Goal: Task Accomplishment & Management: Manage account settings

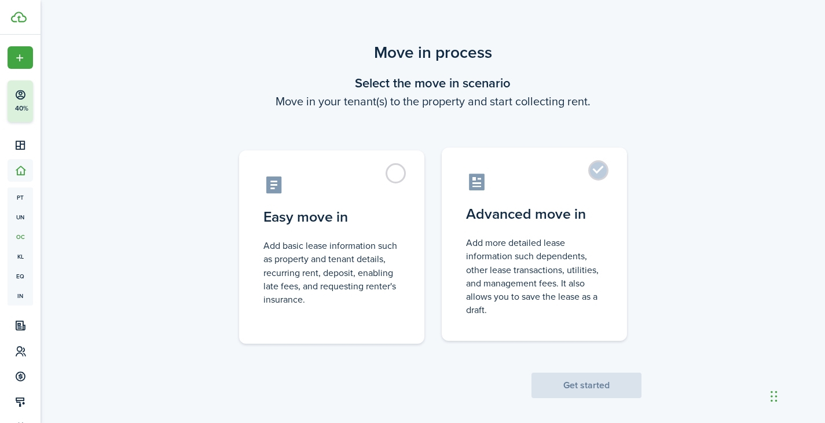
click at [501, 205] on control-radio-card-title "Advanced move in" at bounding box center [534, 214] width 137 height 21
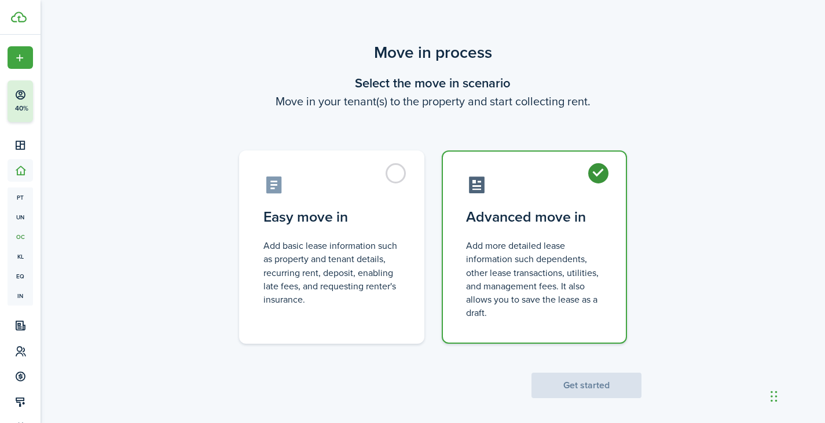
radio input "true"
click at [600, 382] on button "Get started" at bounding box center [586, 385] width 110 height 25
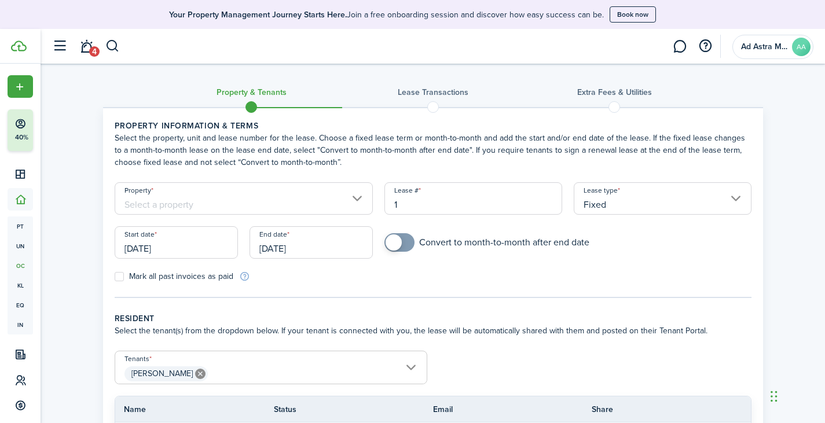
click at [343, 202] on input "Property" at bounding box center [244, 198] width 259 height 32
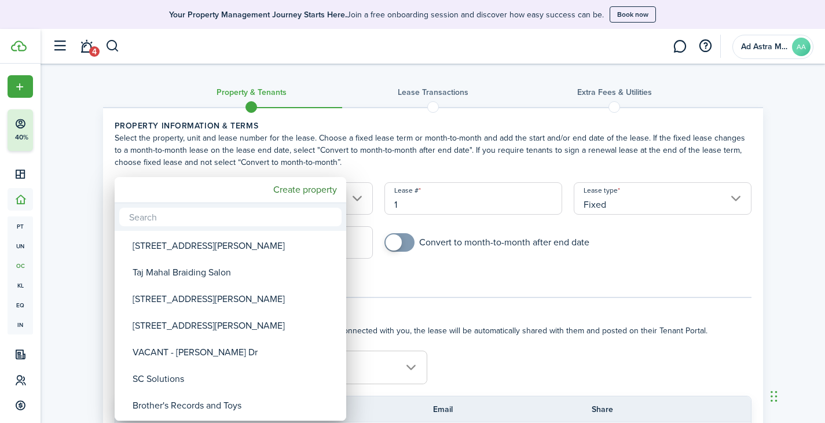
click at [801, 226] on div at bounding box center [412, 211] width 1010 height 608
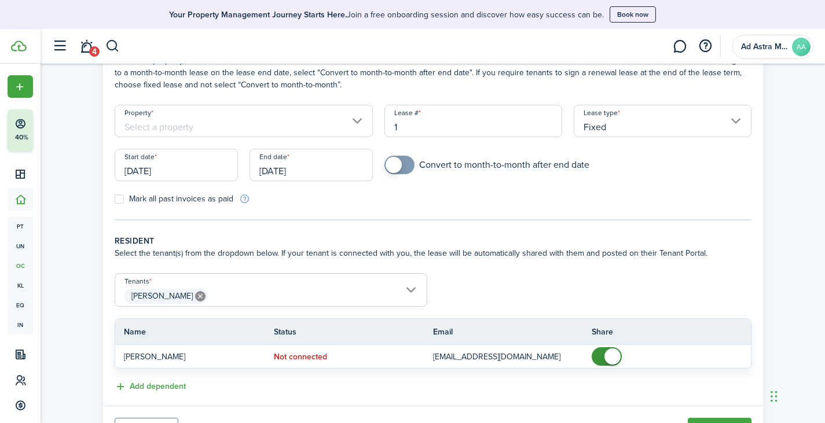
scroll to position [135, 0]
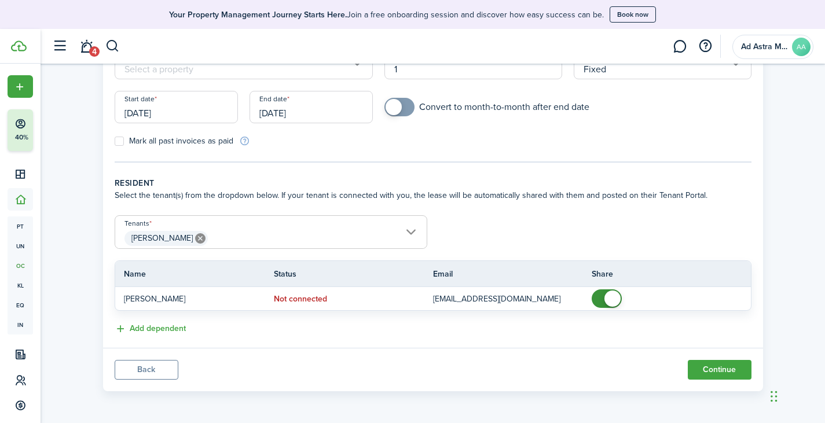
click at [165, 368] on button "Back" at bounding box center [147, 370] width 64 height 20
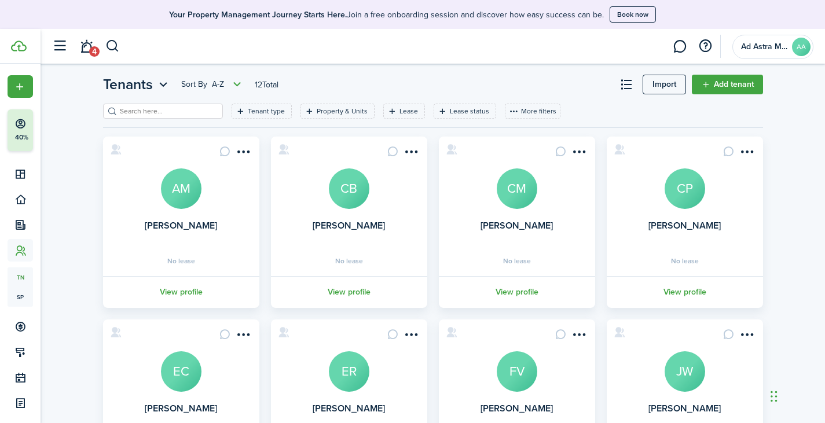
scroll to position [15, 0]
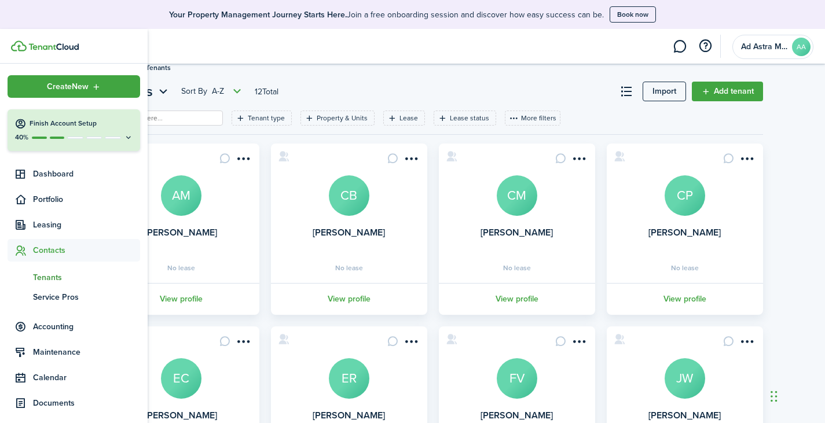
click at [127, 139] on icon at bounding box center [128, 137] width 9 height 9
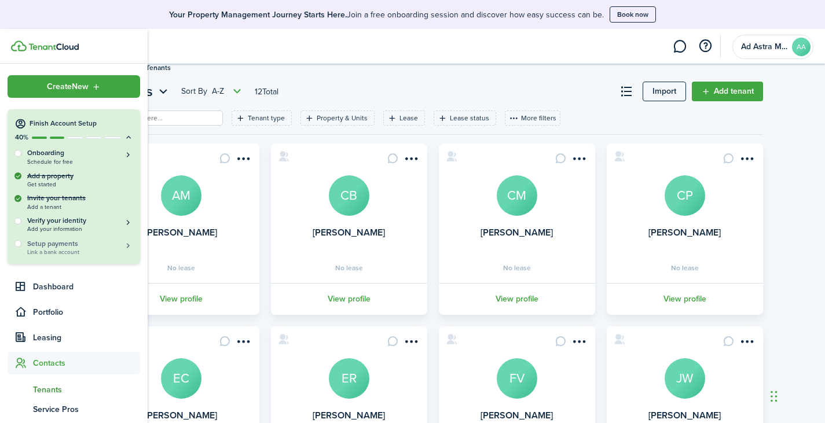
click at [91, 242] on h5 "Setup payments" at bounding box center [80, 243] width 106 height 10
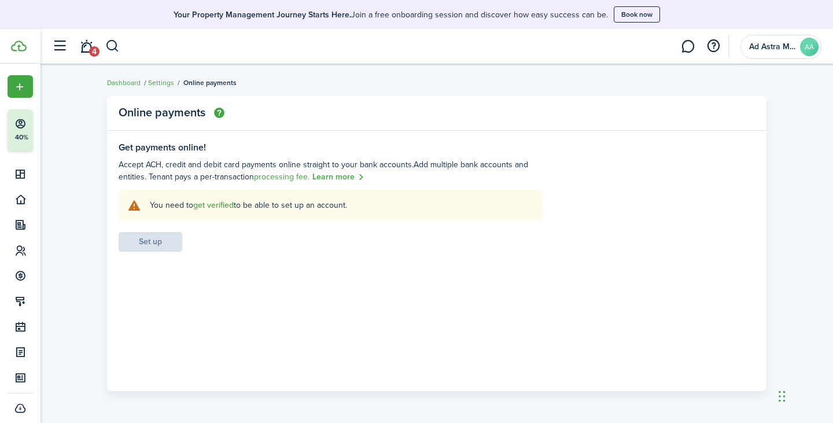
click at [220, 204] on link "get verified" at bounding box center [213, 205] width 41 height 12
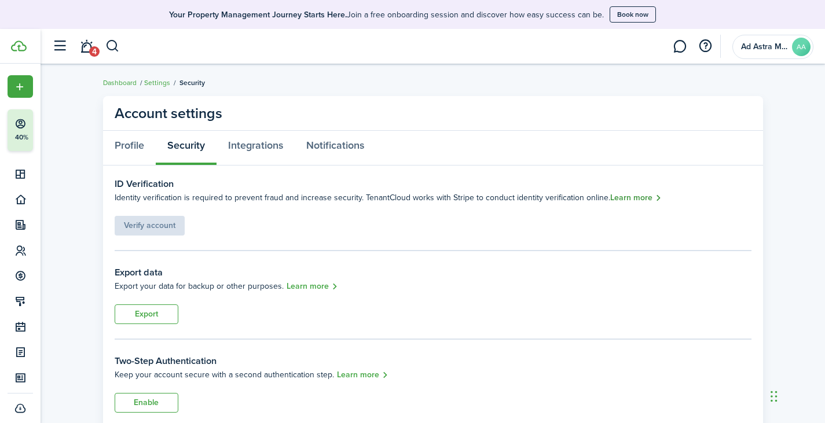
click at [623, 195] on link "Learn more" at bounding box center [636, 198] width 52 height 13
click at [168, 192] on link "Add property" at bounding box center [179, 189] width 47 height 12
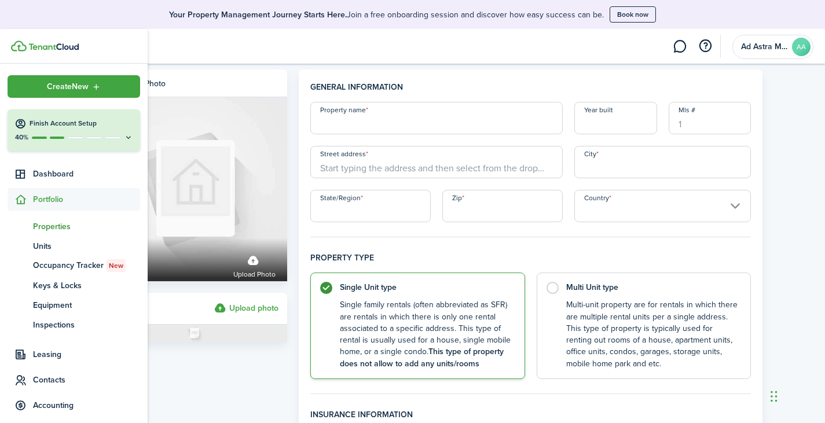
click at [61, 224] on span "Properties" at bounding box center [86, 226] width 107 height 12
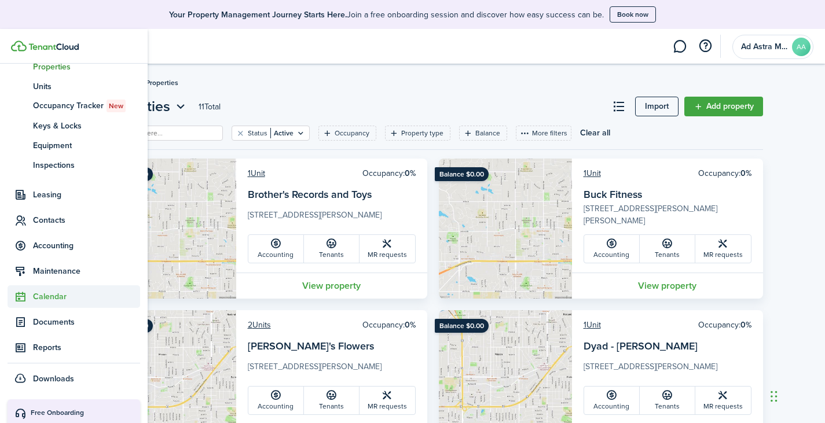
scroll to position [174, 0]
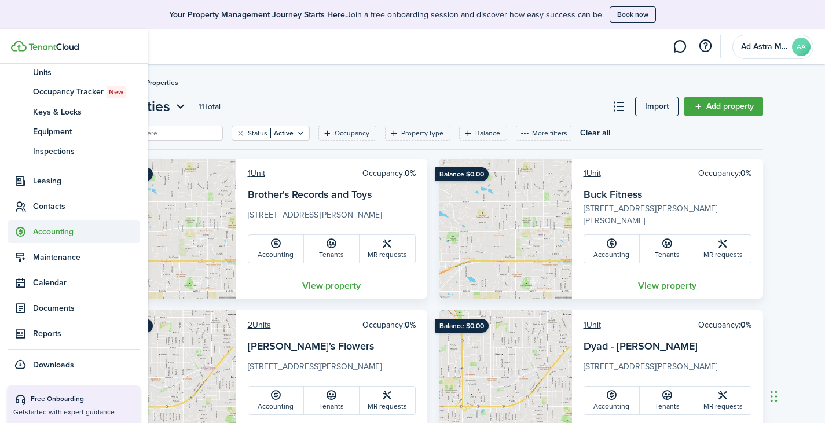
click at [64, 229] on span "Accounting" at bounding box center [86, 232] width 107 height 12
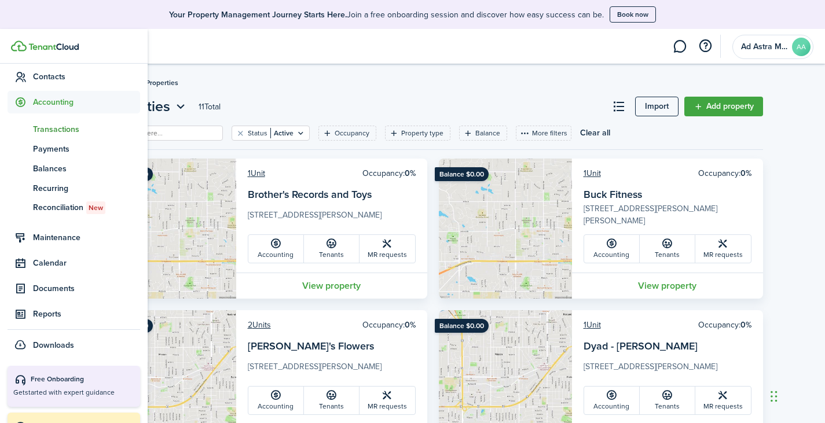
click at [69, 136] on link "tn Transactions" at bounding box center [74, 129] width 133 height 20
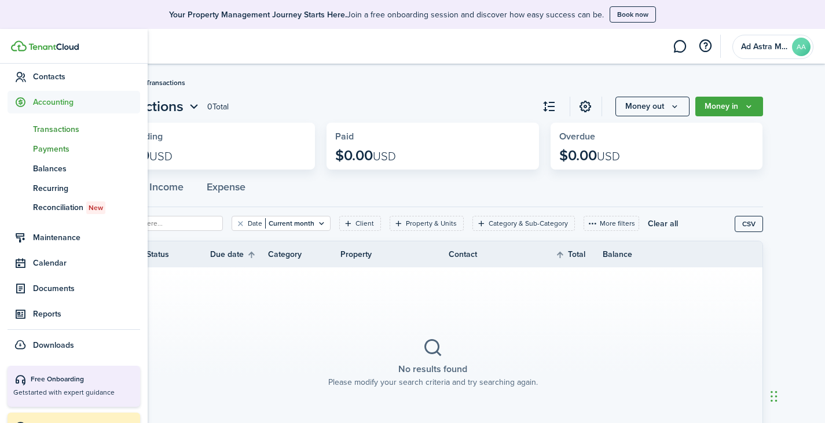
click at [68, 146] on span "Payments" at bounding box center [86, 149] width 107 height 12
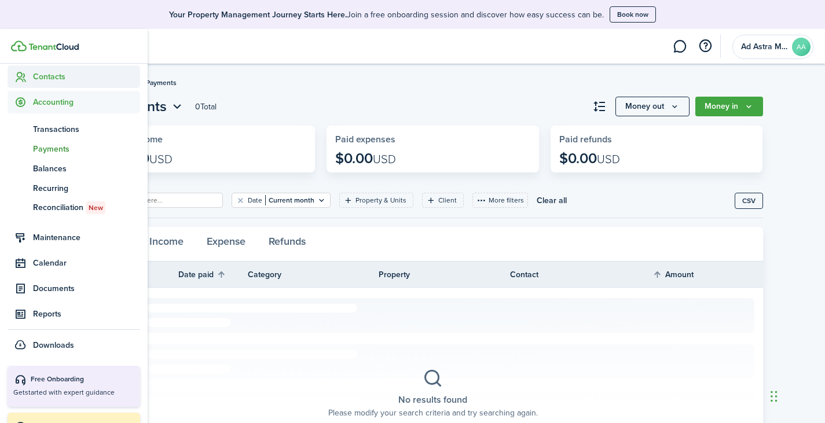
click at [68, 82] on span "Contacts" at bounding box center [86, 77] width 107 height 12
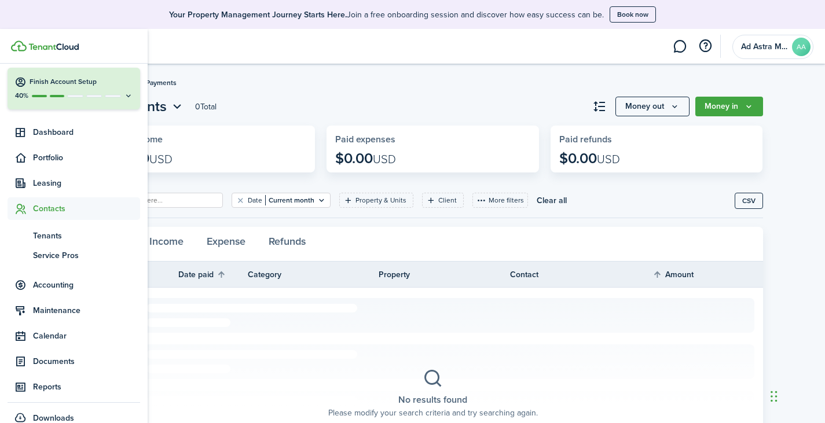
scroll to position [35, 0]
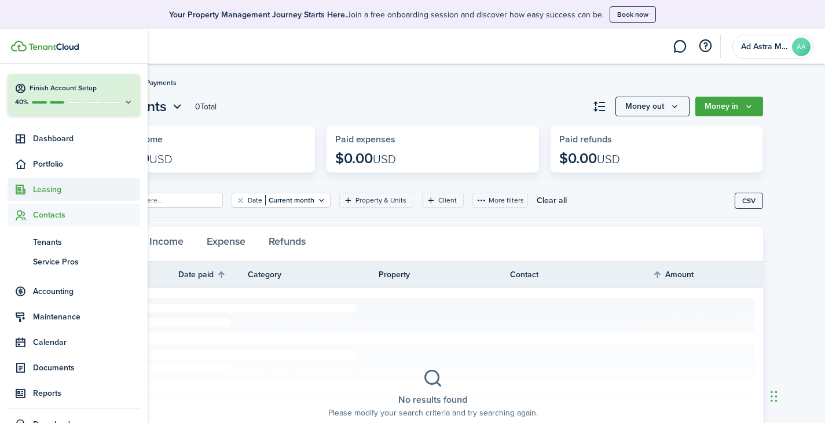
click at [50, 192] on span "Leasing" at bounding box center [86, 189] width 107 height 12
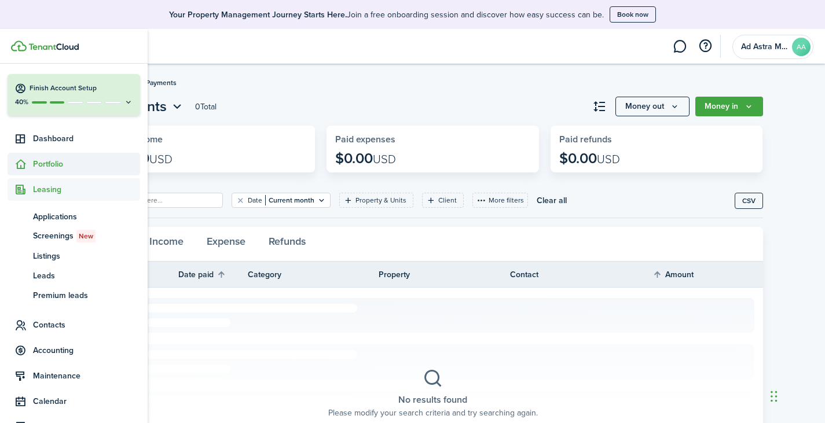
click at [52, 162] on span "Portfolio" at bounding box center [86, 164] width 107 height 12
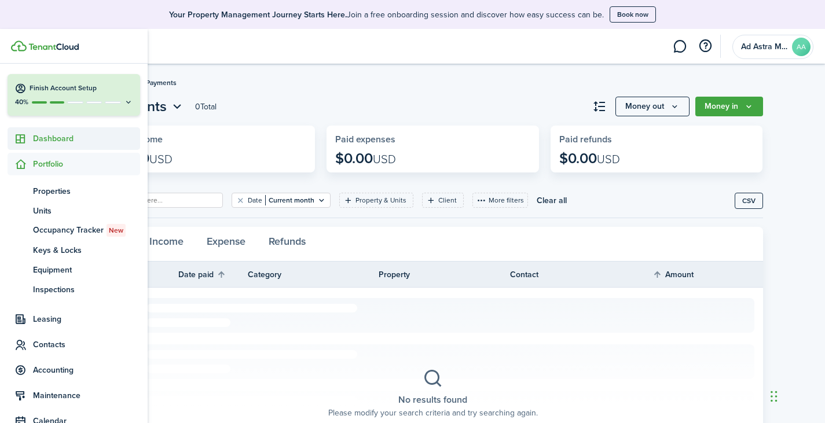
click at [71, 142] on span "Dashboard" at bounding box center [86, 139] width 107 height 12
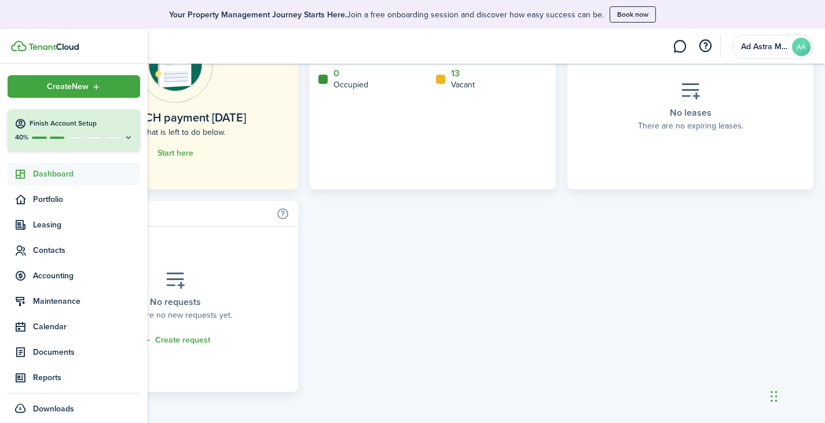
click at [50, 174] on span "Dashboard" at bounding box center [86, 174] width 107 height 12
click at [52, 195] on span "Portfolio" at bounding box center [86, 199] width 107 height 12
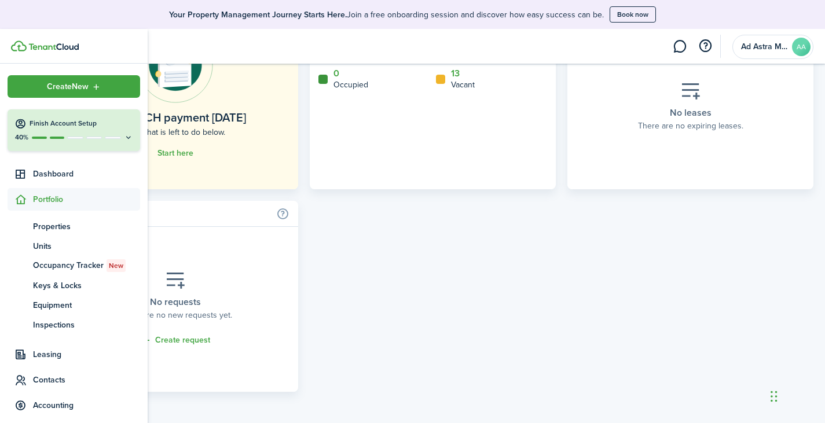
click at [124, 137] on icon at bounding box center [128, 137] width 9 height 9
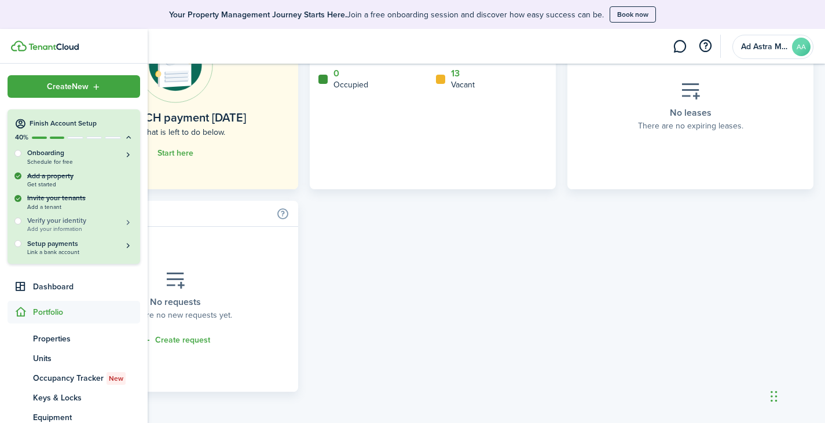
click at [73, 223] on h5 "Verify your identity" at bounding box center [80, 221] width 106 height 10
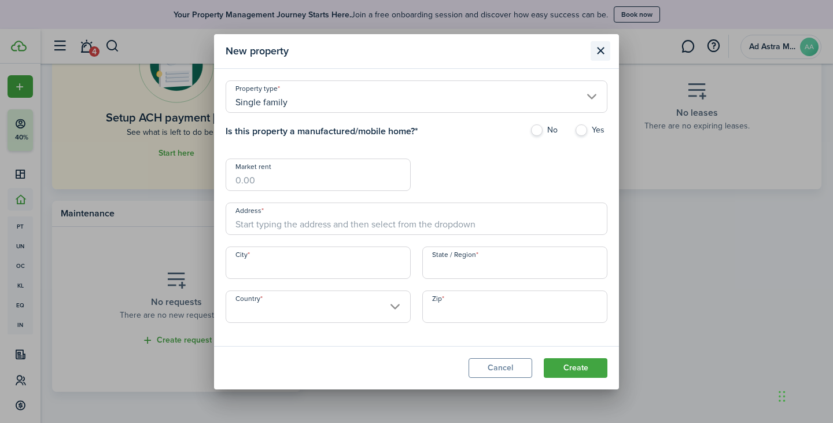
click at [597, 52] on button "Close modal" at bounding box center [601, 51] width 20 height 20
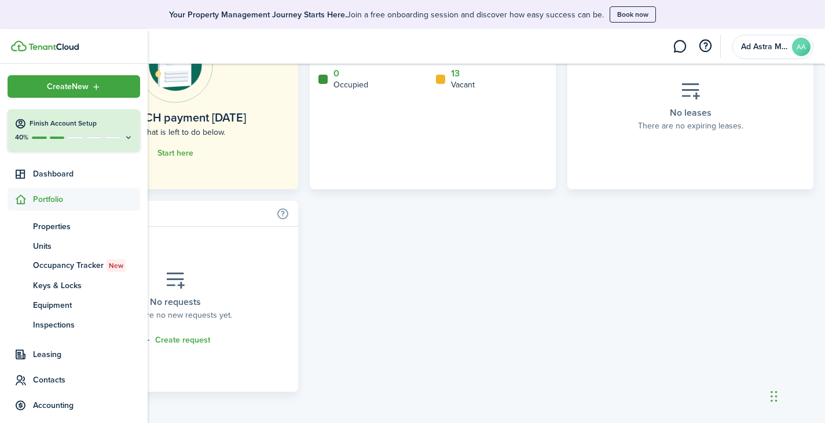
click at [25, 133] on p "40%" at bounding box center [21, 138] width 14 height 10
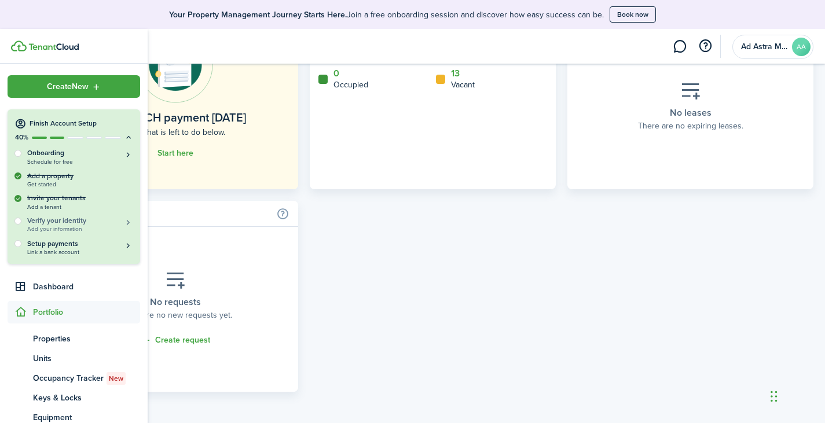
click at [123, 223] on button "Verify your identity Add your information" at bounding box center [80, 224] width 106 height 17
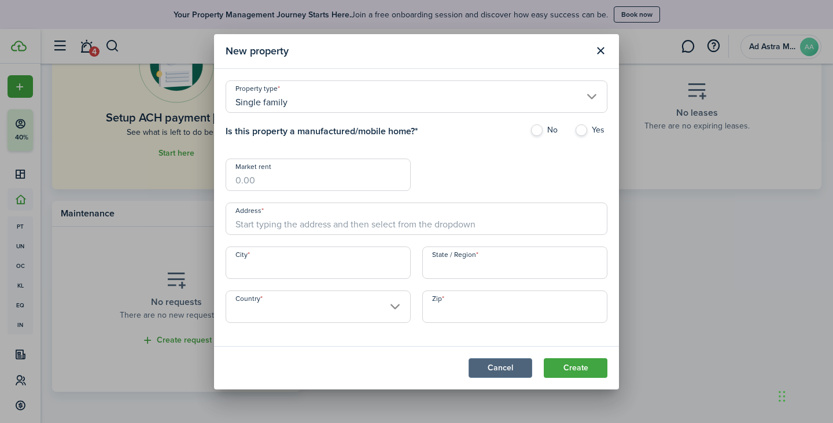
click at [481, 366] on button "Cancel" at bounding box center [501, 368] width 64 height 20
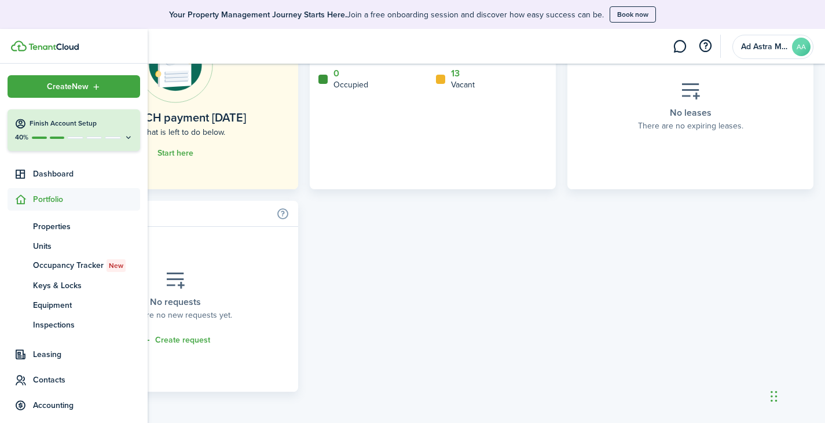
click at [34, 125] on h4 "Finish Account Setup" at bounding box center [82, 124] width 104 height 10
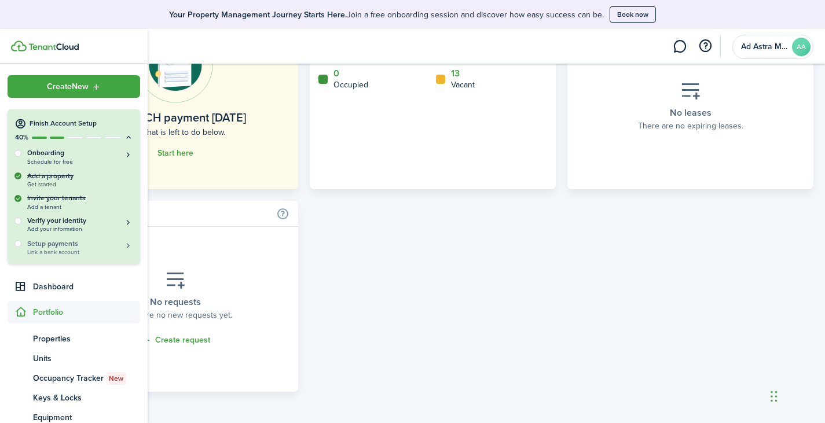
click at [65, 247] on h5 "Setup payments" at bounding box center [80, 243] width 106 height 10
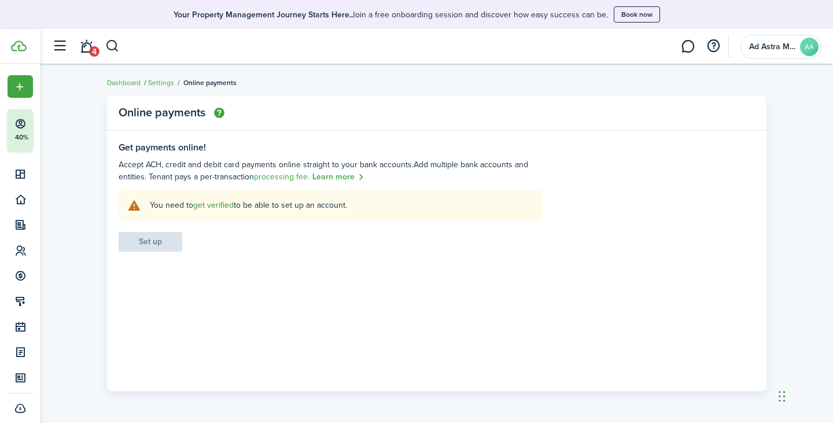
click at [213, 207] on link "get verified" at bounding box center [213, 205] width 41 height 12
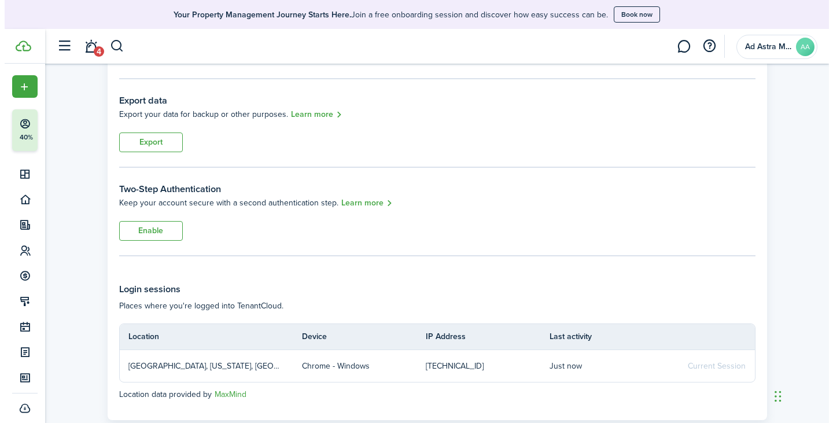
scroll to position [174, 0]
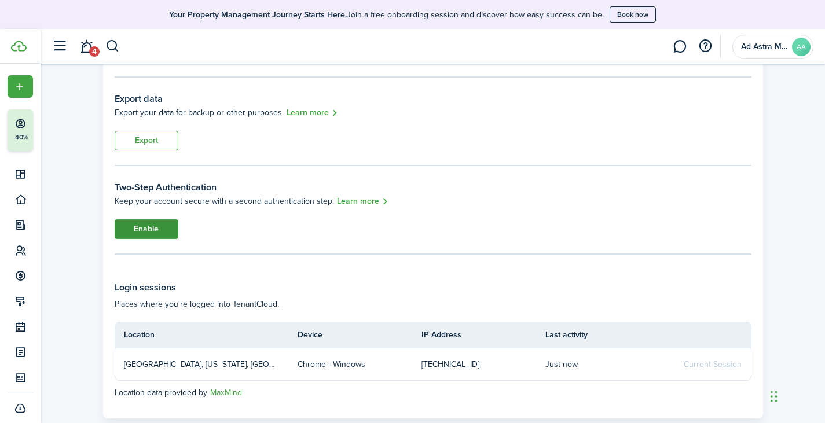
click at [164, 230] on button "Enable" at bounding box center [147, 229] width 64 height 20
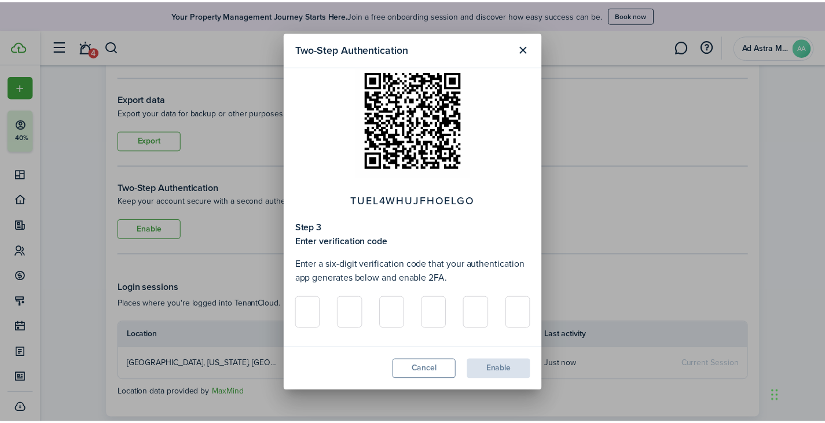
scroll to position [219, 0]
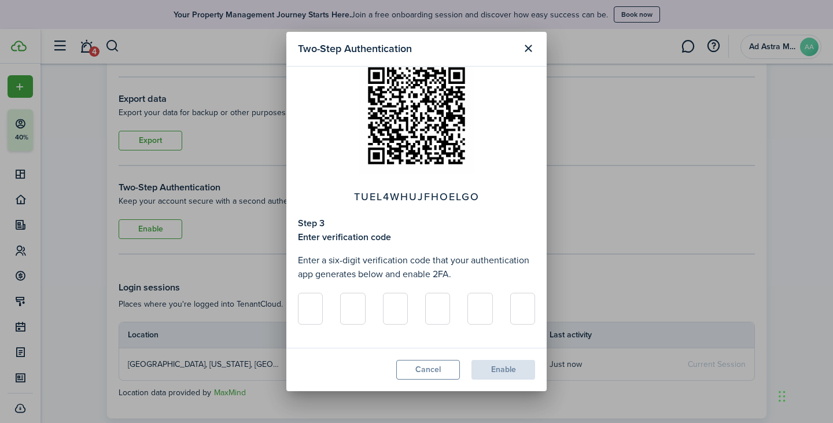
click at [530, 49] on button "Close modal" at bounding box center [528, 49] width 20 height 20
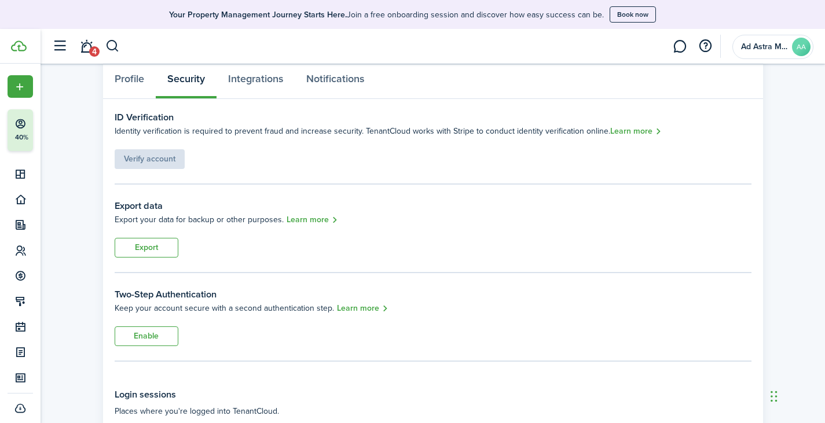
scroll to position [0, 0]
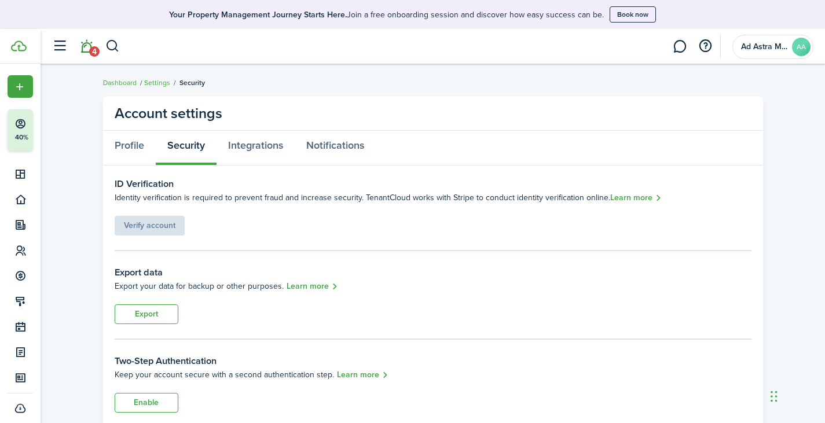
click at [85, 50] on link "4" at bounding box center [86, 47] width 22 height 30
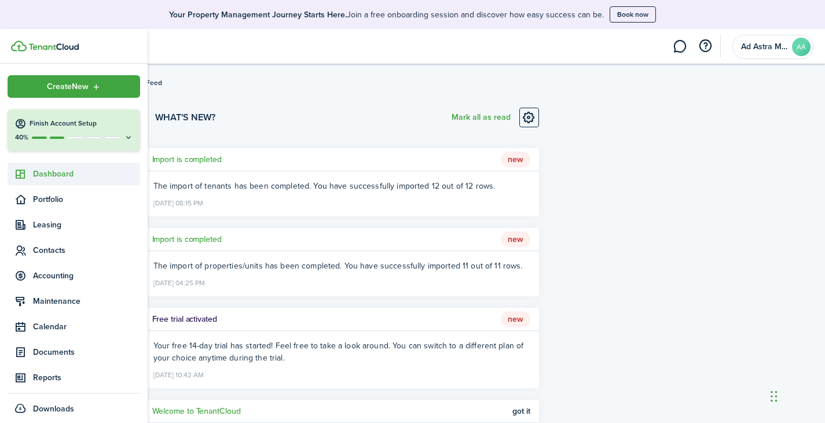
click at [45, 179] on span "Dashboard" at bounding box center [86, 174] width 107 height 12
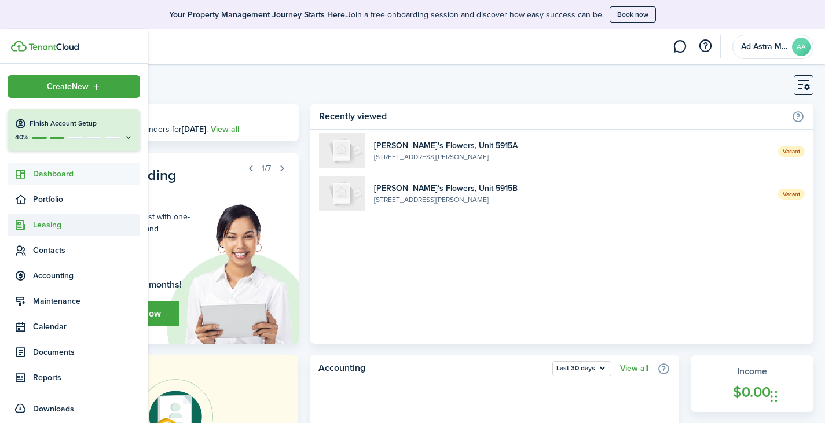
click at [53, 224] on span "Leasing" at bounding box center [86, 225] width 107 height 12
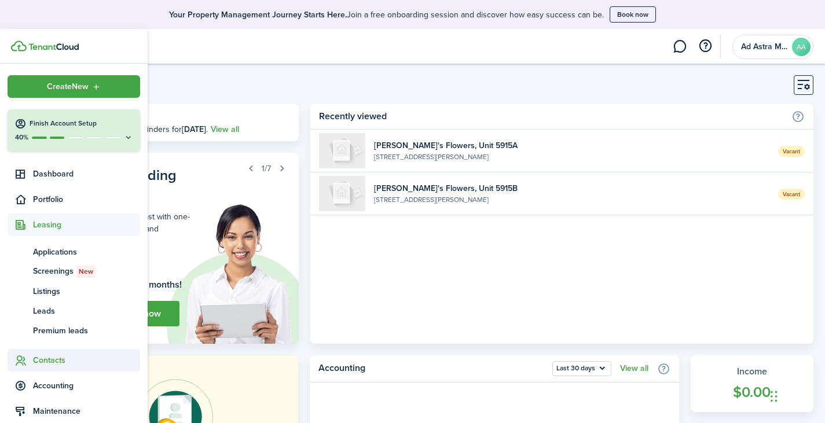
click at [47, 359] on span "Contacts" at bounding box center [86, 360] width 107 height 12
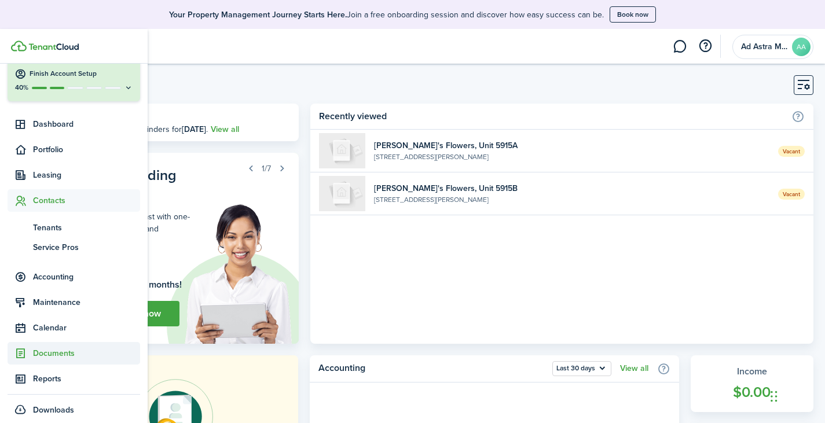
scroll to position [116, 0]
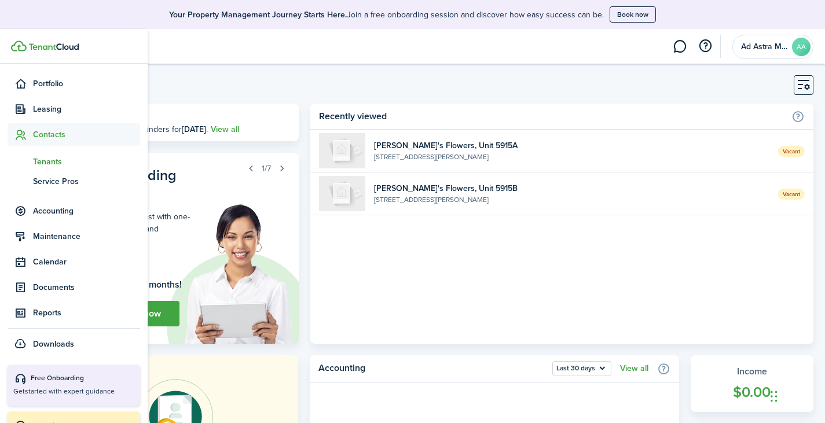
click at [52, 159] on span "Tenants" at bounding box center [86, 162] width 107 height 12
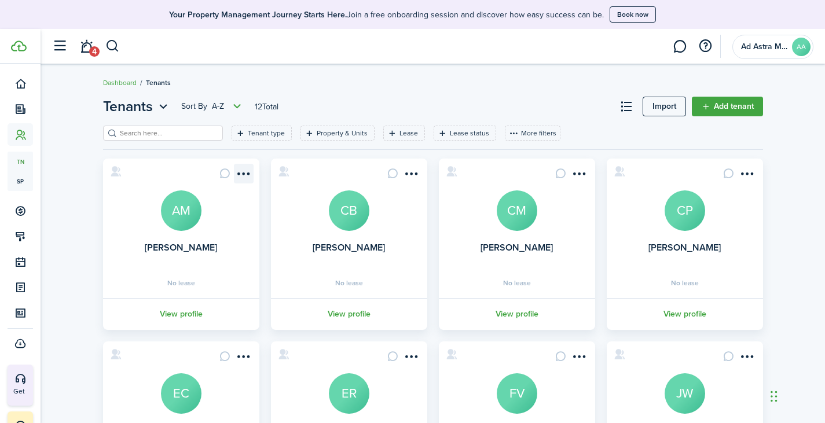
click at [245, 175] on menu-btn-icon "Open menu" at bounding box center [244, 174] width 20 height 20
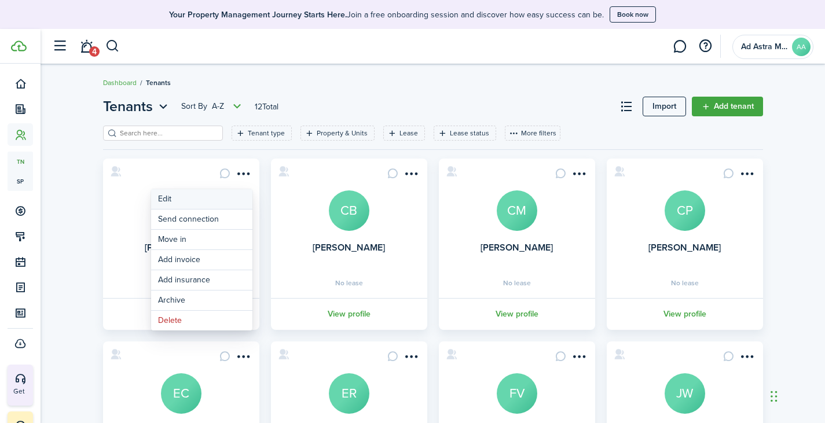
click at [176, 203] on link "Edit" at bounding box center [201, 199] width 101 height 20
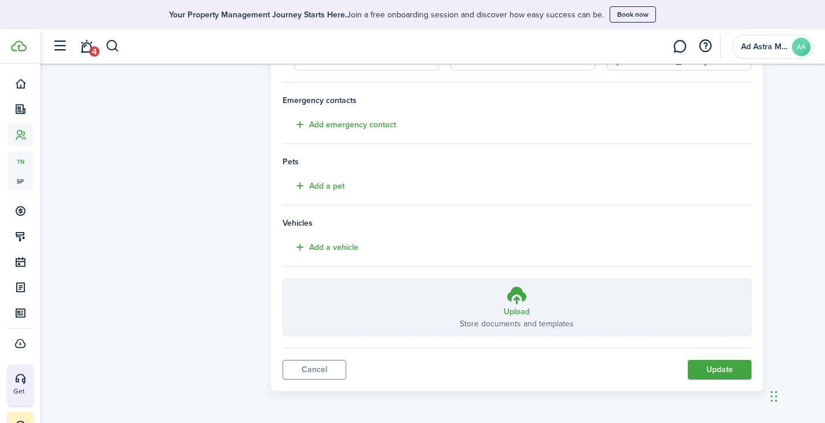
scroll to position [299, 0]
click at [301, 370] on link "Cancel" at bounding box center [314, 370] width 64 height 20
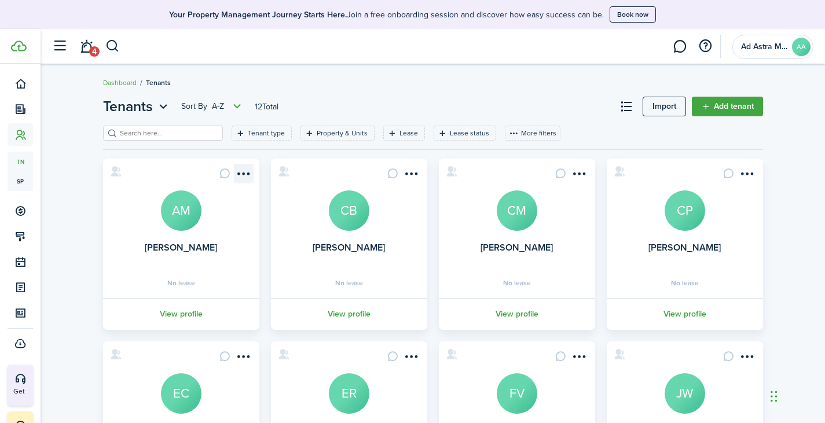
click at [240, 175] on menu-btn-icon "Open menu" at bounding box center [244, 174] width 20 height 20
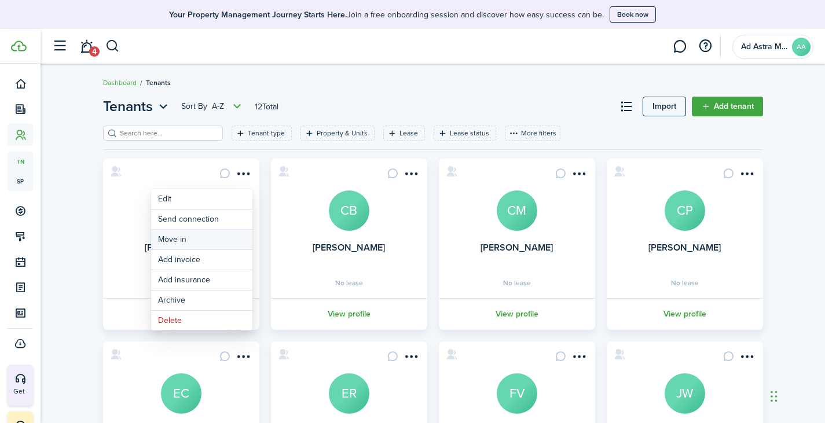
click at [190, 233] on link "Move in" at bounding box center [201, 240] width 101 height 20
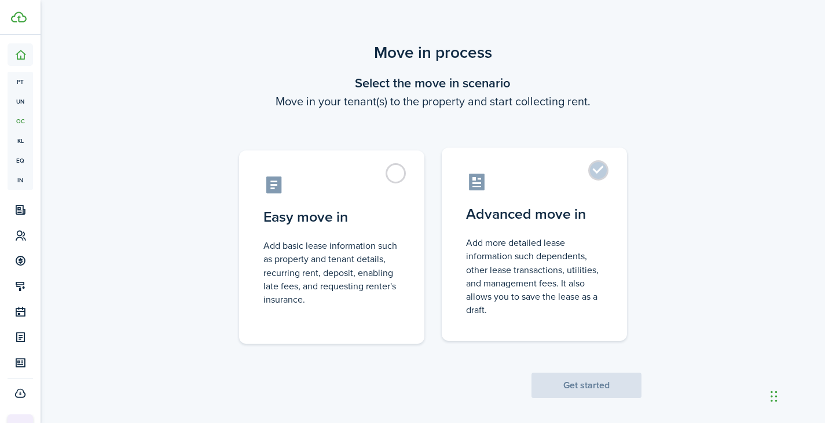
click at [558, 179] on control-radio-card-icon at bounding box center [534, 182] width 137 height 20
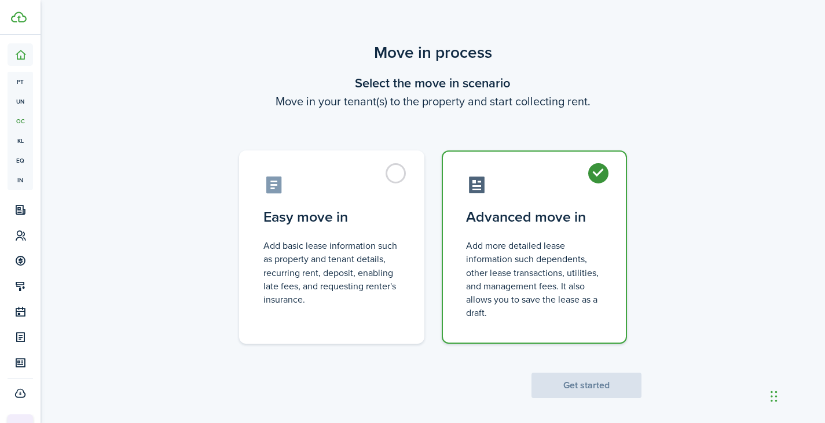
radio input "true"
click at [579, 382] on button "Get started" at bounding box center [586, 385] width 110 height 25
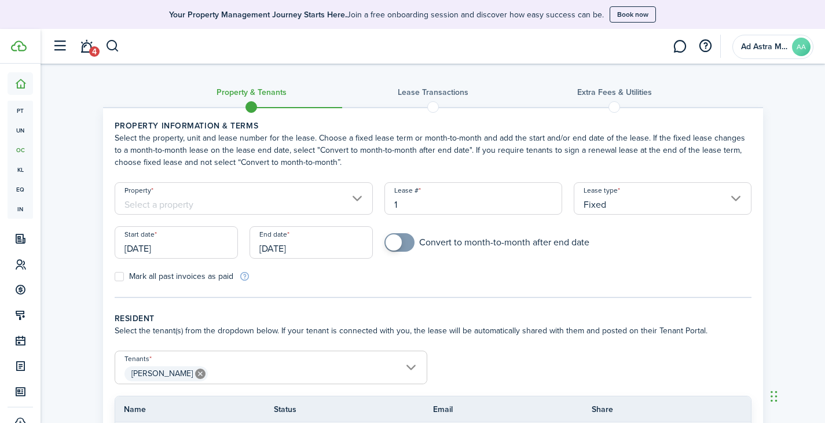
click at [291, 200] on input "Property" at bounding box center [244, 198] width 259 height 32
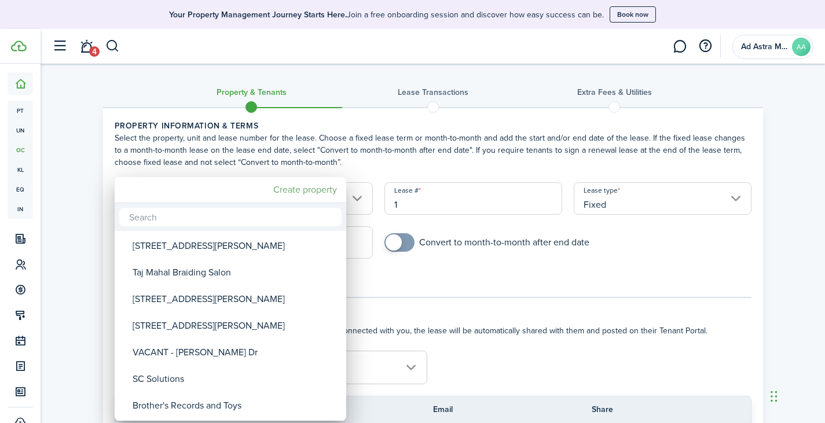
click at [299, 193] on mbsc-button "Create property" at bounding box center [305, 189] width 73 height 21
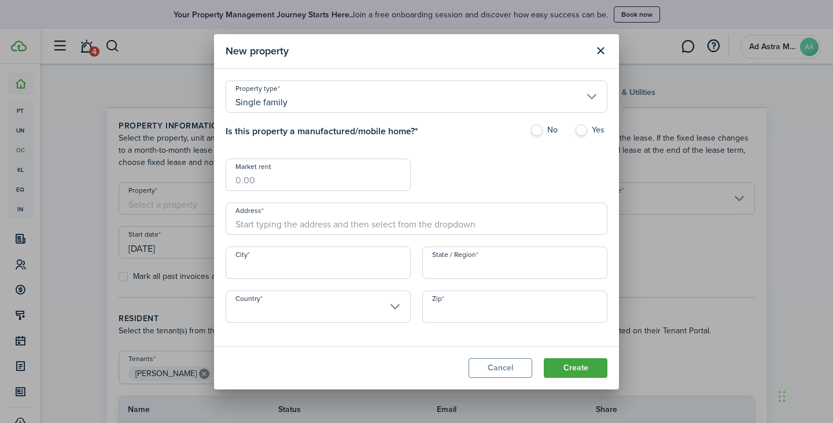
click at [288, 106] on input "Single family" at bounding box center [417, 96] width 382 height 32
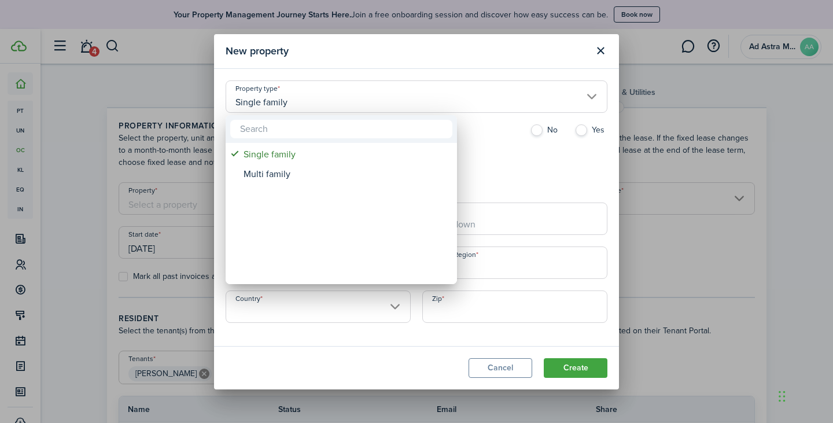
click at [499, 163] on div at bounding box center [416, 211] width 1018 height 608
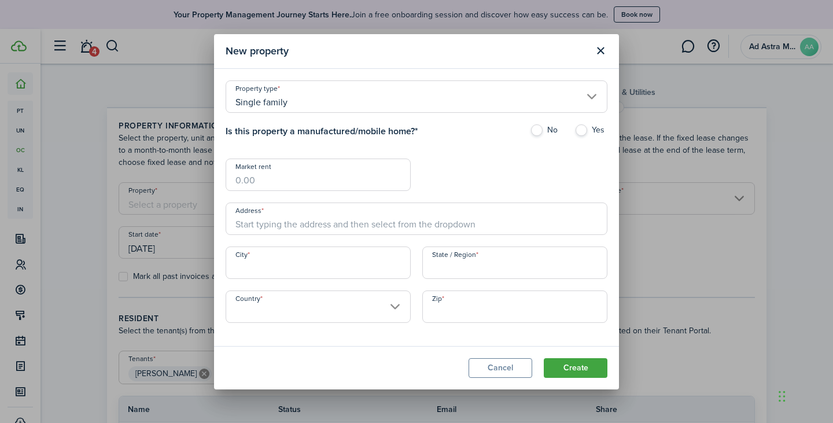
click at [538, 129] on label "No" at bounding box center [546, 132] width 33 height 17
radio input "true"
click at [299, 217] on input "Address" at bounding box center [417, 219] width 382 height 32
click at [599, 53] on button "Close modal" at bounding box center [601, 51] width 20 height 20
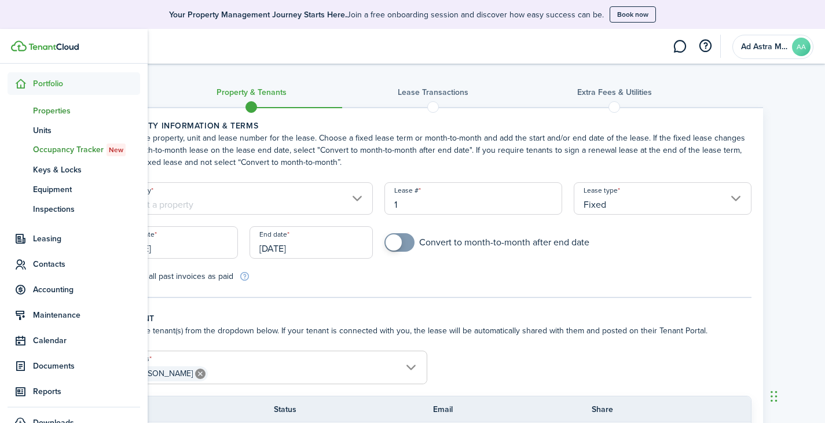
click at [63, 115] on span "Properties" at bounding box center [86, 111] width 107 height 12
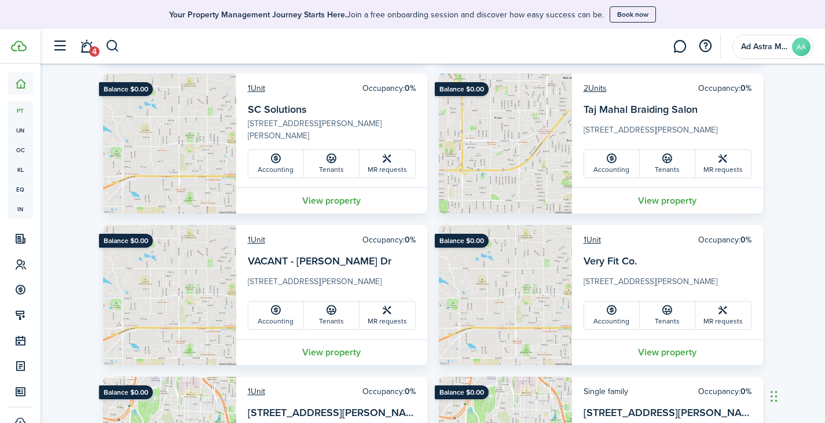
scroll to position [521, 0]
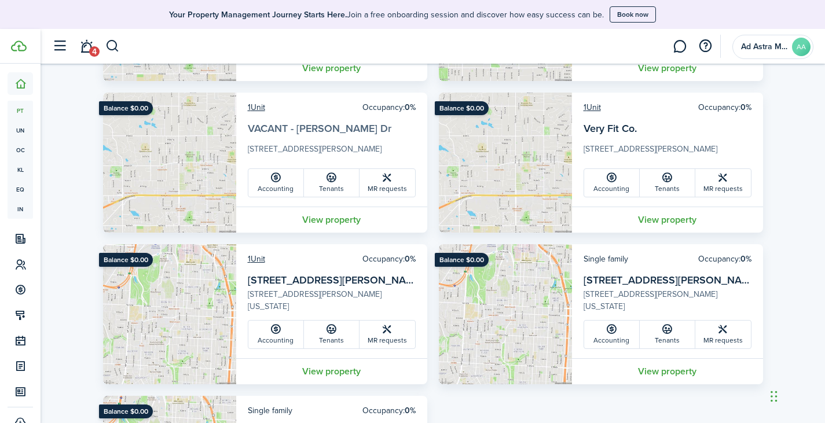
click at [303, 127] on link "VACANT - Johnson Dr" at bounding box center [320, 128] width 144 height 15
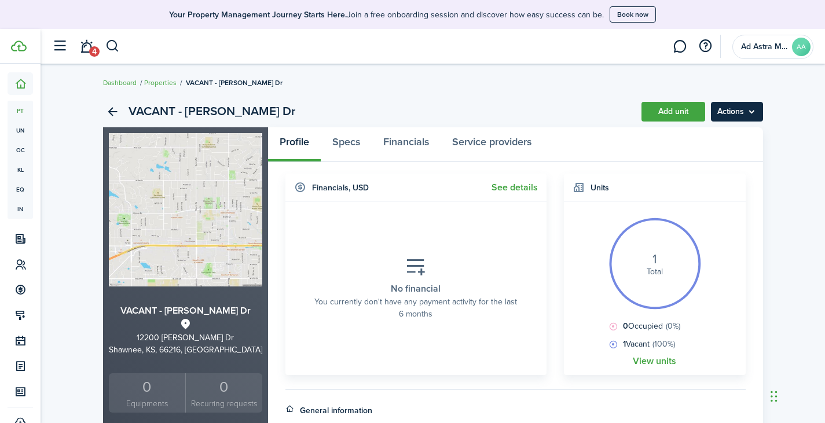
click at [745, 115] on menu-btn "Actions" at bounding box center [737, 112] width 52 height 20
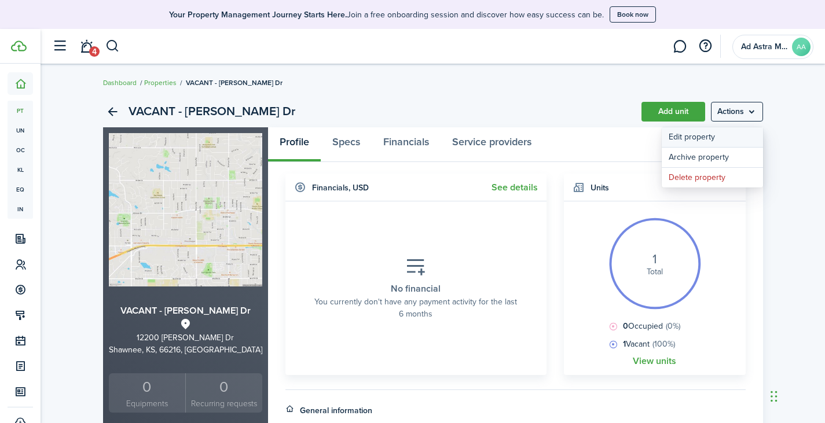
click at [713, 132] on link "Edit property" at bounding box center [711, 137] width 101 height 20
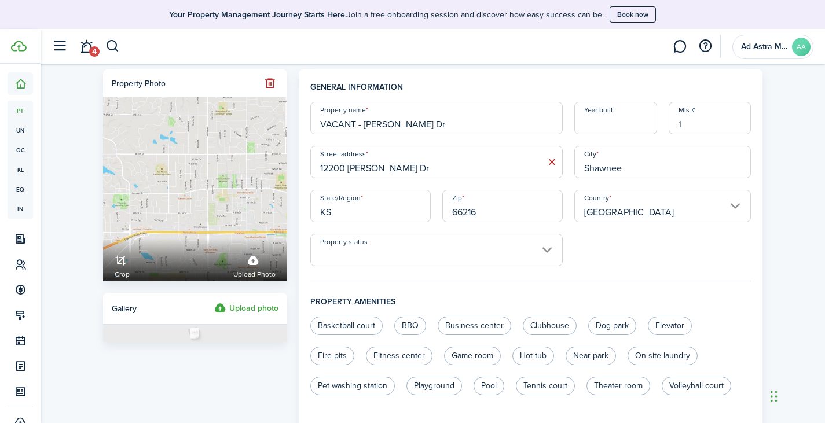
drag, startPoint x: 355, startPoint y: 122, endPoint x: 293, endPoint y: 135, distance: 62.8
click at [293, 135] on div "General information Property name VACANT - Johnson Dr Year built Mls # Street a…" at bounding box center [531, 340] width 476 height 542
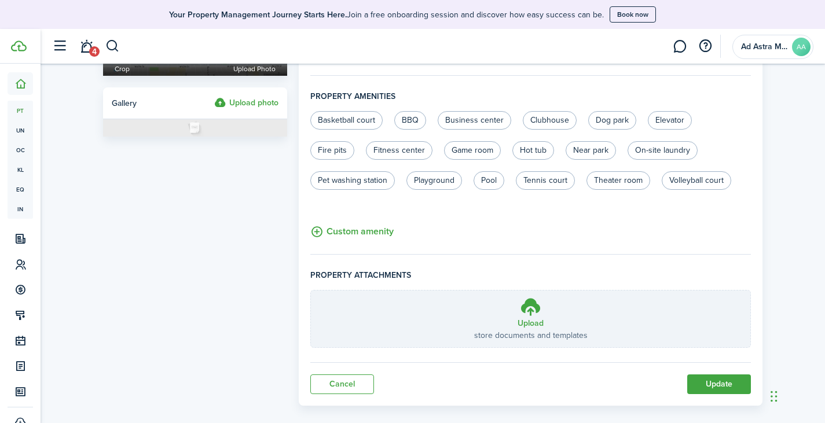
scroll to position [219, 0]
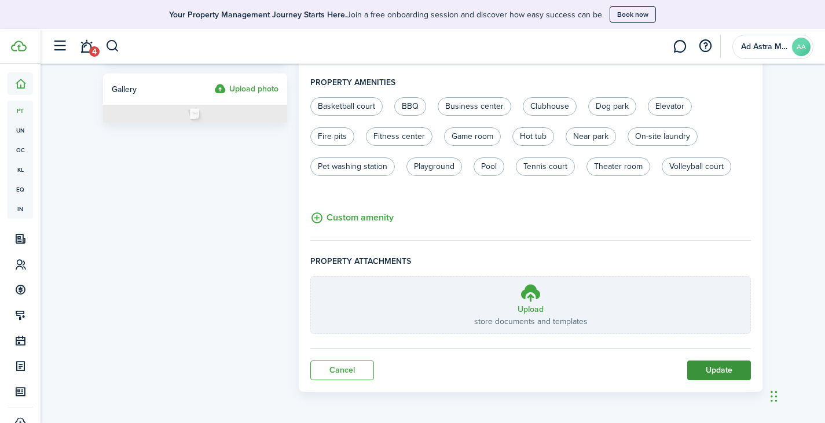
type input "Parking - [PERSON_NAME] Dr"
click at [704, 371] on button "Update" at bounding box center [719, 371] width 64 height 20
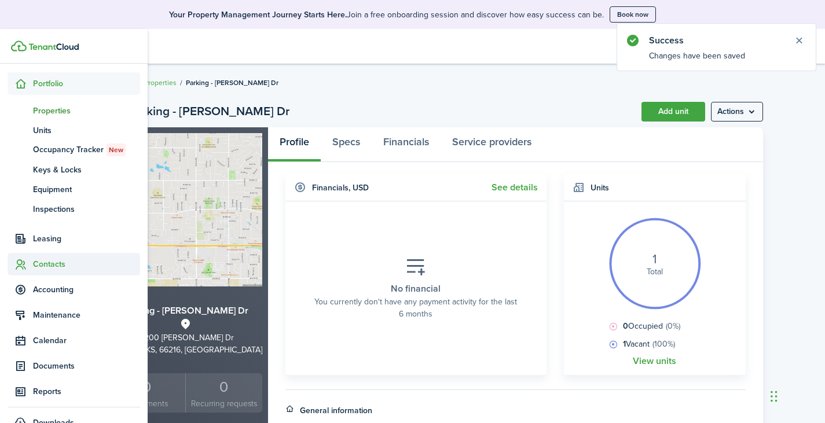
click at [64, 262] on span "Contacts" at bounding box center [86, 264] width 107 height 12
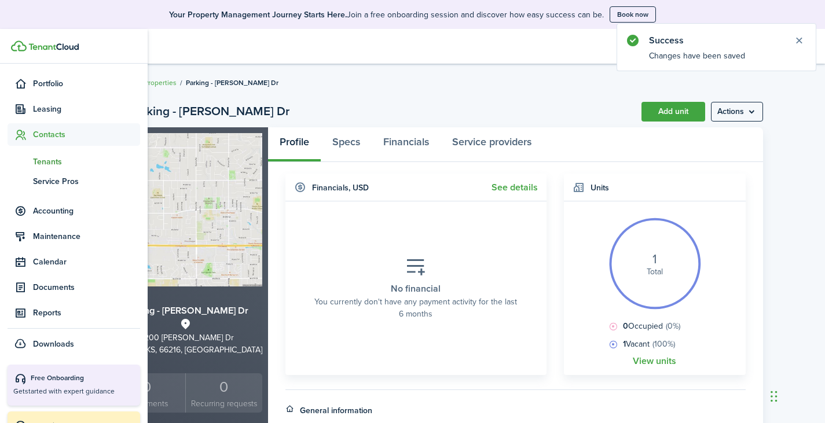
click at [51, 163] on span "Tenants" at bounding box center [86, 162] width 107 height 12
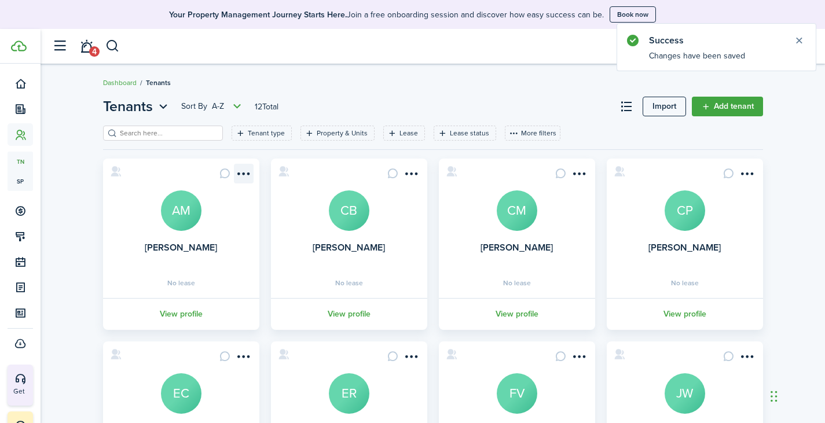
click at [251, 171] on menu-btn-icon "Open menu" at bounding box center [244, 174] width 20 height 20
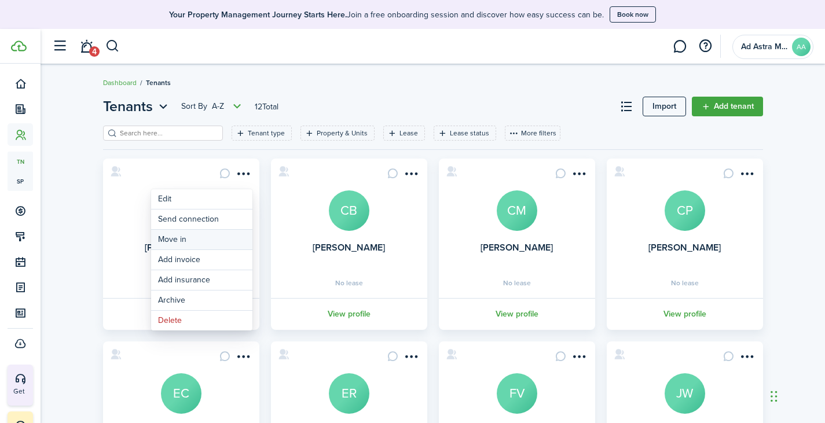
drag, startPoint x: 178, startPoint y: 242, endPoint x: 183, endPoint y: 240, distance: 6.0
click at [178, 242] on link "Move in" at bounding box center [201, 240] width 101 height 20
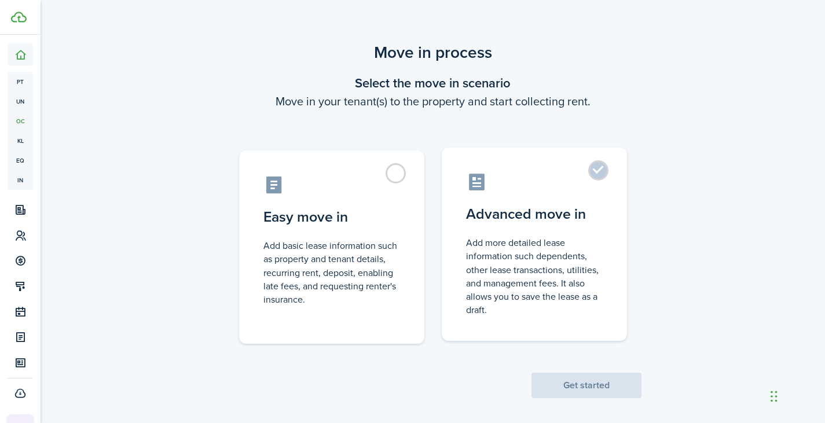
drag, startPoint x: 462, startPoint y: 212, endPoint x: 501, endPoint y: 240, distance: 47.4
click at [463, 212] on label "Advanced move in Add more detailed lease information such dependents, other lea…" at bounding box center [534, 244] width 185 height 193
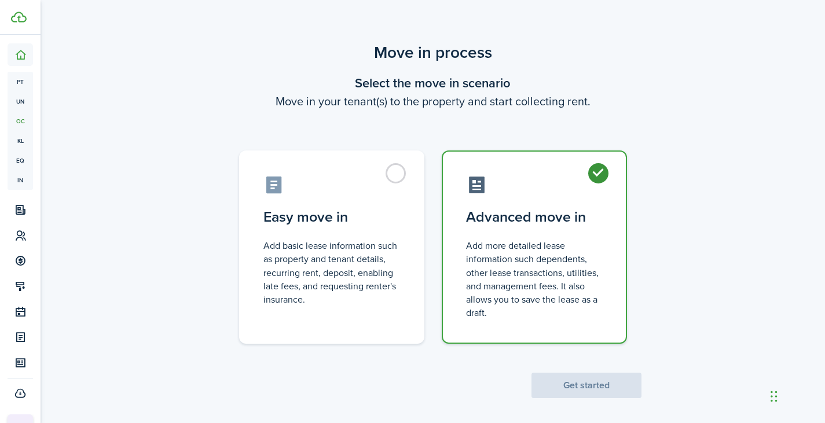
radio input "true"
click at [578, 384] on button "Get started" at bounding box center [586, 385] width 110 height 25
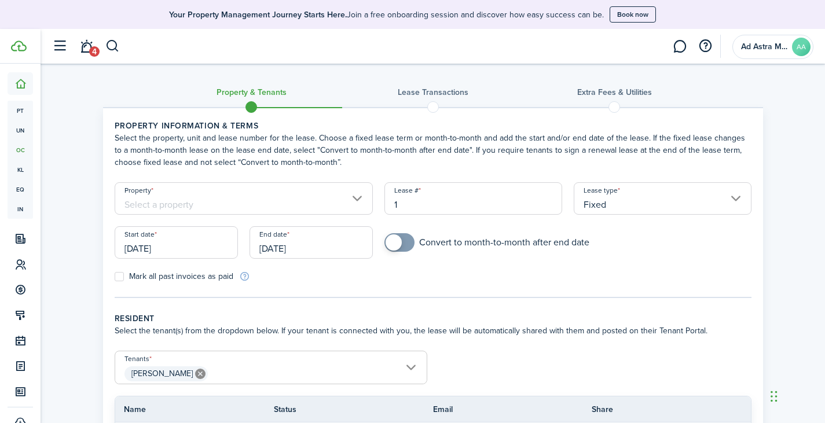
click at [245, 207] on input "Property" at bounding box center [244, 198] width 259 height 32
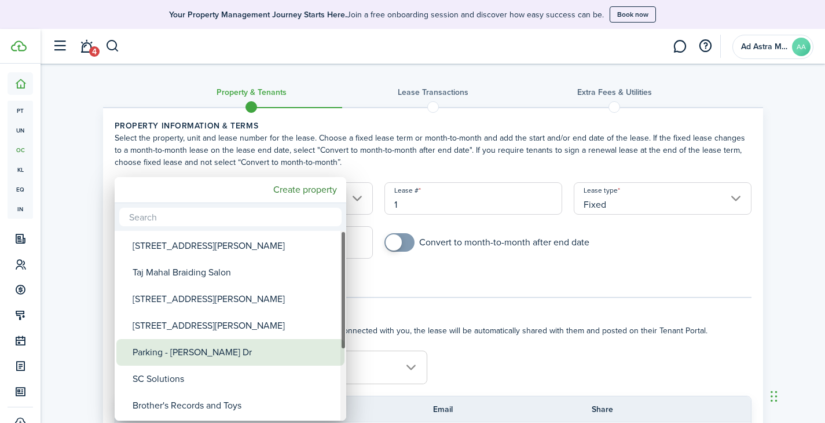
click at [218, 345] on div "Parking - [PERSON_NAME] Dr" at bounding box center [235, 352] width 205 height 27
type input "Parking - [PERSON_NAME] Dr"
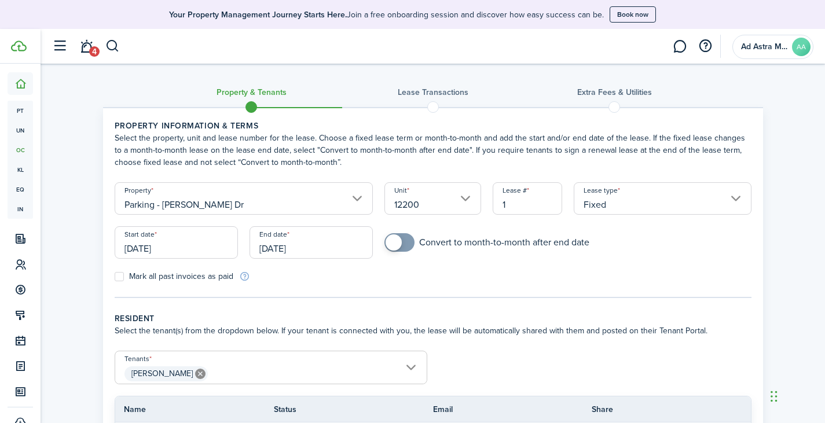
click at [650, 208] on input "Fixed" at bounding box center [662, 198] width 178 height 32
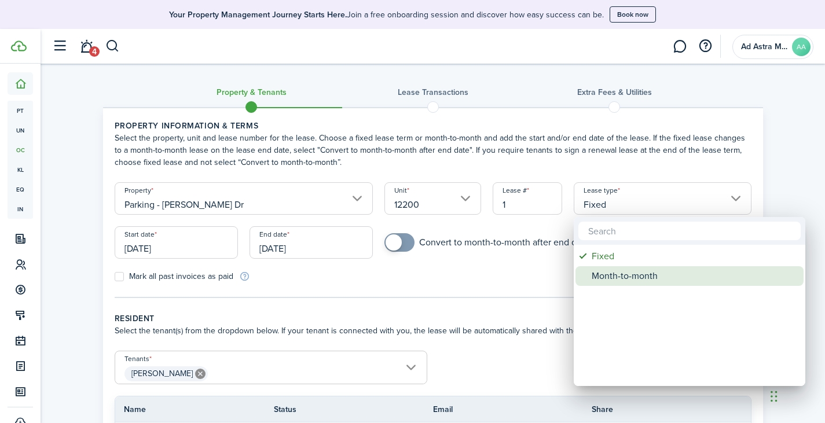
click at [613, 278] on div "Month-to-month" at bounding box center [693, 276] width 205 height 20
type input "Month-to-month"
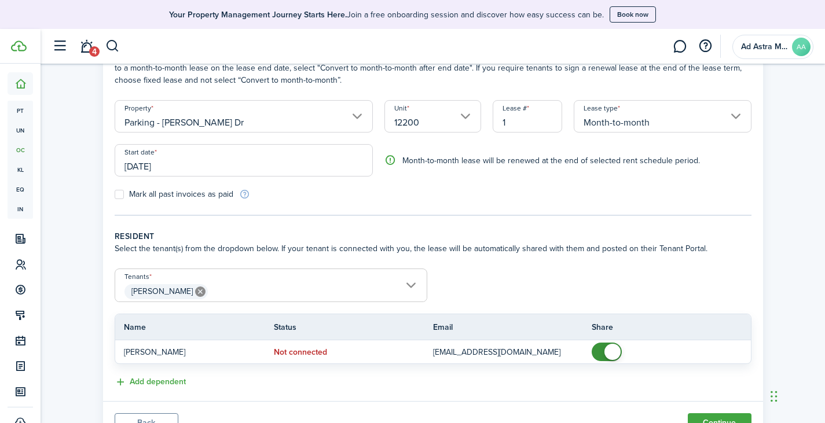
scroll to position [116, 0]
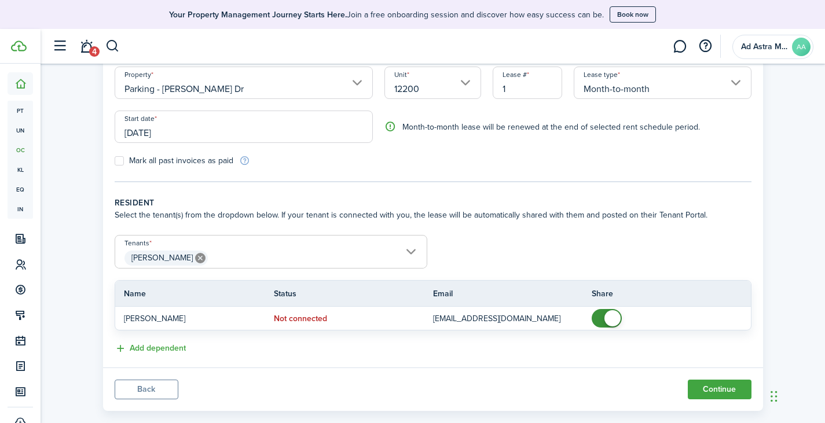
click at [279, 133] on input "[DATE]" at bounding box center [244, 127] width 259 height 32
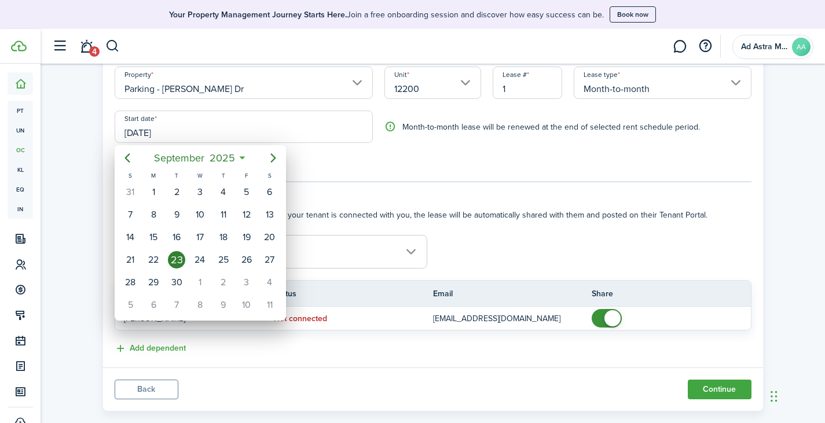
click at [276, 131] on div at bounding box center [412, 211] width 1010 height 608
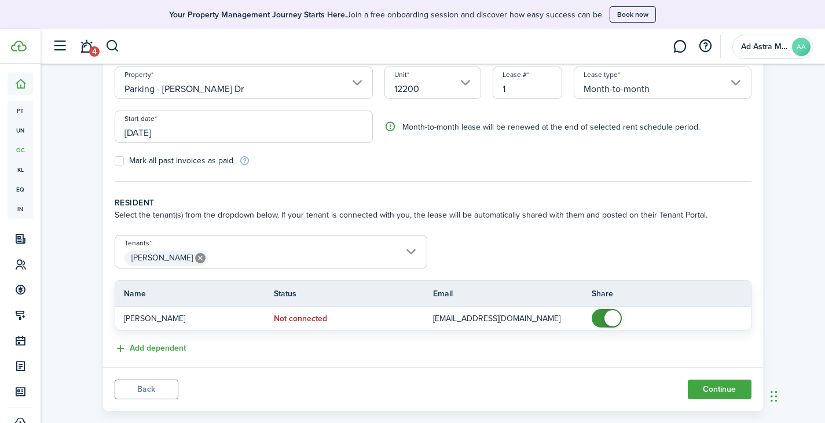
drag, startPoint x: 191, startPoint y: 133, endPoint x: 105, endPoint y: 133, distance: 85.6
click at [105, 133] on panel-main-body "Property information & terms Select the property, unit and lease number for the…" at bounding box center [433, 179] width 660 height 375
click at [156, 132] on input "[DATE]" at bounding box center [244, 127] width 259 height 32
click at [156, 131] on div at bounding box center [412, 211] width 1010 height 608
click at [160, 133] on input "[DATE]" at bounding box center [244, 127] width 259 height 32
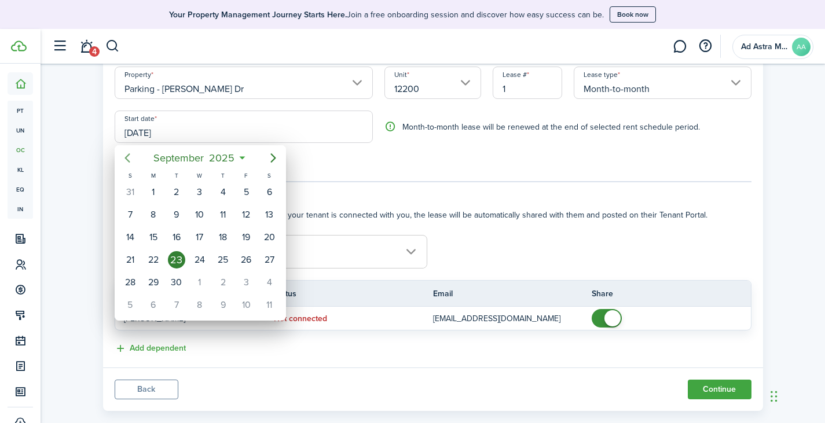
click at [126, 159] on icon "Previous page" at bounding box center [126, 157] width 5 height 9
click at [220, 185] on div "1" at bounding box center [222, 191] width 17 height 17
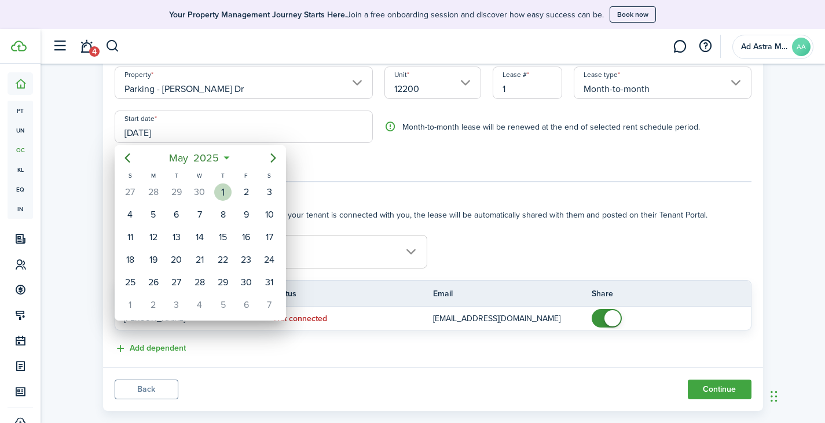
type input "[DATE]"
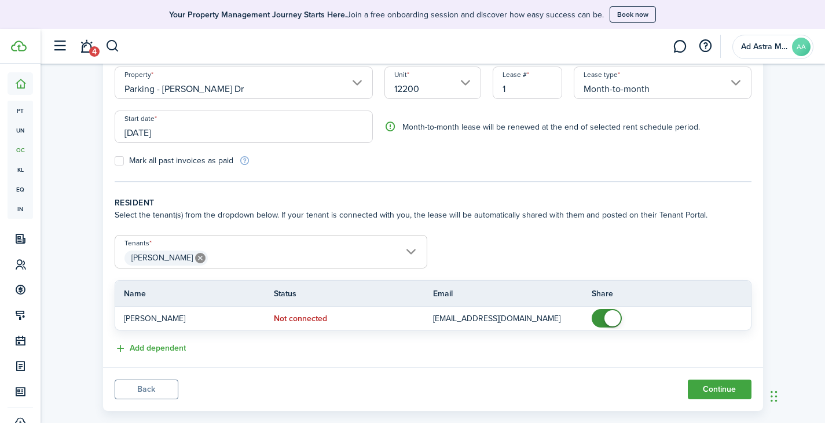
click at [437, 179] on tc-wizard-step "Property information & terms Select the property, unit and lease number for the…" at bounding box center [433, 93] width 637 height 178
click at [122, 160] on label "Mark all past invoices as paid" at bounding box center [174, 160] width 119 height 9
click at [115, 161] on input "Mark all past invoices as paid" at bounding box center [114, 161] width 1 height 1
checkbox input "true"
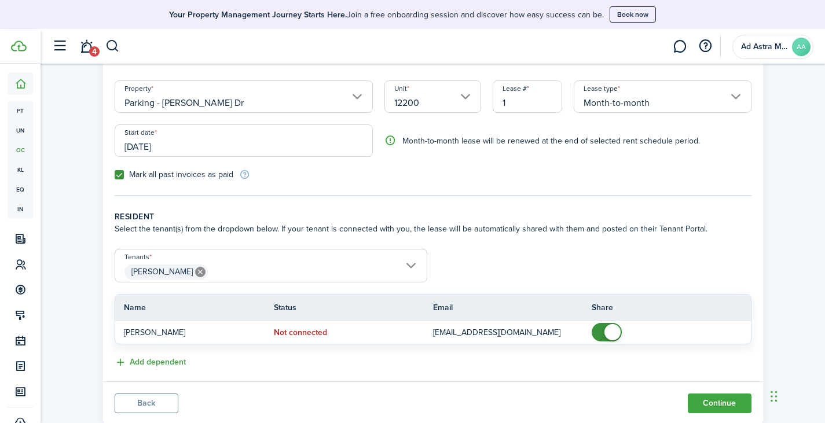
scroll to position [135, 0]
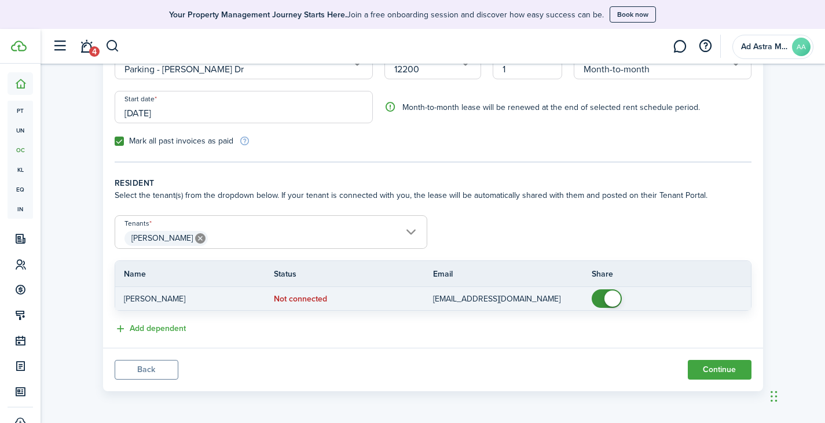
click at [605, 300] on span at bounding box center [612, 298] width 16 height 16
click at [607, 297] on span at bounding box center [601, 298] width 16 height 16
checkbox input "false"
click at [601, 304] on span at bounding box center [607, 298] width 12 height 19
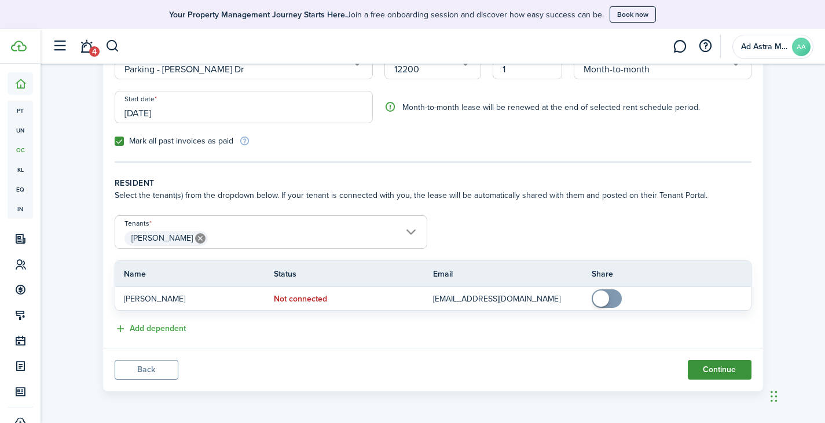
click at [711, 370] on button "Continue" at bounding box center [719, 370] width 64 height 20
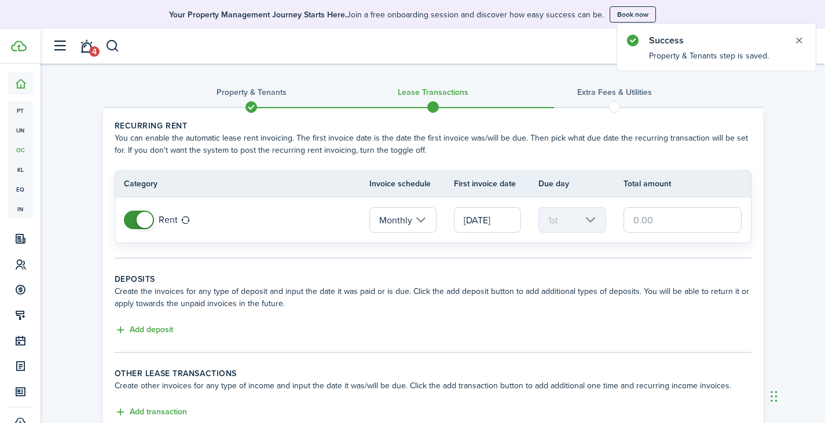
click at [657, 219] on input "text" at bounding box center [682, 219] width 119 height 25
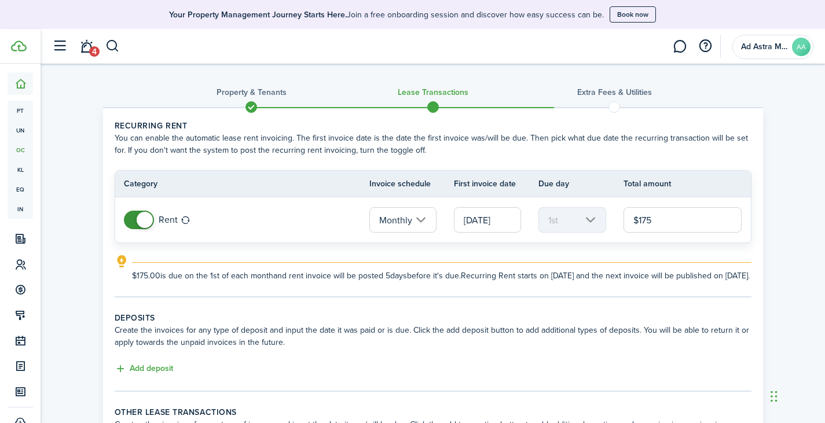
type input "$175.00"
click at [477, 296] on tc-wizard-step "Recurring rent You can enable the automatic lease rent invoicing. The first inv…" at bounding box center [433, 209] width 637 height 178
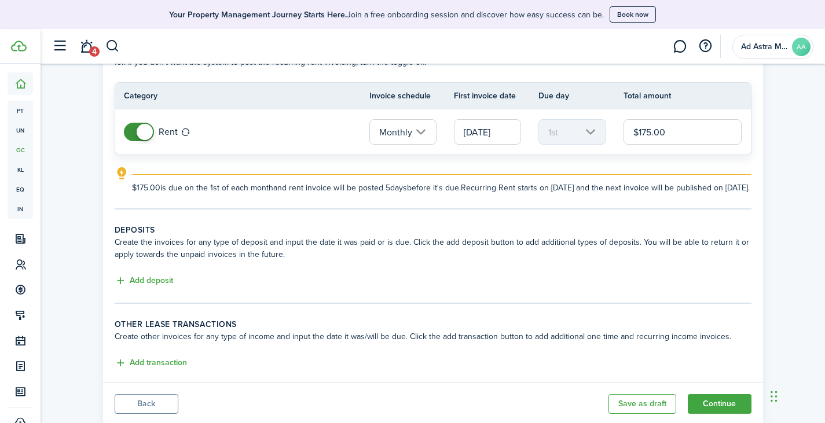
scroll to position [134, 0]
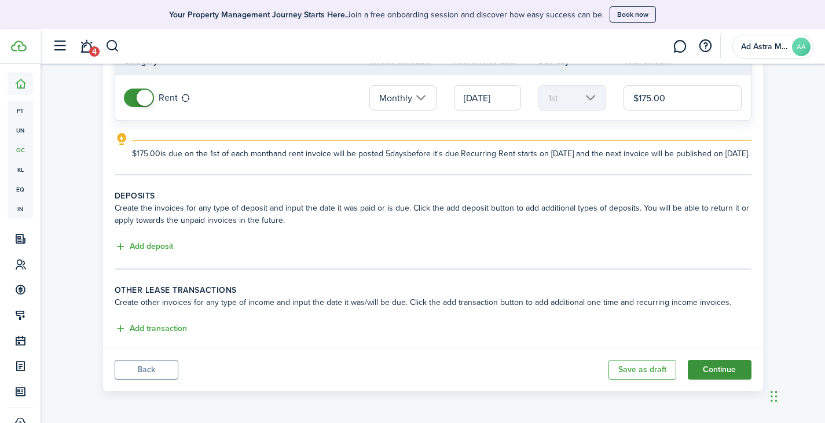
click at [713, 373] on button "Continue" at bounding box center [719, 370] width 64 height 20
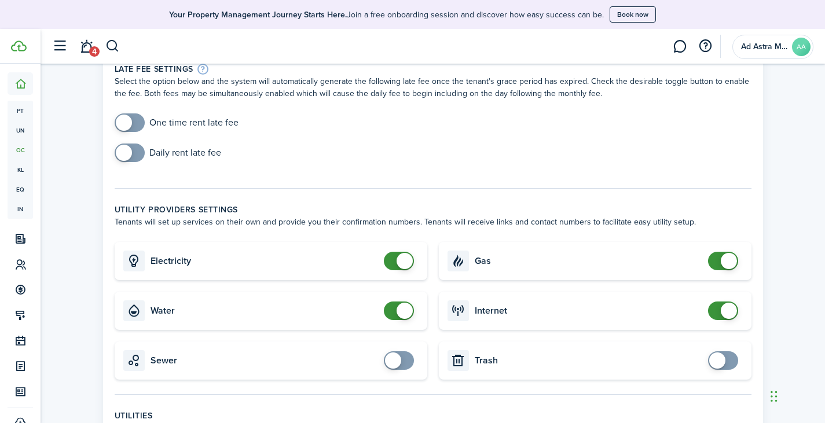
scroll to position [58, 0]
checkbox input "false"
click at [407, 258] on span at bounding box center [404, 260] width 16 height 16
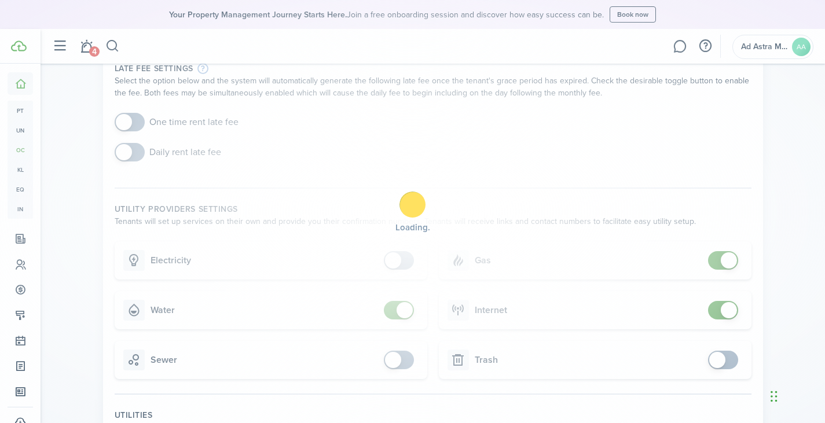
click at [401, 314] on div "Loading" at bounding box center [412, 211] width 825 height 423
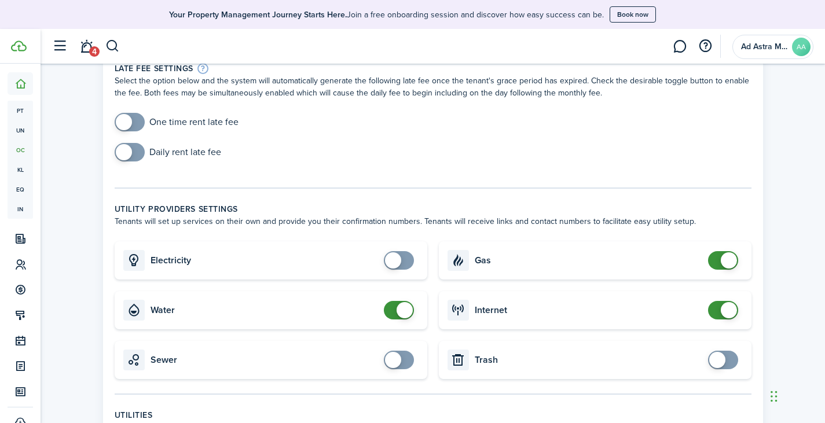
checkbox input "false"
click at [393, 310] on span at bounding box center [399, 310] width 12 height 19
checkbox input "false"
click at [724, 263] on span at bounding box center [728, 260] width 16 height 16
checkbox input "false"
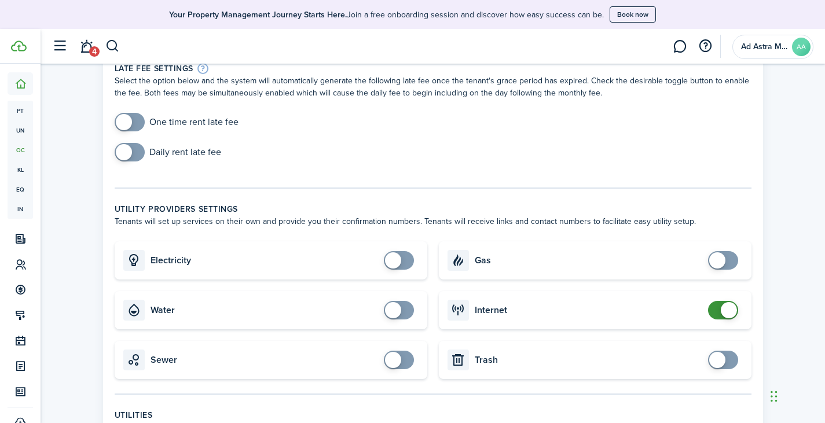
click at [727, 310] on span at bounding box center [728, 310] width 16 height 16
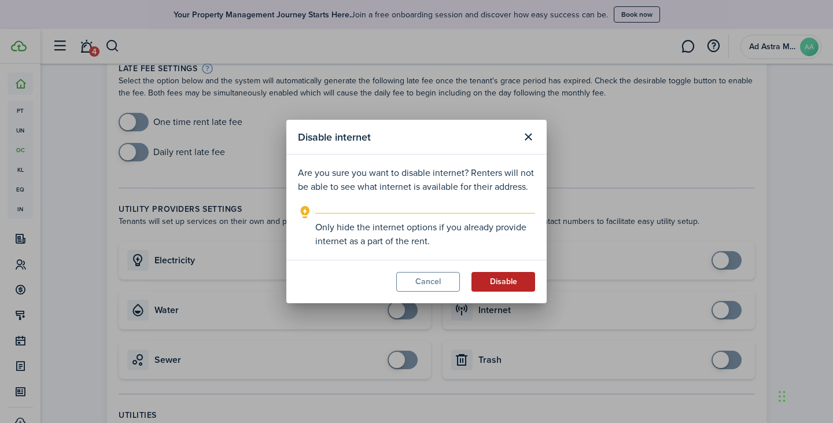
click at [513, 281] on button "Disable" at bounding box center [504, 282] width 64 height 20
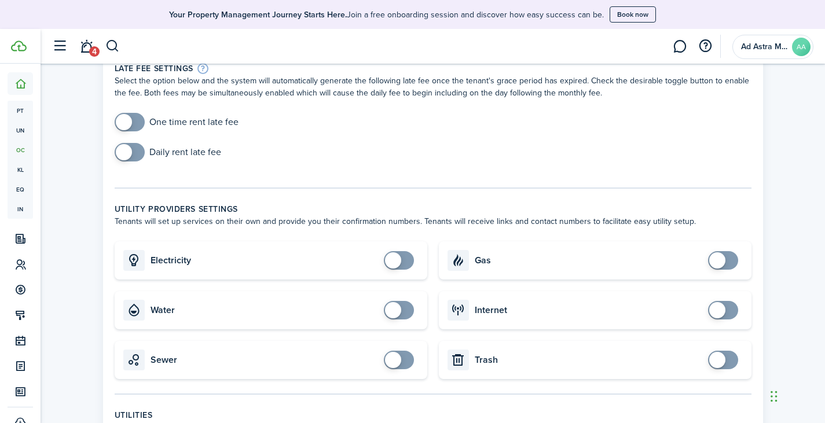
checkbox input "true"
click at [129, 155] on span at bounding box center [124, 152] width 16 height 16
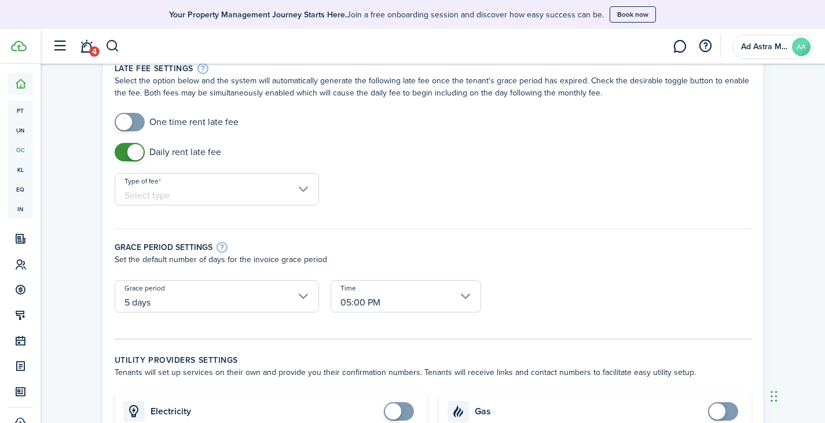
click at [200, 180] on input "Type of fee" at bounding box center [217, 189] width 204 height 32
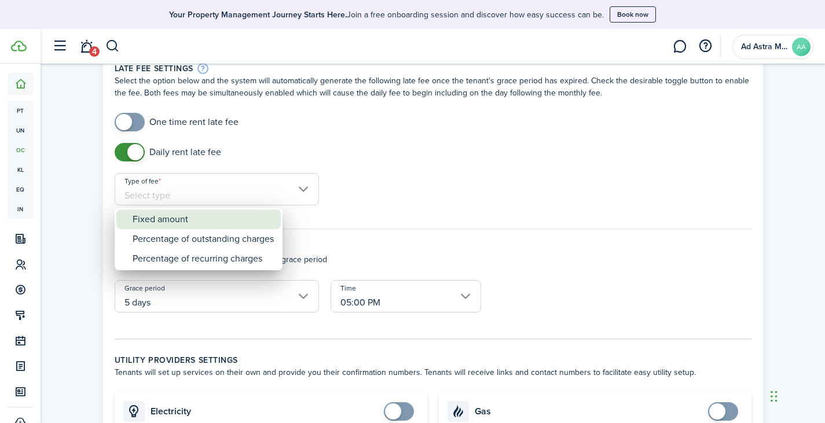
click at [183, 215] on div "Fixed amount" at bounding box center [203, 219] width 141 height 20
type input "Fixed amount"
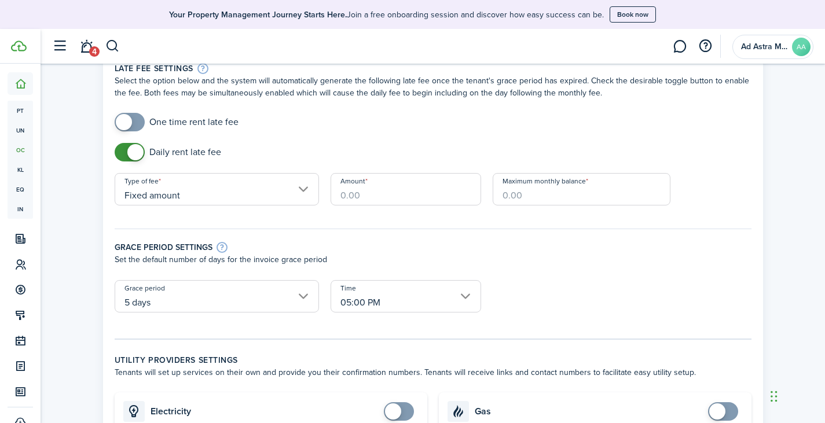
checkbox input "false"
click at [124, 155] on span at bounding box center [130, 152] width 12 height 19
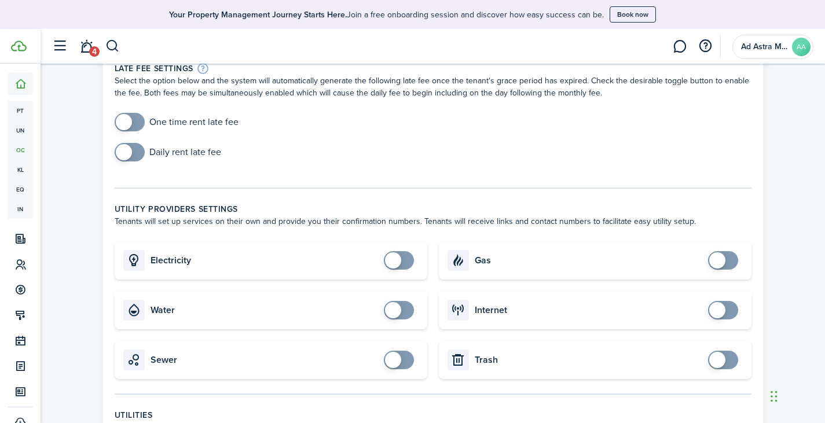
checkbox input "true"
click at [119, 123] on span at bounding box center [124, 122] width 16 height 16
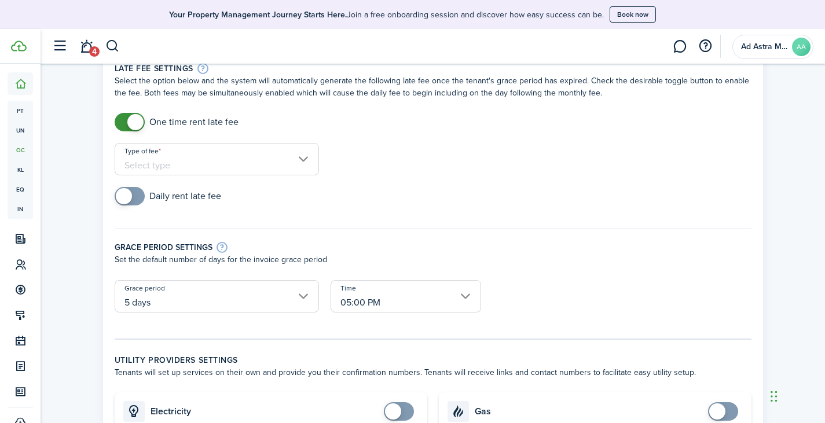
click at [224, 175] on div "Type of fee" at bounding box center [217, 165] width 216 height 44
click at [230, 164] on input "Type of fee" at bounding box center [217, 159] width 204 height 32
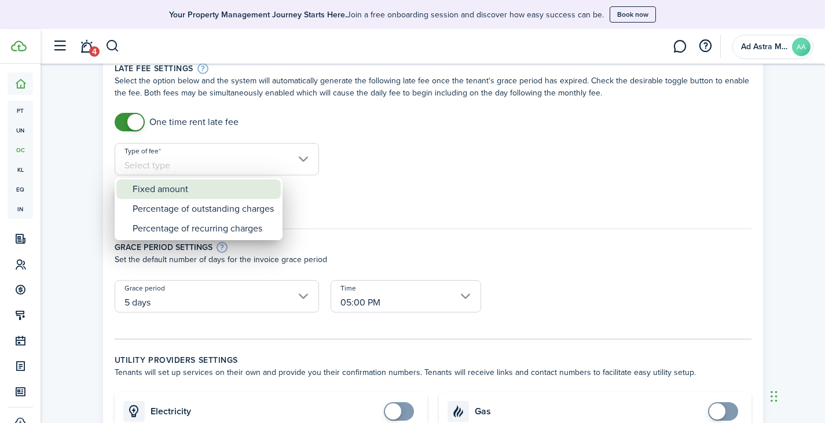
click at [203, 189] on div "Fixed amount" at bounding box center [203, 189] width 141 height 20
type input "Fixed amount"
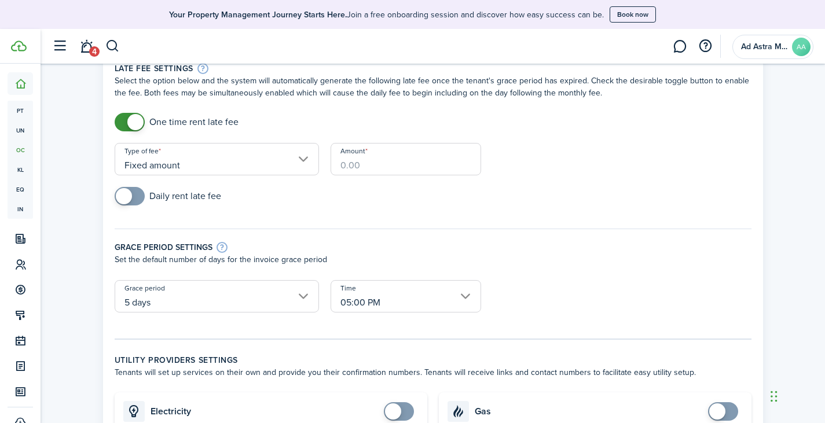
checkbox input "false"
click at [132, 119] on span at bounding box center [135, 122] width 16 height 16
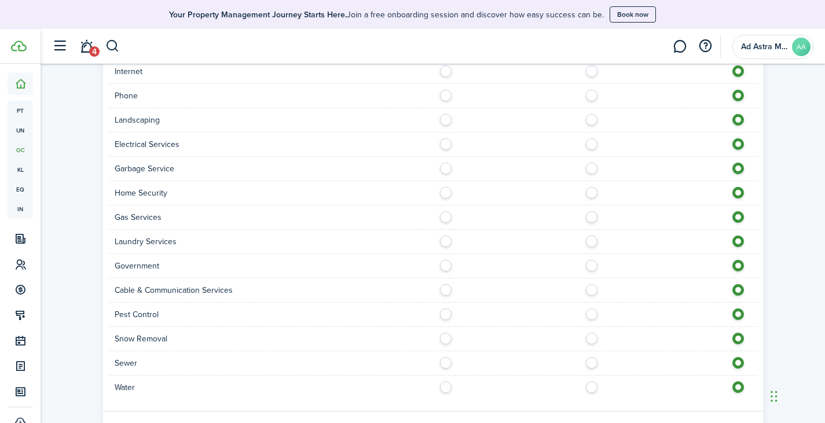
scroll to position [614, 0]
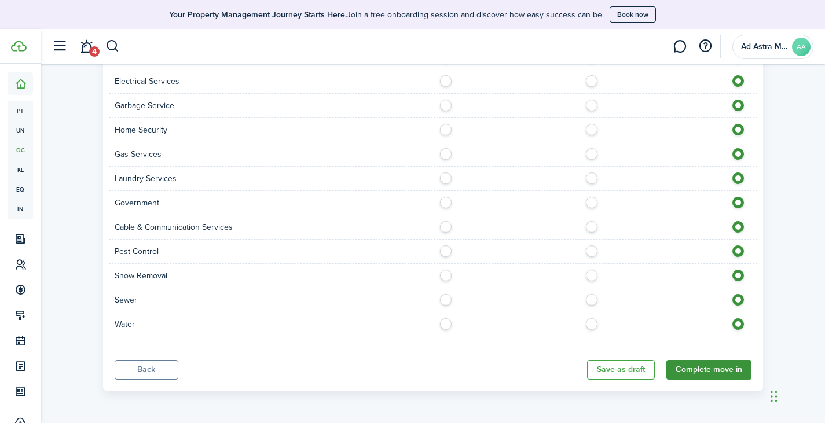
click at [702, 369] on button "Complete move in" at bounding box center [708, 370] width 85 height 20
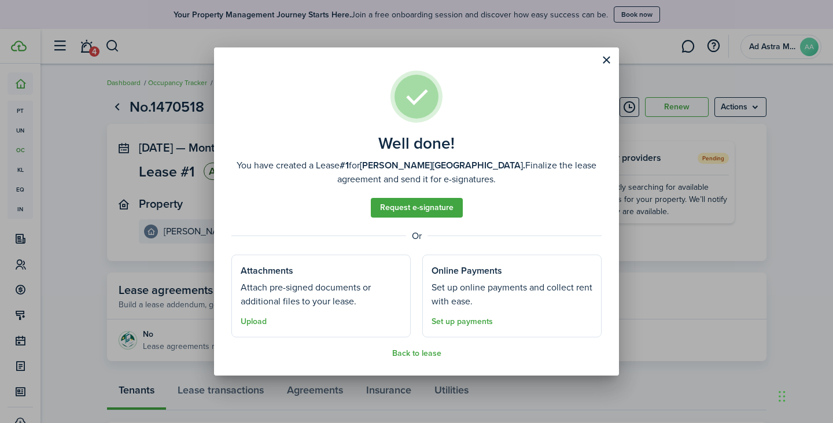
click at [431, 354] on button "Back to lease" at bounding box center [416, 353] width 49 height 9
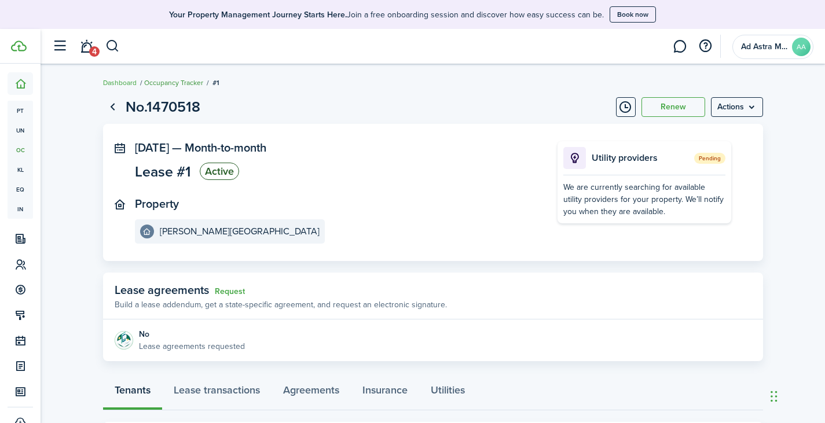
click at [189, 83] on link "Occupancy Tracker" at bounding box center [173, 83] width 59 height 10
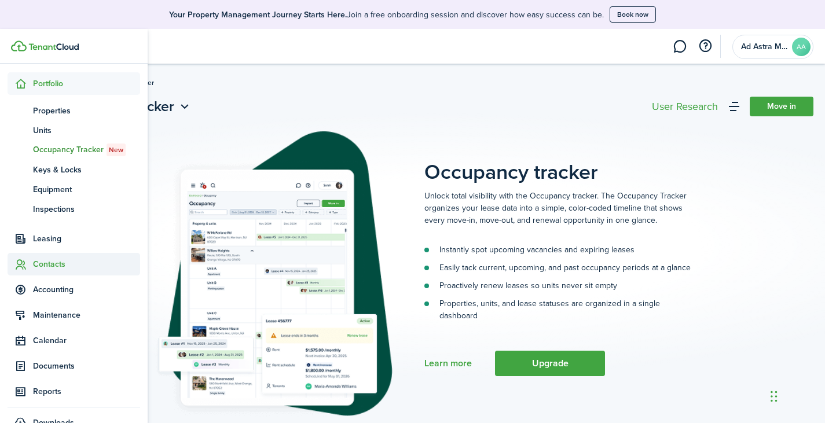
click at [58, 262] on span "Contacts" at bounding box center [86, 264] width 107 height 12
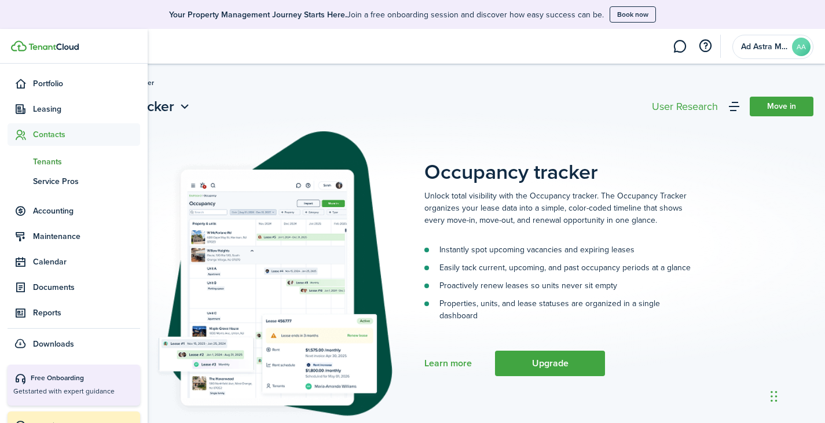
click at [56, 157] on span "Tenants" at bounding box center [86, 162] width 107 height 12
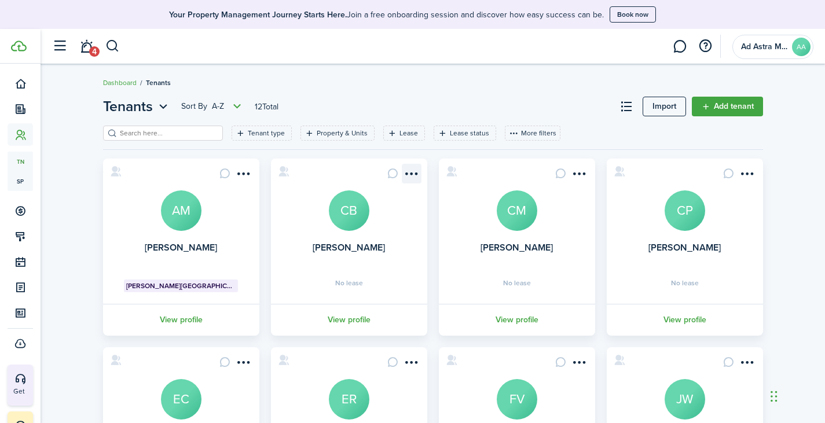
click at [414, 174] on menu-btn-icon "Open menu" at bounding box center [412, 174] width 20 height 20
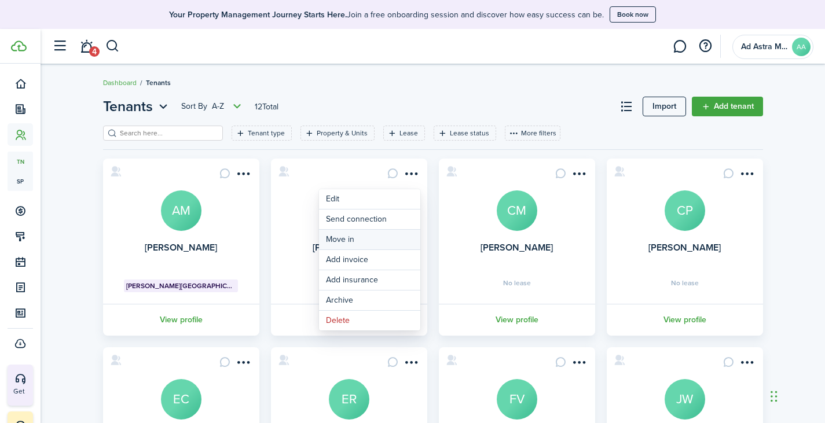
click at [365, 237] on link "Move in" at bounding box center [369, 240] width 101 height 20
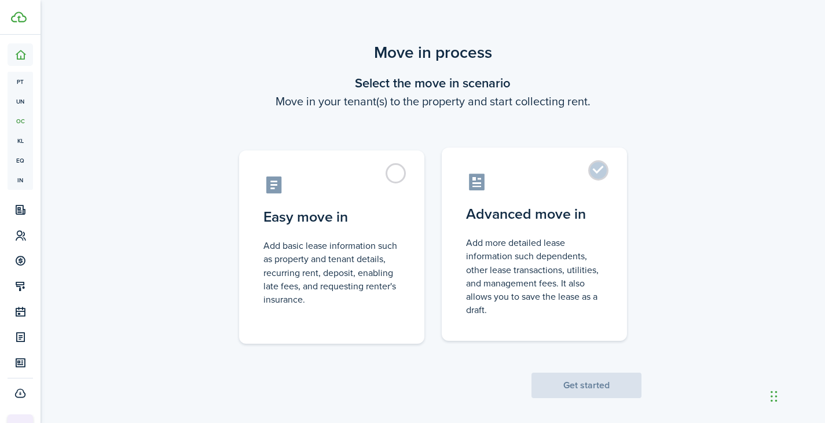
click at [494, 203] on label "Advanced move in Add more detailed lease information such dependents, other lea…" at bounding box center [534, 244] width 185 height 193
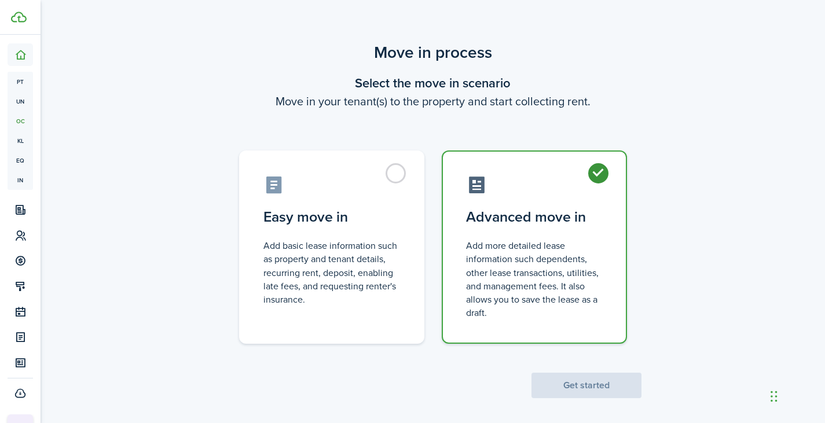
radio input "true"
click at [571, 379] on button "Get started" at bounding box center [586, 385] width 110 height 25
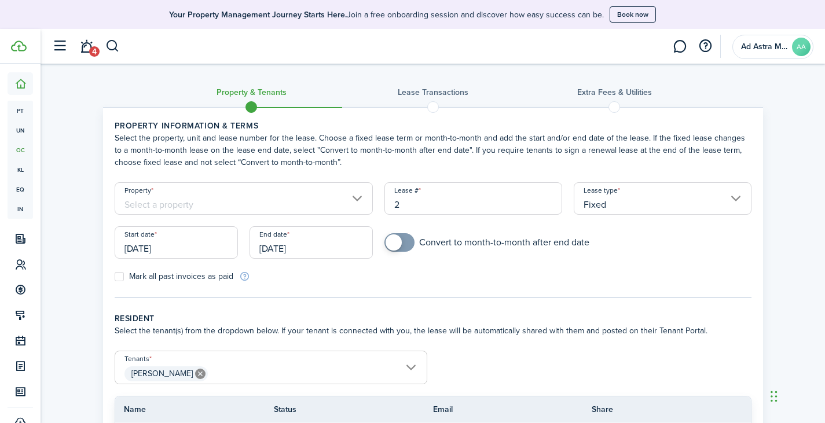
click at [264, 201] on input "Property" at bounding box center [244, 198] width 259 height 32
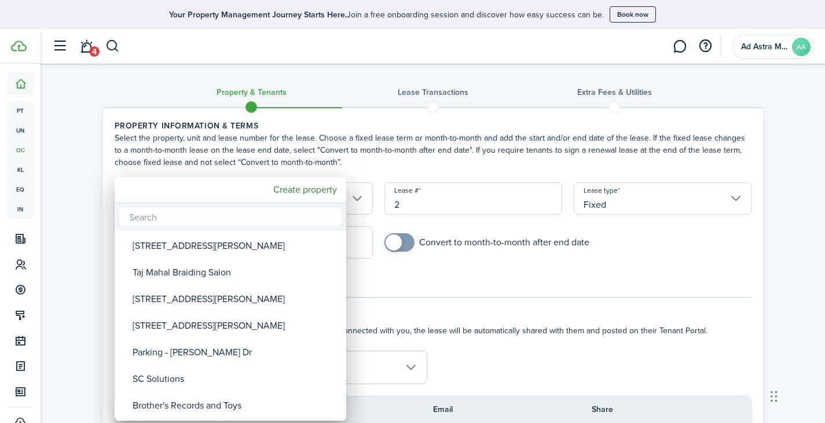
click at [403, 135] on div at bounding box center [412, 211] width 1010 height 608
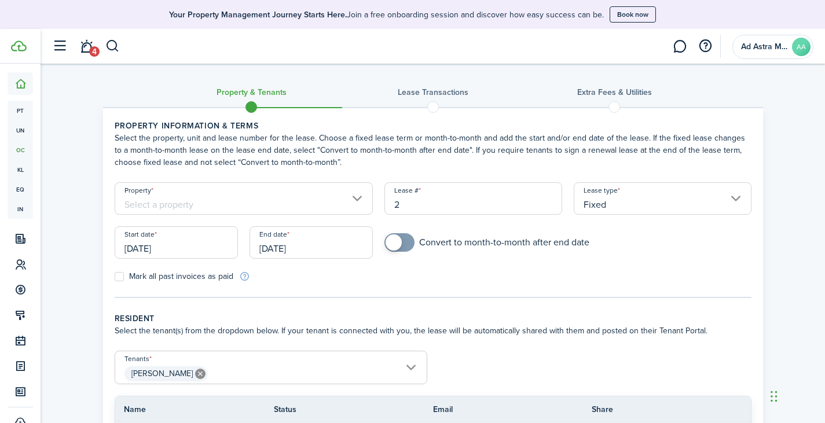
click at [278, 201] on input "Property" at bounding box center [244, 198] width 259 height 32
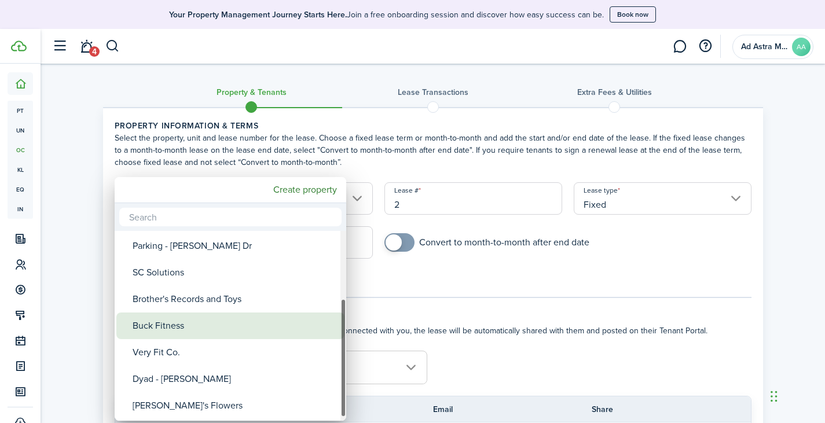
click at [180, 319] on div "Buck Fitness" at bounding box center [235, 325] width 205 height 27
type input "Buck Fitness"
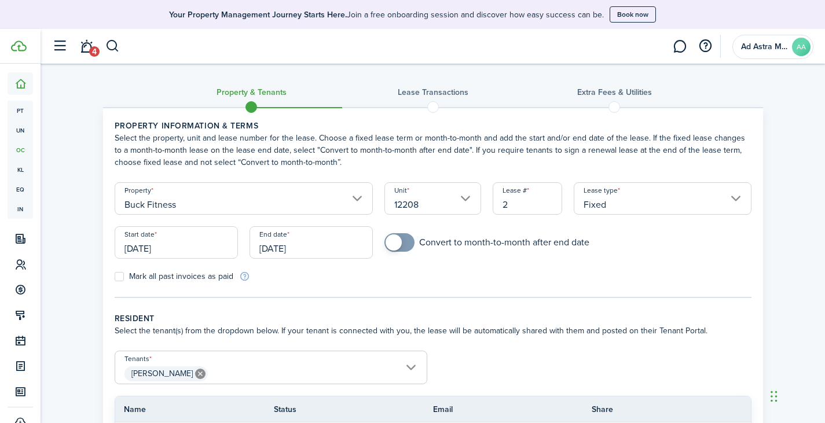
click at [157, 246] on input "[DATE]" at bounding box center [176, 242] width 123 height 32
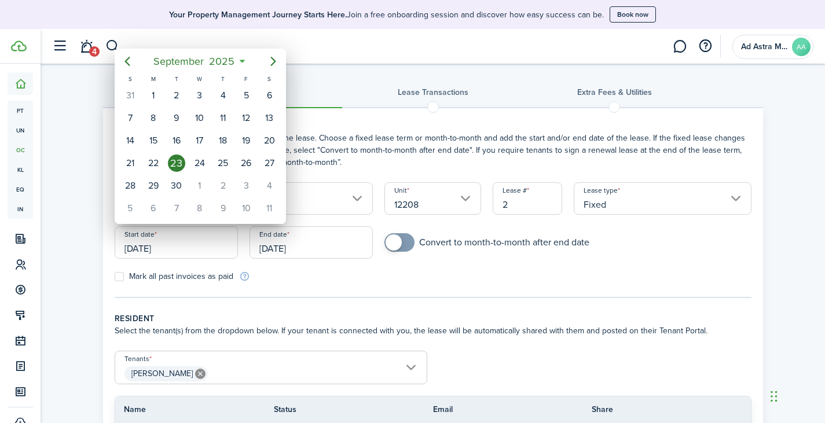
click at [179, 250] on div at bounding box center [412, 211] width 1010 height 608
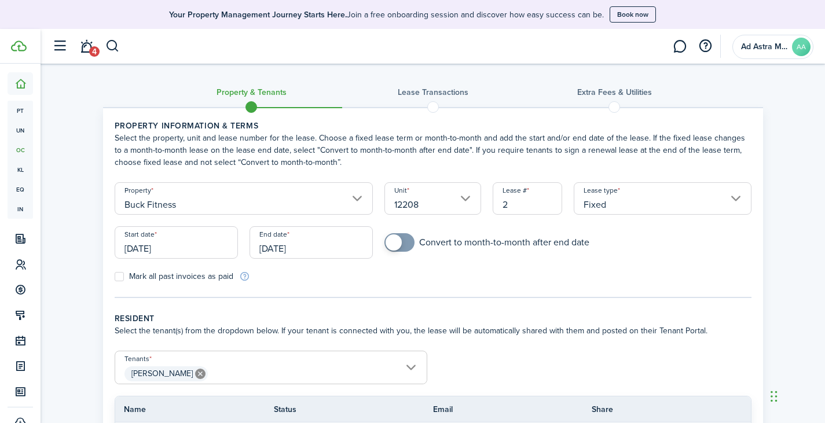
drag, startPoint x: 175, startPoint y: 248, endPoint x: 109, endPoint y: 248, distance: 66.5
click at [109, 248] on div "Start date 09/23/2025" at bounding box center [176, 248] width 135 height 44
click at [187, 249] on input "[DATE]" at bounding box center [176, 242] width 123 height 32
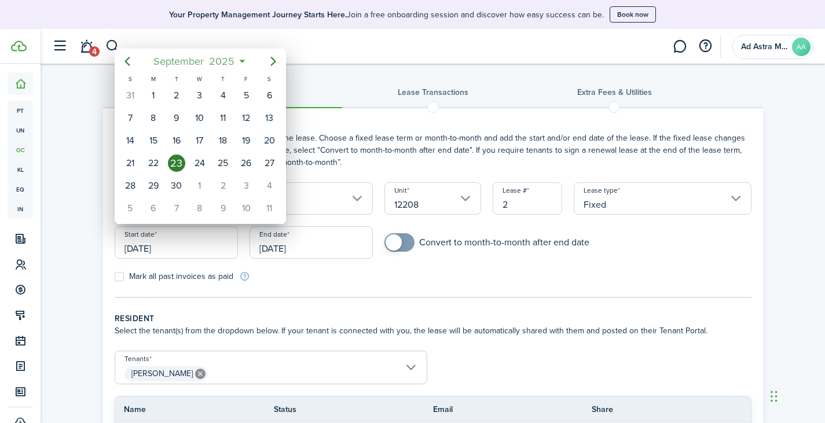
click at [226, 61] on span "2025" at bounding box center [222, 61] width 31 height 21
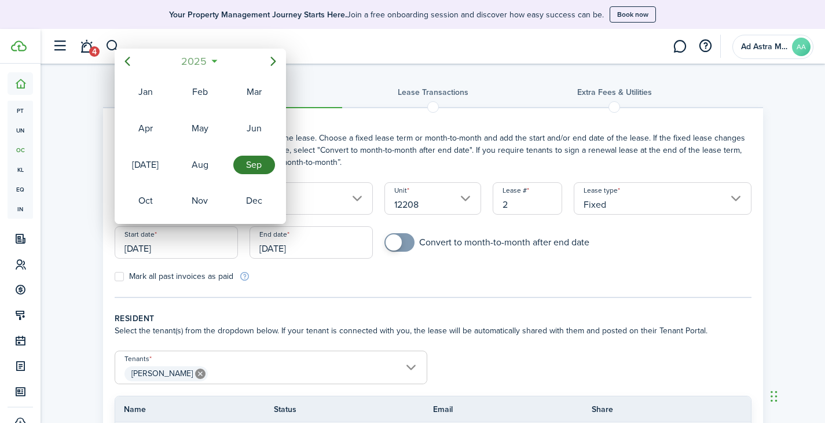
click at [203, 62] on span "2025" at bounding box center [194, 61] width 31 height 21
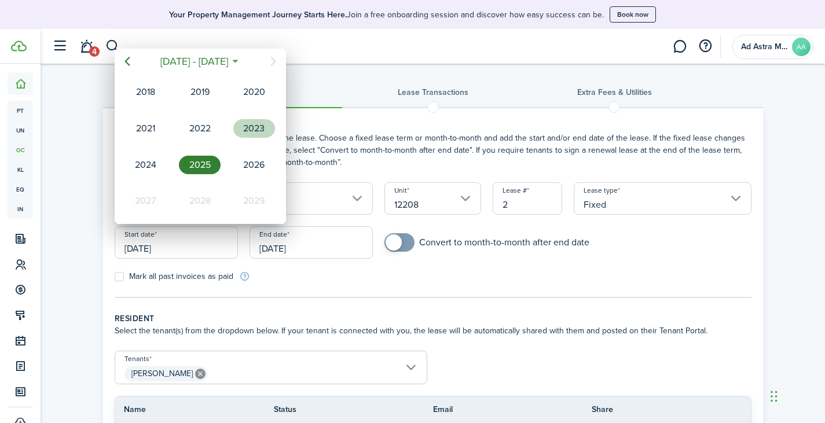
click at [248, 130] on div "2023" at bounding box center [254, 128] width 42 height 19
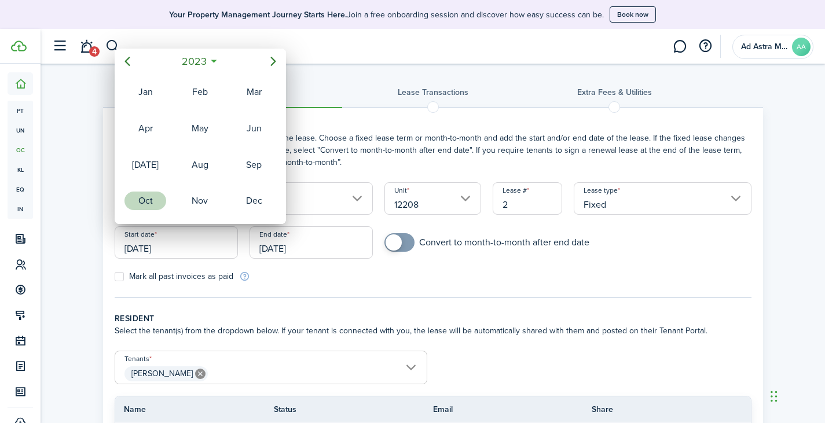
click at [136, 197] on div "Oct" at bounding box center [145, 201] width 42 height 19
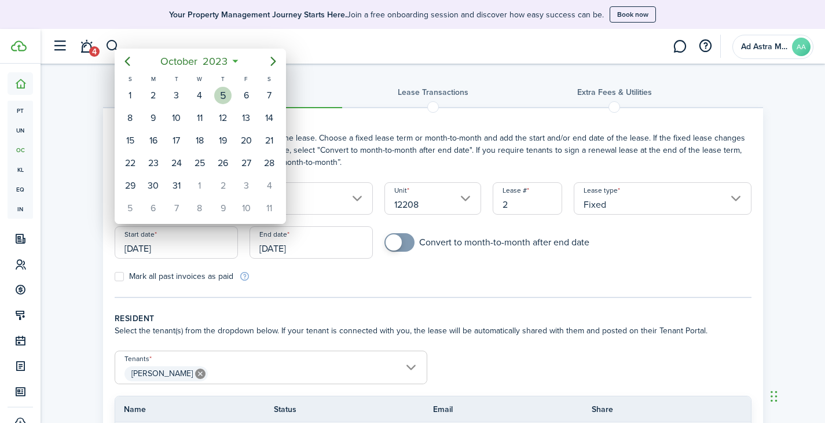
click at [224, 95] on div "5" at bounding box center [222, 95] width 17 height 17
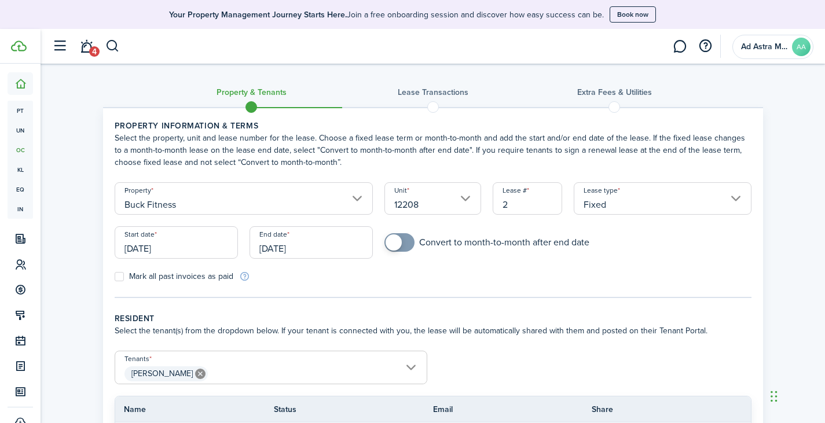
click at [163, 251] on input "10/05/2023" at bounding box center [176, 242] width 123 height 32
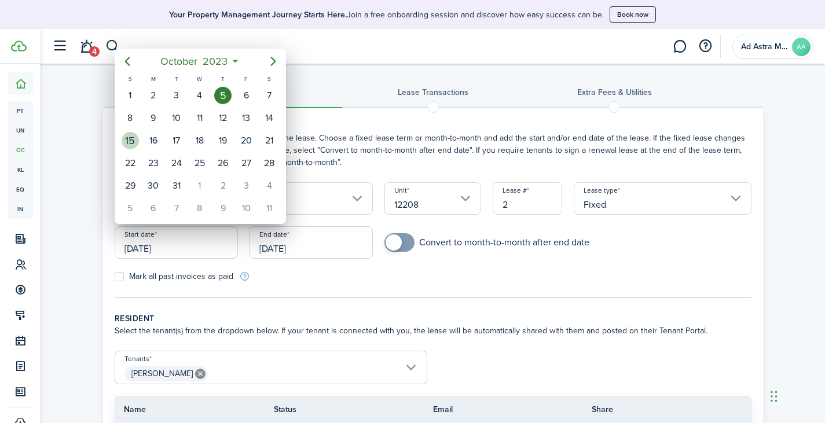
click at [129, 139] on div "15" at bounding box center [130, 140] width 17 height 17
type input "10/15/2023"
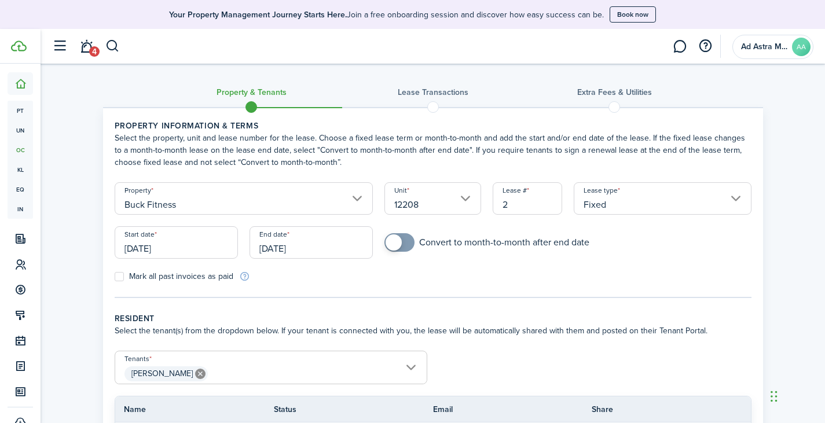
click at [308, 252] on input "[DATE]" at bounding box center [310, 242] width 123 height 32
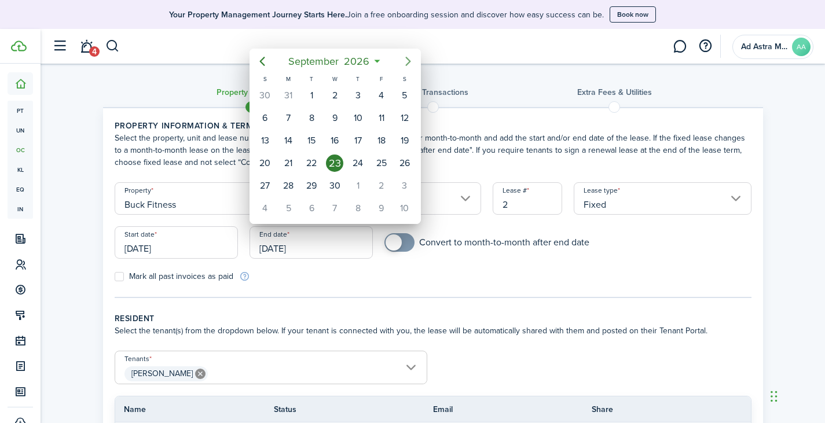
click at [409, 59] on icon "Next page" at bounding box center [408, 61] width 14 height 14
click at [354, 142] on div "15" at bounding box center [357, 140] width 17 height 17
type input "10/15/2026"
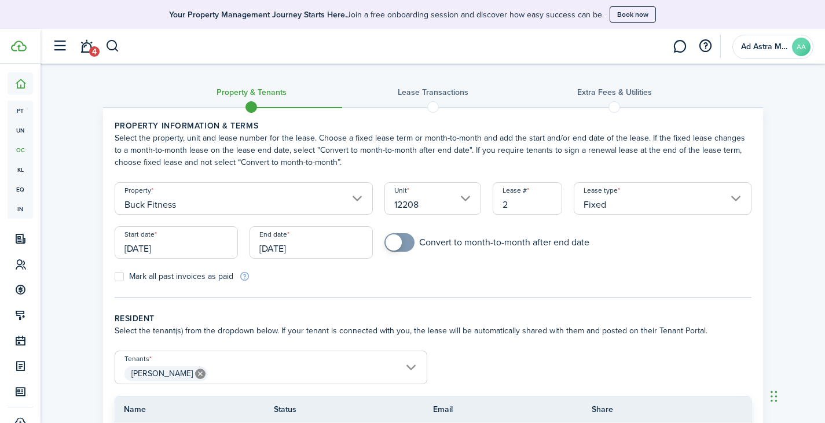
drag, startPoint x: 392, startPoint y: 240, endPoint x: 401, endPoint y: 240, distance: 9.3
click at [392, 239] on span at bounding box center [393, 242] width 16 height 16
click at [583, 269] on form "Property Buck Fitness Unit 12208 Lease # 2 Lease type Fixed Start date 10/15/20…" at bounding box center [433, 232] width 648 height 100
checkbox input "false"
click at [399, 240] on span at bounding box center [405, 242] width 16 height 16
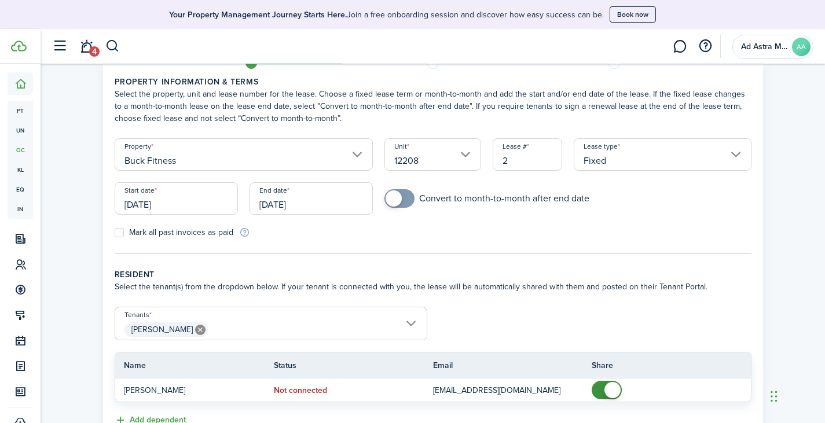
scroll to position [58, 0]
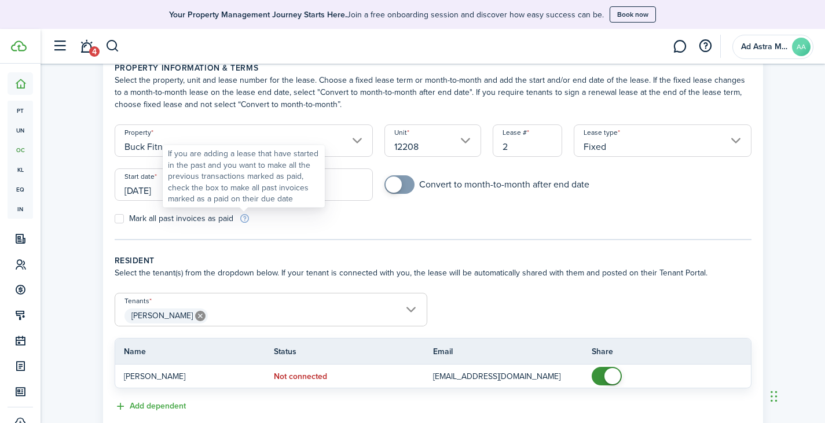
click at [245, 219] on info-icon at bounding box center [244, 219] width 11 height 10
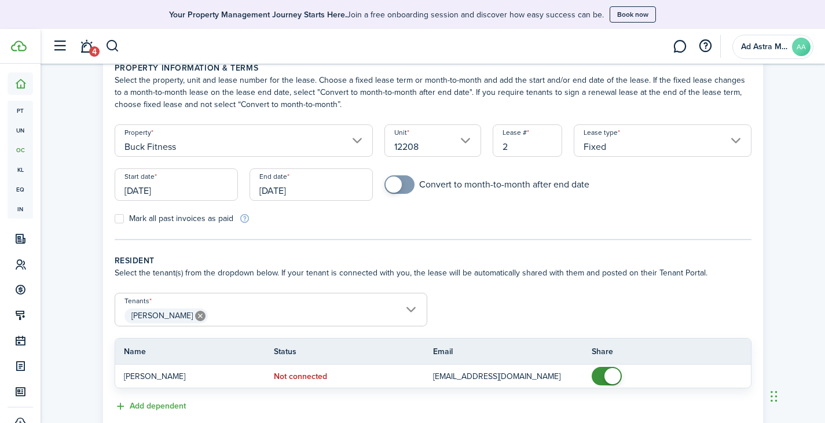
click at [122, 219] on label "Mark all past invoices as paid" at bounding box center [174, 218] width 119 height 9
click at [115, 219] on input "Mark all past invoices as paid" at bounding box center [114, 219] width 1 height 1
checkbox input "true"
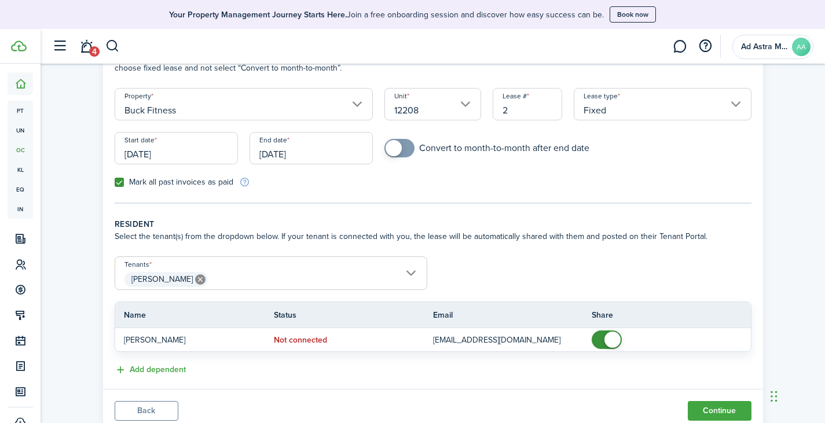
scroll to position [135, 0]
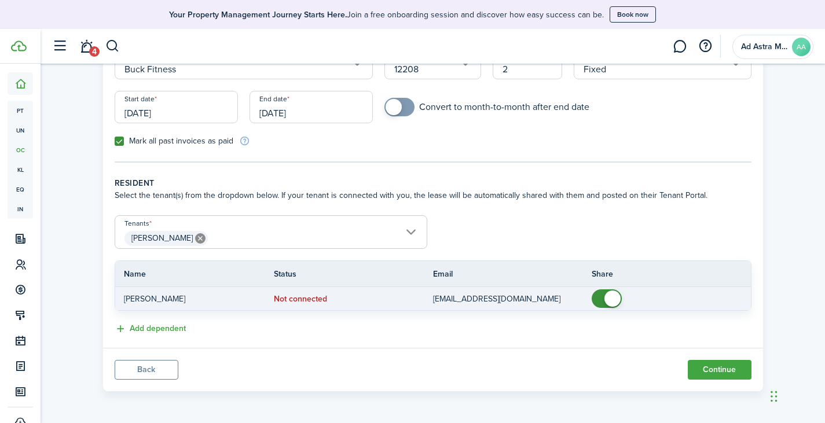
checkbox input "false"
click at [606, 296] on span at bounding box center [612, 298] width 16 height 16
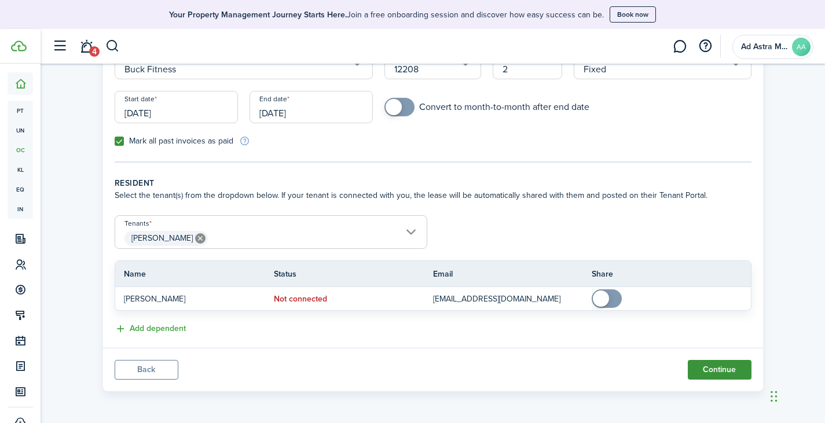
click at [719, 372] on button "Continue" at bounding box center [719, 370] width 64 height 20
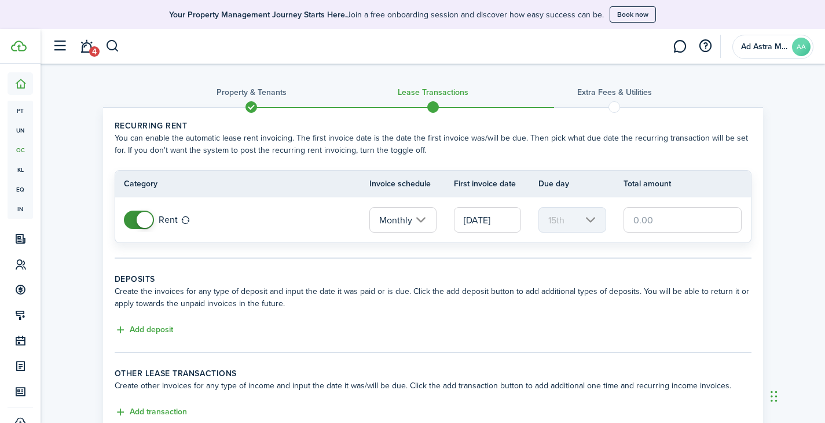
click at [624, 219] on input "text" at bounding box center [682, 219] width 119 height 25
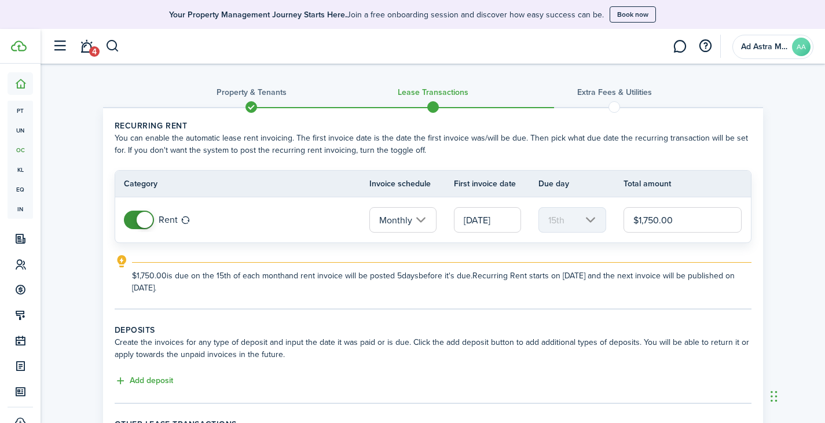
type input "$1,750.00"
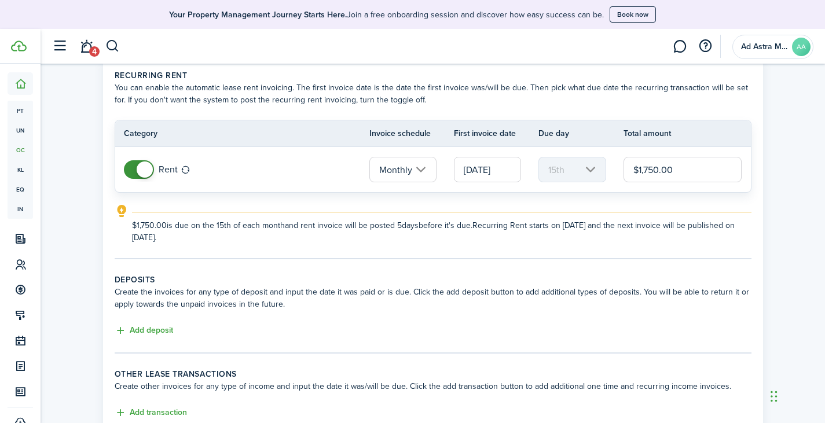
scroll to position [116, 0]
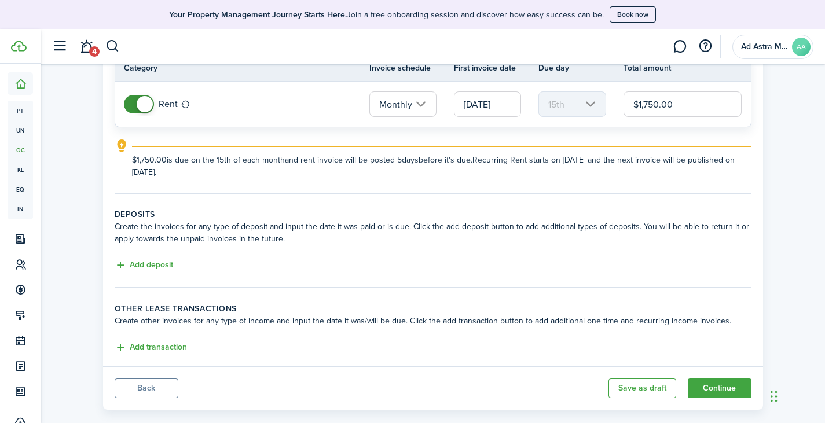
click at [498, 106] on input "10/15/2023" at bounding box center [487, 103] width 67 height 25
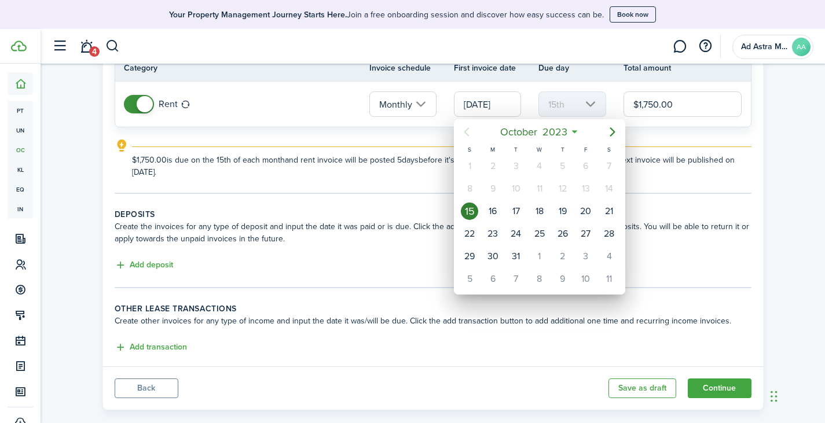
click at [260, 135] on div at bounding box center [412, 211] width 1010 height 608
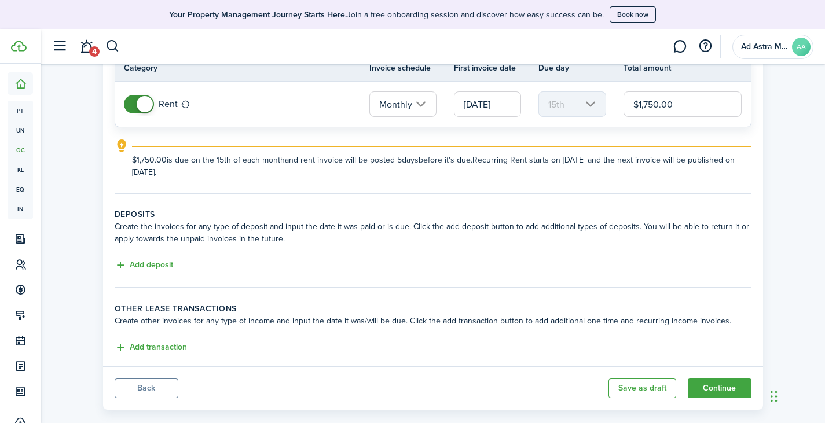
click at [163, 391] on button "Back" at bounding box center [147, 388] width 64 height 20
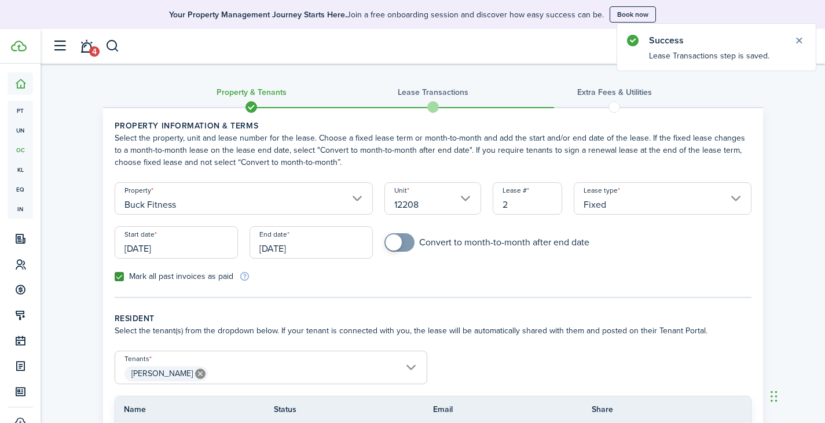
click at [119, 278] on label "Mark all past invoices as paid" at bounding box center [174, 276] width 119 height 9
click at [115, 277] on input "Mark all past invoices as paid" at bounding box center [114, 277] width 1 height 1
checkbox input "false"
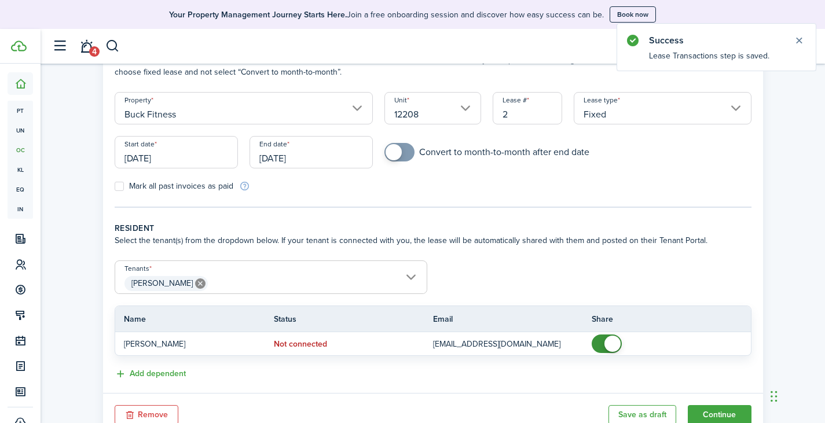
scroll to position [135, 0]
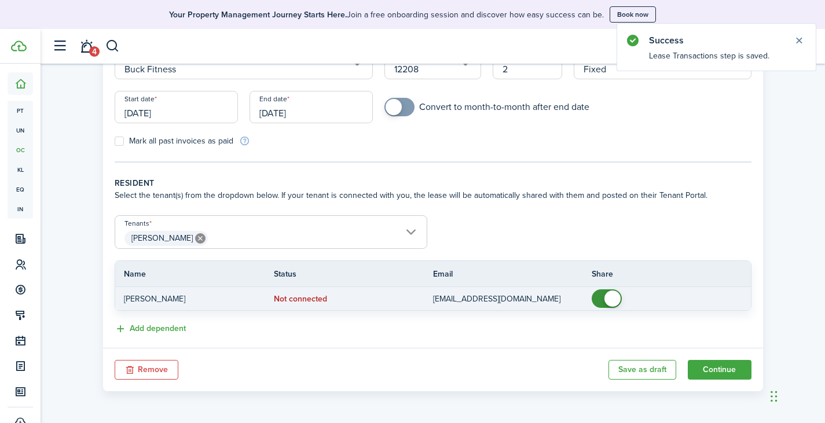
checkbox input "false"
click at [605, 300] on span at bounding box center [612, 298] width 16 height 16
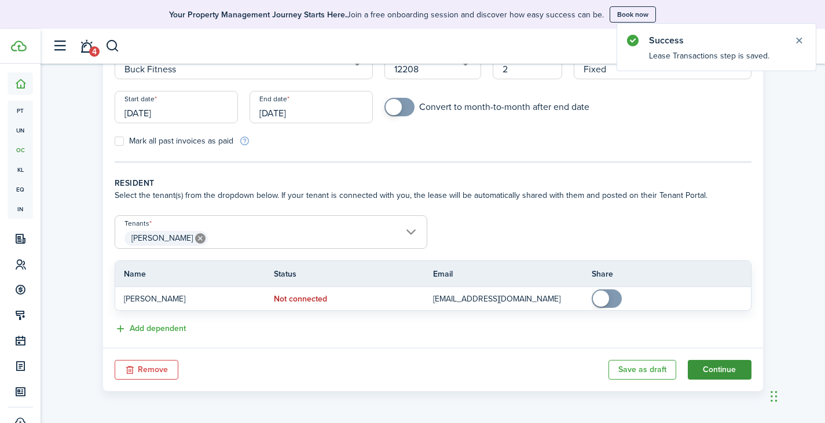
click at [712, 369] on button "Continue" at bounding box center [719, 370] width 64 height 20
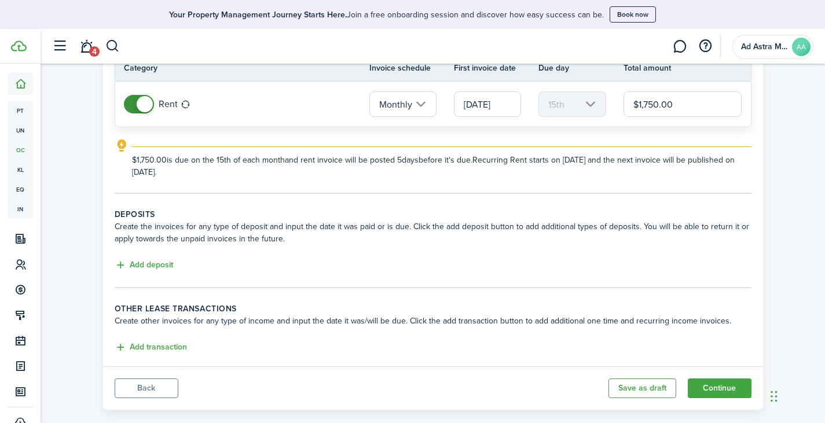
scroll to position [58, 0]
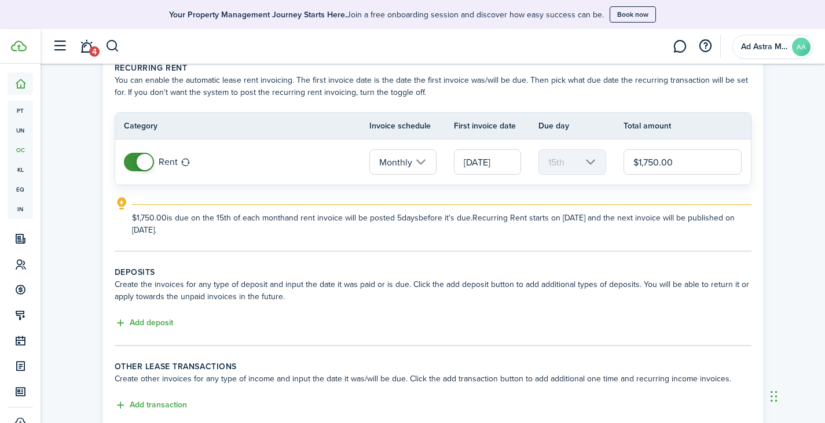
click at [479, 163] on input "10/15/2023" at bounding box center [487, 161] width 67 height 25
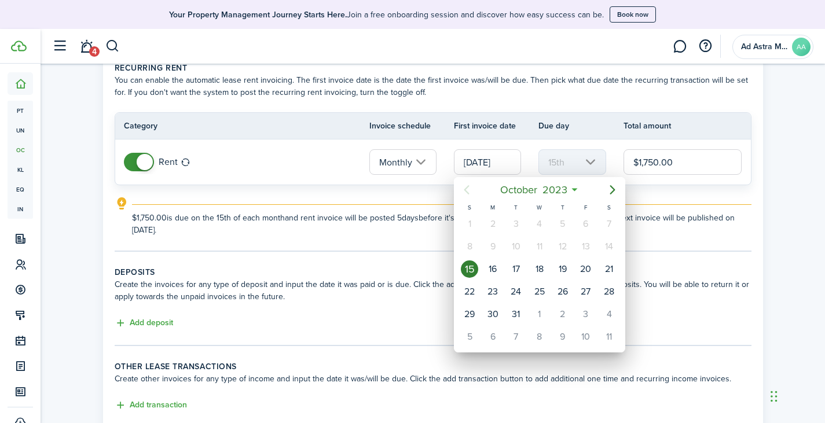
click at [671, 225] on div at bounding box center [412, 211] width 1010 height 608
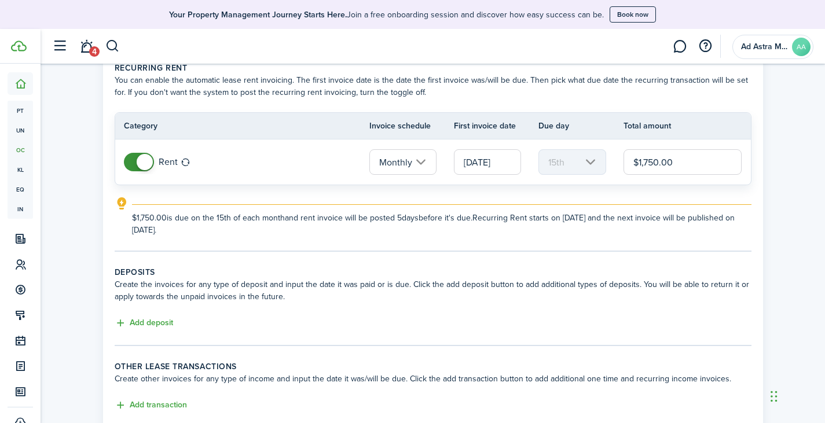
scroll to position [134, 0]
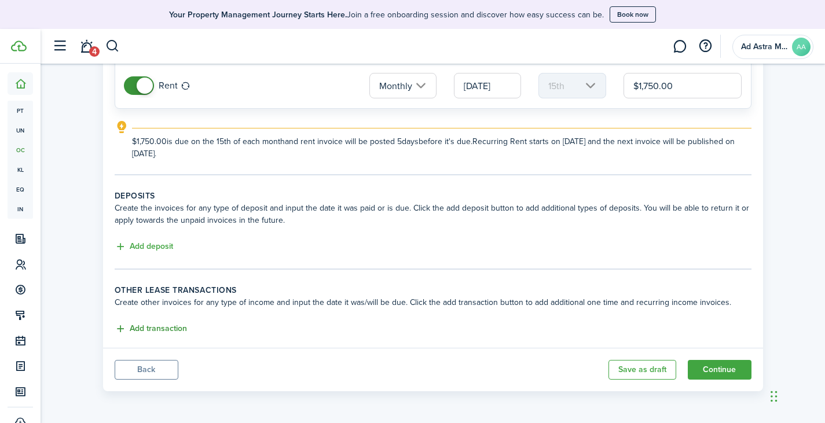
click at [163, 327] on button "Add transaction" at bounding box center [151, 328] width 72 height 13
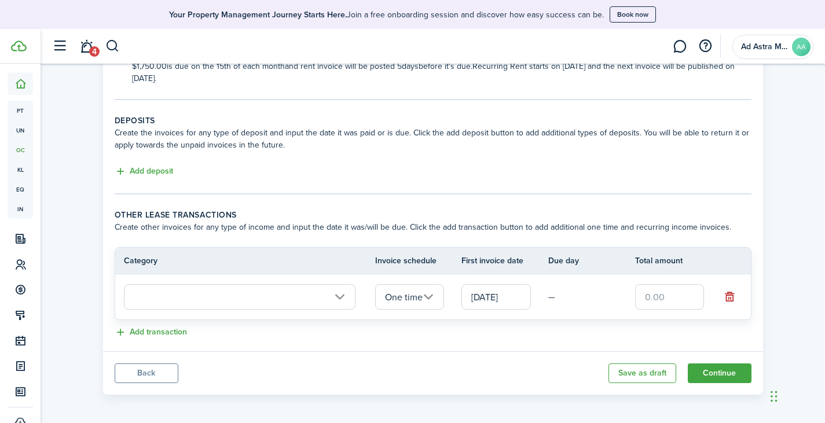
scroll to position [213, 0]
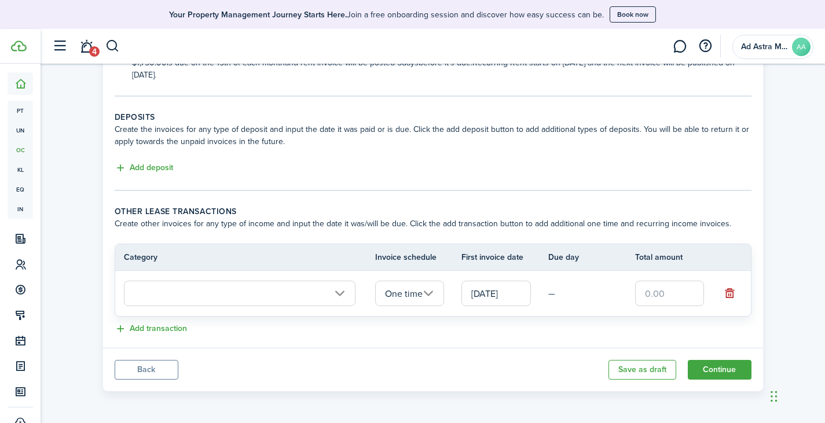
click at [262, 297] on input "text" at bounding box center [239, 293] width 231 height 25
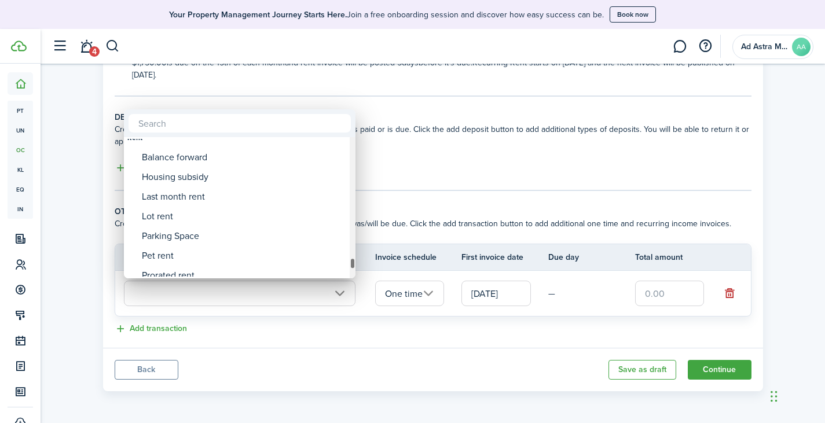
drag, startPoint x: 351, startPoint y: 201, endPoint x: 353, endPoint y: 263, distance: 62.5
click at [353, 263] on div at bounding box center [353, 264] width 6 height 12
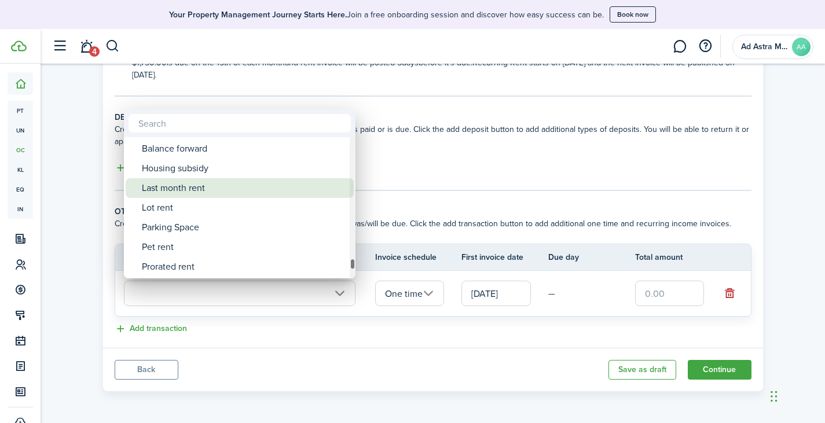
drag, startPoint x: 225, startPoint y: 194, endPoint x: 245, endPoint y: 202, distance: 21.3
click at [225, 194] on div "Last month rent" at bounding box center [244, 188] width 205 height 20
type input "Rent / Last month rent"
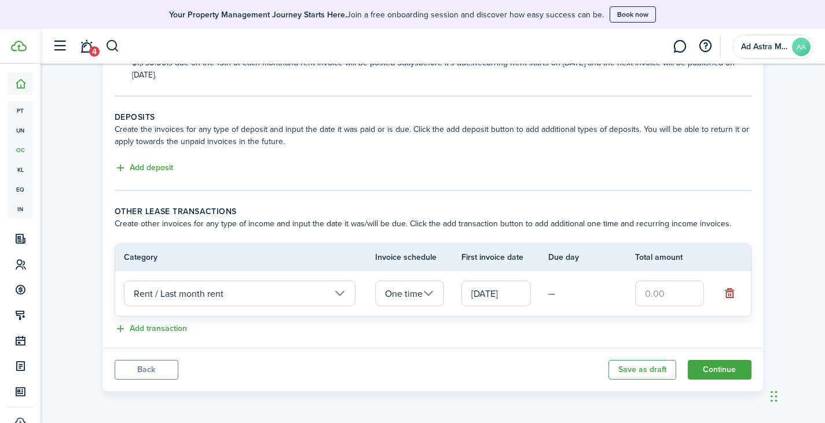
click at [492, 293] on input "10/15/2023" at bounding box center [495, 293] width 69 height 25
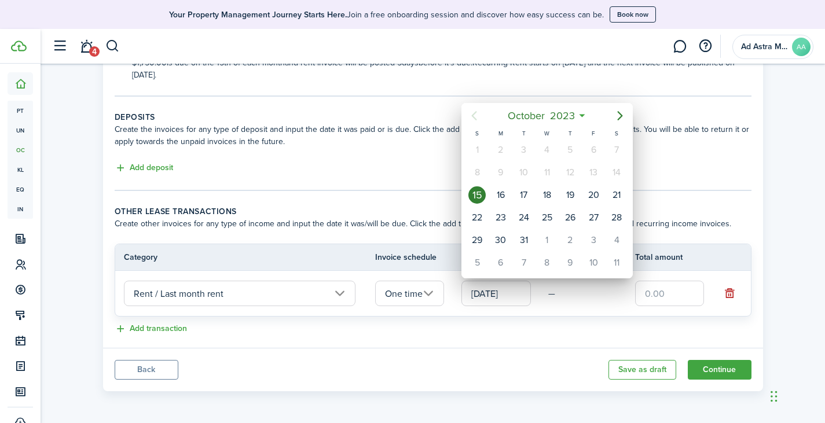
click at [539, 329] on div at bounding box center [412, 211] width 1010 height 608
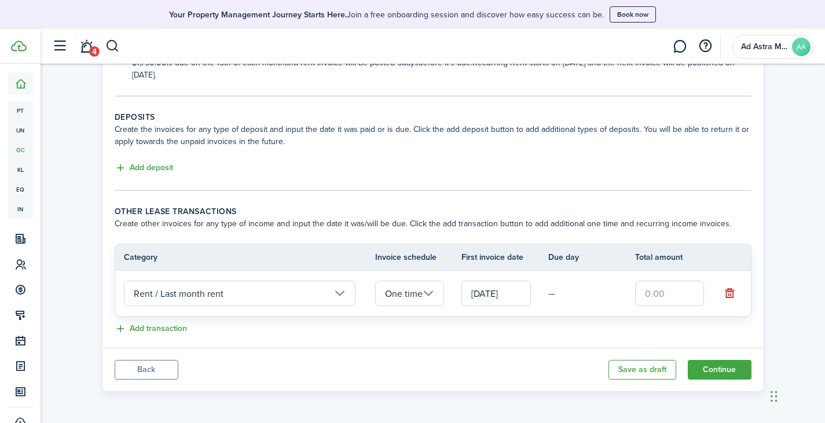
click at [659, 290] on input "text" at bounding box center [669, 293] width 69 height 25
type input "$1,750.00"
click at [417, 344] on panel-main-body "Recurring rent You can enable the automatic lease rent invoicing. The first inv…" at bounding box center [433, 121] width 660 height 453
click at [718, 372] on button "Continue" at bounding box center [719, 370] width 64 height 20
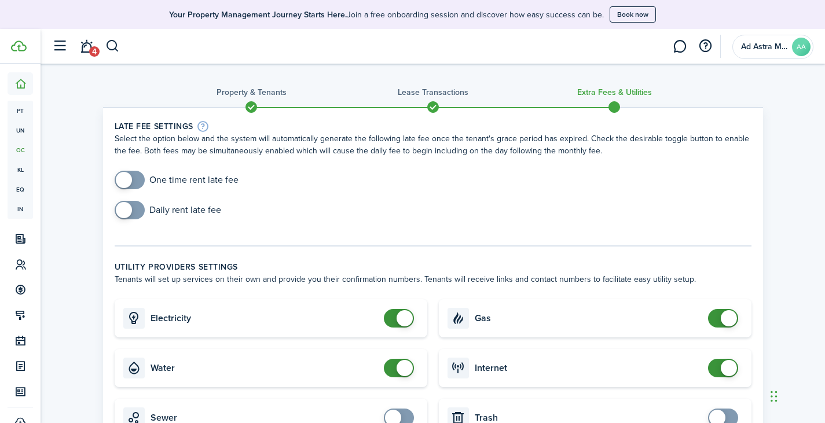
checkbox input "false"
click at [398, 318] on span at bounding box center [404, 318] width 16 height 16
checkbox input "false"
click at [398, 369] on span at bounding box center [404, 368] width 16 height 16
checkbox input "false"
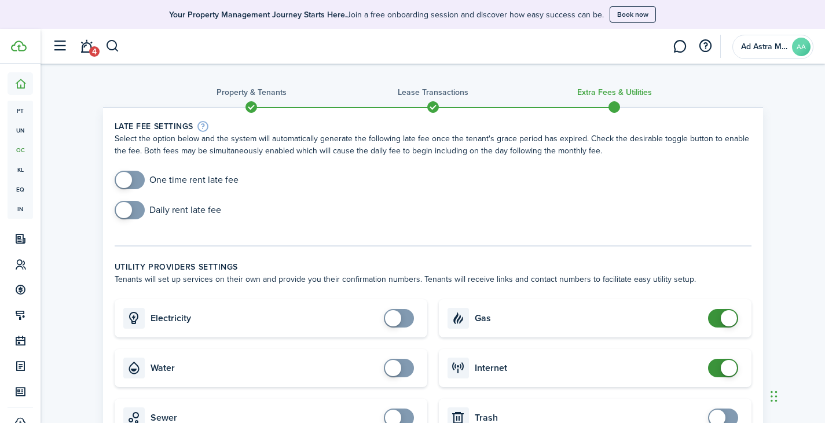
click at [722, 318] on span at bounding box center [728, 318] width 16 height 16
checkbox input "false"
click at [720, 370] on span at bounding box center [728, 368] width 16 height 16
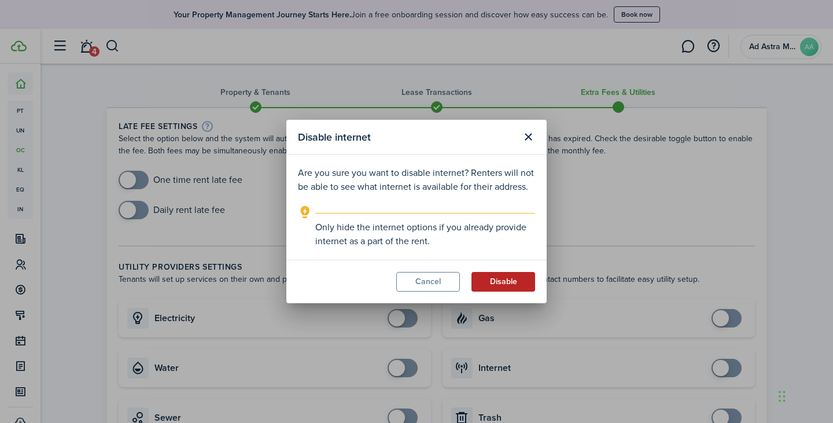
click at [496, 282] on button "Disable" at bounding box center [504, 282] width 64 height 20
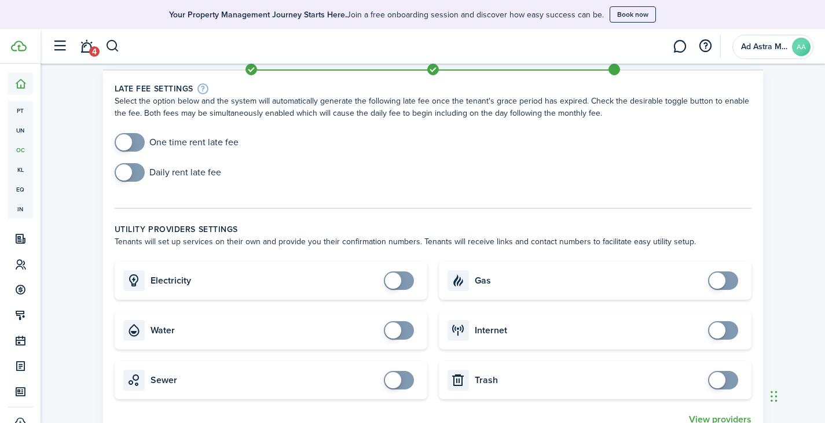
scroll to position [116, 0]
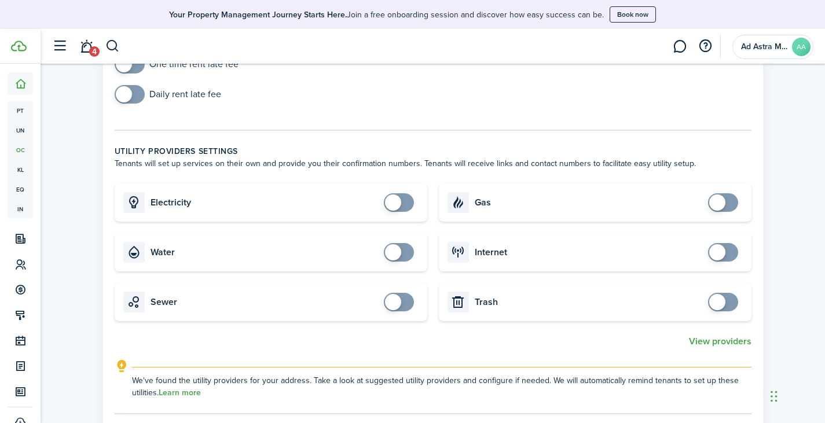
checkbox input "true"
click at [403, 204] on span at bounding box center [399, 202] width 12 height 19
checkbox input "true"
click at [719, 198] on span at bounding box center [717, 202] width 16 height 16
checkbox input "true"
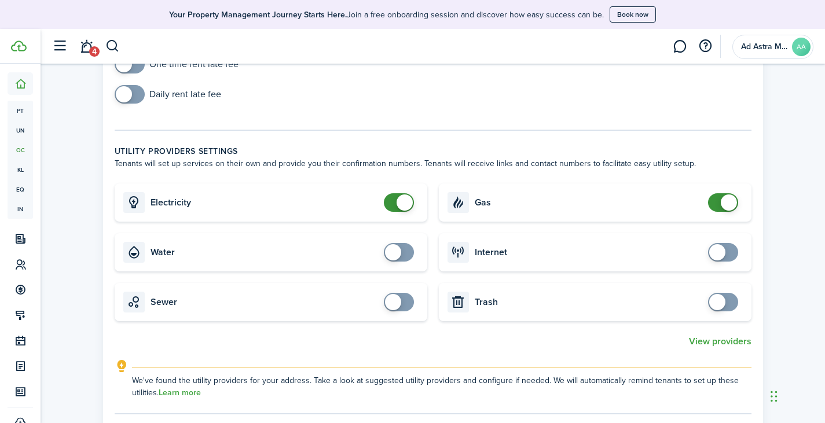
click at [721, 253] on span at bounding box center [717, 252] width 16 height 16
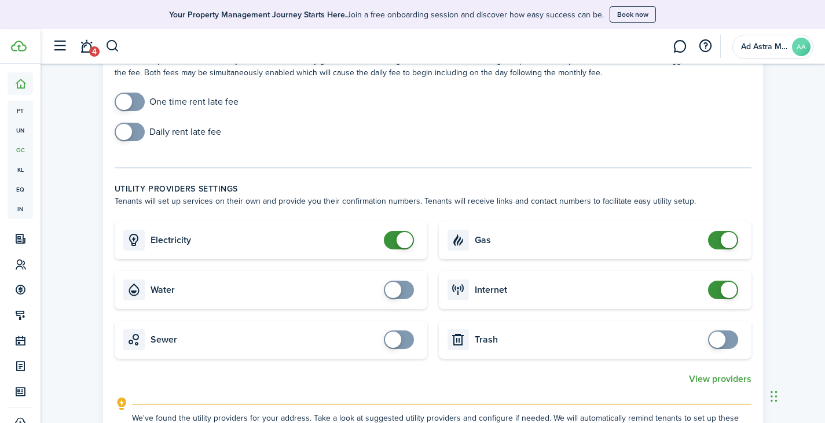
scroll to position [0, 0]
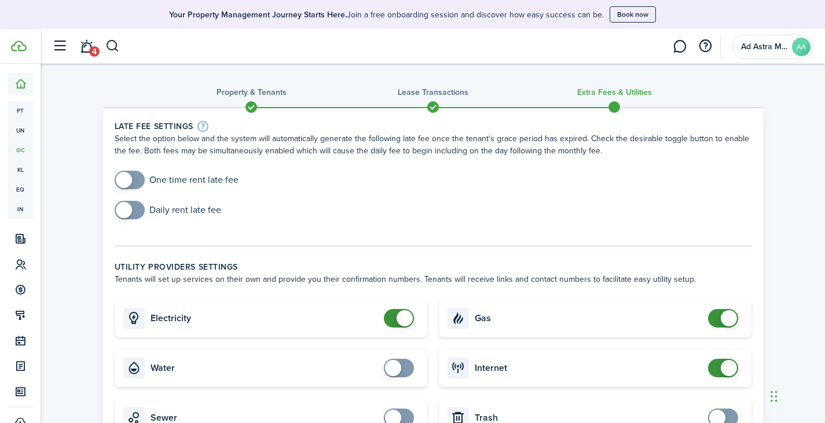
checkbox input "true"
click at [135, 175] on span at bounding box center [130, 180] width 12 height 19
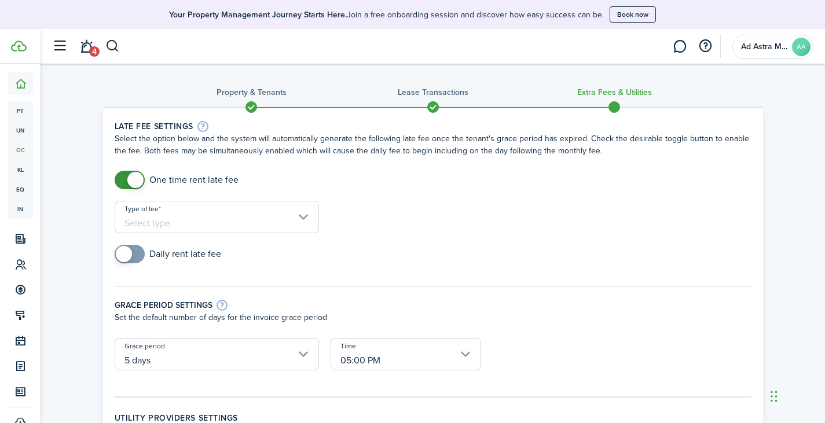
click at [205, 218] on input "Type of fee" at bounding box center [217, 217] width 204 height 32
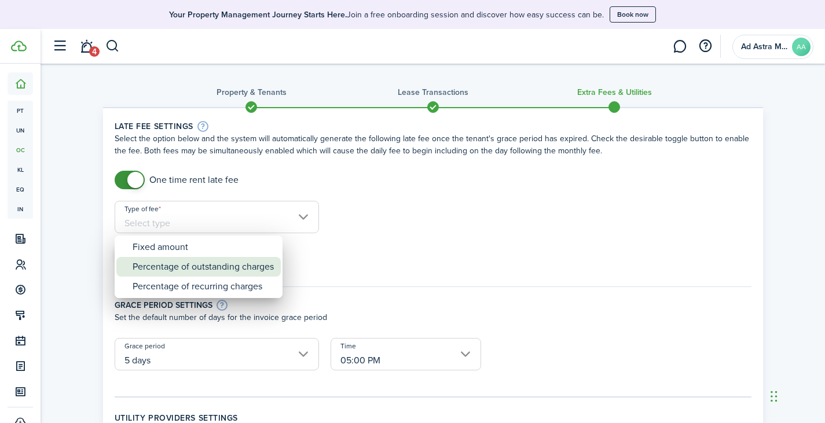
click at [228, 263] on div "Percentage of outstanding charges" at bounding box center [203, 267] width 141 height 20
type input "Percentage of outstanding charges"
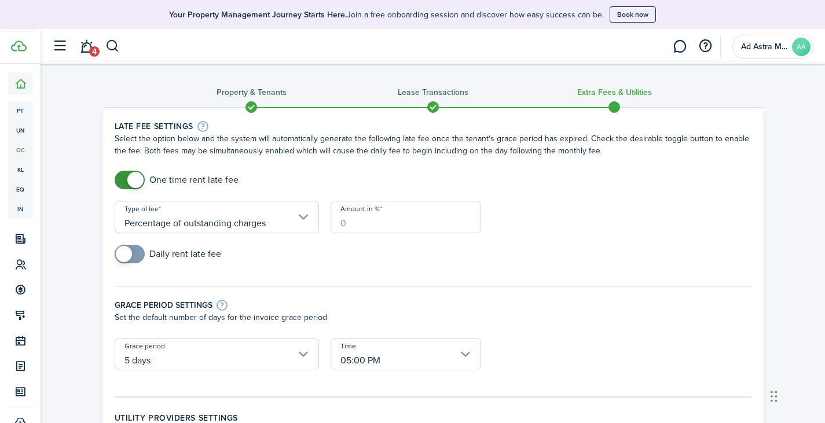
click at [354, 218] on input "Amount in %" at bounding box center [405, 217] width 150 height 32
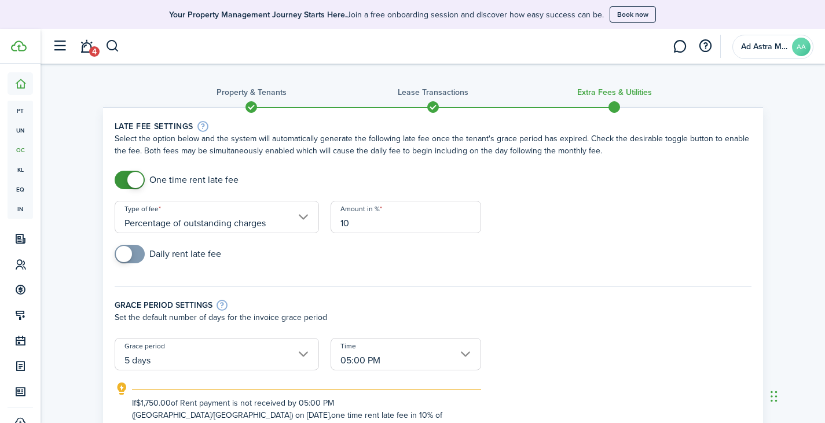
type input "10"
drag, startPoint x: 624, startPoint y: 216, endPoint x: 607, endPoint y: 228, distance: 21.2
click at [624, 216] on form "One time rent late fee Type of fee Percentage of outstanding charges Amount in …" at bounding box center [433, 302] width 648 height 263
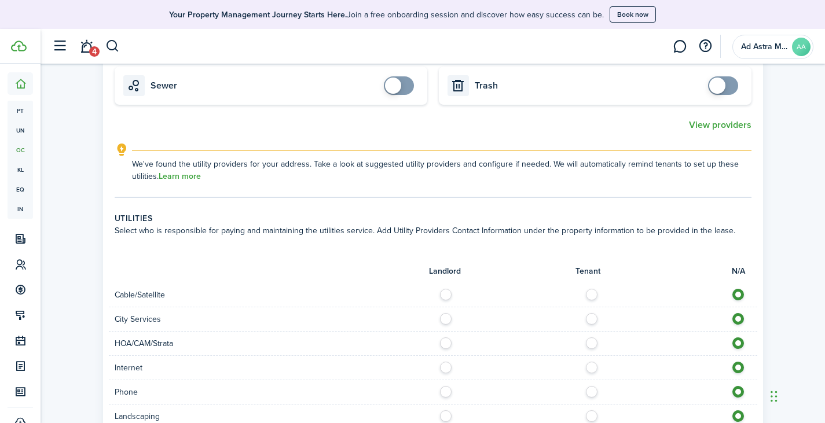
scroll to position [303, 0]
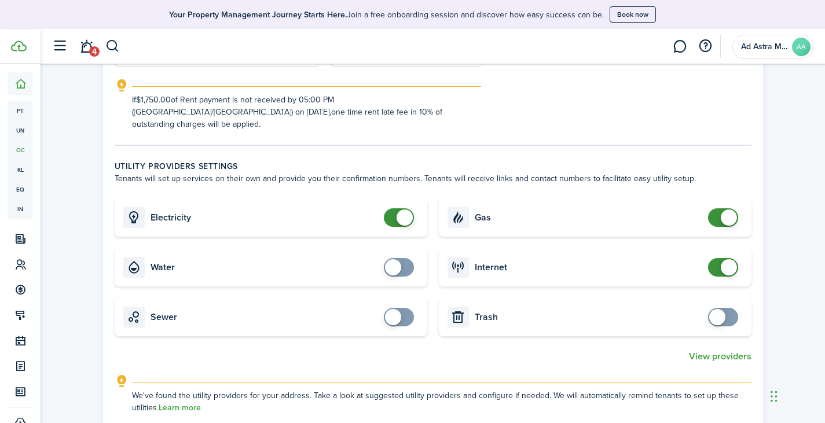
checkbox input "true"
click at [393, 309] on span at bounding box center [393, 317] width 16 height 16
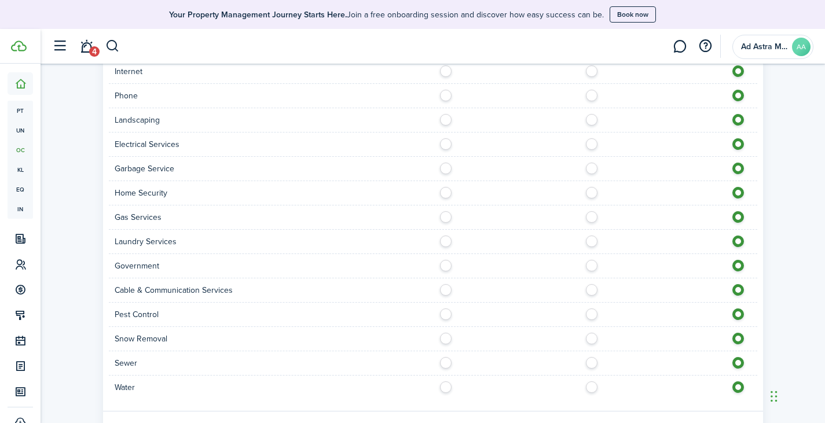
scroll to position [882, 0]
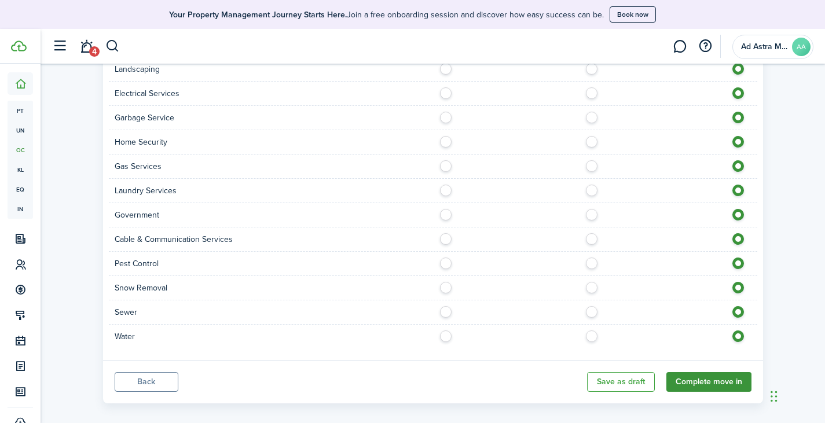
click at [716, 372] on button "Complete move in" at bounding box center [708, 382] width 85 height 20
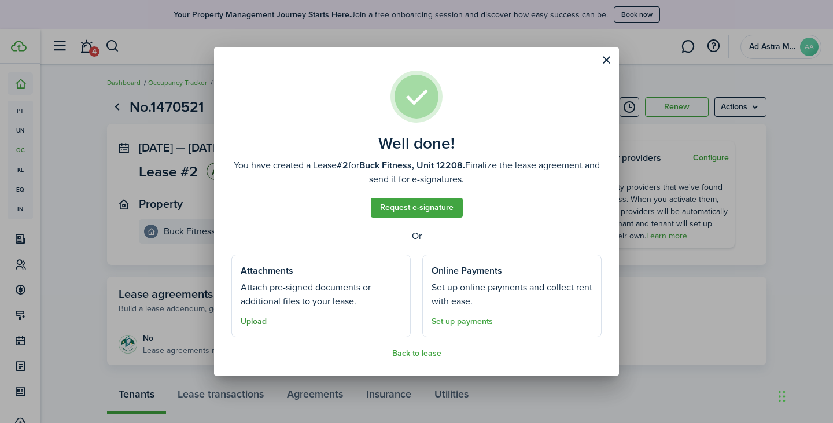
click at [255, 321] on button "Upload" at bounding box center [254, 321] width 26 height 9
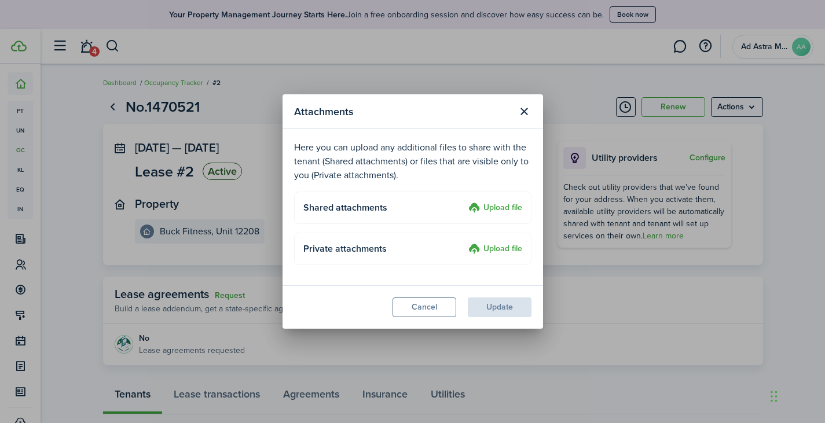
click at [490, 209] on label "Upload file" at bounding box center [495, 208] width 54 height 14
click at [464, 201] on input "Upload file" at bounding box center [464, 201] width 0 height 0
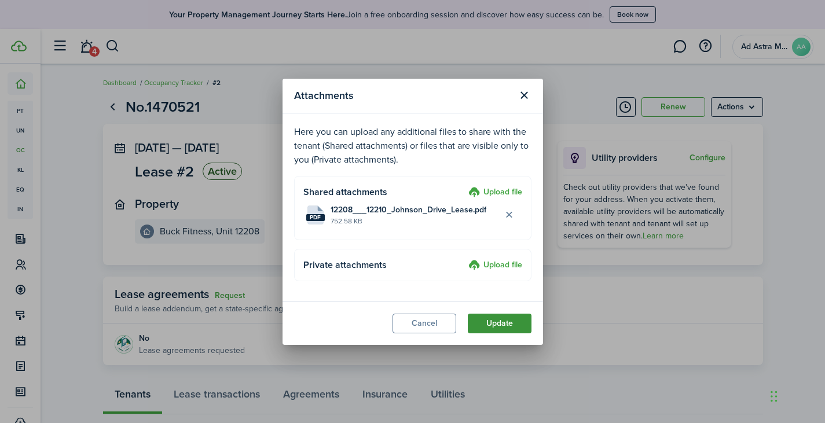
click at [501, 323] on button "Update" at bounding box center [500, 324] width 64 height 20
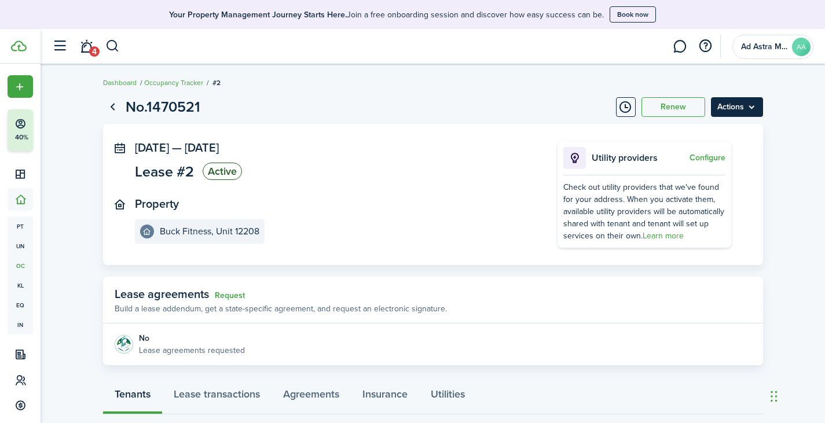
click at [734, 111] on menu-btn "Actions" at bounding box center [737, 107] width 52 height 20
click at [348, 100] on page-view-header "No.1470521 Renew Actions" at bounding box center [433, 107] width 660 height 22
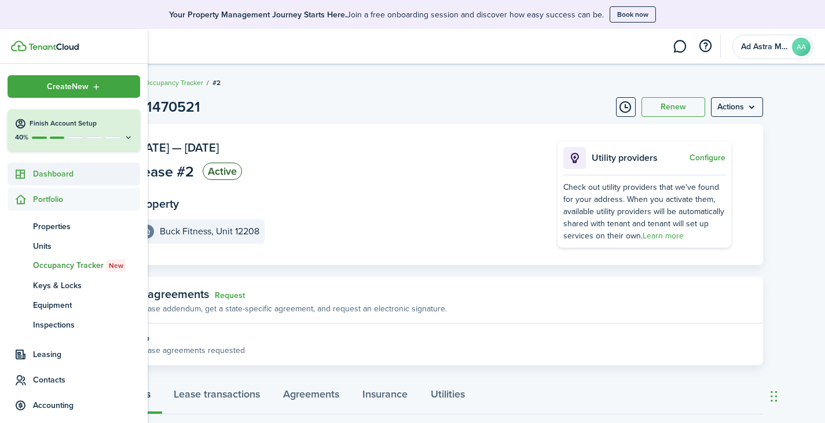
click at [65, 176] on span "Dashboard" at bounding box center [86, 174] width 107 height 12
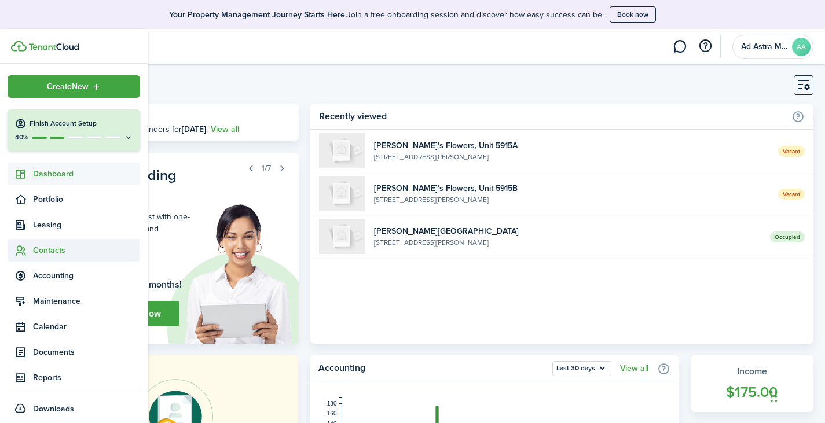
click at [51, 248] on span "Contacts" at bounding box center [86, 250] width 107 height 12
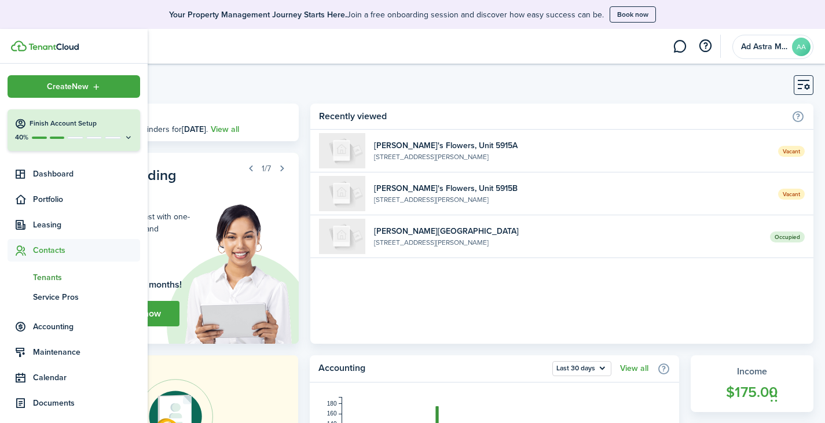
click at [53, 277] on span "Tenants" at bounding box center [86, 277] width 107 height 12
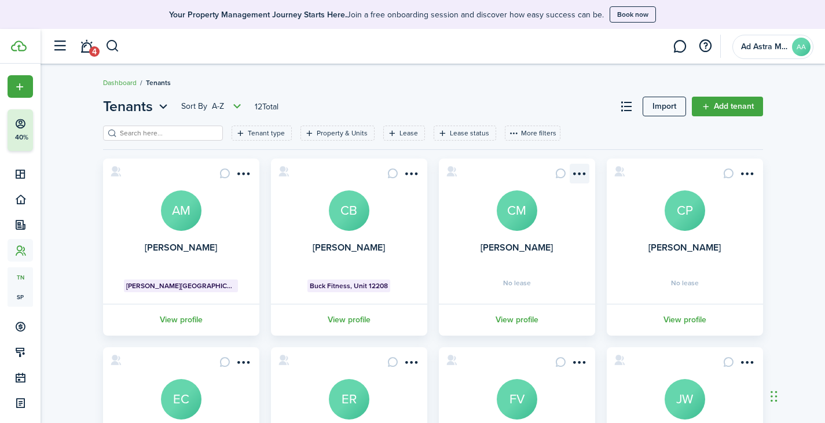
click at [582, 176] on menu-btn-icon "Open menu" at bounding box center [579, 174] width 20 height 20
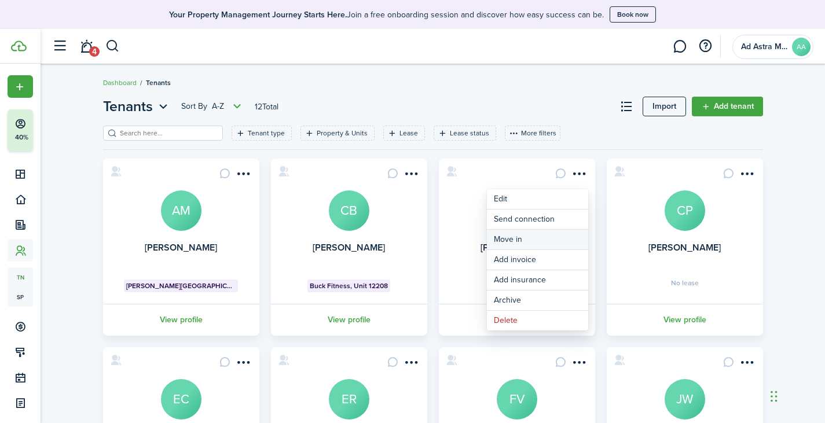
click at [521, 239] on link "Move in" at bounding box center [537, 240] width 101 height 20
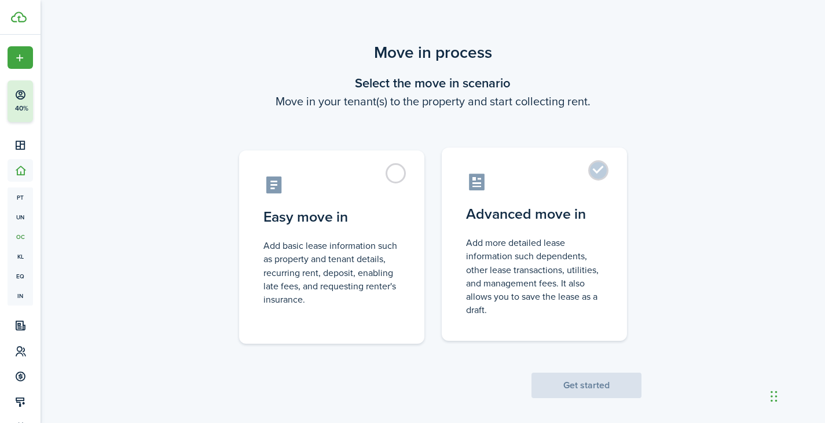
click at [531, 217] on control-radio-card-title "Advanced move in" at bounding box center [534, 214] width 137 height 21
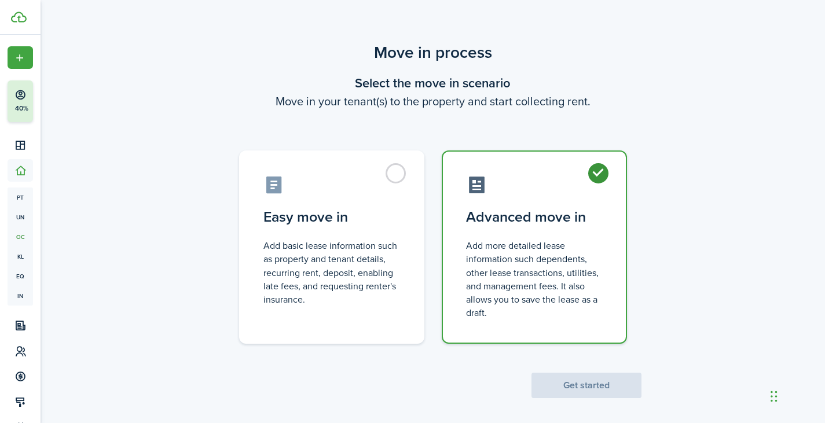
radio input "true"
click at [591, 386] on button "Get started" at bounding box center [586, 385] width 110 height 25
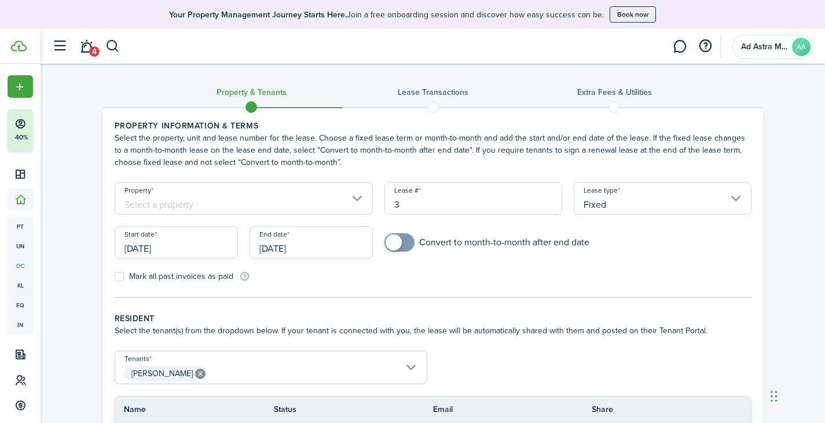
click at [281, 194] on input "Property" at bounding box center [244, 198] width 259 height 32
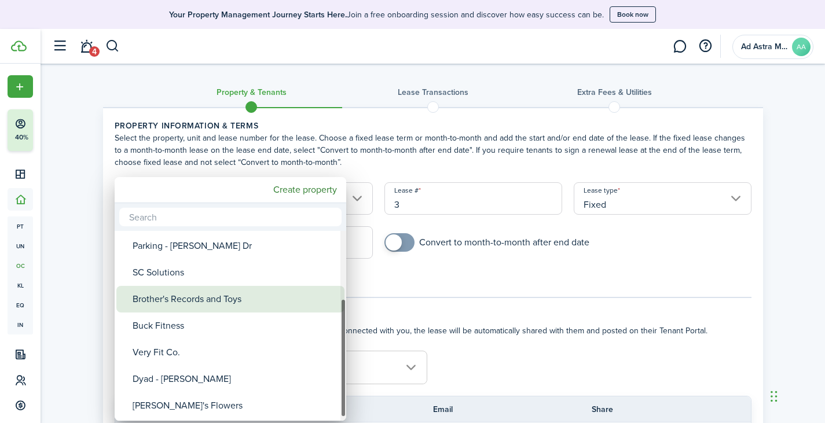
click at [249, 298] on div "Brother's Records and Toys" at bounding box center [235, 299] width 205 height 27
type input "Brother's Records and Toys"
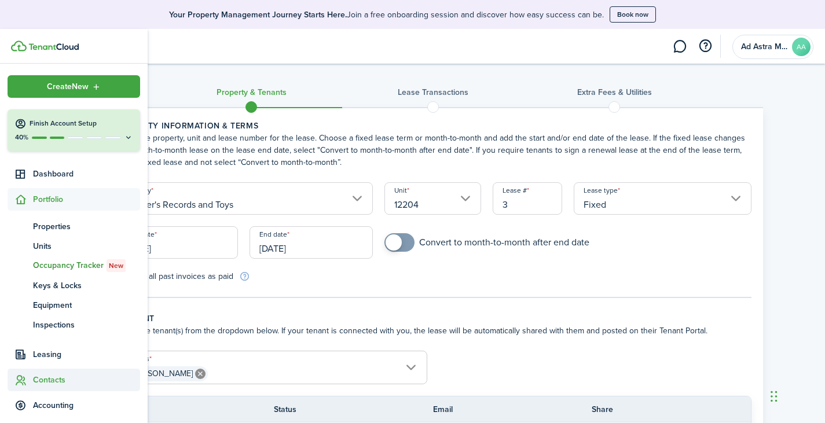
click at [61, 376] on span "Contacts" at bounding box center [86, 380] width 107 height 12
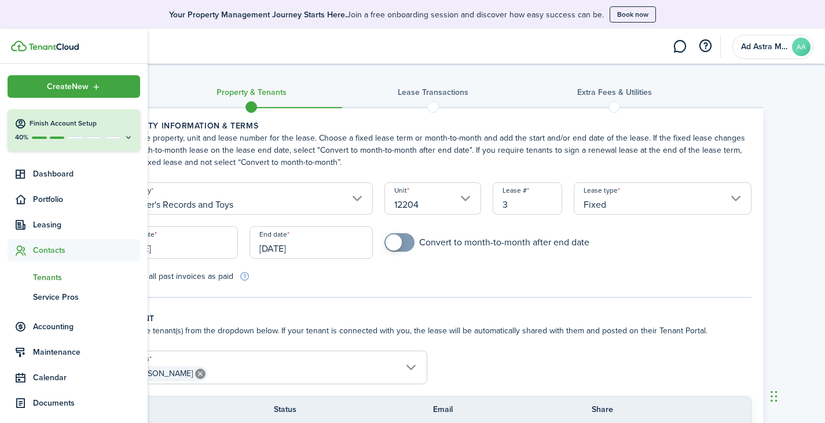
click at [54, 276] on span "Tenants" at bounding box center [86, 277] width 107 height 12
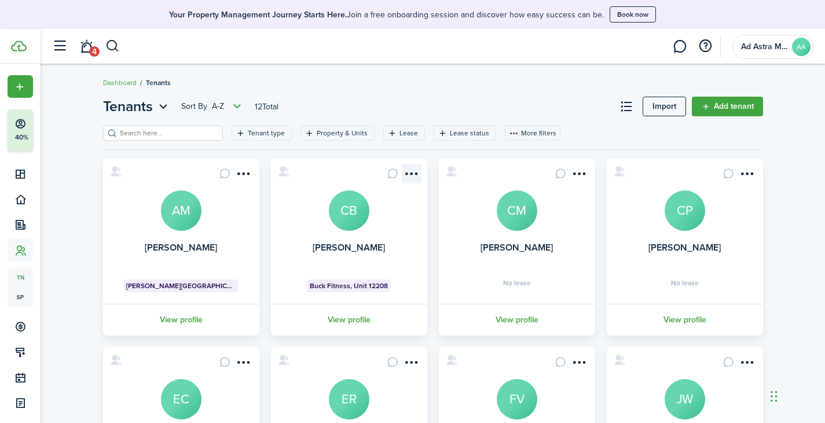
click at [410, 174] on menu-btn-icon "Open menu" at bounding box center [412, 174] width 20 height 20
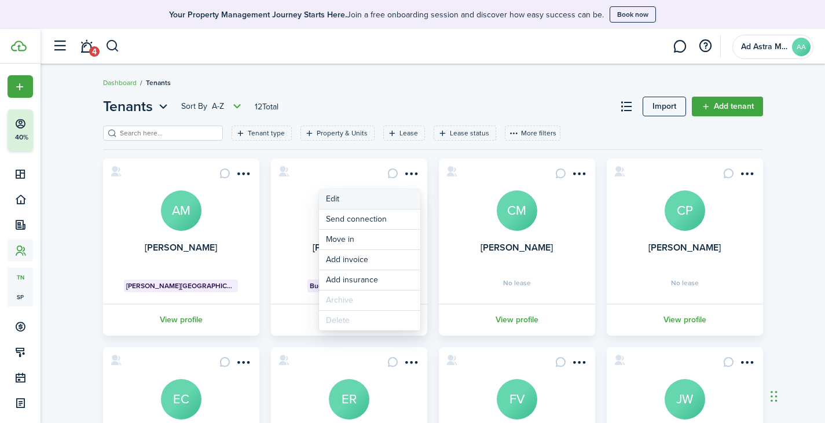
click at [409, 192] on link "Edit" at bounding box center [369, 199] width 101 height 20
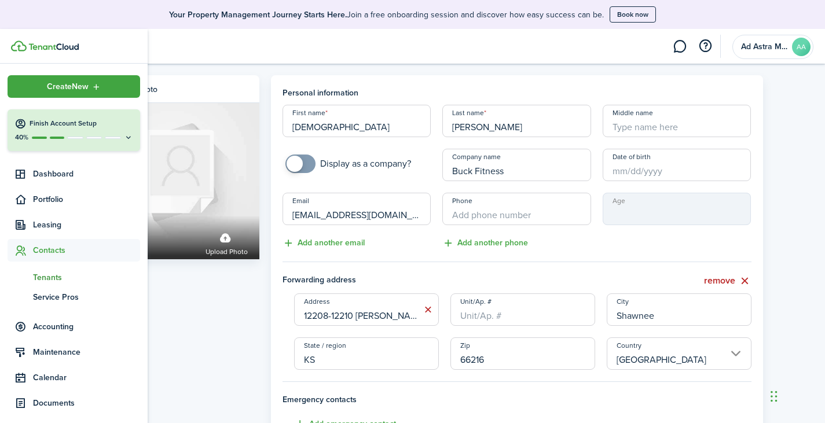
click at [41, 277] on span "Tenants" at bounding box center [86, 277] width 107 height 12
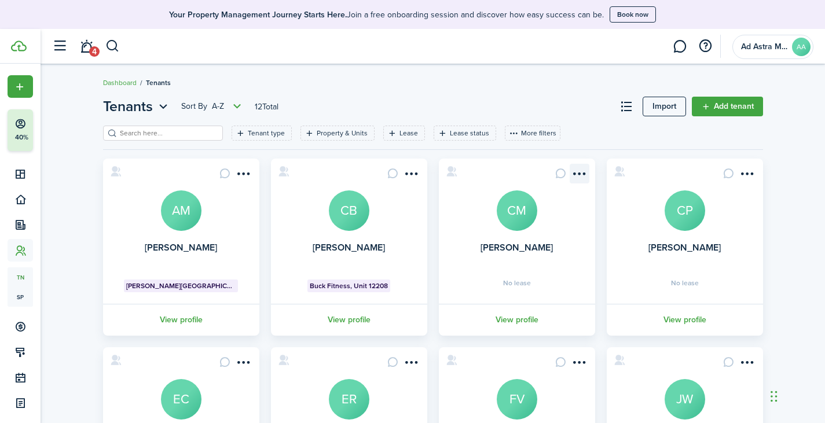
click at [579, 169] on menu-btn-icon "Open menu" at bounding box center [579, 174] width 20 height 20
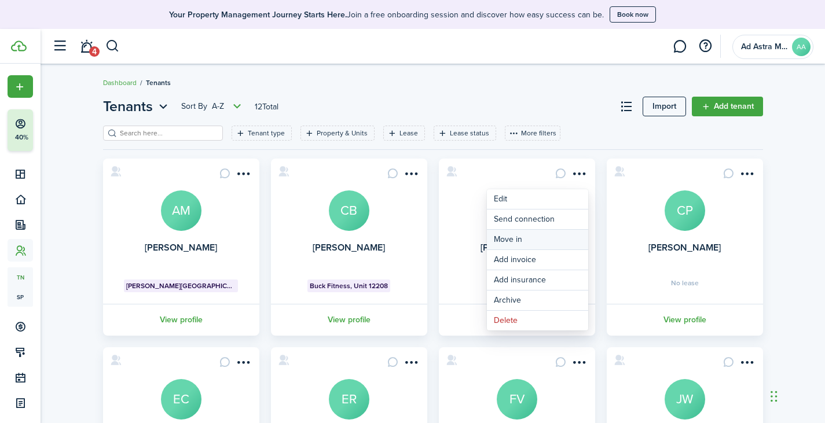
click at [535, 237] on link "Move in" at bounding box center [537, 240] width 101 height 20
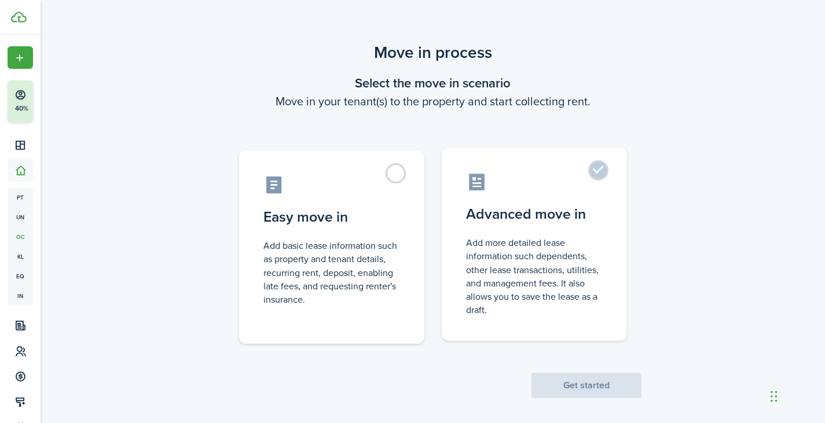
click at [521, 211] on control-radio-card-title "Advanced move in" at bounding box center [534, 214] width 137 height 21
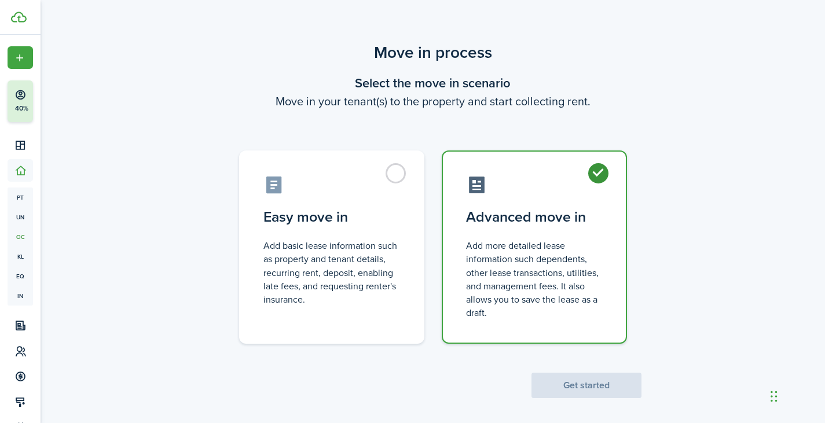
radio input "true"
click at [612, 387] on button "Get started" at bounding box center [586, 385] width 110 height 25
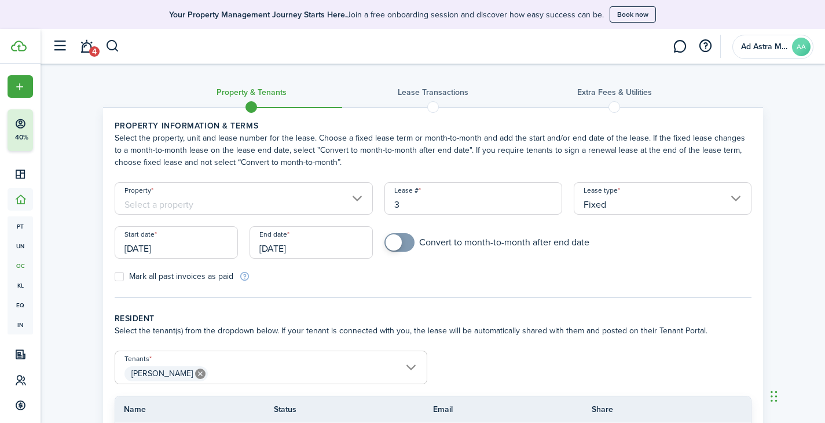
click at [299, 204] on input "Property" at bounding box center [244, 198] width 259 height 32
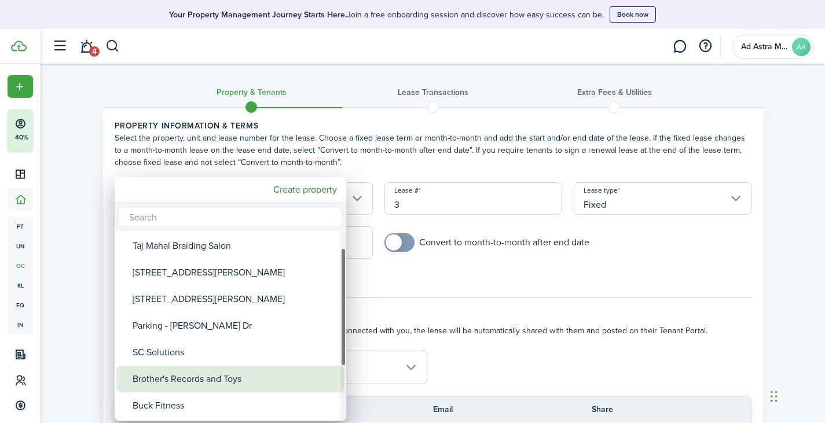
click at [222, 377] on div "Brother's Records and Toys" at bounding box center [235, 379] width 205 height 27
type input "Brother's Records and Toys"
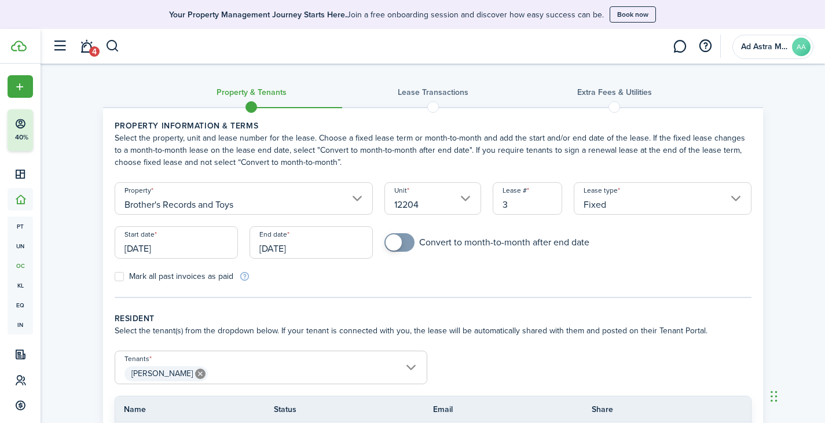
click at [456, 196] on input "12204" at bounding box center [432, 198] width 97 height 32
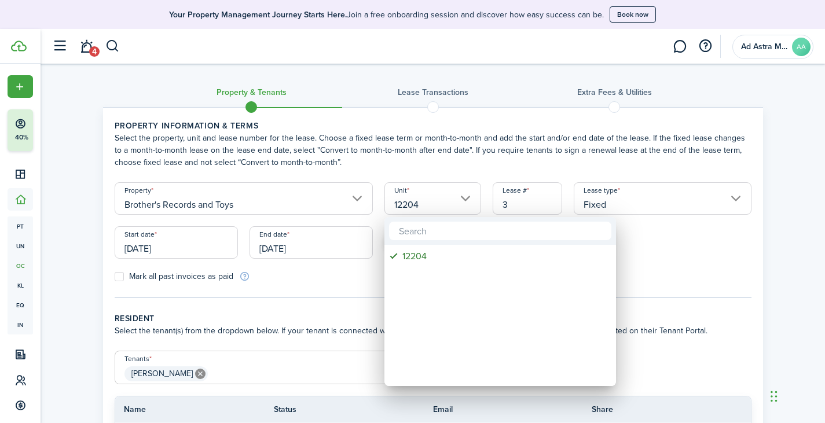
click at [456, 196] on div at bounding box center [412, 211] width 1010 height 608
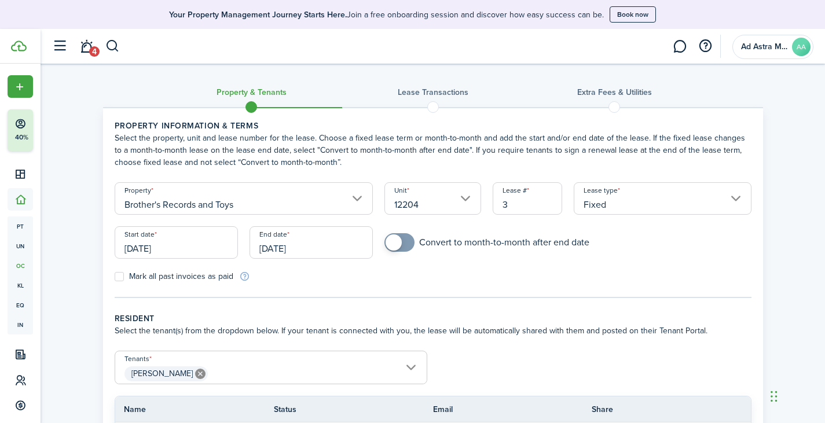
click at [500, 274] on form "Property Brother's Records and Toys Unit 12204 Lease # 3 Lease type Fixed Start…" at bounding box center [433, 232] width 648 height 100
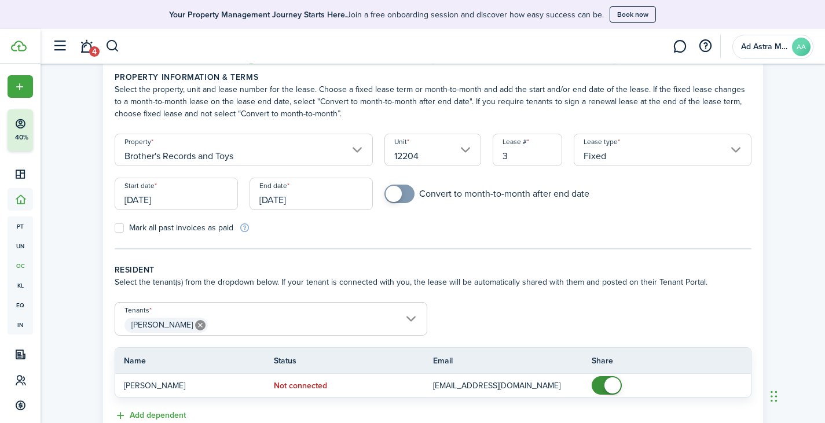
scroll to position [116, 0]
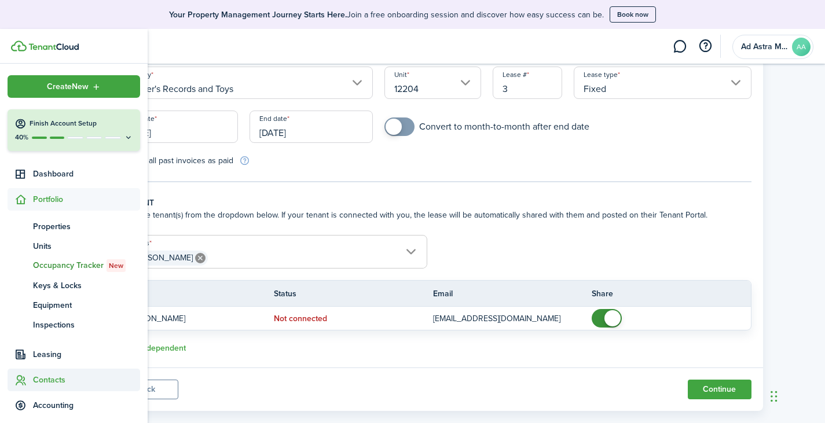
click at [54, 376] on span "Contacts" at bounding box center [86, 380] width 107 height 12
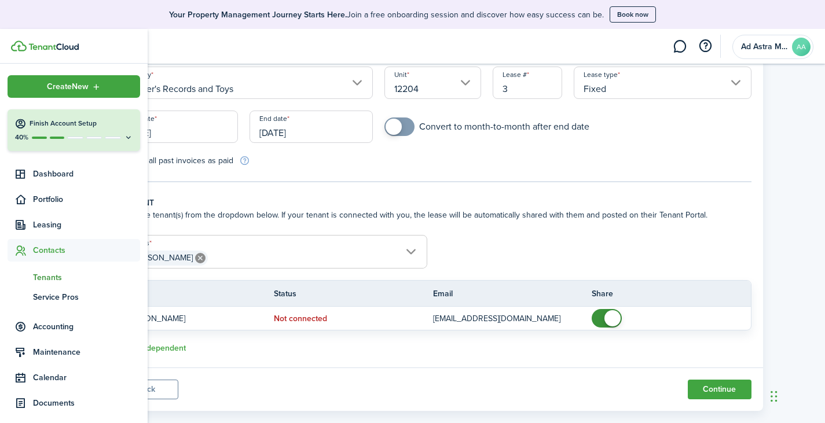
click at [57, 281] on span "Tenants" at bounding box center [86, 277] width 107 height 12
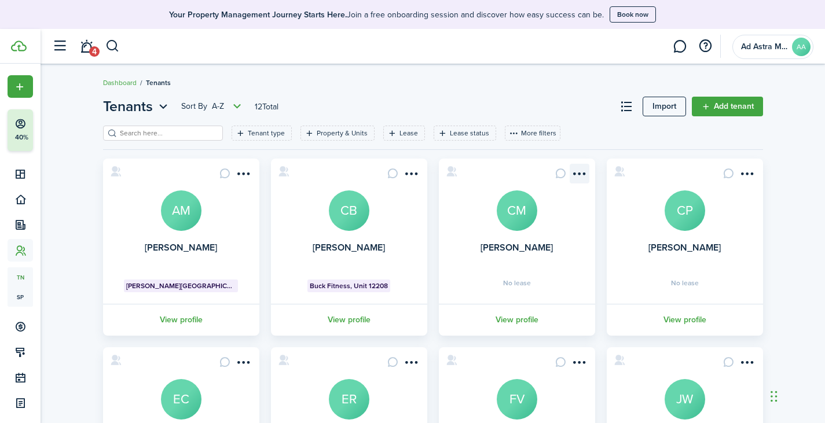
click at [585, 172] on menu-btn-icon "Open menu" at bounding box center [579, 174] width 20 height 20
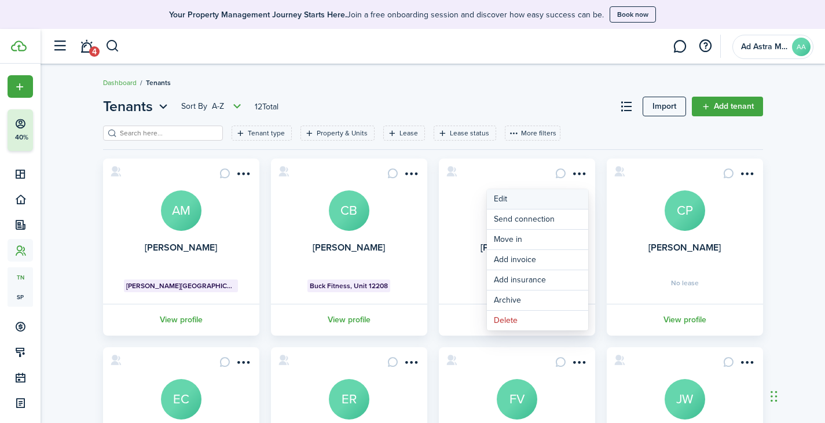
click at [561, 192] on link "Edit" at bounding box center [537, 199] width 101 height 20
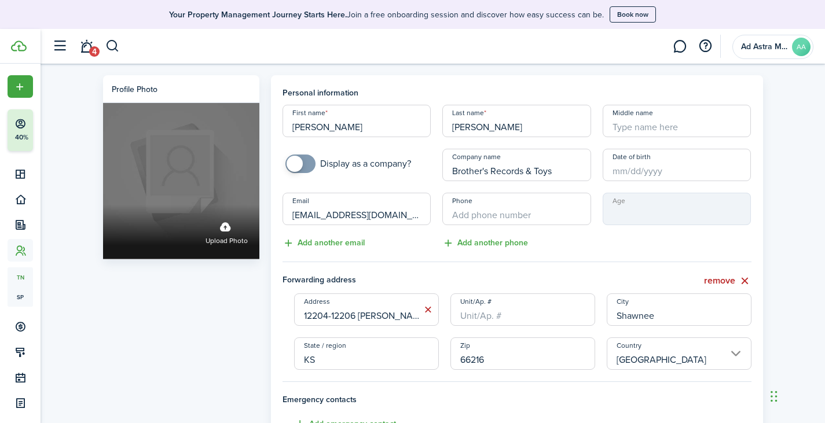
drag, startPoint x: 324, startPoint y: 126, endPoint x: 247, endPoint y: 130, distance: 77.6
click at [247, 130] on div "Profile photo Upload photo Personal information First name Cole Last name Magga…" at bounding box center [432, 382] width 671 height 615
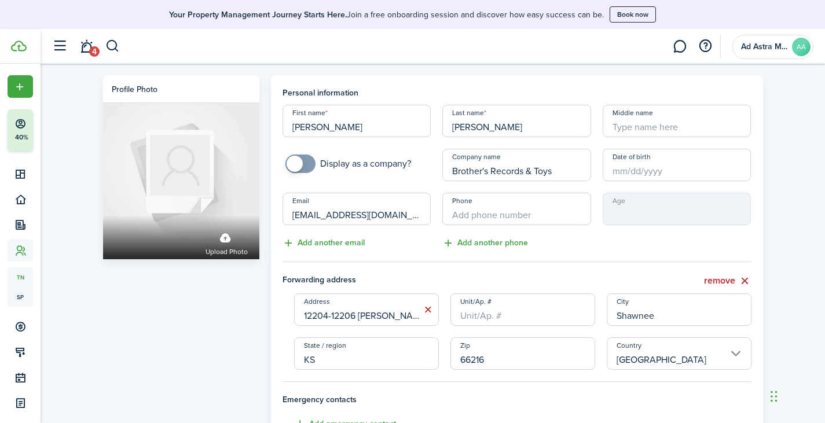
type input "Kyle"
click at [302, 163] on span at bounding box center [294, 164] width 16 height 16
checkbox input "false"
click at [301, 162] on span at bounding box center [306, 164] width 16 height 16
click at [499, 208] on input "+1" at bounding box center [516, 209] width 149 height 32
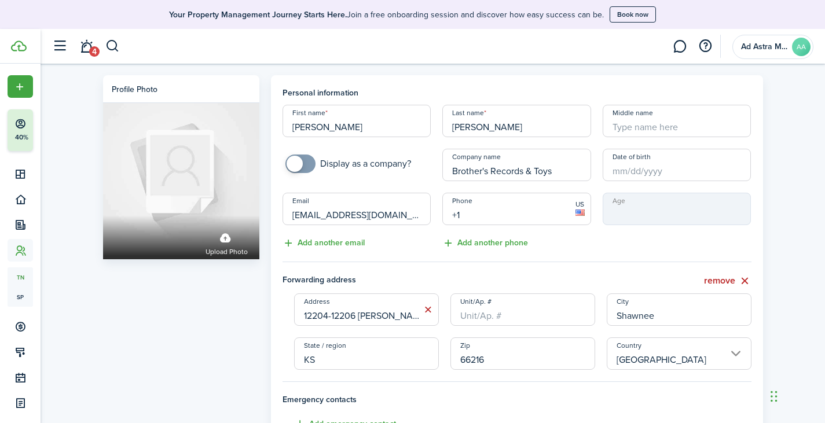
paste input "816-289-7840"
type input "[PHONE_NUMBER]"
click at [599, 247] on div "Age" at bounding box center [677, 221] width 160 height 57
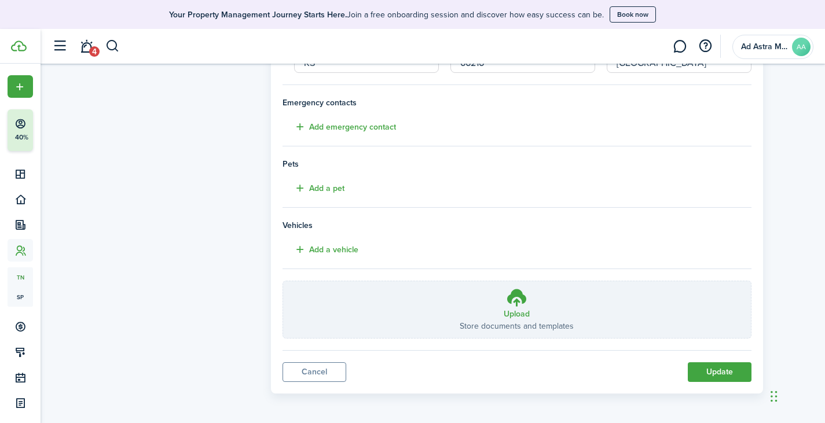
scroll to position [299, 0]
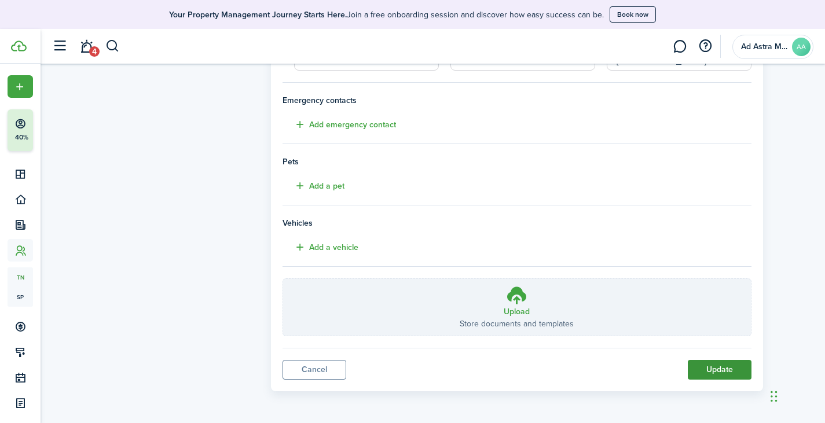
click at [724, 368] on button "Update" at bounding box center [719, 370] width 64 height 20
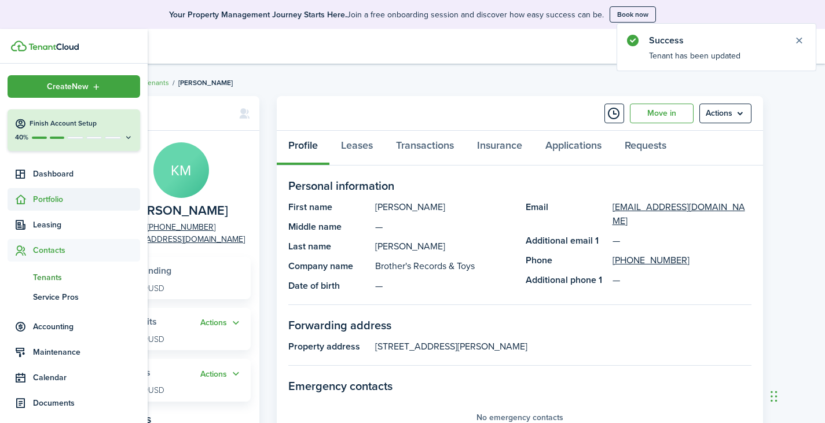
click at [47, 202] on span "Portfolio" at bounding box center [86, 199] width 107 height 12
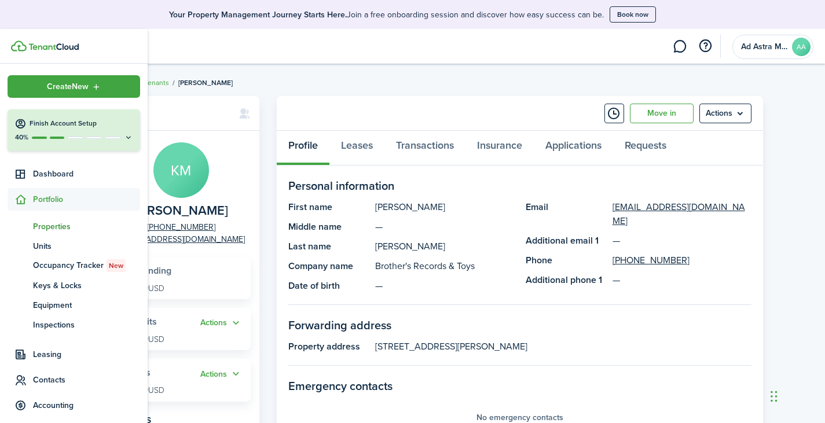
click at [57, 226] on span "Properties" at bounding box center [86, 226] width 107 height 12
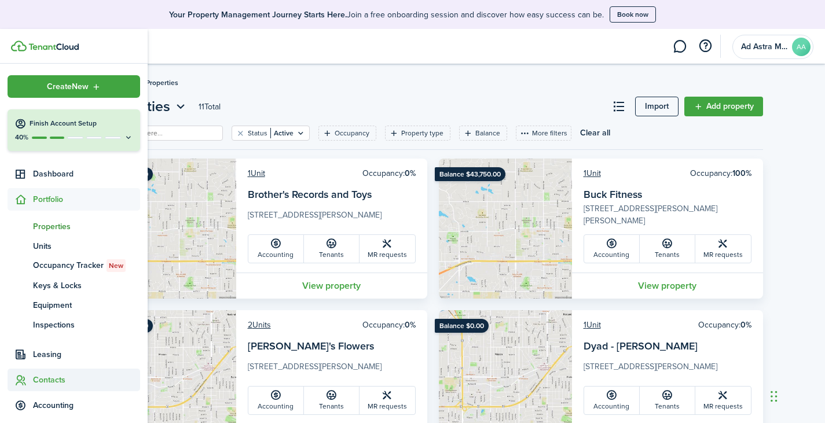
click at [56, 377] on span "Contacts" at bounding box center [86, 380] width 107 height 12
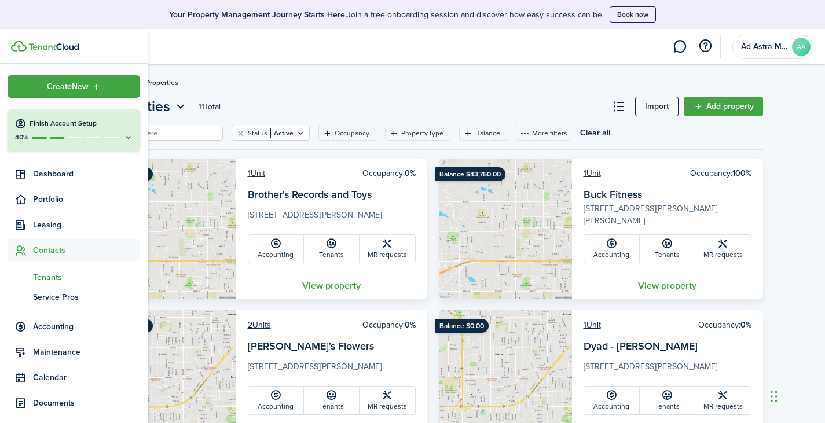
click at [58, 275] on span "Tenants" at bounding box center [86, 277] width 107 height 12
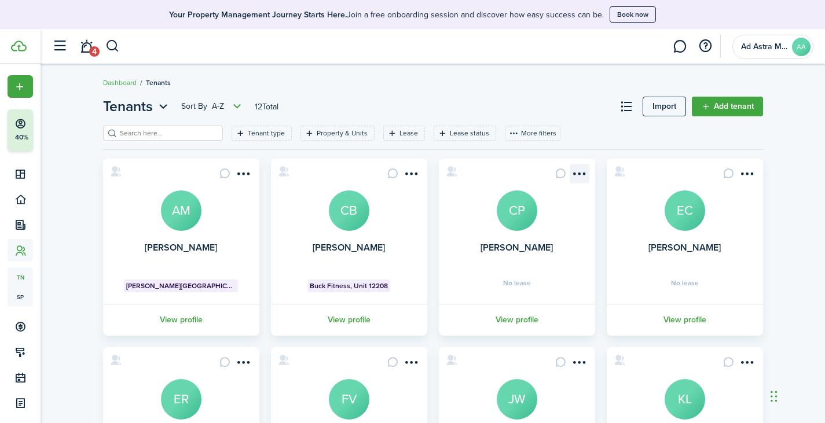
click at [580, 174] on menu-btn-icon "Open menu" at bounding box center [579, 174] width 20 height 20
click at [543, 98] on header-page "Tenants Sort by A-Z 12 Total Import Add tenant" at bounding box center [433, 111] width 660 height 30
click at [578, 176] on menu-btn-icon "Open menu" at bounding box center [579, 174] width 20 height 20
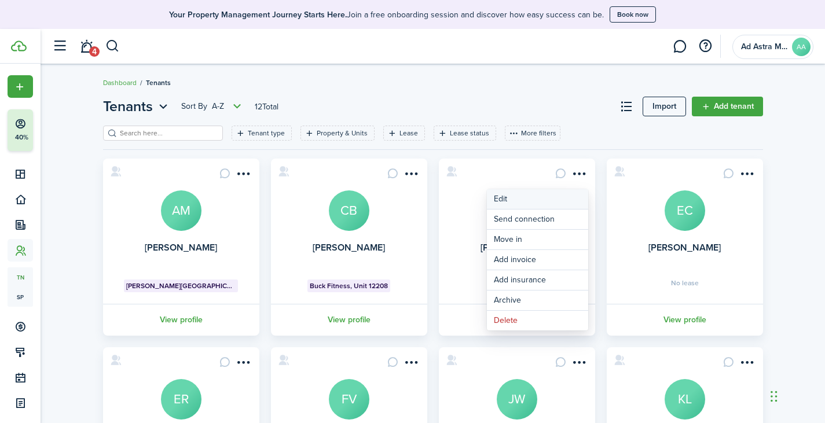
click at [540, 201] on link "Edit" at bounding box center [537, 199] width 101 height 20
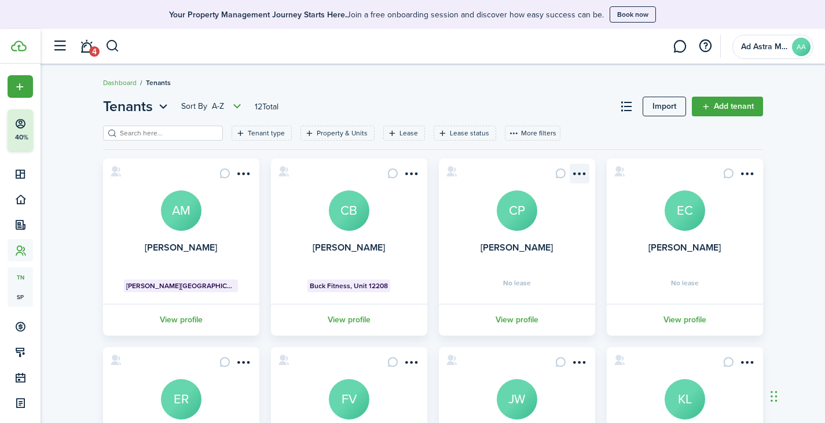
click at [583, 171] on menu-btn-icon "Open menu" at bounding box center [579, 174] width 20 height 20
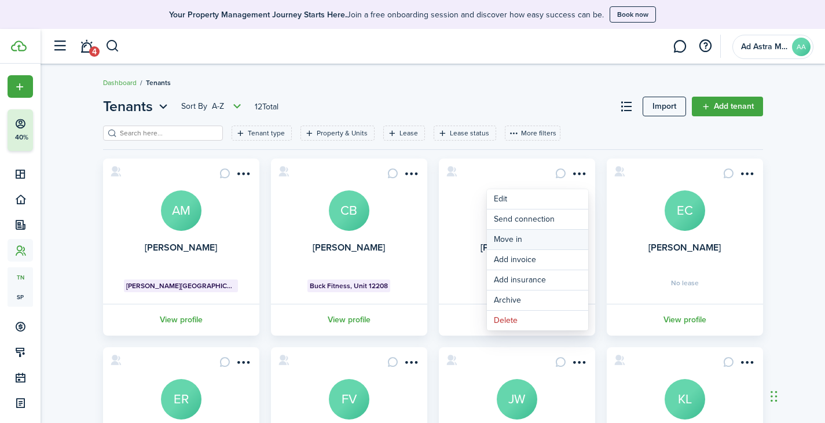
click at [531, 245] on link "Move in" at bounding box center [537, 240] width 101 height 20
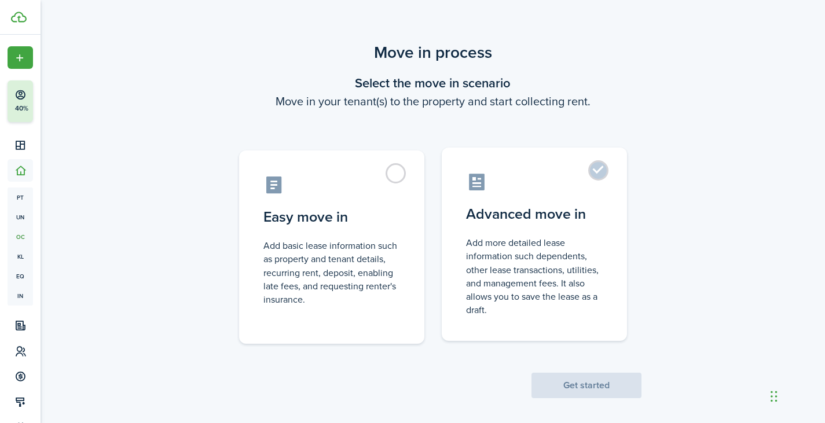
click at [555, 174] on control-radio-card-icon at bounding box center [534, 182] width 137 height 20
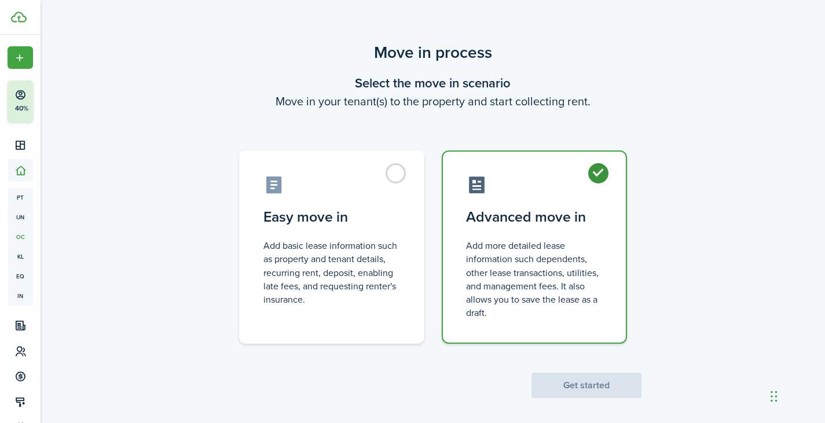
radio input "true"
click at [587, 383] on button "Get started" at bounding box center [586, 385] width 110 height 25
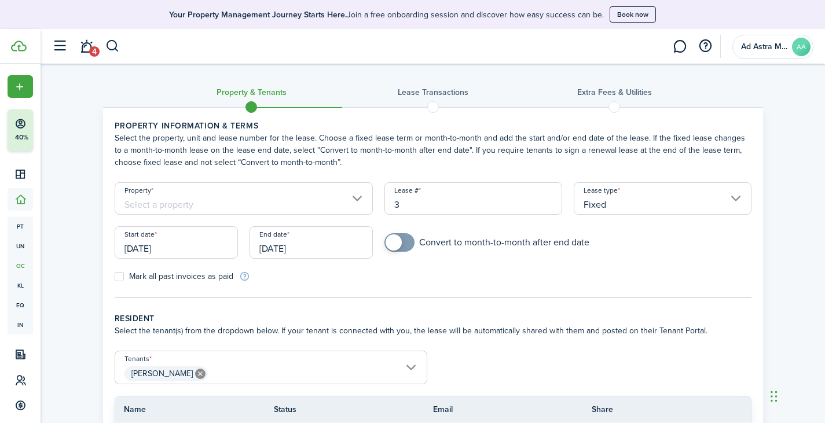
click at [238, 192] on input "Property" at bounding box center [244, 198] width 259 height 32
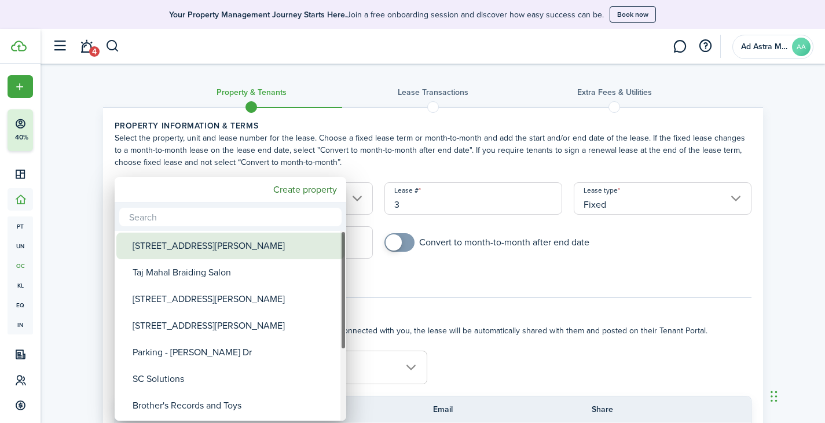
click at [229, 253] on div "[STREET_ADDRESS][PERSON_NAME]" at bounding box center [235, 246] width 205 height 27
type input "[STREET_ADDRESS][PERSON_NAME]"
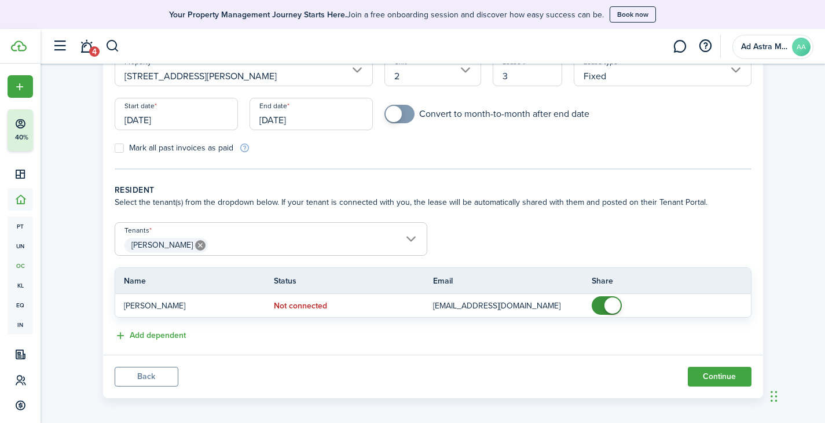
scroll to position [135, 0]
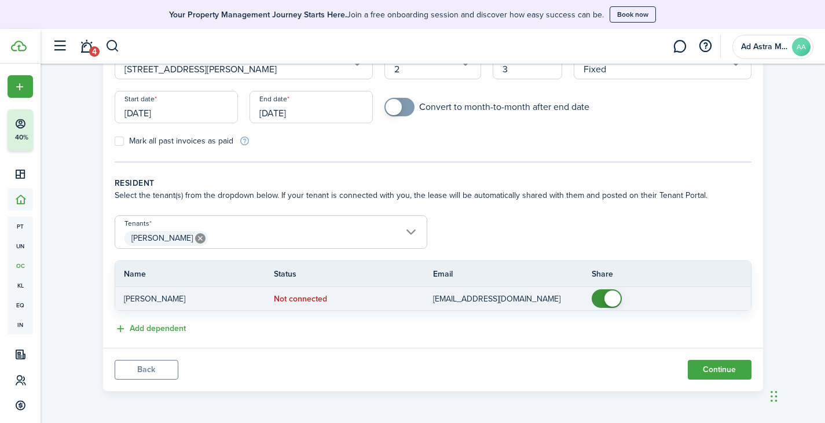
checkbox input "false"
click at [617, 297] on span at bounding box center [612, 298] width 16 height 16
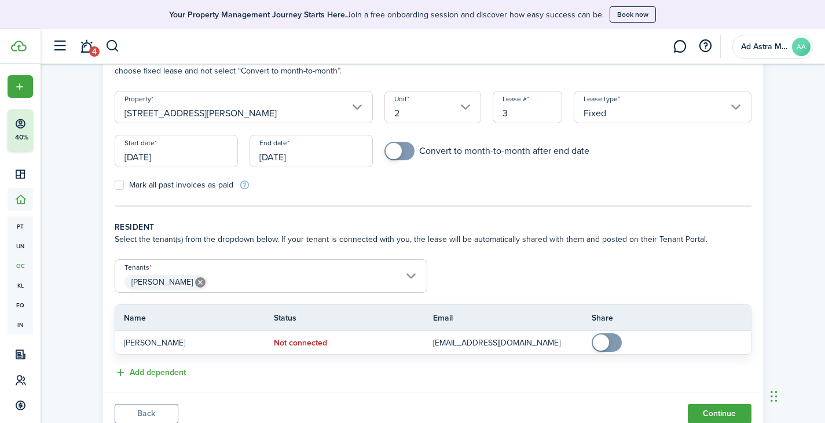
scroll to position [78, 0]
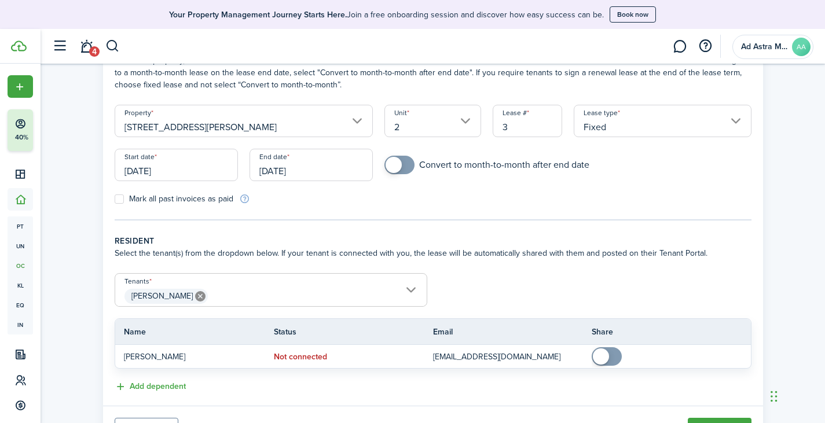
click at [183, 170] on input "[DATE]" at bounding box center [176, 165] width 123 height 32
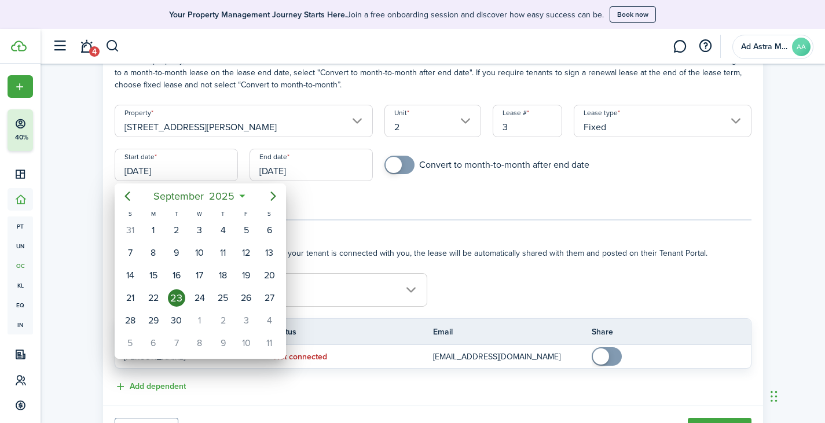
click at [479, 238] on div at bounding box center [412, 211] width 1010 height 608
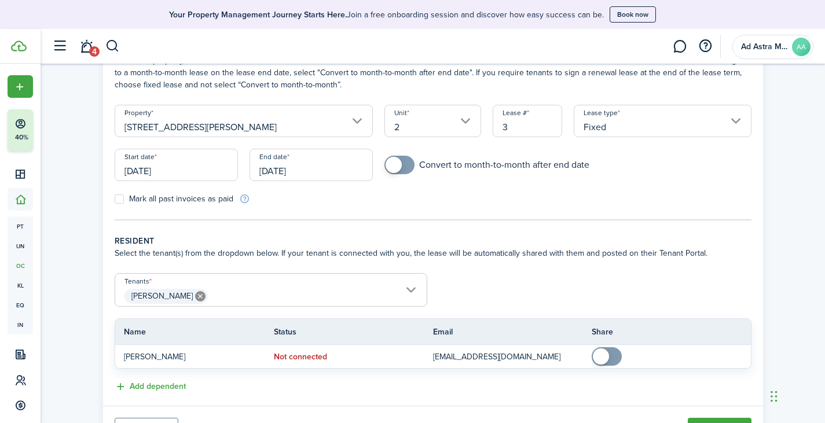
click at [186, 163] on input "[DATE]" at bounding box center [176, 165] width 123 height 32
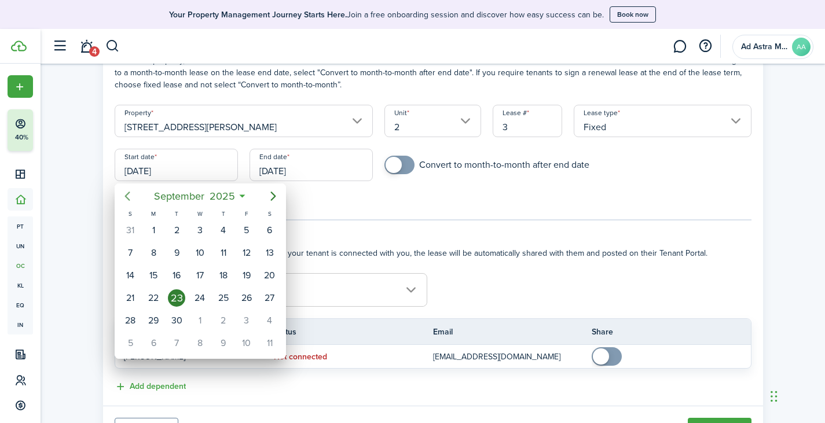
click at [127, 196] on icon "Previous page" at bounding box center [127, 196] width 14 height 14
click at [225, 233] on div "1" at bounding box center [222, 230] width 17 height 17
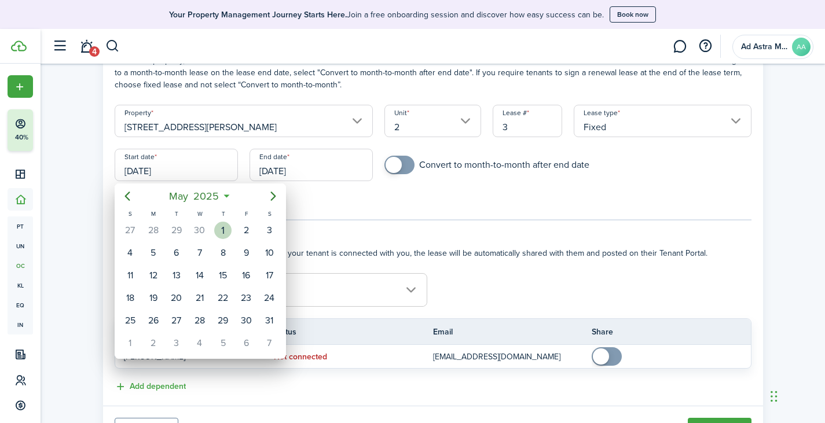
type input "[DATE]"
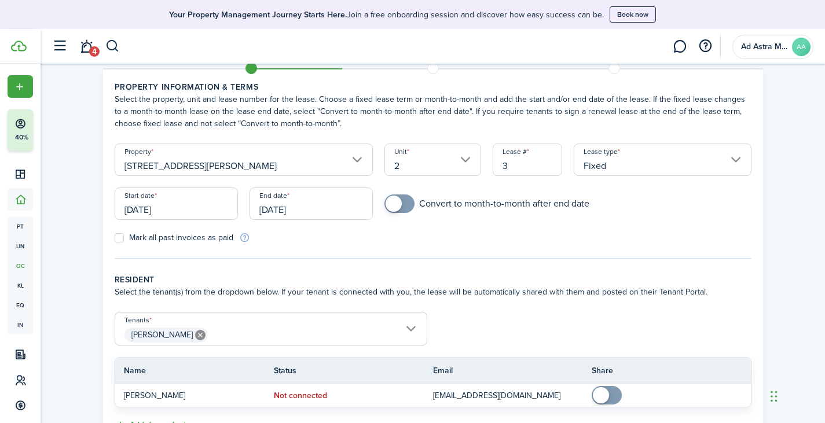
scroll to position [20, 0]
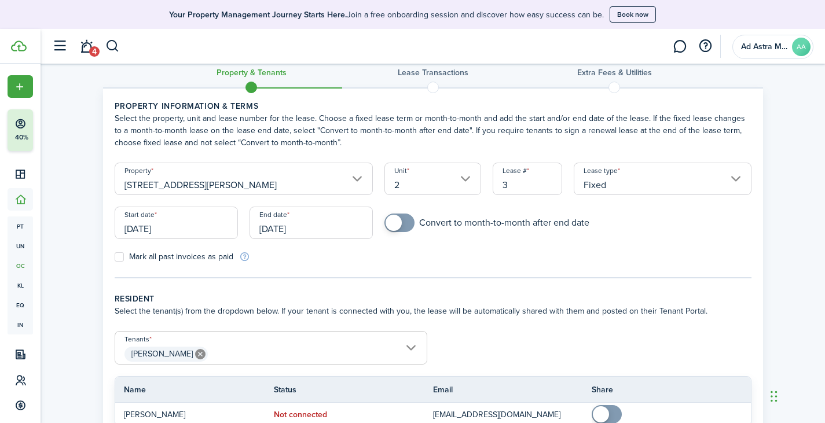
checkbox input "true"
click at [395, 223] on span at bounding box center [393, 223] width 16 height 16
click at [312, 234] on input "[DATE]" at bounding box center [310, 223] width 123 height 32
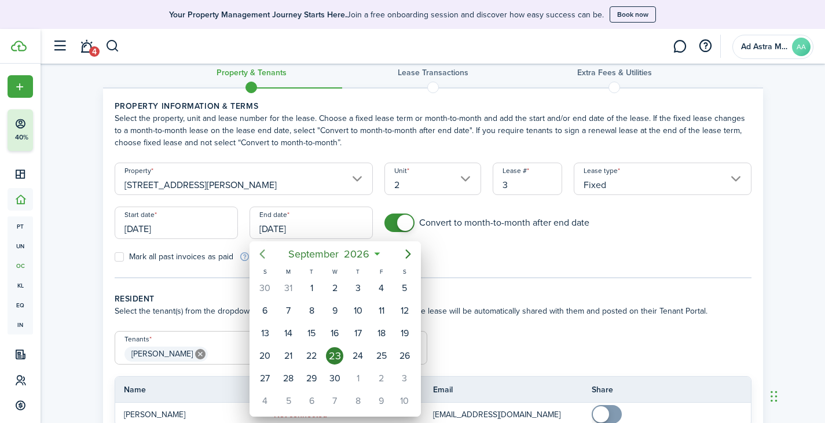
click at [263, 252] on icon "Previous page" at bounding box center [261, 253] width 5 height 9
click at [263, 249] on icon "Previous page" at bounding box center [262, 254] width 14 height 14
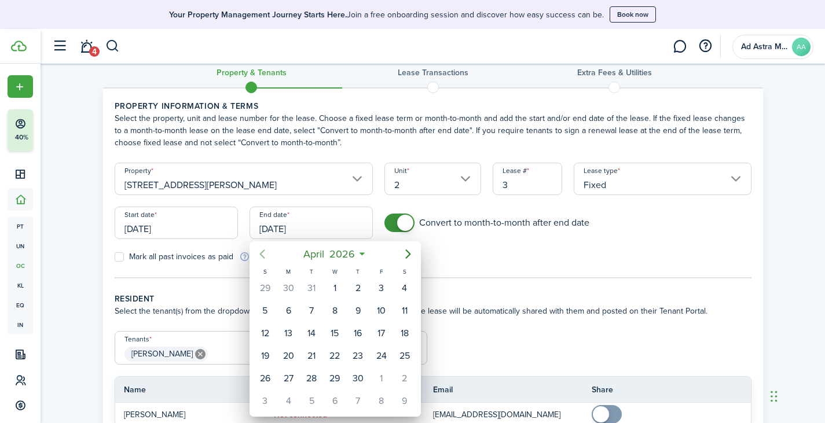
click at [263, 249] on icon "Previous page" at bounding box center [262, 254] width 14 height 14
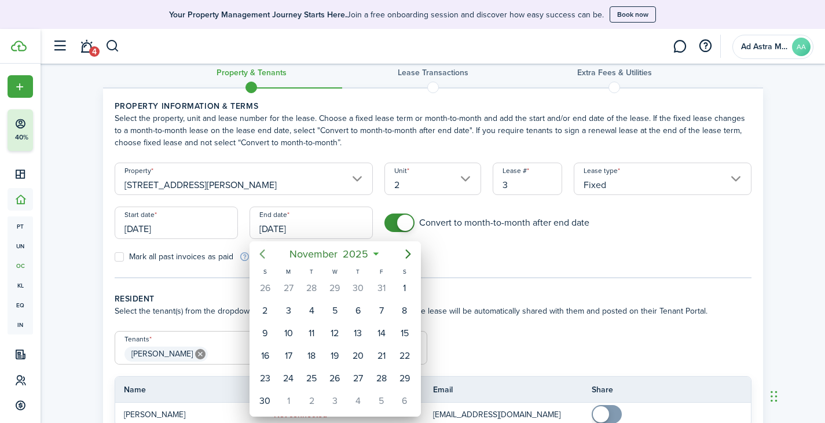
click at [263, 249] on icon "Previous page" at bounding box center [262, 254] width 14 height 14
click at [318, 355] on div "23" at bounding box center [311, 355] width 17 height 17
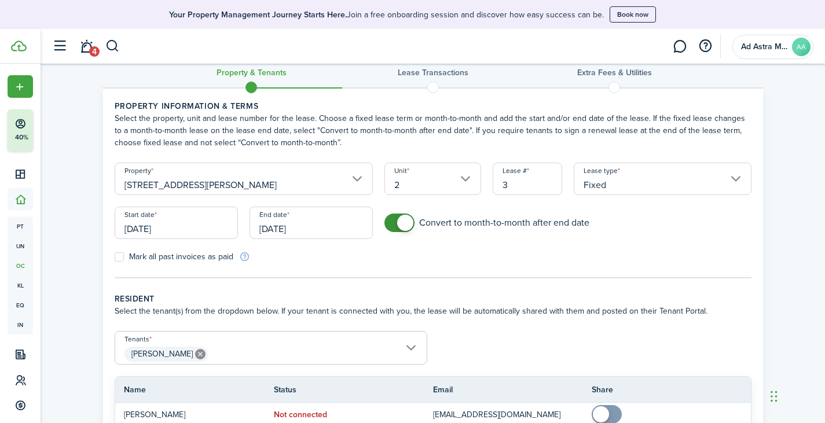
click at [523, 260] on form "Property 3139 McGee St Unit 2 Lease # 3 Lease type Fixed Start date 05/01/2025 …" at bounding box center [433, 213] width 648 height 100
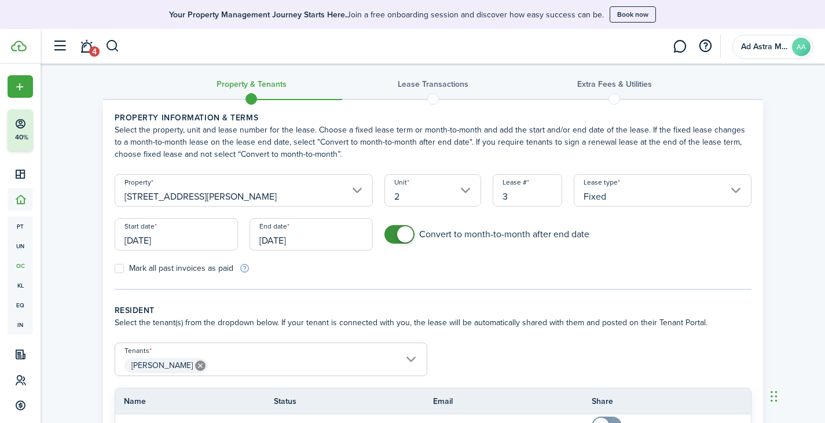
scroll to position [0, 0]
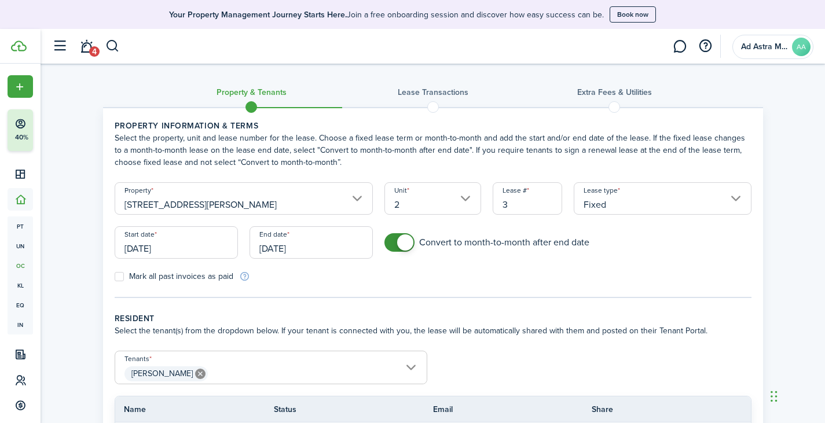
click at [318, 245] on input "[DATE]" at bounding box center [310, 242] width 123 height 32
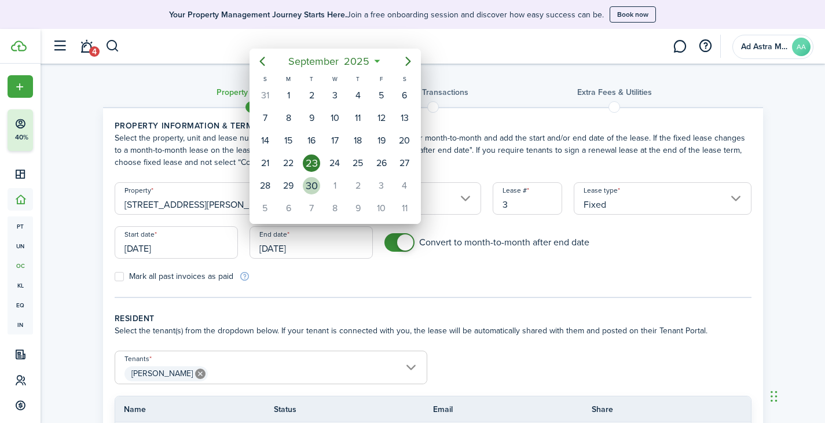
click at [318, 181] on div "30" at bounding box center [311, 185] width 17 height 17
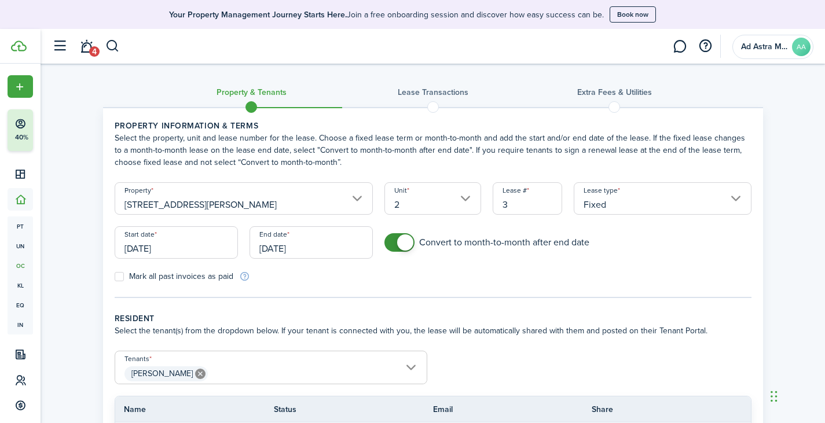
click at [491, 280] on form "Property 3139 McGee St Unit 2 Lease # 3 Lease type Fixed Start date 05/01/2025 …" at bounding box center [433, 232] width 648 height 100
click at [333, 245] on input "09/30/2025" at bounding box center [310, 242] width 123 height 32
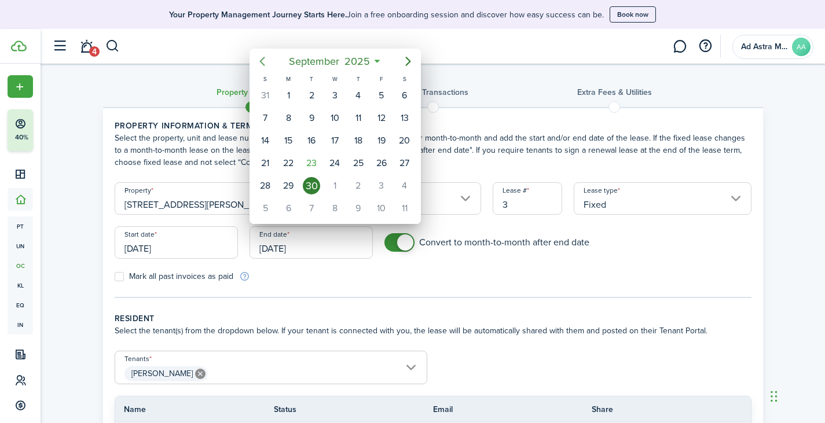
click at [265, 61] on icon "Previous page" at bounding box center [262, 61] width 14 height 14
click at [263, 206] on div "31" at bounding box center [264, 208] width 17 height 17
type input "08/31/2025"
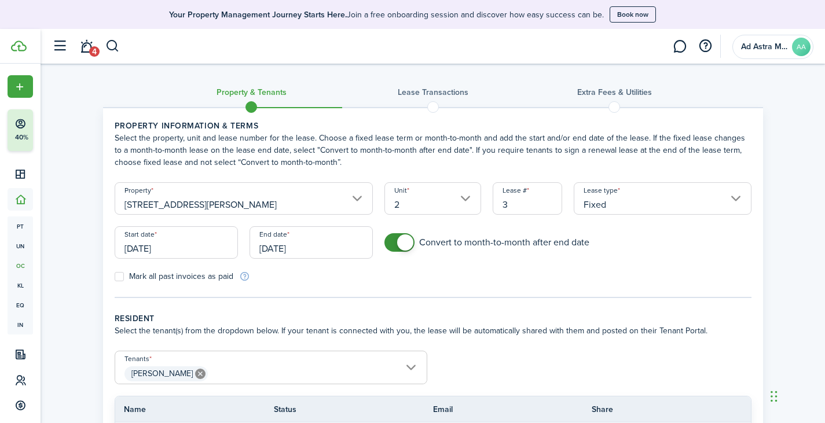
click at [437, 315] on wizard-step-header-title "Resident" at bounding box center [433, 318] width 637 height 12
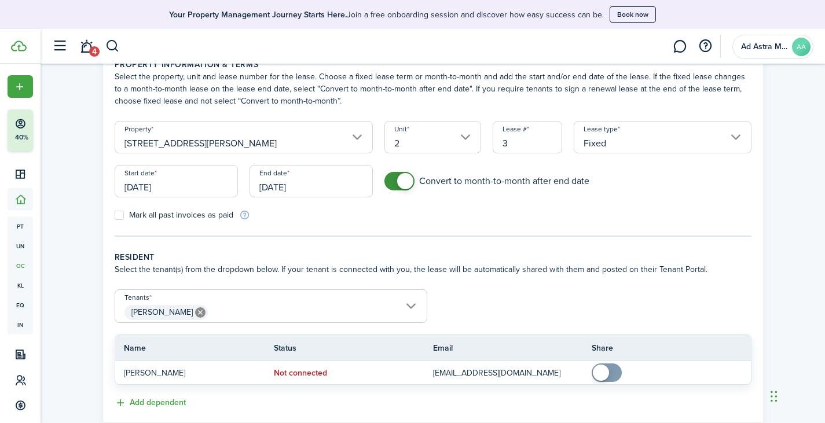
scroll to position [116, 0]
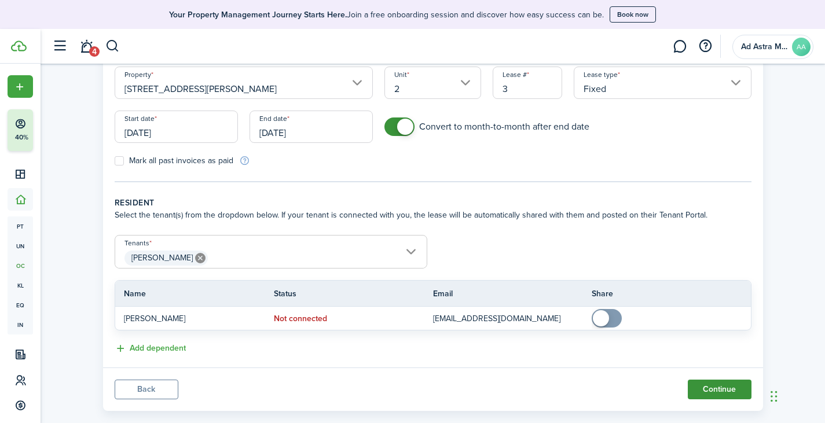
click at [729, 390] on button "Continue" at bounding box center [719, 390] width 64 height 20
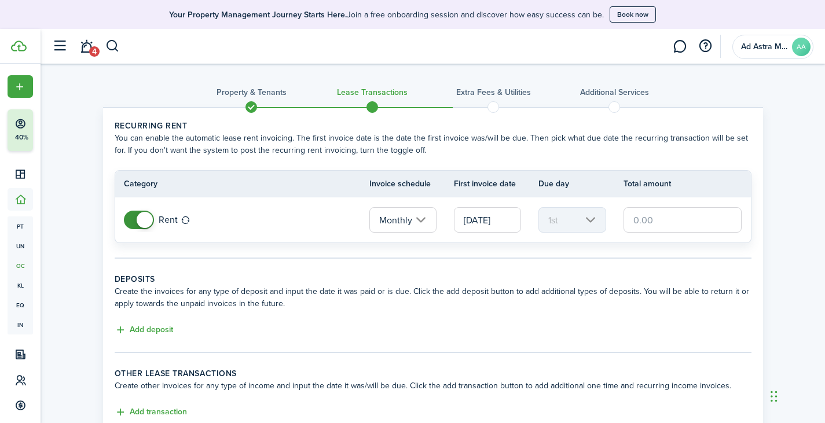
click at [649, 223] on input "text" at bounding box center [682, 219] width 119 height 25
click at [641, 216] on input "text" at bounding box center [682, 219] width 119 height 25
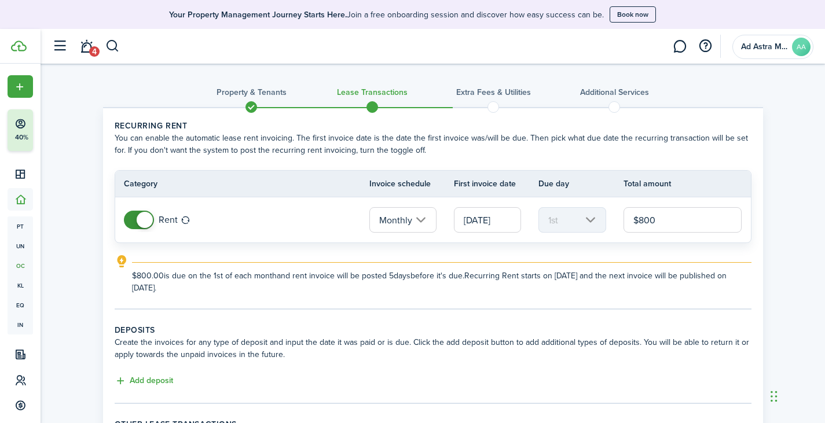
type input "$800.00"
click at [494, 278] on explanation-description "$800.00 is due on the 1st of each month and rent invoice will be posted 5 days …" at bounding box center [441, 282] width 619 height 24
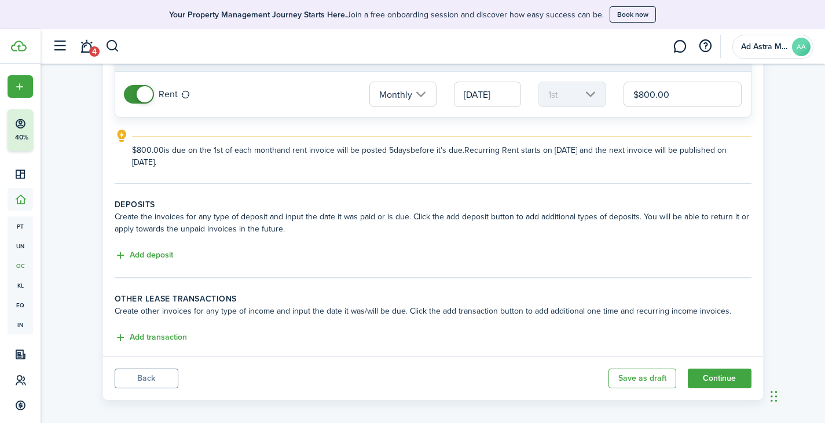
scroll to position [134, 0]
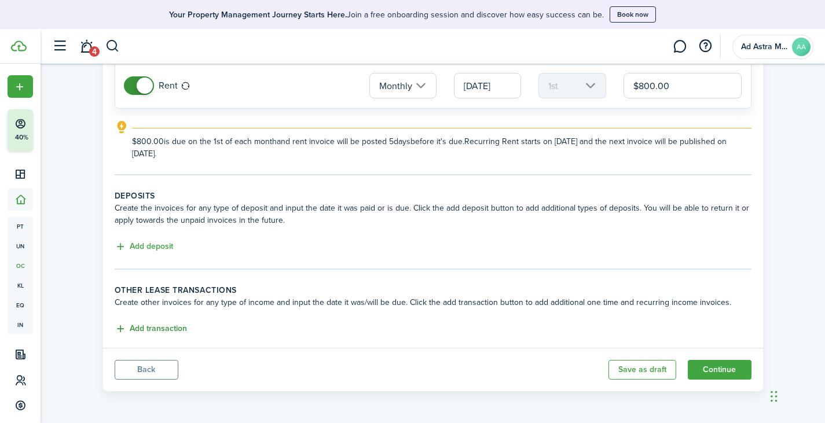
click at [157, 333] on button "Add transaction" at bounding box center [151, 328] width 72 height 13
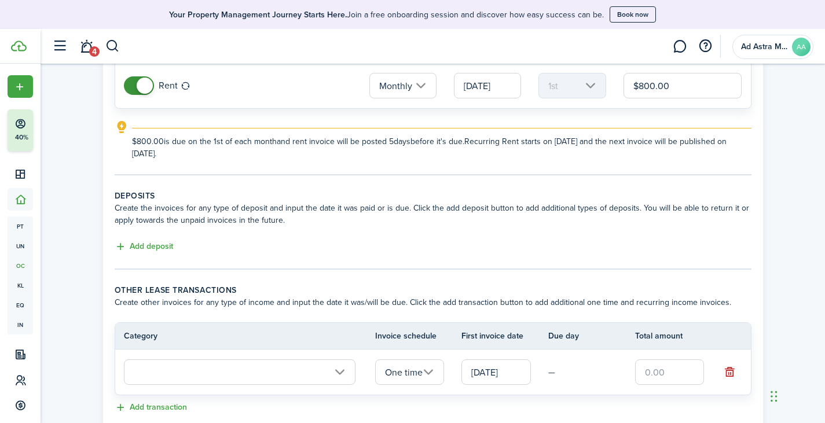
click at [246, 365] on input "text" at bounding box center [239, 371] width 231 height 25
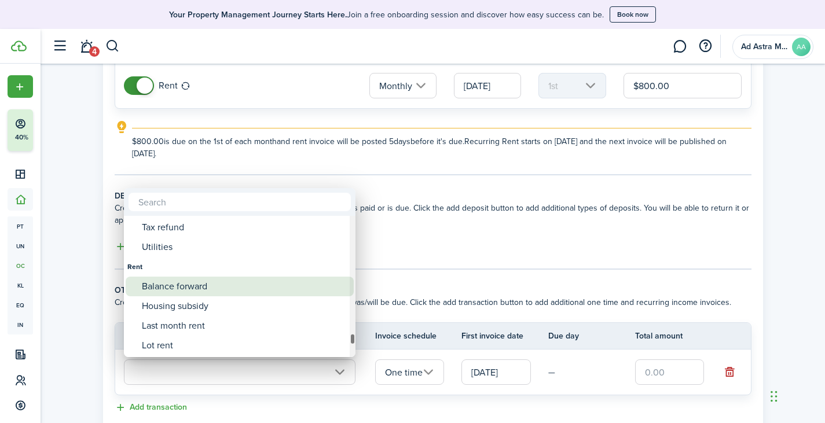
click at [220, 284] on div "Balance forward" at bounding box center [244, 287] width 205 height 20
type input "Rent / Balance forward"
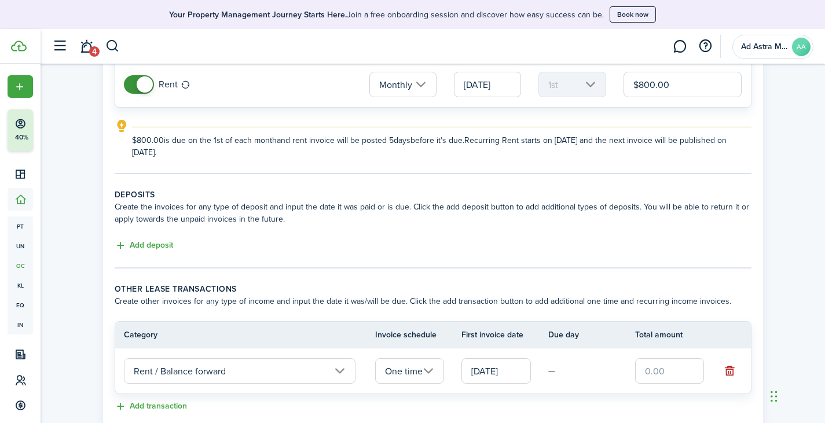
scroll to position [192, 0]
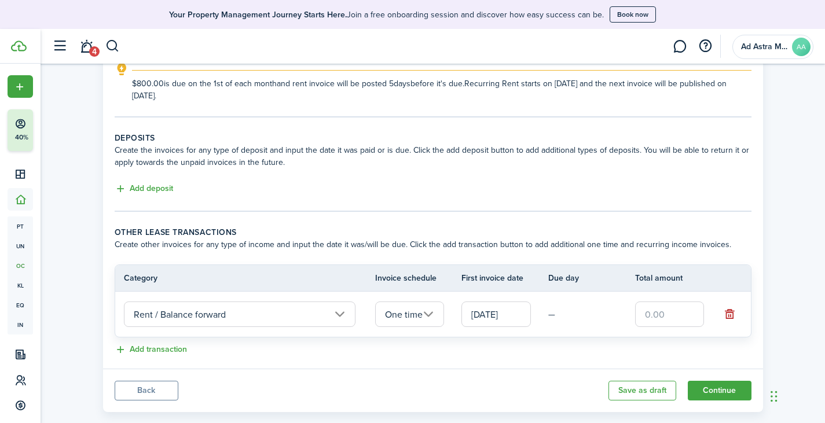
click at [660, 310] on input "text" at bounding box center [669, 313] width 69 height 25
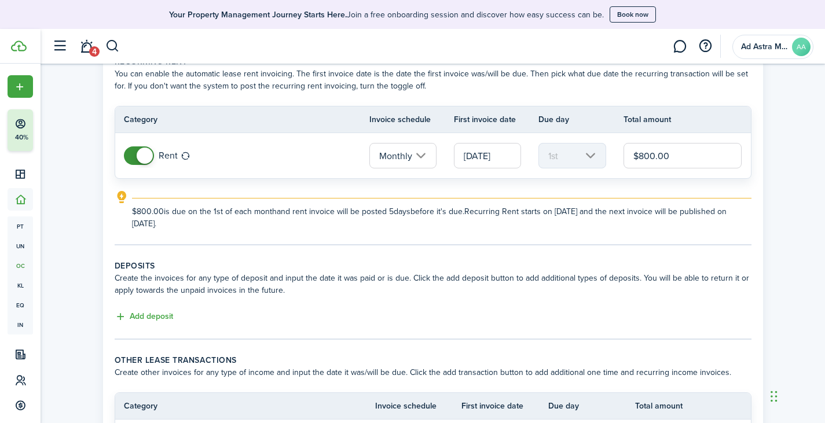
scroll to position [213, 0]
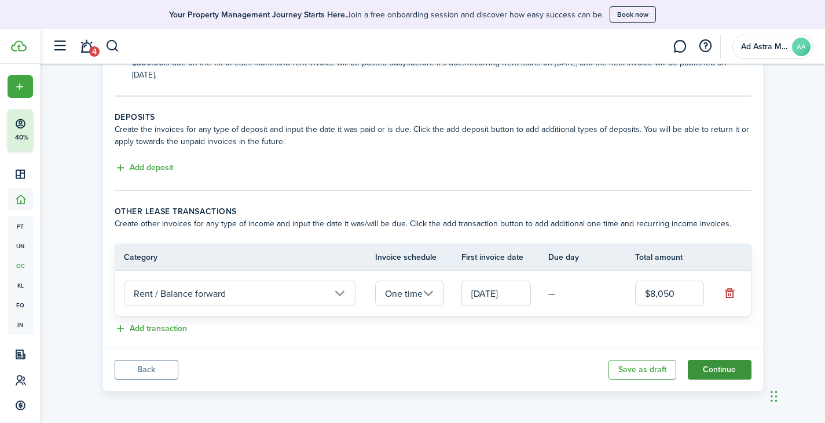
type input "$8,050.00"
click at [724, 367] on button "Continue" at bounding box center [719, 370] width 64 height 20
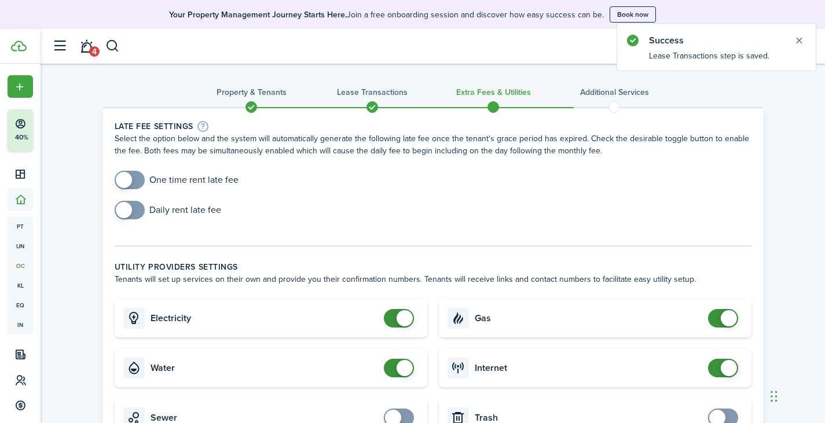
checkbox input "true"
click at [128, 178] on span at bounding box center [124, 180] width 16 height 16
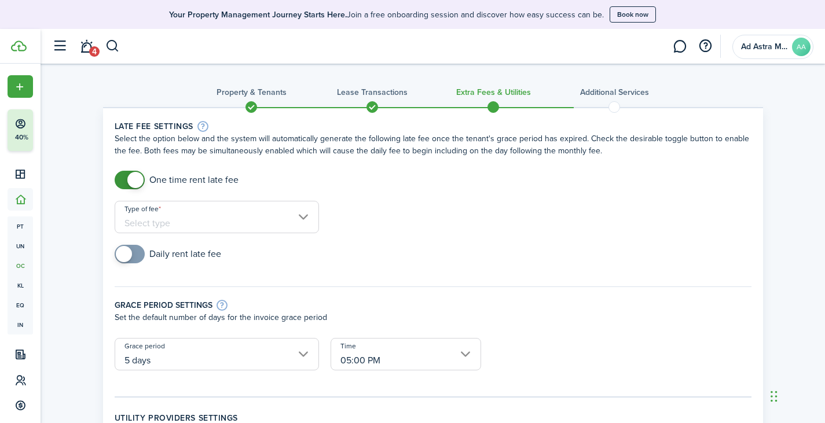
click at [246, 225] on input "Type of fee" at bounding box center [217, 217] width 204 height 32
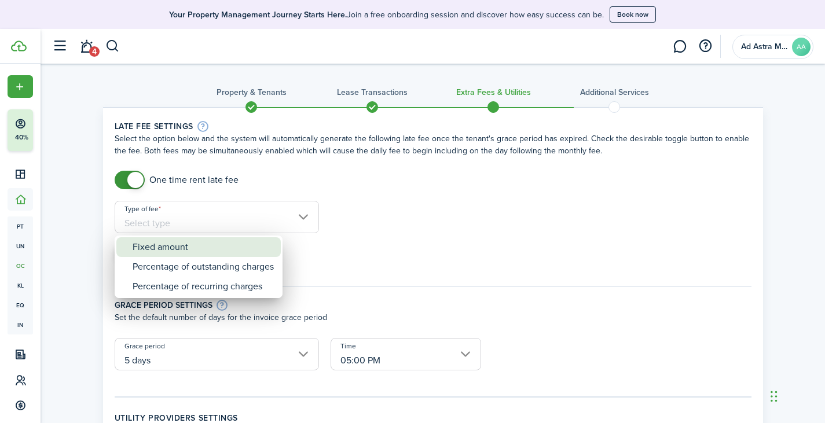
click at [213, 248] on div "Fixed amount" at bounding box center [203, 247] width 141 height 20
type input "Fixed amount"
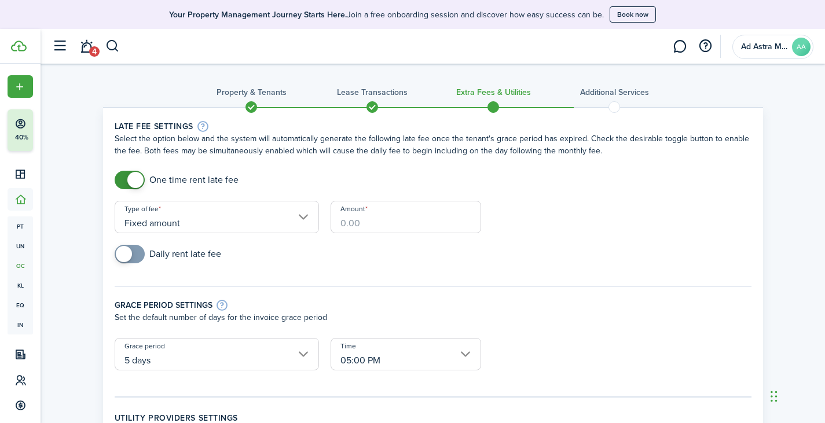
click at [340, 226] on input "Amount" at bounding box center [405, 217] width 150 height 32
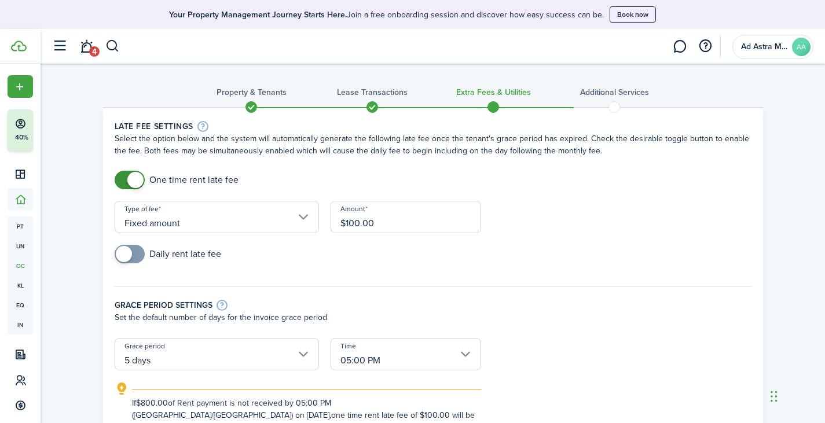
type input "$100.00"
click at [466, 257] on div "Daily rent late fee" at bounding box center [433, 260] width 648 height 30
drag, startPoint x: 127, startPoint y: 252, endPoint x: 145, endPoint y: 253, distance: 17.4
checkbox input "true"
click at [127, 252] on span at bounding box center [124, 254] width 16 height 16
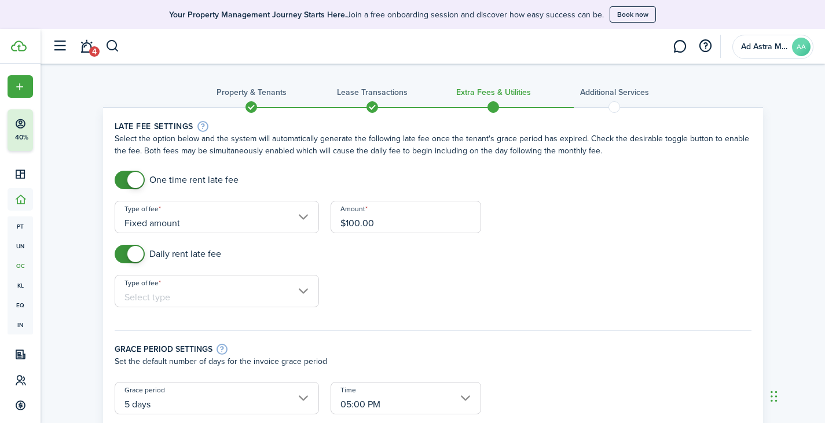
click at [219, 289] on input "Type of fee" at bounding box center [217, 291] width 204 height 32
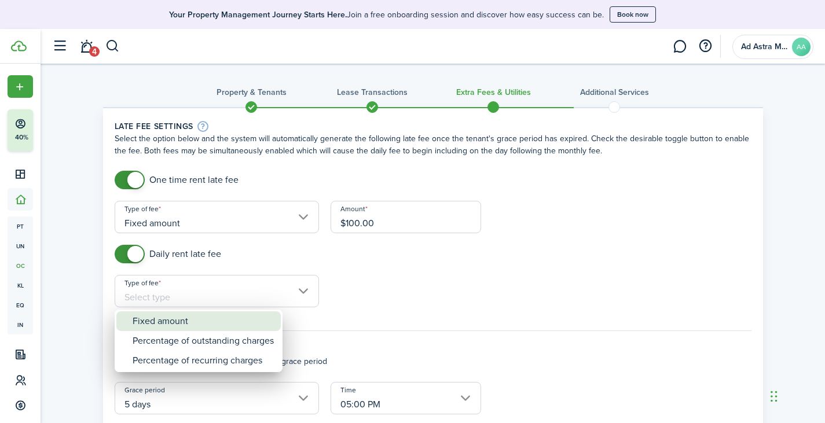
click at [204, 312] on div "Fixed amount" at bounding box center [203, 321] width 141 height 20
type input "Fixed amount"
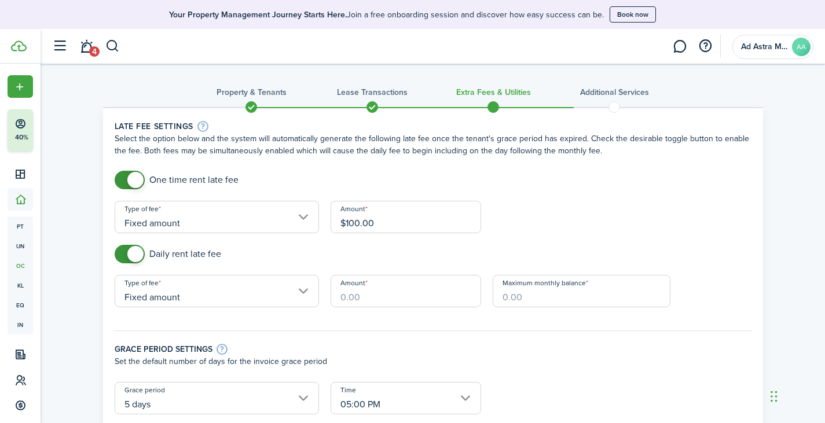
click at [381, 293] on input "Amount" at bounding box center [405, 291] width 150 height 32
type input "$25.00"
click at [565, 297] on input "Maximum monthly balance" at bounding box center [581, 291] width 178 height 32
checkbox input "false"
click at [129, 248] on span at bounding box center [135, 254] width 16 height 16
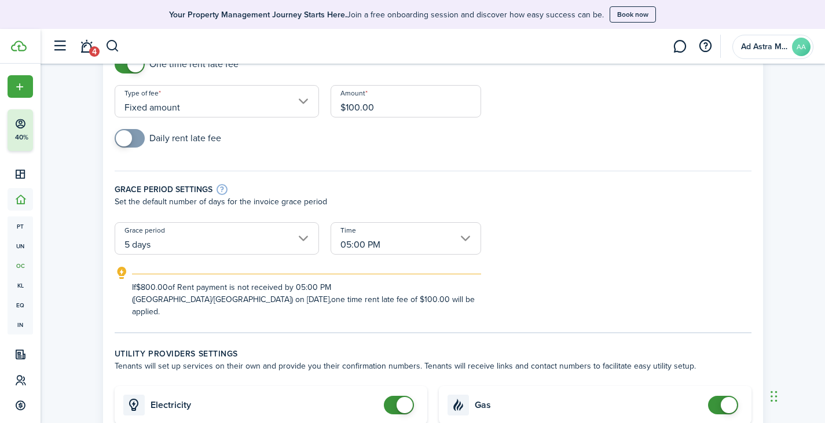
scroll to position [231, 0]
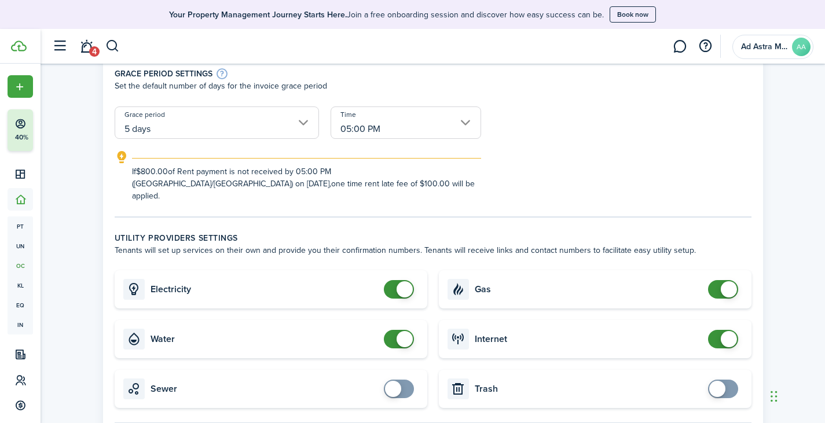
checkbox input "true"
click at [722, 381] on span at bounding box center [717, 389] width 16 height 16
checkbox input "true"
click at [398, 381] on span at bounding box center [393, 389] width 16 height 16
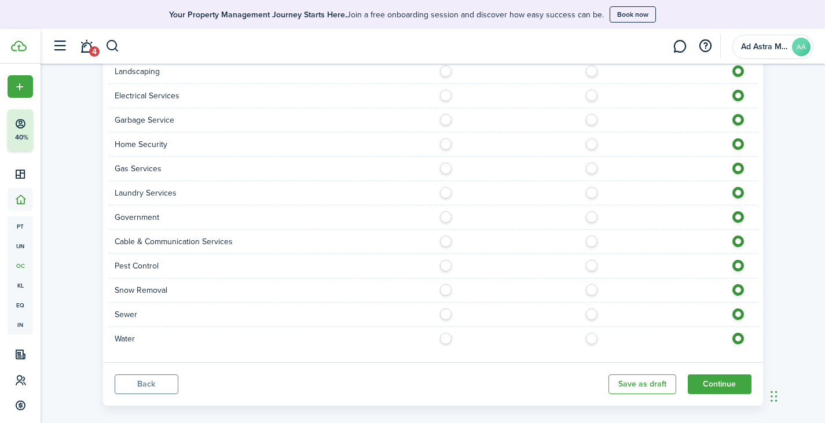
scroll to position [804, 0]
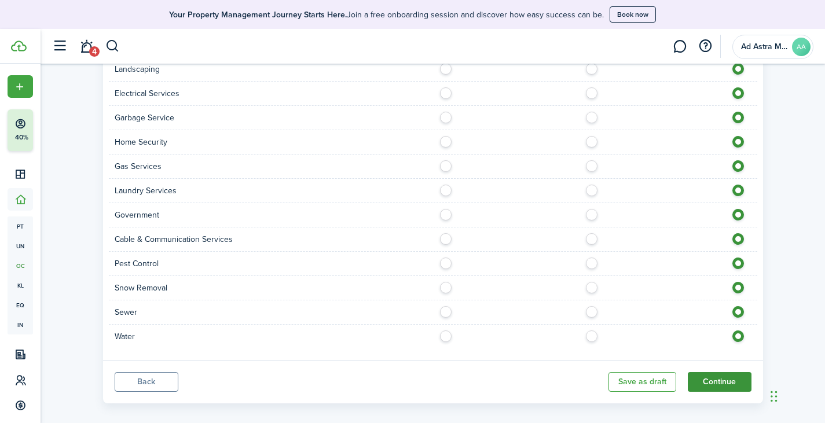
click at [701, 374] on button "Continue" at bounding box center [719, 382] width 64 height 20
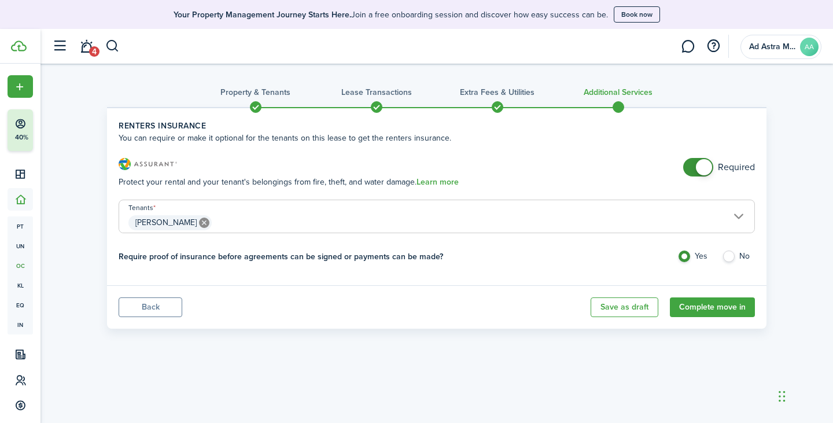
click at [727, 256] on label "No" at bounding box center [738, 259] width 33 height 17
radio input "false"
radio input "true"
drag, startPoint x: 718, startPoint y: 164, endPoint x: 705, endPoint y: 165, distance: 12.2
click at [718, 164] on input "checkbox" at bounding box center [719, 167] width 72 height 19
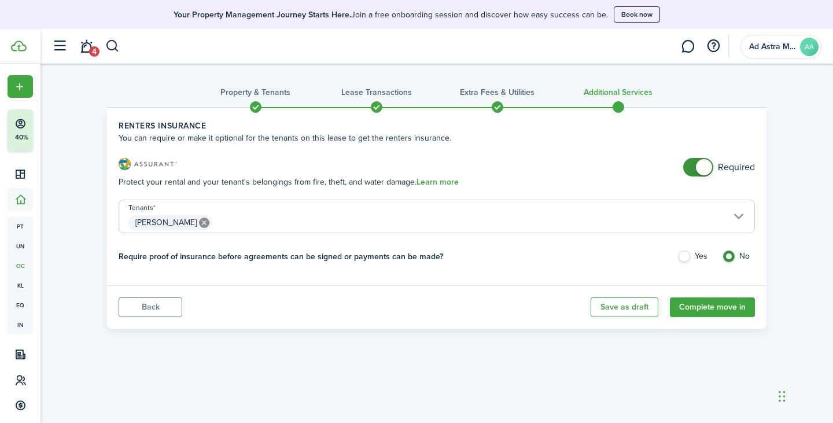
checkbox input "false"
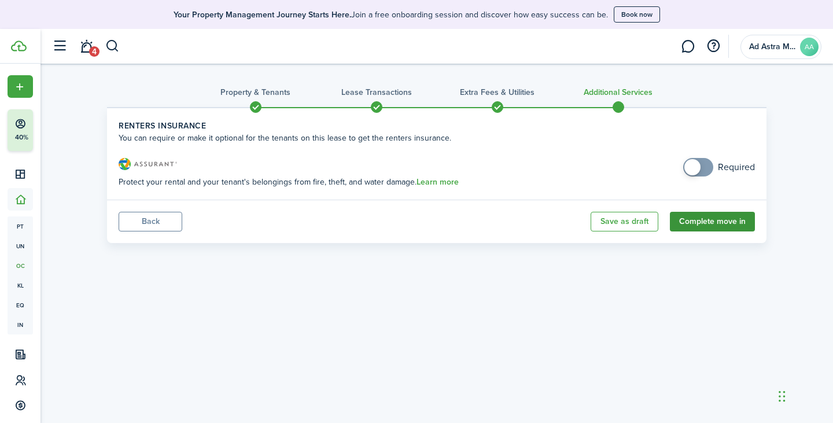
click at [709, 222] on button "Complete move in" at bounding box center [712, 222] width 85 height 20
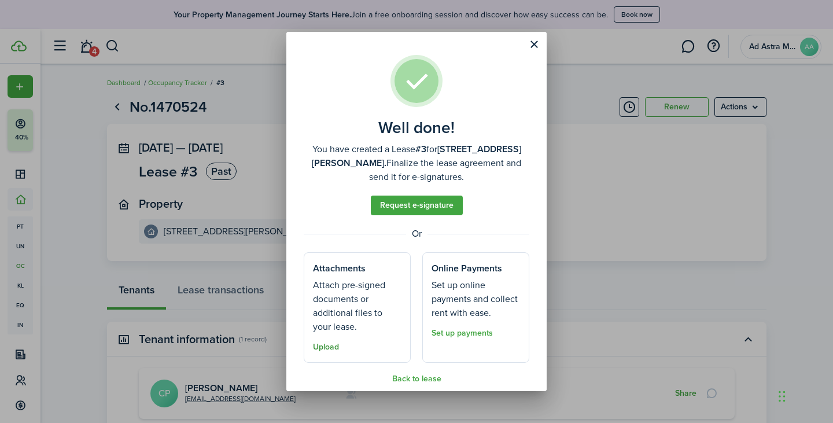
click at [321, 349] on button "Upload" at bounding box center [326, 347] width 26 height 9
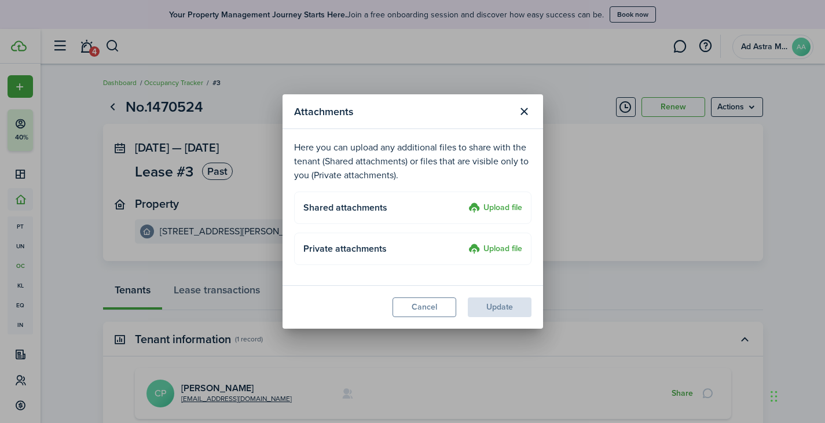
click at [481, 248] on label "Upload file" at bounding box center [495, 249] width 54 height 14
click at [464, 242] on input "Upload file" at bounding box center [464, 242] width 0 height 0
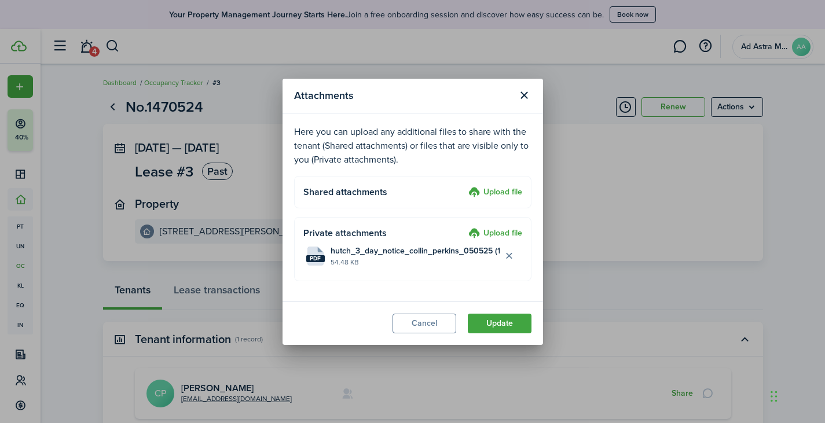
click at [495, 233] on label "Upload file" at bounding box center [495, 234] width 54 height 14
click at [464, 227] on input "Upload file" at bounding box center [464, 227] width 0 height 0
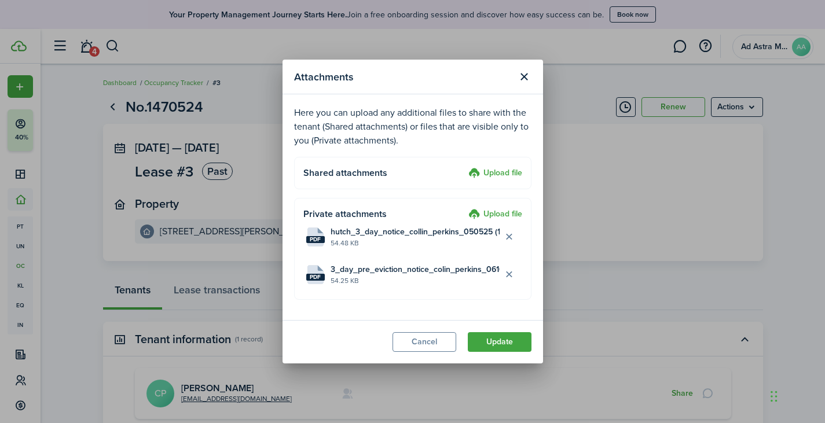
click at [508, 215] on label "Upload file" at bounding box center [495, 215] width 54 height 14
click at [464, 208] on input "Upload file" at bounding box center [464, 208] width 0 height 0
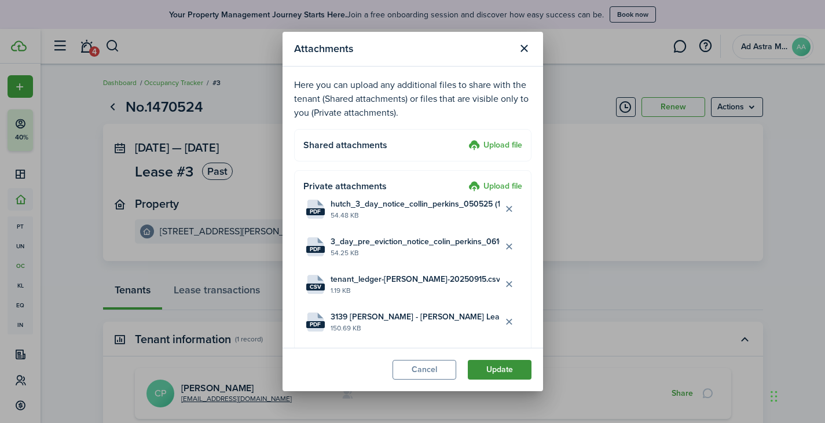
click at [484, 369] on button "Update" at bounding box center [500, 370] width 64 height 20
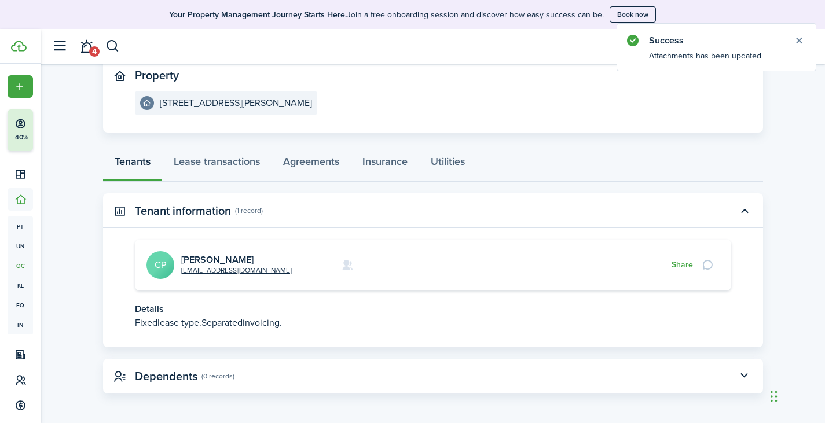
scroll to position [131, 0]
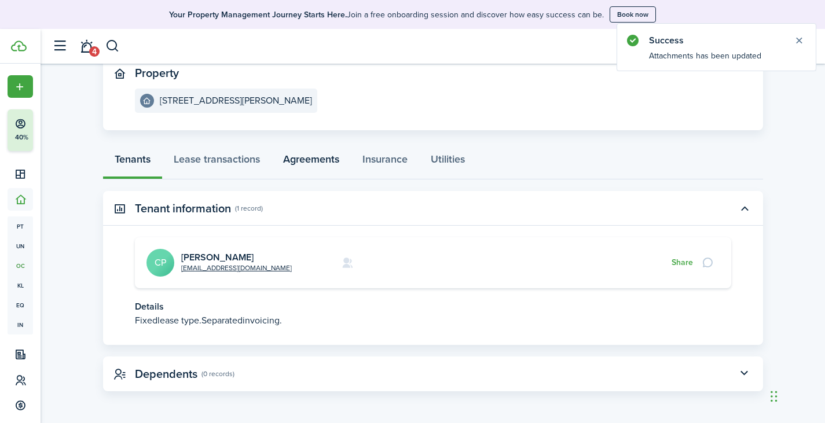
click at [325, 160] on link "Agreements" at bounding box center [310, 162] width 79 height 35
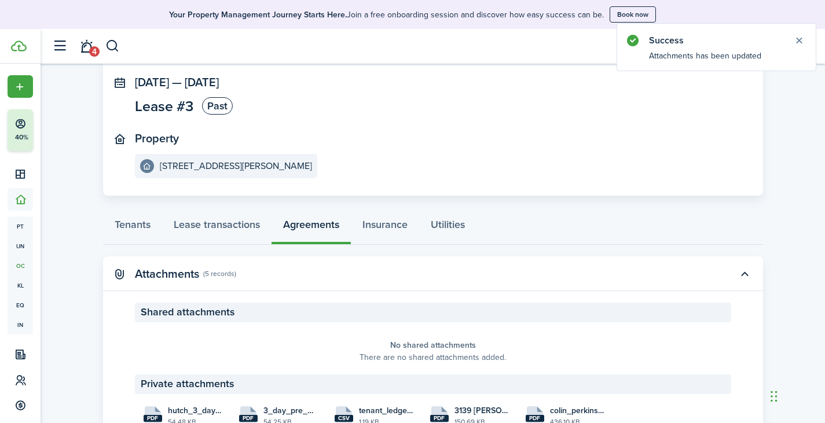
scroll to position [123, 0]
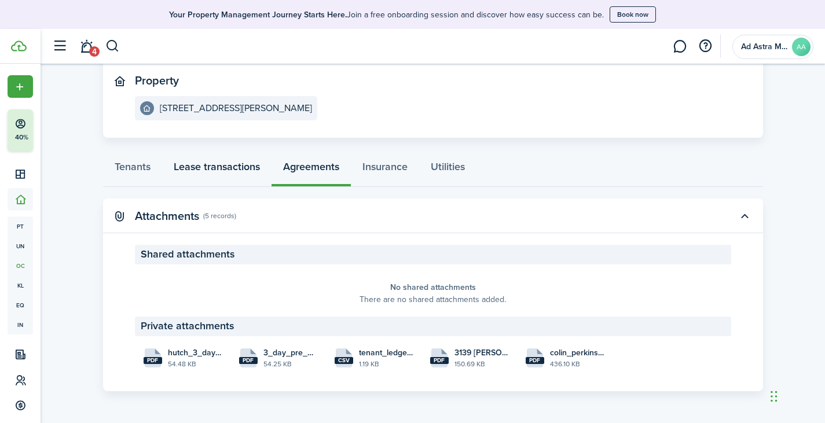
click at [229, 165] on link "Lease transactions" at bounding box center [216, 169] width 109 height 35
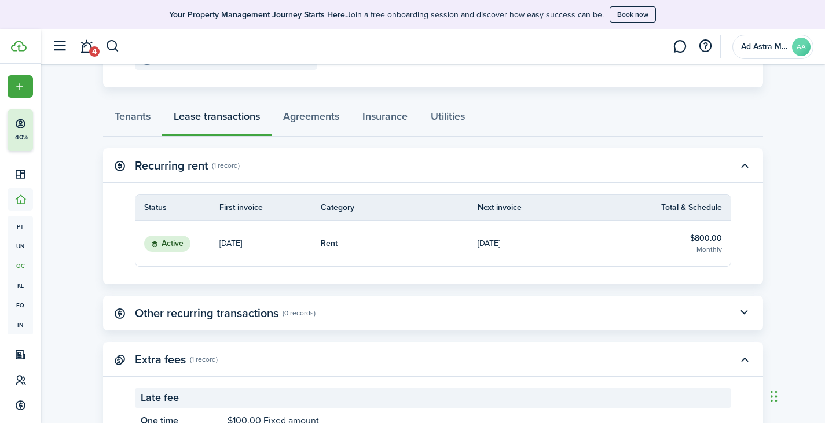
scroll to position [227, 0]
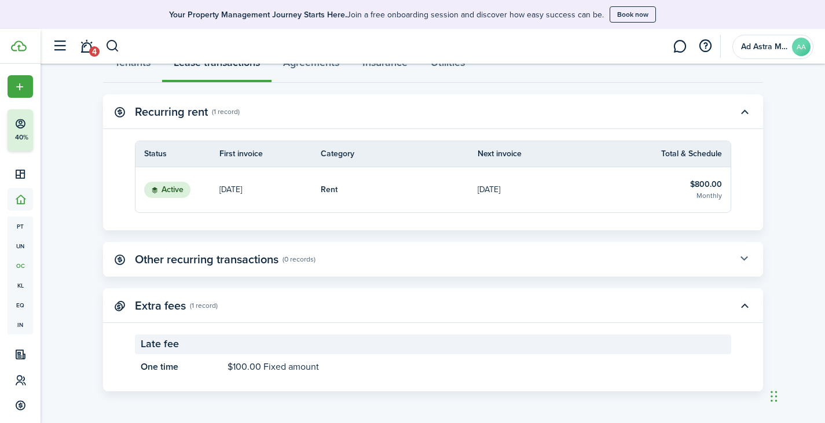
click at [746, 259] on button "button" at bounding box center [744, 259] width 20 height 20
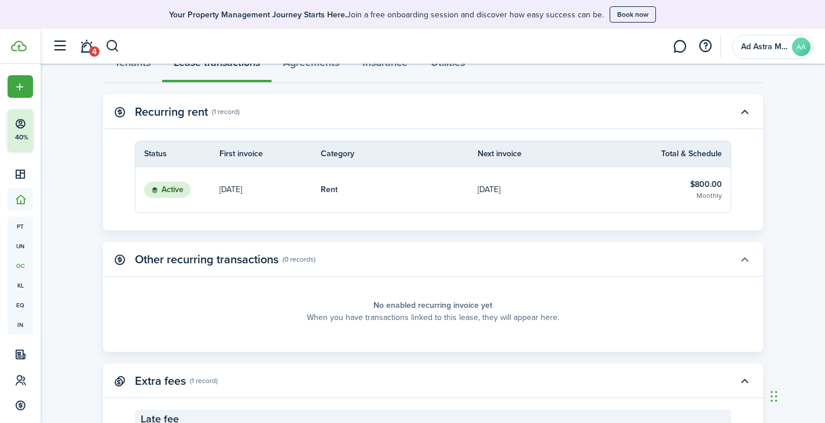
click at [747, 262] on button "button" at bounding box center [744, 259] width 20 height 20
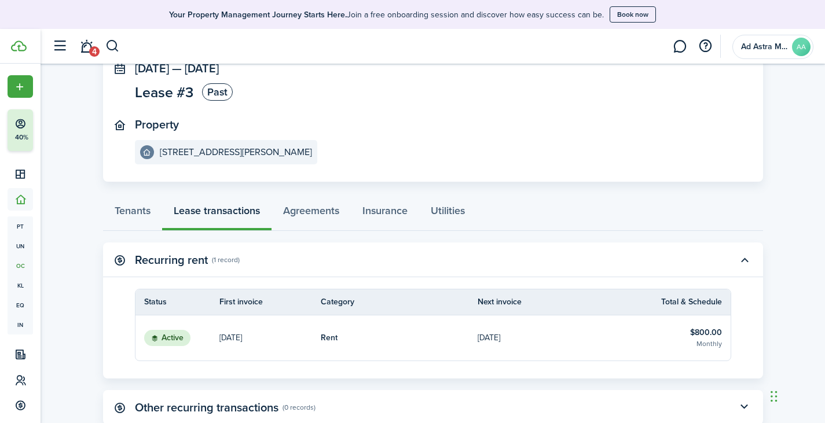
scroll to position [0, 0]
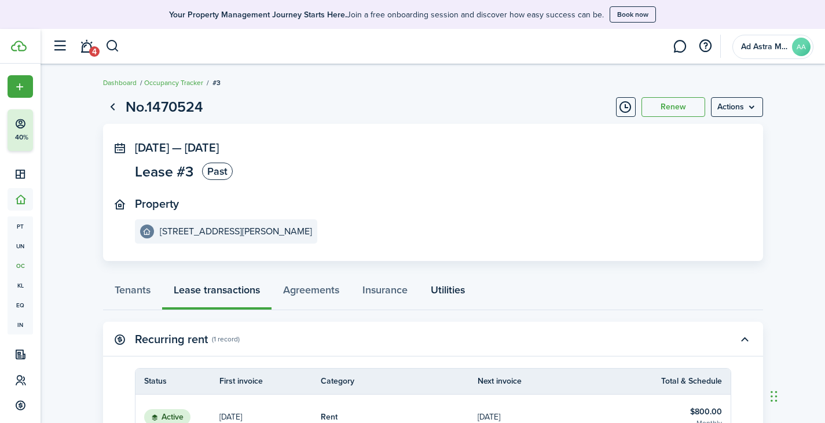
click at [462, 289] on link "Utilities" at bounding box center [447, 292] width 57 height 35
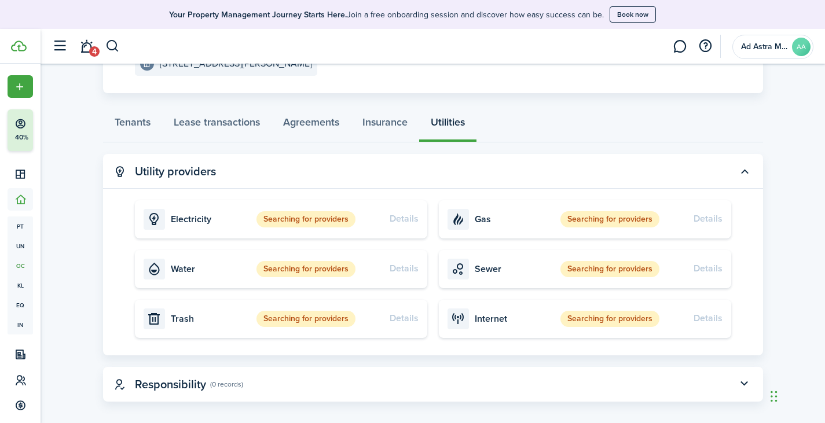
scroll to position [178, 0]
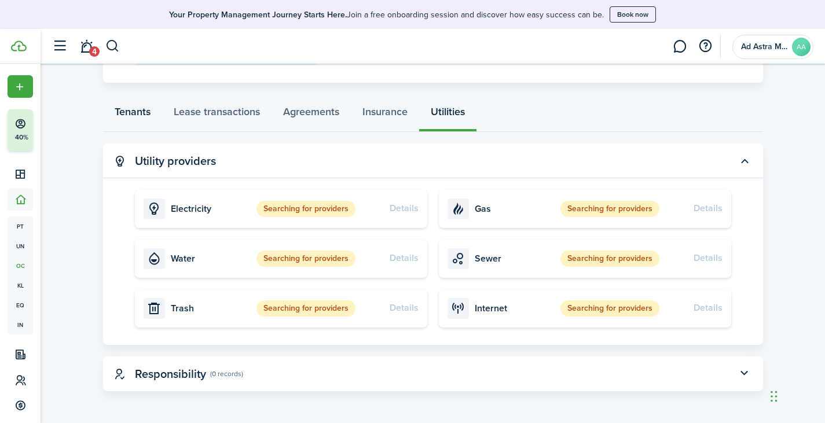
click at [125, 121] on link "Tenants" at bounding box center [132, 114] width 59 height 35
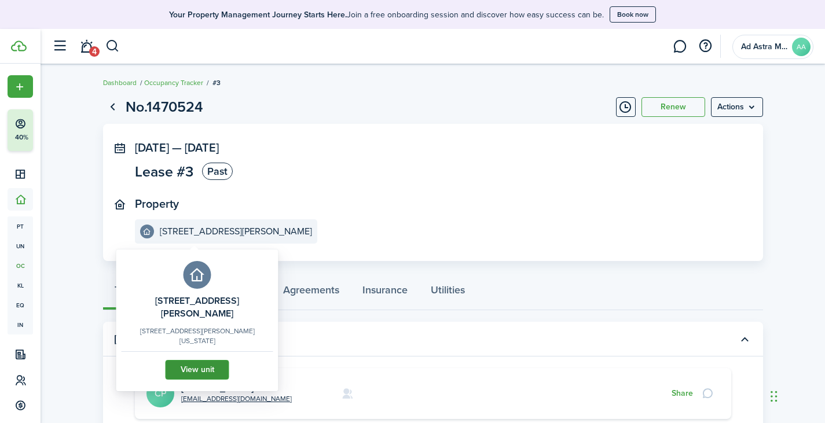
click at [214, 360] on link "View unit" at bounding box center [197, 370] width 64 height 20
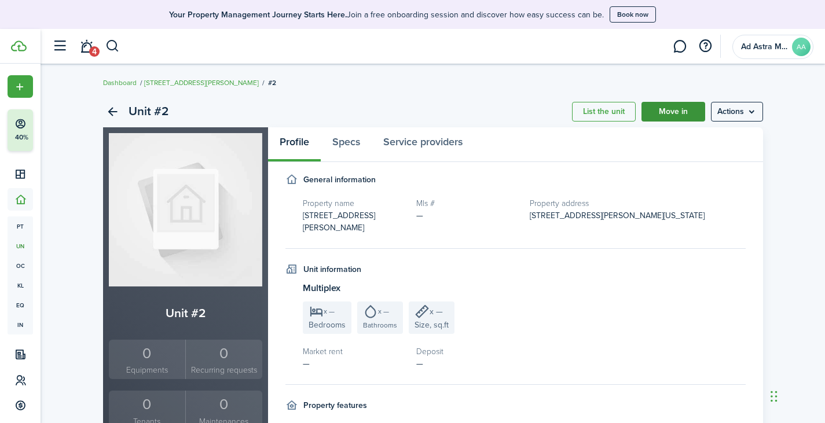
click at [667, 116] on link "Move in" at bounding box center [673, 112] width 64 height 20
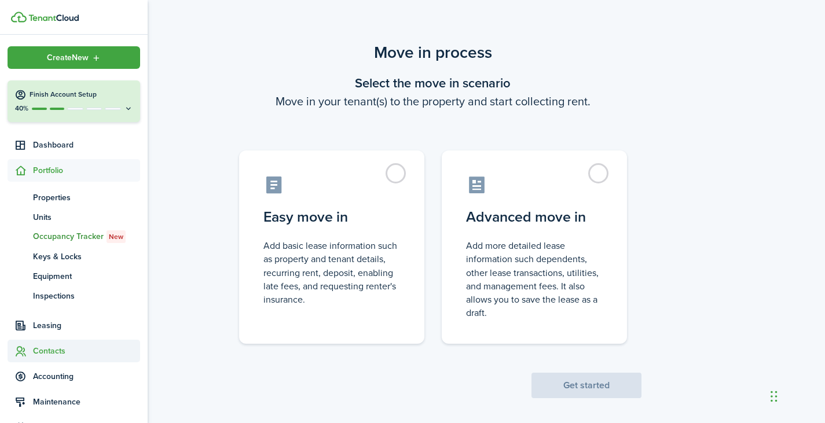
click at [54, 352] on span "Contacts" at bounding box center [86, 351] width 107 height 12
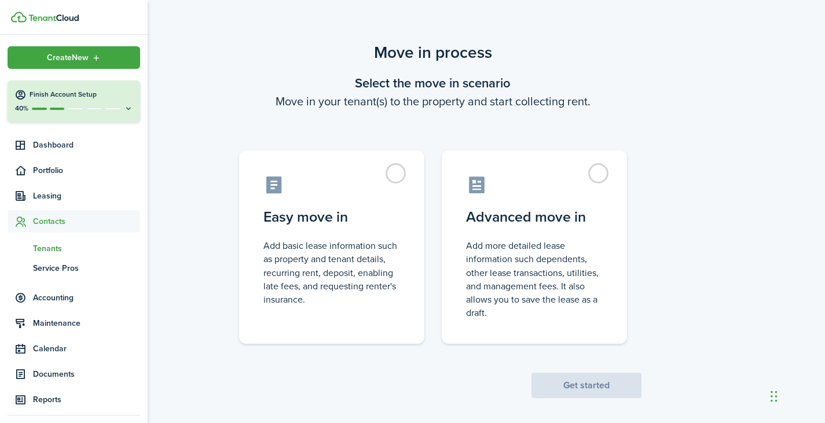
click at [49, 246] on span "Tenants" at bounding box center [86, 248] width 107 height 12
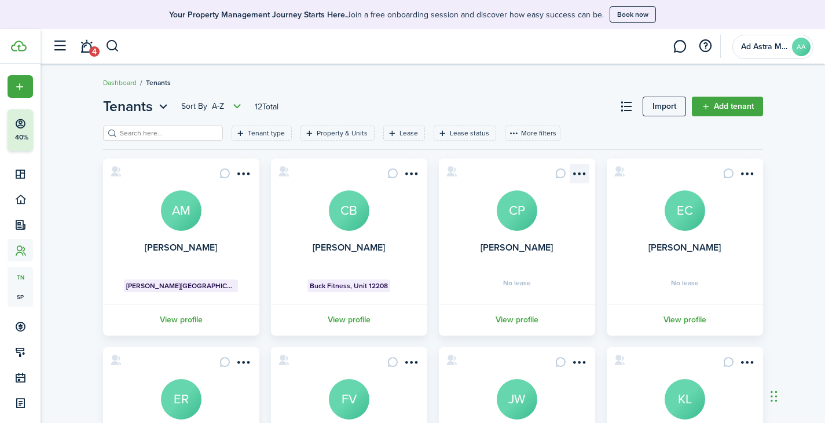
click at [580, 173] on menu-btn-icon "Open menu" at bounding box center [579, 174] width 20 height 20
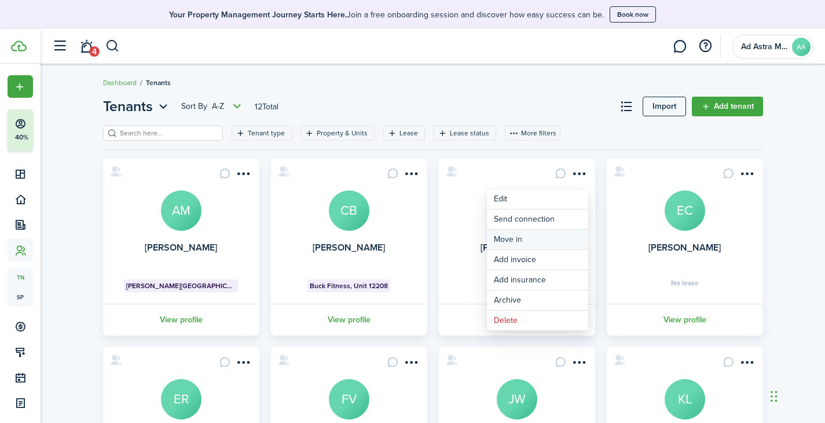
click at [523, 238] on link "Move in" at bounding box center [537, 240] width 101 height 20
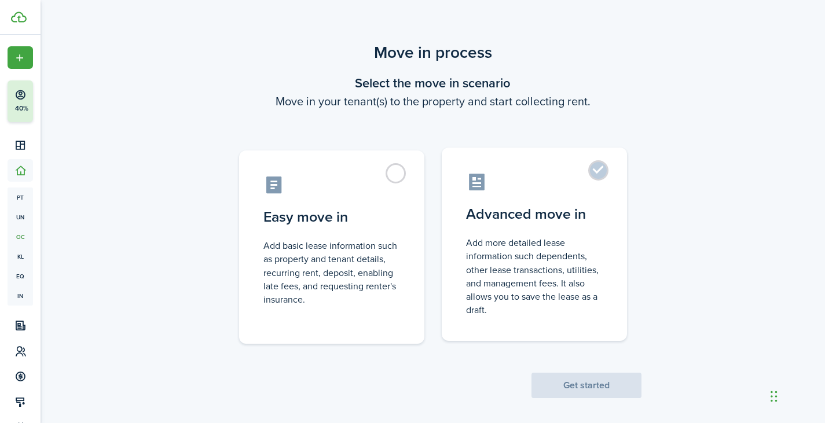
click at [577, 215] on control-radio-card-title "Advanced move in" at bounding box center [534, 214] width 137 height 21
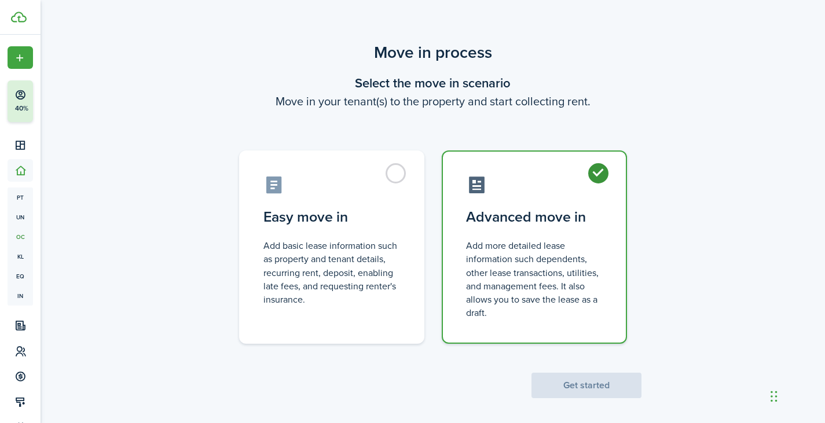
radio input "true"
click at [604, 382] on button "Get started" at bounding box center [586, 385] width 110 height 25
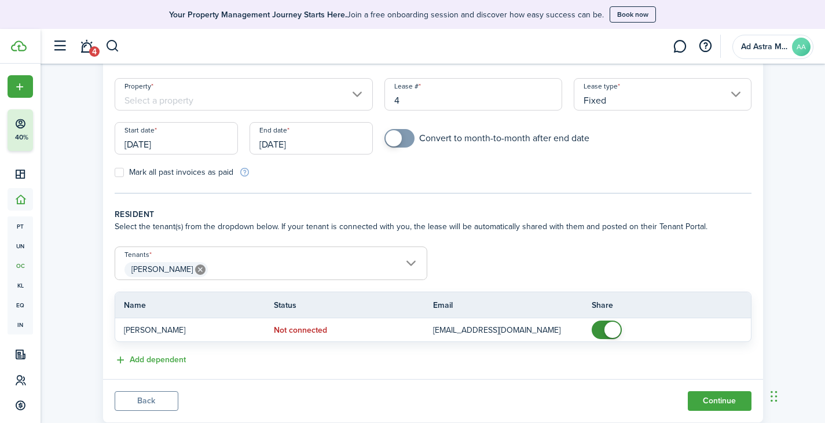
scroll to position [116, 0]
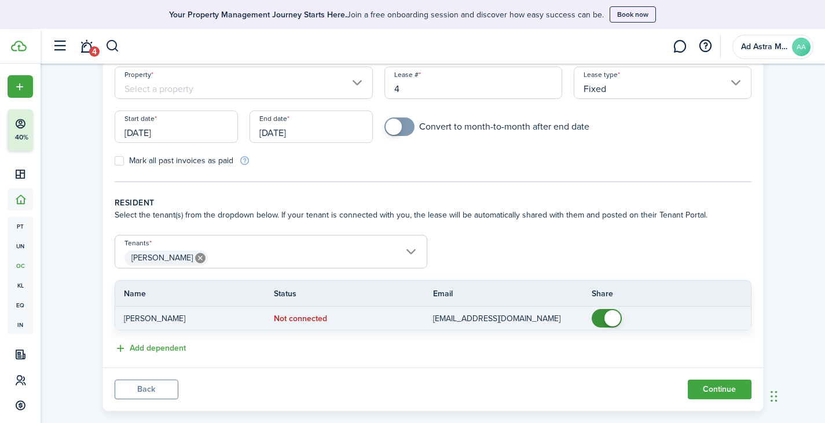
checkbox input "false"
click at [606, 314] on span at bounding box center [612, 318] width 16 height 16
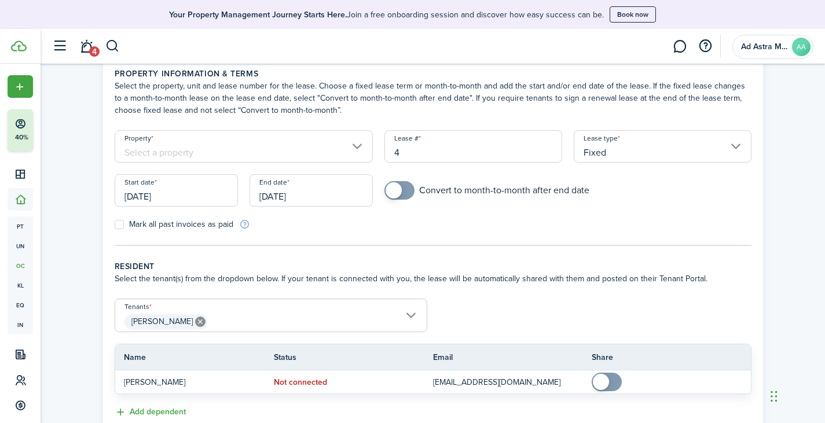
scroll to position [0, 0]
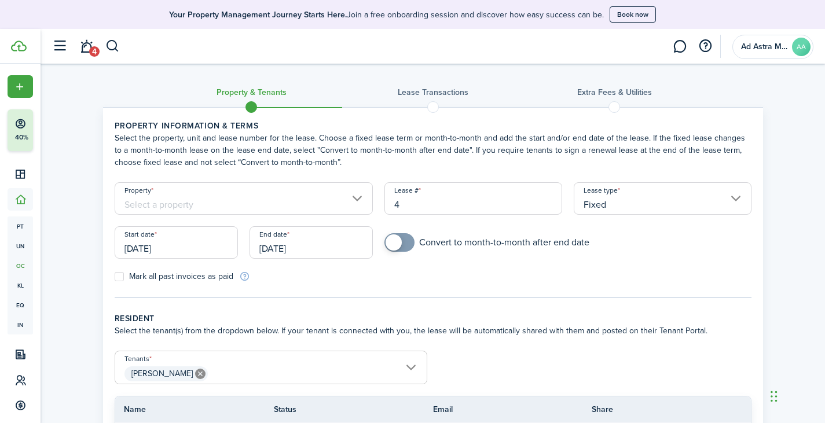
click at [312, 207] on input "Property" at bounding box center [244, 198] width 259 height 32
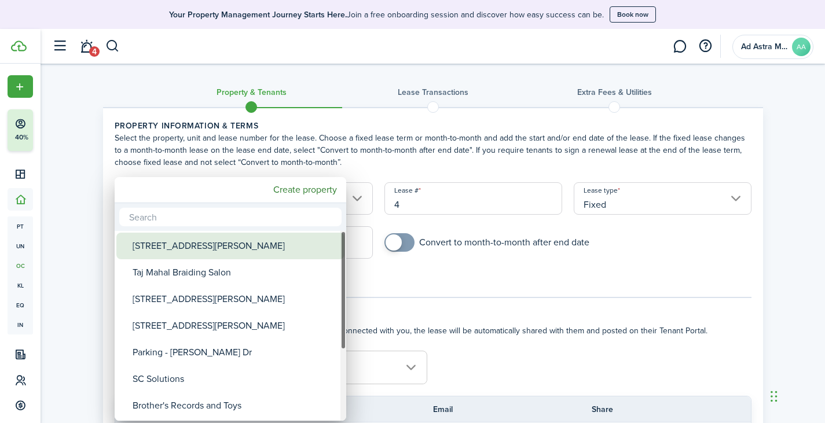
click at [227, 245] on div "[STREET_ADDRESS][PERSON_NAME]" at bounding box center [235, 246] width 205 height 27
type input "[STREET_ADDRESS][PERSON_NAME]"
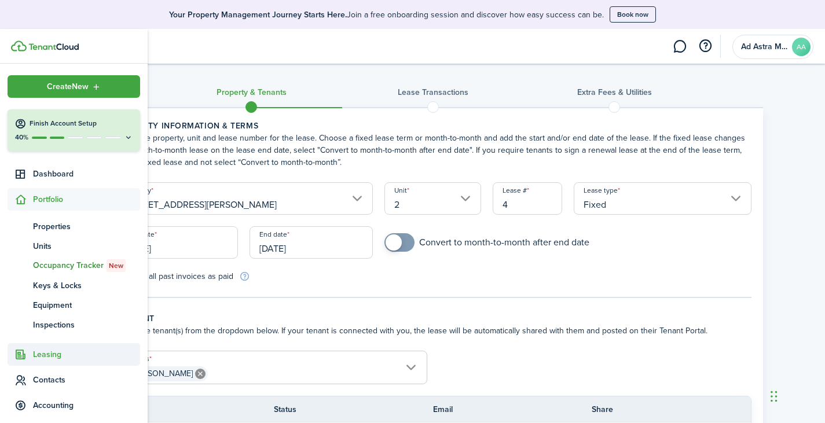
click at [59, 354] on span "Leasing" at bounding box center [86, 354] width 107 height 12
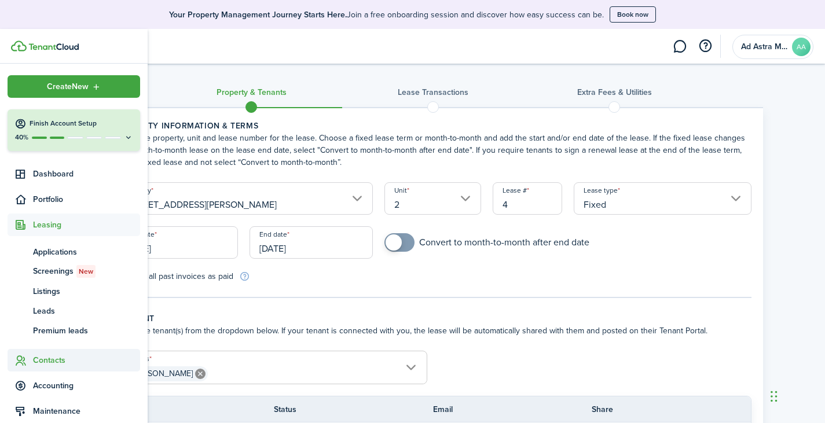
click at [62, 362] on span "Contacts" at bounding box center [86, 360] width 107 height 12
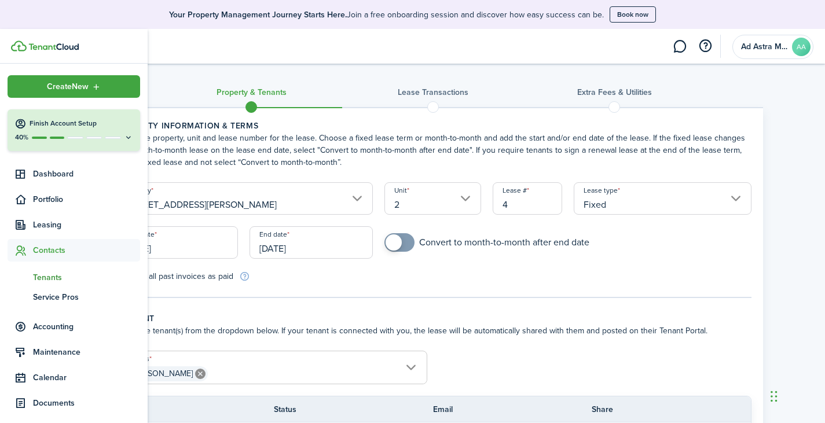
click at [58, 280] on span "Tenants" at bounding box center [86, 277] width 107 height 12
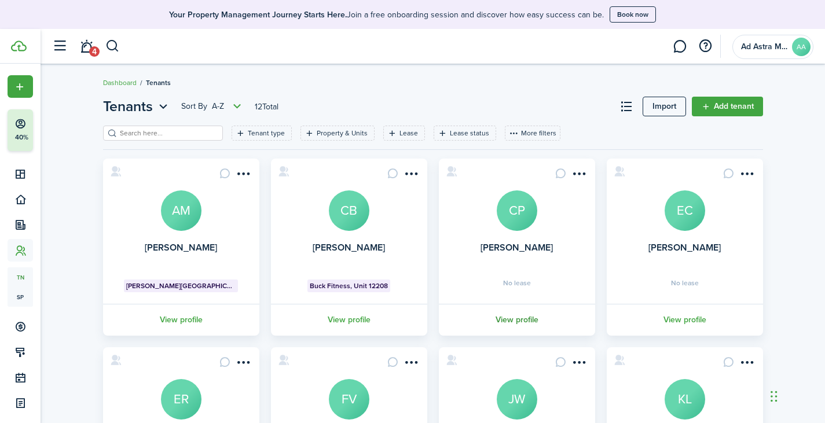
click at [528, 317] on link "View profile" at bounding box center [517, 320] width 160 height 32
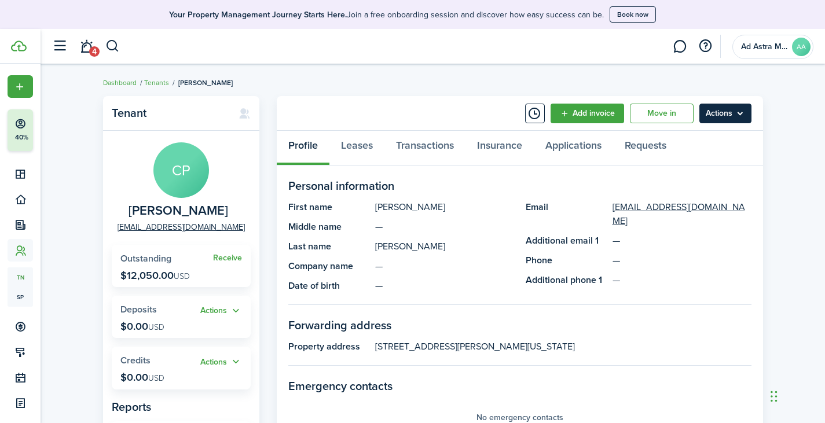
click at [723, 111] on menu-btn "Actions" at bounding box center [725, 114] width 52 height 20
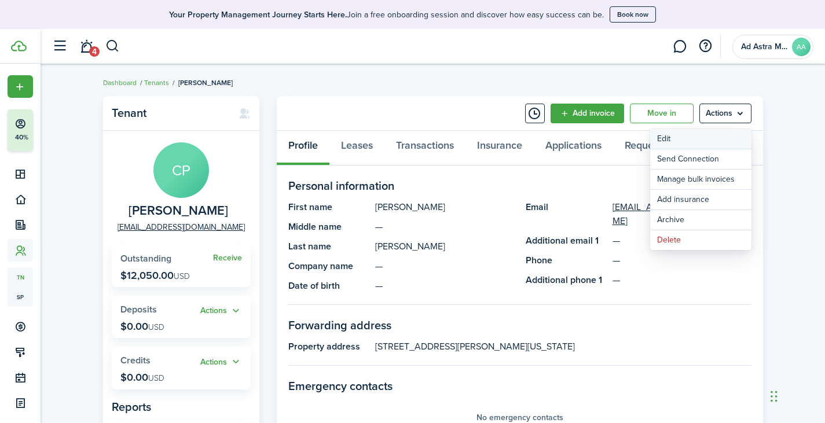
click at [705, 144] on link "Edit" at bounding box center [700, 139] width 101 height 20
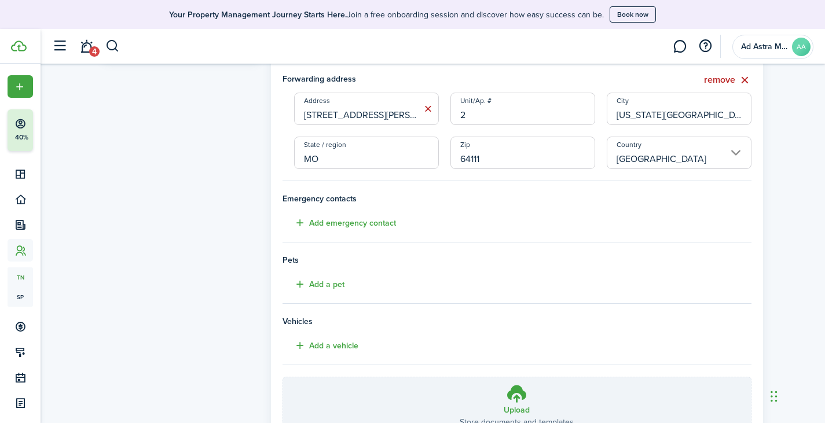
scroll to position [299, 0]
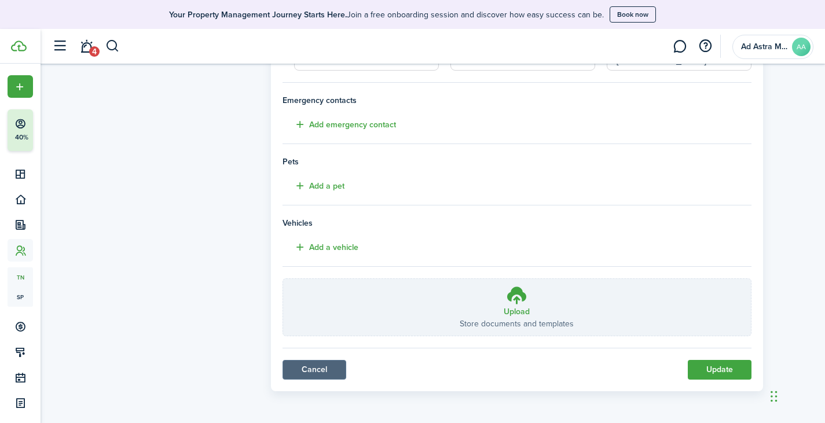
click at [334, 377] on link "Cancel" at bounding box center [314, 370] width 64 height 20
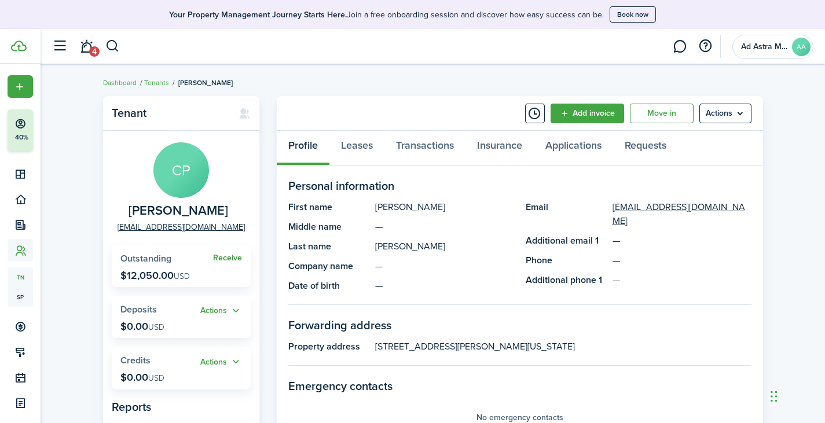
click at [226, 258] on link "Receive" at bounding box center [227, 257] width 29 height 9
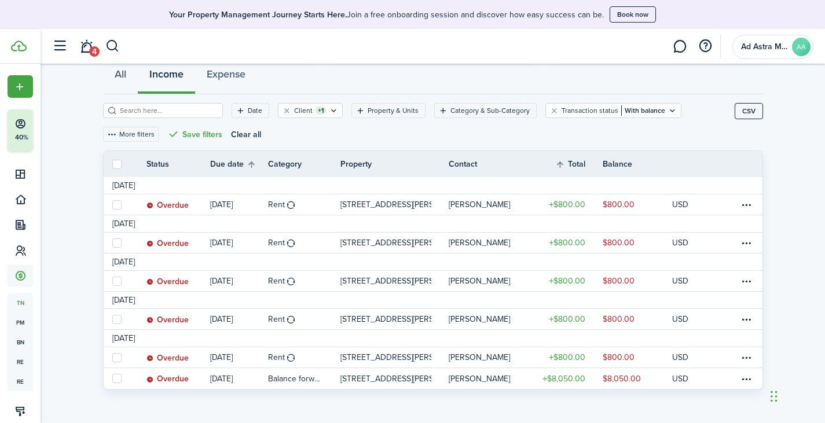
scroll to position [115, 0]
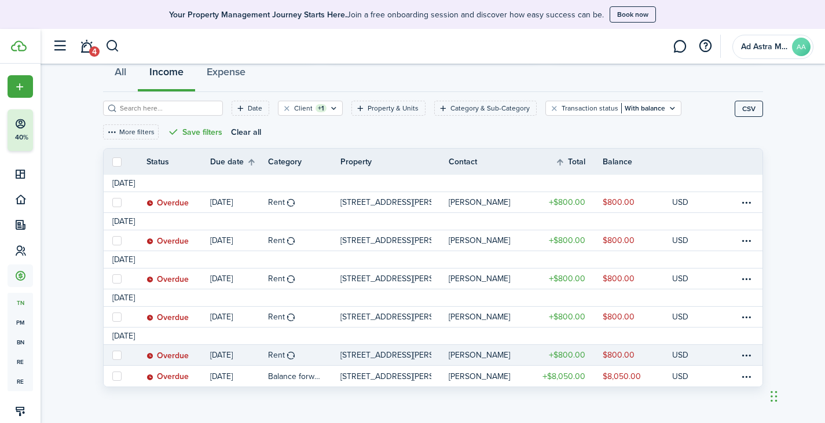
click at [116, 354] on label at bounding box center [116, 355] width 9 height 9
click at [112, 355] on input "checkbox" at bounding box center [112, 355] width 1 height 1
checkbox input "true"
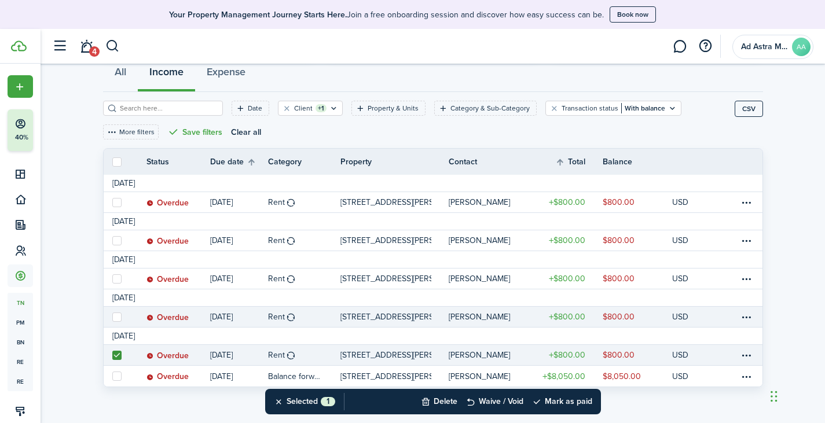
click at [116, 312] on label at bounding box center [116, 316] width 9 height 9
click at [112, 317] on input "checkbox" at bounding box center [112, 317] width 1 height 1
checkbox input "true"
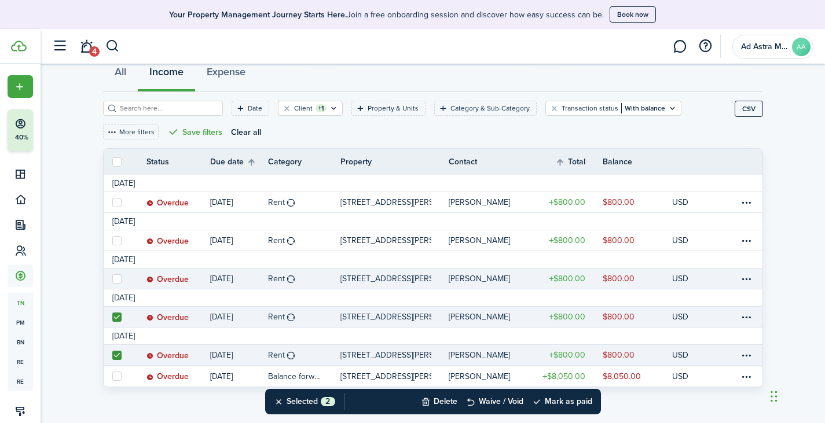
click at [115, 276] on label at bounding box center [116, 278] width 9 height 9
click at [112, 278] on input "checkbox" at bounding box center [112, 278] width 1 height 1
checkbox input "true"
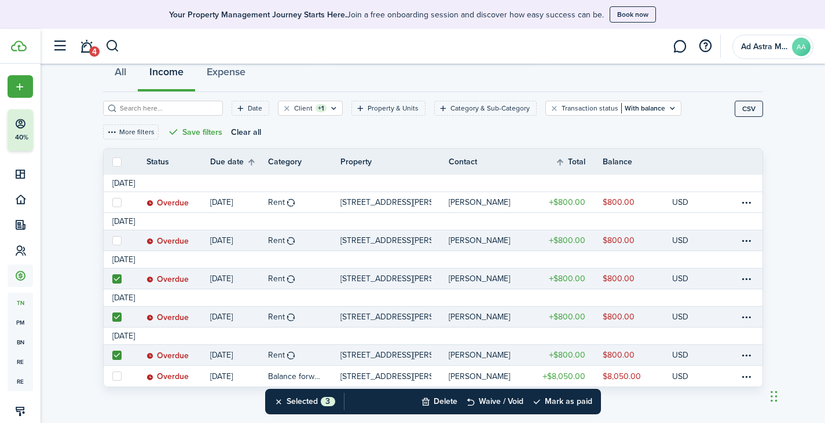
click at [118, 239] on label at bounding box center [116, 240] width 9 height 9
click at [112, 240] on input "checkbox" at bounding box center [112, 240] width 1 height 1
checkbox input "true"
click at [745, 241] on table-menu-btn-icon at bounding box center [746, 241] width 14 height 14
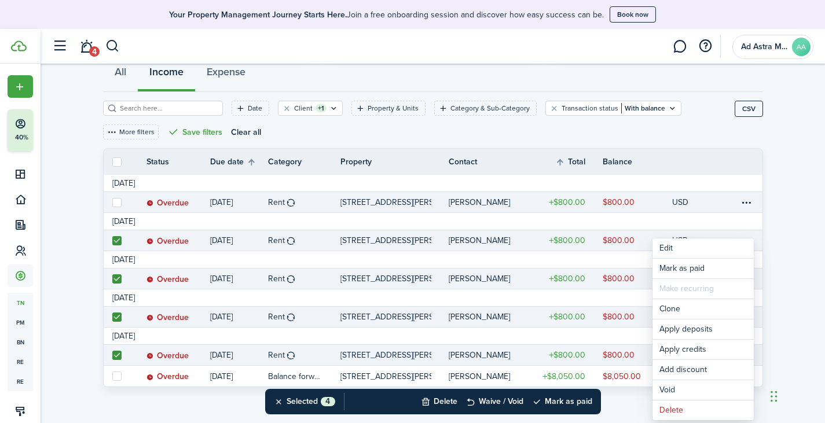
click at [111, 198] on link at bounding box center [116, 202] width 25 height 20
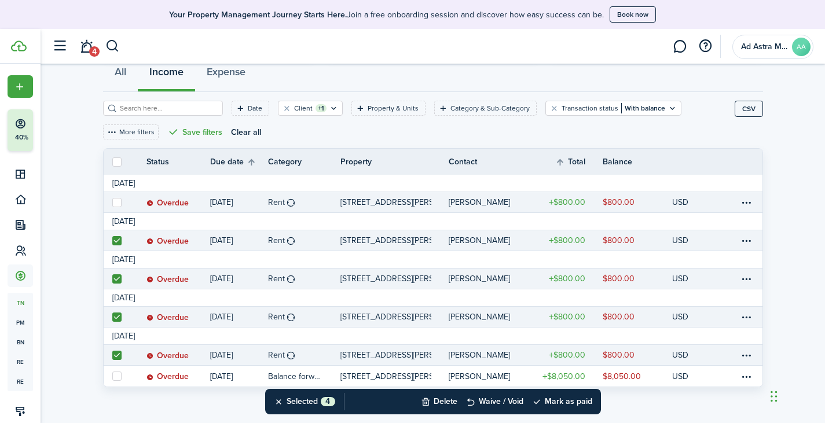
click at [116, 198] on label at bounding box center [116, 202] width 9 height 9
click at [112, 202] on input "checkbox" at bounding box center [112, 202] width 1 height 1
checkbox input "true"
click at [231, 132] on button "Clear all" at bounding box center [246, 131] width 30 height 15
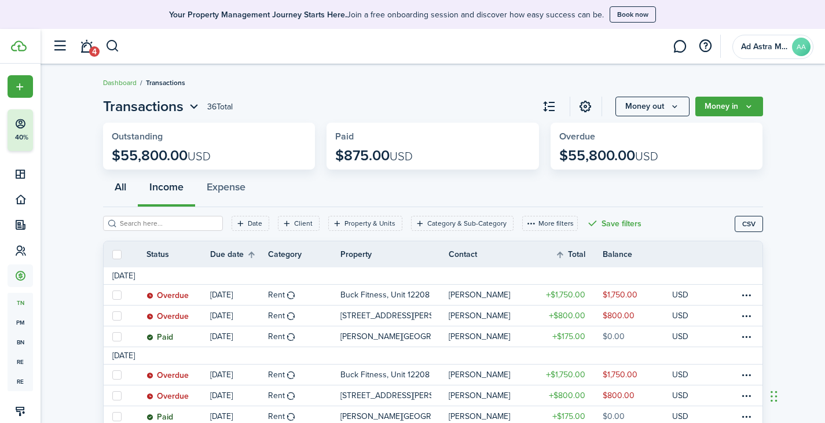
click at [122, 183] on button "All" at bounding box center [120, 189] width 35 height 35
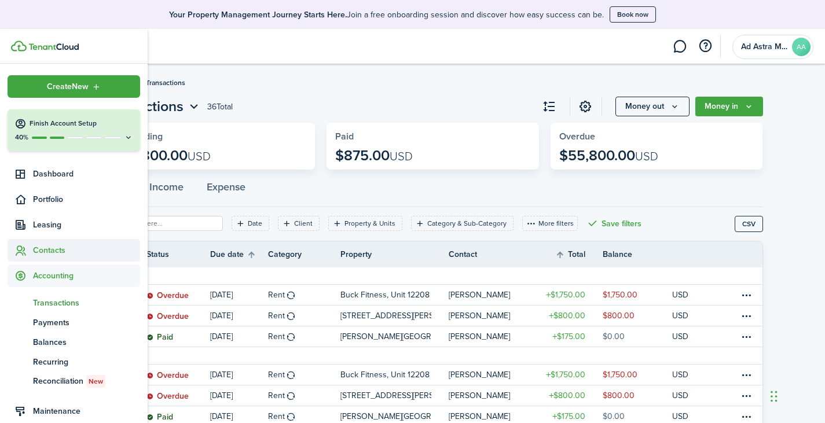
click at [57, 250] on span "Contacts" at bounding box center [86, 250] width 107 height 12
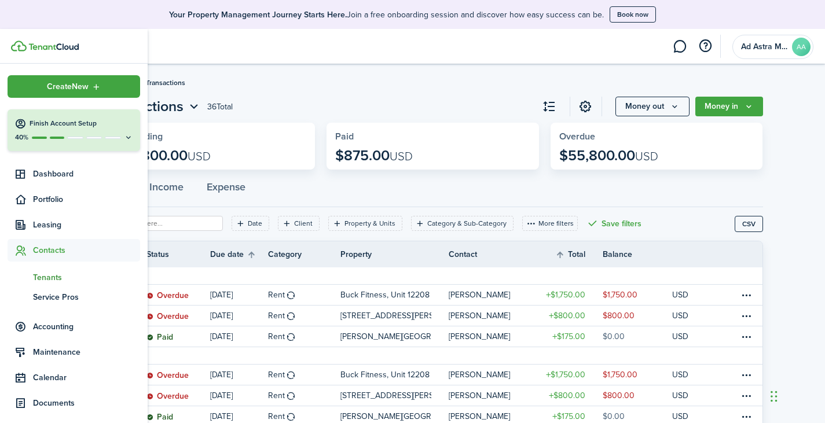
click at [56, 273] on span "Tenants" at bounding box center [86, 277] width 107 height 12
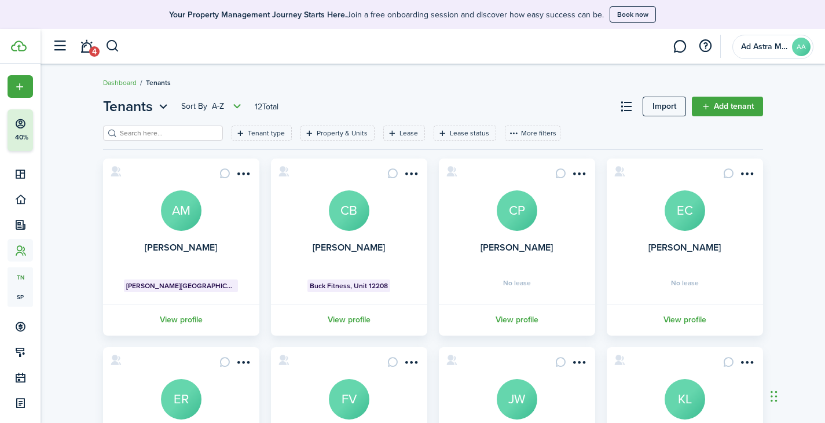
click at [517, 255] on card "[PERSON_NAME] CP No lease View profile" at bounding box center [517, 247] width 156 height 177
click at [518, 248] on link "[PERSON_NAME]" at bounding box center [516, 247] width 72 height 13
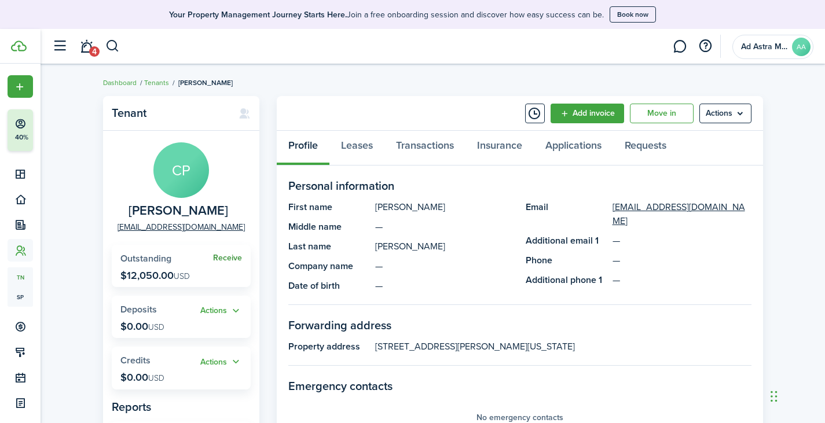
click at [223, 256] on link "Receive" at bounding box center [227, 257] width 29 height 9
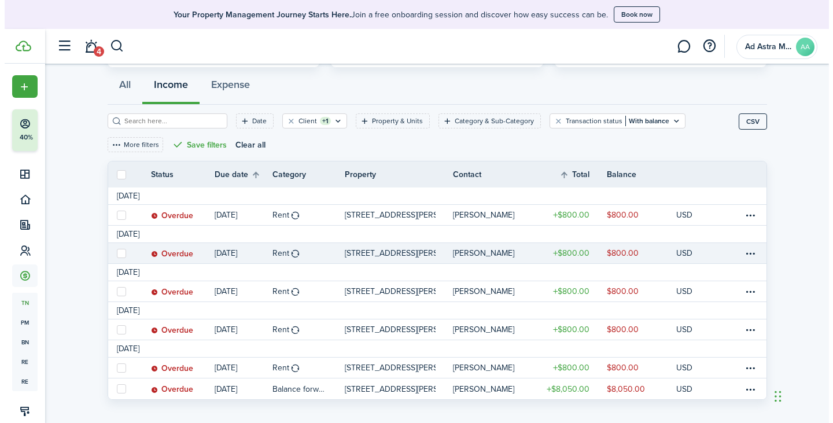
scroll to position [115, 0]
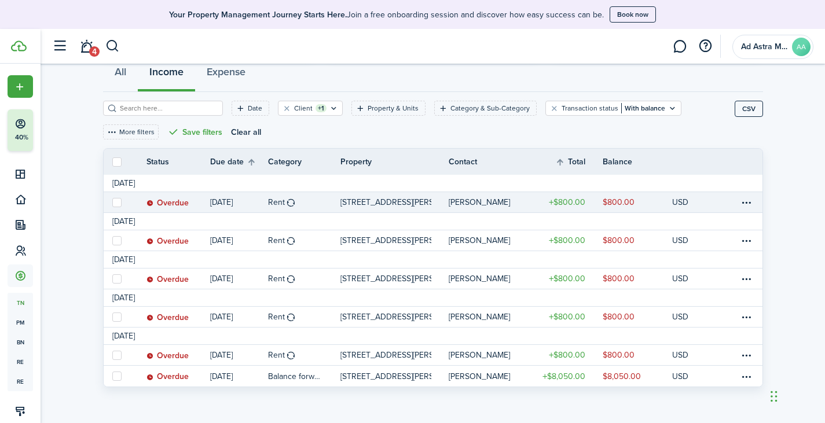
click at [117, 200] on label at bounding box center [116, 202] width 9 height 9
click at [112, 202] on input "checkbox" at bounding box center [112, 202] width 1 height 1
checkbox input "true"
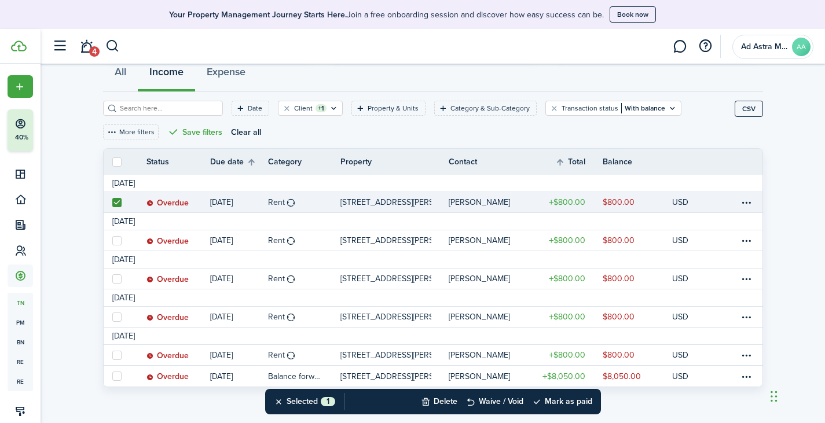
drag, startPoint x: 116, startPoint y: 239, endPoint x: 116, endPoint y: 262, distance: 22.6
click at [116, 240] on label at bounding box center [116, 240] width 9 height 9
click at [112, 240] on input "checkbox" at bounding box center [112, 240] width 1 height 1
checkbox input "true"
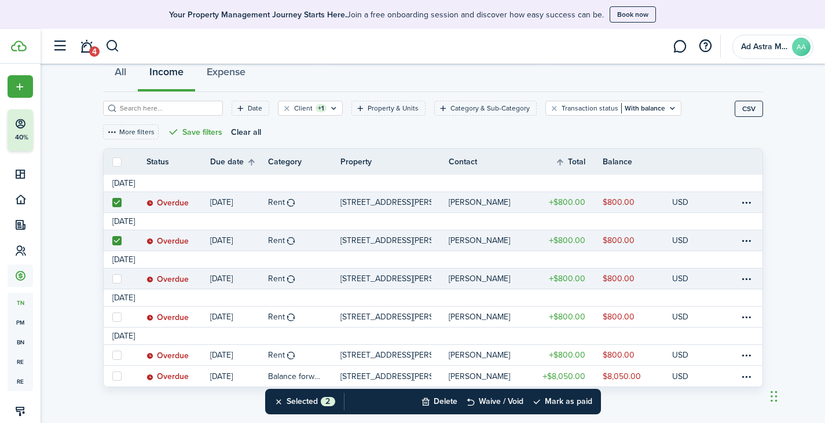
click at [117, 274] on label at bounding box center [116, 278] width 9 height 9
click at [112, 278] on input "checkbox" at bounding box center [112, 278] width 1 height 1
checkbox input "true"
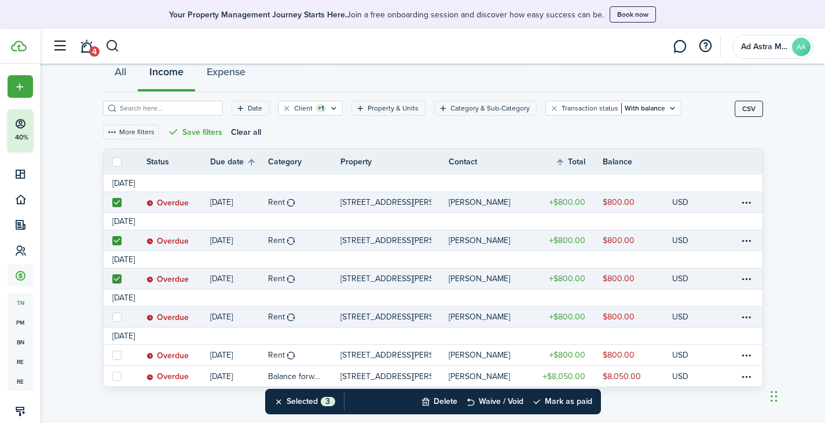
click at [116, 314] on label at bounding box center [116, 316] width 9 height 9
click at [112, 317] on input "checkbox" at bounding box center [112, 317] width 1 height 1
checkbox input "true"
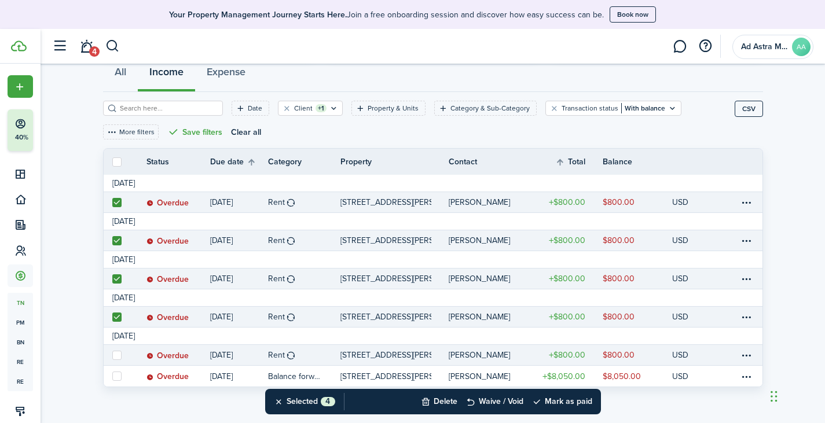
click at [115, 355] on label at bounding box center [116, 355] width 9 height 9
click at [112, 355] on input "checkbox" at bounding box center [112, 355] width 1 height 1
checkbox input "true"
click at [438, 401] on button "Delete" at bounding box center [439, 401] width 36 height 25
click at [551, 400] on button "Confirm" at bounding box center [561, 401] width 46 height 16
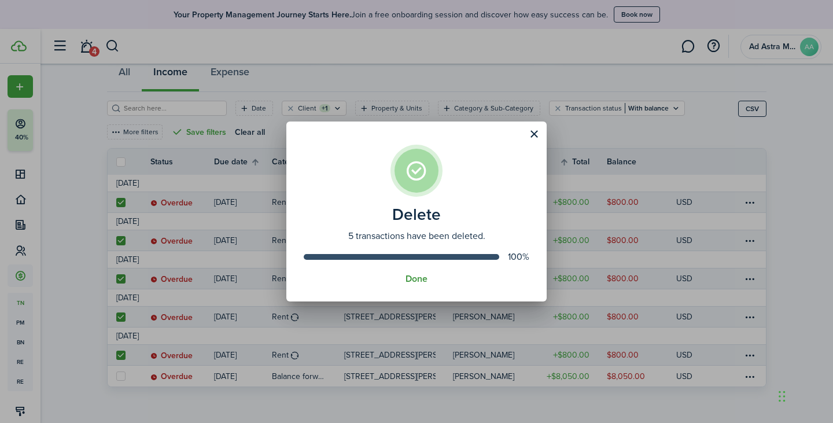
click at [418, 279] on button "Done" at bounding box center [417, 279] width 22 height 10
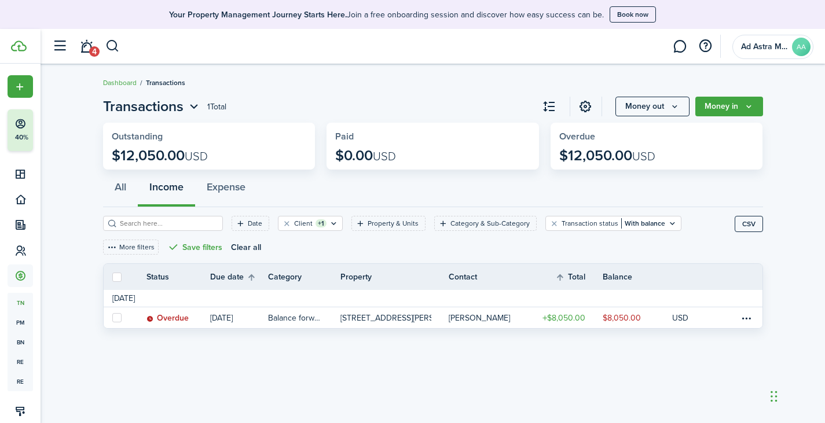
scroll to position [0, 0]
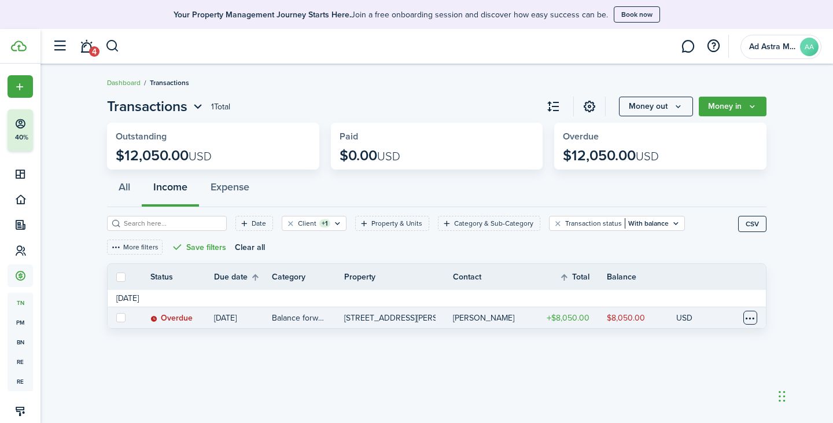
click at [745, 317] on table-menu-btn-icon at bounding box center [751, 318] width 14 height 14
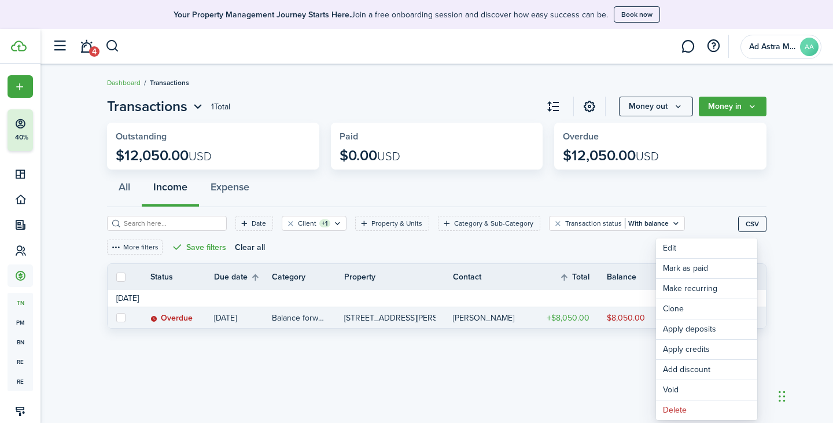
click at [502, 373] on div "Transactions 1 Total Money out Money in Outstanding $12,050.00 USD Paid $0.00 U…" at bounding box center [437, 243] width 793 height 307
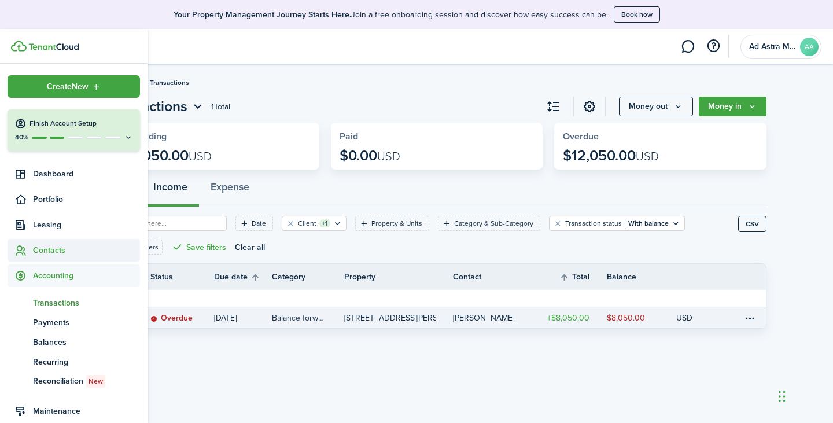
click at [49, 253] on span "Contacts" at bounding box center [86, 250] width 107 height 12
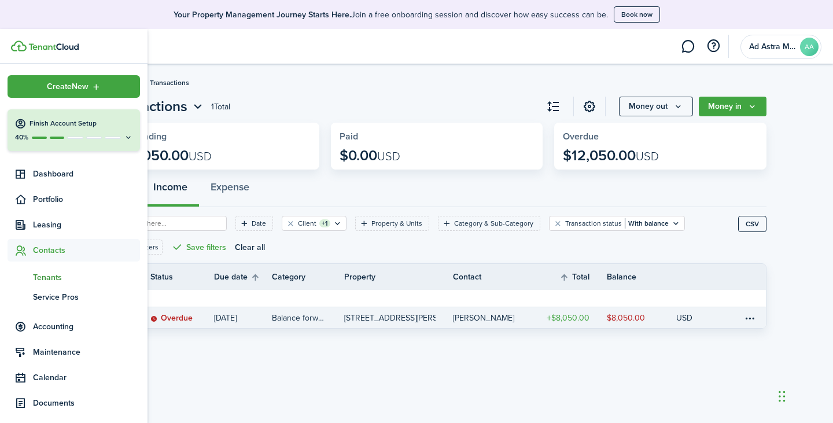
click at [56, 275] on span "Tenants" at bounding box center [86, 277] width 107 height 12
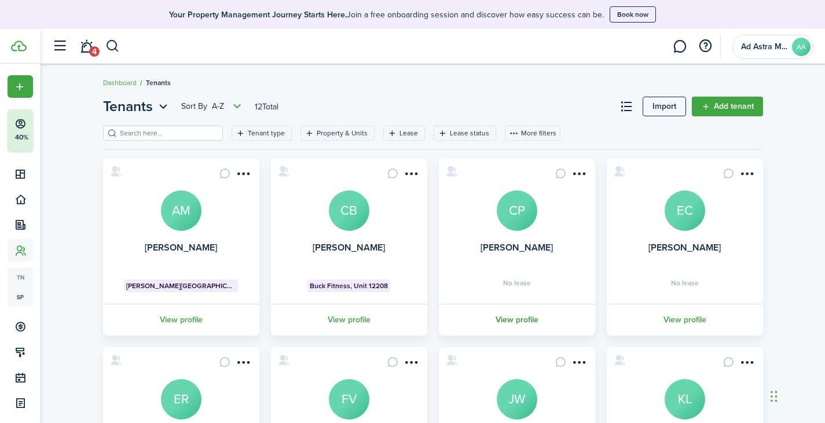
click at [514, 322] on link "View profile" at bounding box center [517, 320] width 160 height 32
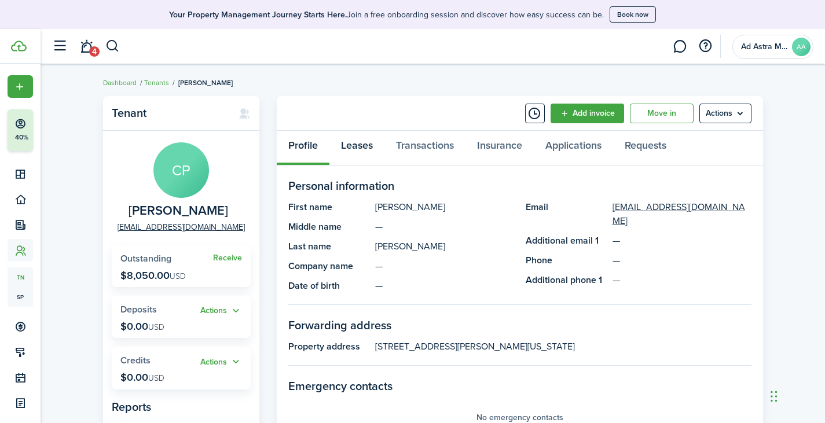
click at [366, 146] on link "Leases" at bounding box center [356, 148] width 55 height 35
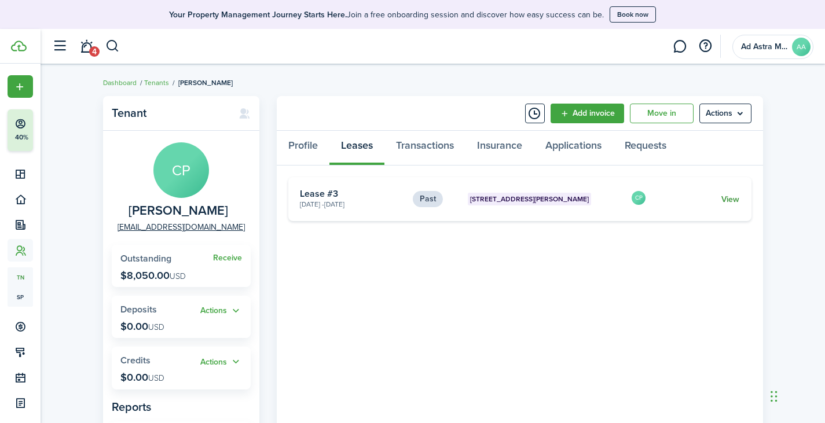
click at [734, 198] on link "View" at bounding box center [730, 199] width 18 height 12
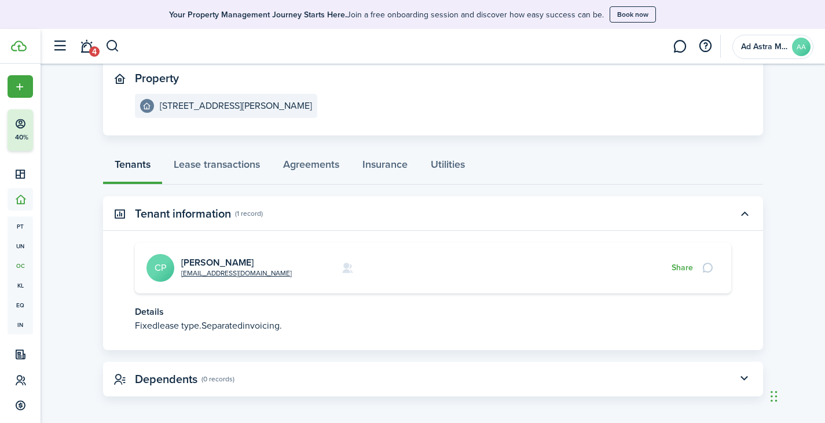
scroll to position [131, 0]
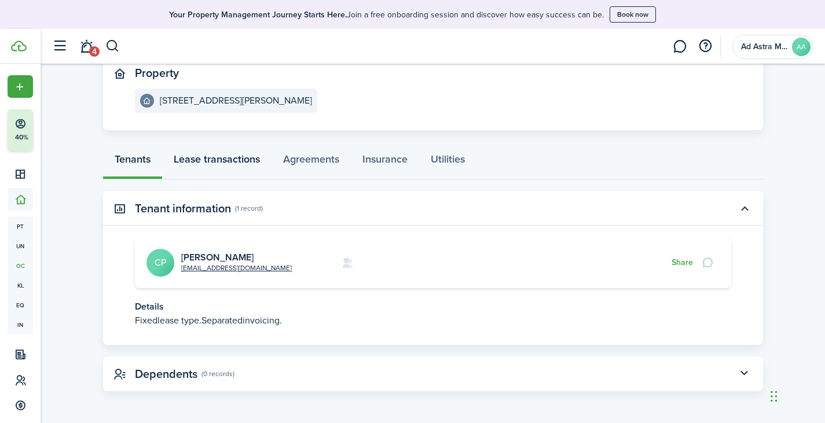
click at [203, 156] on link "Lease transactions" at bounding box center [216, 162] width 109 height 35
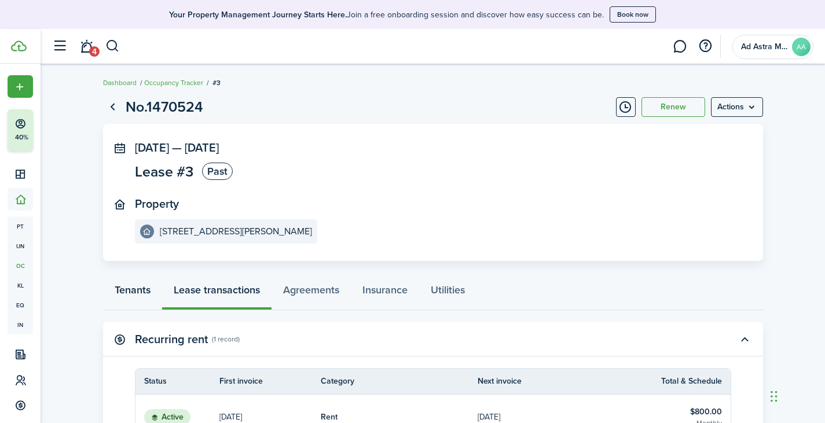
click at [121, 289] on link "Tenants" at bounding box center [132, 292] width 59 height 35
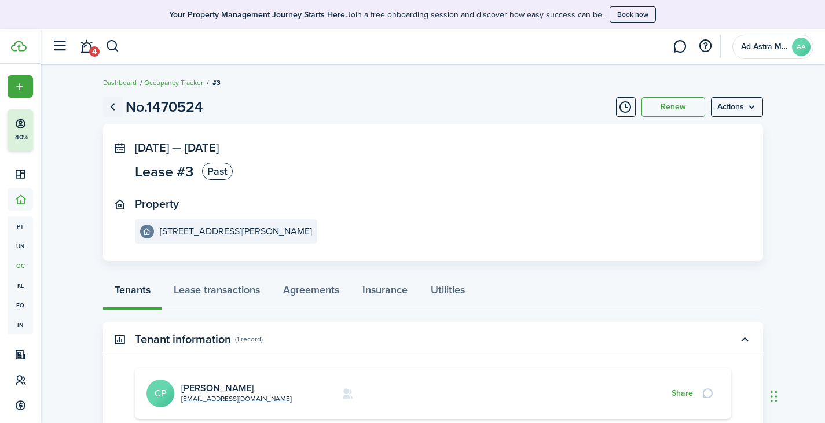
click at [115, 108] on link "Go back" at bounding box center [113, 107] width 20 height 20
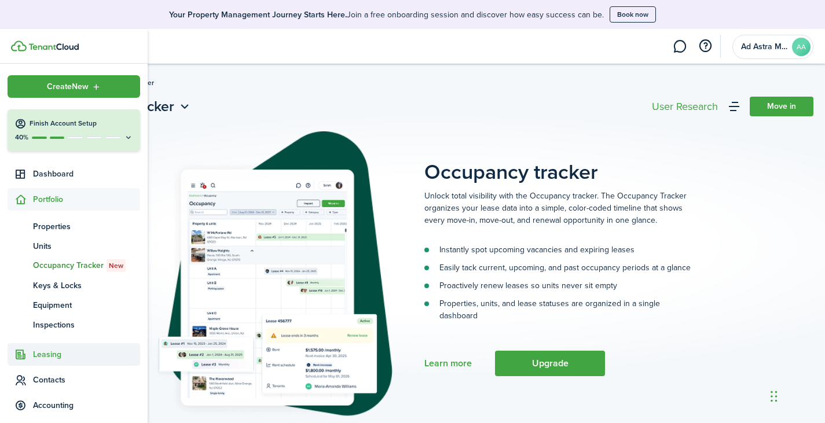
click at [46, 356] on span "Leasing" at bounding box center [86, 354] width 107 height 12
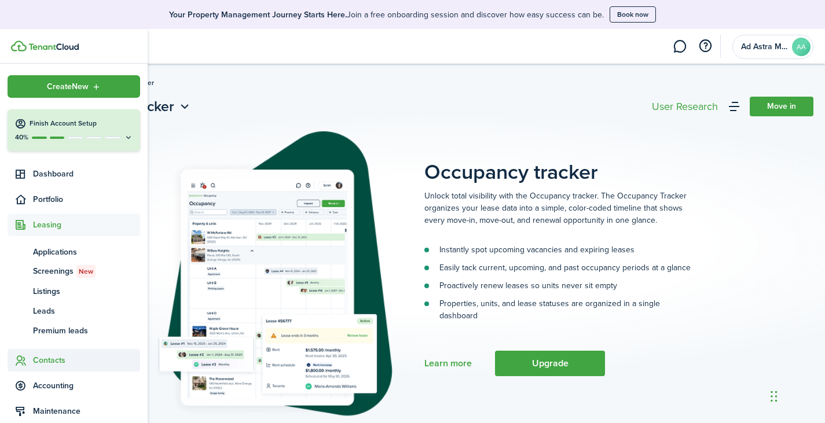
click at [65, 362] on span "Contacts" at bounding box center [86, 360] width 107 height 12
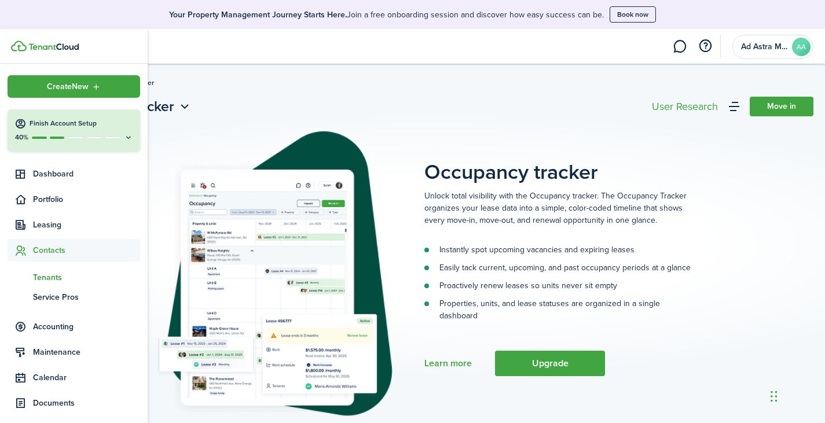
click at [56, 277] on span "Tenants" at bounding box center [86, 277] width 107 height 12
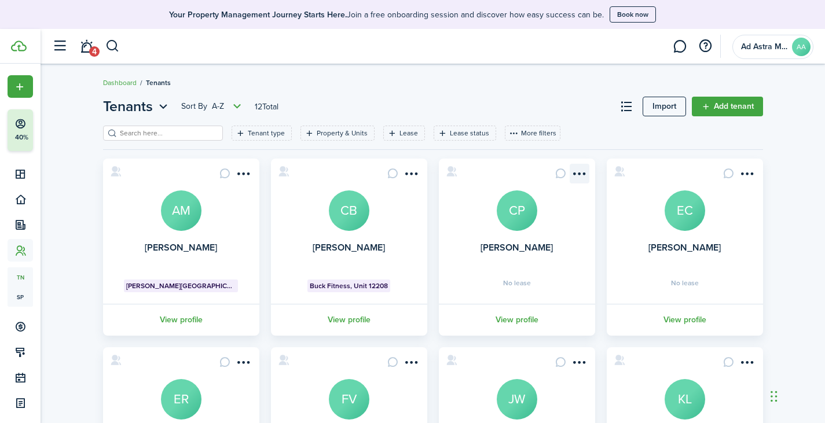
click at [582, 174] on menu-btn-icon "Open menu" at bounding box center [579, 174] width 20 height 20
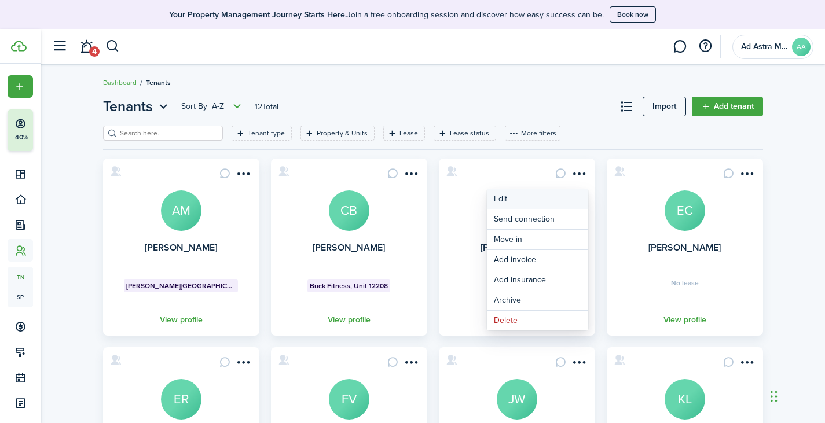
click at [567, 192] on link "Edit" at bounding box center [537, 199] width 101 height 20
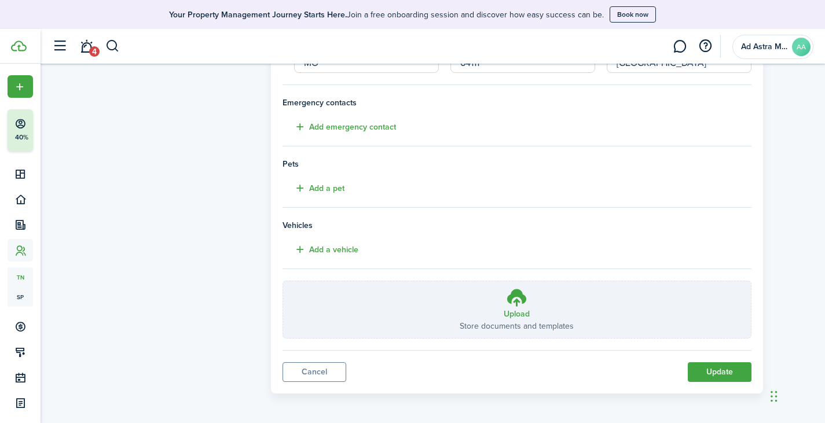
scroll to position [299, 0]
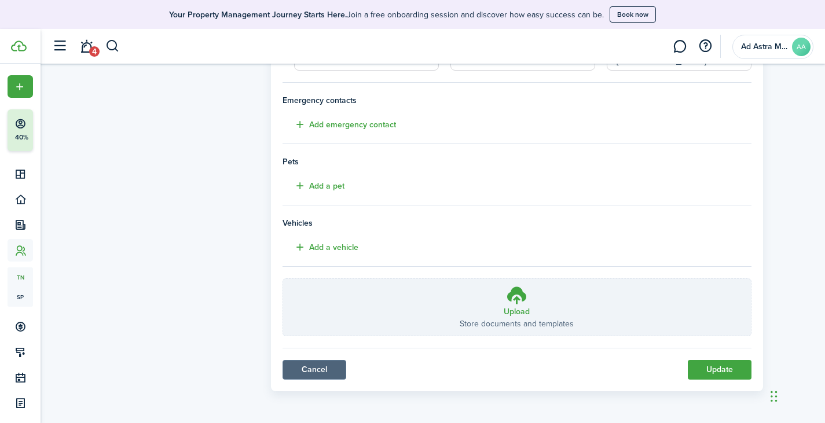
click at [328, 363] on link "Cancel" at bounding box center [314, 370] width 64 height 20
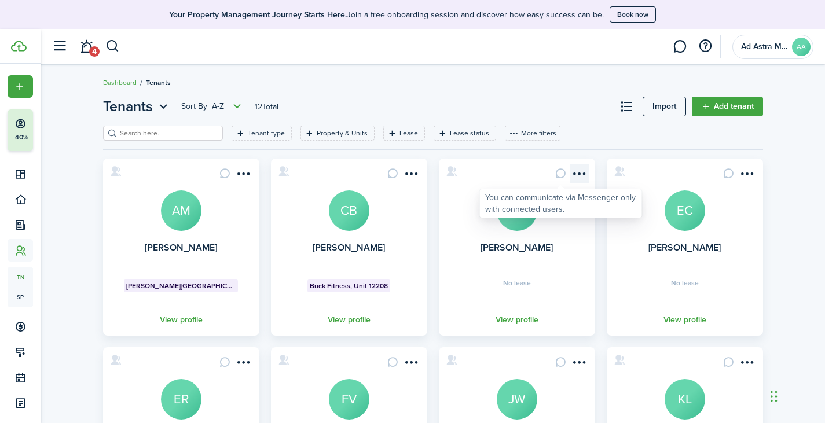
click at [579, 172] on menu-btn-icon "Open menu" at bounding box center [579, 174] width 20 height 20
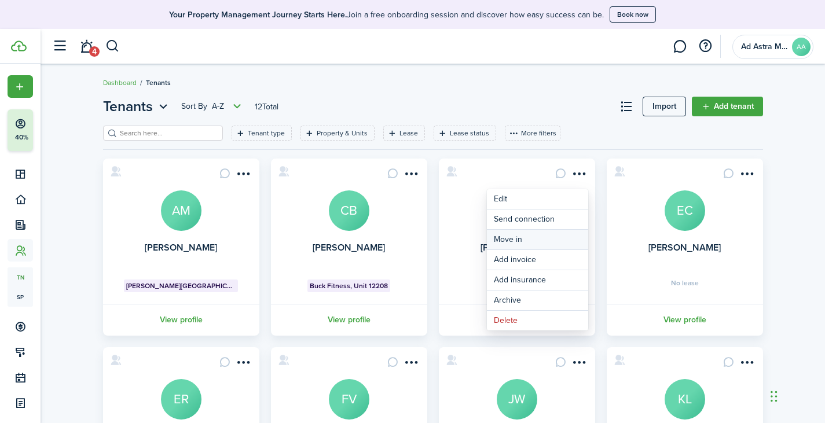
click at [525, 237] on link "Move in" at bounding box center [537, 240] width 101 height 20
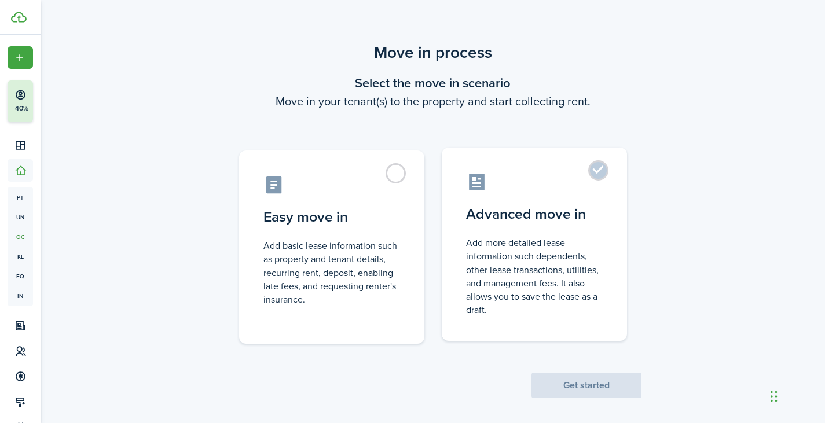
click at [554, 256] on control-radio-card-description "Add more detailed lease information such dependents, other lease transactions, …" at bounding box center [534, 276] width 137 height 80
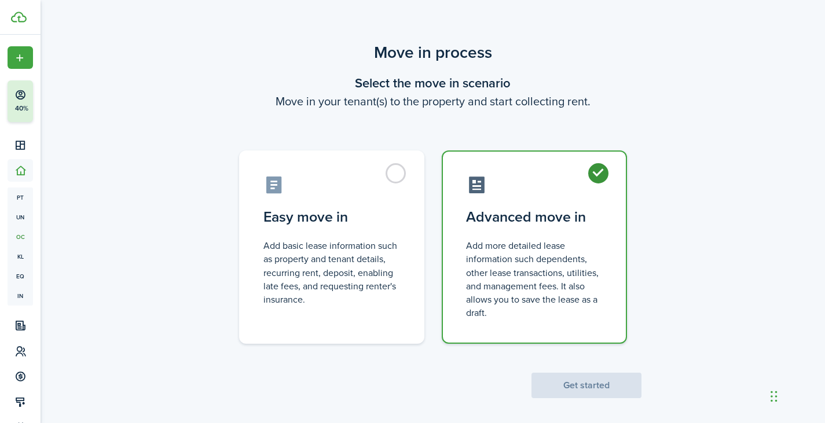
radio input "true"
click at [584, 383] on button "Get started" at bounding box center [586, 385] width 110 height 25
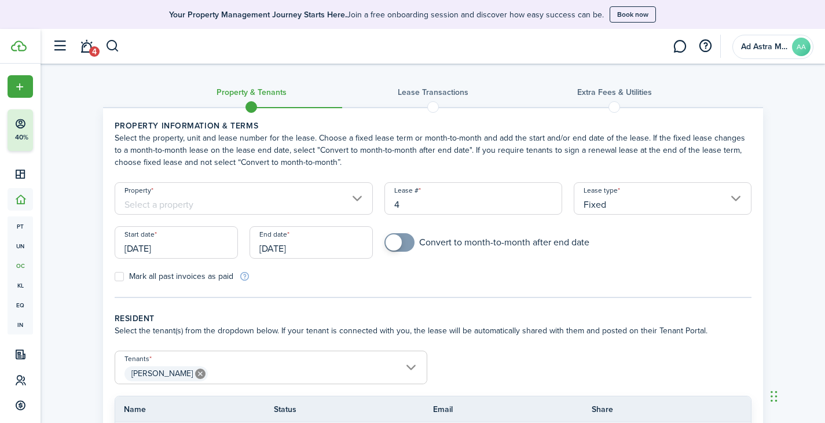
click at [316, 204] on input "Property" at bounding box center [244, 198] width 259 height 32
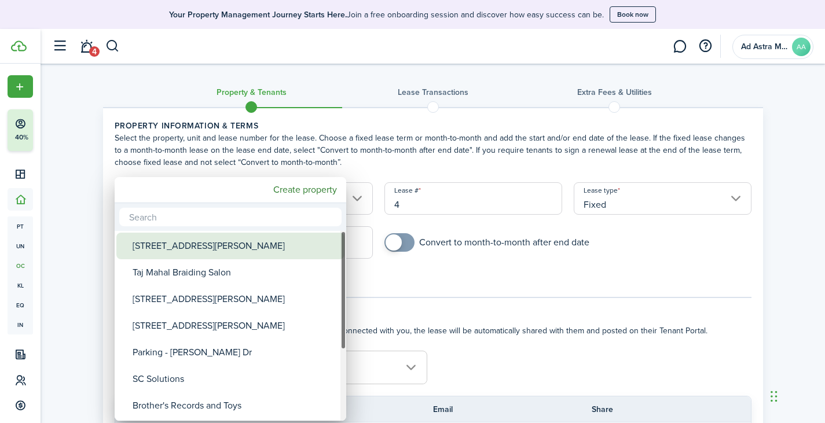
click at [202, 244] on div "[STREET_ADDRESS][PERSON_NAME]" at bounding box center [235, 246] width 205 height 27
type input "[STREET_ADDRESS][PERSON_NAME]"
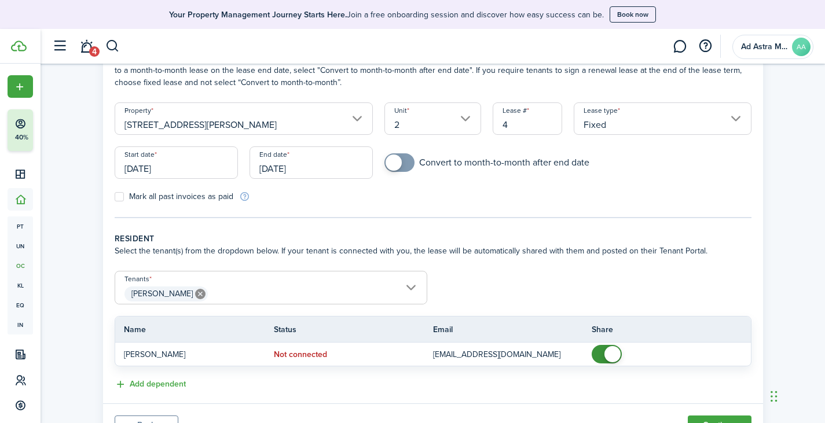
scroll to position [135, 0]
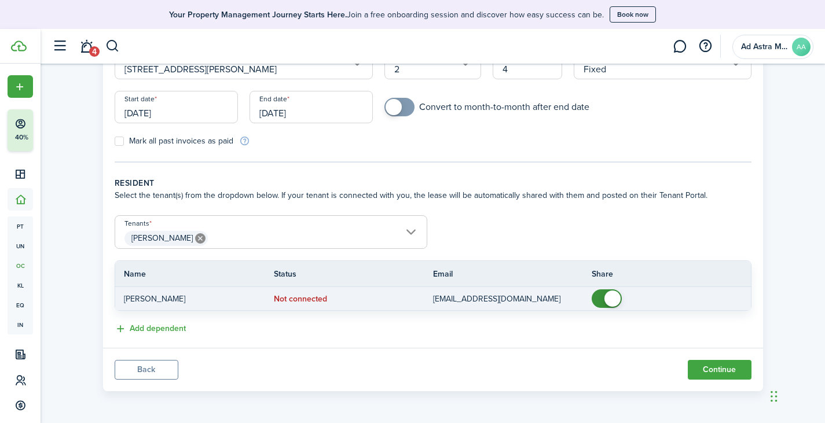
checkbox input "false"
click at [604, 296] on span at bounding box center [607, 298] width 12 height 19
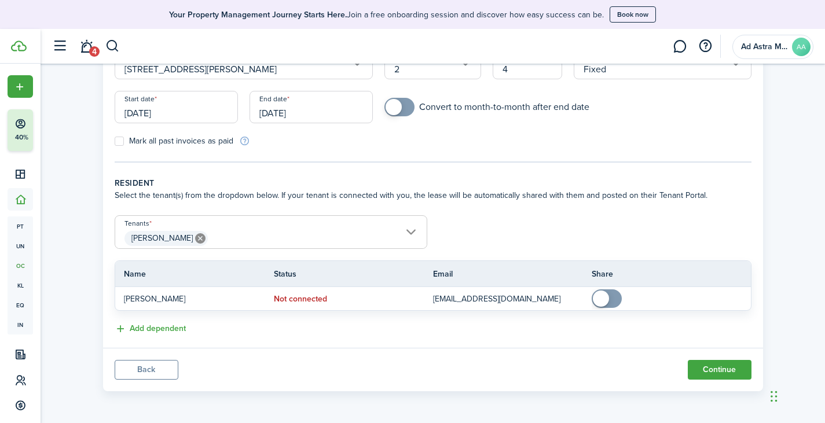
click at [168, 367] on button "Back" at bounding box center [147, 370] width 64 height 20
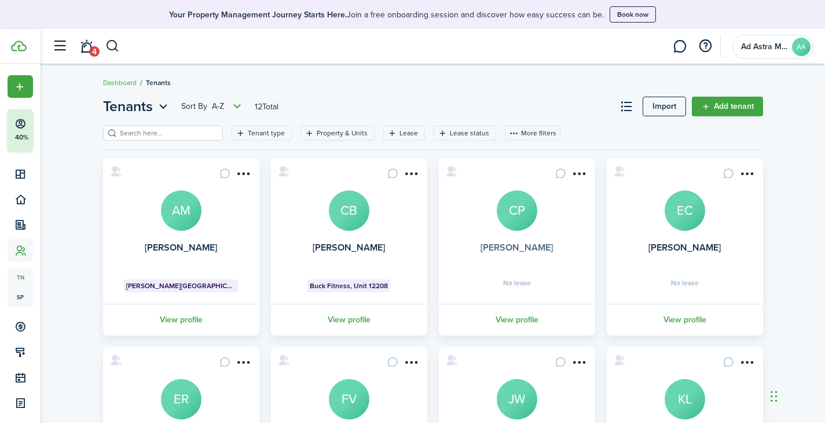
click at [512, 247] on link "[PERSON_NAME]" at bounding box center [516, 247] width 72 height 13
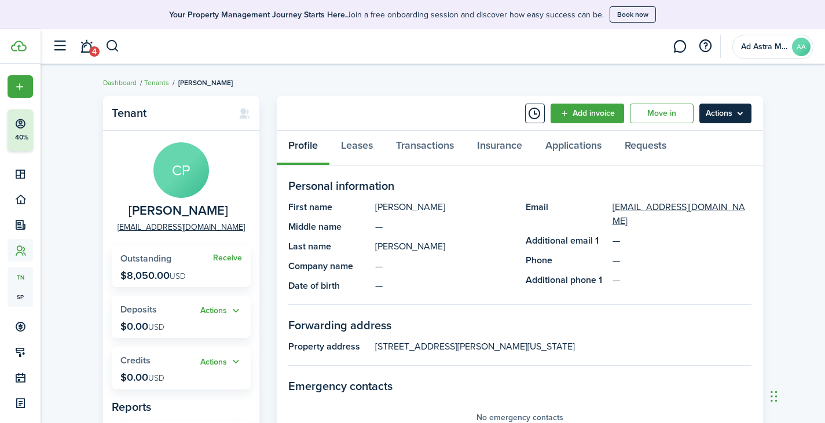
click at [718, 115] on menu-btn "Actions" at bounding box center [725, 114] width 52 height 20
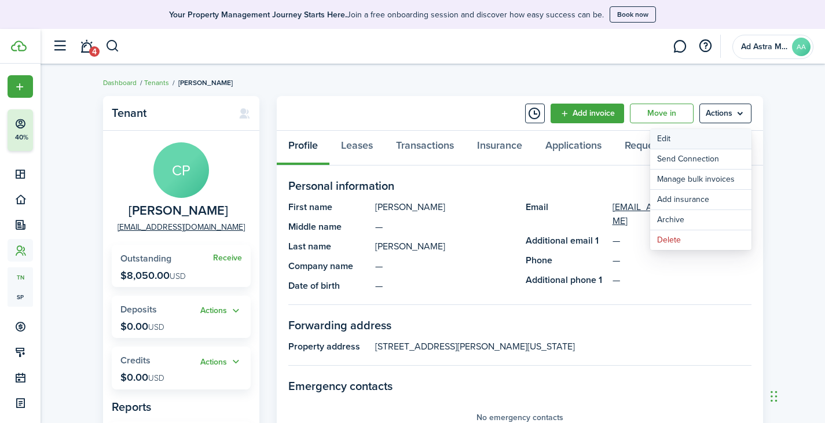
click at [695, 141] on link "Edit" at bounding box center [700, 139] width 101 height 20
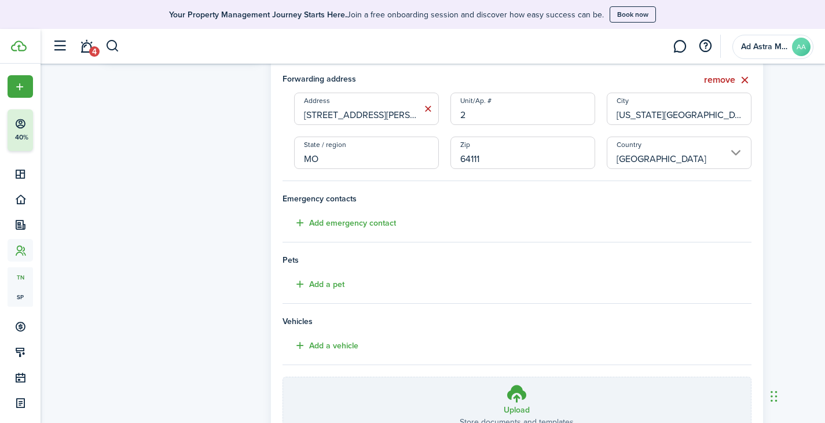
scroll to position [299, 0]
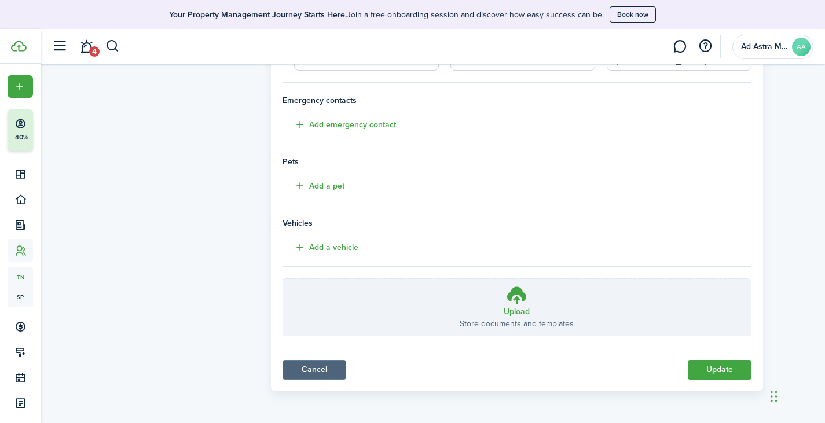
click at [333, 368] on link "Cancel" at bounding box center [314, 370] width 64 height 20
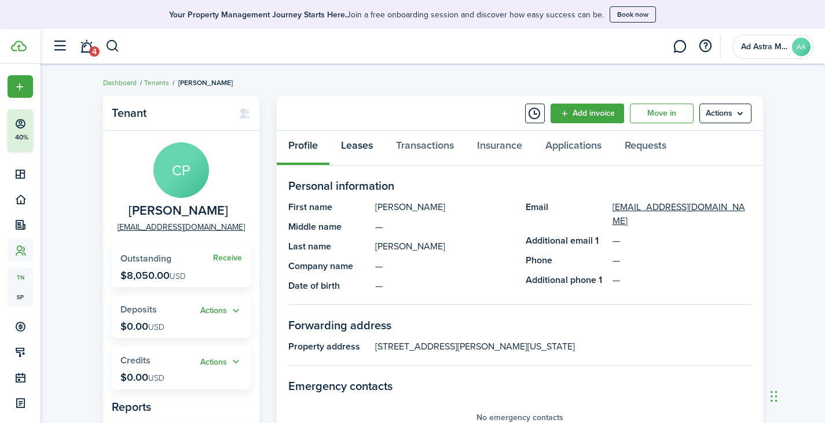
click at [380, 145] on link "Leases" at bounding box center [356, 148] width 55 height 35
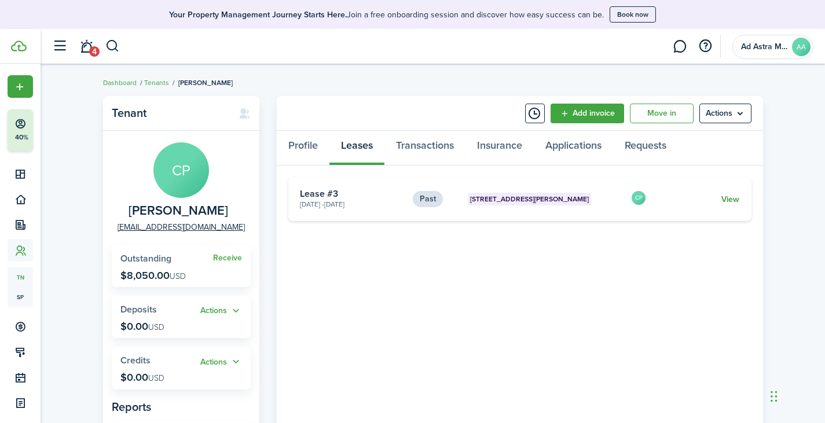
click at [732, 199] on link "View" at bounding box center [730, 199] width 18 height 12
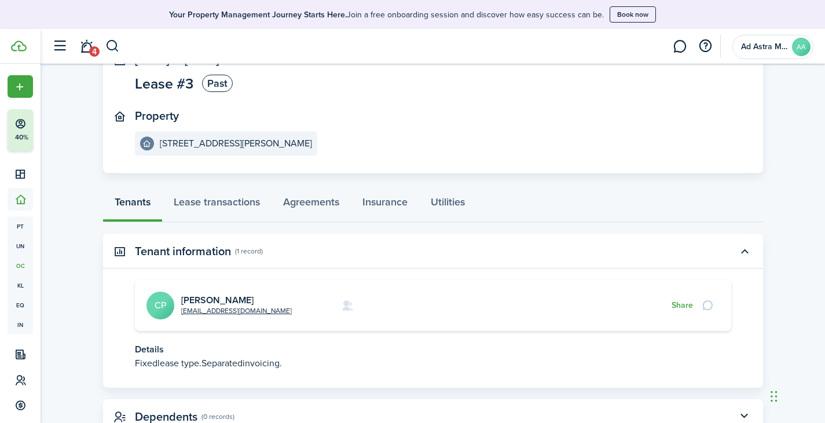
scroll to position [131, 0]
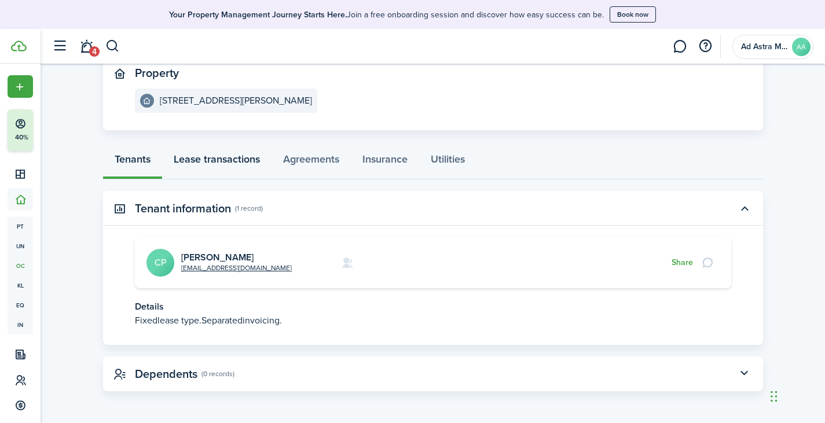
click at [230, 164] on link "Lease transactions" at bounding box center [216, 162] width 109 height 35
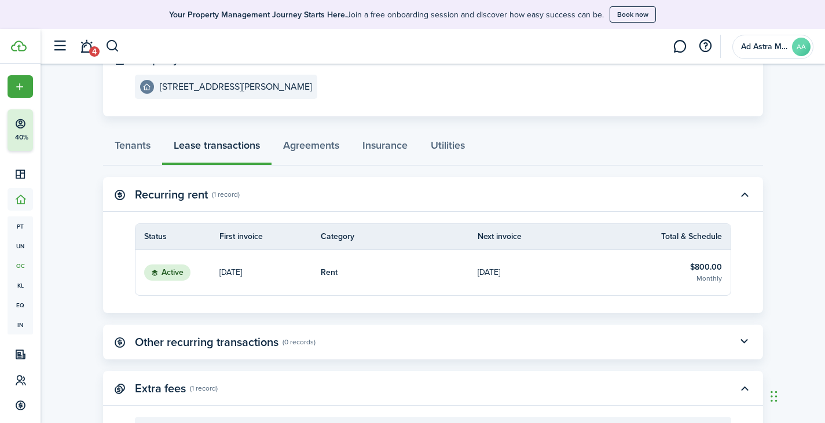
scroll to position [227, 0]
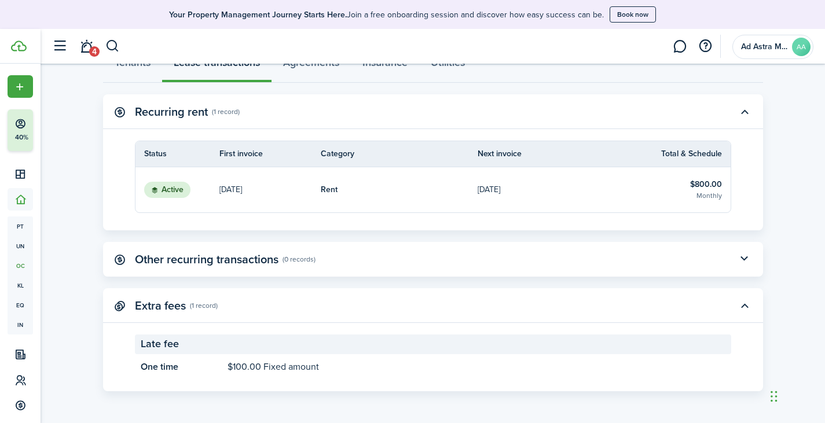
click at [273, 192] on link "[DATE]" at bounding box center [269, 189] width 101 height 45
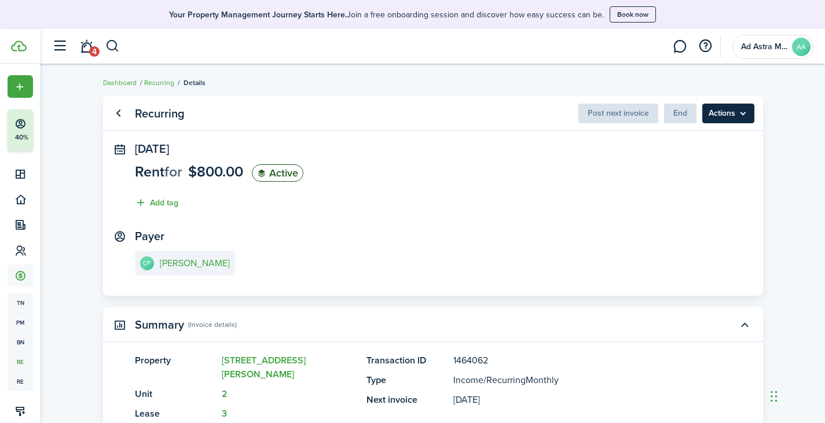
click at [720, 116] on menu-btn "Actions" at bounding box center [728, 114] width 52 height 20
click at [120, 117] on link "Go back" at bounding box center [119, 114] width 20 height 20
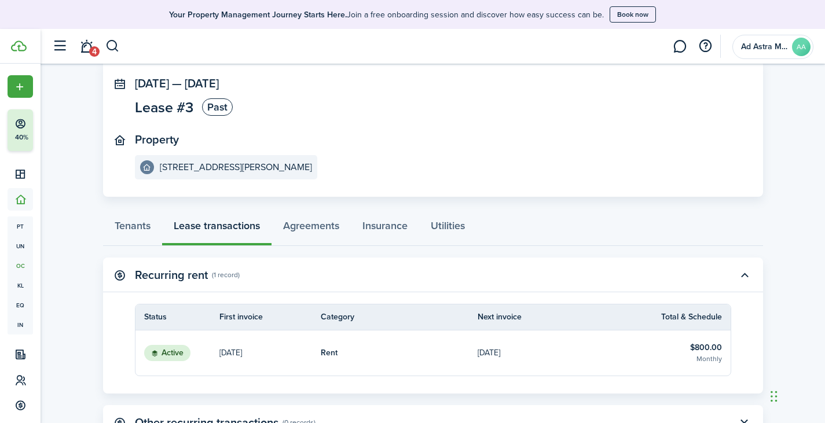
scroll to position [174, 0]
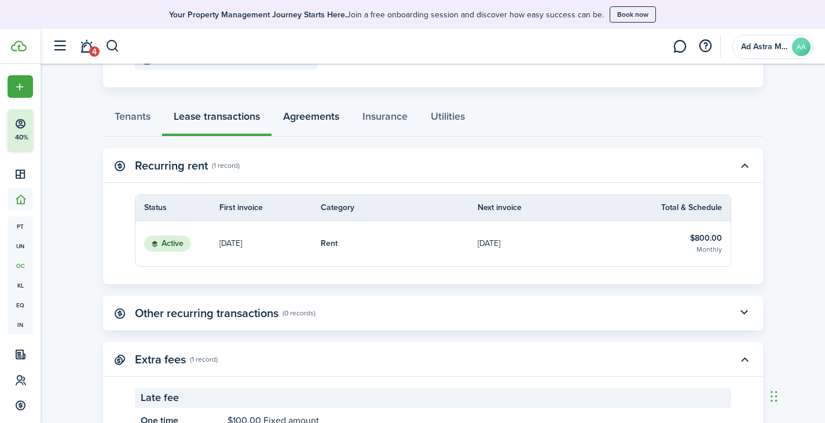
click at [333, 119] on link "Agreements" at bounding box center [310, 119] width 79 height 35
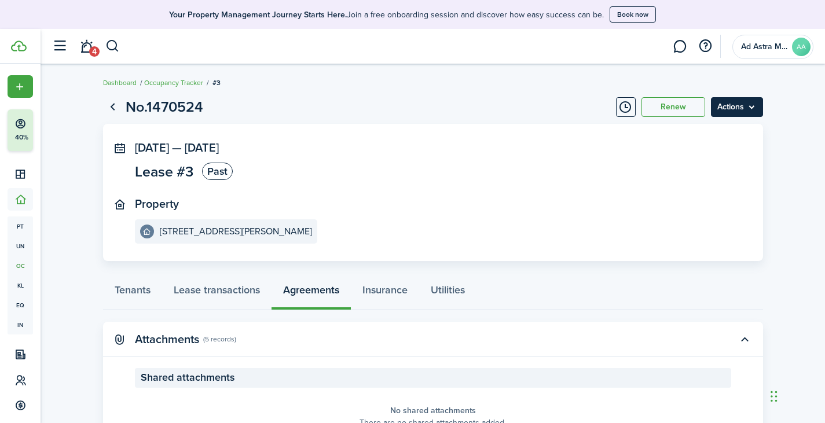
click at [724, 104] on menu-btn "Actions" at bounding box center [737, 107] width 52 height 20
click at [587, 264] on page-view-layout "No.1470524 Renew Actions May 01, 2025 — Aug 31, 2025 Lease #3 Past Property 313…" at bounding box center [432, 305] width 671 height 430
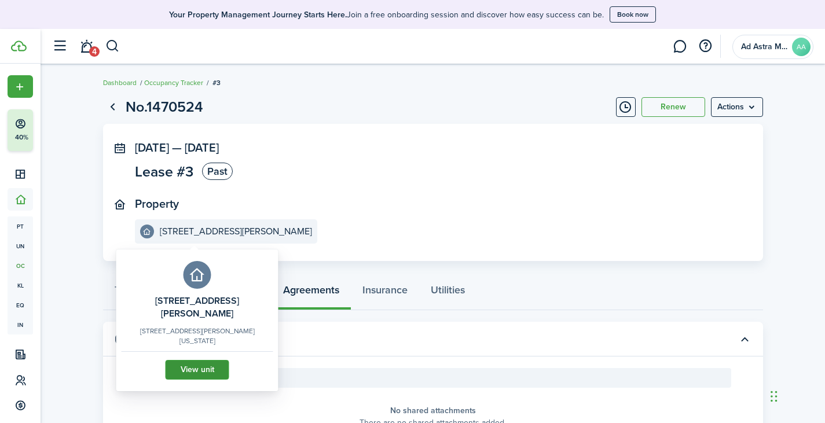
click at [187, 360] on link "View unit" at bounding box center [197, 370] width 64 height 20
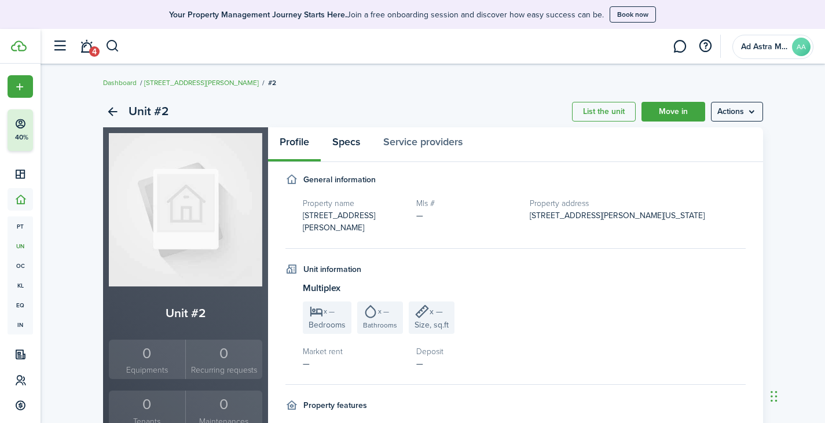
click at [357, 138] on link "Specs" at bounding box center [346, 144] width 51 height 35
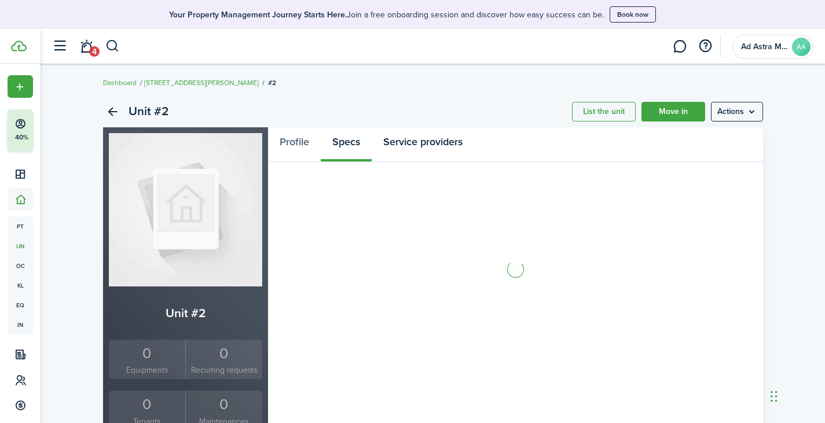
click at [433, 145] on link "Service providers" at bounding box center [423, 144] width 102 height 35
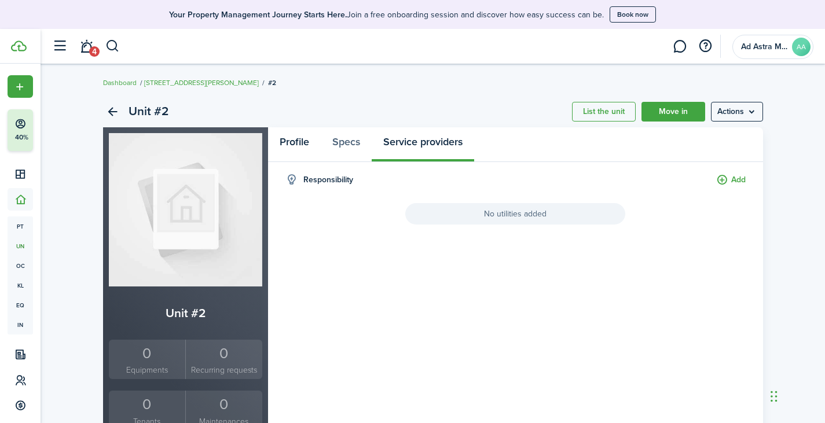
click at [300, 139] on link "Profile" at bounding box center [294, 144] width 53 height 35
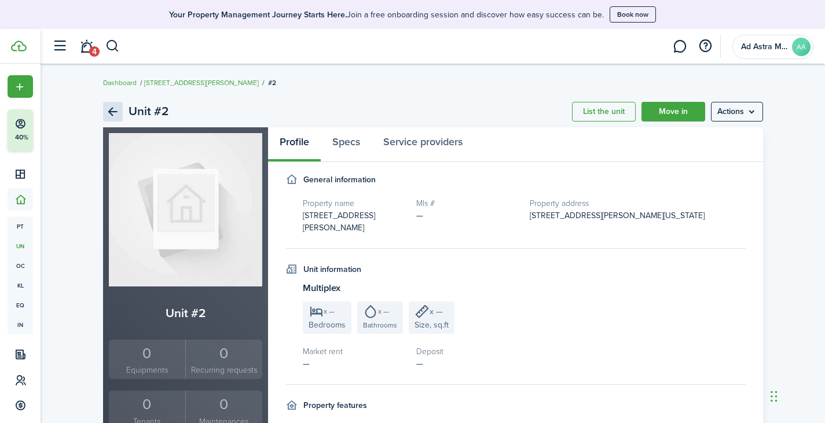
click at [117, 111] on link "Back" at bounding box center [113, 112] width 20 height 20
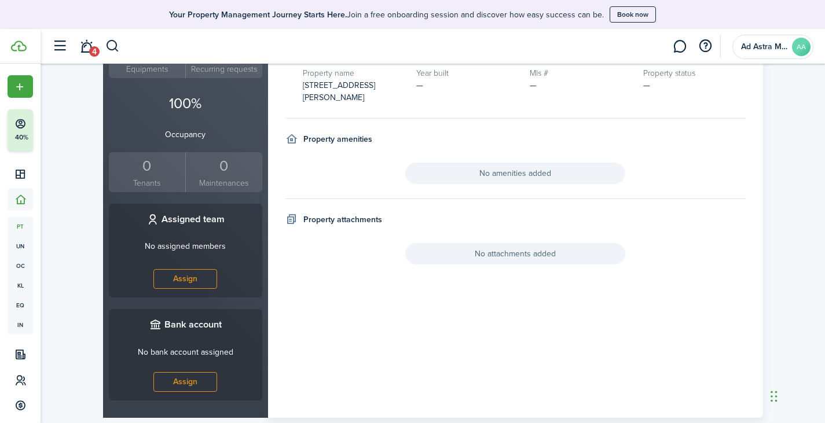
scroll to position [72, 0]
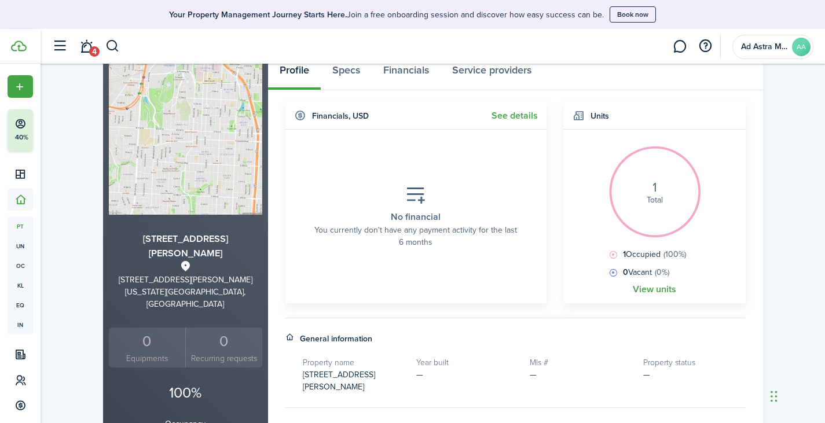
click at [647, 206] on div "1 Total" at bounding box center [655, 193] width 58 height 58
click at [651, 189] on div "1 Total" at bounding box center [655, 193] width 58 height 58
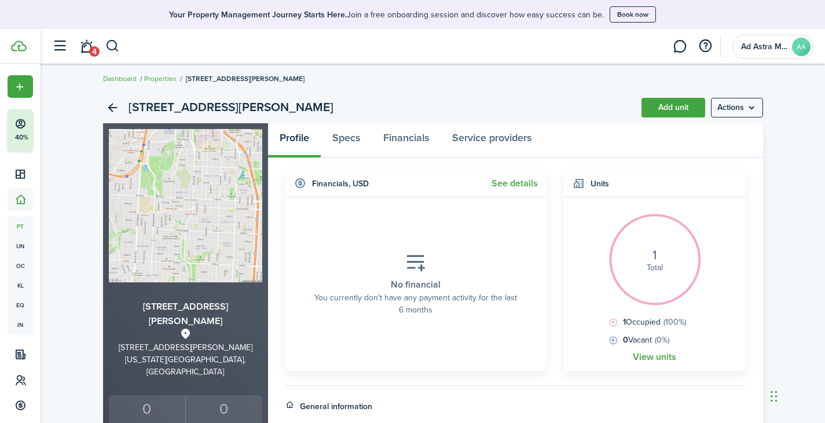
scroll to position [0, 0]
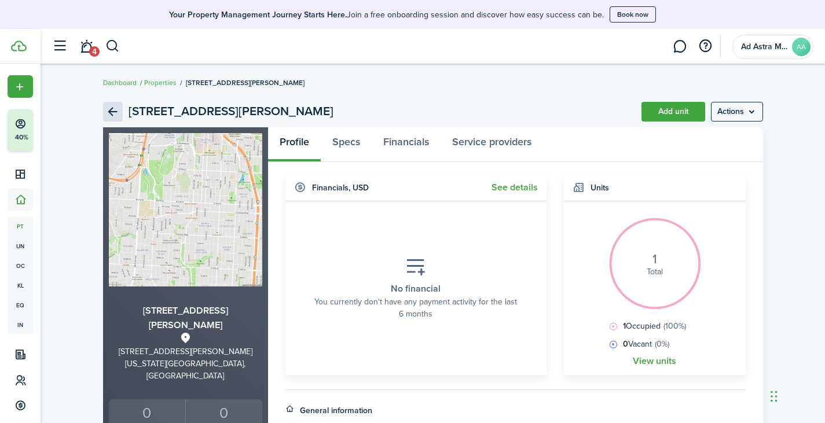
click at [110, 113] on link "Back" at bounding box center [113, 112] width 20 height 20
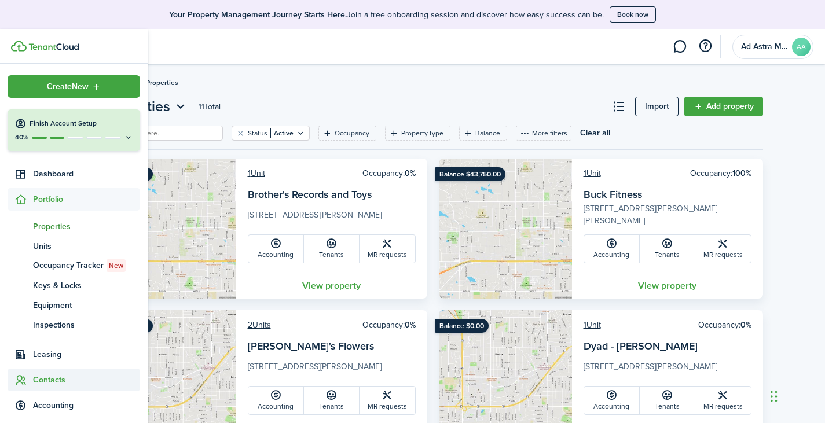
click at [57, 383] on span "Contacts" at bounding box center [86, 380] width 107 height 12
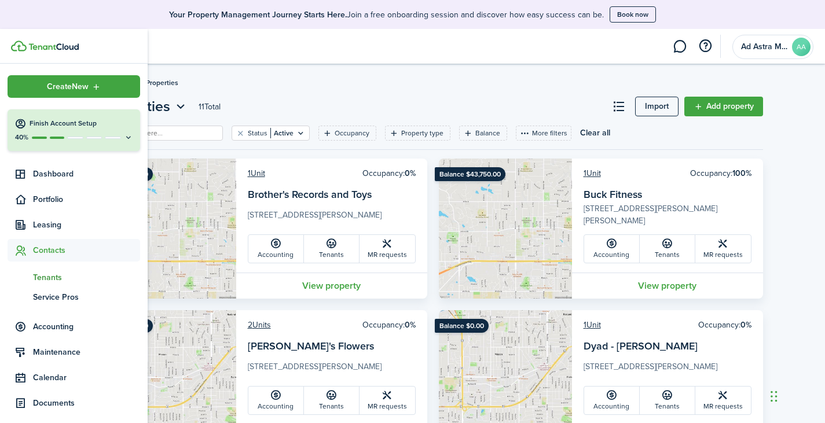
click at [56, 279] on span "Tenants" at bounding box center [86, 277] width 107 height 12
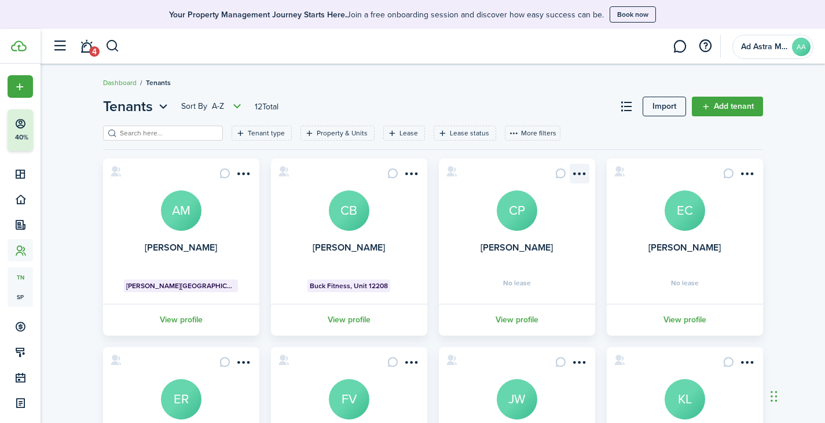
click at [586, 173] on menu-btn-icon "Open menu" at bounding box center [579, 174] width 20 height 20
click at [448, 233] on card "[PERSON_NAME] CP No lease View profile" at bounding box center [517, 247] width 156 height 177
click at [518, 220] on avatar-text "CP" at bounding box center [516, 210] width 41 height 41
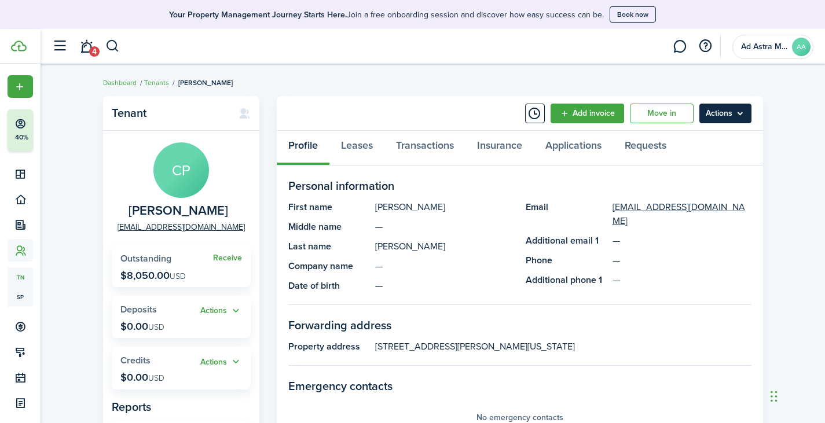
click at [718, 107] on menu-btn "Actions" at bounding box center [725, 114] width 52 height 20
click at [454, 213] on panel-main-description "[PERSON_NAME]" at bounding box center [444, 207] width 139 height 14
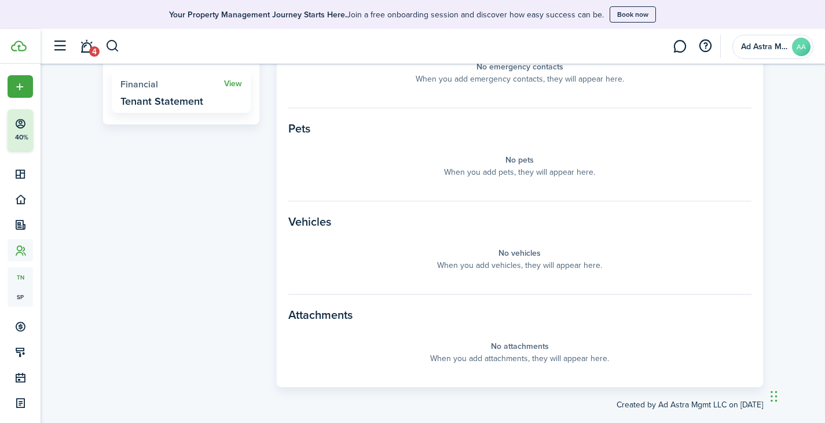
scroll to position [370, 0]
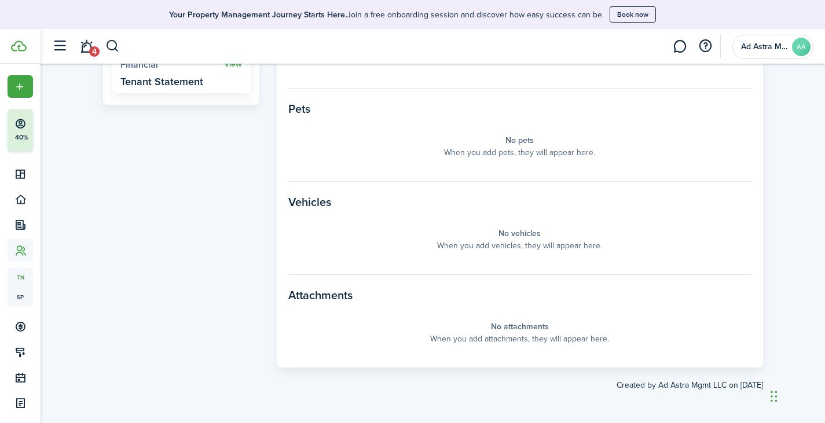
click at [512, 335] on panel-main-placeholder-description "When you add attachments, they will appear here." at bounding box center [519, 339] width 179 height 12
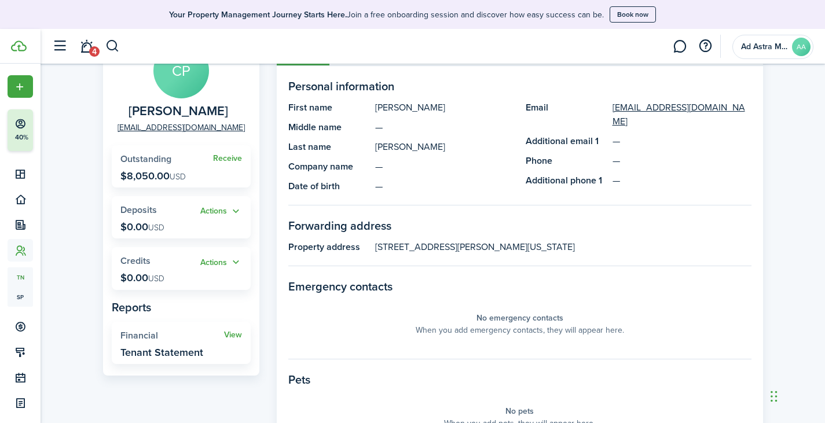
scroll to position [0, 0]
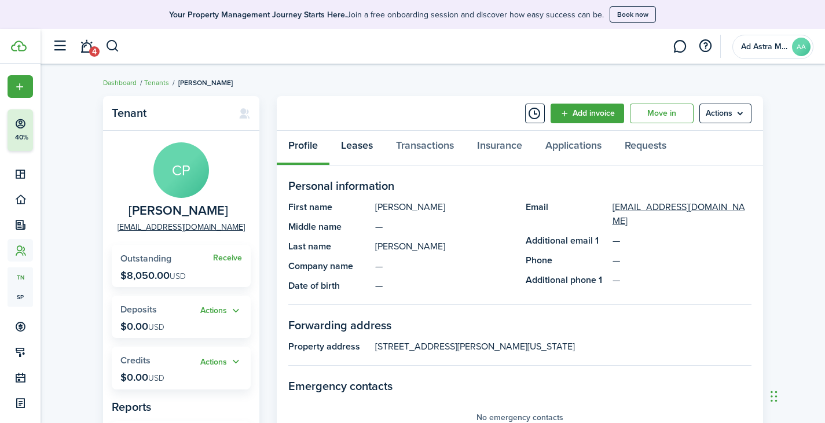
click at [367, 145] on link "Leases" at bounding box center [356, 148] width 55 height 35
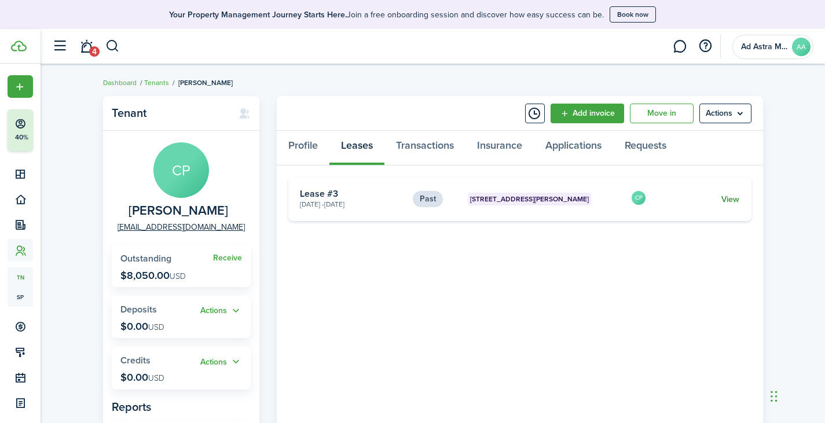
click at [724, 197] on link "View" at bounding box center [730, 199] width 18 height 12
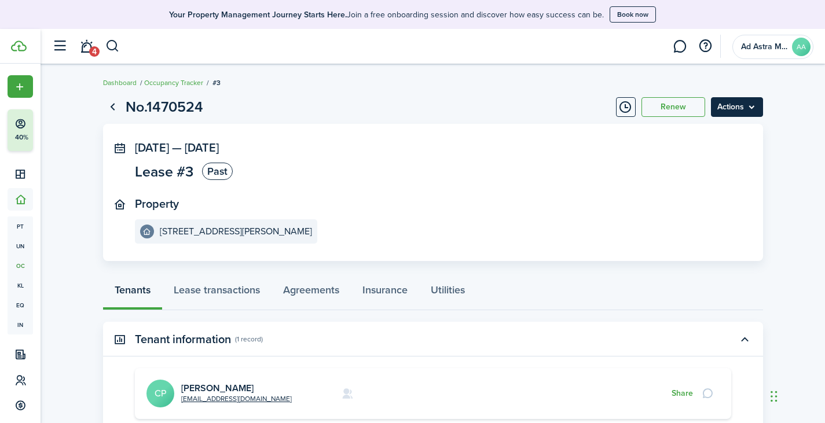
click at [735, 105] on menu-btn "Actions" at bounding box center [737, 107] width 52 height 20
click at [676, 107] on button "Renew" at bounding box center [673, 107] width 64 height 20
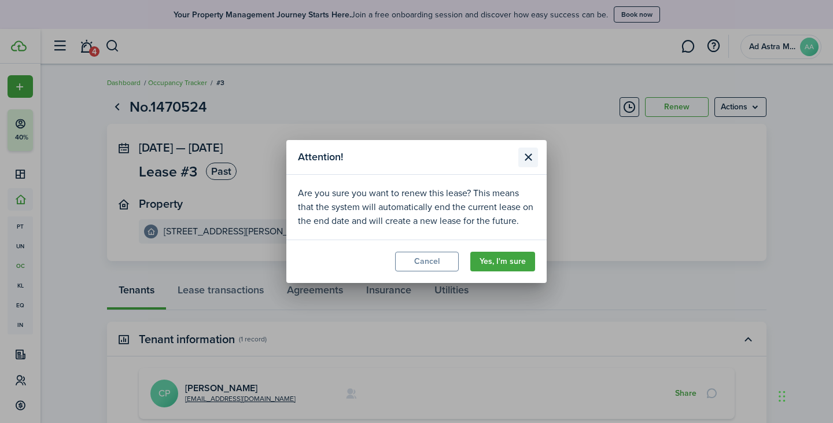
click at [531, 154] on button "Close modal" at bounding box center [528, 158] width 20 height 20
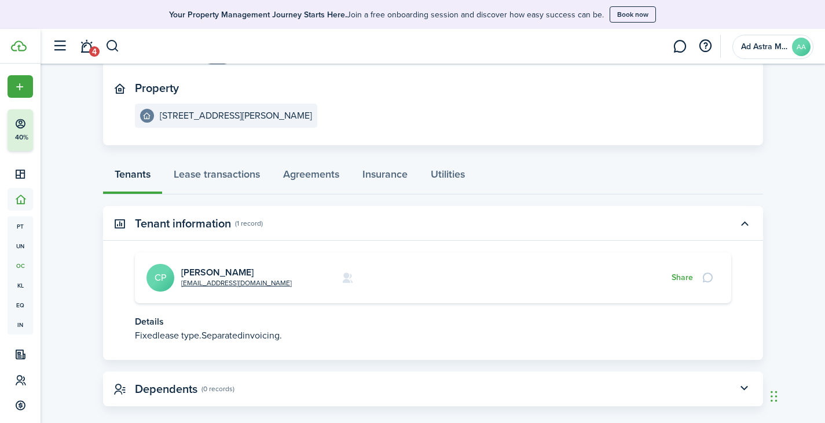
scroll to position [131, 0]
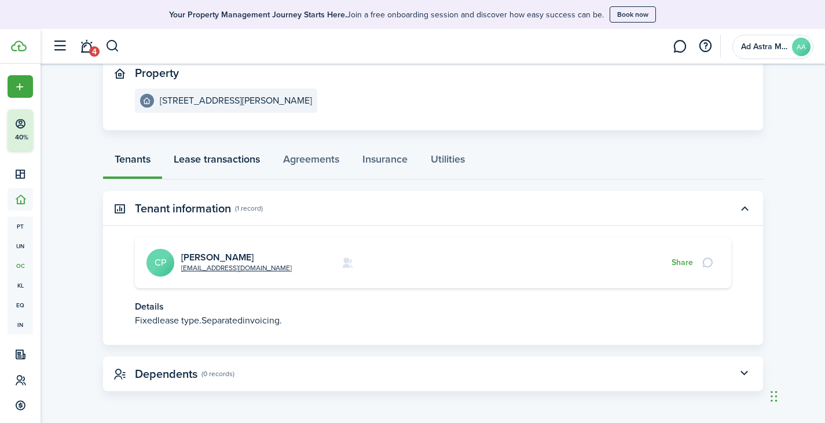
click at [251, 159] on link "Lease transactions" at bounding box center [216, 162] width 109 height 35
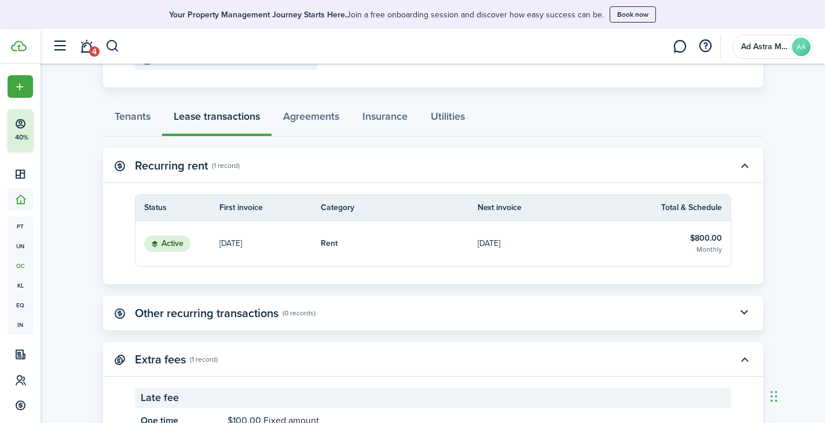
scroll to position [227, 0]
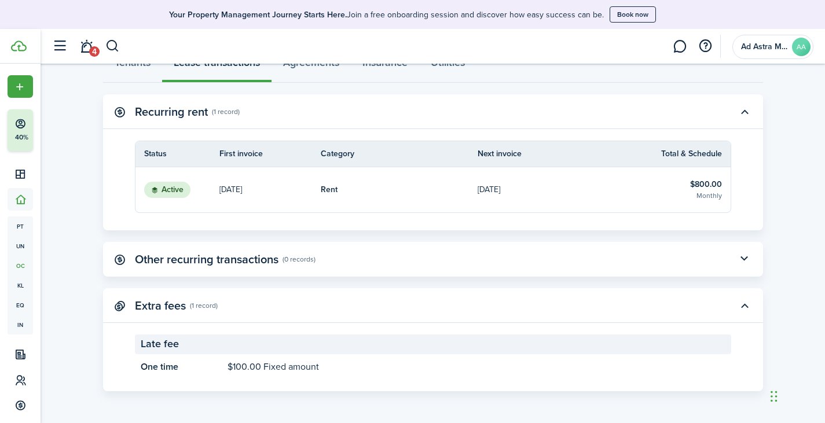
click at [374, 259] on panel-main-header "Other recurring transactions (0 records)" at bounding box center [433, 259] width 660 height 35
click at [744, 258] on button "button" at bounding box center [744, 259] width 20 height 20
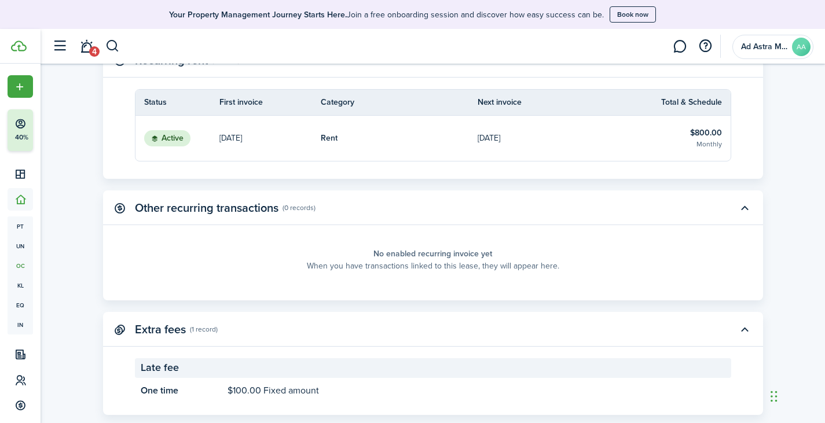
scroll to position [303, 0]
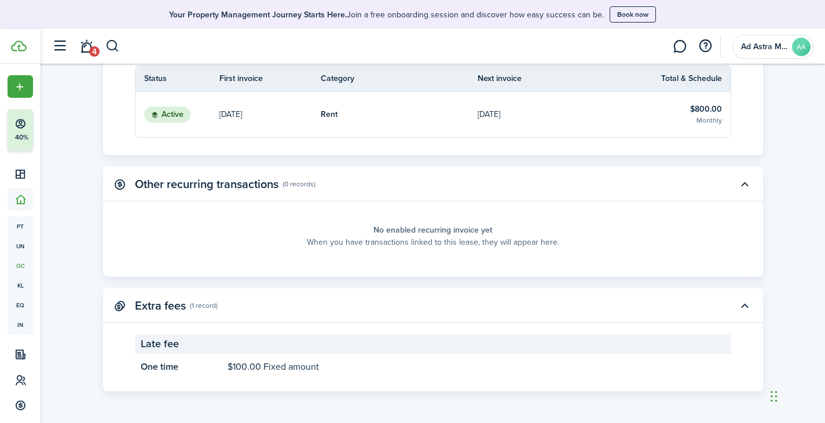
drag, startPoint x: 195, startPoint y: 361, endPoint x: 206, endPoint y: 358, distance: 11.4
click at [195, 361] on panel-main-title "One time" at bounding box center [181, 367] width 81 height 14
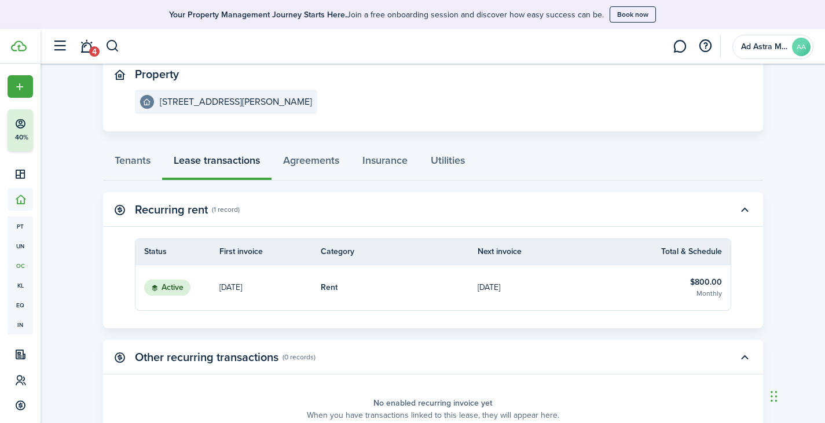
scroll to position [116, 0]
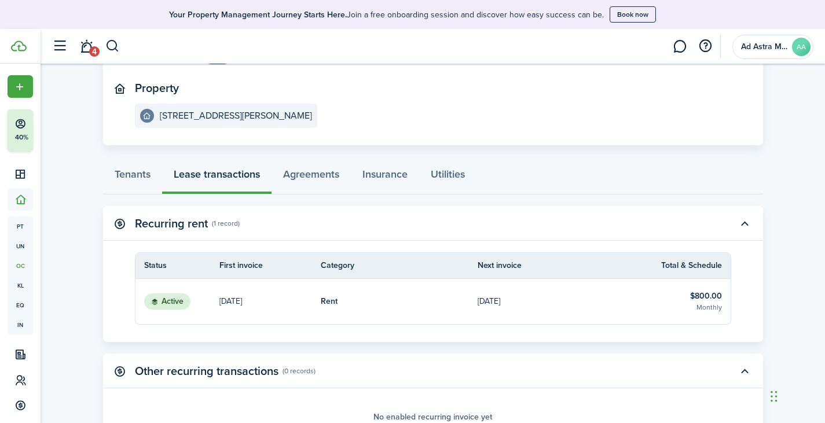
click at [242, 301] on p "[DATE]" at bounding box center [230, 301] width 23 height 12
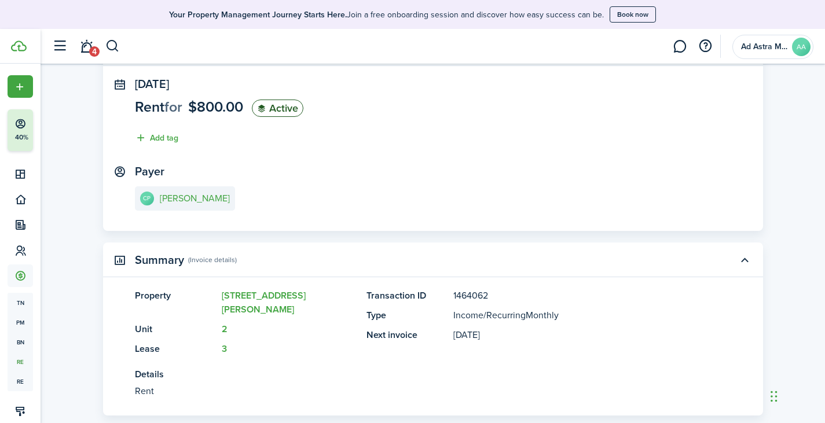
scroll to position [6, 0]
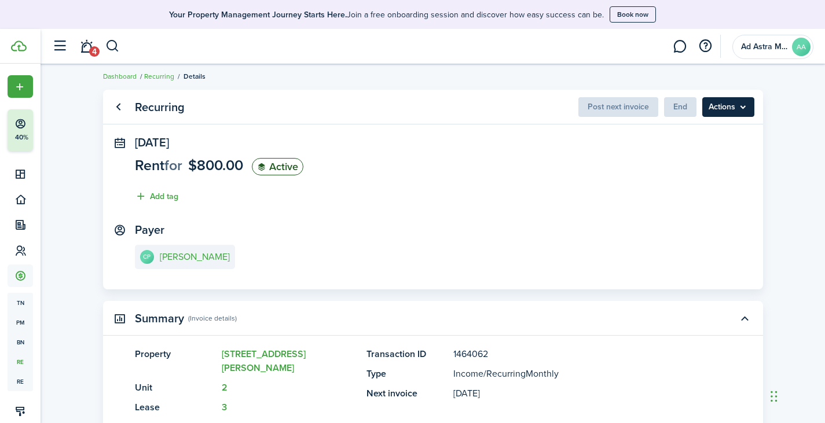
click at [729, 104] on menu-btn "Actions" at bounding box center [728, 107] width 52 height 20
click at [279, 168] on status "Active" at bounding box center [278, 166] width 52 height 17
click at [207, 168] on span "$800.00" at bounding box center [215, 165] width 55 height 21
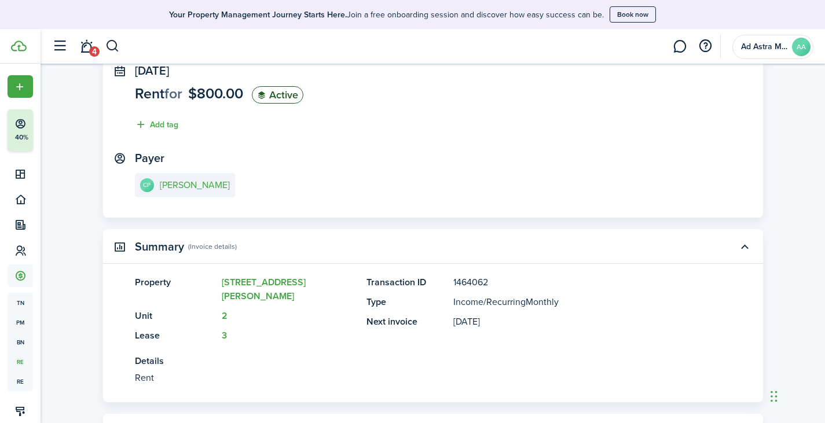
scroll to position [0, 0]
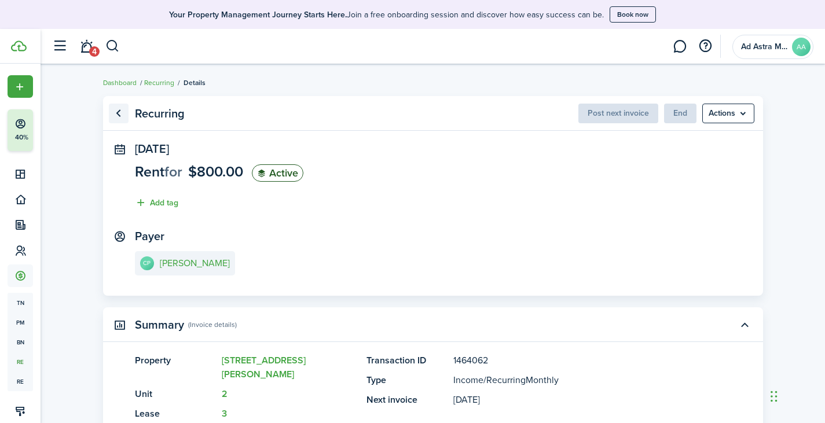
click at [122, 113] on link "Go back" at bounding box center [119, 114] width 20 height 20
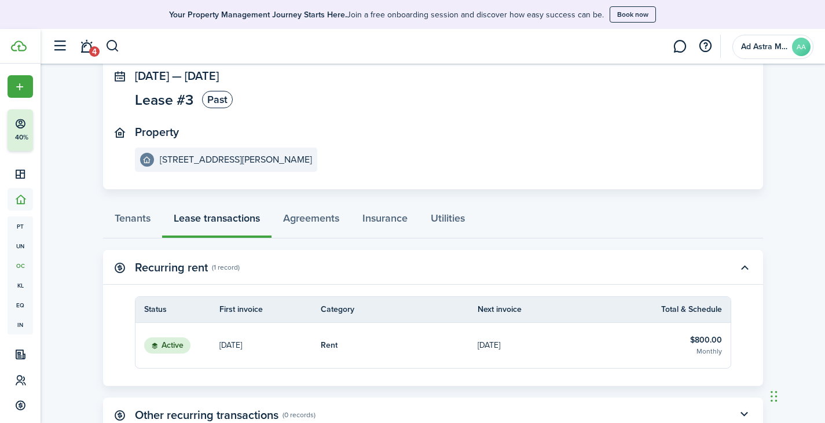
scroll to position [58, 0]
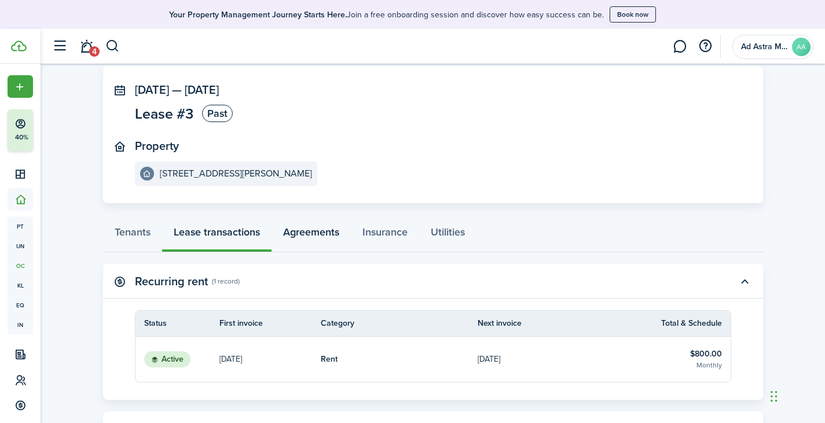
click at [290, 228] on link "Agreements" at bounding box center [310, 235] width 79 height 35
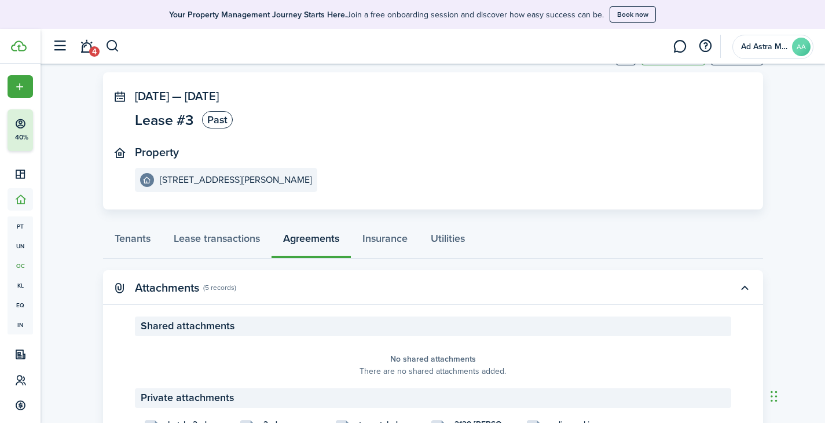
scroll to position [123, 0]
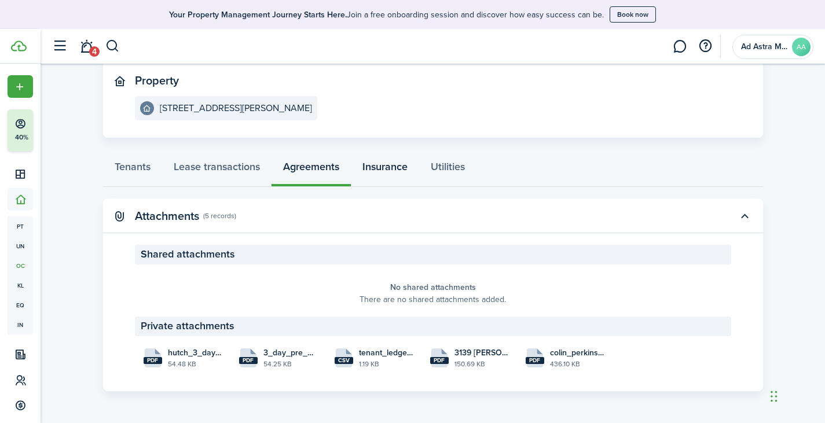
click at [385, 167] on link "Insurance" at bounding box center [385, 169] width 68 height 35
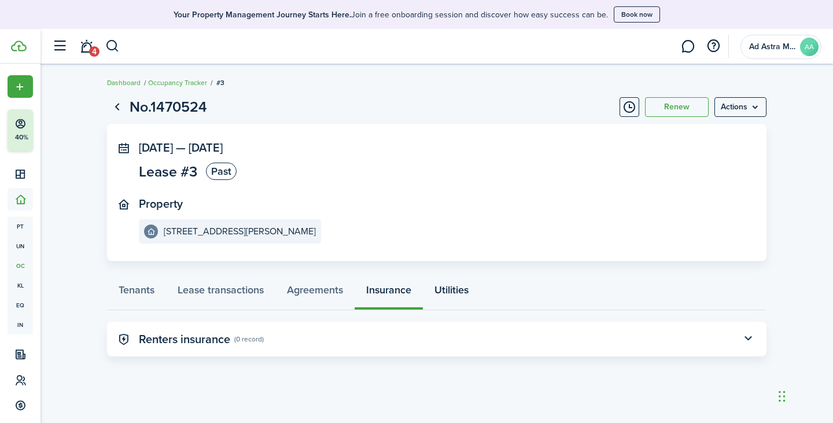
click at [450, 288] on link "Utilities" at bounding box center [451, 292] width 57 height 35
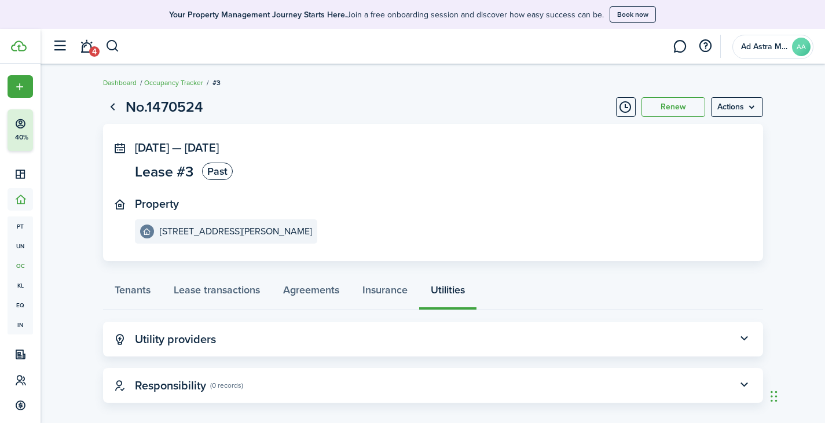
scroll to position [12, 0]
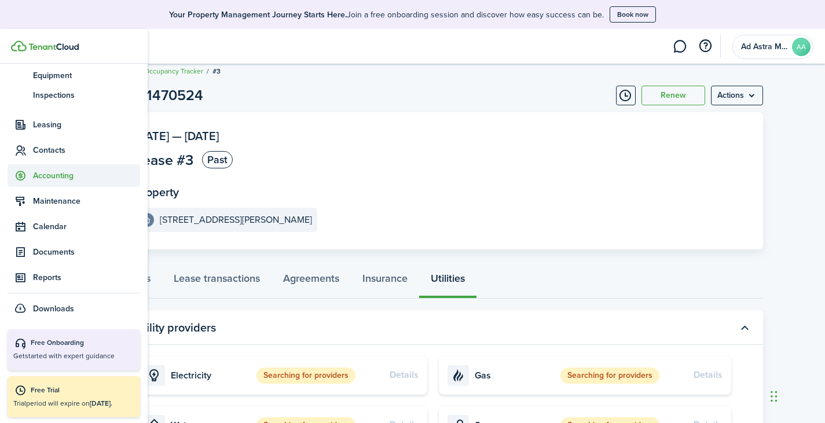
click at [62, 178] on span "Accounting" at bounding box center [86, 176] width 107 height 12
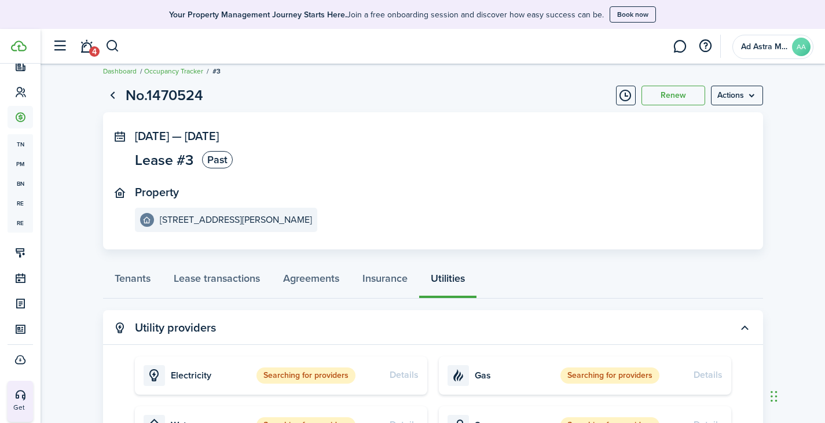
scroll to position [157, 0]
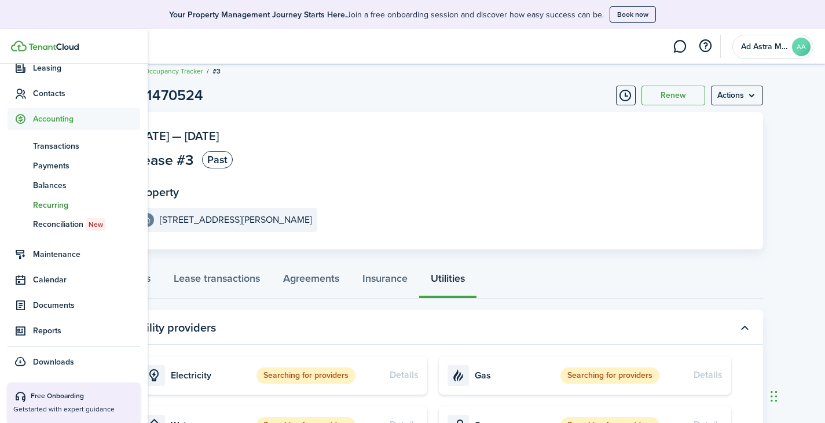
click at [57, 201] on span "Recurring" at bounding box center [86, 205] width 107 height 12
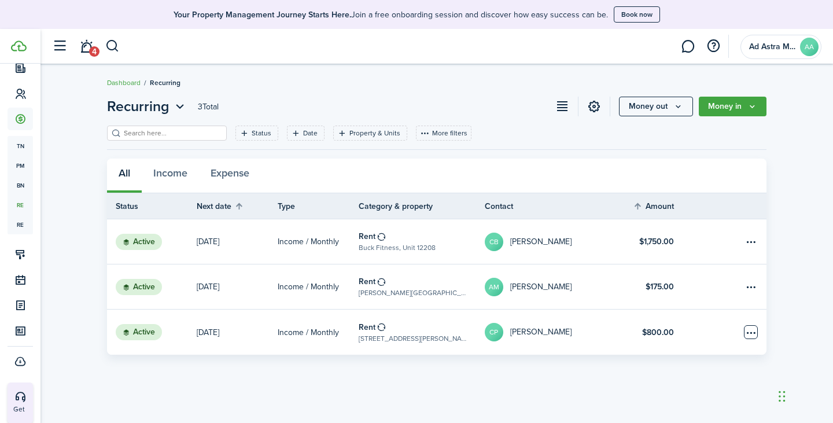
click at [756, 333] on table-menu-btn-icon "Open menu" at bounding box center [751, 332] width 14 height 14
click at [341, 329] on link "Income / Monthly" at bounding box center [318, 332] width 81 height 45
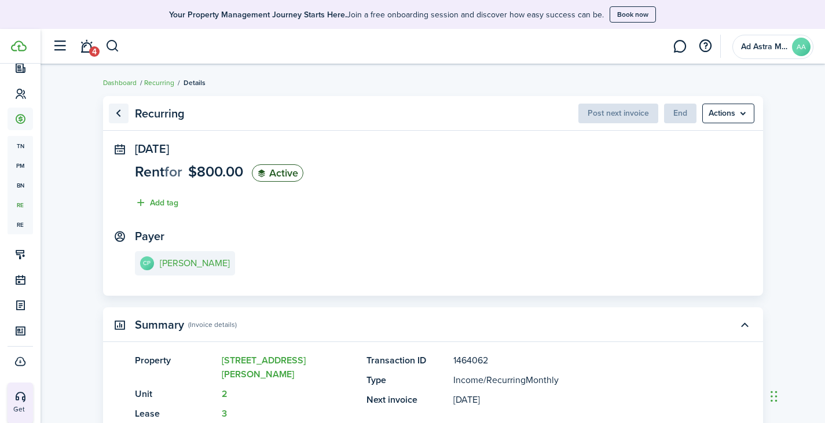
click at [116, 115] on link "Go back" at bounding box center [119, 114] width 20 height 20
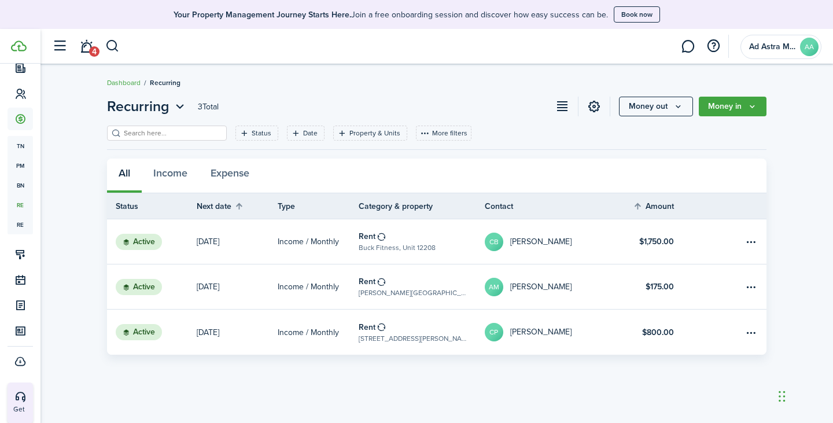
click at [539, 333] on table-profile-info-text "[PERSON_NAME]" at bounding box center [540, 332] width 61 height 9
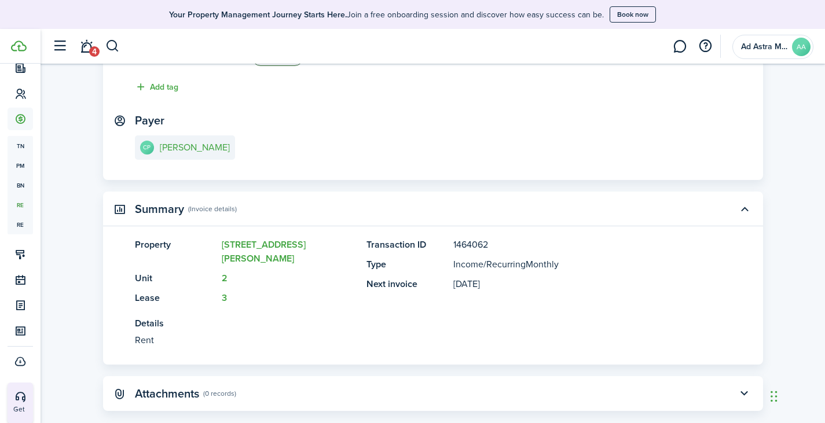
scroll to position [122, 0]
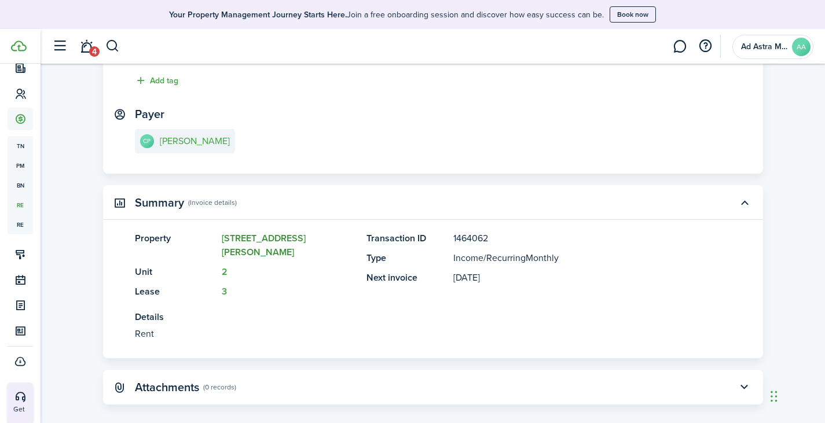
click at [264, 237] on link "[STREET_ADDRESS][PERSON_NAME]" at bounding box center [264, 244] width 84 height 27
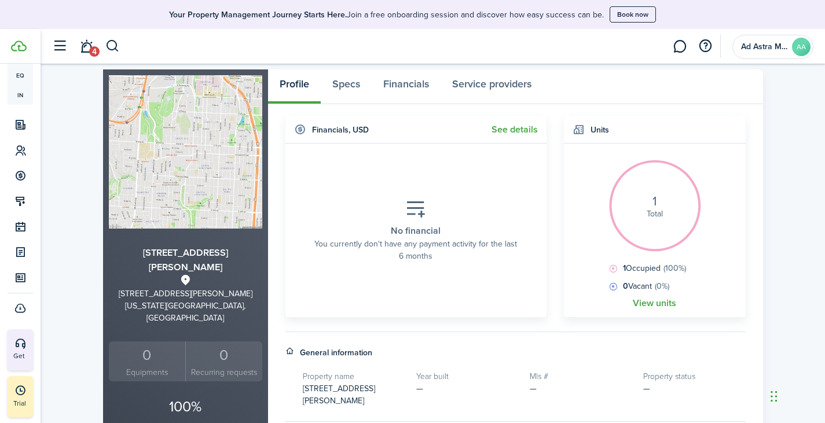
scroll to position [116, 0]
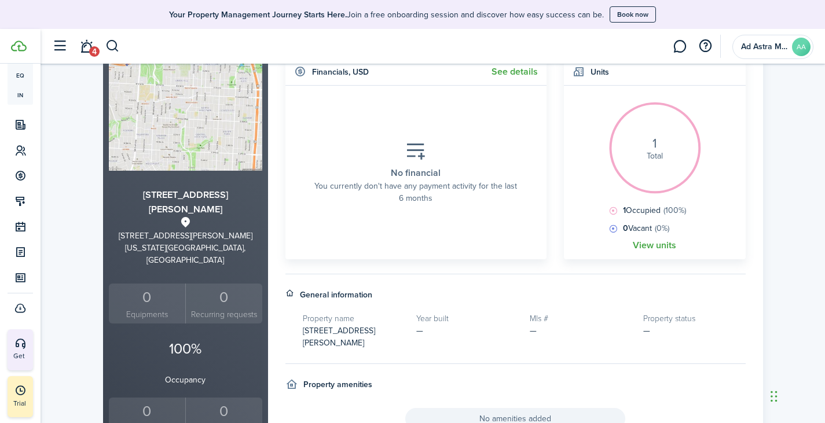
click at [657, 144] on div "1 Total" at bounding box center [655, 149] width 58 height 58
drag, startPoint x: 639, startPoint y: 208, endPoint x: 639, endPoint y: 194, distance: 13.9
click at [639, 208] on span "1 Occupied (100%)" at bounding box center [653, 210] width 66 height 12
click at [659, 139] on div "1 Total" at bounding box center [655, 149] width 58 height 58
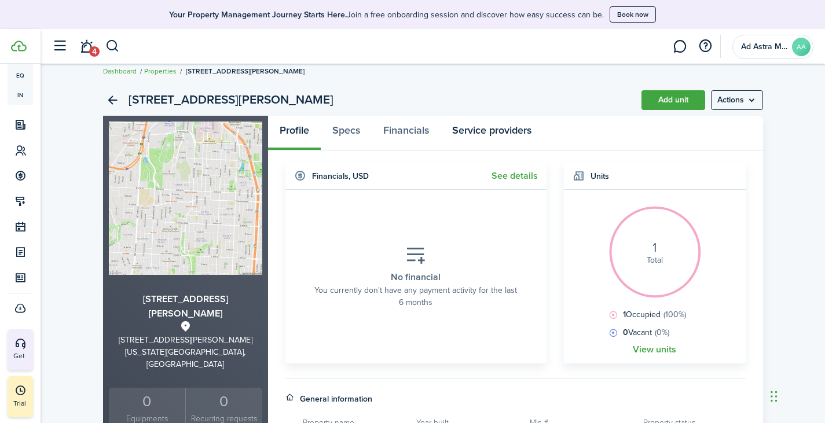
scroll to position [0, 0]
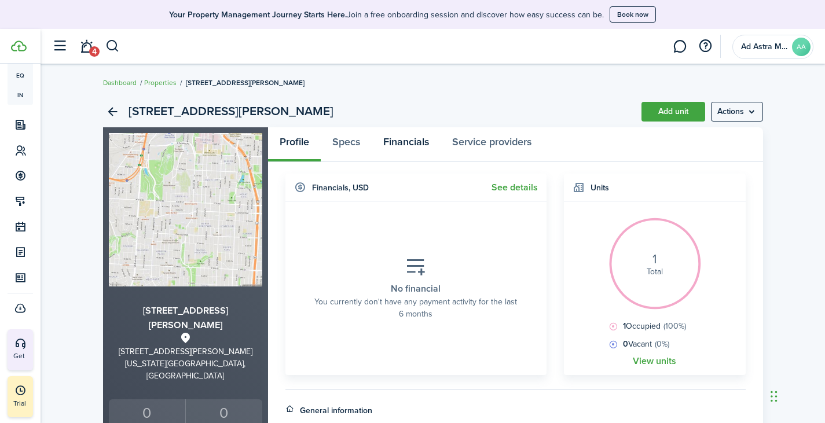
click at [402, 146] on link "Financials" at bounding box center [406, 144] width 69 height 35
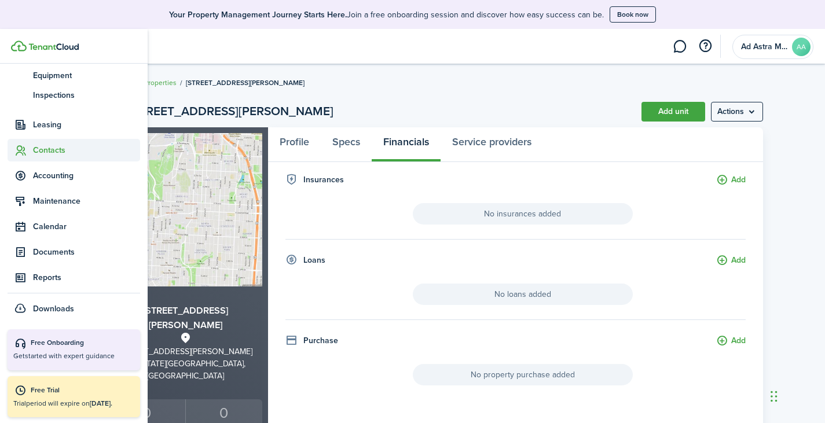
click at [35, 152] on span "Contacts" at bounding box center [86, 150] width 107 height 12
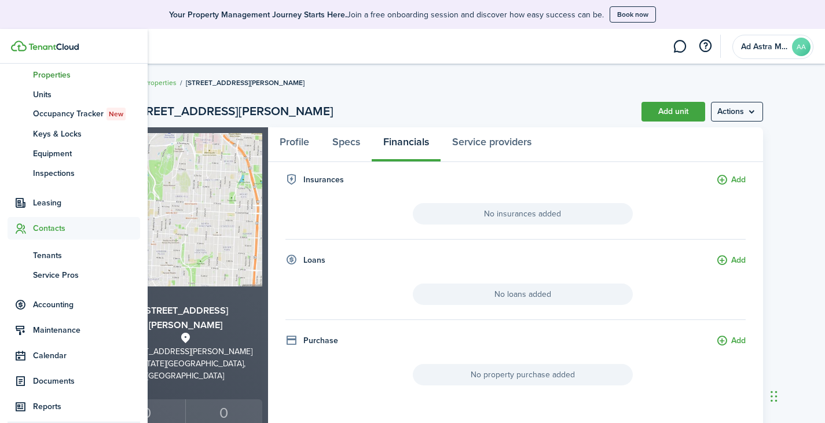
scroll to position [151, 0]
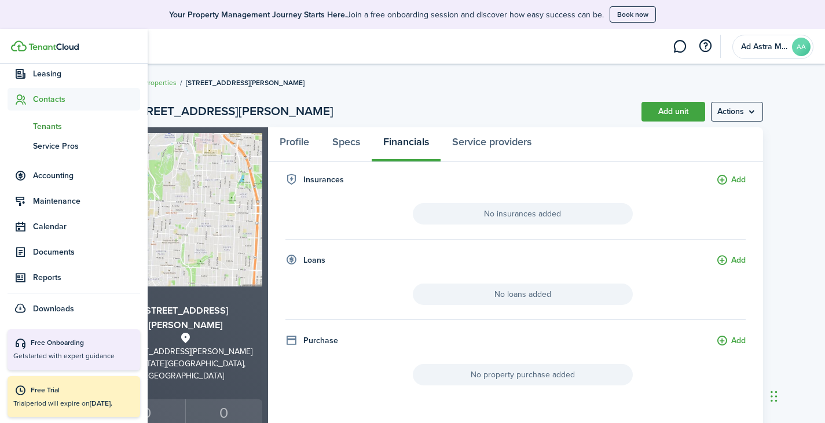
click at [48, 131] on span "Tenants" at bounding box center [86, 126] width 107 height 12
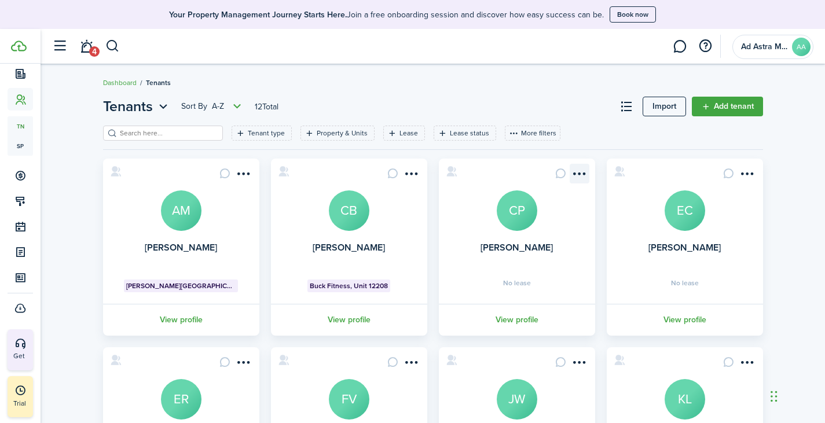
click at [578, 175] on menu-btn-icon "Open menu" at bounding box center [579, 174] width 20 height 20
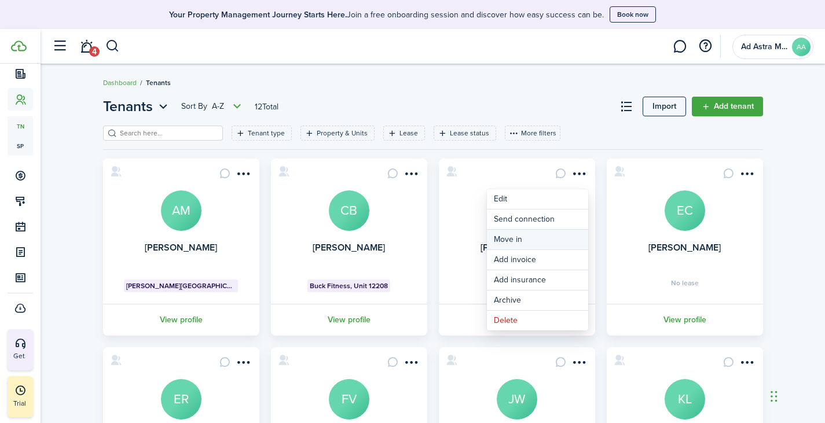
click at [515, 237] on link "Move in" at bounding box center [537, 240] width 101 height 20
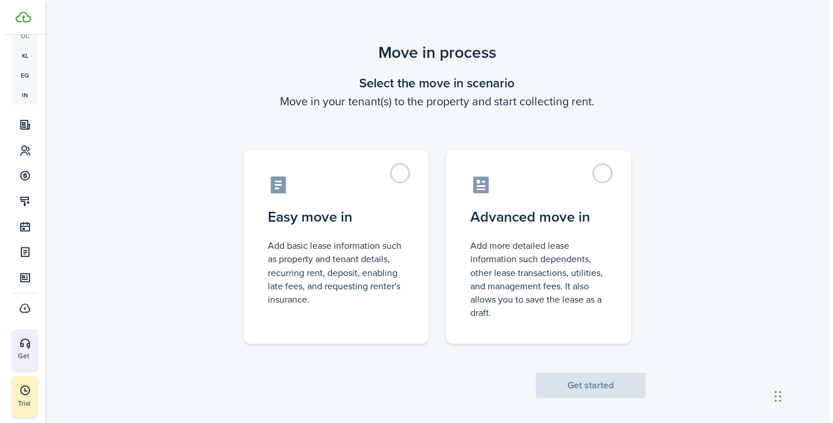
scroll to position [201, 0]
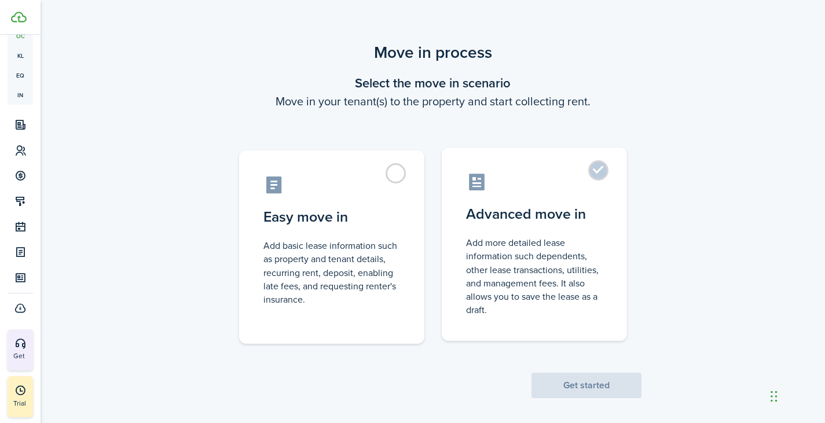
drag, startPoint x: 520, startPoint y: 219, endPoint x: 525, endPoint y: 228, distance: 10.4
click at [520, 219] on control-radio-card-title "Advanced move in" at bounding box center [534, 214] width 137 height 21
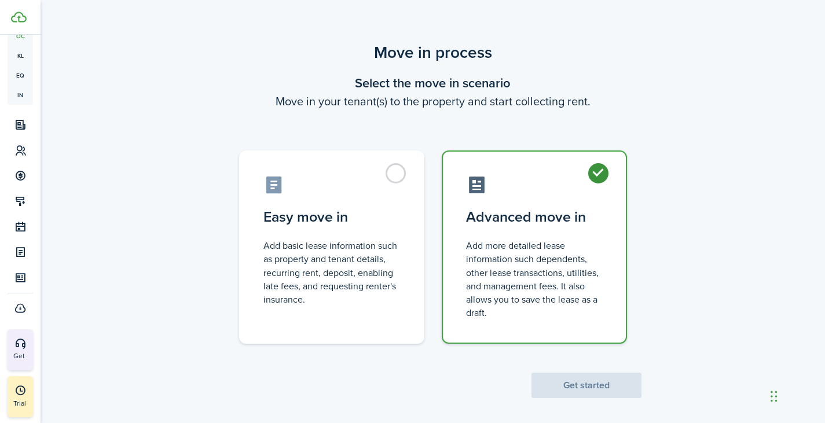
radio input "true"
click at [564, 381] on button "Get started" at bounding box center [586, 385] width 110 height 25
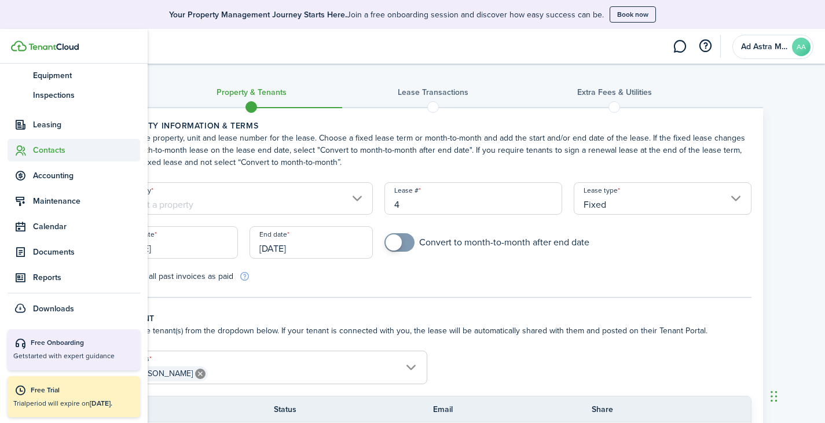
click at [35, 149] on span "Contacts" at bounding box center [86, 150] width 107 height 12
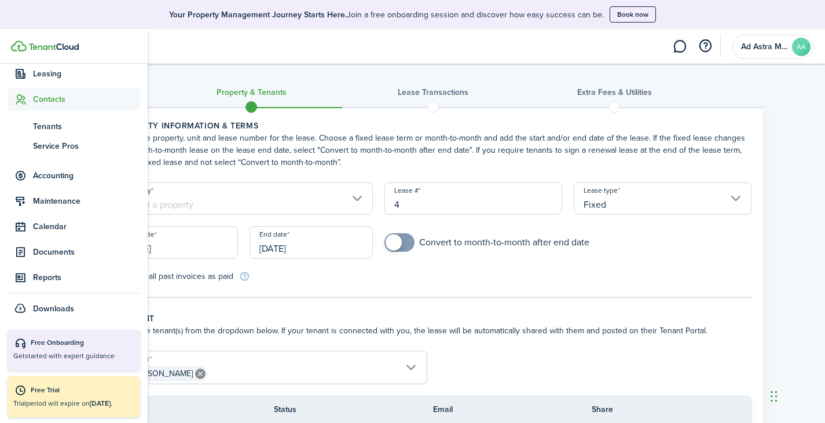
scroll to position [151, 0]
click at [37, 132] on span "Tenants" at bounding box center [86, 126] width 107 height 12
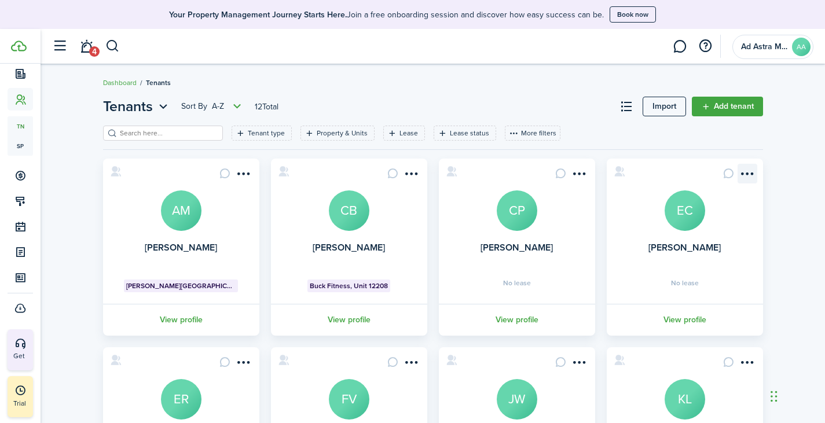
click at [745, 178] on menu-btn-icon "Open menu" at bounding box center [747, 174] width 20 height 20
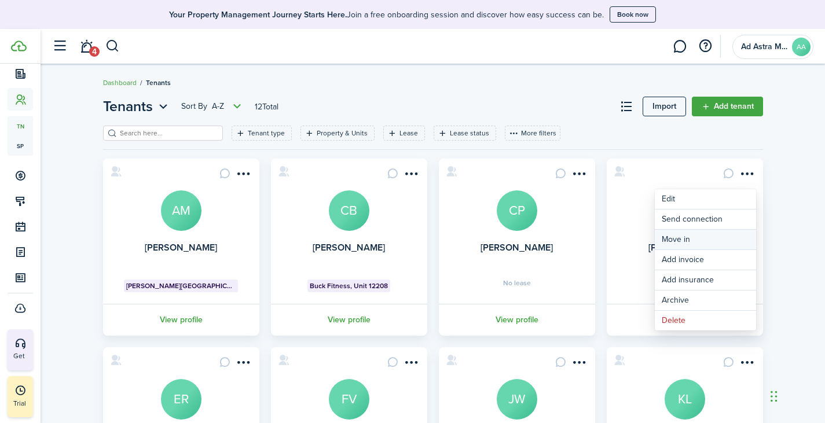
click at [696, 245] on link "Move in" at bounding box center [704, 240] width 101 height 20
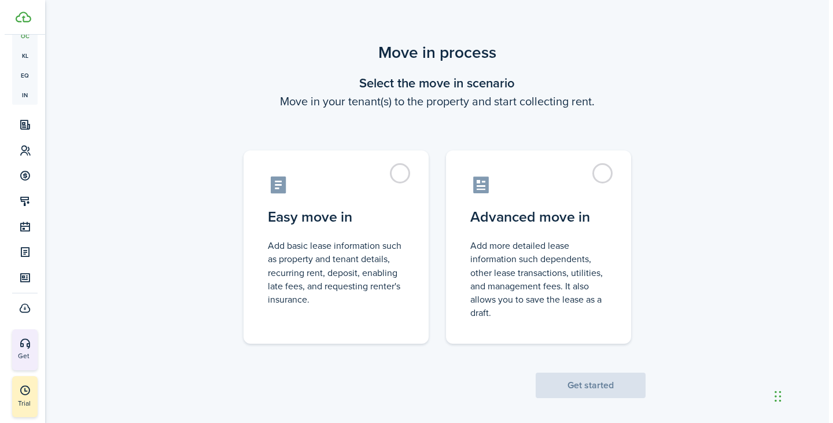
scroll to position [201, 0]
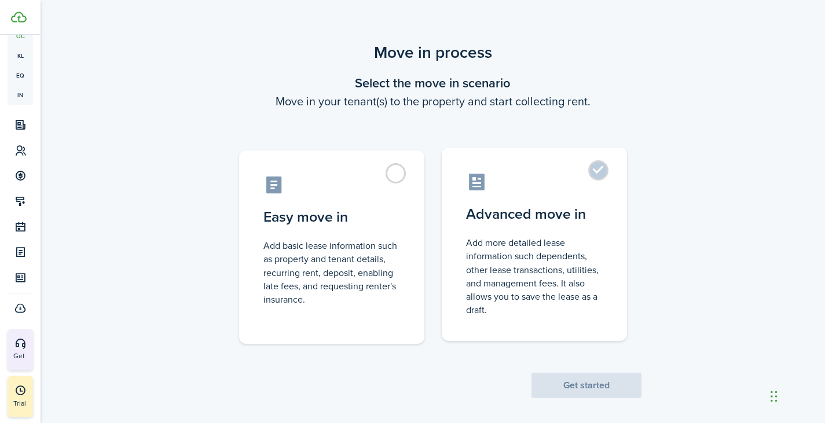
click at [579, 225] on label "Advanced move in Add more detailed lease information such dependents, other lea…" at bounding box center [534, 244] width 185 height 193
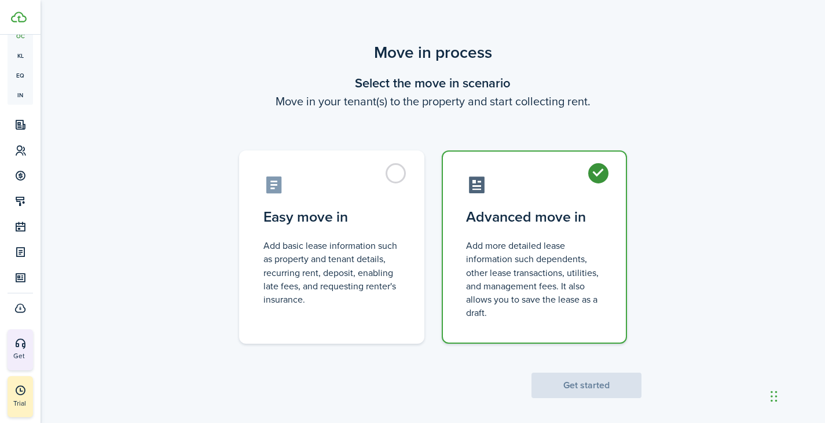
radio input "true"
click at [590, 381] on button "Get started" at bounding box center [586, 385] width 110 height 25
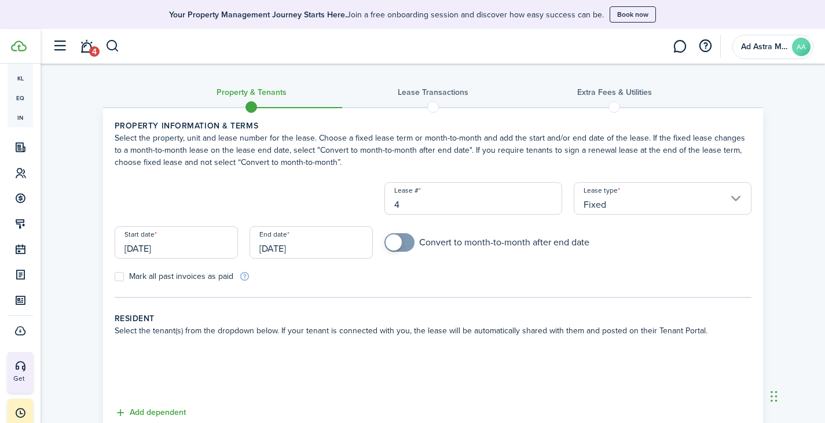
scroll to position [230, 0]
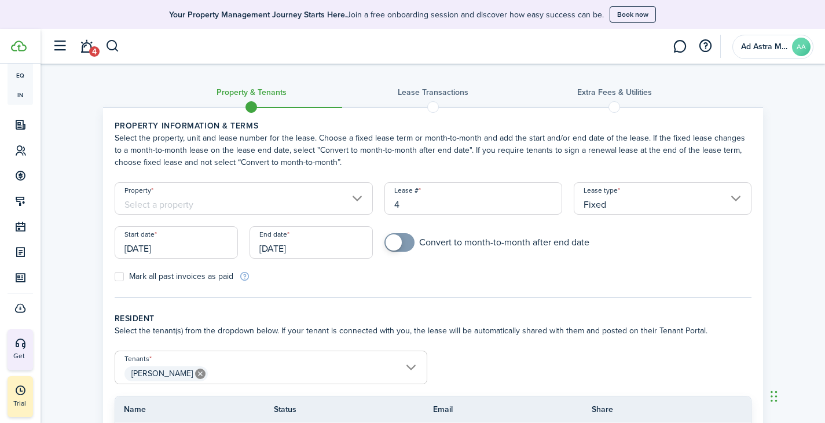
click at [281, 206] on input "Property" at bounding box center [244, 198] width 259 height 32
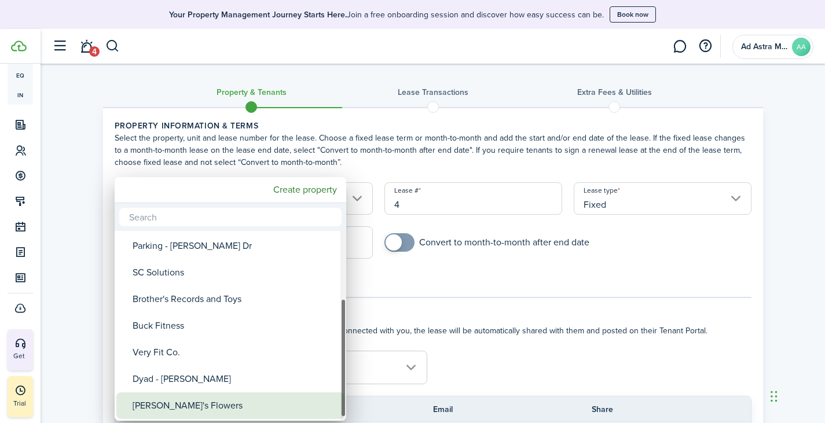
click at [171, 401] on div "[PERSON_NAME]'s Flowers" at bounding box center [235, 405] width 205 height 27
type input "[PERSON_NAME]'s Flowers"
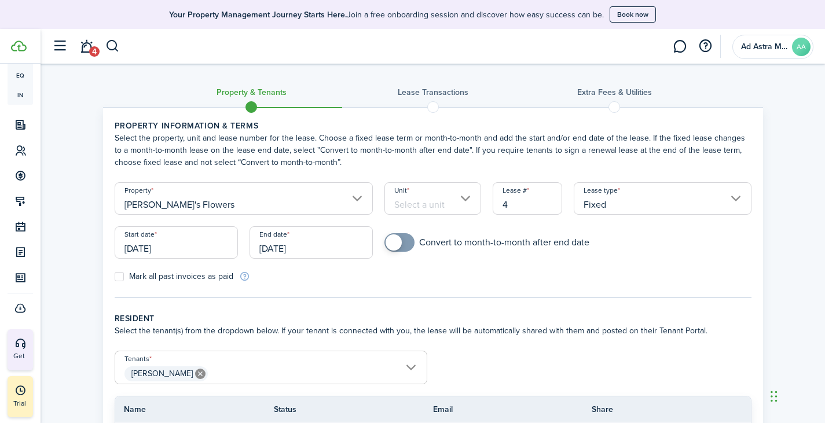
click at [432, 205] on input "Unit" at bounding box center [432, 198] width 97 height 32
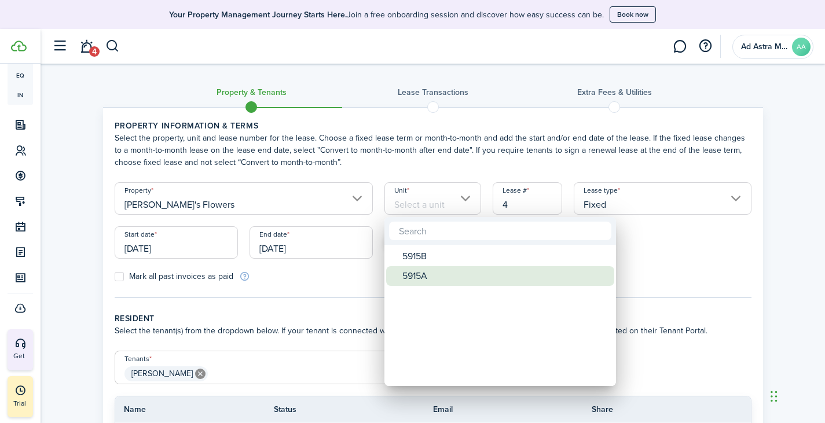
click at [420, 274] on div "5915A" at bounding box center [504, 276] width 205 height 20
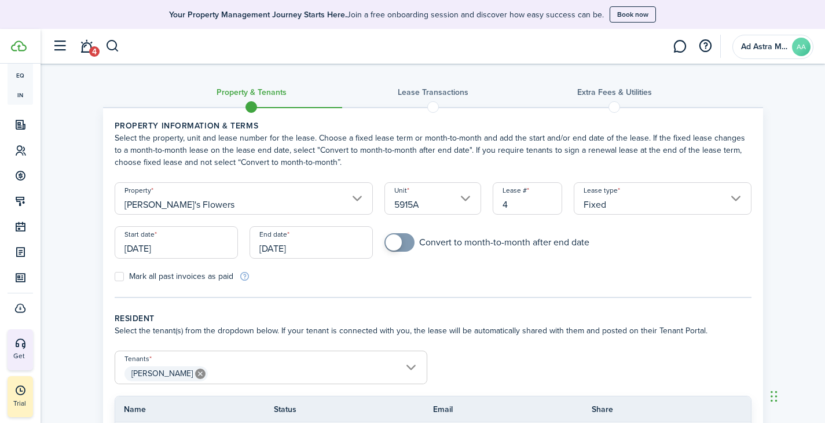
click at [465, 191] on input "5915A" at bounding box center [432, 198] width 97 height 32
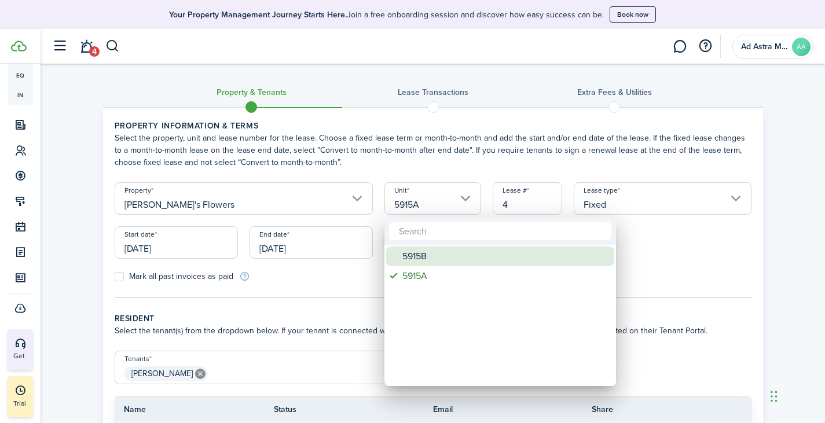
click at [429, 262] on div "5915B" at bounding box center [504, 257] width 205 height 20
type input "5915B"
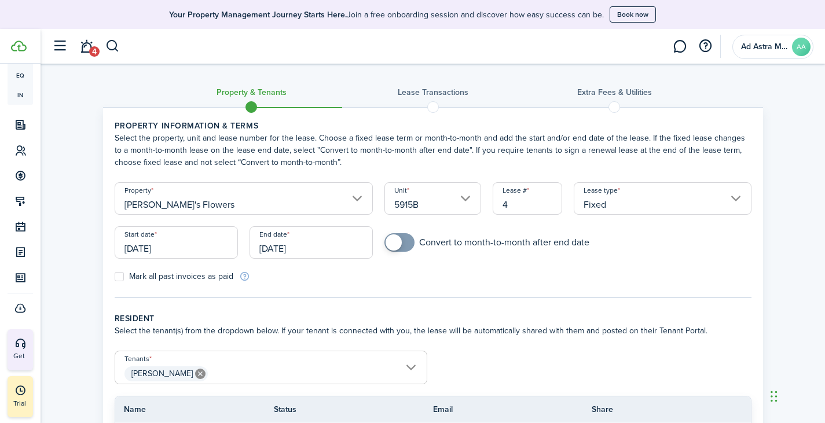
click at [620, 247] on mobiscroll-switch "Convert to month-to-month after end date" at bounding box center [567, 242] width 366 height 19
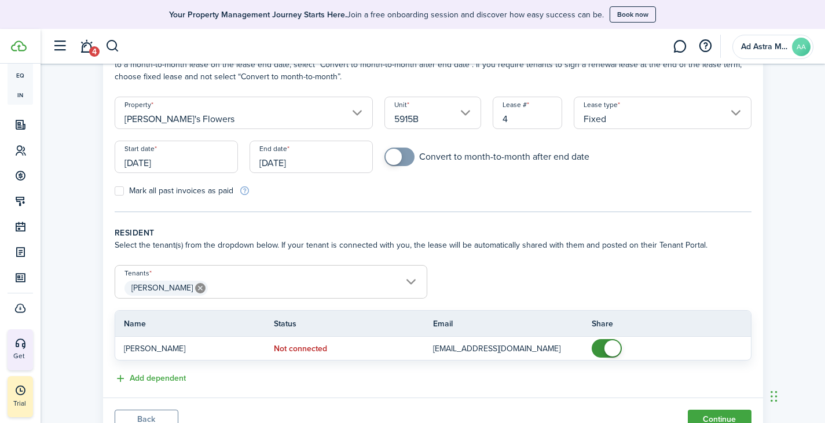
scroll to position [135, 0]
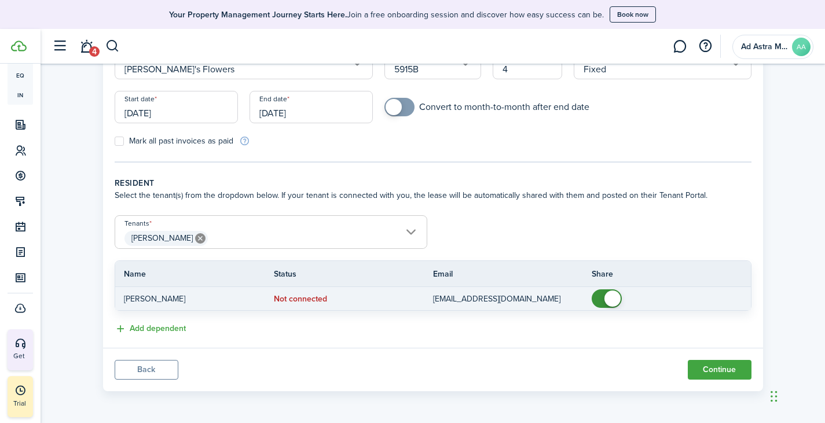
checkbox input "false"
click at [602, 295] on span at bounding box center [607, 298] width 12 height 19
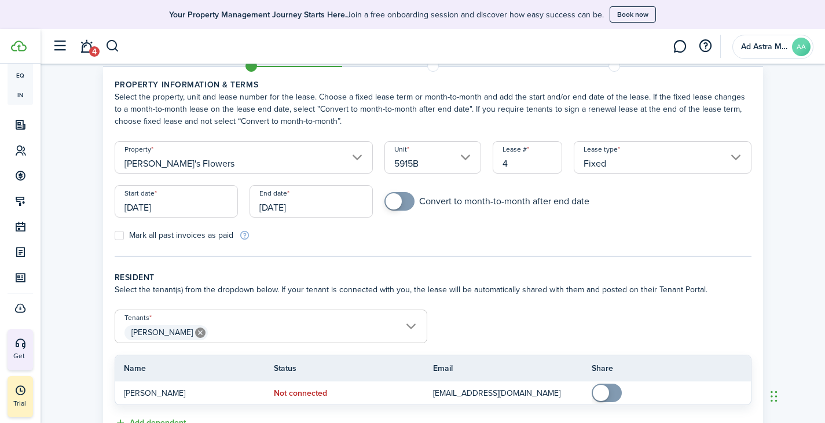
scroll to position [20, 0]
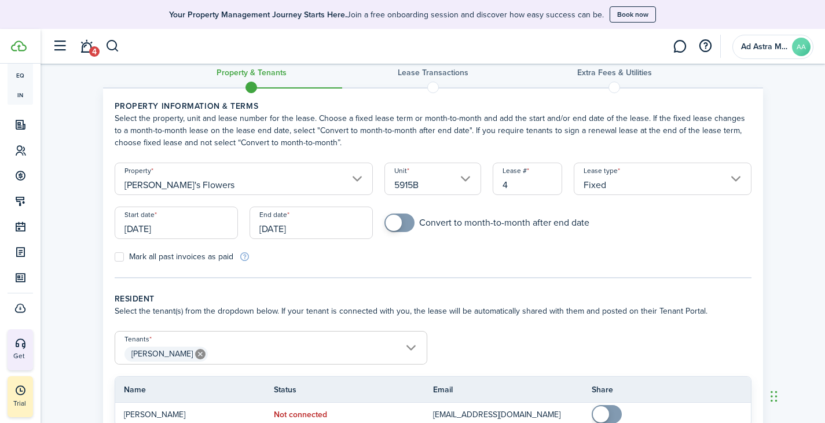
click at [185, 236] on input "[DATE]" at bounding box center [176, 223] width 123 height 32
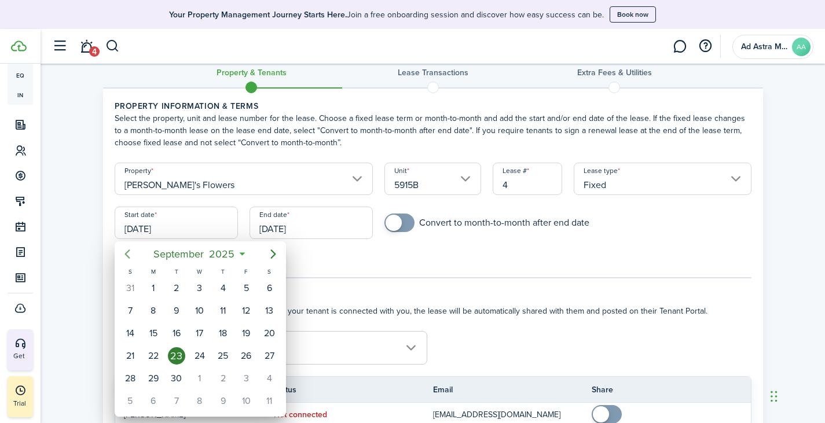
click at [127, 253] on icon "Previous page" at bounding box center [126, 253] width 5 height 9
click at [127, 252] on icon "Previous page" at bounding box center [126, 253] width 5 height 9
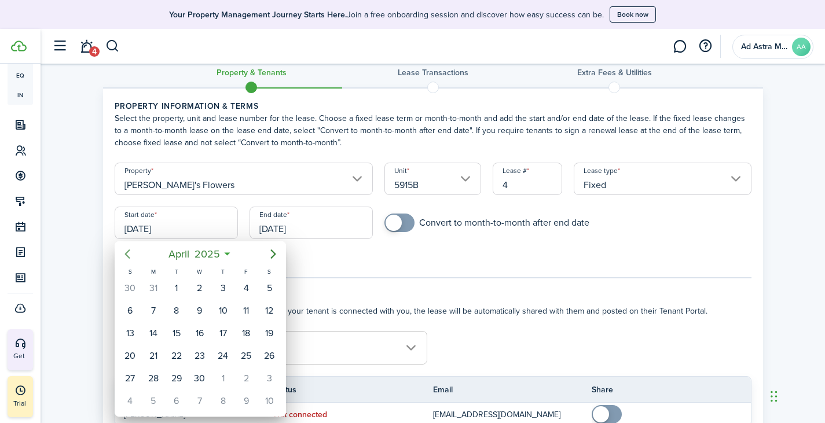
click at [127, 252] on icon "Previous page" at bounding box center [126, 253] width 5 height 9
click at [261, 294] on div "[DATE]" at bounding box center [269, 288] width 23 height 22
type input "[DATE]"
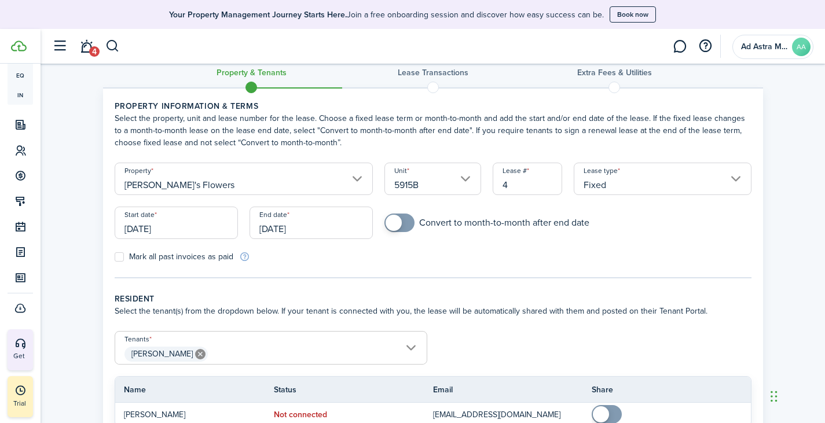
click at [122, 256] on label "Mark all past invoices as paid" at bounding box center [174, 256] width 119 height 9
click at [115, 257] on input "Mark all past invoices as paid" at bounding box center [114, 257] width 1 height 1
checkbox input "true"
click at [344, 229] on input "[DATE]" at bounding box center [310, 223] width 123 height 32
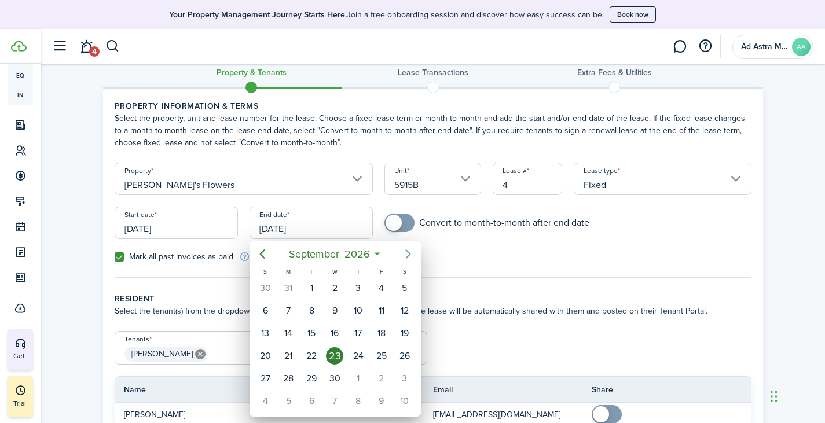
click at [408, 253] on icon "Next page" at bounding box center [408, 254] width 14 height 14
click at [407, 253] on icon "Next page" at bounding box center [408, 254] width 14 height 14
click at [257, 253] on icon "Previous page" at bounding box center [262, 254] width 14 height 14
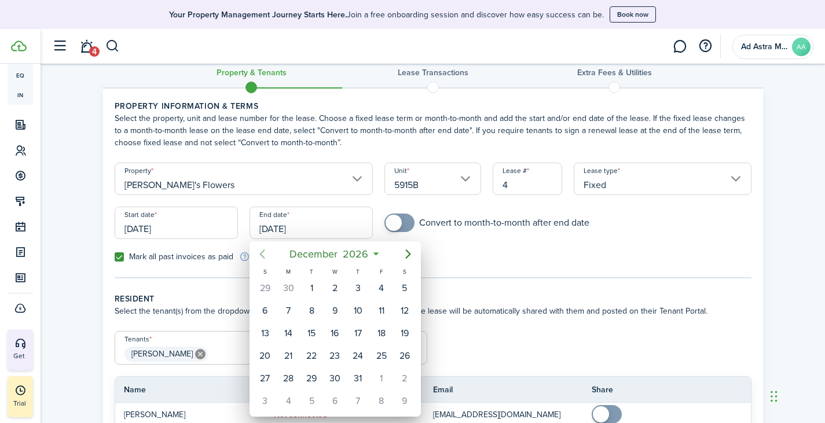
click at [257, 252] on icon "Previous page" at bounding box center [262, 254] width 14 height 14
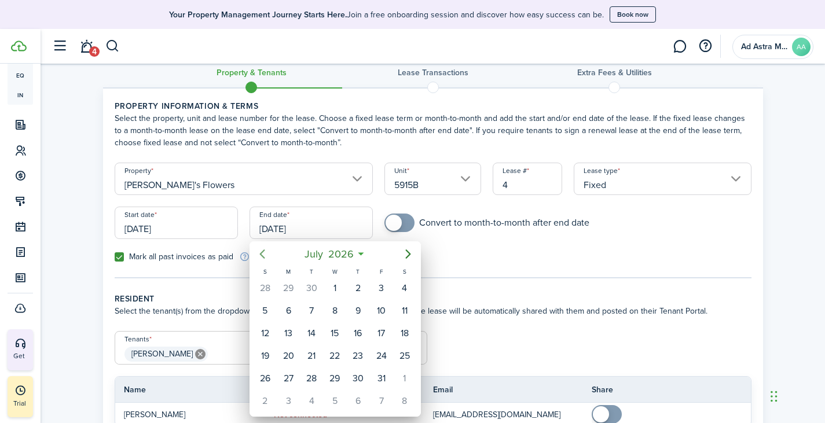
click at [257, 252] on icon "Previous page" at bounding box center [262, 254] width 14 height 14
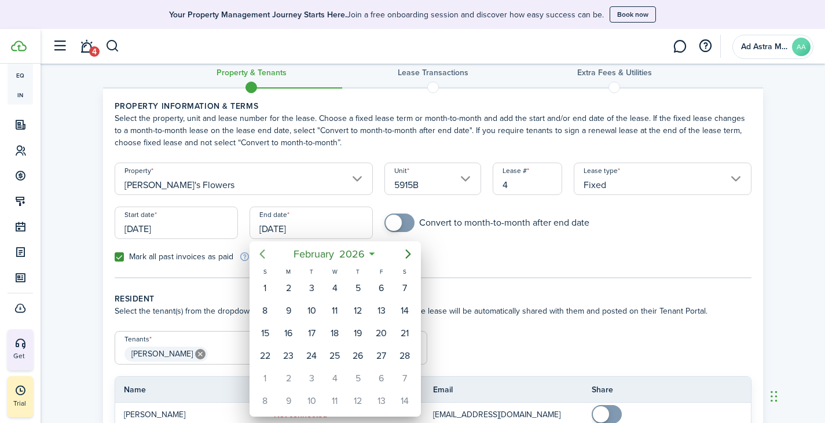
click at [257, 252] on icon "Previous page" at bounding box center [262, 254] width 14 height 14
click at [404, 376] on div "31" at bounding box center [404, 378] width 17 height 17
type input "[DATE]"
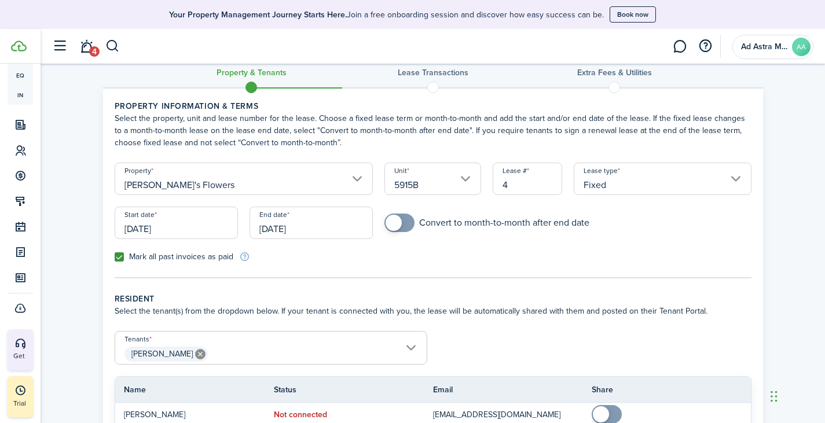
click at [398, 222] on span at bounding box center [393, 223] width 16 height 16
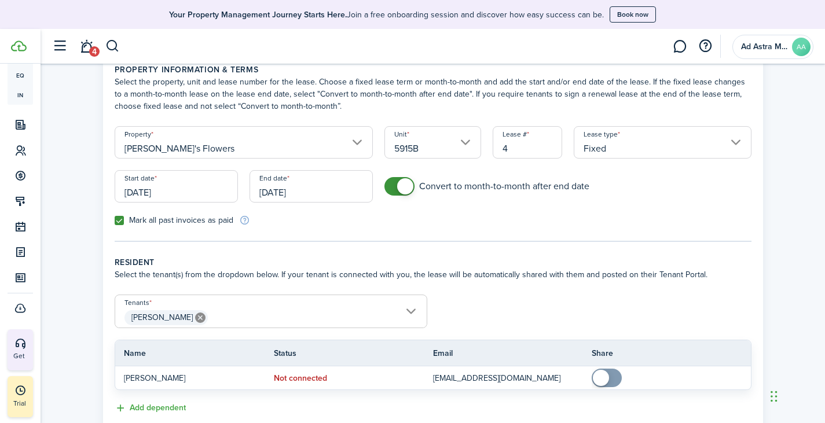
scroll to position [78, 0]
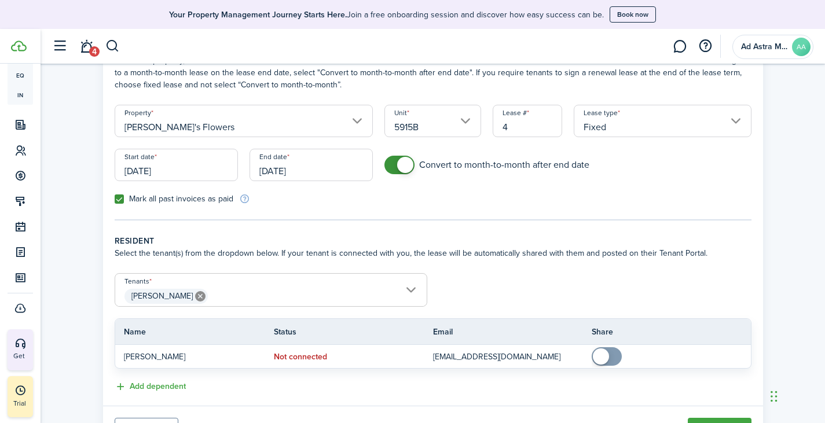
click at [640, 114] on input "Fixed" at bounding box center [662, 121] width 178 height 32
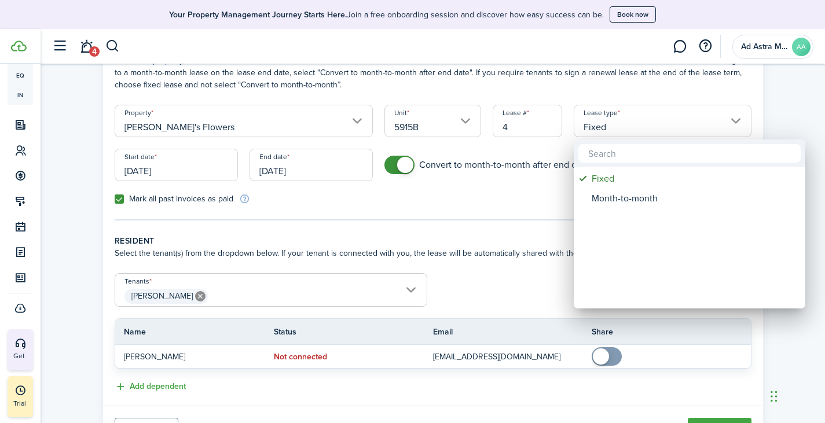
click at [640, 115] on div at bounding box center [412, 211] width 1010 height 608
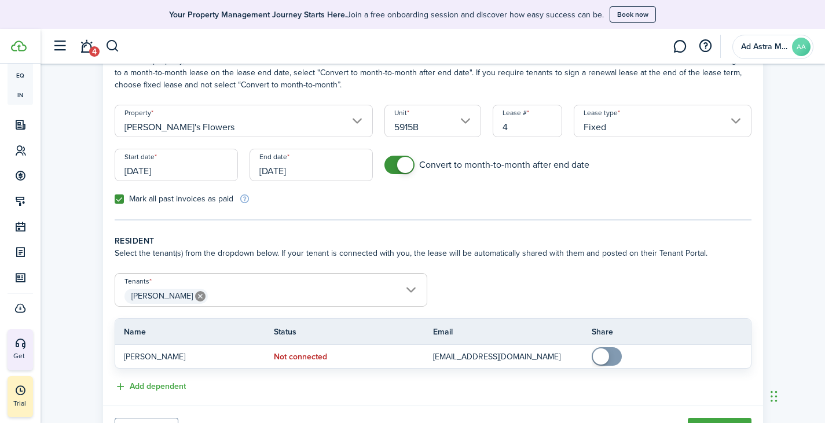
checkbox input "false"
click at [393, 165] on span at bounding box center [399, 165] width 12 height 19
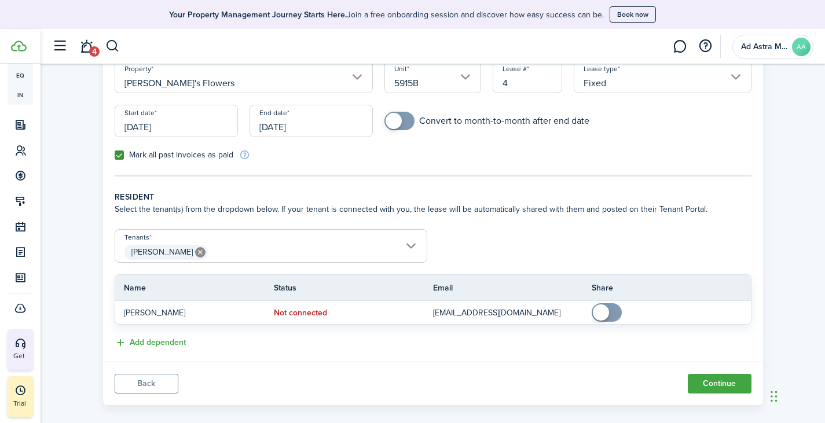
scroll to position [135, 0]
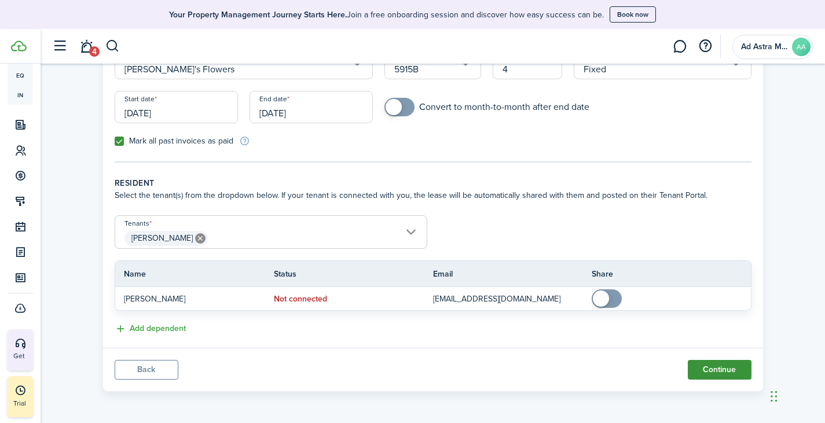
click at [712, 366] on button "Continue" at bounding box center [719, 370] width 64 height 20
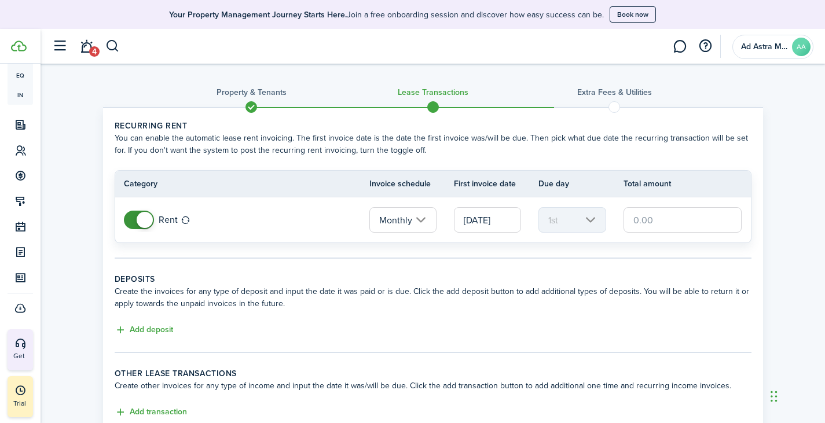
click at [671, 217] on input "text" at bounding box center [682, 219] width 119 height 25
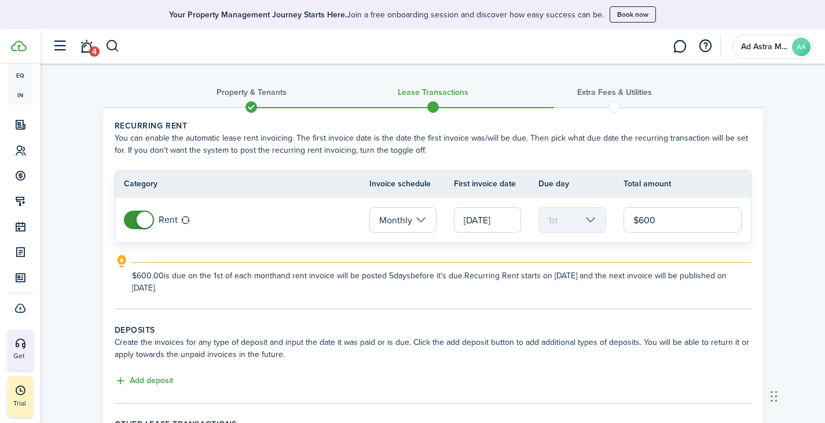
type input "$600.00"
click at [348, 304] on tc-wizard-step "Recurring rent You can enable the automatic lease rent invoicing. The first inv…" at bounding box center [433, 215] width 637 height 190
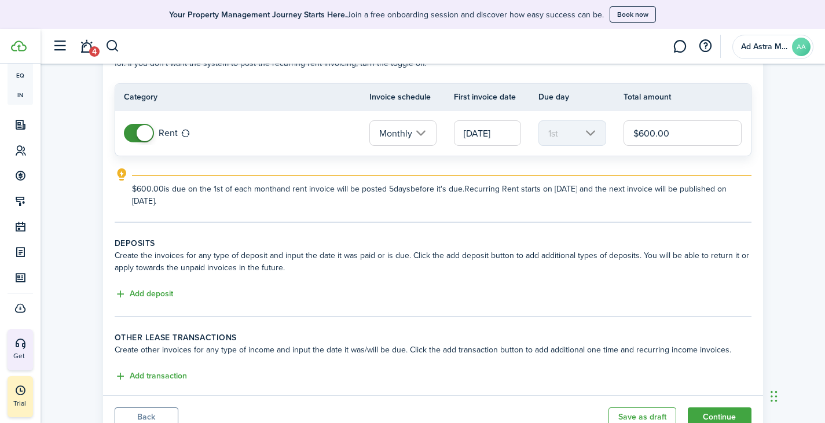
scroll to position [134, 0]
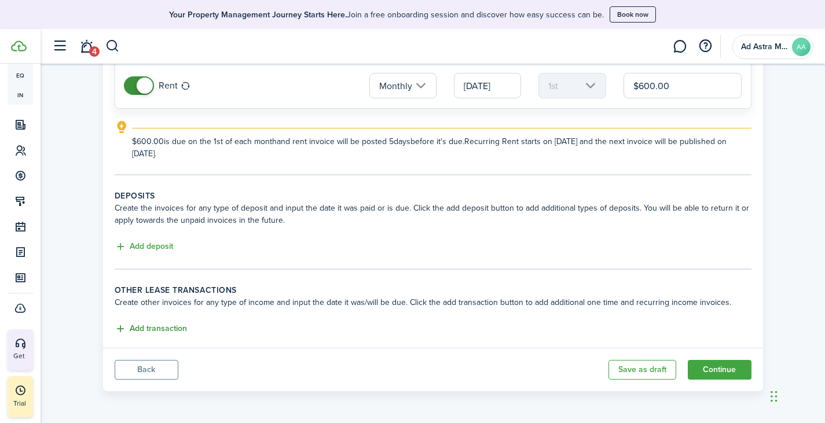
click at [161, 328] on button "Add transaction" at bounding box center [151, 328] width 72 height 13
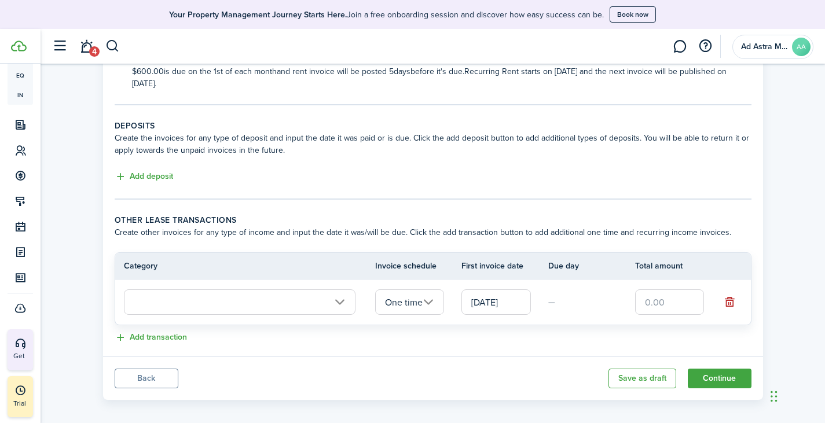
scroll to position [213, 0]
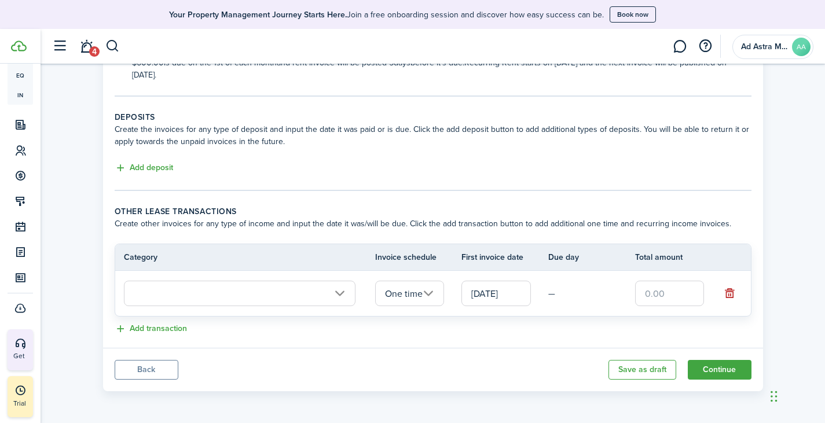
click at [284, 296] on input "text" at bounding box center [239, 293] width 231 height 25
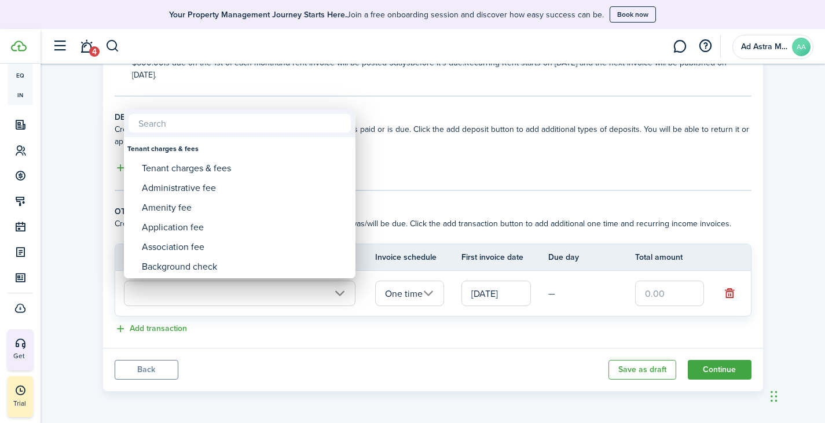
click at [285, 296] on div at bounding box center [412, 211] width 1010 height 608
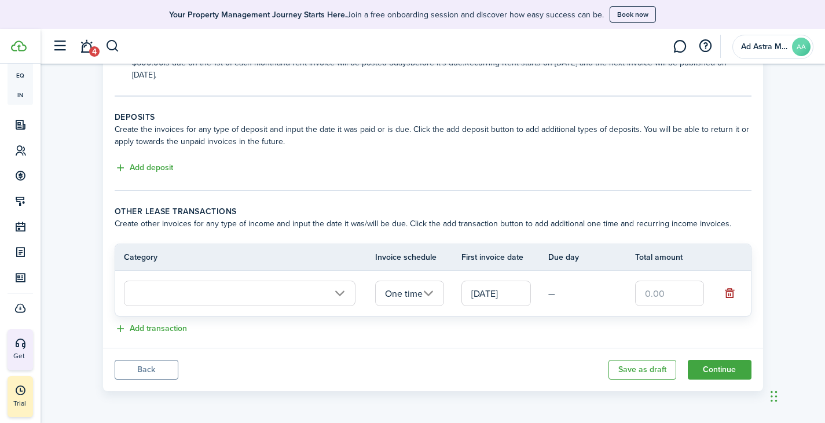
click at [729, 290] on button "button" at bounding box center [729, 293] width 16 height 16
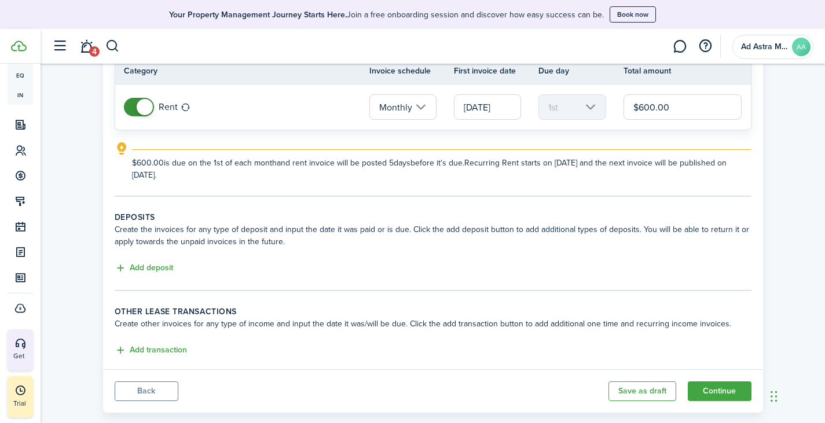
scroll to position [116, 0]
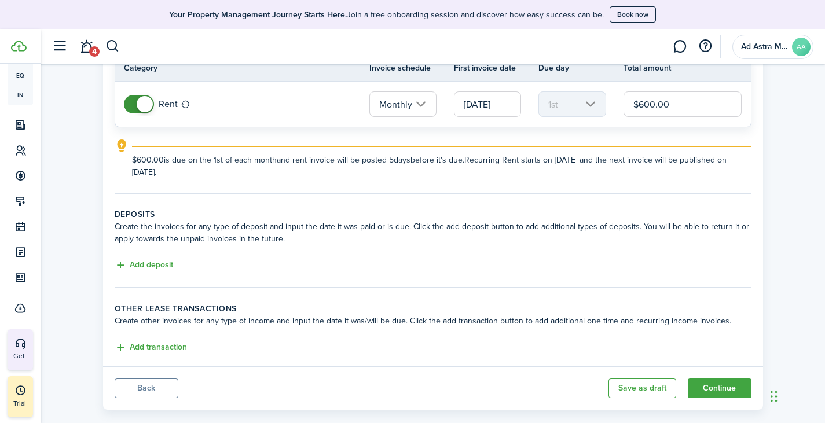
click at [164, 385] on button "Back" at bounding box center [147, 388] width 64 height 20
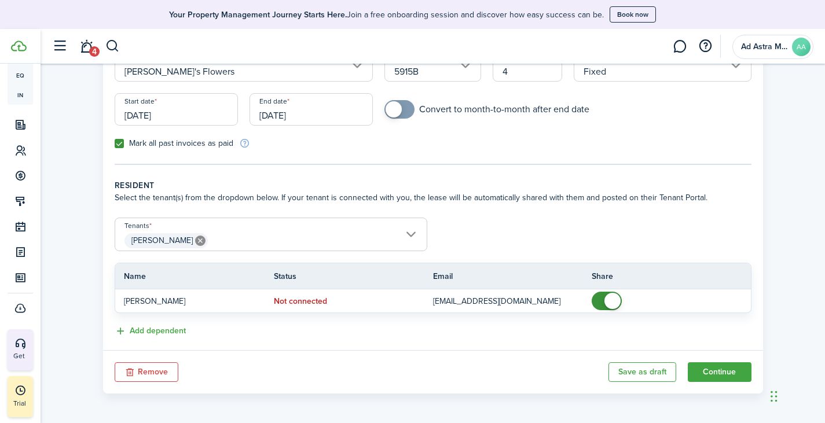
scroll to position [135, 0]
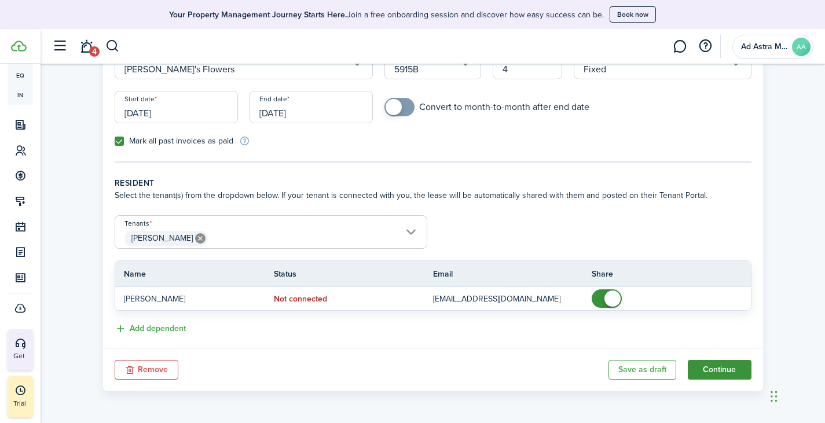
click at [730, 372] on button "Continue" at bounding box center [719, 370] width 64 height 20
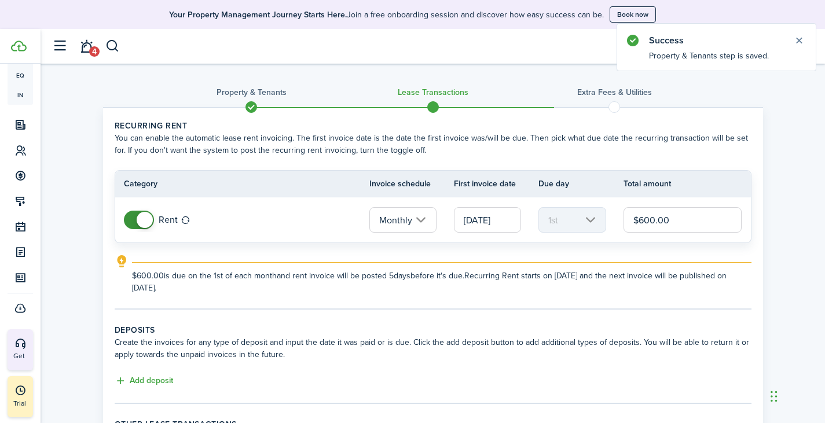
click at [515, 218] on input "[DATE]" at bounding box center [487, 219] width 67 height 25
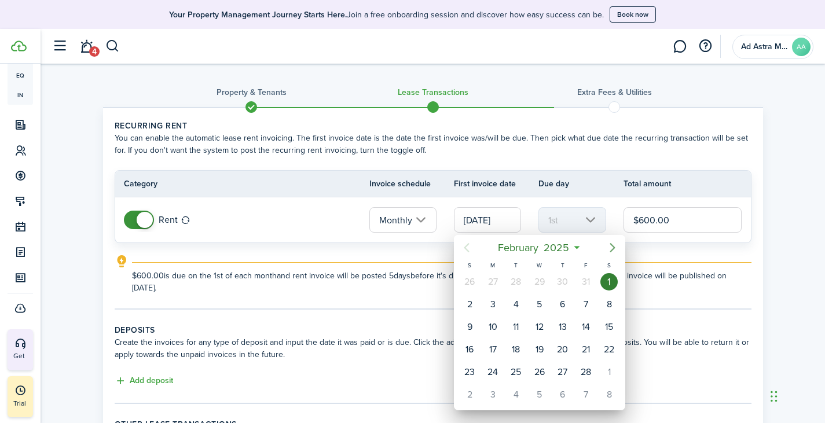
click at [609, 248] on icon "Next page" at bounding box center [612, 248] width 14 height 14
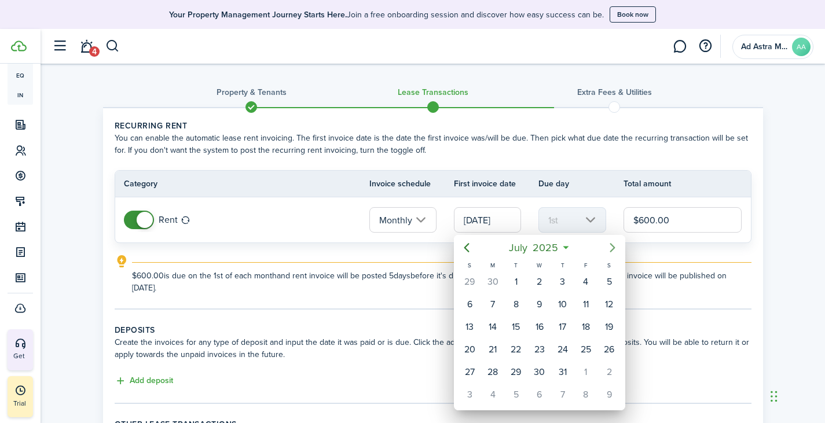
click at [609, 248] on icon "Next page" at bounding box center [612, 248] width 14 height 14
click at [610, 248] on icon "Next page" at bounding box center [612, 248] width 14 height 14
click at [546, 281] on div "1" at bounding box center [539, 281] width 17 height 17
type input "[DATE]"
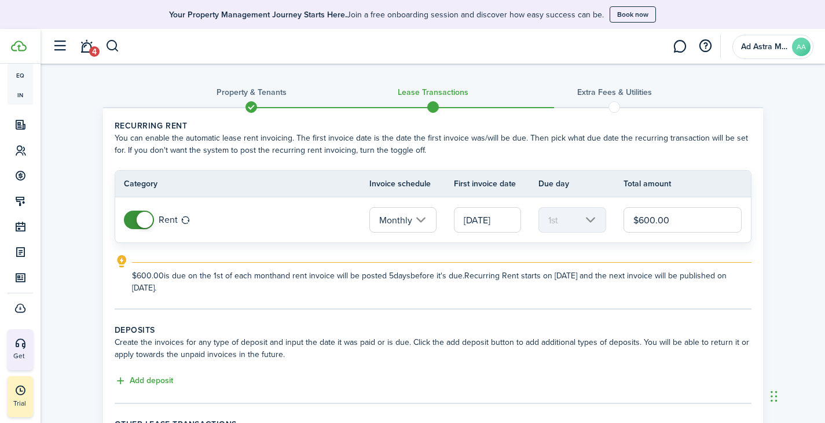
click at [542, 296] on tc-wizard-step "Recurring rent You can enable the automatic lease rent invoicing. The first inv…" at bounding box center [433, 215] width 637 height 190
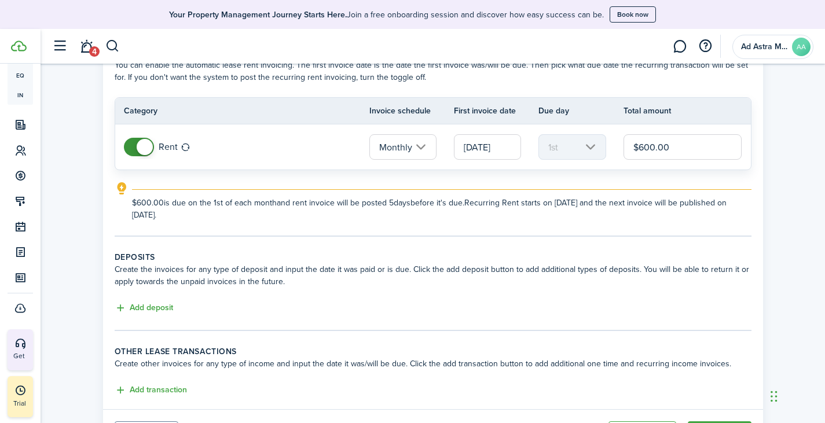
scroll to position [134, 0]
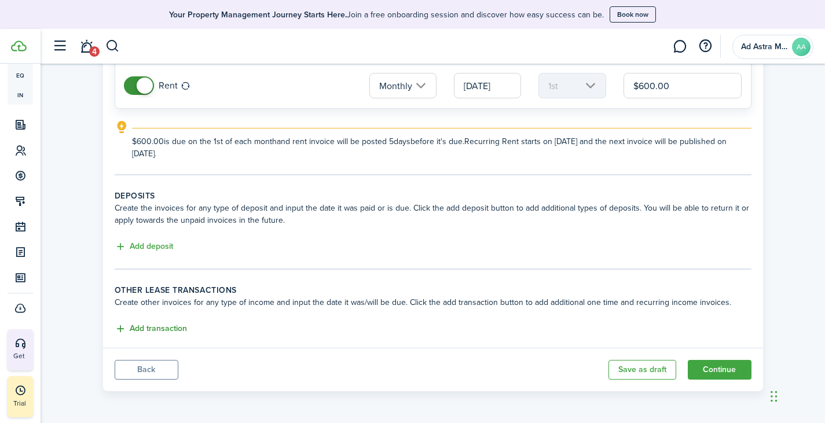
click at [179, 331] on button "Add transaction" at bounding box center [151, 328] width 72 height 13
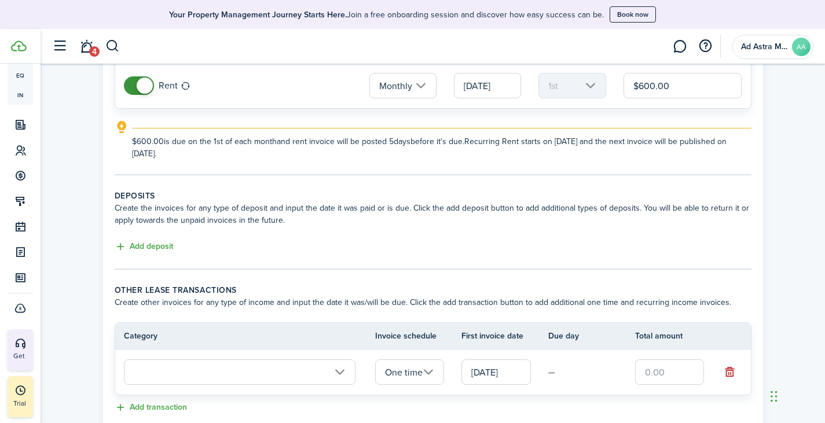
click at [290, 362] on input "text" at bounding box center [239, 371] width 231 height 25
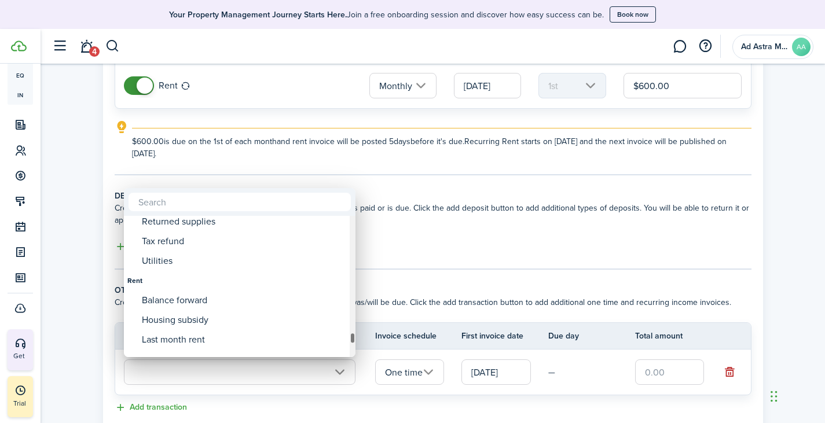
drag, startPoint x: 351, startPoint y: 281, endPoint x: 357, endPoint y: 340, distance: 58.7
click at [357, 340] on div "Sublet fee Tax & insurance Trash service Utility charge Violation Water fee Con…" at bounding box center [412, 211] width 825 height 423
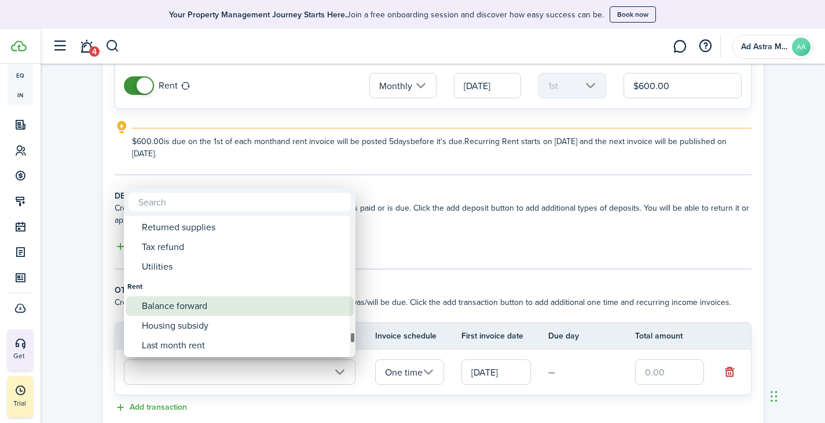
click at [247, 310] on div "Balance forward" at bounding box center [244, 306] width 205 height 20
type input "Rent / Balance forward"
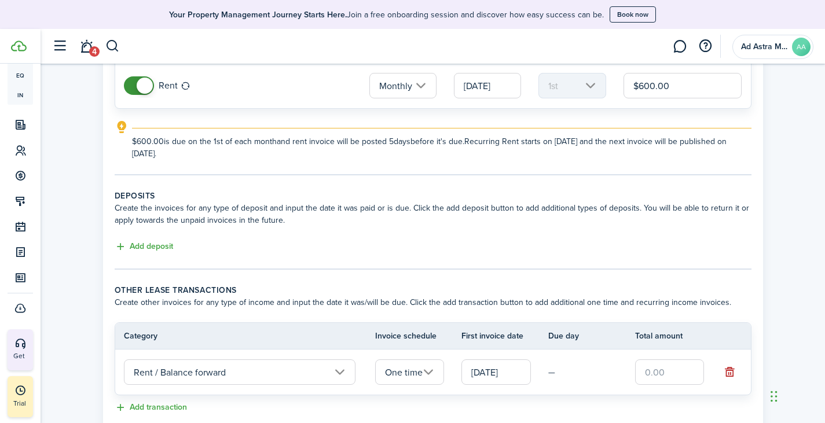
click at [514, 366] on input "[DATE]" at bounding box center [495, 371] width 69 height 25
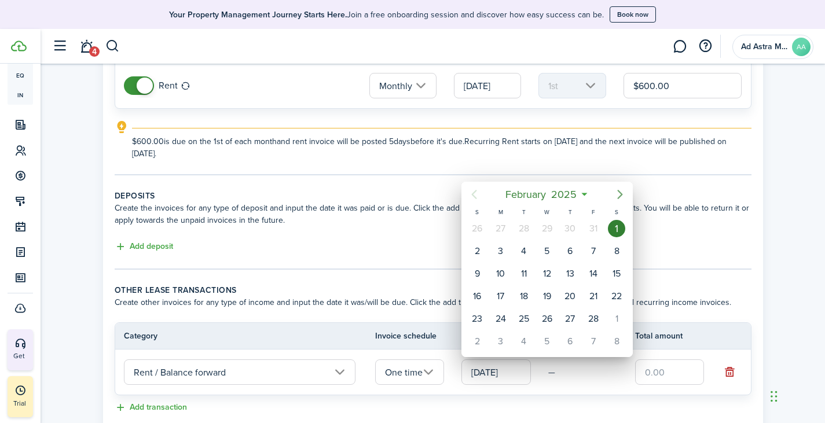
click at [619, 197] on icon "Next page" at bounding box center [619, 194] width 5 height 9
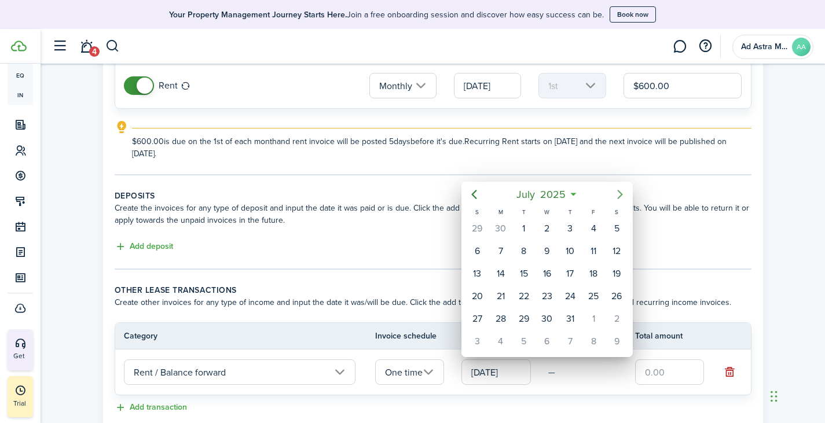
click at [619, 197] on icon "Next page" at bounding box center [619, 194] width 5 height 9
click at [473, 194] on icon "Previous page" at bounding box center [474, 194] width 5 height 9
click at [528, 296] on div "23" at bounding box center [523, 296] width 17 height 17
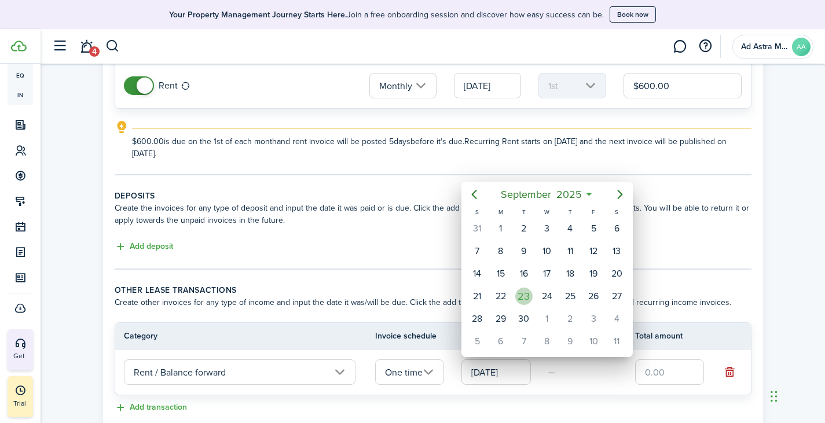
type input "[DATE]"
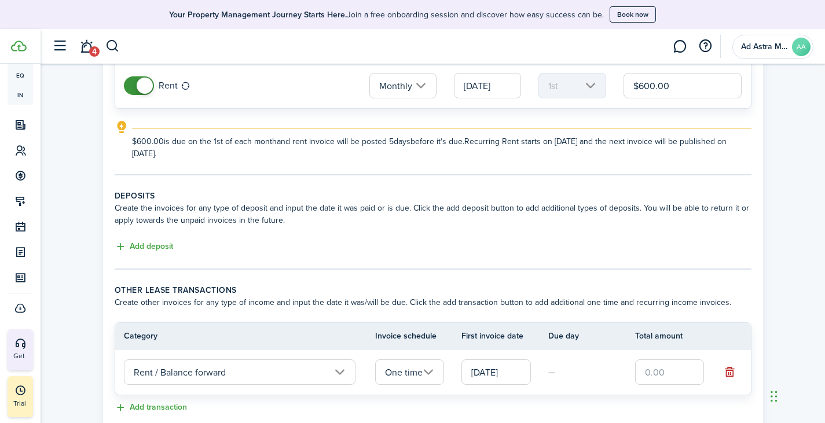
click at [666, 370] on input "text" at bounding box center [669, 371] width 69 height 25
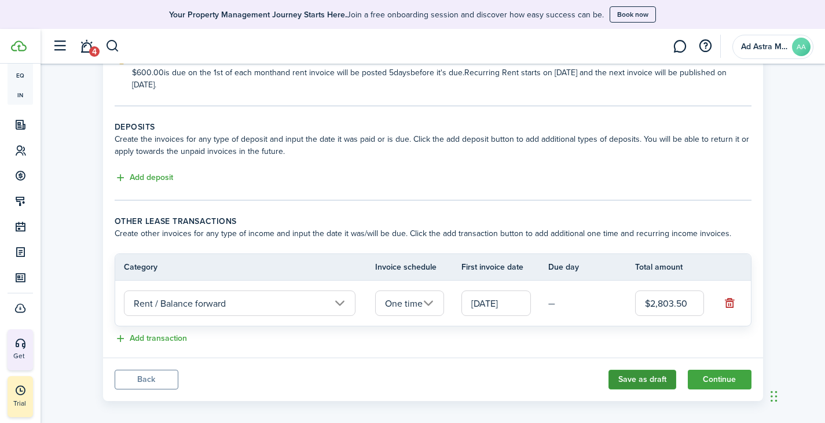
scroll to position [213, 0]
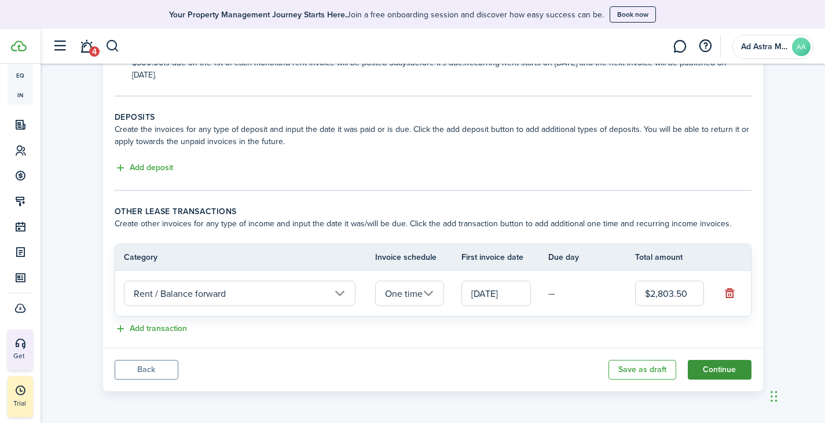
type input "$2,803.50"
click at [714, 373] on button "Continue" at bounding box center [719, 370] width 64 height 20
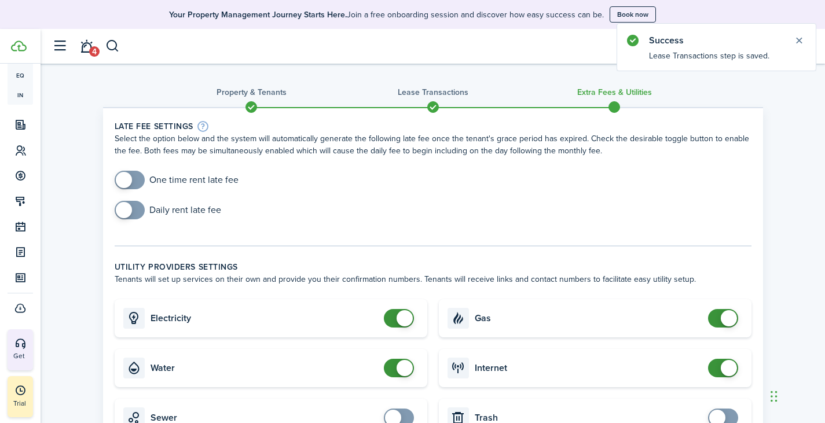
checkbox input "true"
click at [127, 175] on span at bounding box center [124, 180] width 16 height 16
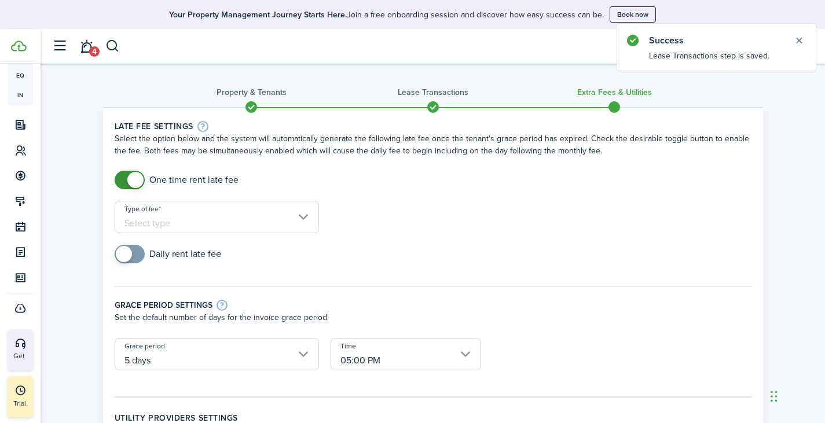
click at [244, 215] on input "Type of fee" at bounding box center [217, 217] width 204 height 32
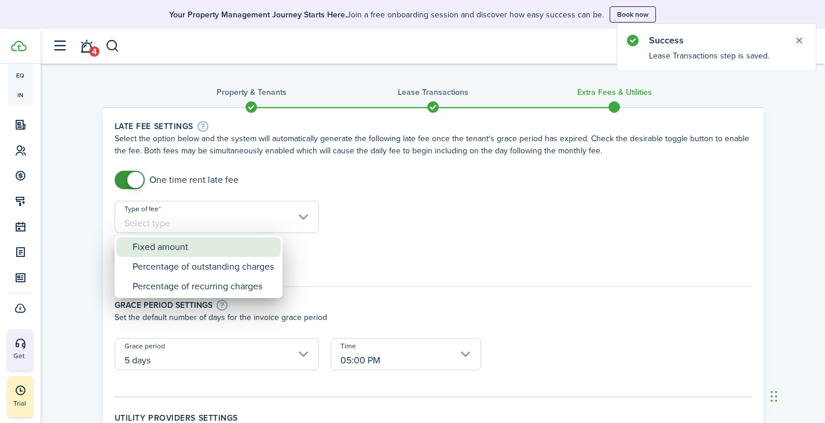
click at [193, 248] on div "Fixed amount" at bounding box center [203, 247] width 141 height 20
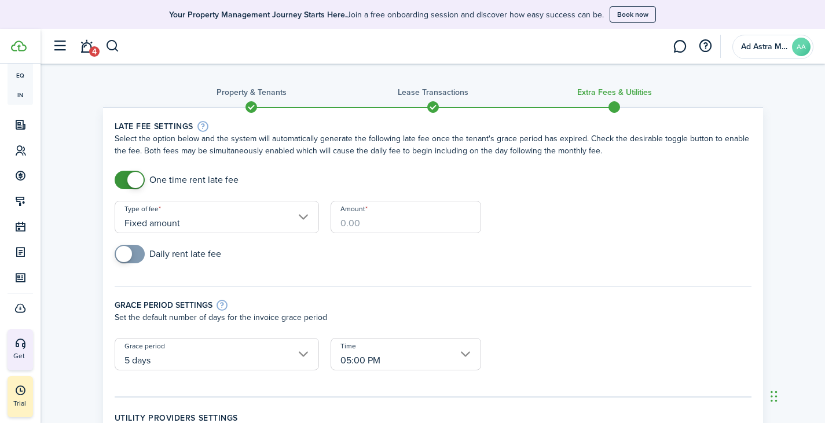
click at [366, 233] on div "Amount" at bounding box center [406, 223] width 162 height 44
click at [368, 225] on input "Amount" at bounding box center [405, 217] width 150 height 32
click at [276, 226] on input "Fixed amount" at bounding box center [217, 217] width 204 height 32
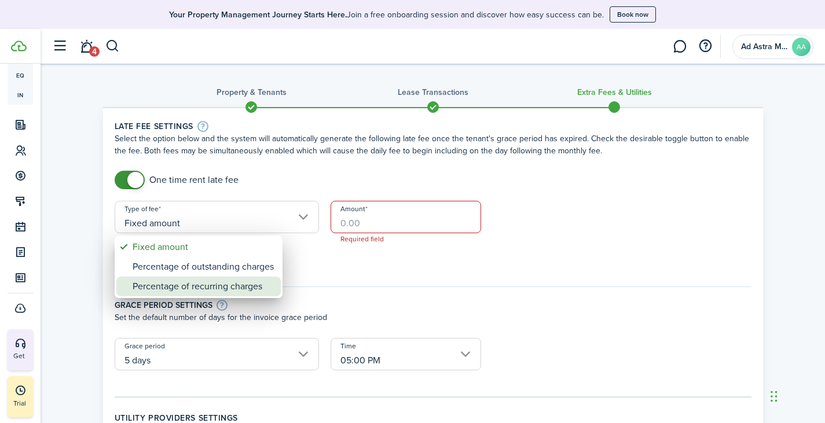
click at [238, 281] on div "Percentage of recurring charges" at bounding box center [203, 287] width 141 height 20
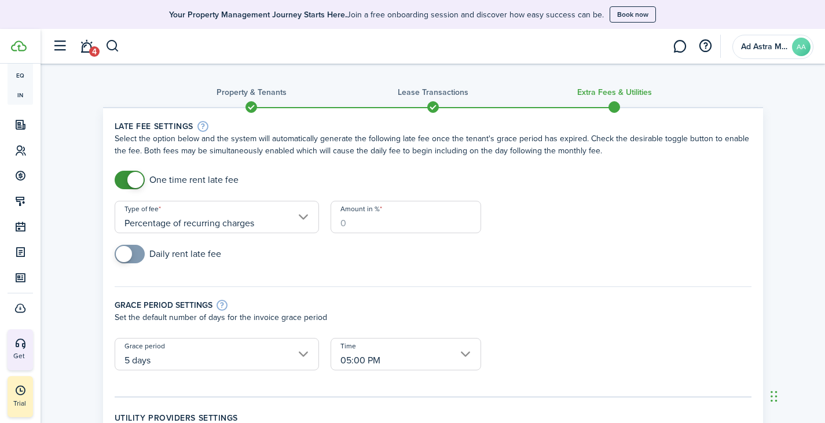
click at [288, 211] on input "Percentage of recurring charges" at bounding box center [217, 217] width 204 height 32
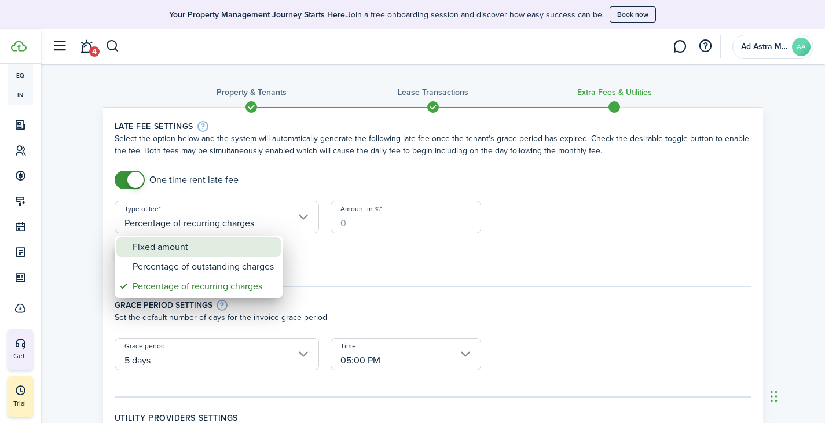
click at [192, 246] on div "Fixed amount" at bounding box center [203, 247] width 141 height 20
type input "Fixed amount"
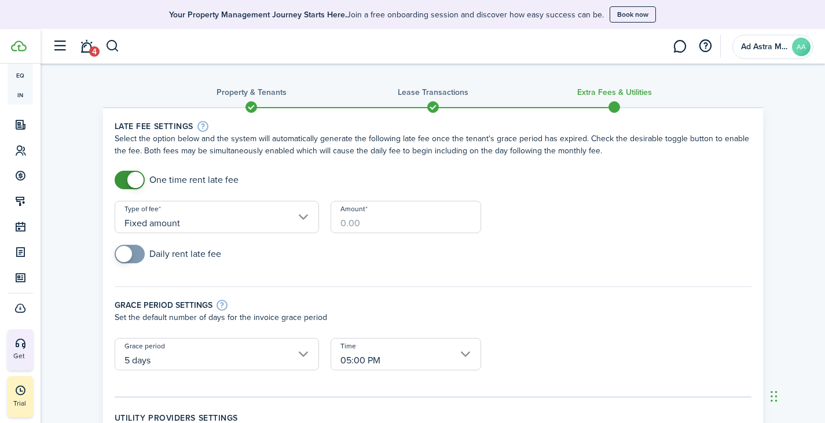
click at [382, 220] on input "Amount" at bounding box center [405, 217] width 150 height 32
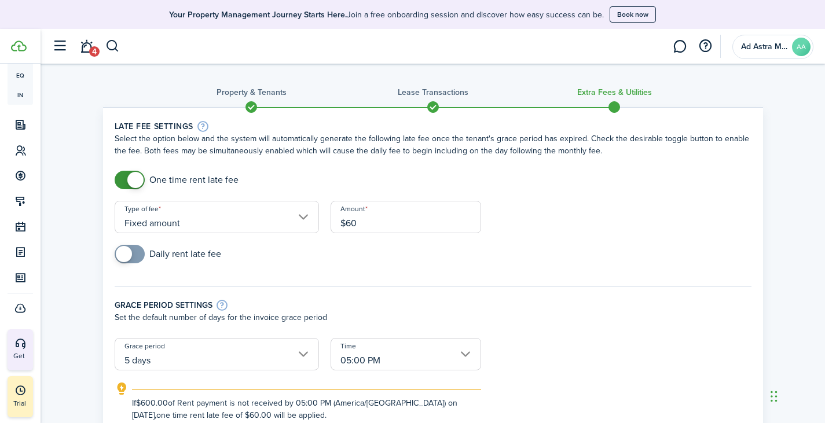
type input "$60.00"
click at [640, 230] on form "One time rent late fee Type of fee Fixed amount Amount $60.00 Daily rent late f…" at bounding box center [433, 296] width 648 height 251
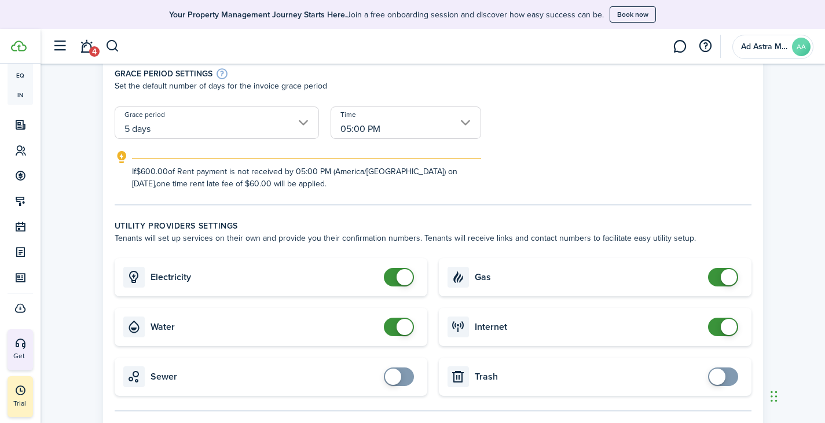
scroll to position [289, 0]
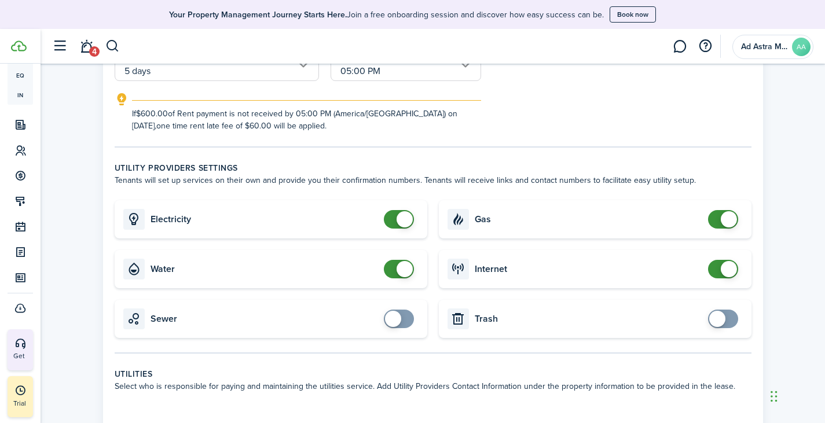
checkbox input "true"
click at [718, 312] on span at bounding box center [717, 319] width 16 height 16
checkbox input "true"
click at [392, 316] on span at bounding box center [393, 319] width 16 height 16
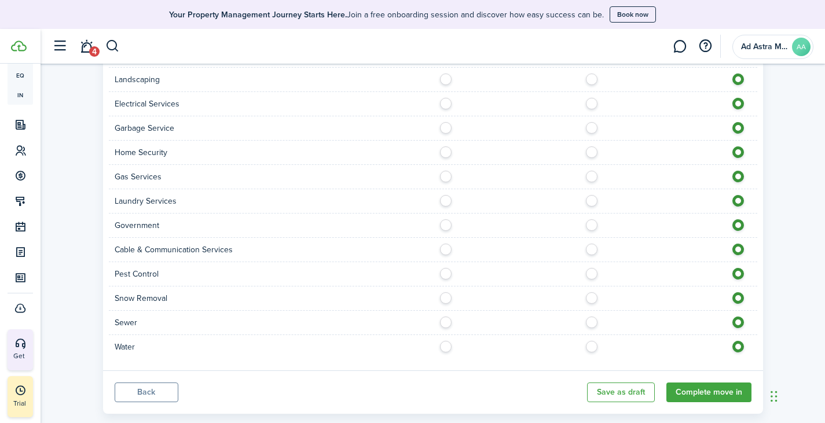
scroll to position [804, 0]
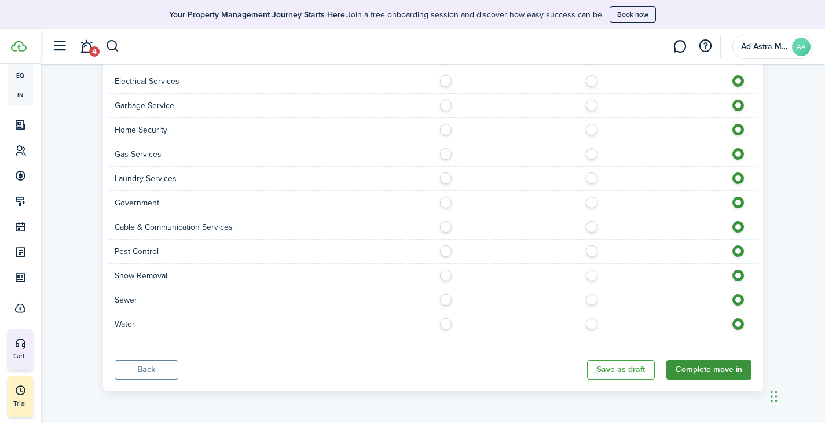
click at [713, 372] on button "Complete move in" at bounding box center [708, 370] width 85 height 20
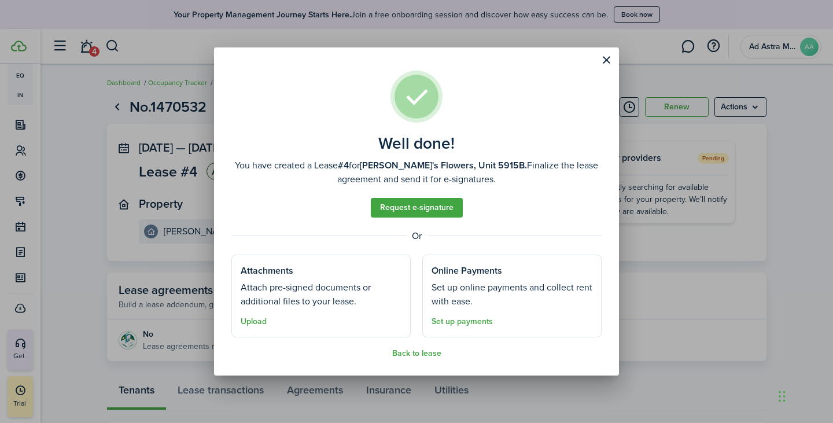
click at [245, 326] on span "Upload" at bounding box center [254, 320] width 26 height 13
click at [249, 322] on button "Upload" at bounding box center [254, 321] width 26 height 9
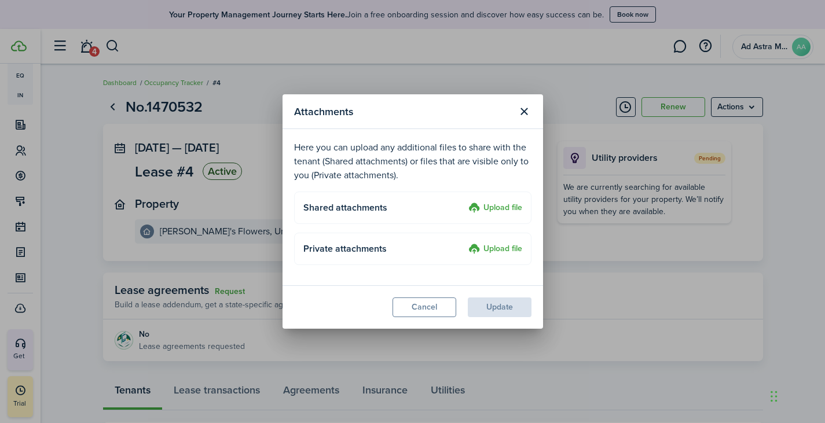
click at [496, 249] on label "Upload file" at bounding box center [495, 249] width 54 height 14
click at [464, 242] on input "Upload file" at bounding box center [464, 242] width 0 height 0
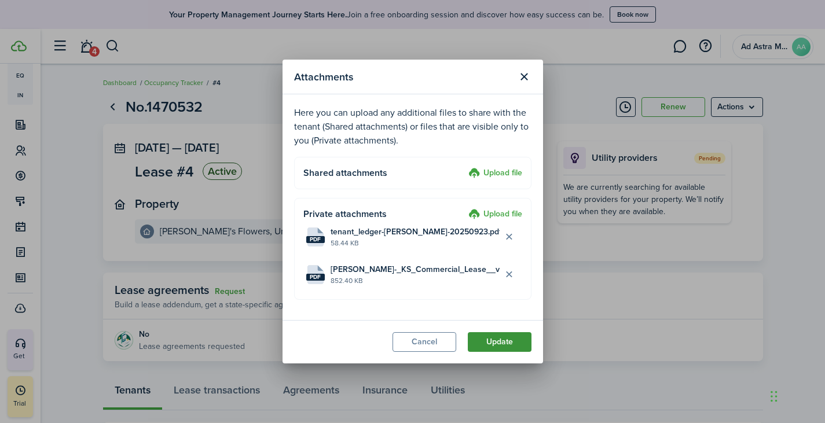
click at [499, 345] on button "Update" at bounding box center [500, 342] width 64 height 20
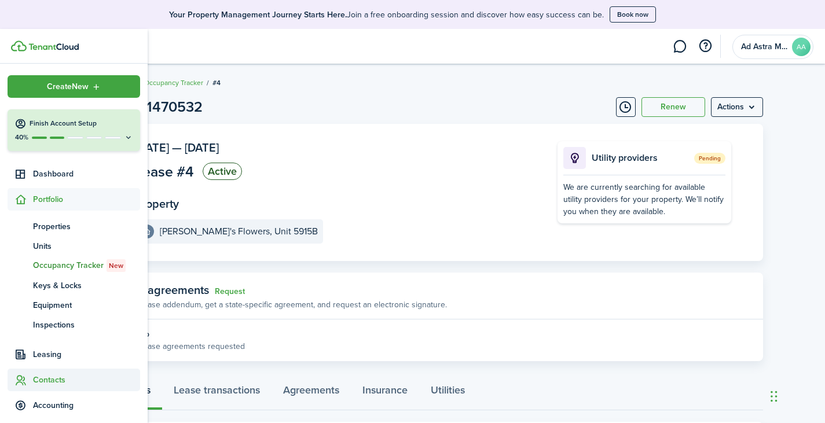
click at [54, 379] on span "Contacts" at bounding box center [86, 380] width 107 height 12
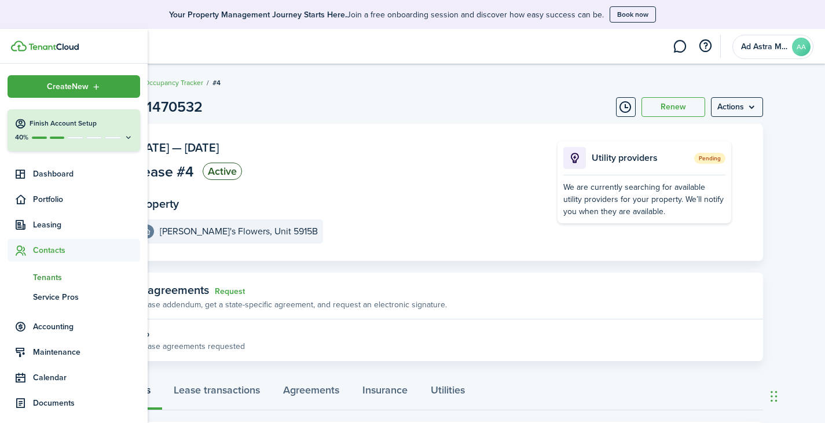
click at [57, 279] on span "Tenants" at bounding box center [86, 277] width 107 height 12
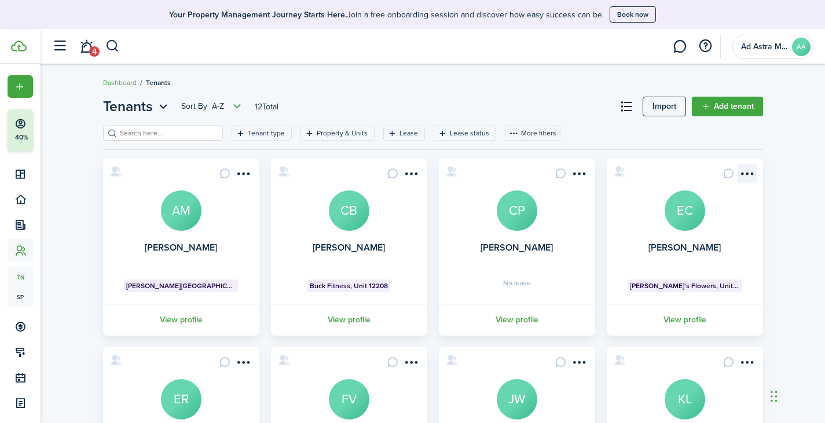
click at [755, 172] on menu-btn-icon "Open menu" at bounding box center [747, 174] width 20 height 20
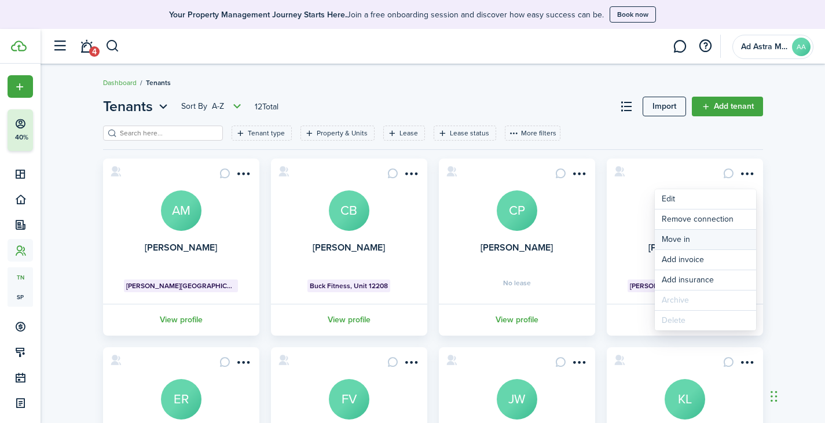
click at [692, 240] on link "Move in" at bounding box center [704, 240] width 101 height 20
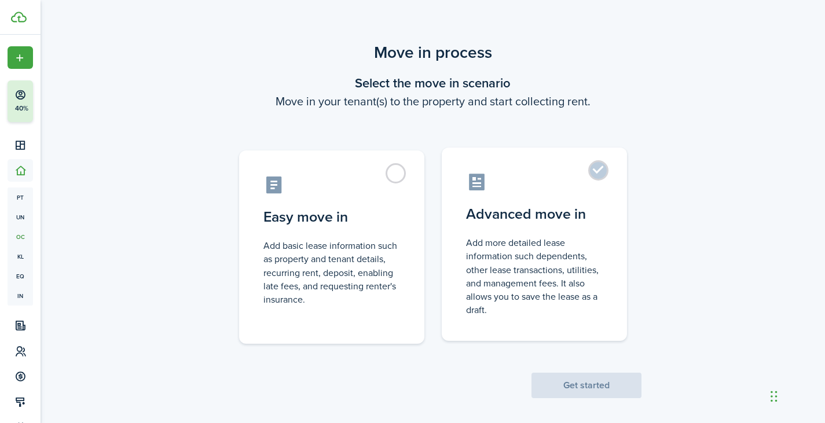
click at [591, 182] on control-radio-card-icon at bounding box center [534, 182] width 137 height 20
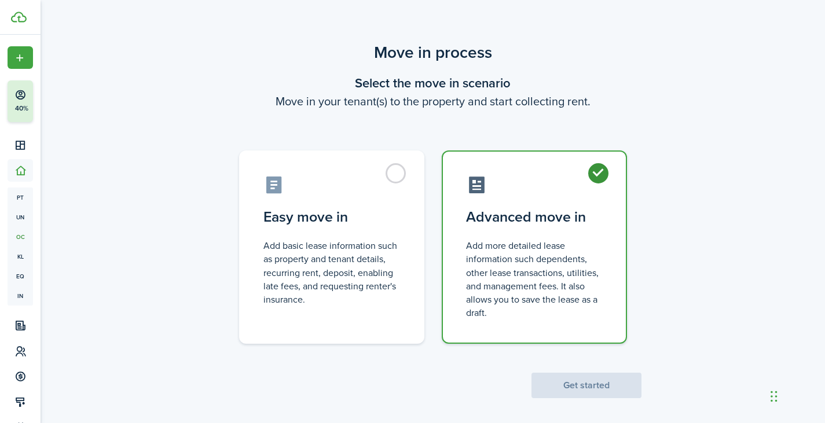
radio input "true"
click at [589, 387] on button "Get started" at bounding box center [586, 385] width 110 height 25
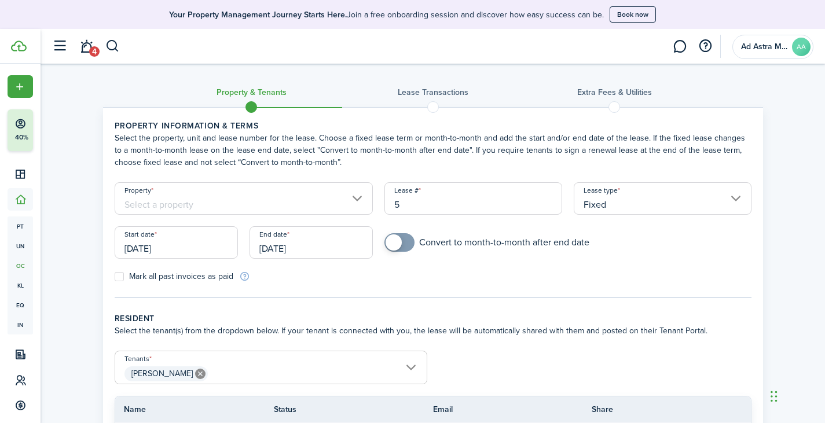
click at [242, 208] on input "Property" at bounding box center [244, 198] width 259 height 32
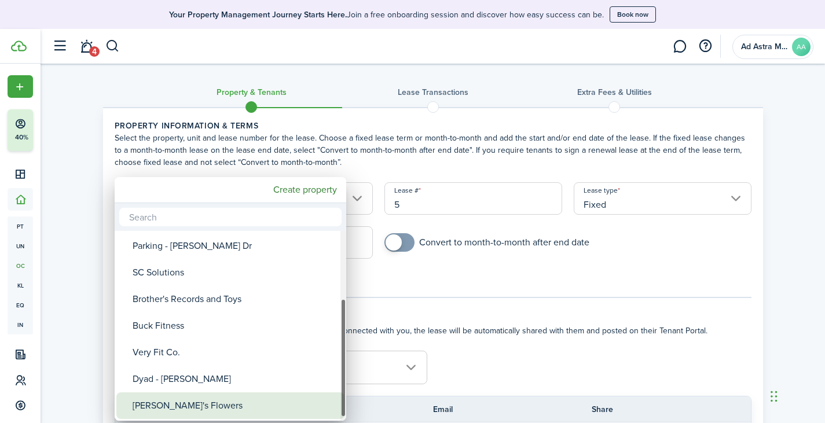
click at [212, 399] on div "[PERSON_NAME]'s Flowers" at bounding box center [235, 405] width 205 height 27
type input "[PERSON_NAME]'s Flowers"
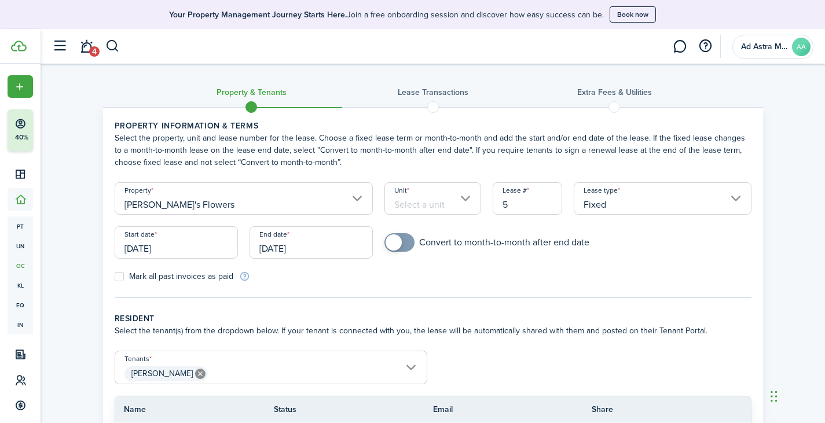
click at [438, 201] on input "Unit" at bounding box center [432, 198] width 97 height 32
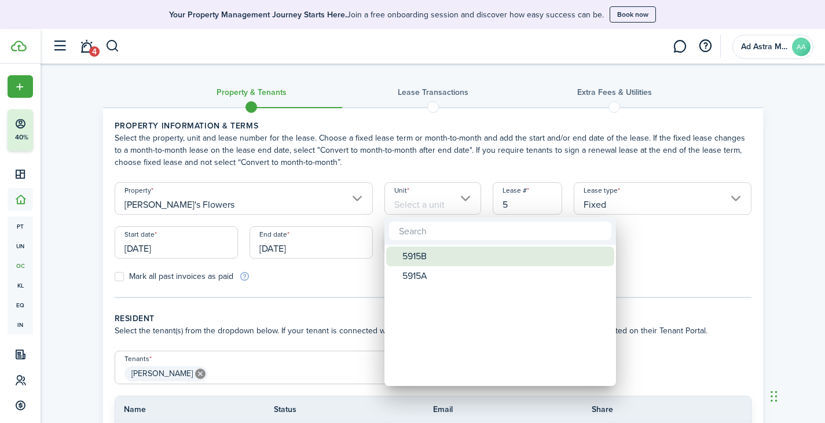
click at [444, 253] on div "5915B" at bounding box center [504, 257] width 205 height 20
type input "5915B"
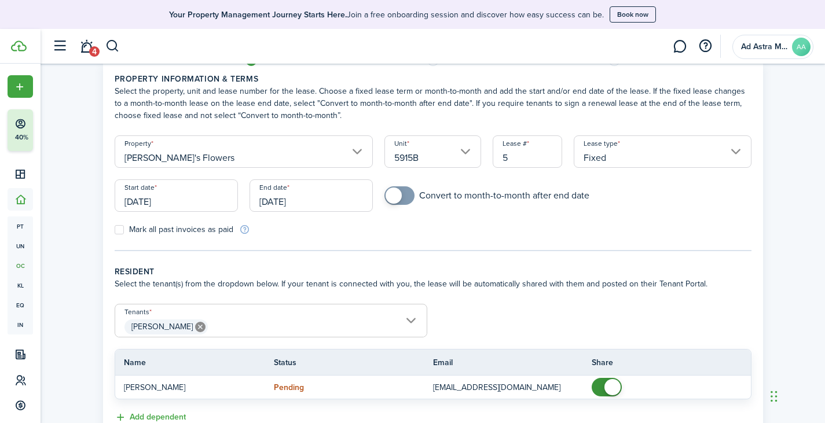
scroll to position [58, 0]
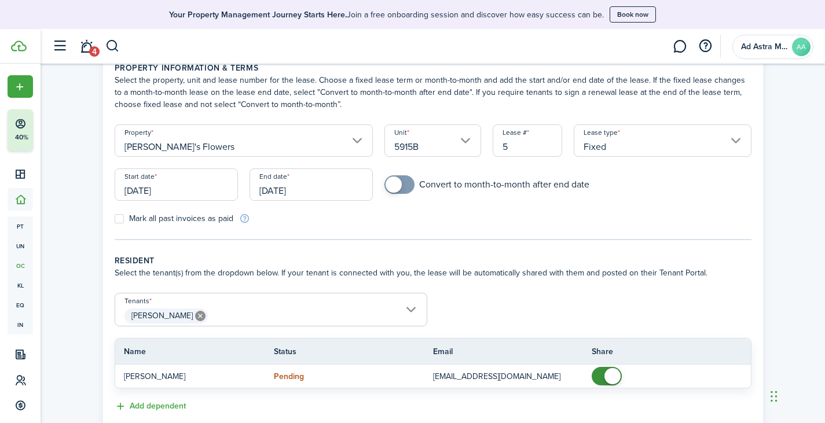
click at [149, 179] on input "[DATE]" at bounding box center [176, 184] width 123 height 32
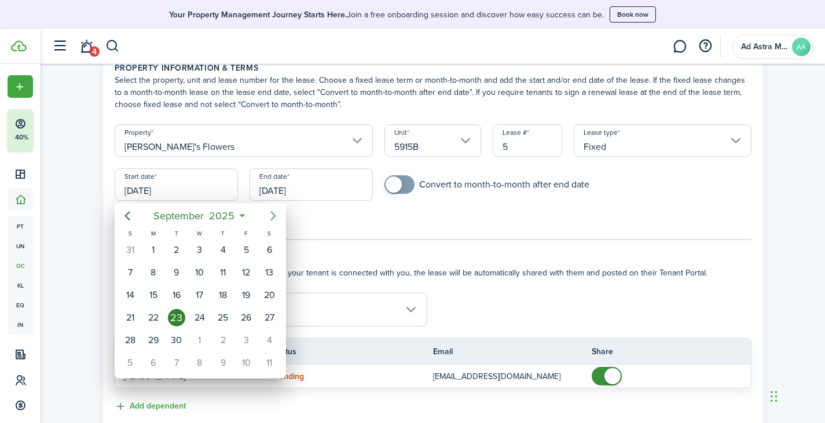
click at [275, 214] on icon "Next page" at bounding box center [273, 216] width 14 height 14
click at [197, 251] on div "1" at bounding box center [199, 249] width 17 height 17
type input "[DATE]"
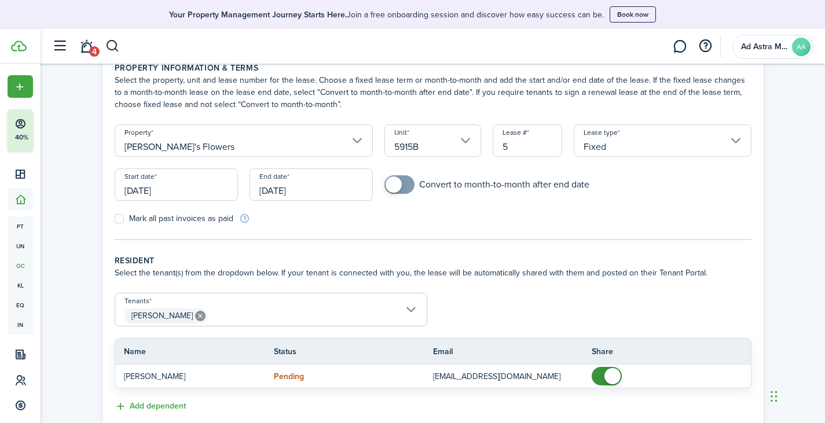
click at [300, 189] on input "[DATE]" at bounding box center [310, 184] width 123 height 32
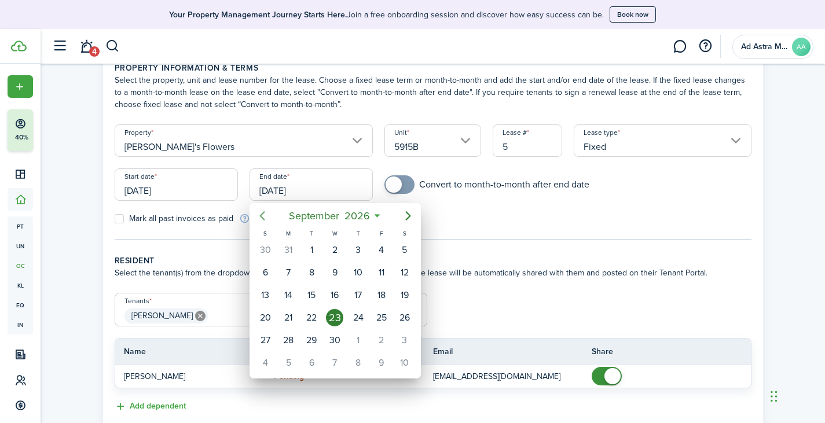
click at [262, 215] on icon "Previous page" at bounding box center [261, 215] width 5 height 9
click at [262, 214] on icon "Previous page" at bounding box center [261, 215] width 5 height 9
click at [263, 213] on icon "Previous page" at bounding box center [262, 216] width 14 height 14
click at [264, 213] on icon "Previous page" at bounding box center [262, 216] width 14 height 14
click at [265, 213] on icon "Previous page" at bounding box center [262, 216] width 14 height 14
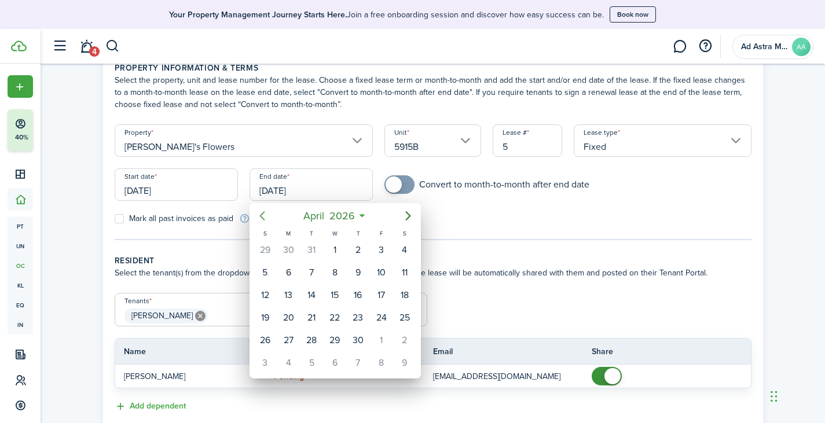
click at [265, 213] on icon "Previous page" at bounding box center [262, 216] width 14 height 14
click at [412, 214] on icon "Next page" at bounding box center [408, 216] width 14 height 14
click at [408, 249] on div "4" at bounding box center [404, 249] width 17 height 17
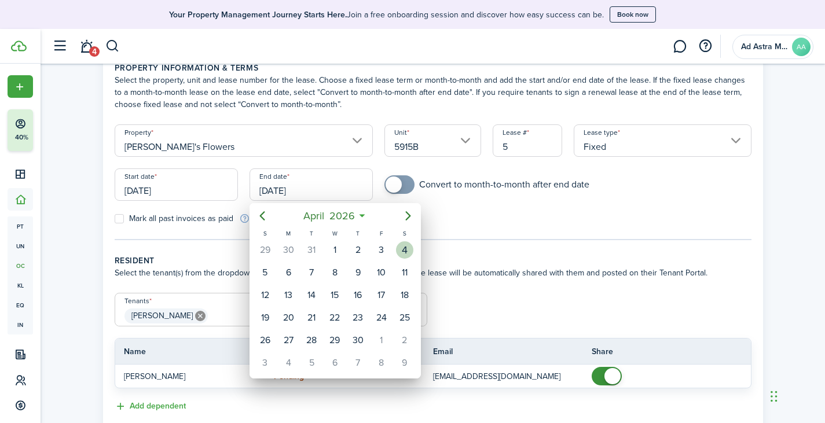
type input "[DATE]"
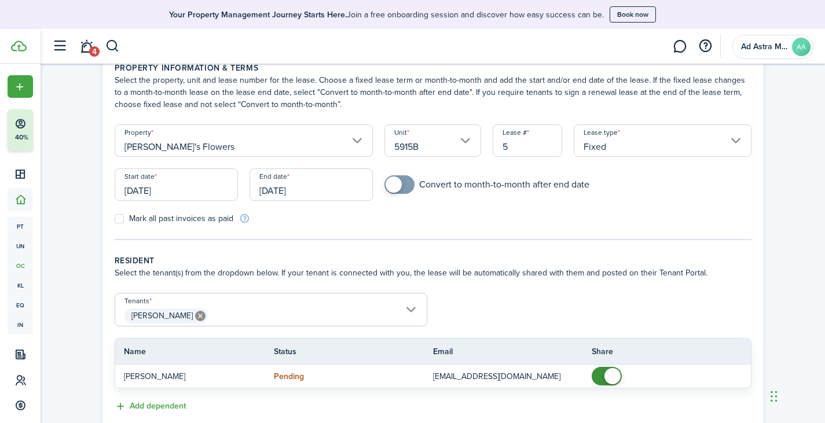
click at [497, 241] on panel-main-body "Property information & terms Select the property, unit and lease number for the…" at bounding box center [433, 237] width 660 height 375
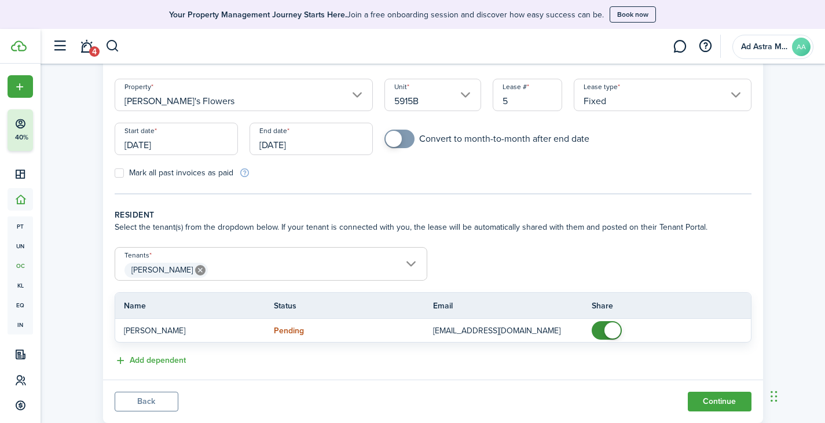
scroll to position [116, 0]
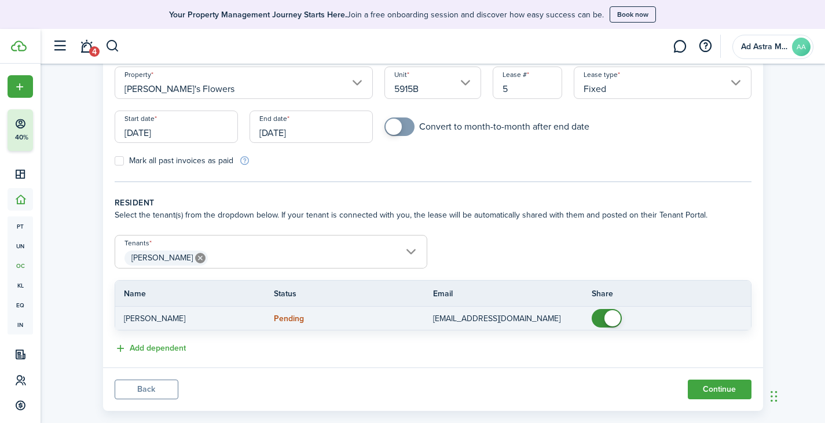
checkbox input "false"
click at [602, 319] on span at bounding box center [607, 318] width 12 height 19
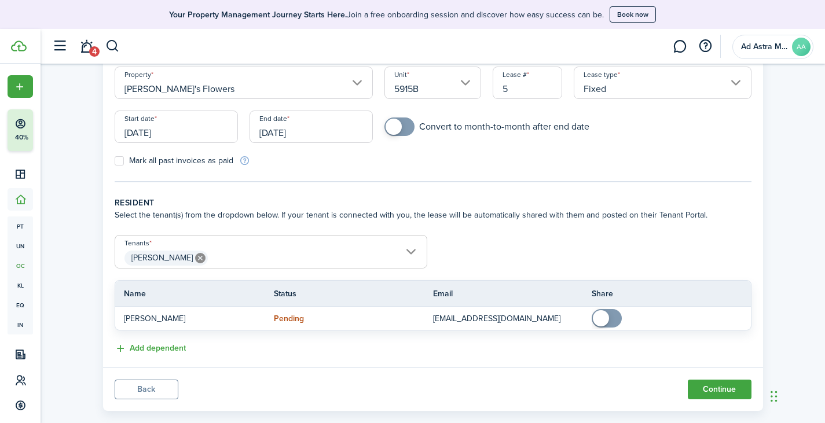
click at [386, 255] on span "[PERSON_NAME]" at bounding box center [270, 258] width 311 height 20
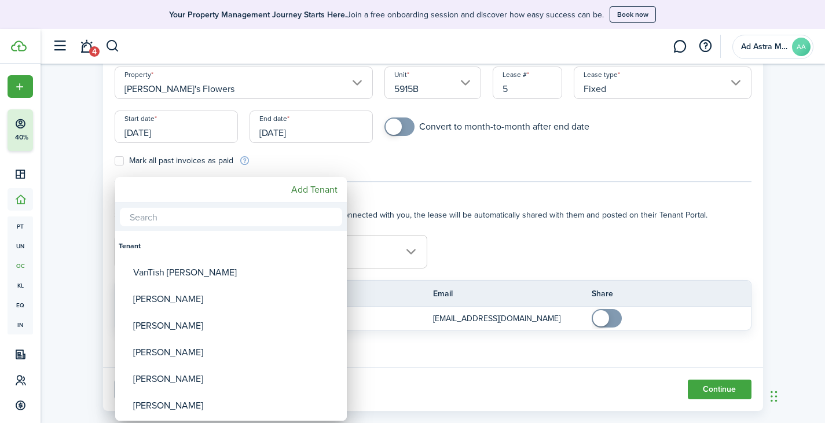
click at [395, 252] on div at bounding box center [412, 211] width 1010 height 608
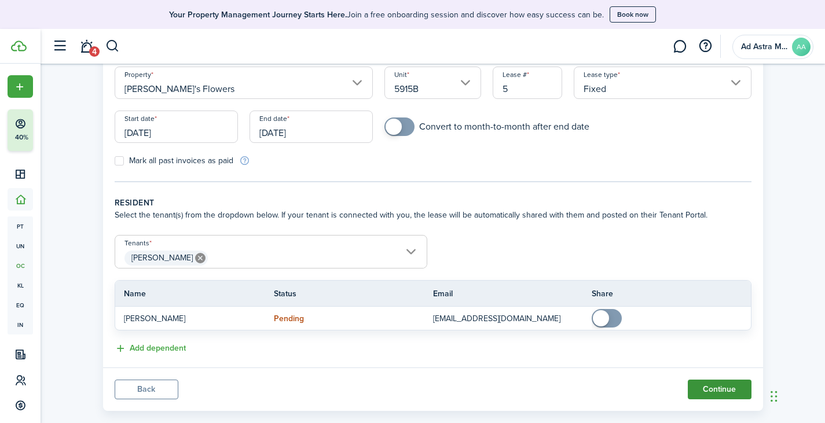
click at [726, 392] on button "Continue" at bounding box center [719, 390] width 64 height 20
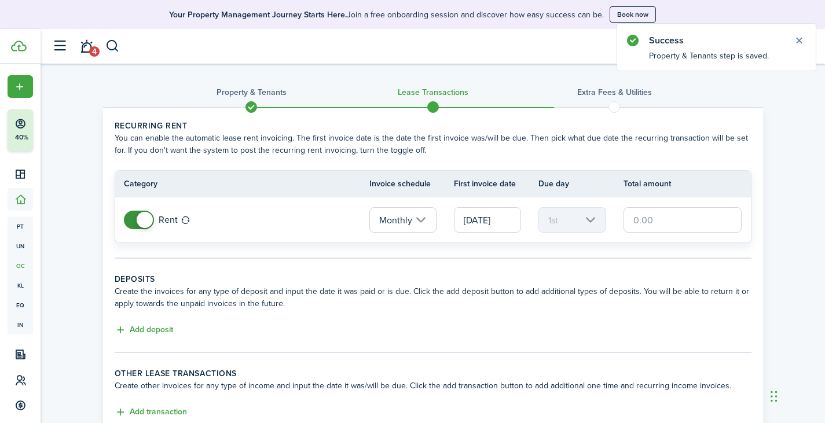
click at [643, 219] on input "text" at bounding box center [682, 219] width 119 height 25
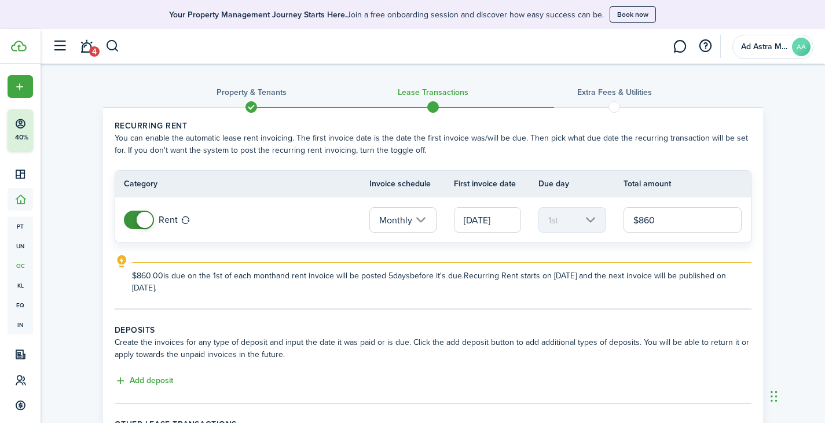
type input "$860.00"
click at [468, 306] on tc-wizard-step "Recurring rent You can enable the automatic lease rent invoicing. The first inv…" at bounding box center [433, 215] width 637 height 190
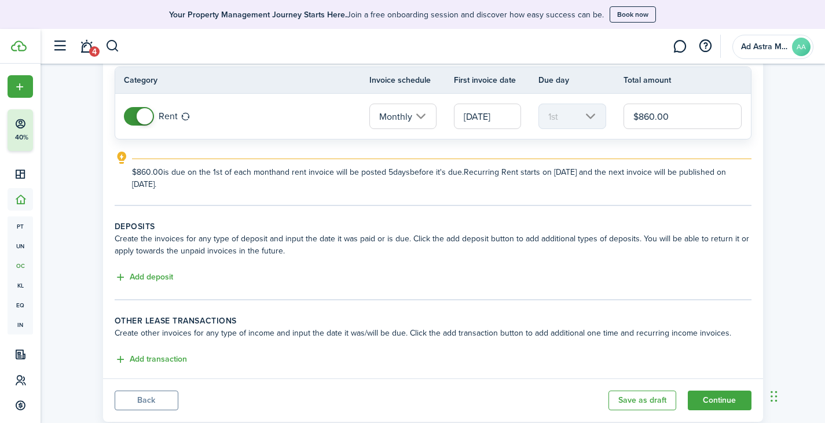
scroll to position [116, 0]
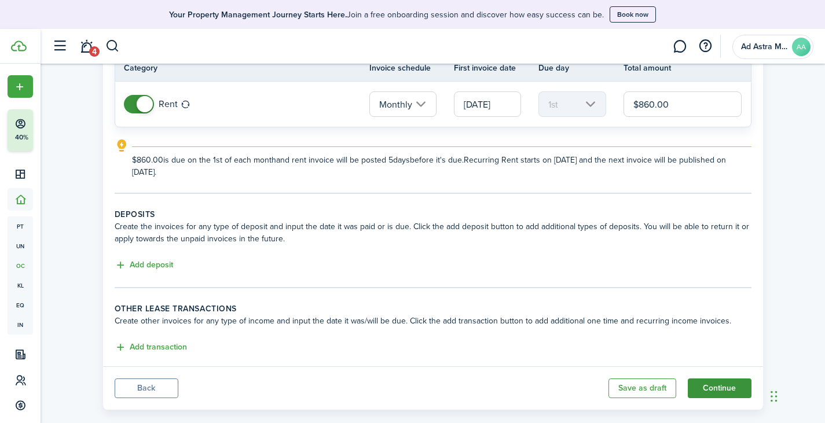
click at [726, 390] on button "Continue" at bounding box center [719, 388] width 64 height 20
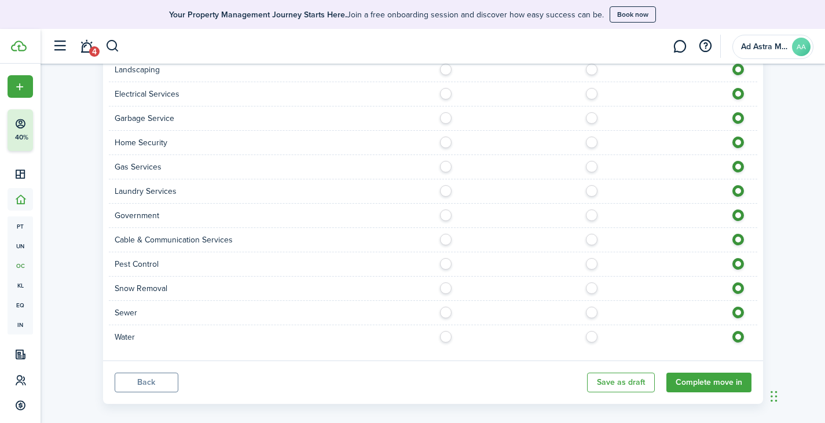
scroll to position [614, 0]
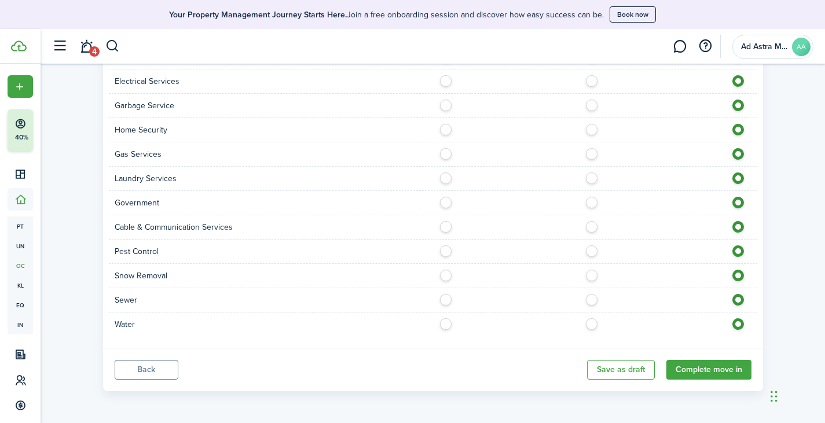
drag, startPoint x: 159, startPoint y: 369, endPoint x: 174, endPoint y: 364, distance: 15.9
click at [159, 369] on button "Back" at bounding box center [147, 370] width 64 height 20
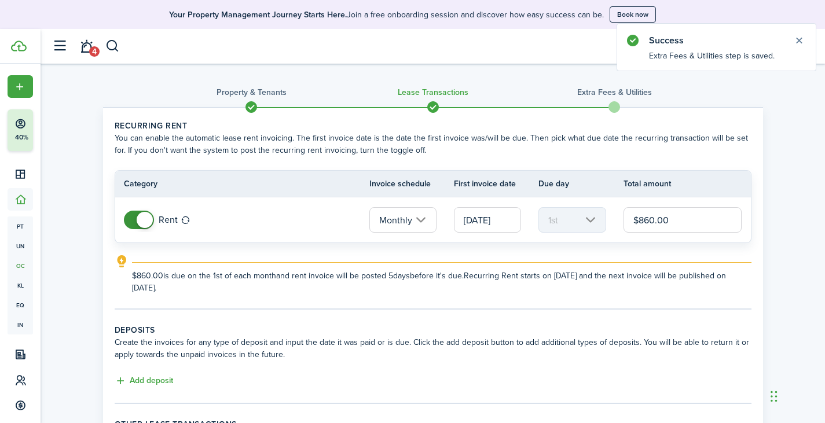
click at [655, 220] on input "$860.00" at bounding box center [682, 219] width 119 height 25
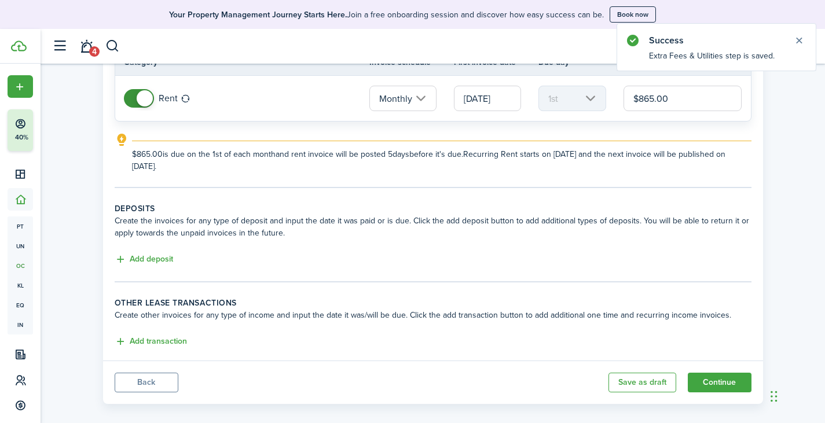
scroll to position [134, 0]
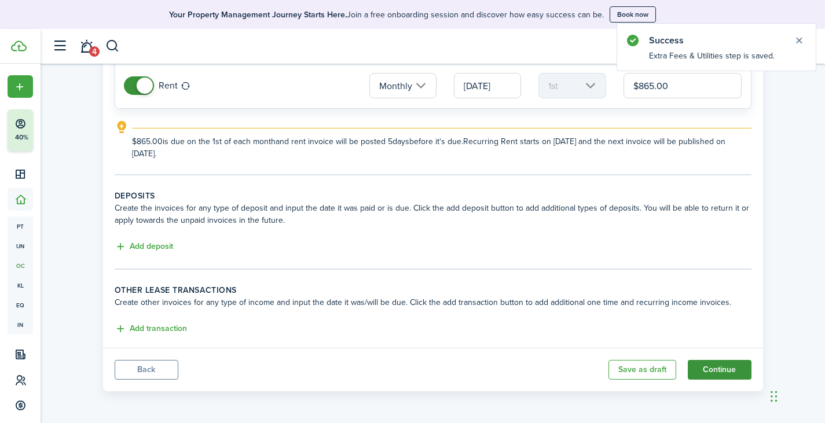
type input "$865.00"
click at [712, 371] on button "Continue" at bounding box center [719, 370] width 64 height 20
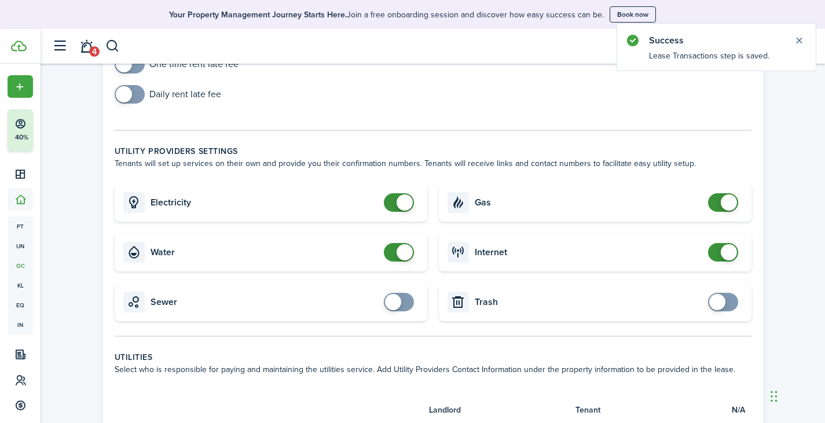
scroll to position [58, 0]
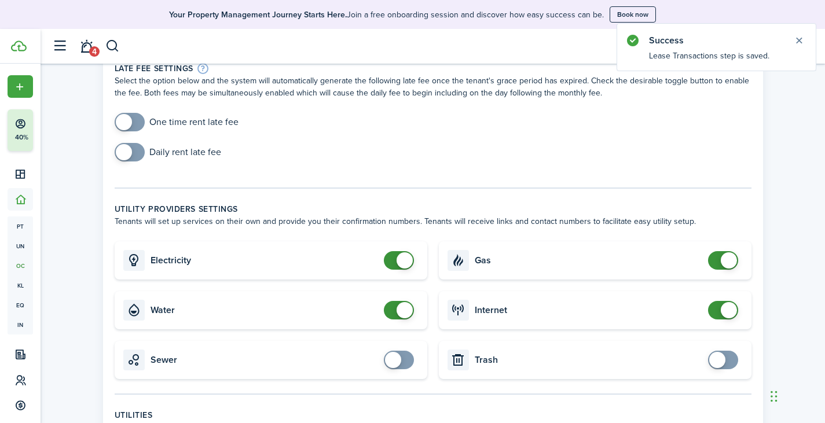
checkbox input "true"
click at [116, 120] on span at bounding box center [124, 122] width 16 height 16
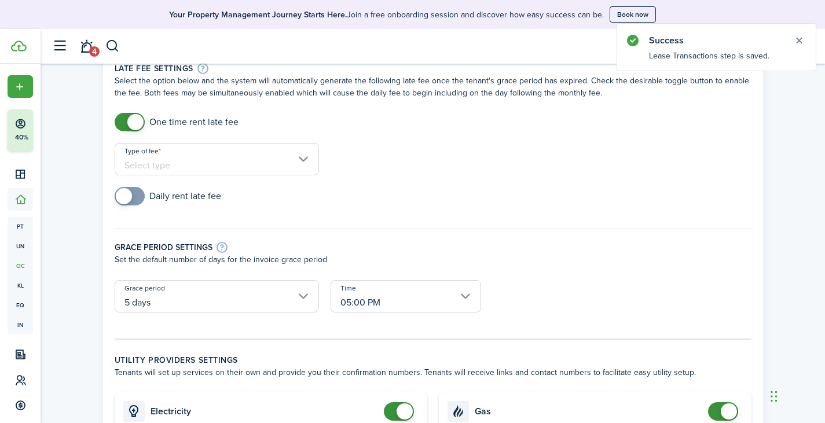
click at [226, 167] on input "Type of fee" at bounding box center [217, 159] width 204 height 32
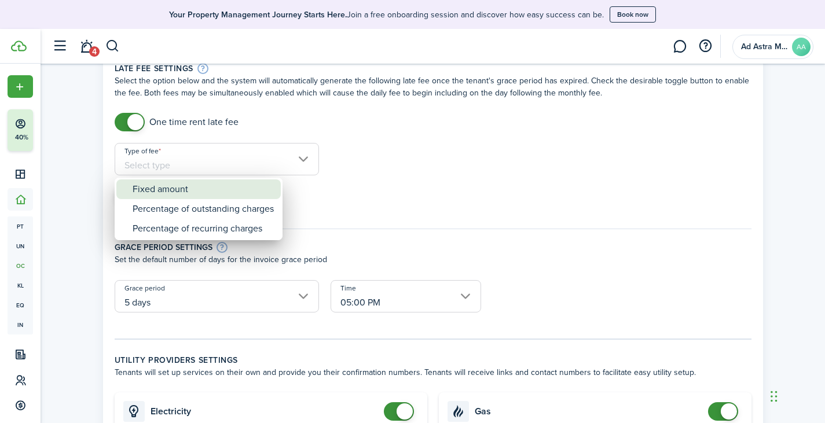
click at [225, 185] on div "Fixed amount" at bounding box center [203, 189] width 141 height 20
type input "Fixed amount"
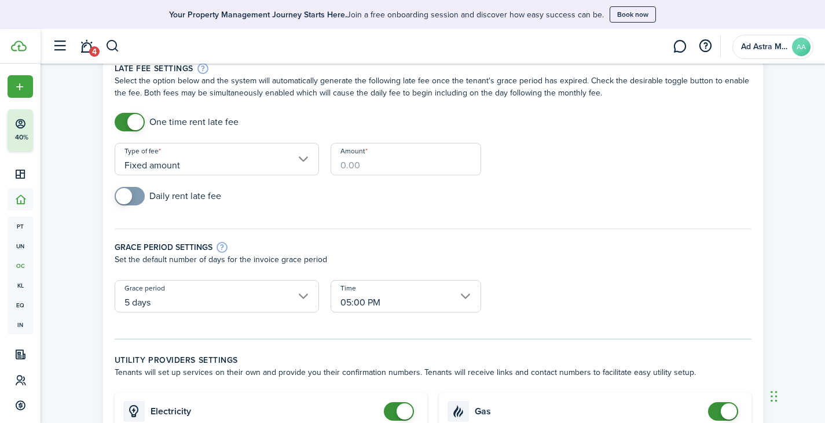
click at [385, 160] on input "Amount" at bounding box center [405, 159] width 150 height 32
click at [363, 167] on input "Amount" at bounding box center [405, 159] width 150 height 32
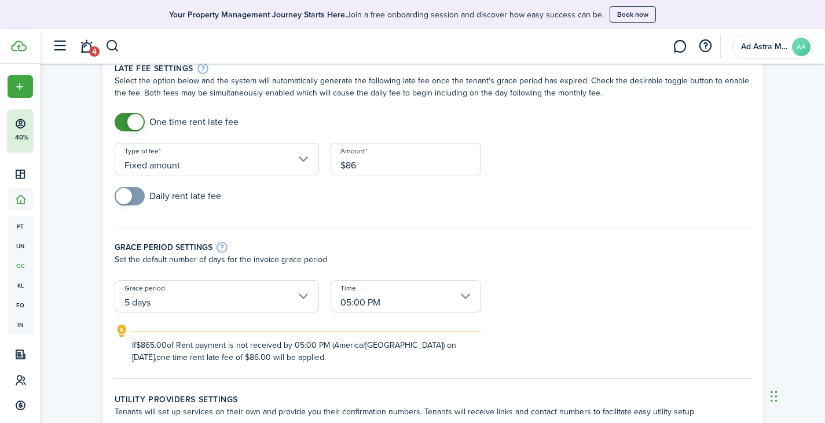
type input "$86.00"
click at [563, 167] on form "One time rent late fee Type of fee Fixed amount Amount $86.00 Daily rent late f…" at bounding box center [433, 238] width 648 height 251
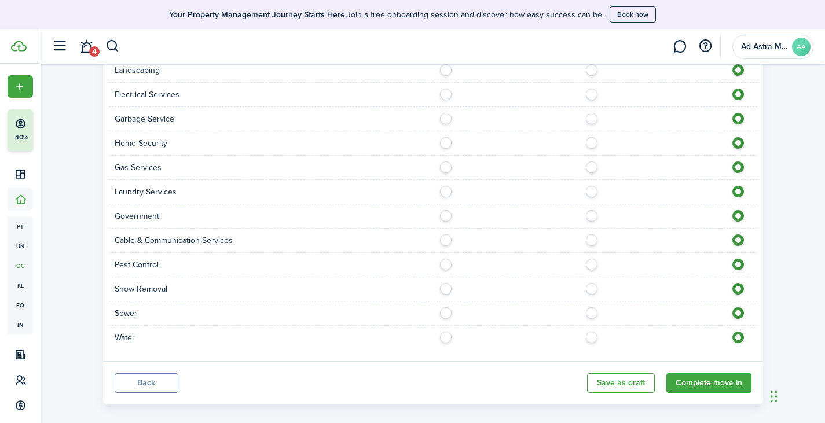
scroll to position [804, 0]
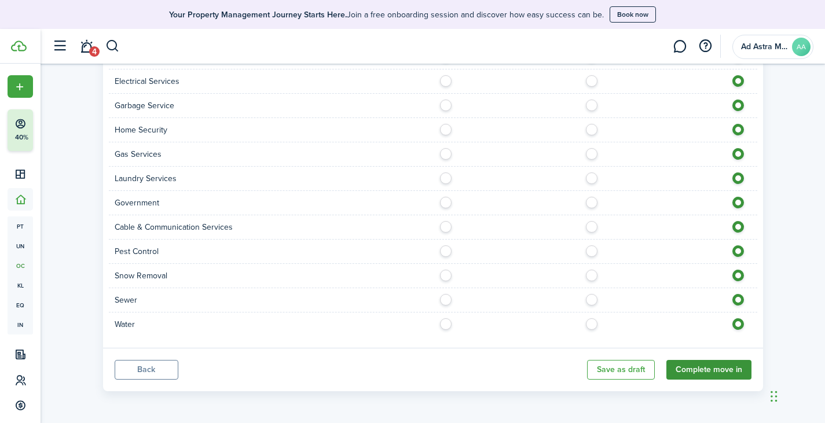
click at [690, 372] on button "Complete move in" at bounding box center [708, 370] width 85 height 20
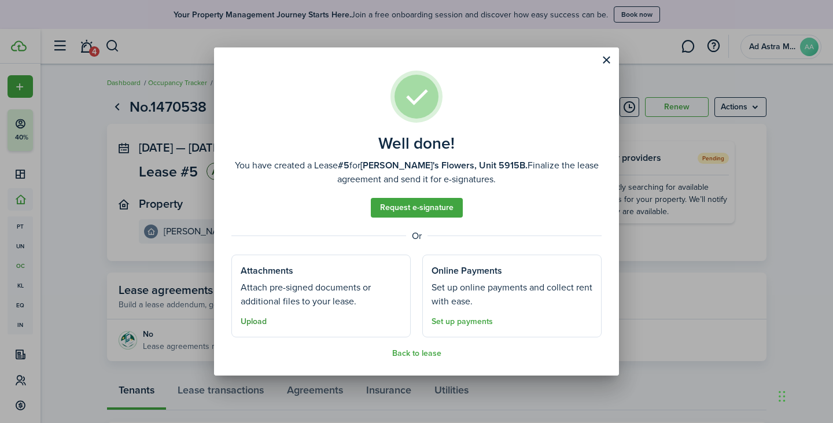
click at [263, 320] on button "Upload" at bounding box center [254, 321] width 26 height 9
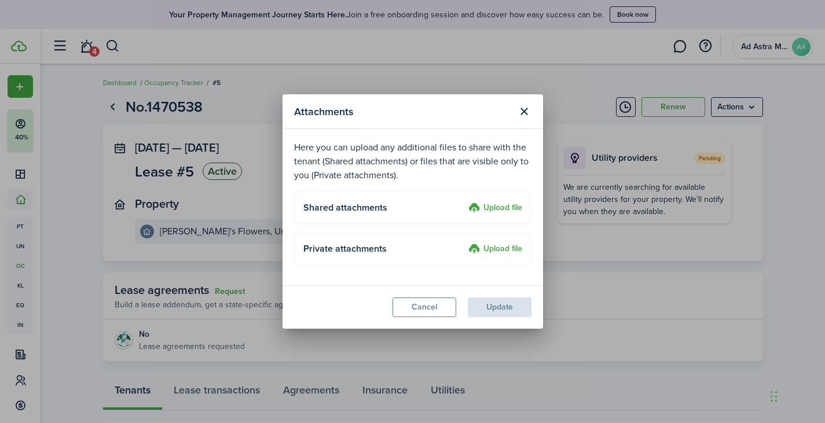
click at [494, 247] on label "Upload file" at bounding box center [495, 249] width 54 height 14
click at [464, 242] on input "Upload file" at bounding box center [464, 242] width 0 height 0
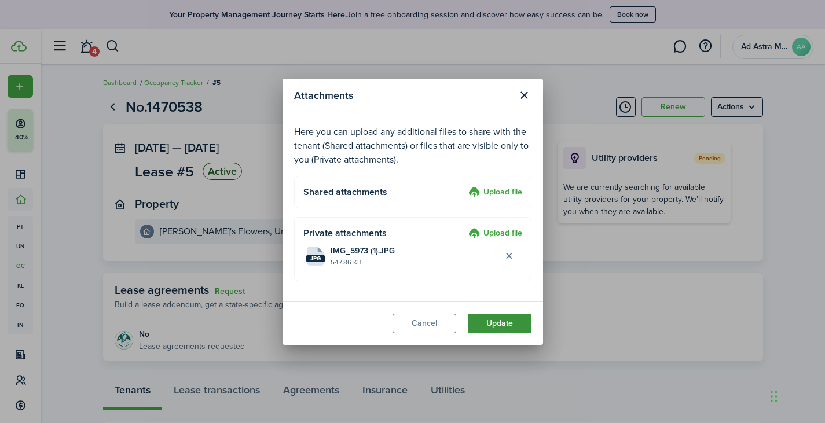
click at [487, 325] on button "Update" at bounding box center [500, 324] width 64 height 20
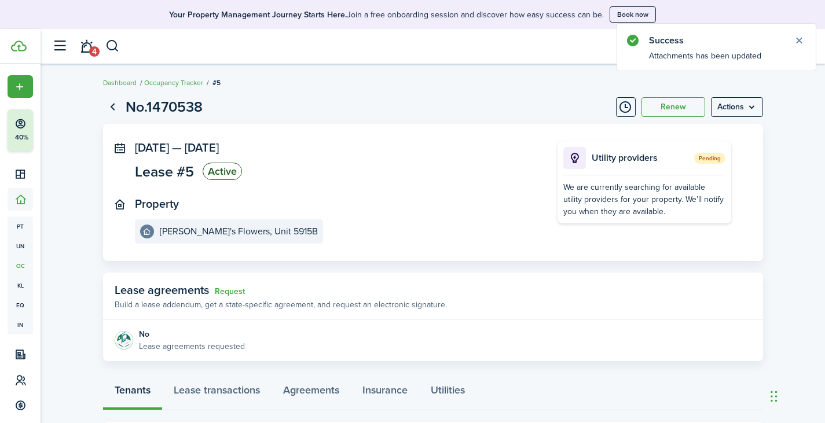
scroll to position [231, 0]
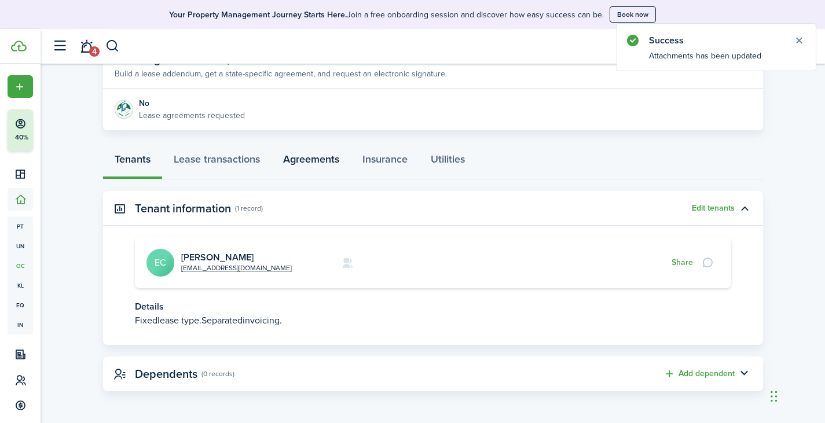
click at [322, 157] on link "Agreements" at bounding box center [310, 162] width 79 height 35
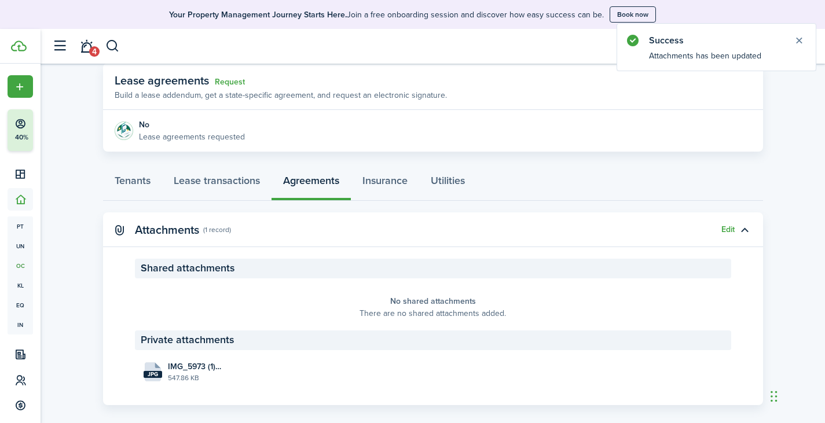
scroll to position [223, 0]
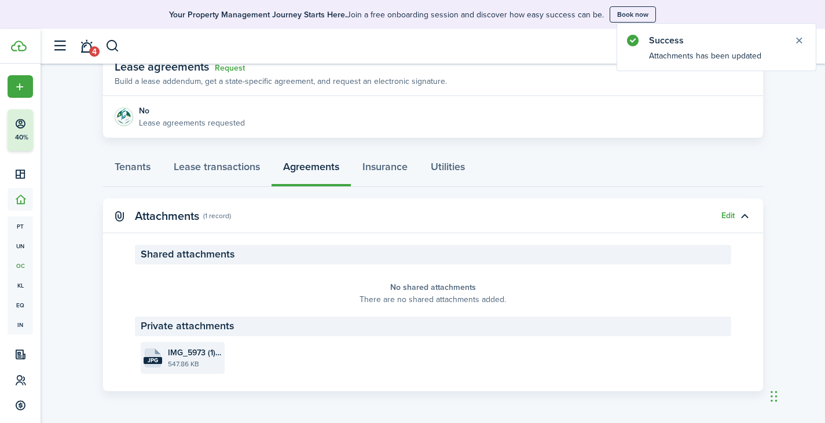
click at [190, 363] on file-size "547.86 KB" at bounding box center [195, 364] width 54 height 10
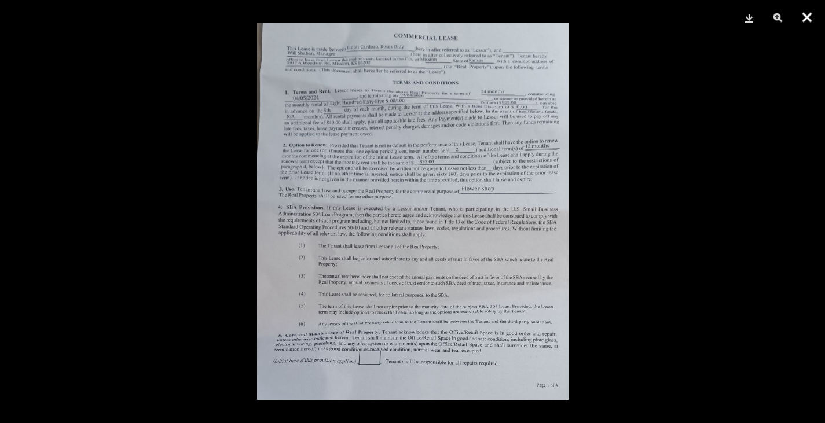
click at [804, 22] on button "Close" at bounding box center [806, 17] width 29 height 35
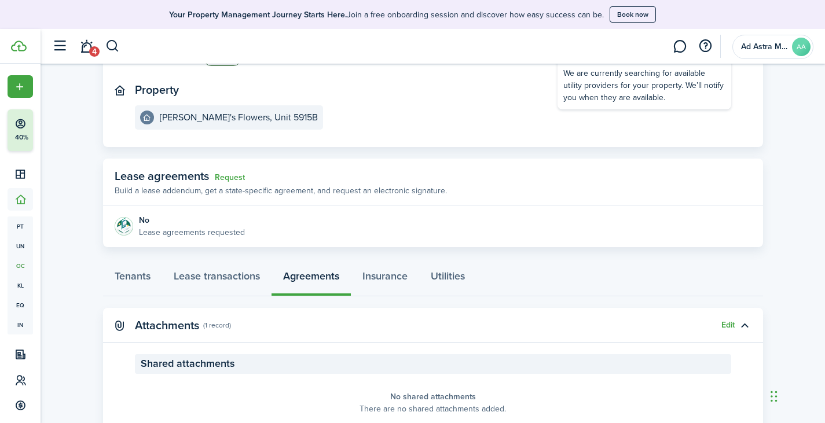
scroll to position [0, 0]
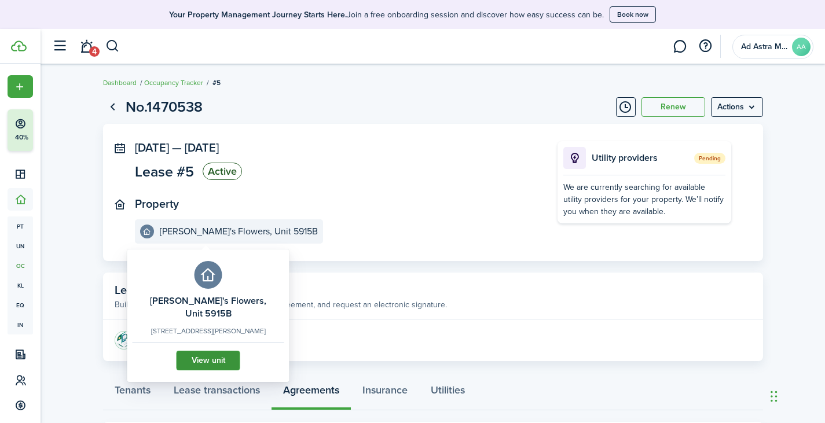
click at [215, 351] on link "View unit" at bounding box center [208, 361] width 64 height 20
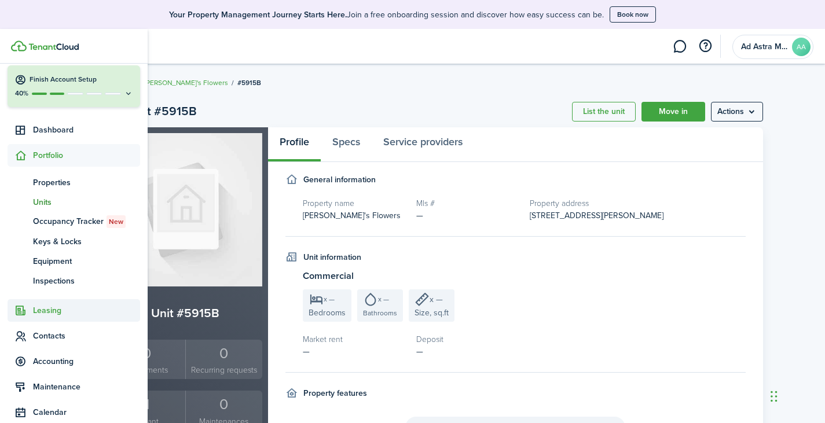
scroll to position [58, 0]
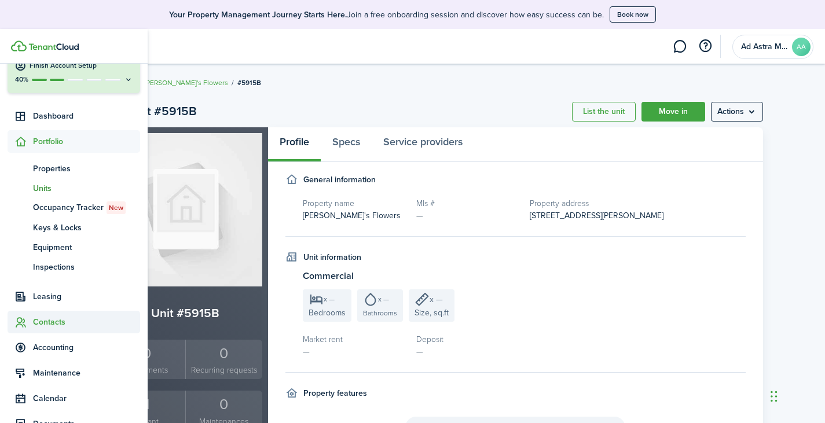
click at [51, 317] on span "Contacts" at bounding box center [86, 322] width 107 height 12
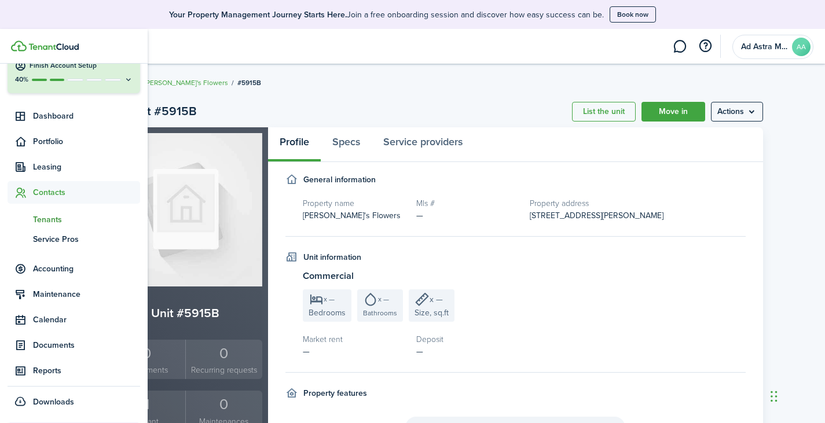
click at [49, 222] on span "Tenants" at bounding box center [86, 220] width 107 height 12
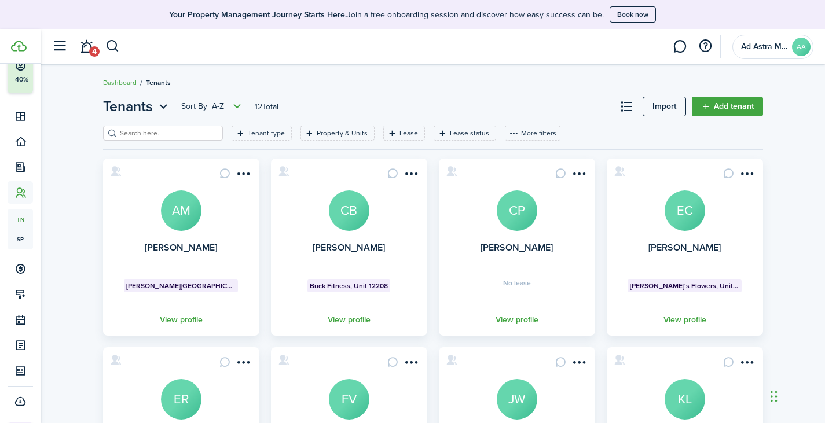
click at [692, 218] on avatar-text "EC" at bounding box center [684, 210] width 41 height 41
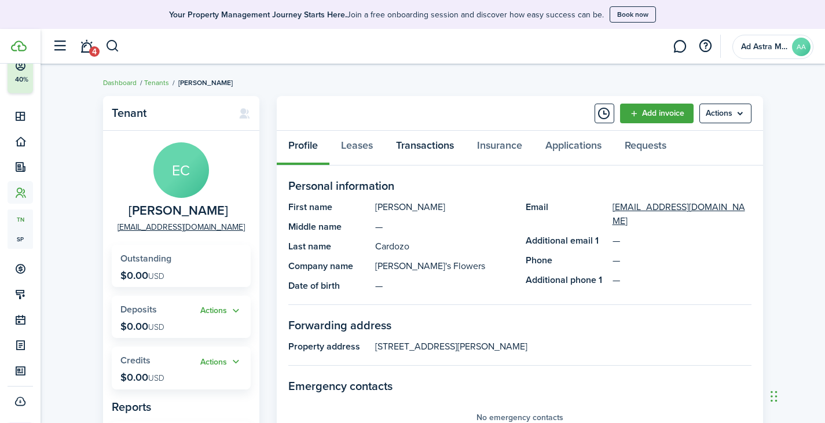
click at [434, 150] on link "Transactions" at bounding box center [424, 148] width 81 height 35
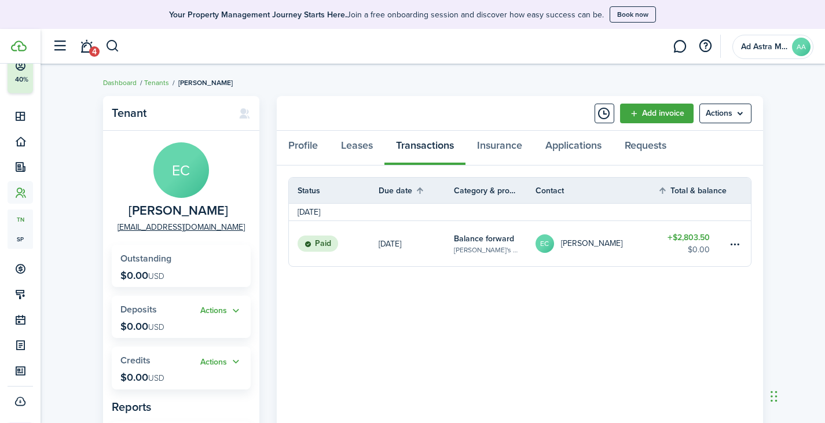
click at [594, 247] on table-profile-info-text "[PERSON_NAME]" at bounding box center [591, 243] width 61 height 9
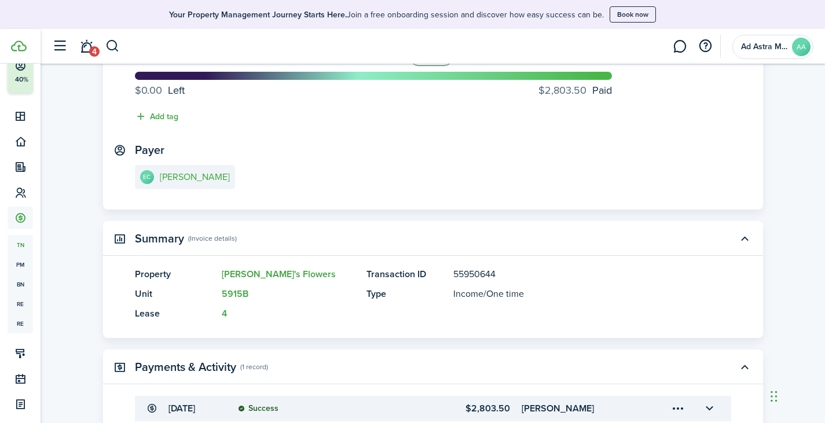
scroll to position [231, 0]
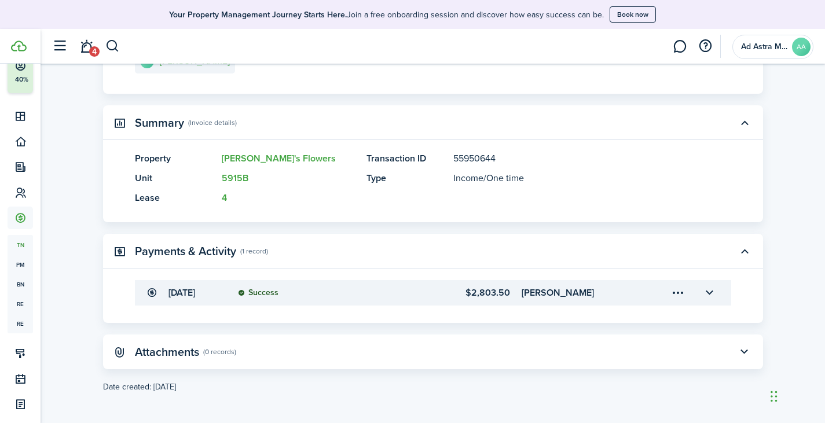
click at [676, 289] on menu-trigger-card "Open menu" at bounding box center [678, 293] width 20 height 20
click at [712, 288] on button "button" at bounding box center [710, 293] width 20 height 20
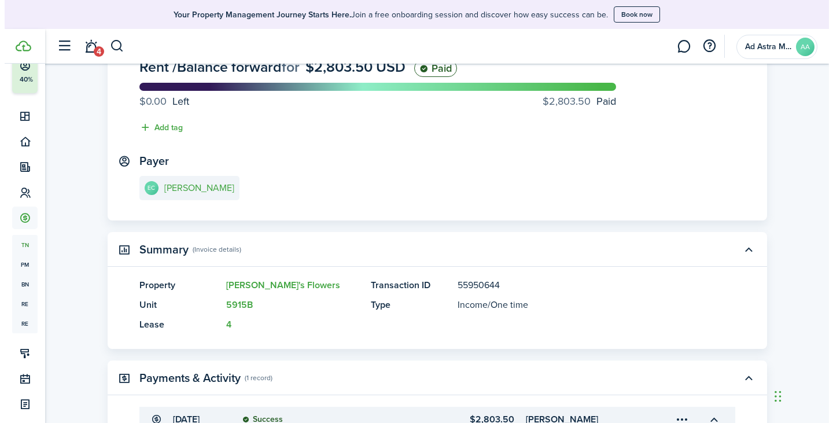
scroll to position [28, 0]
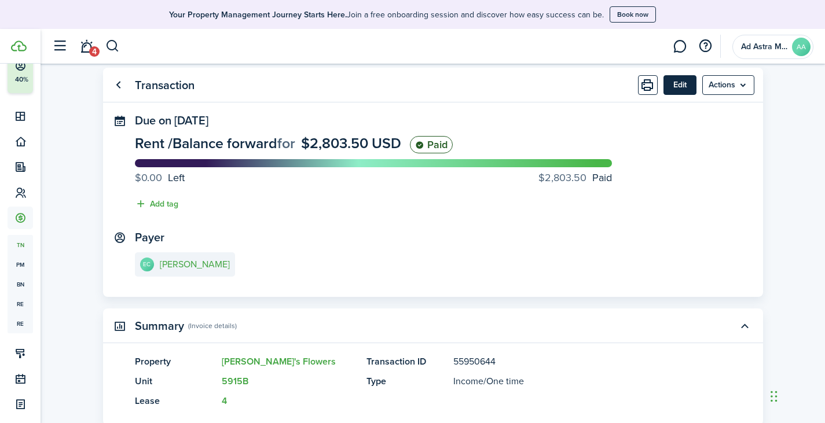
click at [674, 82] on button "Edit" at bounding box center [679, 85] width 33 height 20
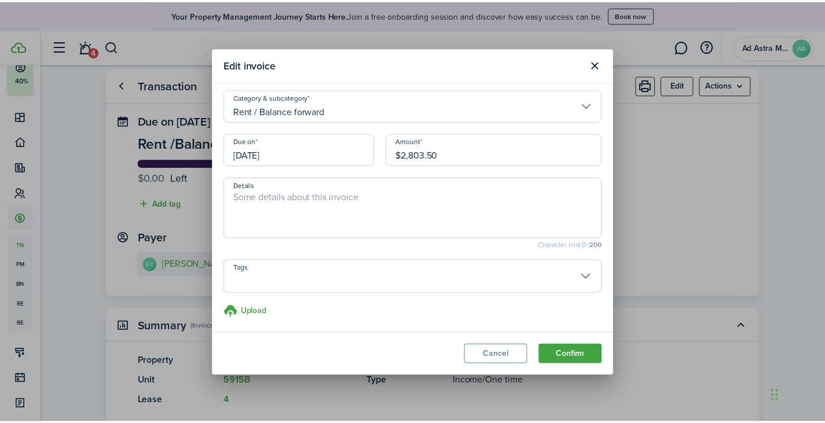
scroll to position [5, 0]
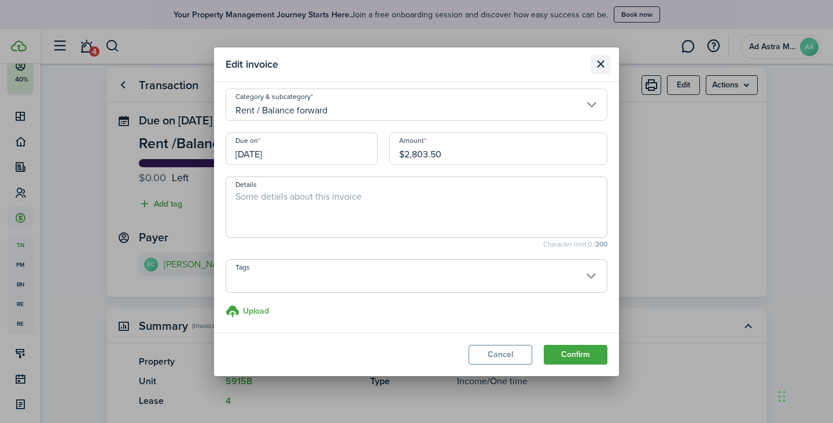
click at [601, 62] on button "Close modal" at bounding box center [601, 64] width 20 height 20
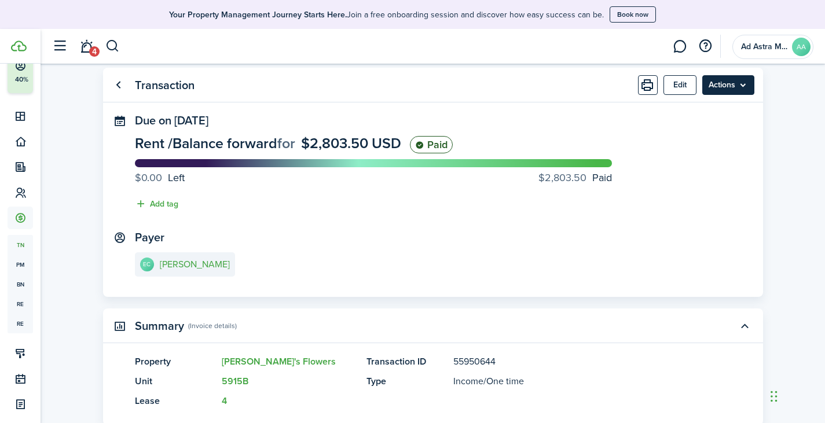
click at [729, 91] on menu-btn "Actions" at bounding box center [728, 85] width 52 height 20
click at [507, 174] on progress-caption "$0.00 Left $2,803.50 Paid" at bounding box center [373, 178] width 477 height 16
click at [453, 145] on status "Paid" at bounding box center [431, 144] width 43 height 17
click at [211, 266] on e-details-info-title "[PERSON_NAME]" at bounding box center [195, 264] width 70 height 10
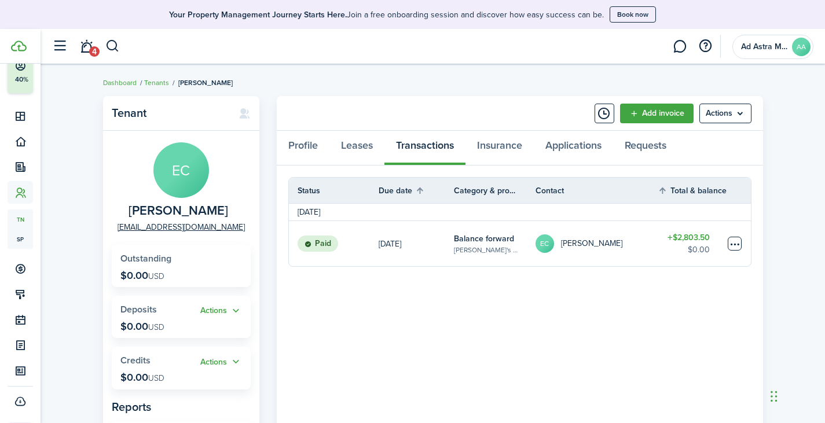
click at [737, 243] on table-menu-btn-icon at bounding box center [734, 244] width 14 height 14
click at [698, 265] on button "Edit" at bounding box center [691, 266] width 101 height 20
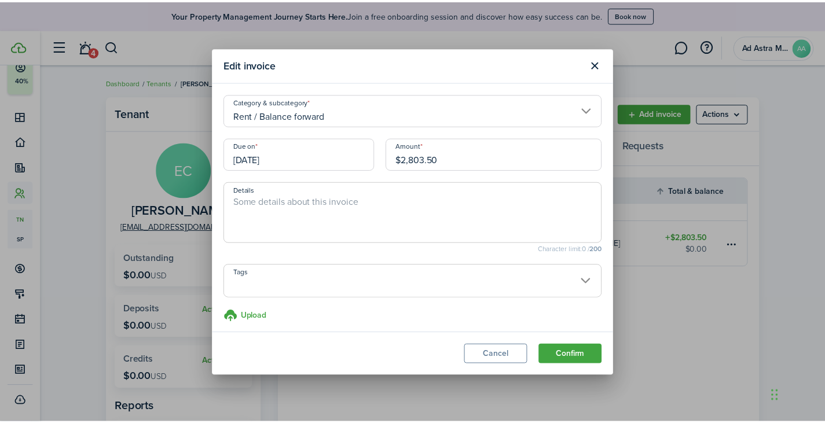
scroll to position [5, 0]
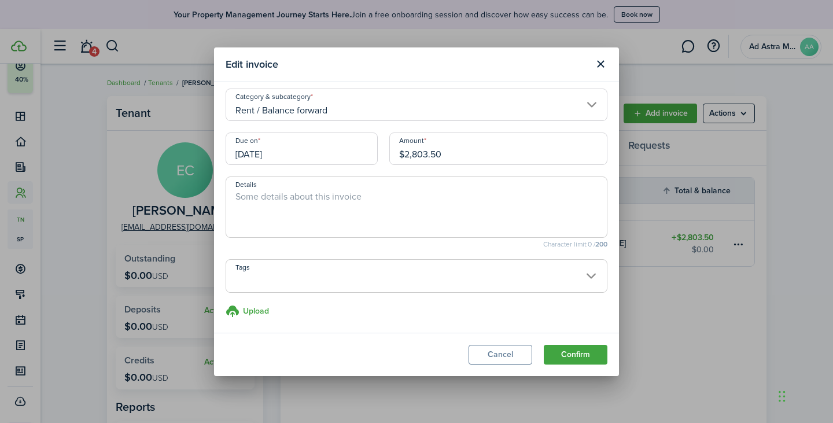
click at [314, 146] on input "[DATE]" at bounding box center [302, 149] width 152 height 32
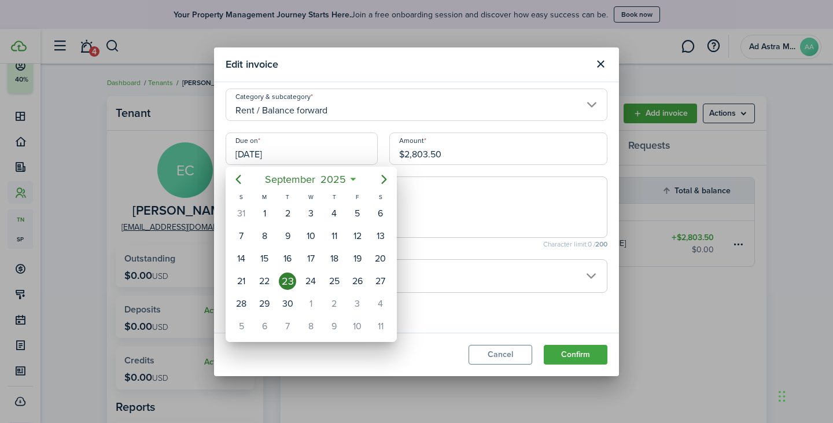
click at [314, 146] on div at bounding box center [416, 211] width 1018 height 608
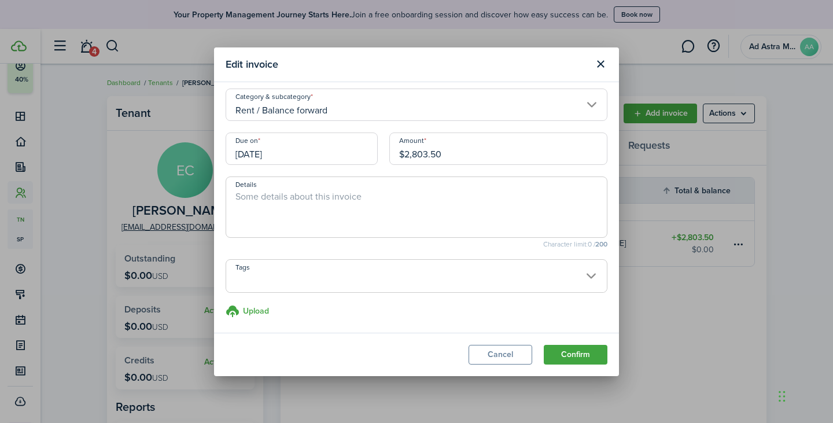
click at [575, 279] on span at bounding box center [416, 283] width 381 height 20
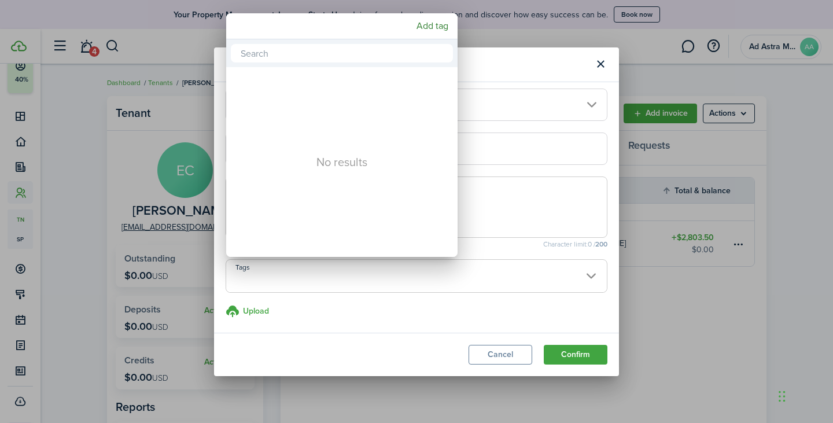
click at [576, 278] on div at bounding box center [416, 211] width 1018 height 608
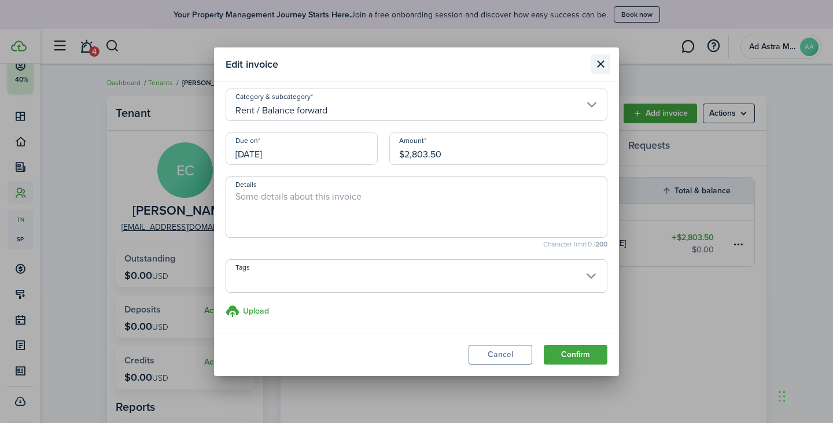
click at [598, 68] on button "Close modal" at bounding box center [601, 64] width 20 height 20
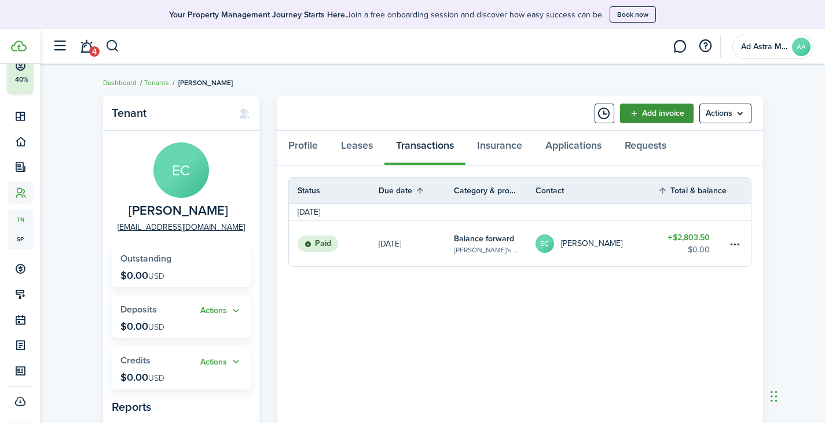
click at [666, 114] on link "Add invoice" at bounding box center [656, 114] width 73 height 20
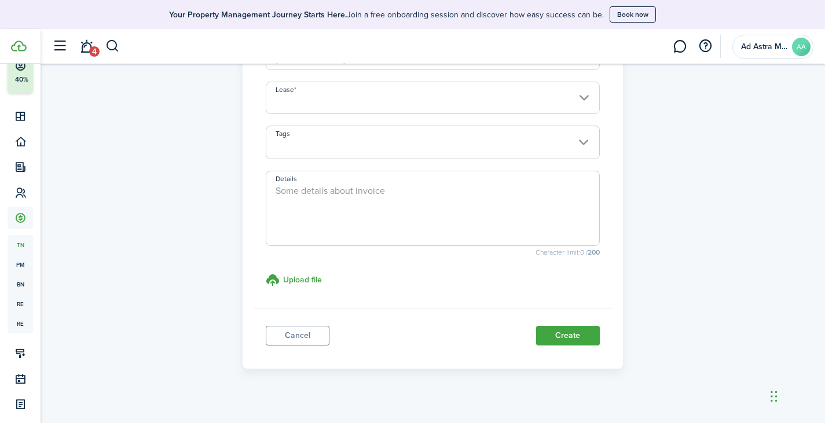
scroll to position [277, 0]
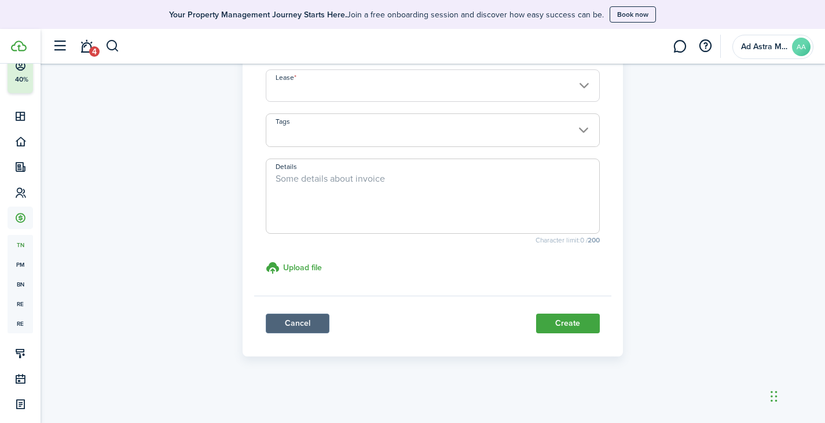
click at [284, 323] on link "Cancel" at bounding box center [298, 324] width 64 height 20
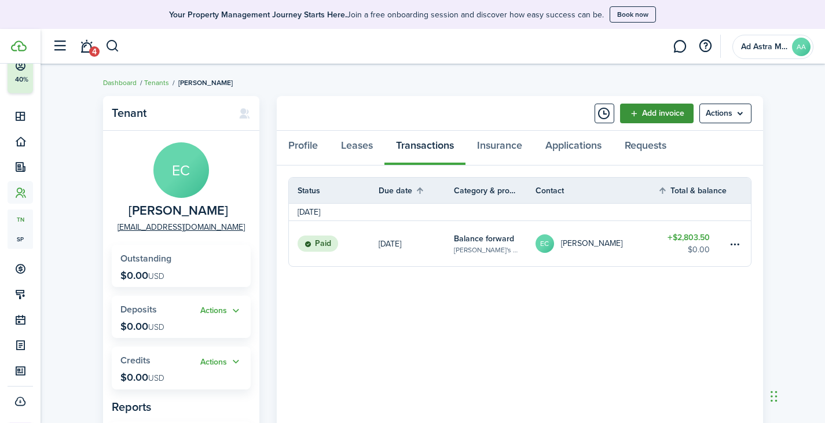
click at [664, 117] on link "Add invoice" at bounding box center [656, 114] width 73 height 20
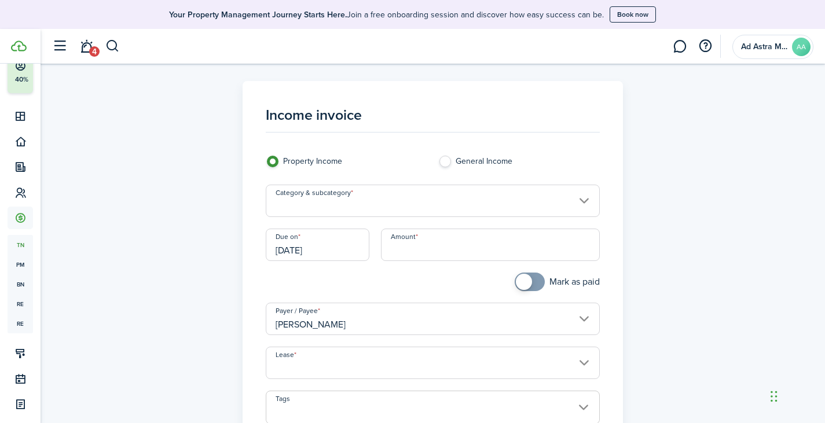
click at [415, 195] on input "Category & subcategory" at bounding box center [433, 201] width 334 height 32
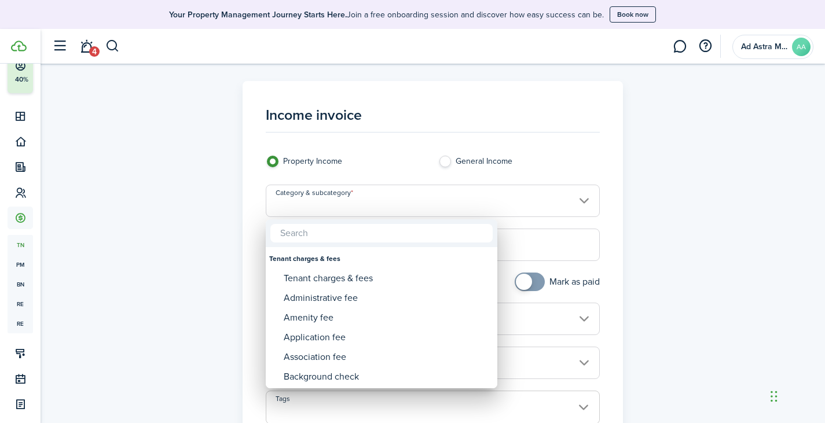
click at [730, 183] on div at bounding box center [412, 211] width 1010 height 608
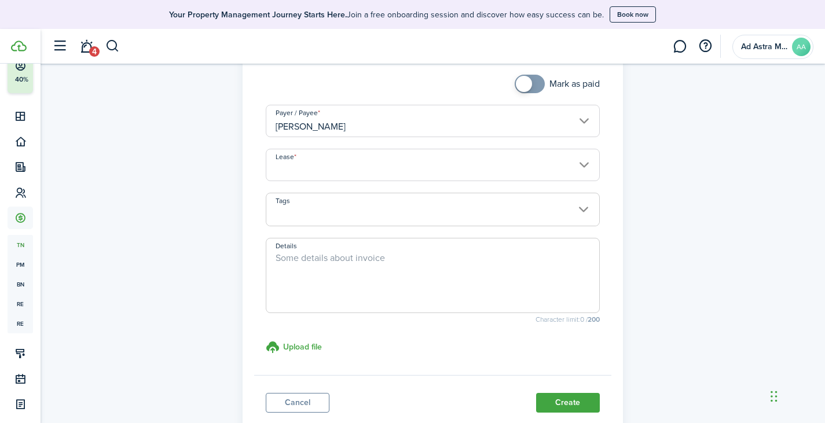
scroll to position [277, 0]
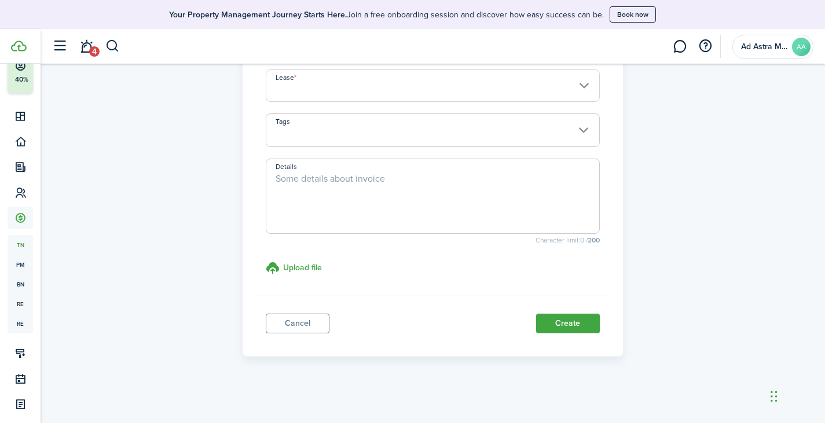
click at [308, 324] on link "Cancel" at bounding box center [298, 324] width 64 height 20
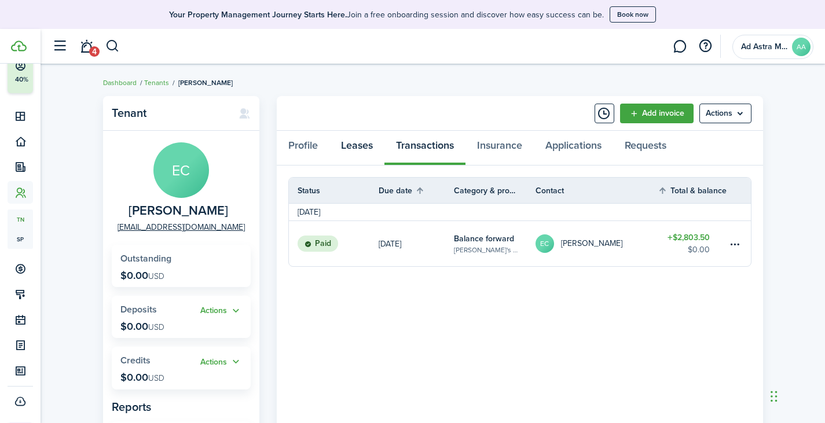
click at [354, 144] on link "Leases" at bounding box center [356, 148] width 55 height 35
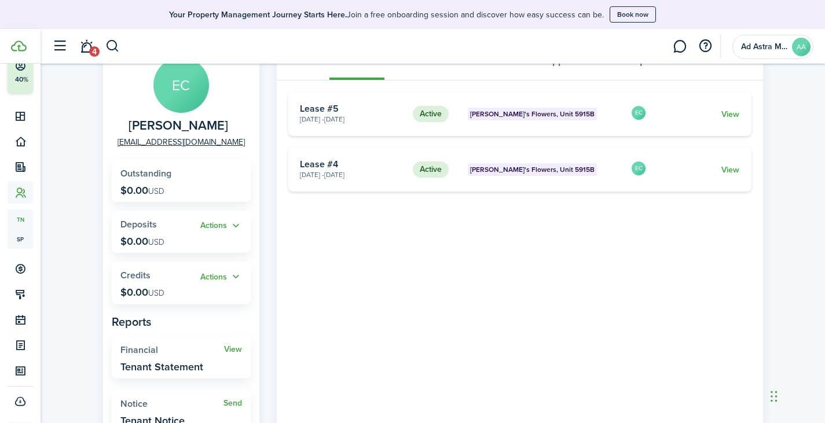
scroll to position [161, 0]
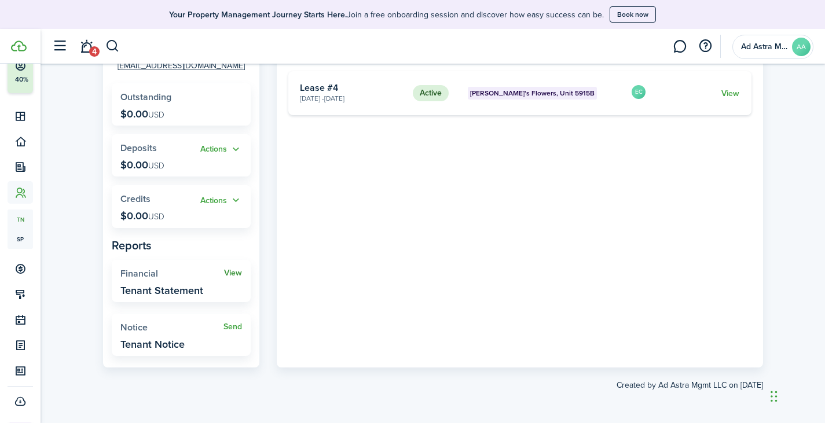
click at [235, 274] on link "View" at bounding box center [233, 273] width 18 height 9
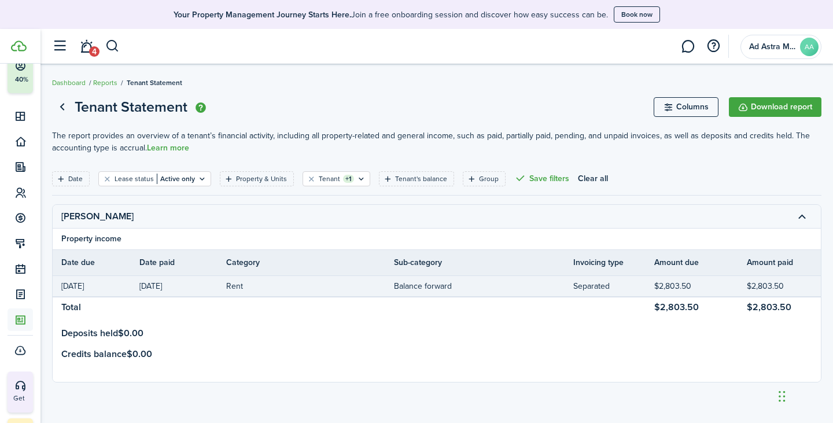
click at [249, 285] on td "Rent" at bounding box center [310, 286] width 168 height 16
click at [223, 288] on td "[DATE]" at bounding box center [182, 286] width 87 height 16
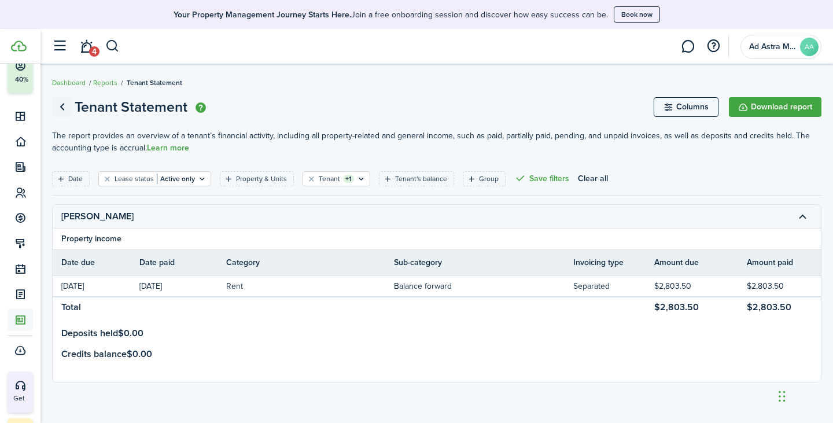
click at [57, 106] on link "Go back" at bounding box center [62, 107] width 20 height 20
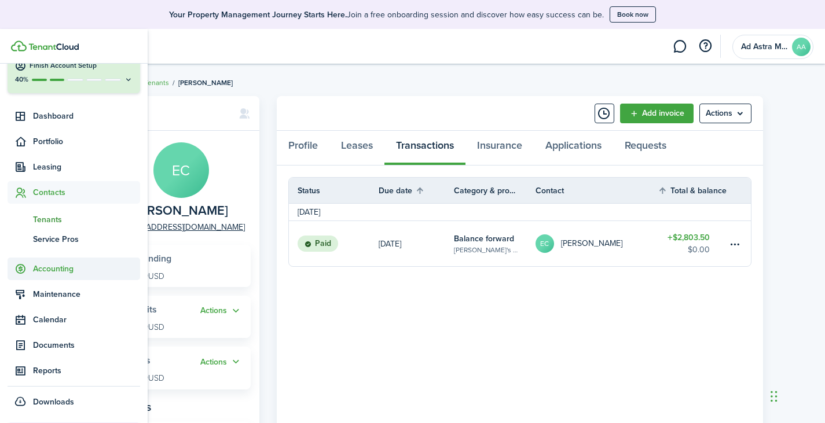
click at [68, 271] on span "Accounting" at bounding box center [86, 269] width 107 height 12
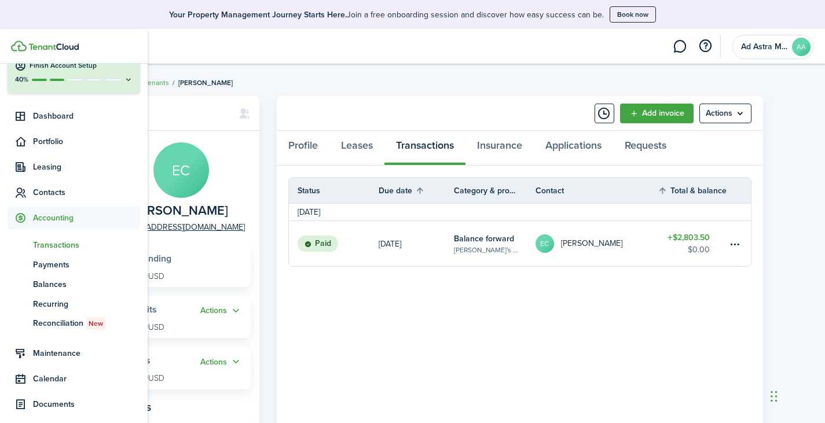
click at [68, 246] on span "Transactions" at bounding box center [86, 245] width 107 height 12
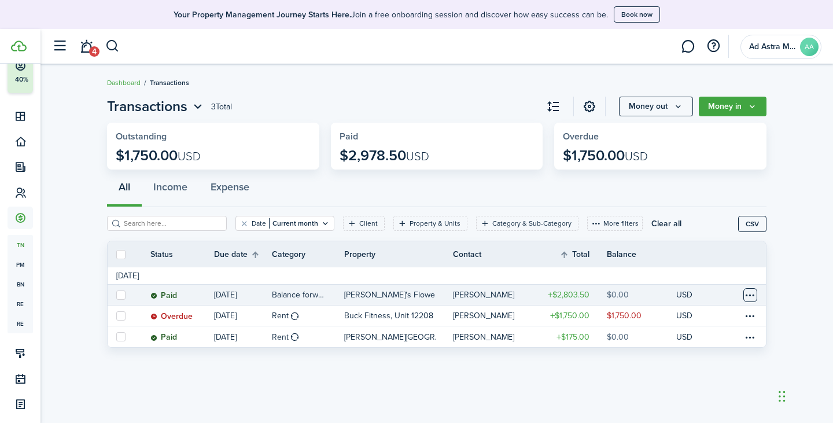
click at [749, 295] on table-menu-btn-icon at bounding box center [751, 295] width 14 height 14
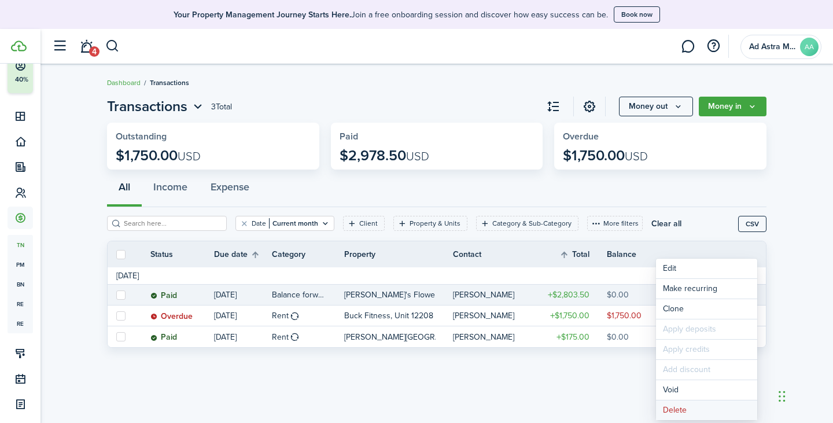
click at [687, 409] on button "Delete" at bounding box center [706, 410] width 101 height 20
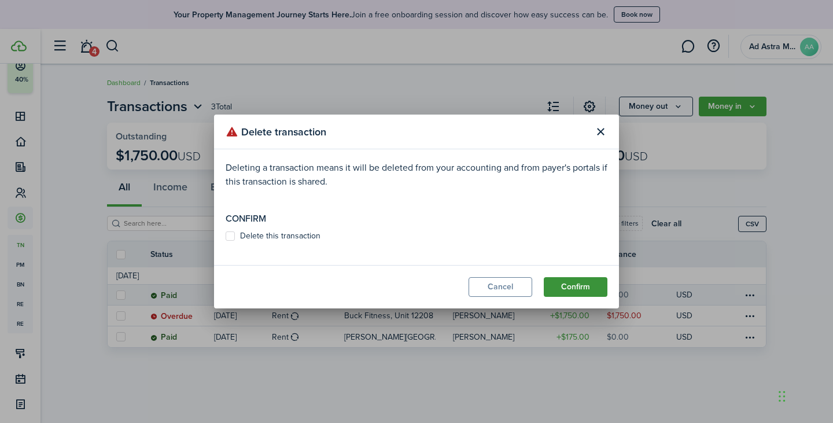
click at [574, 289] on button "Confirm" at bounding box center [576, 287] width 64 height 20
click at [230, 238] on label "Delete this transaction" at bounding box center [273, 235] width 95 height 9
click at [226, 242] on input "Delete this transaction" at bounding box center [225, 242] width 1 height 1
checkbox input "true"
click at [576, 288] on button "Confirm" at bounding box center [576, 287] width 64 height 20
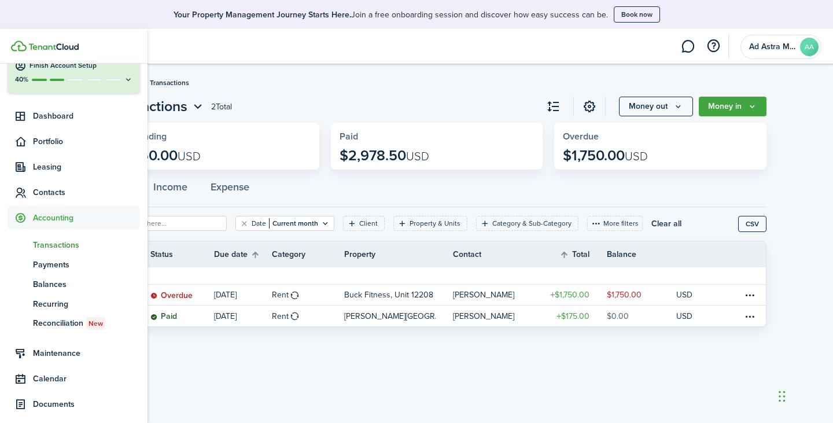
click at [73, 244] on span "Transactions" at bounding box center [86, 245] width 107 height 12
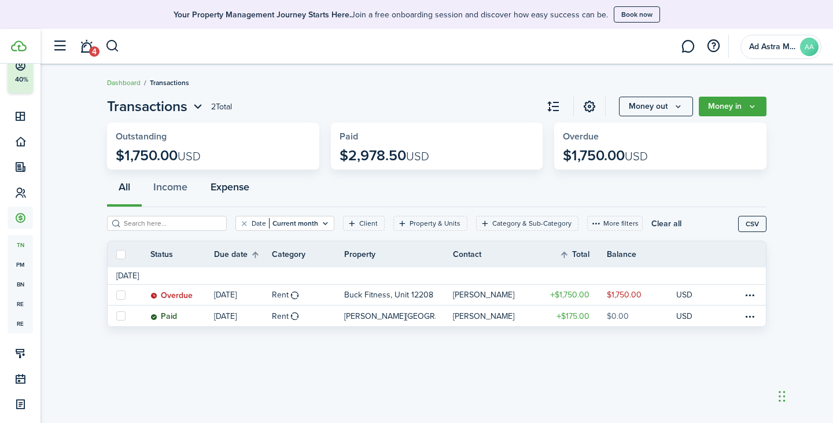
click at [239, 183] on button "Expense" at bounding box center [230, 189] width 62 height 35
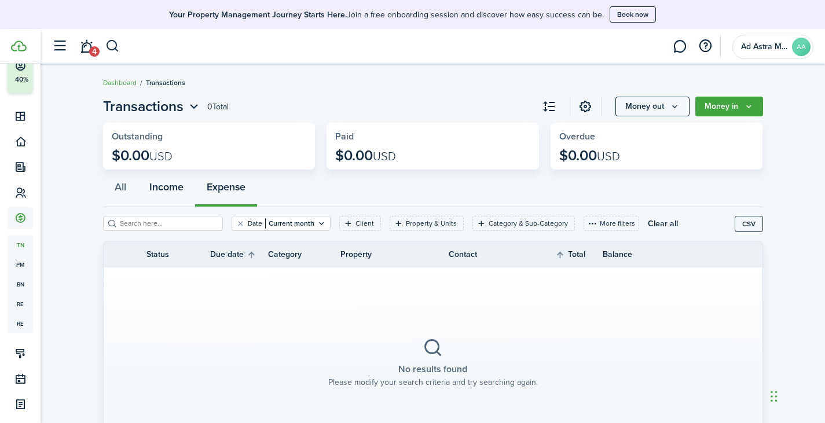
click at [165, 190] on button "Income" at bounding box center [166, 189] width 57 height 35
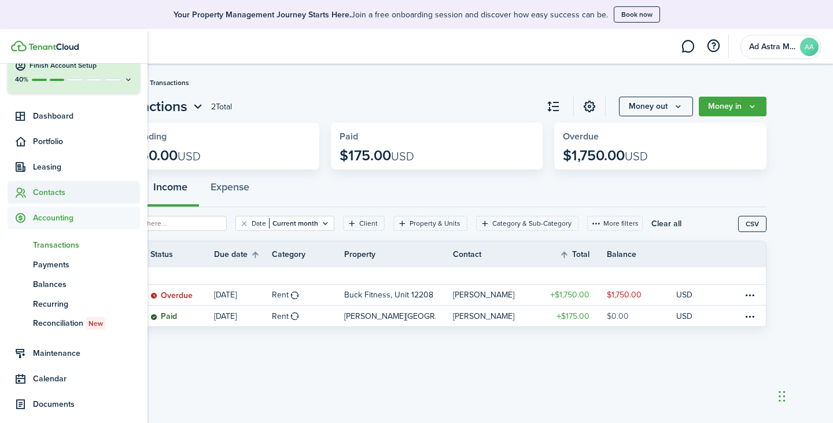
click at [43, 200] on span "Contacts" at bounding box center [74, 192] width 133 height 23
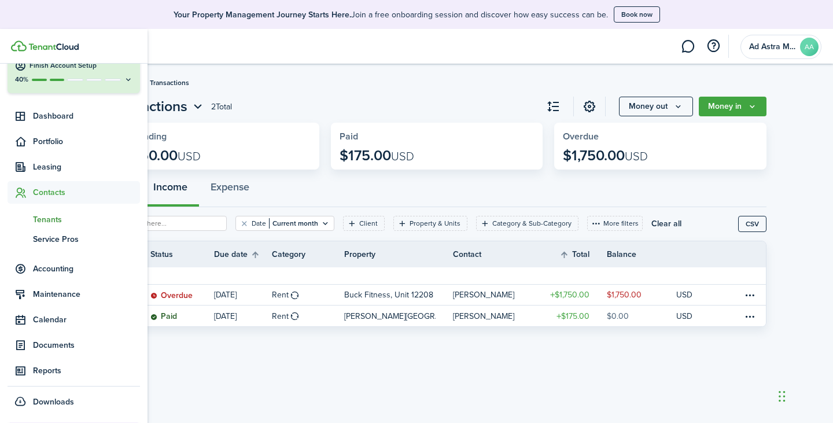
click at [58, 218] on span "Tenants" at bounding box center [86, 220] width 107 height 12
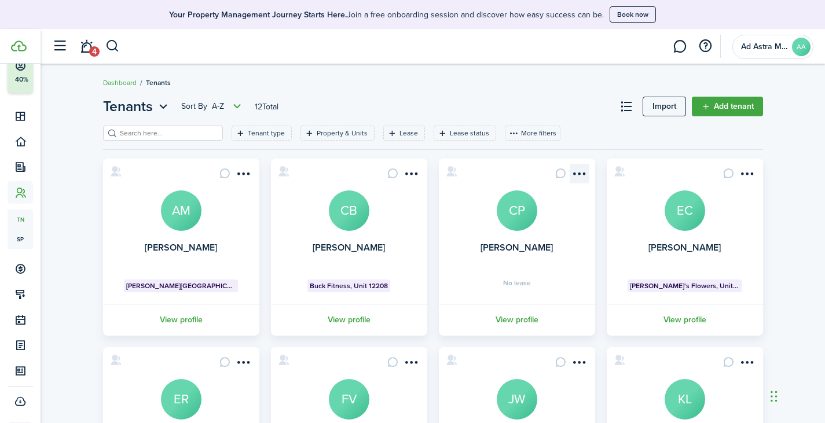
click at [579, 174] on menu-btn-icon "Open menu" at bounding box center [579, 174] width 20 height 20
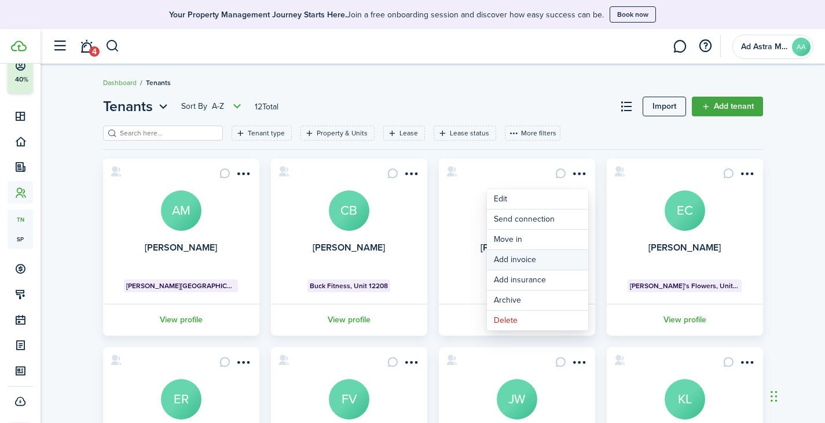
click at [540, 257] on link "Add invoice" at bounding box center [537, 260] width 101 height 20
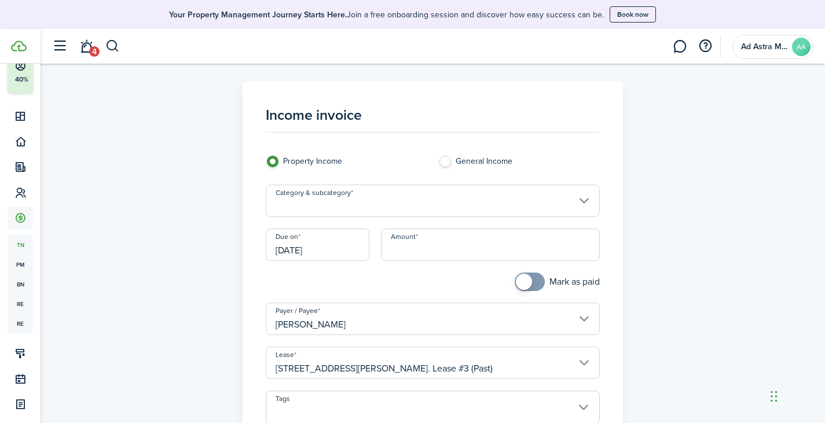
click at [447, 182] on div "Property Income General Income Category & subcategory" at bounding box center [432, 192] width 345 height 73
click at [414, 190] on input "Category & subcategory" at bounding box center [433, 201] width 334 height 32
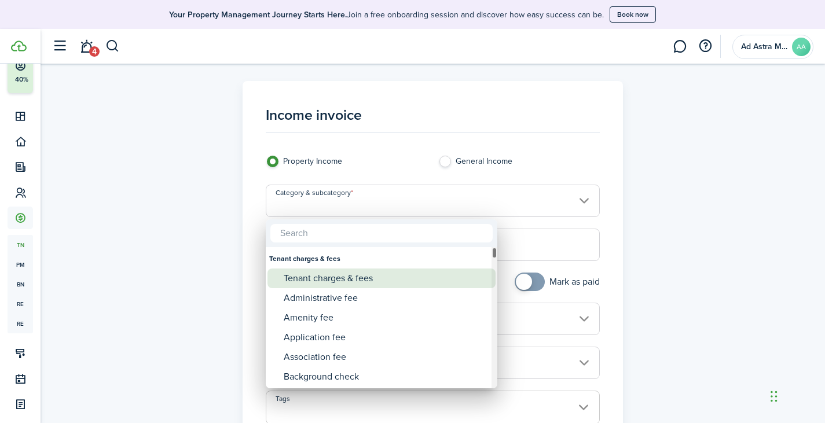
click at [368, 283] on div "Tenant charges & fees" at bounding box center [386, 279] width 205 height 20
type input "Tenant charges & fees"
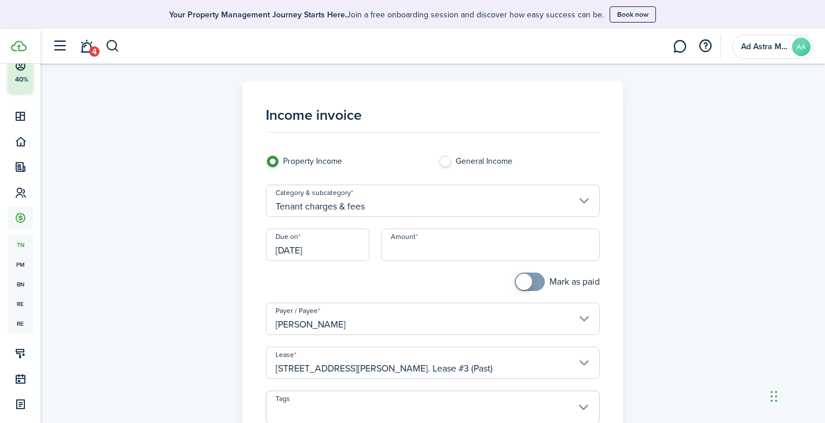
click at [488, 249] on input "Amount" at bounding box center [490, 245] width 219 height 32
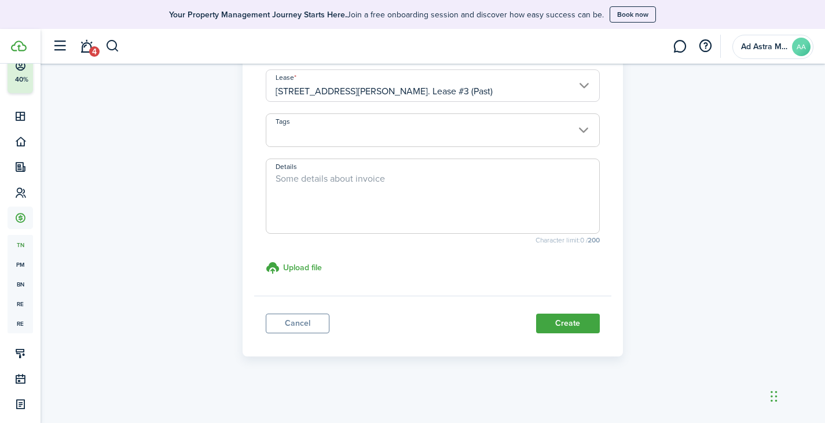
scroll to position [161, 0]
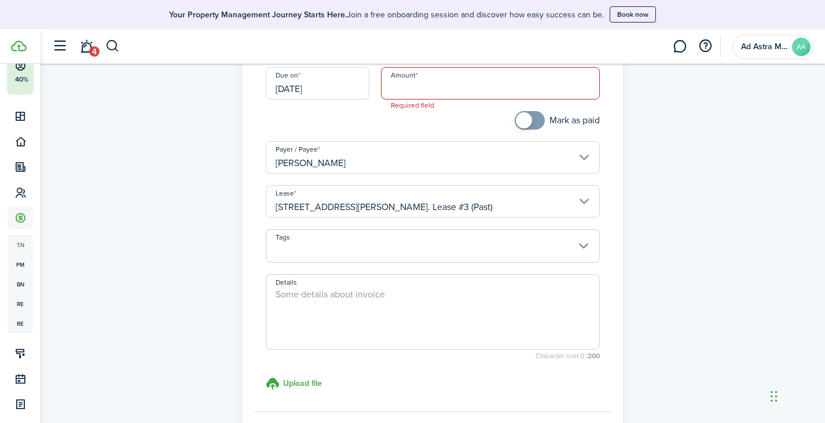
click at [356, 164] on input "[PERSON_NAME]" at bounding box center [433, 157] width 334 height 32
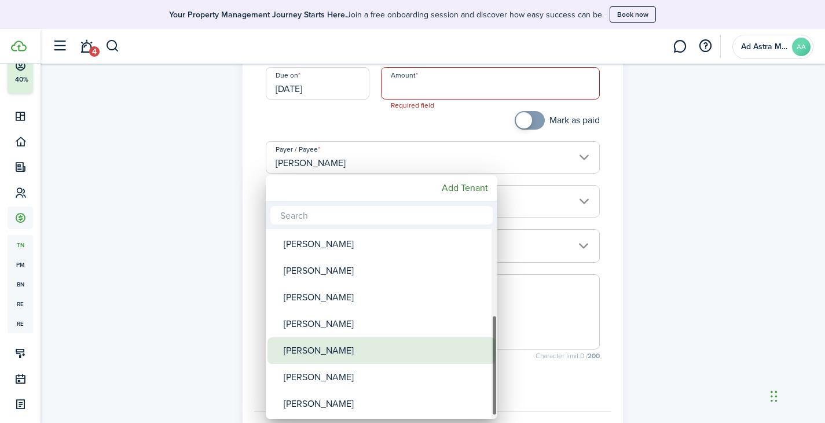
click at [347, 344] on div "[PERSON_NAME]" at bounding box center [386, 350] width 205 height 27
type input "[PERSON_NAME]"
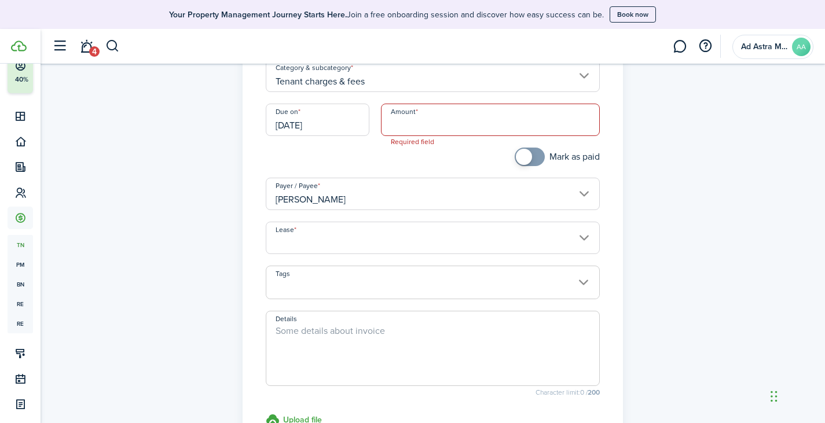
scroll to position [104, 0]
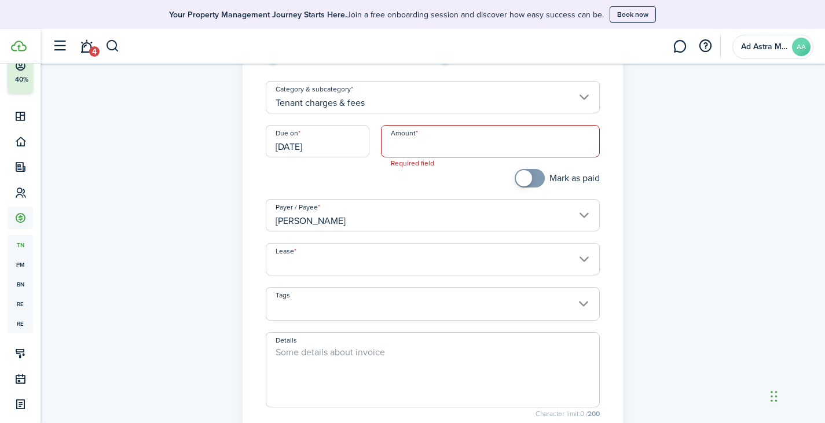
click at [428, 258] on input "Lease" at bounding box center [433, 259] width 334 height 32
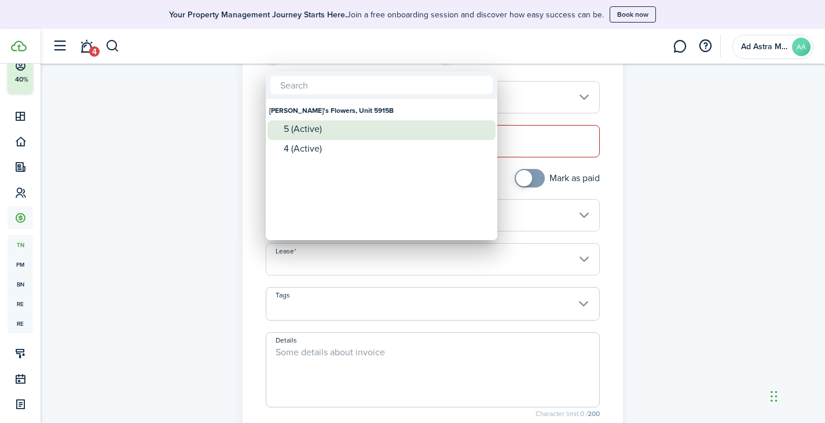
click at [315, 130] on div "5 (Active)" at bounding box center [386, 129] width 205 height 10
type input "[PERSON_NAME]'s Flowers, Unit 5915B. Lease #5 (Active)"
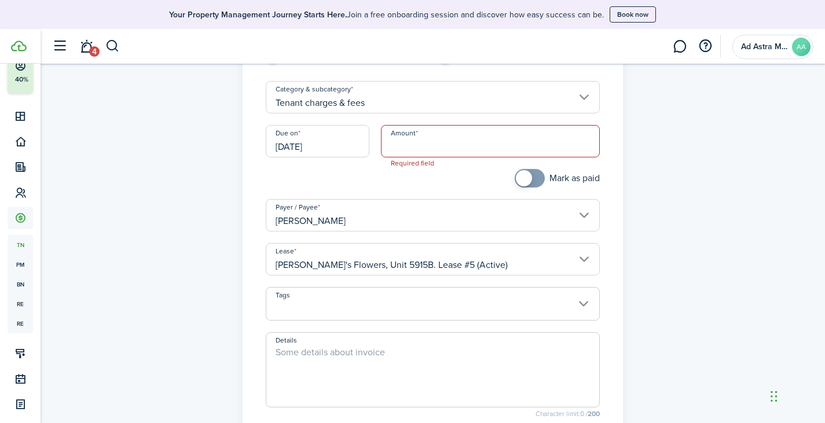
click at [422, 136] on input "Amount" at bounding box center [490, 141] width 219 height 32
type input "$2,803.50"
click at [439, 178] on div "Mark as paid" at bounding box center [518, 184] width 172 height 30
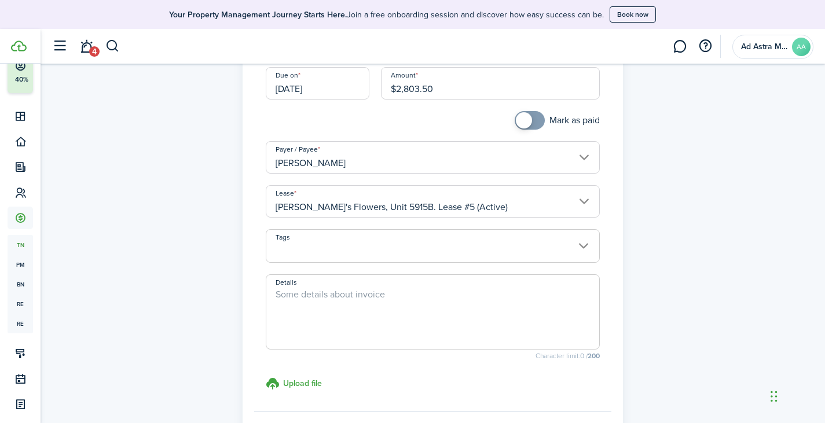
click at [425, 244] on span at bounding box center [432, 252] width 333 height 20
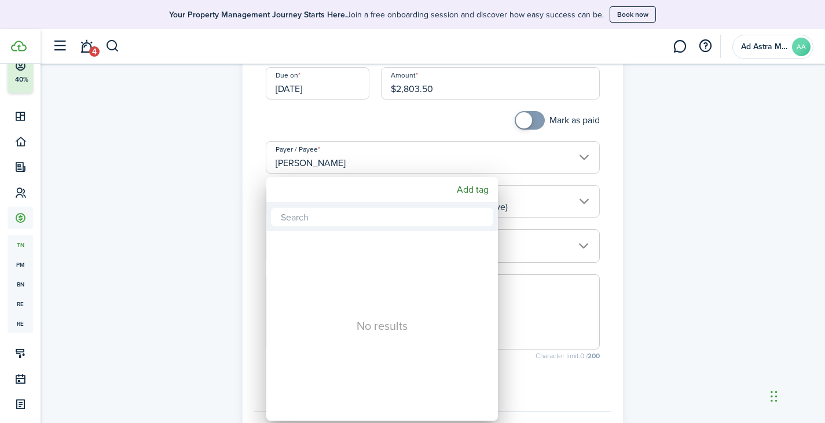
click at [549, 251] on div at bounding box center [412, 211] width 1010 height 608
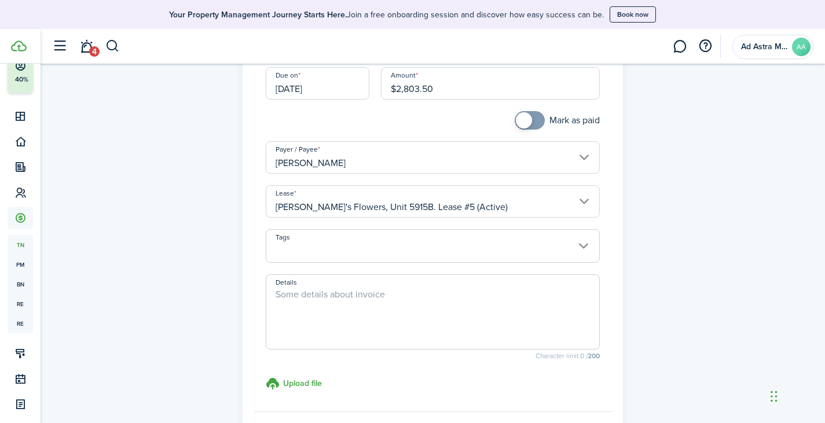
click at [426, 303] on textarea "Details" at bounding box center [432, 316] width 333 height 56
click at [351, 300] on textarea "Details" at bounding box center [432, 316] width 333 height 56
paste textarea "[DATE] Commercial Rent 600.00 600.00 [DATE] Commercial Rent 865.00 1,465.00 [DA…"
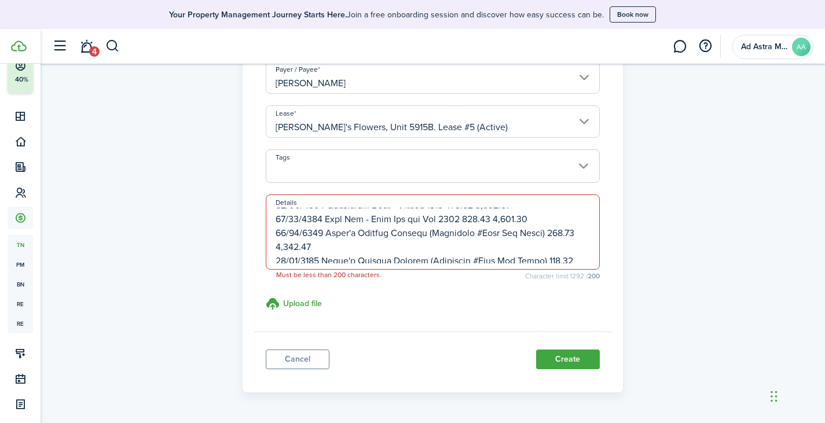
scroll to position [277, 0]
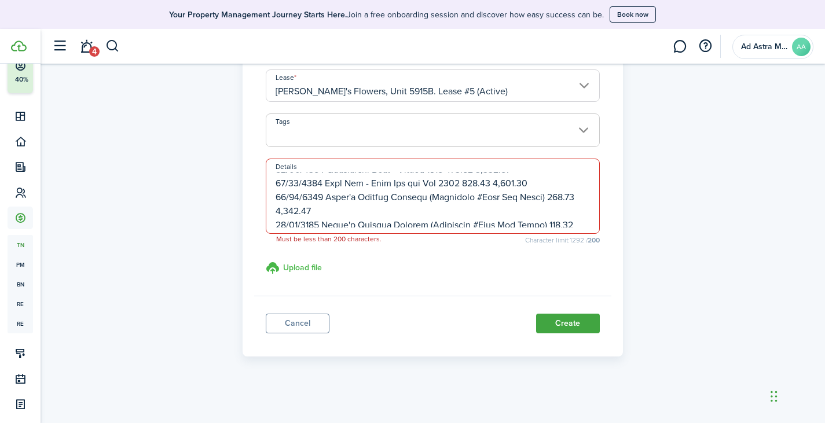
type textarea "[DATE] Commercial Rent 600.00 600.00 [DATE] Commercial Rent 865.00 1,465.00 [DA…"
click at [297, 267] on h3 "Upload file" at bounding box center [302, 268] width 39 height 12
click at [266, 261] on input "Upload file store documents and templates Choose file" at bounding box center [266, 261] width 0 height 0
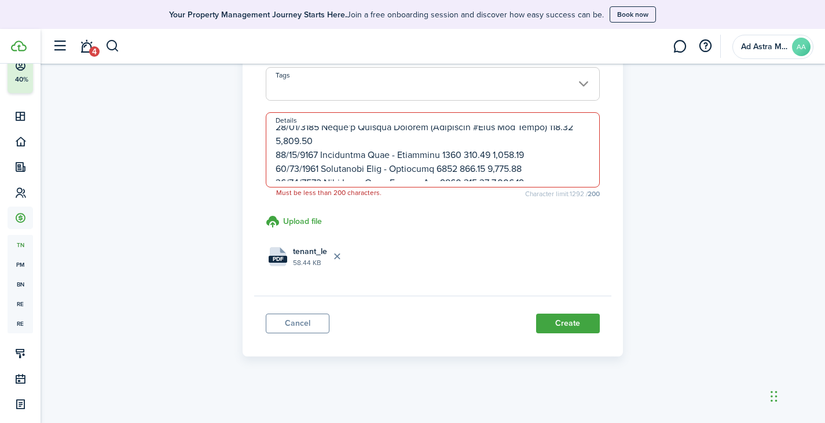
scroll to position [0, 0]
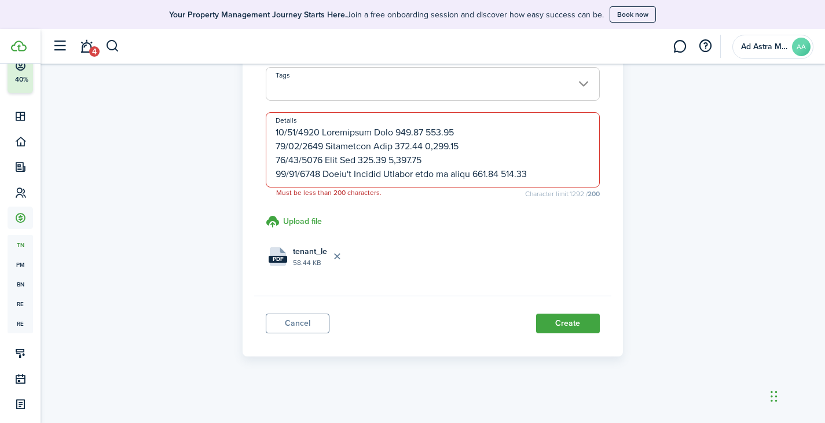
drag, startPoint x: 350, startPoint y: 173, endPoint x: 237, endPoint y: 104, distance: 132.2
click at [237, 104] on div "Income invoice Property Income General Income Category & subcategory Tenant cha…" at bounding box center [433, 57] width 392 height 599
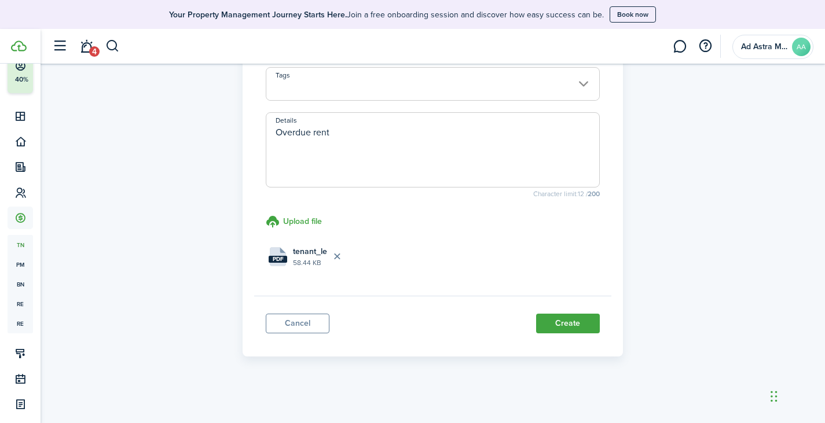
drag, startPoint x: 339, startPoint y: 133, endPoint x: 312, endPoint y: 135, distance: 26.7
click at [312, 135] on textarea "Overdue rent" at bounding box center [432, 154] width 333 height 56
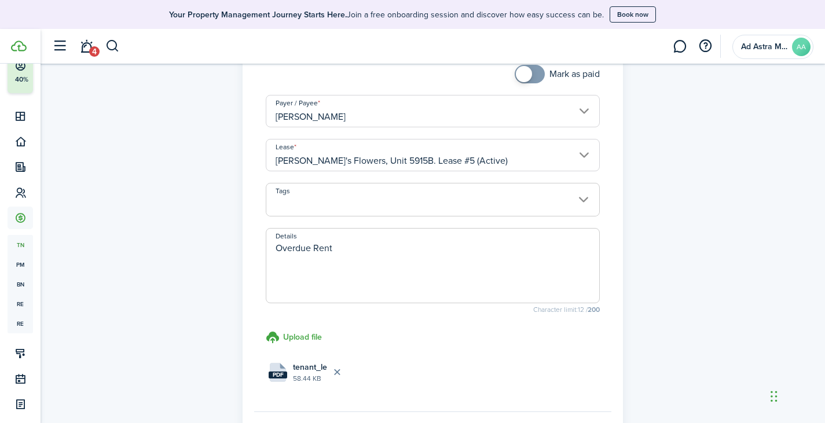
scroll to position [266, 0]
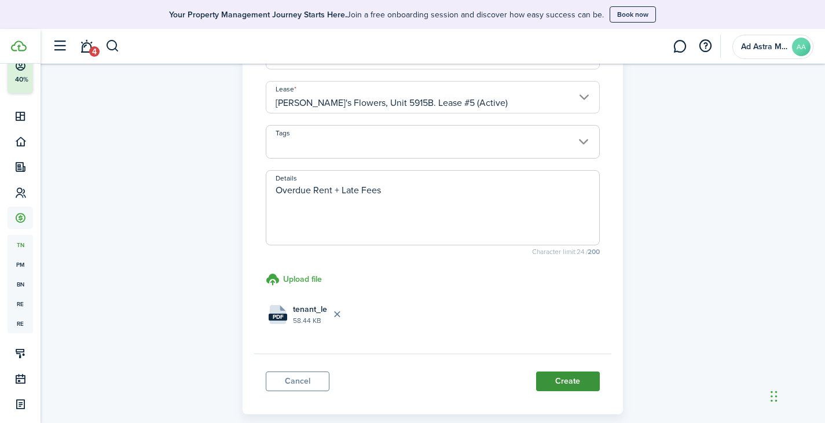
type textarea "Overdue Rent + Late Fees"
click at [572, 377] on button "Create" at bounding box center [568, 382] width 64 height 20
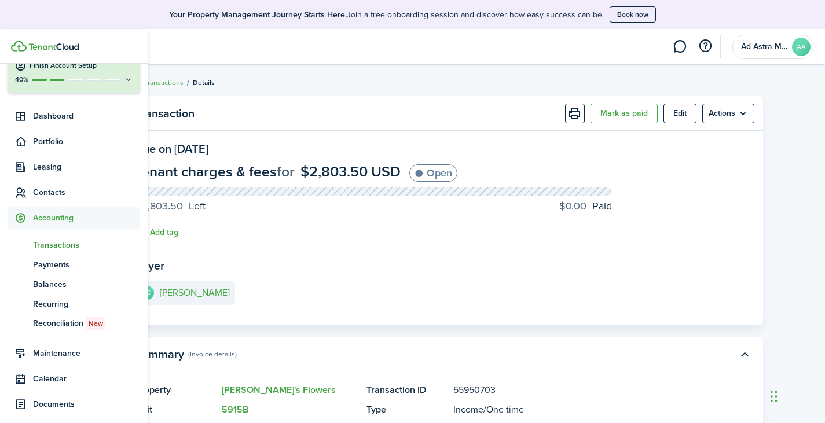
click at [71, 244] on span "Transactions" at bounding box center [86, 245] width 107 height 12
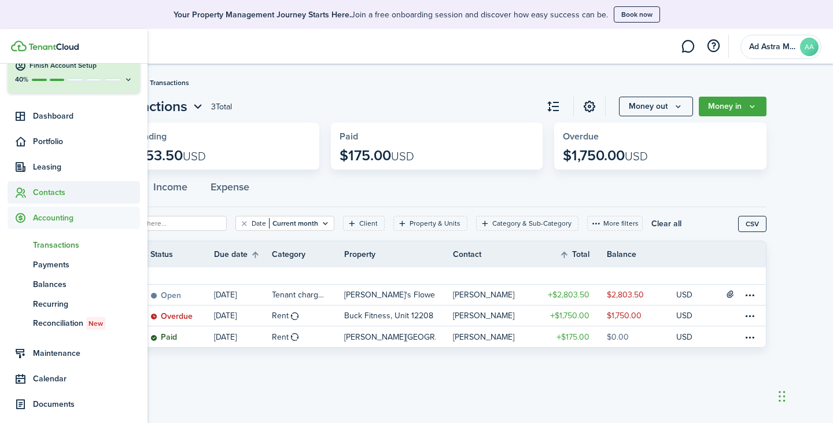
click at [61, 190] on span "Contacts" at bounding box center [86, 192] width 107 height 12
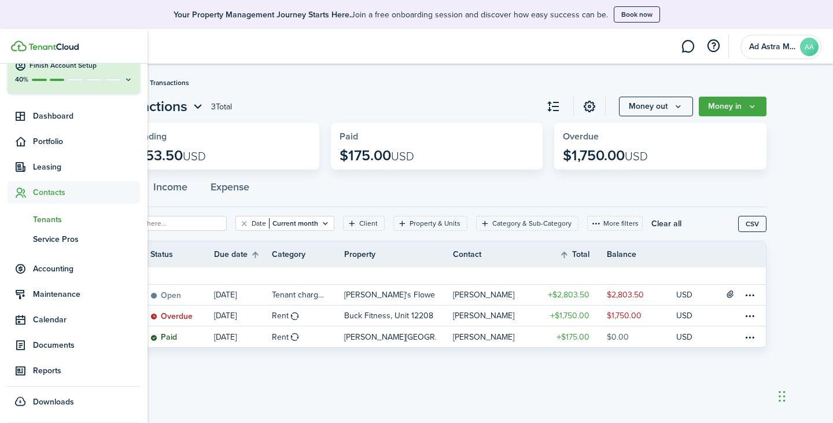
click at [59, 221] on span "Tenants" at bounding box center [86, 220] width 107 height 12
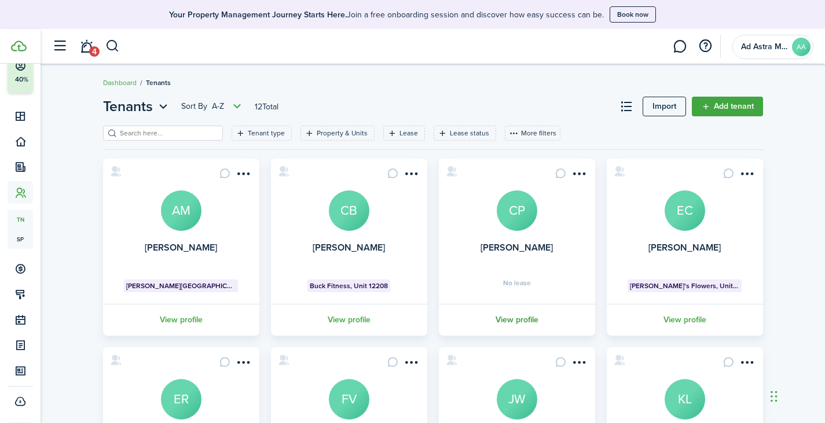
click at [517, 321] on link "View profile" at bounding box center [517, 320] width 160 height 32
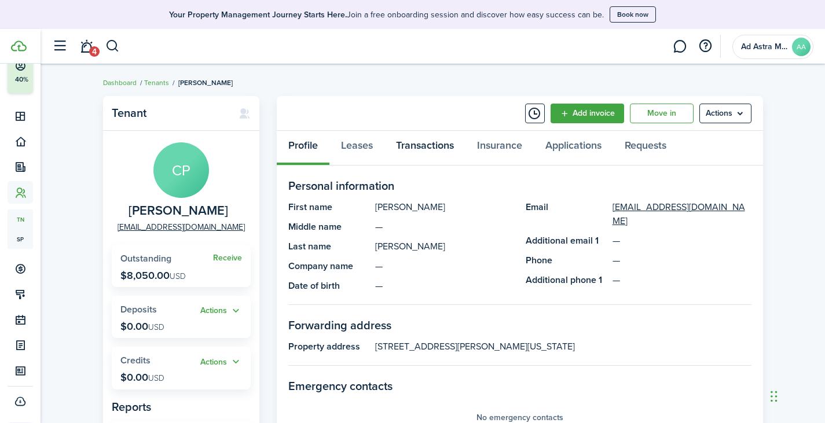
click at [404, 146] on link "Transactions" at bounding box center [424, 148] width 81 height 35
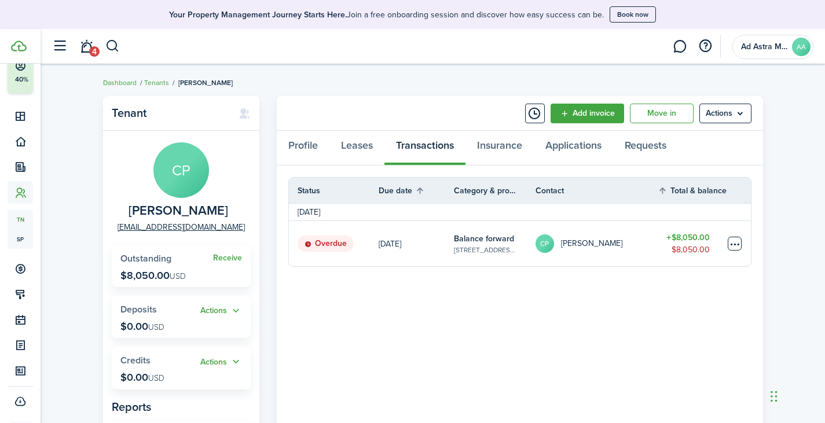
click at [730, 242] on table-menu-btn-icon at bounding box center [734, 244] width 14 height 14
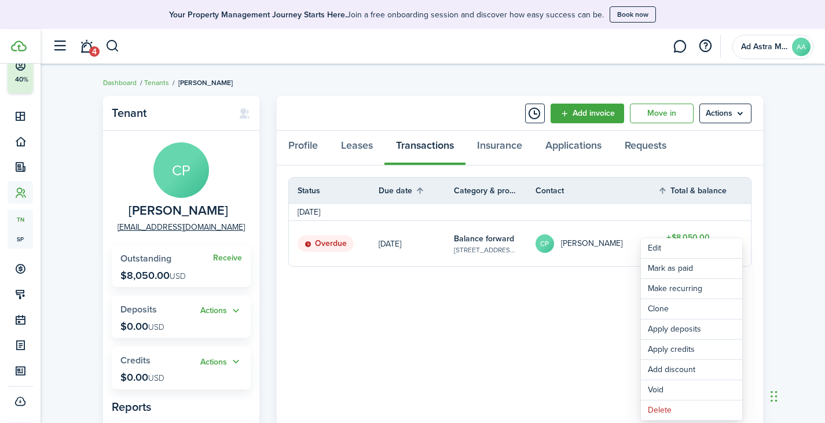
click at [521, 301] on panel-main-body "Status Due date Category & property Contact Total & balance Actions [DATE] Over…" at bounding box center [520, 320] width 486 height 310
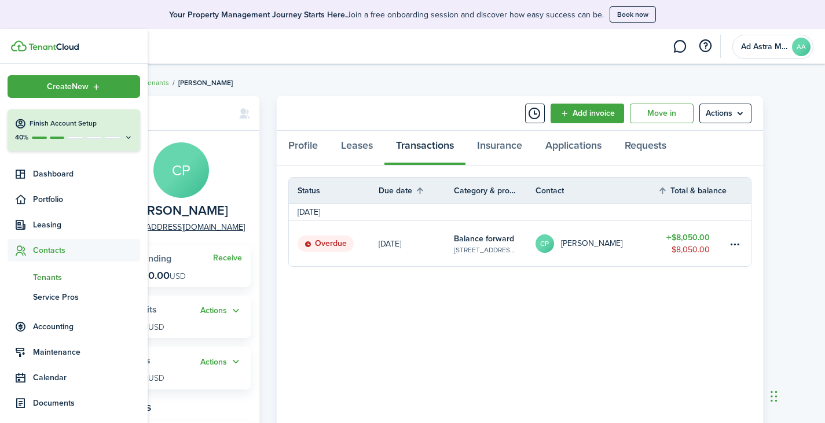
click at [53, 277] on span "Tenants" at bounding box center [86, 277] width 107 height 12
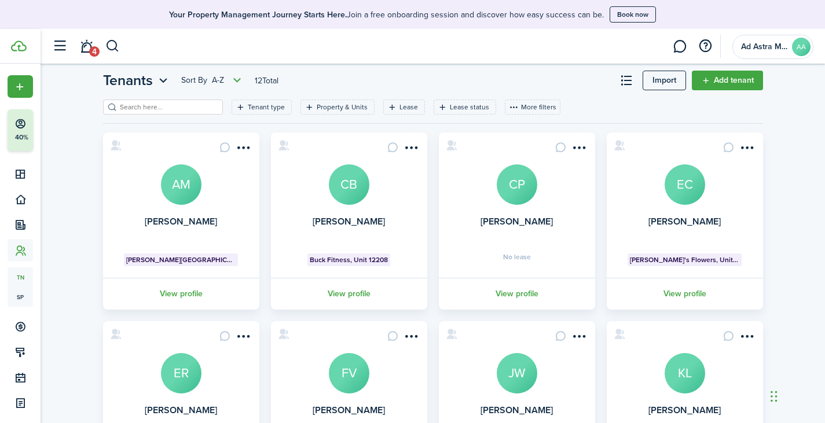
scroll to position [21, 0]
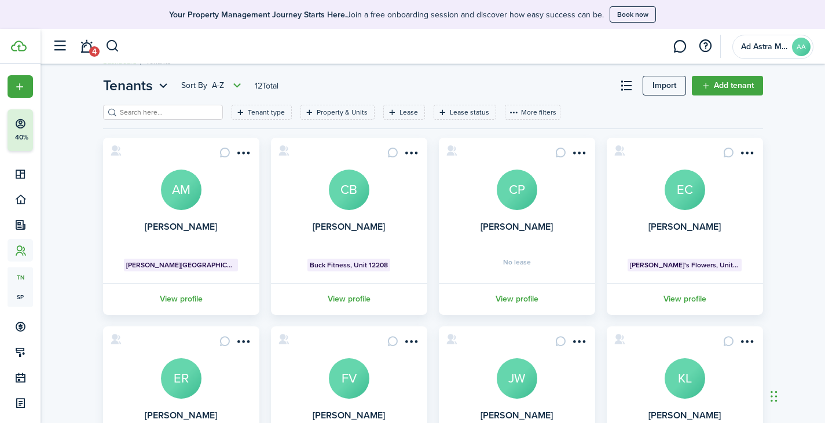
click at [506, 189] on avatar-text "CP" at bounding box center [516, 190] width 41 height 41
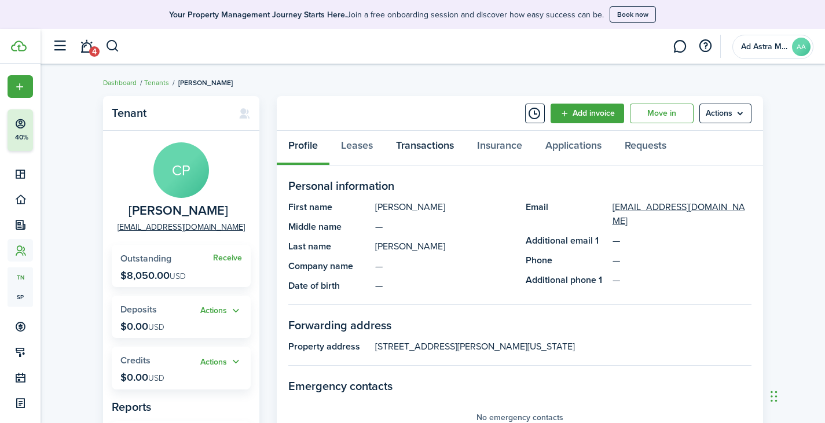
click at [419, 148] on link "Transactions" at bounding box center [424, 148] width 81 height 35
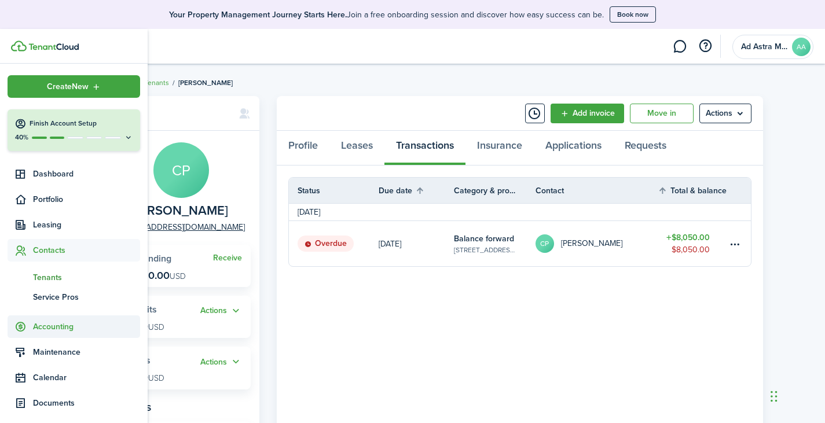
click at [60, 330] on span "Accounting" at bounding box center [86, 327] width 107 height 12
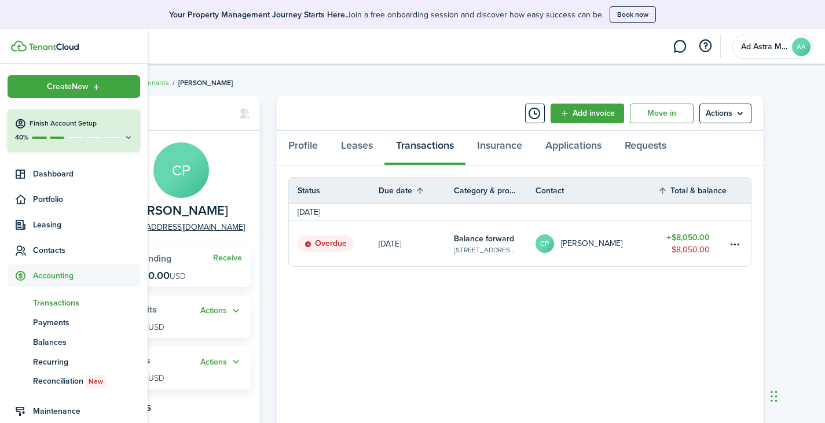
click at [78, 302] on span "Transactions" at bounding box center [86, 303] width 107 height 12
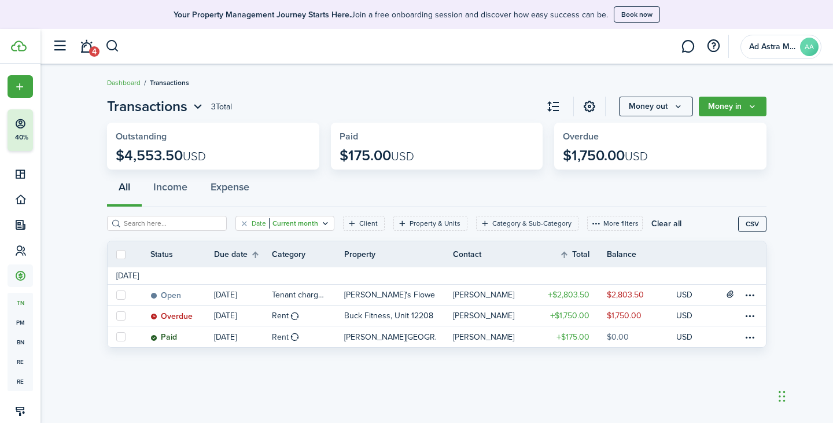
click at [321, 225] on icon "Open filter" at bounding box center [326, 223] width 10 height 9
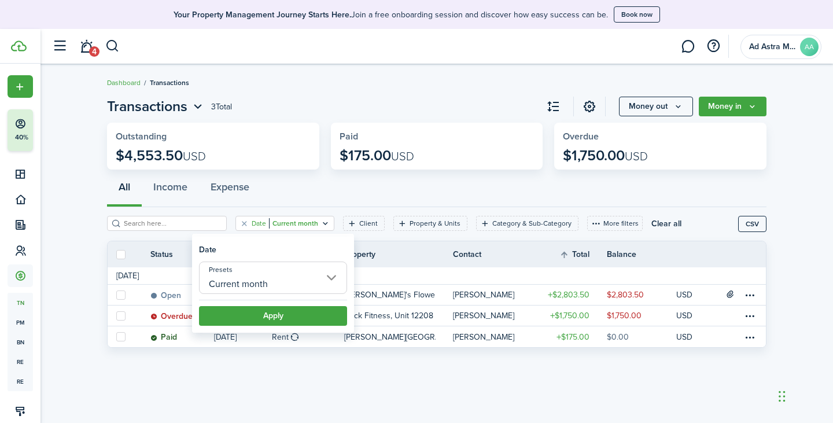
click at [318, 287] on input "Current month" at bounding box center [273, 278] width 148 height 32
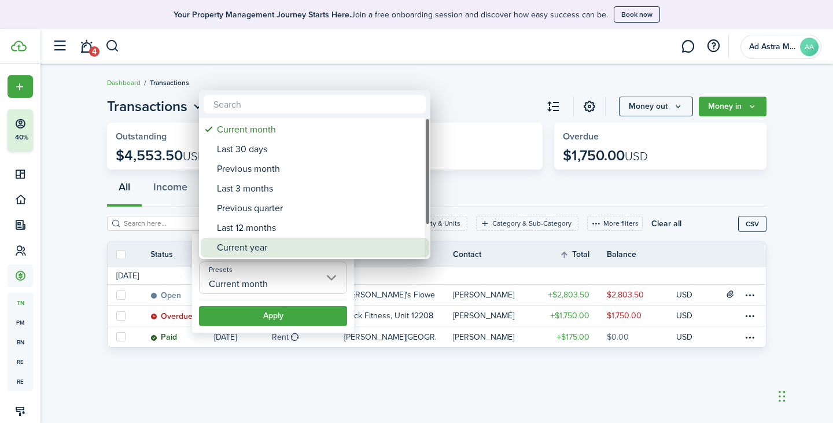
click at [276, 247] on div "Current year" at bounding box center [319, 248] width 205 height 20
type input "Current year"
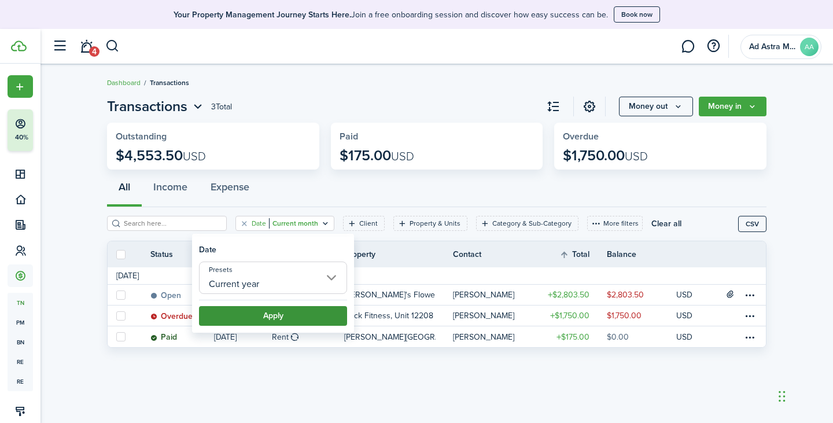
click at [290, 323] on button "Apply" at bounding box center [273, 316] width 148 height 20
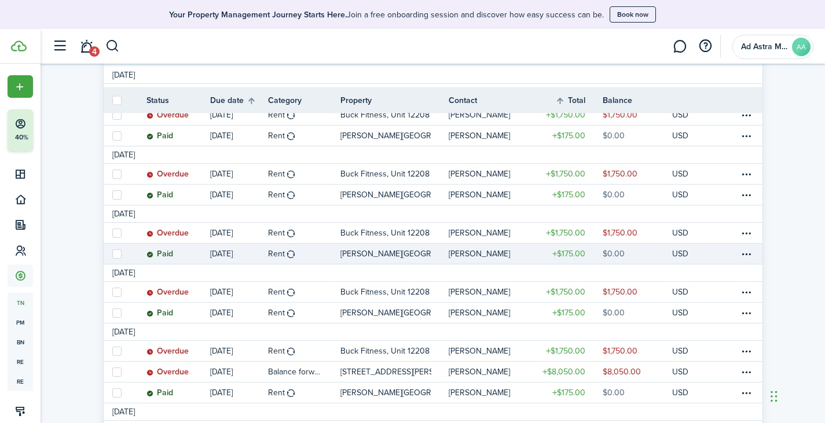
scroll to position [231, 0]
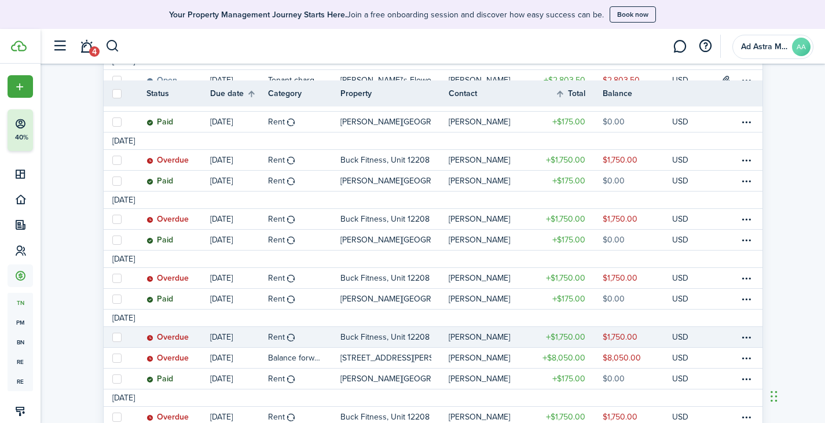
click at [116, 333] on label at bounding box center [116, 337] width 9 height 9
click at [112, 337] on input "checkbox" at bounding box center [112, 337] width 1 height 1
checkbox input "true"
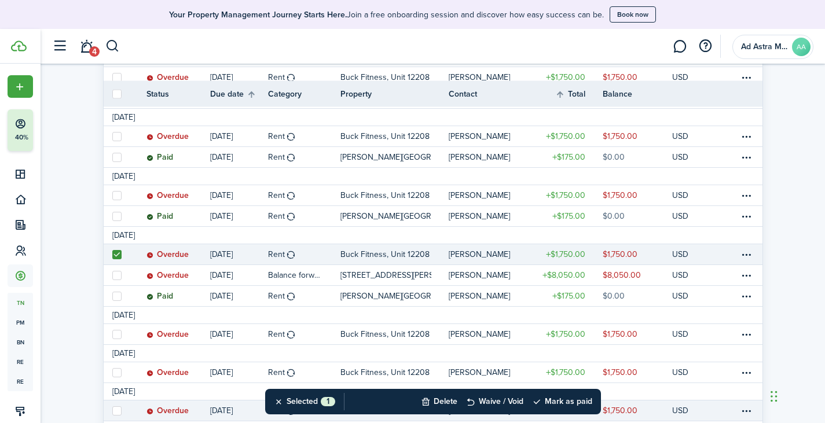
scroll to position [372, 0]
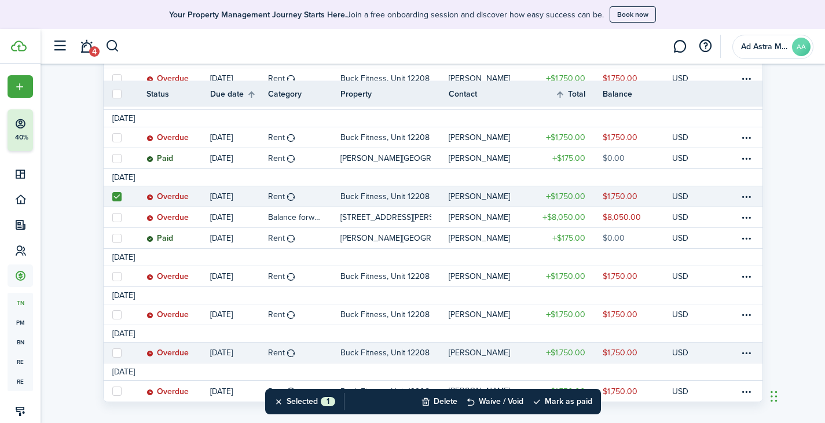
drag, startPoint x: 116, startPoint y: 374, endPoint x: 115, endPoint y: 335, distance: 39.4
click at [116, 387] on label at bounding box center [116, 391] width 9 height 9
click at [112, 391] on input "checkbox" at bounding box center [112, 391] width 1 height 1
checkbox input "true"
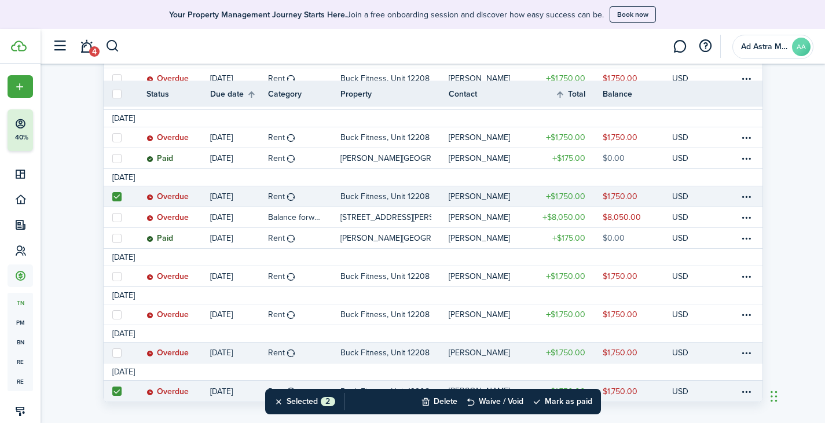
drag, startPoint x: 115, startPoint y: 336, endPoint x: 114, endPoint y: 330, distance: 5.9
click at [115, 348] on label at bounding box center [116, 352] width 9 height 9
click at [112, 352] on input "checkbox" at bounding box center [112, 352] width 1 height 1
checkbox input "true"
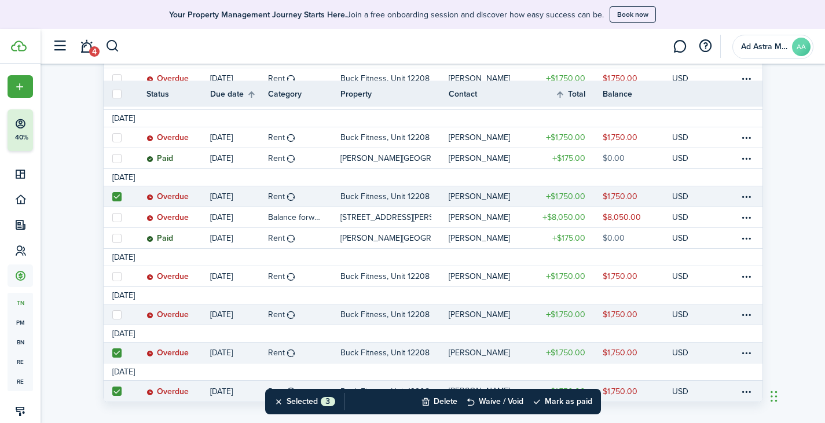
click at [113, 310] on label at bounding box center [116, 314] width 9 height 9
click at [112, 314] on input "checkbox" at bounding box center [112, 314] width 1 height 1
checkbox input "true"
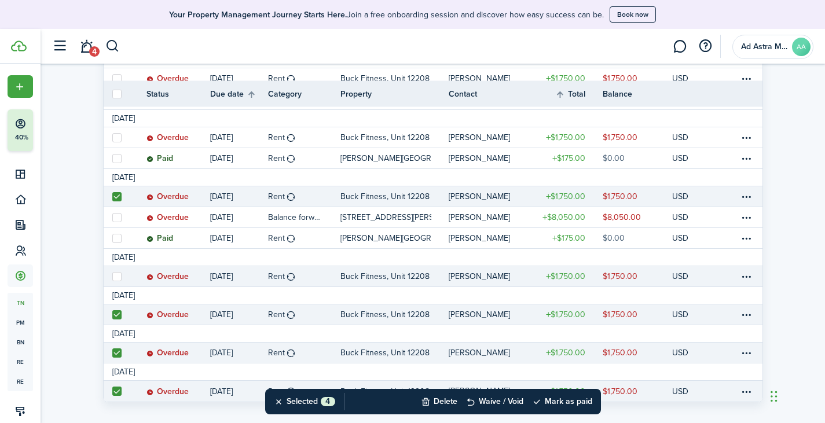
click at [117, 272] on label at bounding box center [116, 276] width 9 height 9
click at [112, 276] on input "checkbox" at bounding box center [112, 276] width 1 height 1
checkbox input "true"
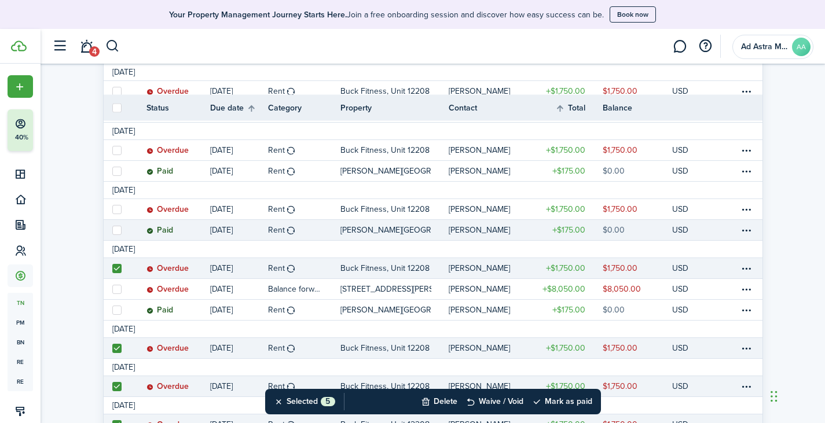
scroll to position [314, 0]
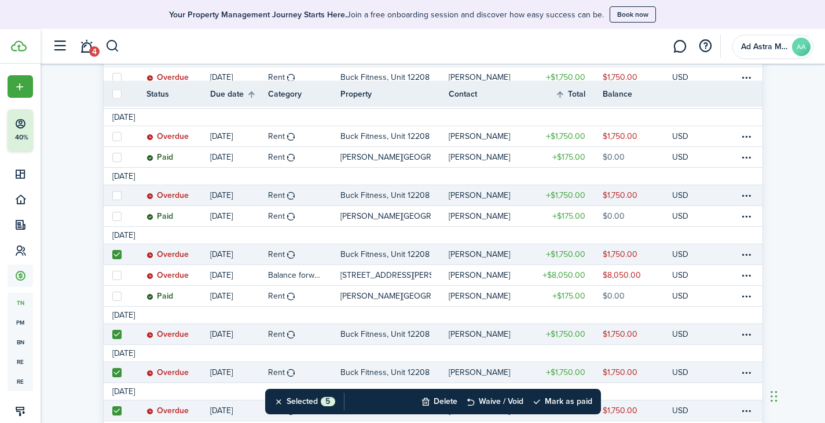
click at [116, 191] on label at bounding box center [116, 195] width 9 height 9
click at [112, 195] on input "checkbox" at bounding box center [112, 195] width 1 height 1
checkbox input "true"
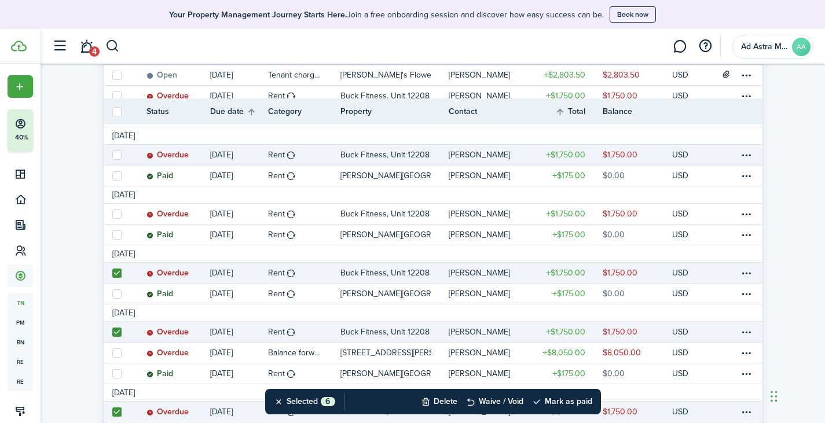
scroll to position [198, 0]
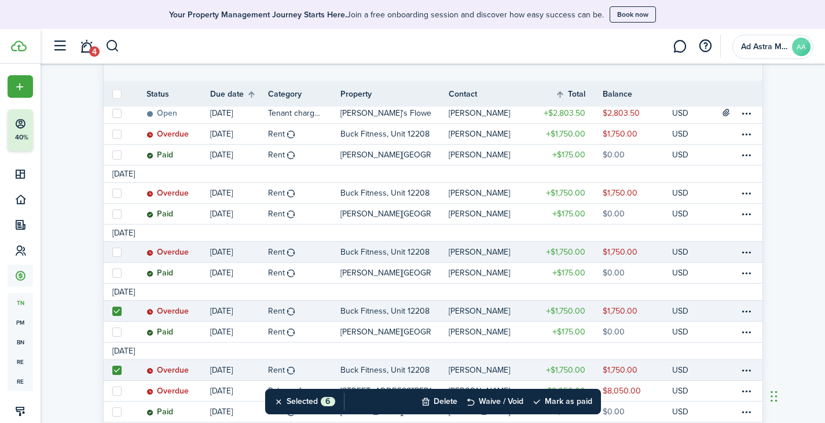
click at [113, 248] on label at bounding box center [116, 252] width 9 height 9
click at [112, 252] on input "checkbox" at bounding box center [112, 252] width 1 height 1
checkbox input "true"
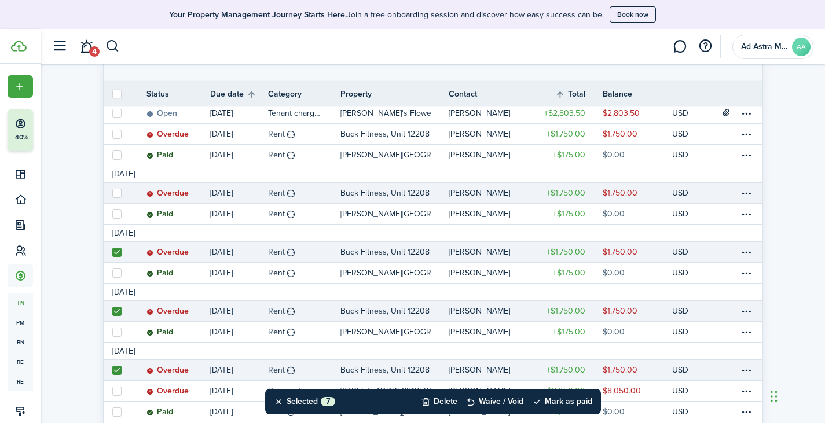
click at [114, 189] on label at bounding box center [116, 193] width 9 height 9
click at [112, 193] on input "checkbox" at bounding box center [112, 193] width 1 height 1
checkbox input "true"
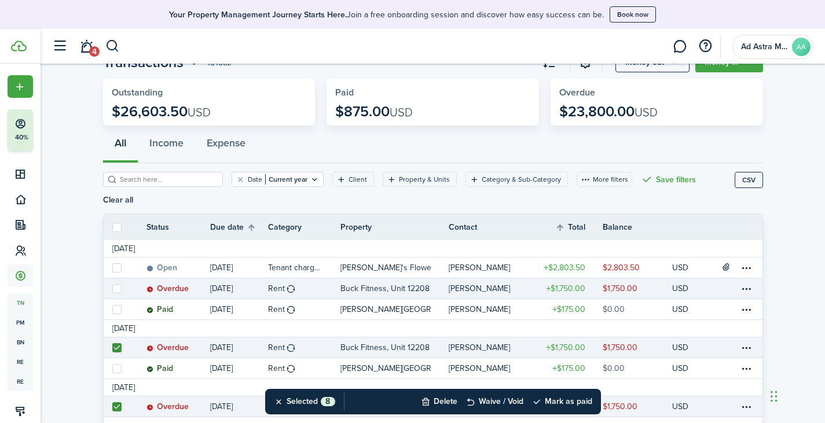
scroll to position [58, 0]
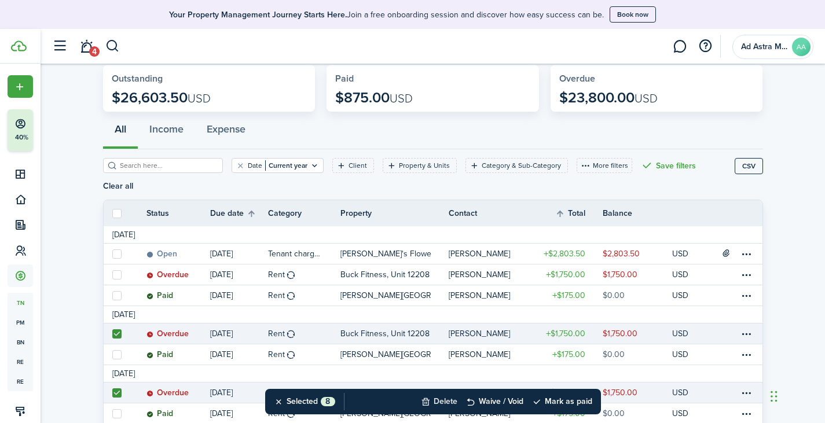
click at [451, 399] on button "Delete" at bounding box center [439, 401] width 36 height 25
click at [550, 399] on button "Confirm" at bounding box center [561, 401] width 46 height 16
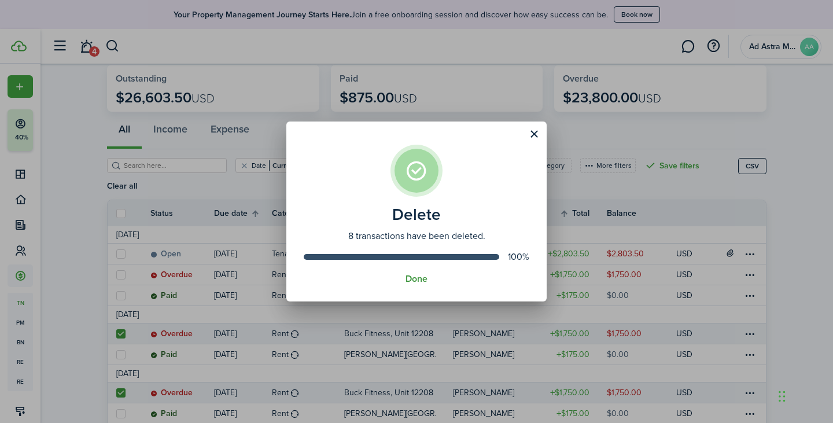
click at [417, 280] on button "Done" at bounding box center [417, 279] width 22 height 10
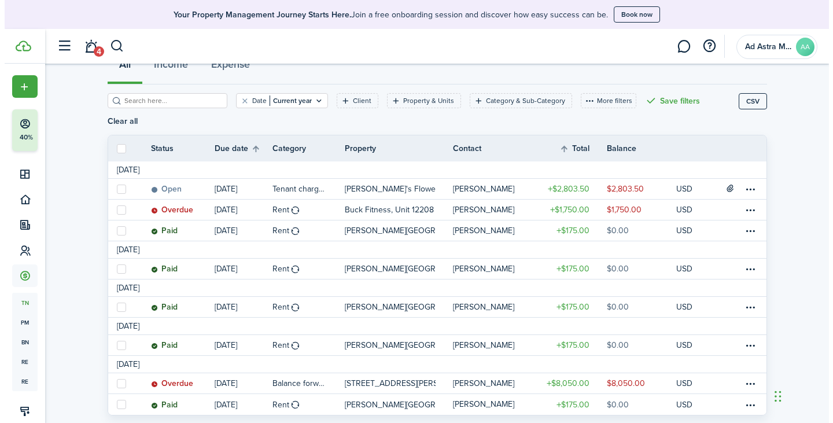
scroll to position [136, 0]
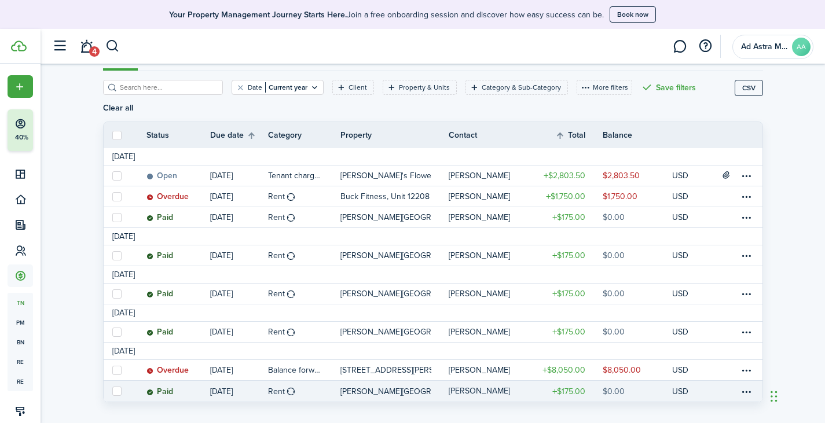
click at [117, 387] on label at bounding box center [116, 391] width 9 height 9
click at [112, 391] on input "checkbox" at bounding box center [112, 391] width 1 height 1
checkbox input "true"
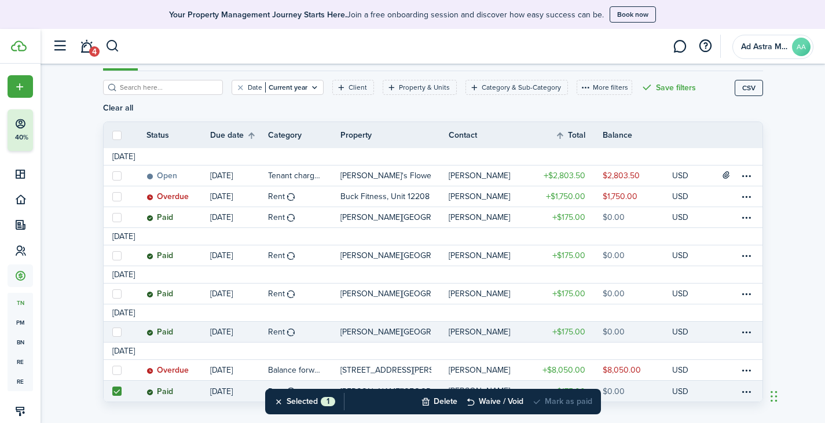
click at [116, 328] on label at bounding box center [116, 332] width 9 height 9
click at [112, 332] on input "checkbox" at bounding box center [112, 332] width 1 height 1
checkbox input "true"
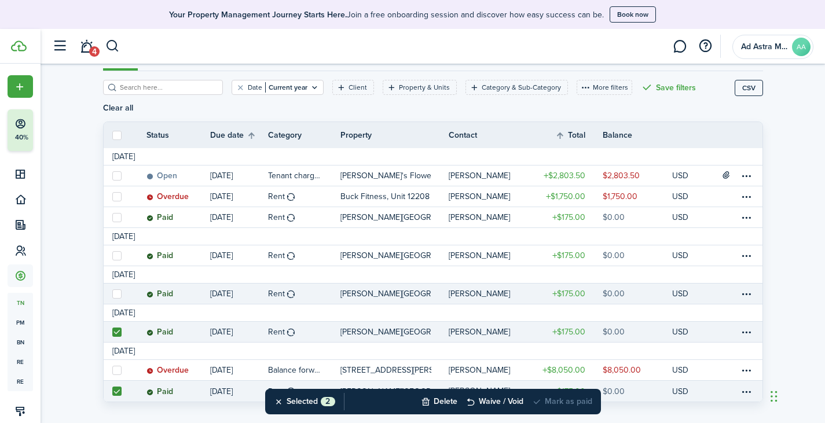
click at [115, 289] on label at bounding box center [116, 293] width 9 height 9
click at [112, 293] on input "checkbox" at bounding box center [112, 293] width 1 height 1
checkbox input "true"
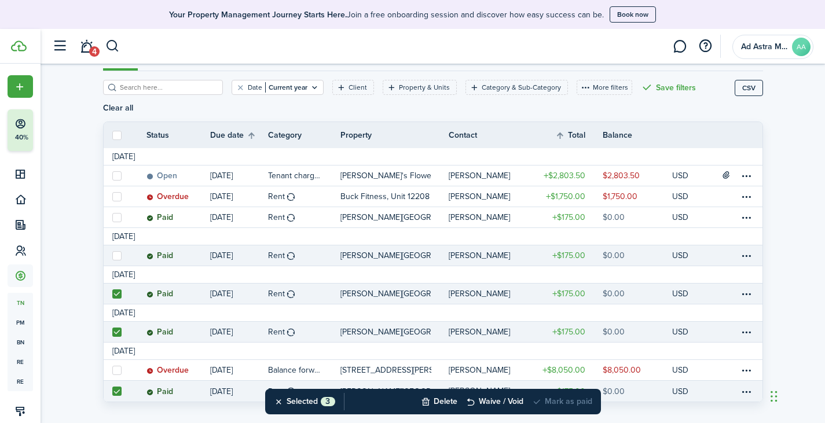
click at [114, 251] on label at bounding box center [116, 255] width 9 height 9
click at [112, 255] on input "checkbox" at bounding box center [112, 255] width 1 height 1
checkbox input "true"
click at [444, 402] on button "Delete" at bounding box center [439, 401] width 36 height 25
click at [548, 399] on button "Confirm" at bounding box center [561, 401] width 46 height 16
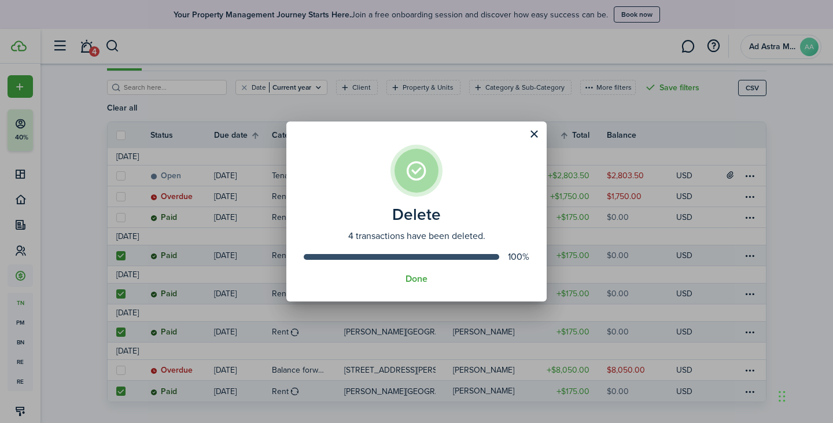
click at [414, 277] on button "Done" at bounding box center [417, 279] width 22 height 10
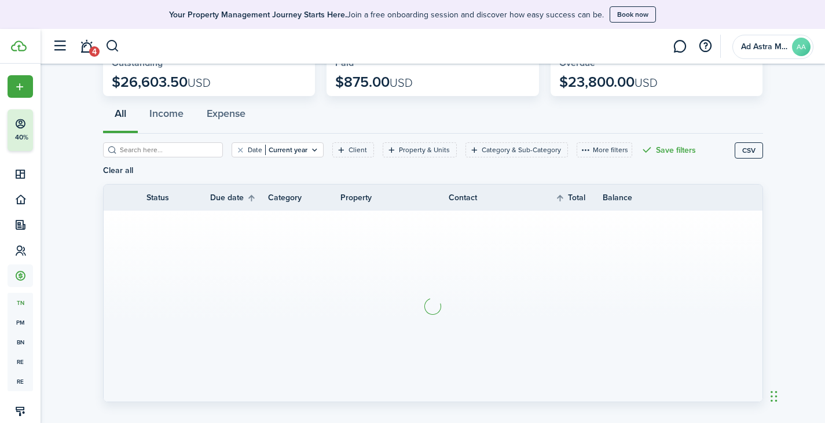
scroll to position [1, 0]
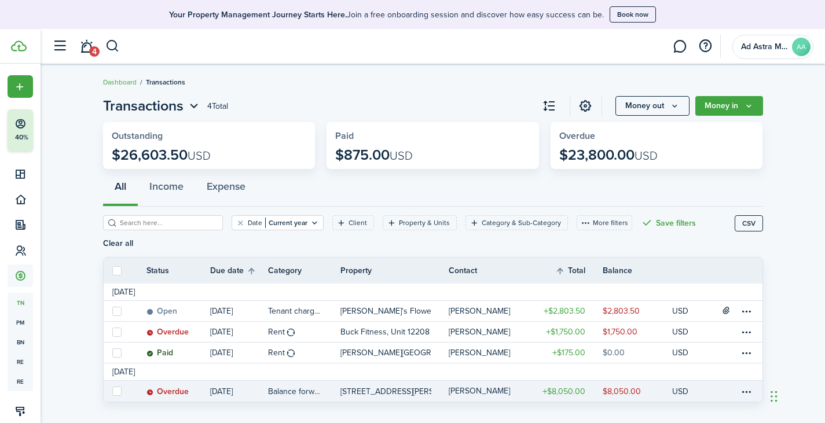
click at [627, 385] on table-amount-description "$8,050.00" at bounding box center [621, 391] width 38 height 12
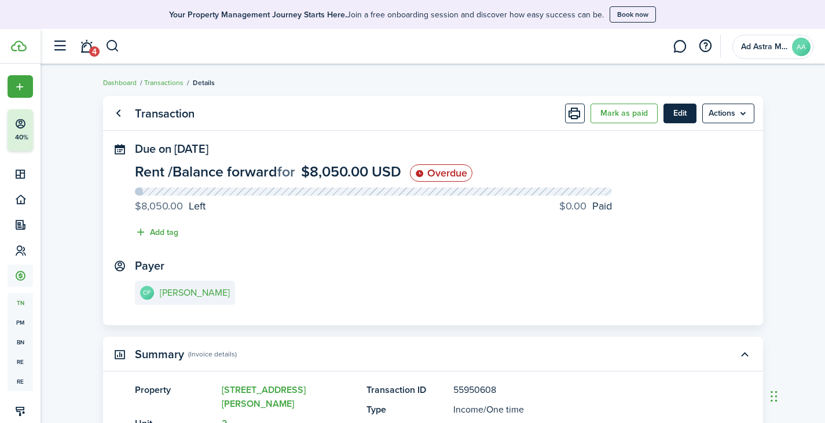
click at [681, 113] on button "Edit" at bounding box center [679, 114] width 33 height 20
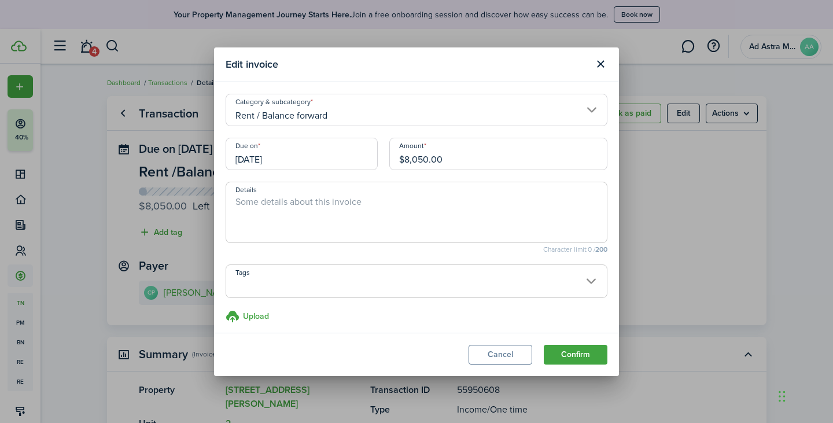
click at [266, 154] on input "[DATE]" at bounding box center [302, 154] width 152 height 32
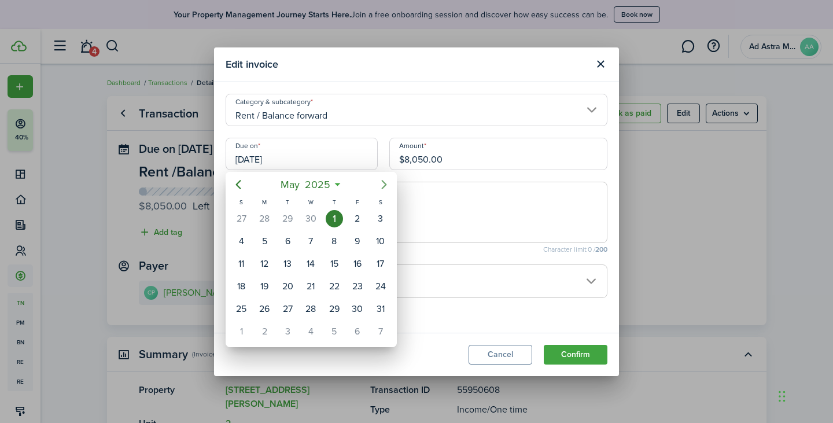
click at [385, 184] on icon "Next page" at bounding box center [383, 184] width 5 height 9
click at [385, 183] on icon "Next page" at bounding box center [383, 184] width 5 height 9
click at [265, 222] on div "1" at bounding box center [264, 218] width 17 height 17
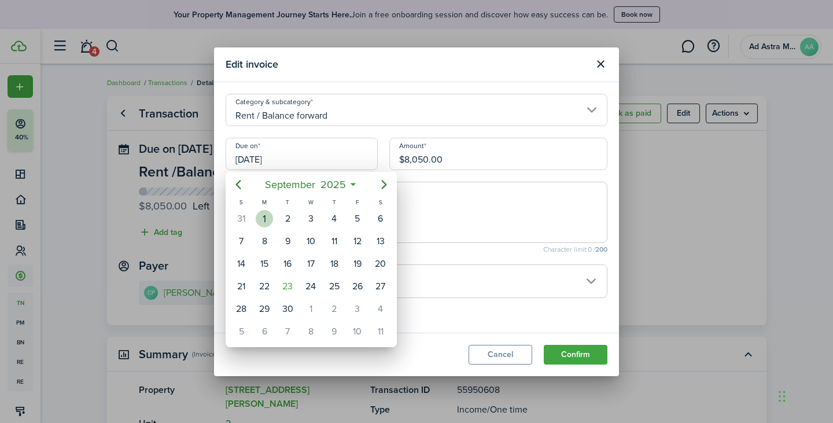
type input "[DATE]"
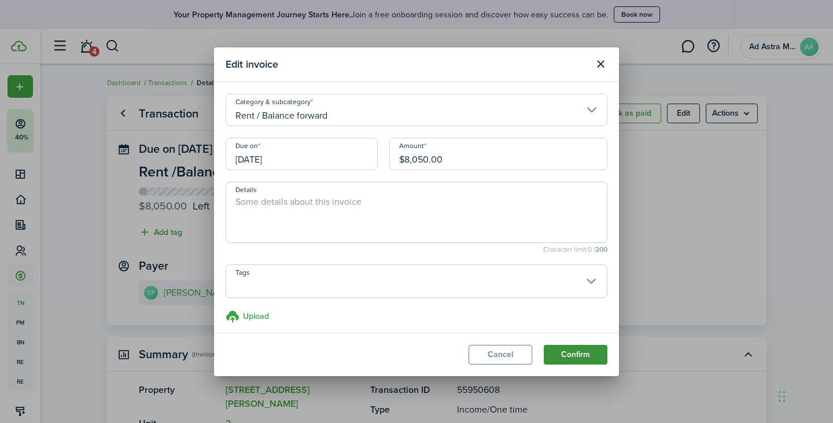
click at [561, 353] on button "Confirm" at bounding box center [576, 355] width 64 height 20
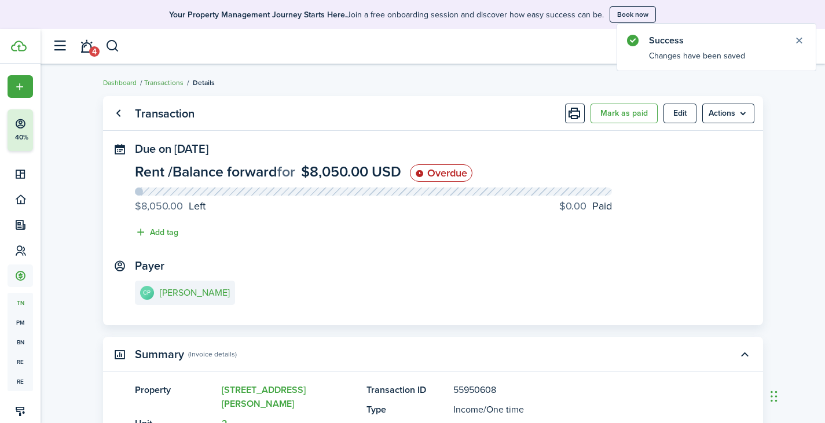
click at [164, 79] on link "Transactions" at bounding box center [163, 83] width 39 height 10
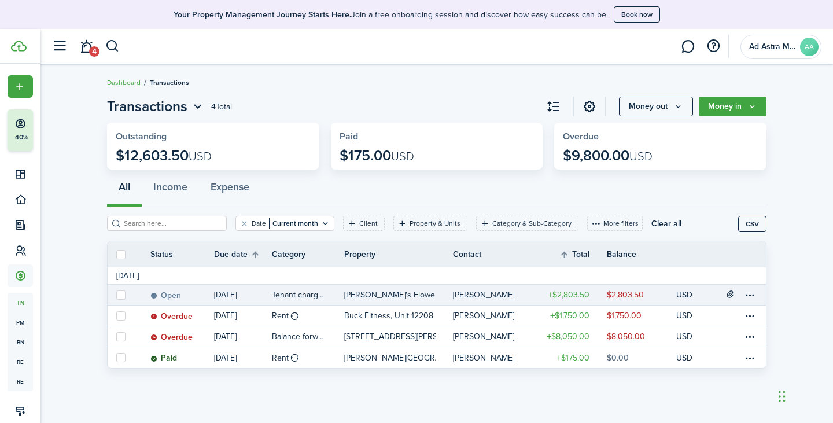
click at [310, 294] on table-info-title "Tenant charges & fees" at bounding box center [299, 295] width 55 height 12
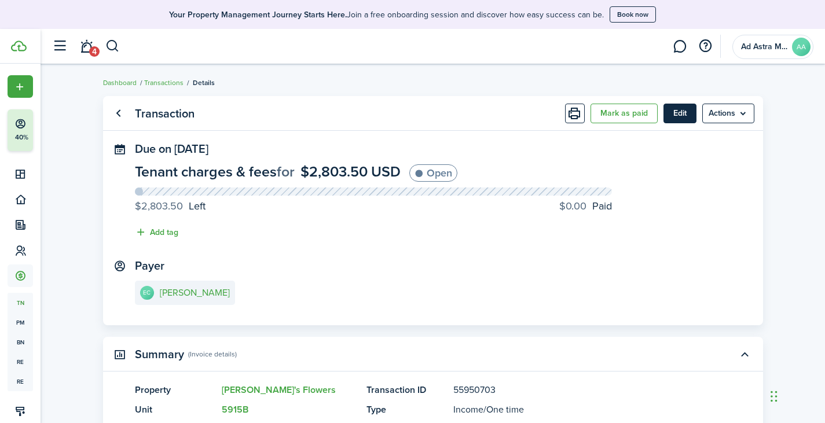
click at [683, 116] on button "Edit" at bounding box center [679, 114] width 33 height 20
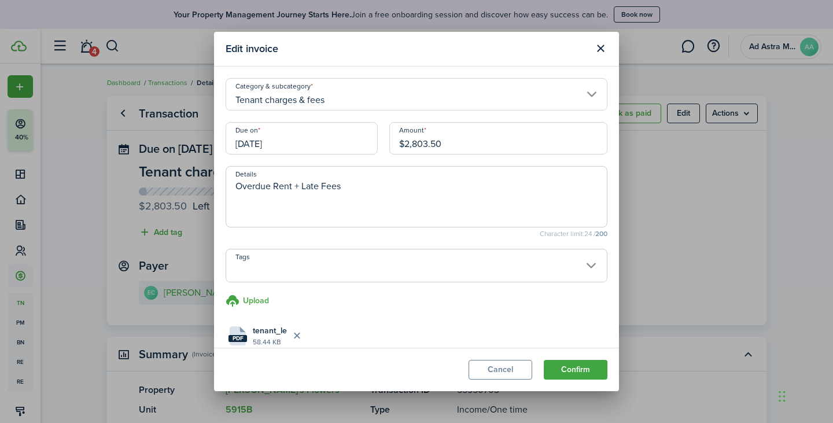
click at [352, 101] on input "Tenant charges & fees" at bounding box center [417, 94] width 382 height 32
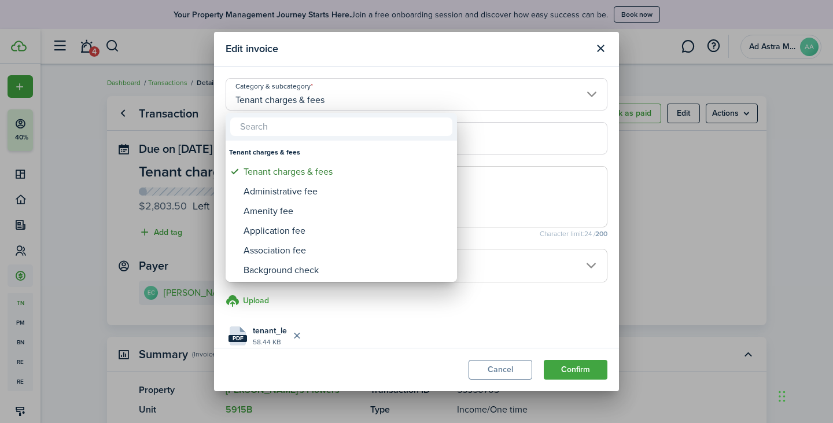
click at [601, 47] on div at bounding box center [416, 211] width 1018 height 608
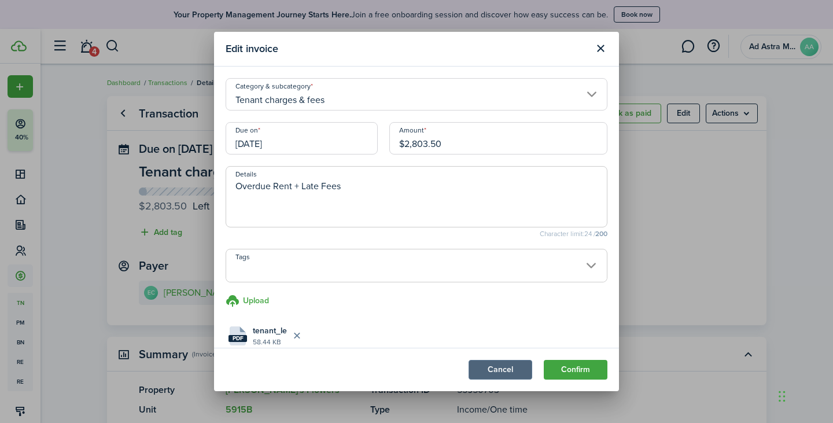
click at [518, 366] on button "Cancel" at bounding box center [501, 370] width 64 height 20
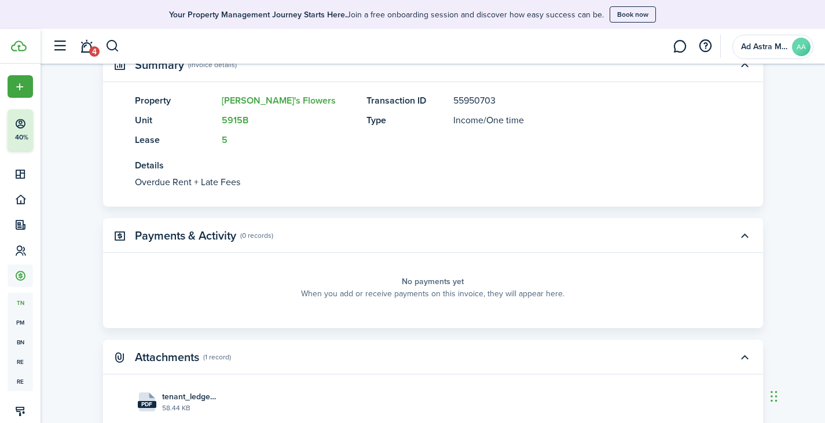
scroll to position [358, 0]
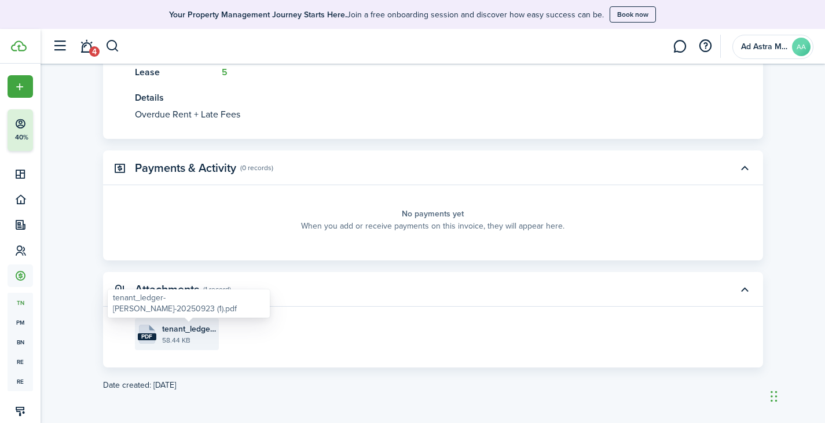
click at [184, 333] on span "tenant_ledger-[PERSON_NAME]-20250923 (1).pdf" at bounding box center [189, 329] width 54 height 12
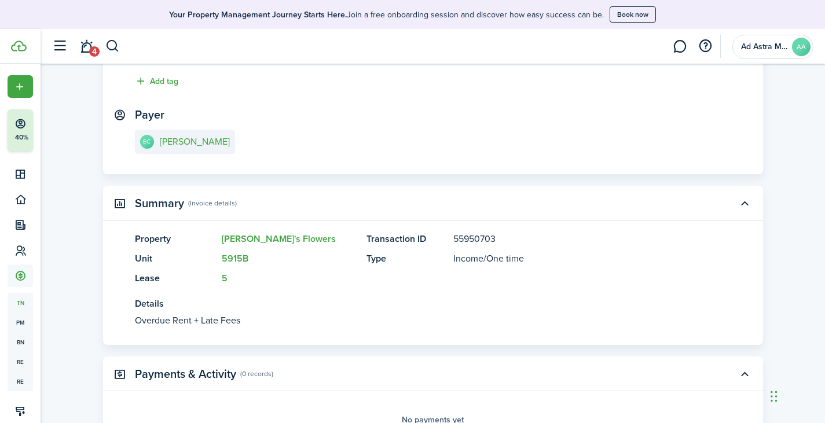
scroll to position [174, 0]
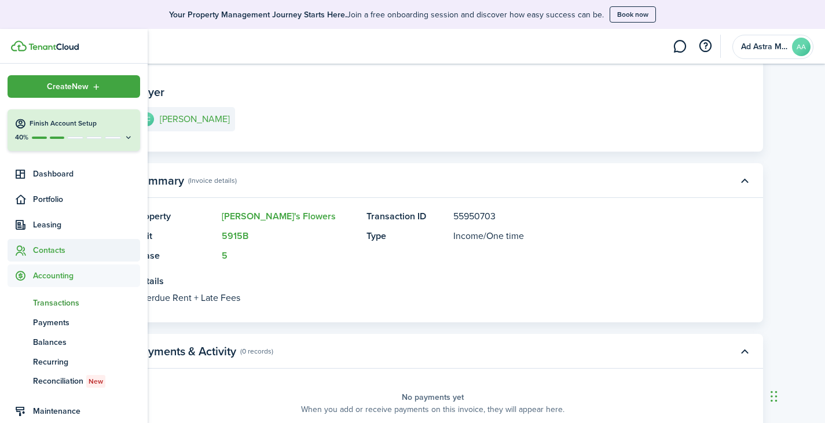
click at [53, 249] on span "Contacts" at bounding box center [86, 250] width 107 height 12
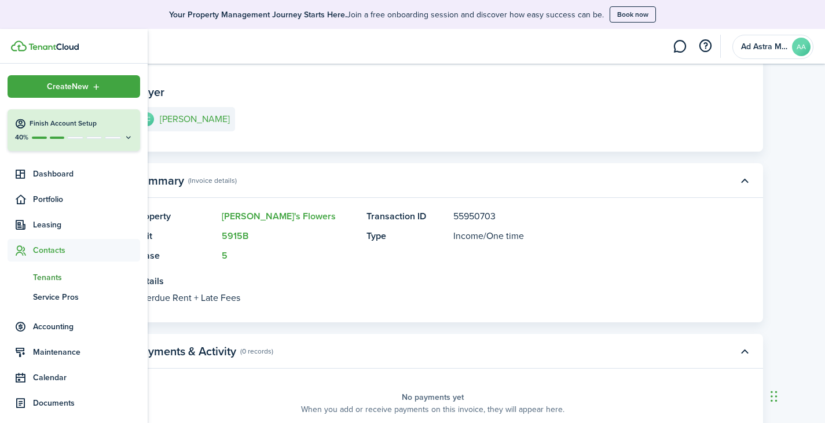
click at [56, 273] on span "Tenants" at bounding box center [86, 277] width 107 height 12
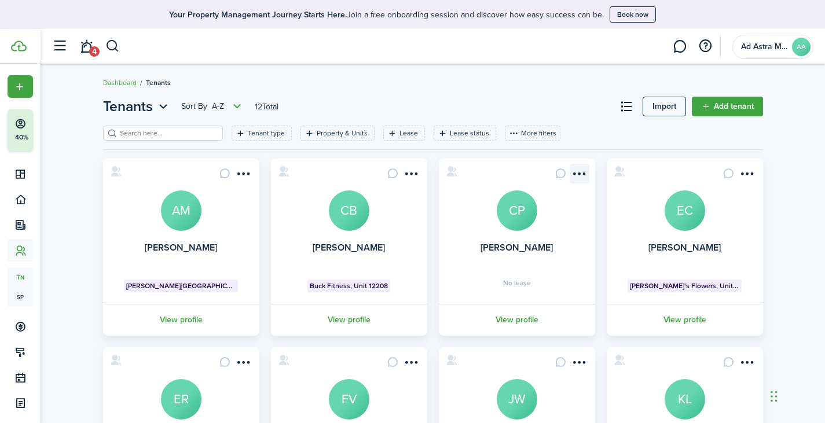
click at [577, 174] on menu-btn-icon "Open menu" at bounding box center [579, 174] width 20 height 20
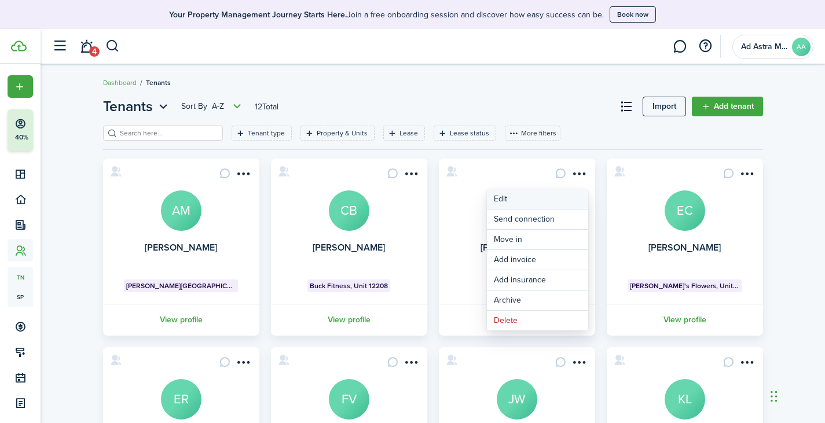
click at [507, 199] on link "Edit" at bounding box center [537, 199] width 101 height 20
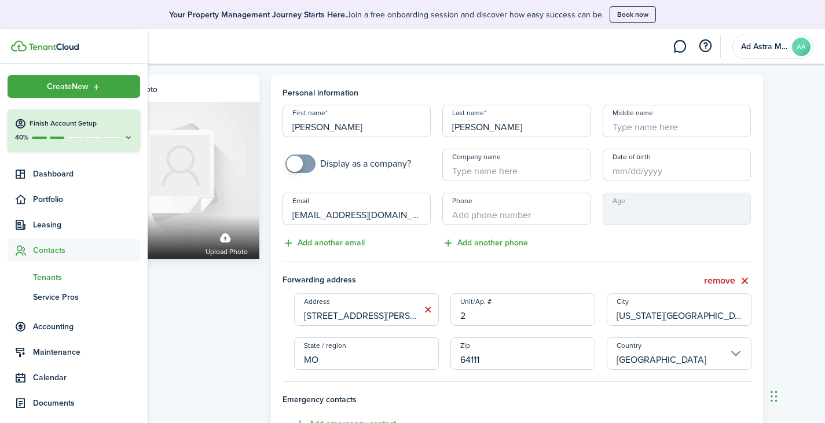
click at [49, 278] on span "Tenants" at bounding box center [86, 277] width 107 height 12
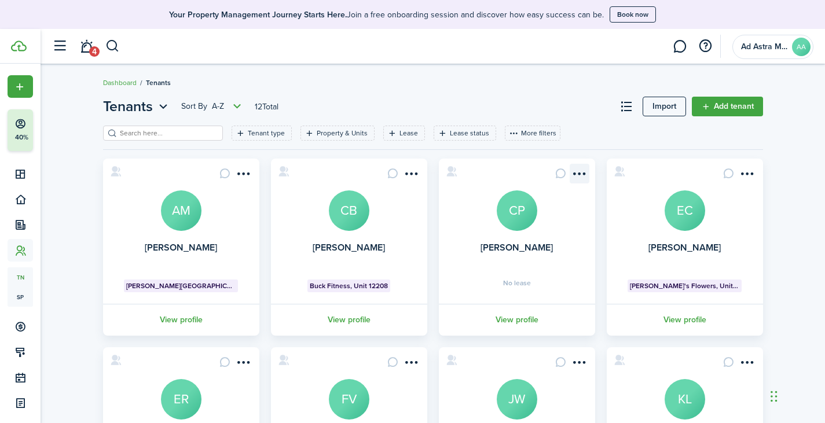
click at [582, 168] on menu-btn-icon "Open menu" at bounding box center [579, 174] width 20 height 20
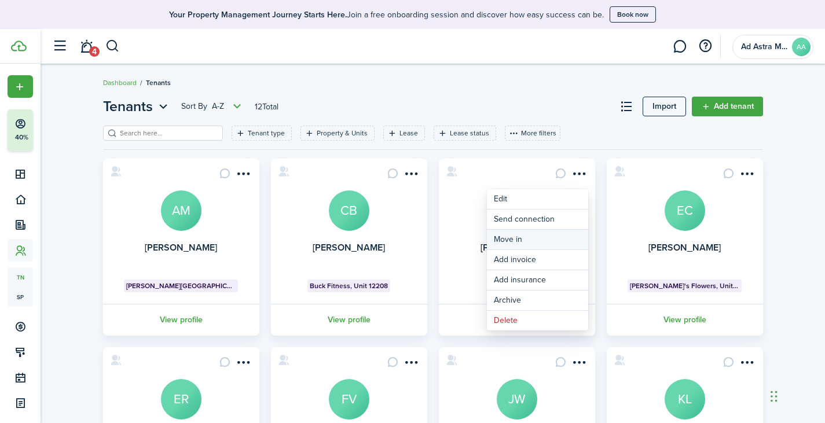
click at [532, 240] on link "Move in" at bounding box center [537, 240] width 101 height 20
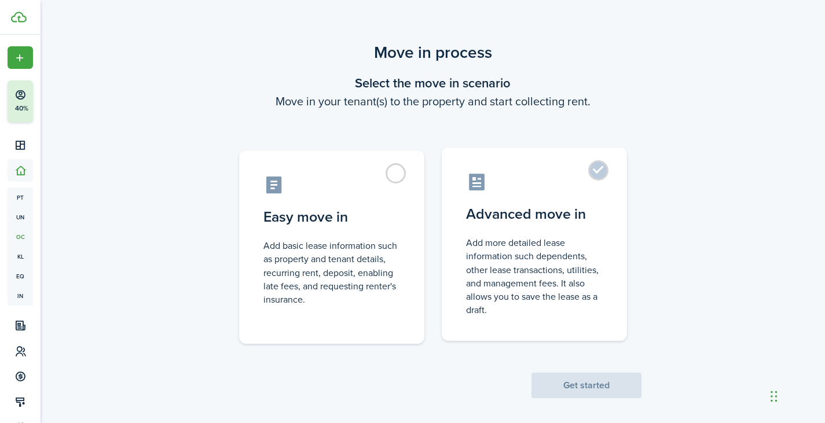
click at [506, 219] on control-radio-card-title "Advanced move in" at bounding box center [534, 214] width 137 height 21
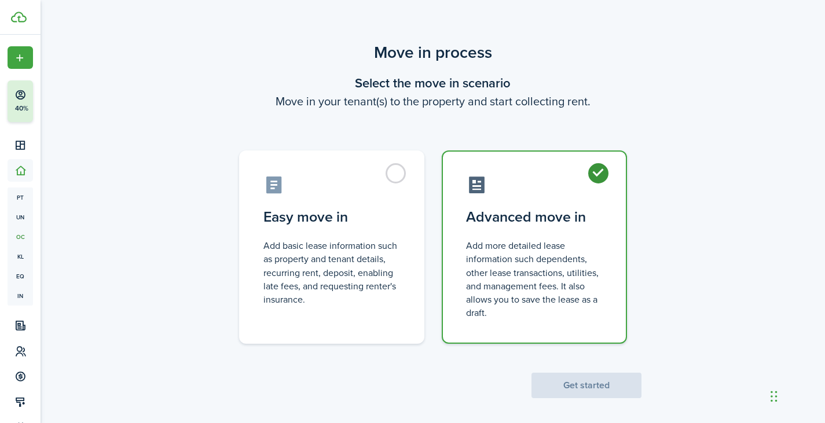
radio input "true"
drag, startPoint x: 593, startPoint y: 369, endPoint x: 601, endPoint y: 382, distance: 15.1
click at [595, 372] on scenario-actions "Get started" at bounding box center [586, 371] width 110 height 54
click at [602, 383] on button "Get started" at bounding box center [586, 385] width 110 height 25
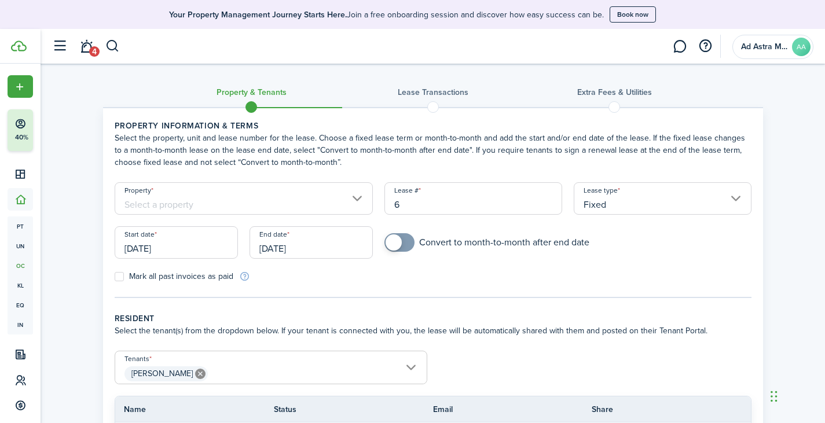
scroll to position [135, 0]
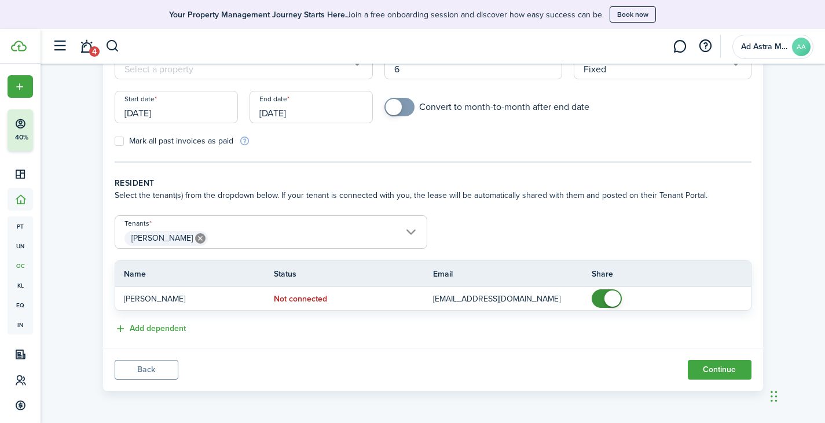
click at [168, 370] on button "Back" at bounding box center [147, 370] width 64 height 20
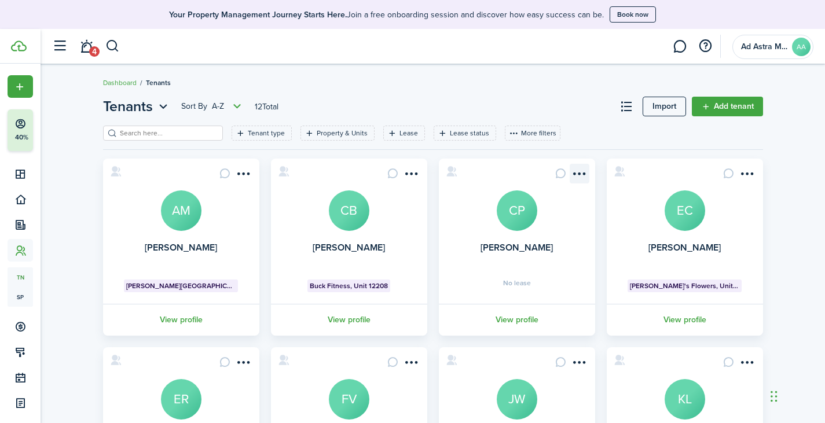
click at [575, 177] on menu-btn-icon "Open menu" at bounding box center [579, 174] width 20 height 20
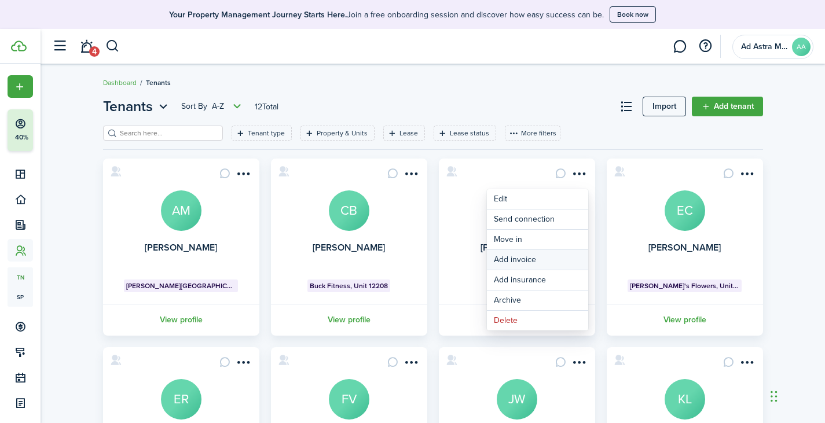
click at [540, 259] on link "Add invoice" at bounding box center [537, 260] width 101 height 20
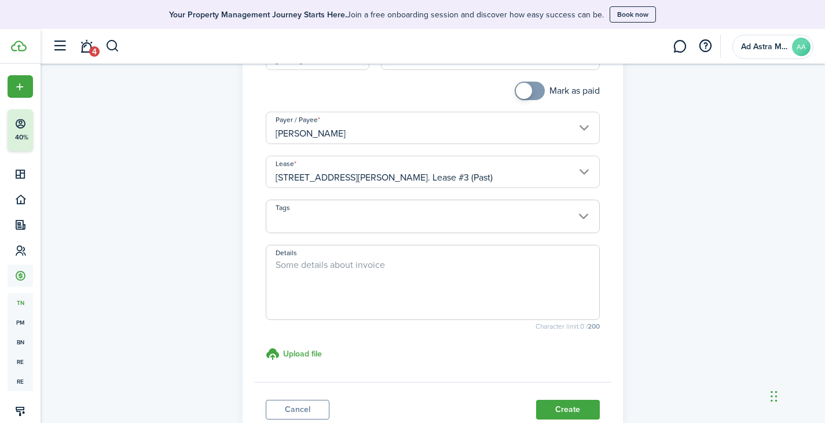
scroll to position [277, 0]
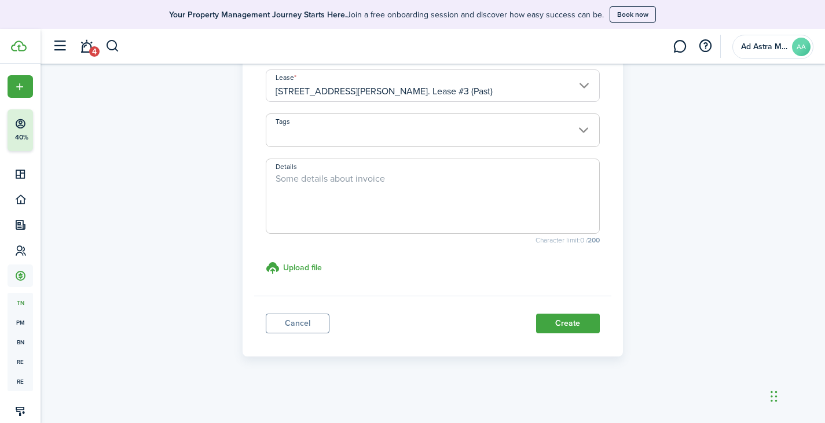
click at [301, 324] on link "Cancel" at bounding box center [298, 324] width 64 height 20
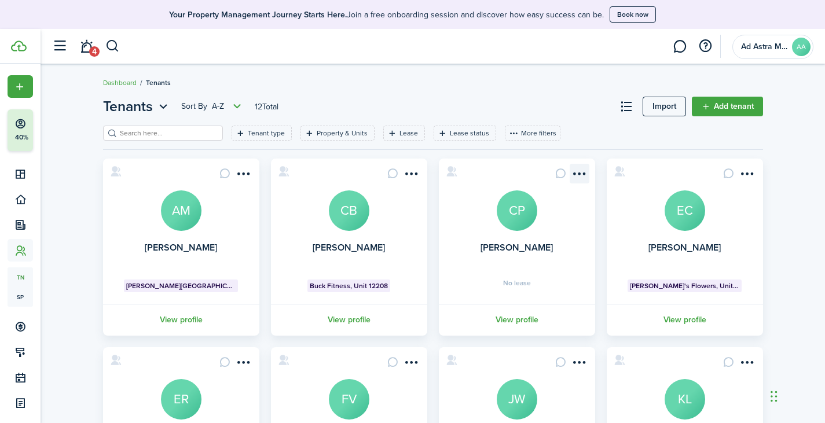
click at [576, 177] on menu-btn-icon "Open menu" at bounding box center [579, 174] width 20 height 20
click at [466, 227] on card "[PERSON_NAME] CP No lease View profile" at bounding box center [517, 247] width 156 height 177
click at [510, 247] on link "[PERSON_NAME]" at bounding box center [516, 247] width 72 height 13
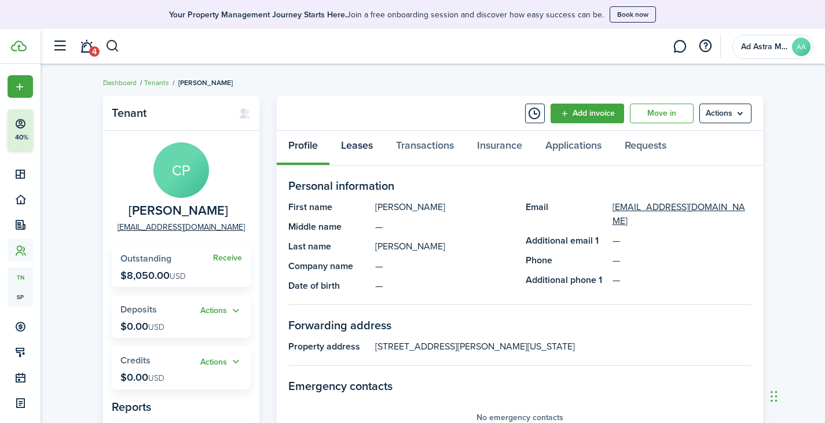
click at [358, 141] on link "Leases" at bounding box center [356, 148] width 55 height 35
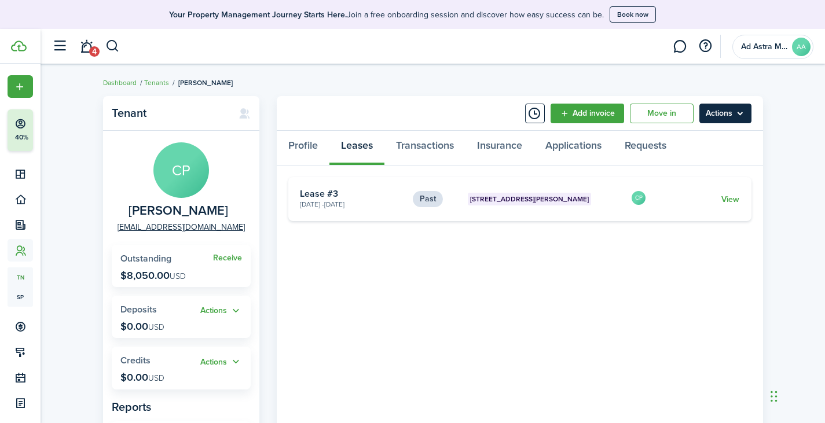
click at [718, 119] on menu-btn "Actions" at bounding box center [725, 114] width 52 height 20
drag, startPoint x: 491, startPoint y: 319, endPoint x: 503, endPoint y: 280, distance: 40.5
click at [491, 319] on tenant-view-lease "Past [STREET_ADDRESS][PERSON_NAME] 2 [DATE] - [DATE] Lease #3 CP View «« « 1 » …" at bounding box center [519, 320] width 463 height 286
click at [588, 151] on link "Applications" at bounding box center [573, 148] width 79 height 35
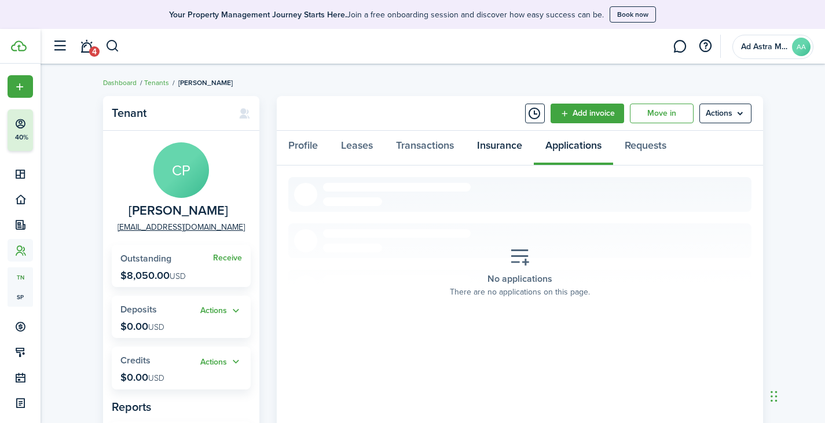
click at [507, 146] on link "Insurance" at bounding box center [499, 148] width 68 height 35
click at [429, 145] on link "Transactions" at bounding box center [424, 148] width 81 height 35
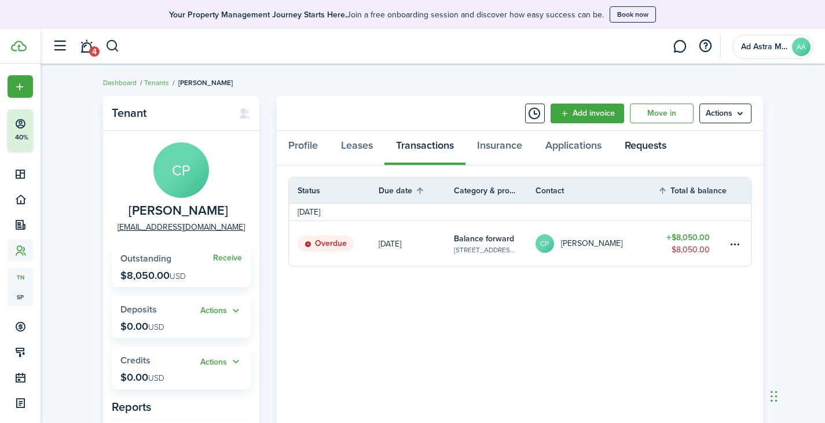
click at [650, 142] on link "Requests" at bounding box center [645, 148] width 65 height 35
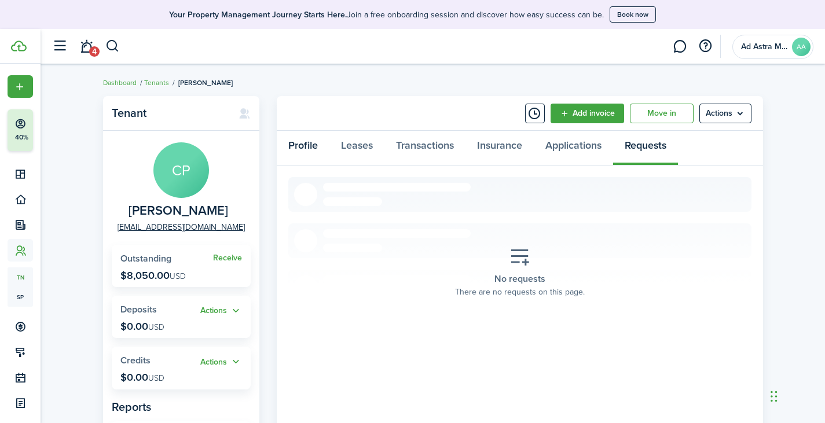
click at [313, 140] on link "Profile" at bounding box center [303, 148] width 53 height 35
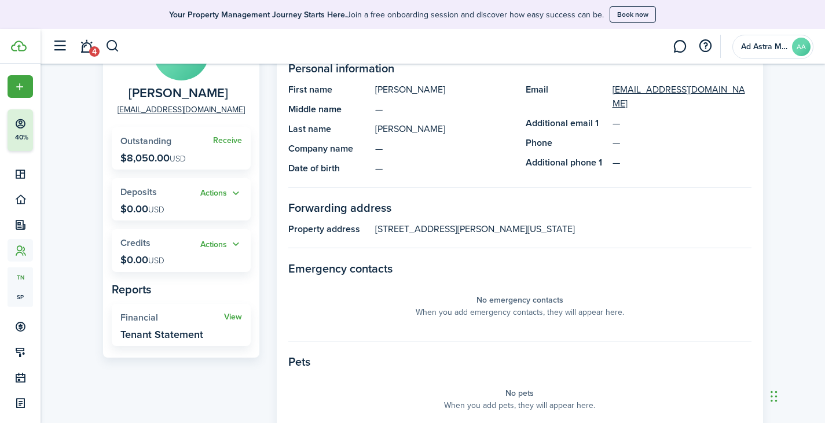
scroll to position [231, 0]
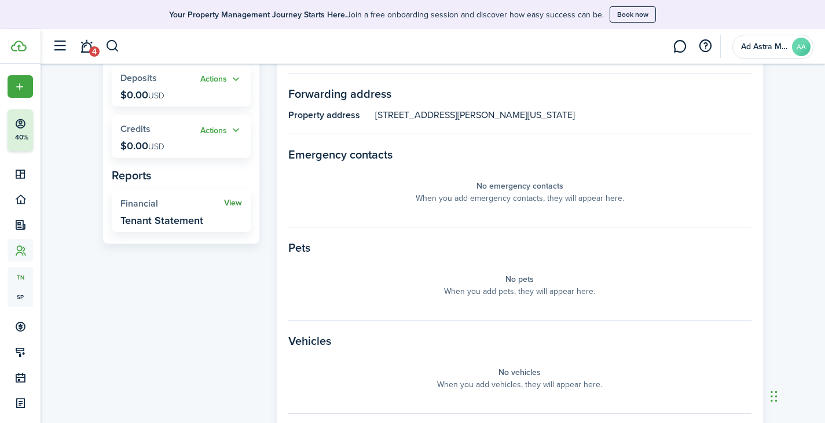
click at [231, 202] on link "View" at bounding box center [233, 202] width 18 height 9
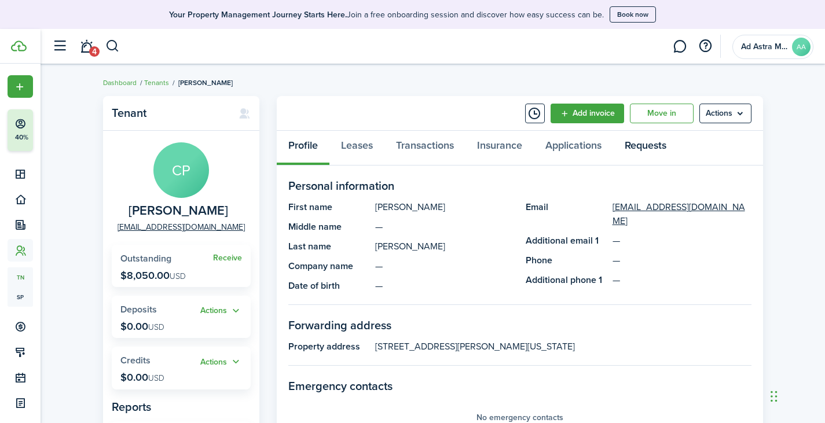
click at [645, 146] on link "Requests" at bounding box center [645, 148] width 65 height 35
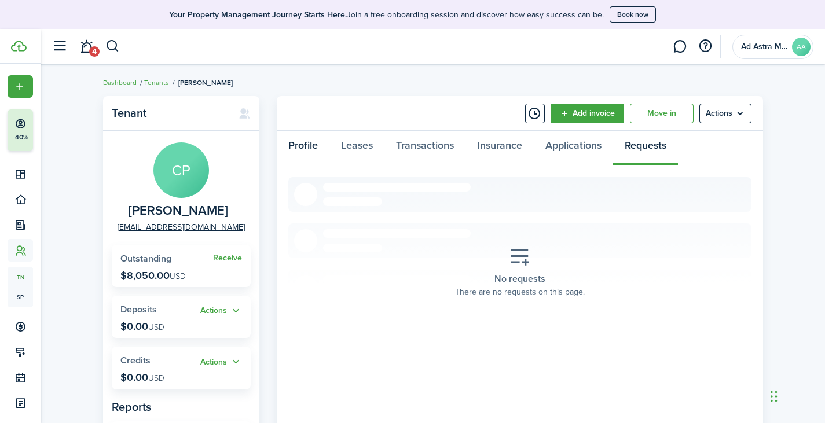
click at [311, 149] on link "Profile" at bounding box center [303, 148] width 53 height 35
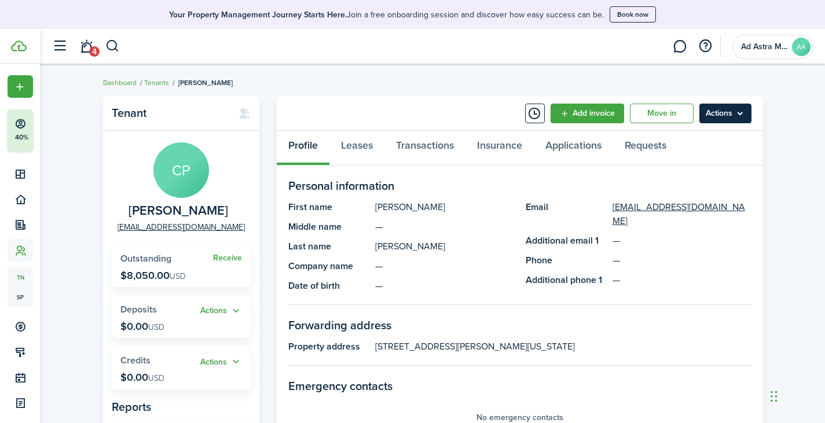
click at [735, 111] on menu-btn "Actions" at bounding box center [725, 114] width 52 height 20
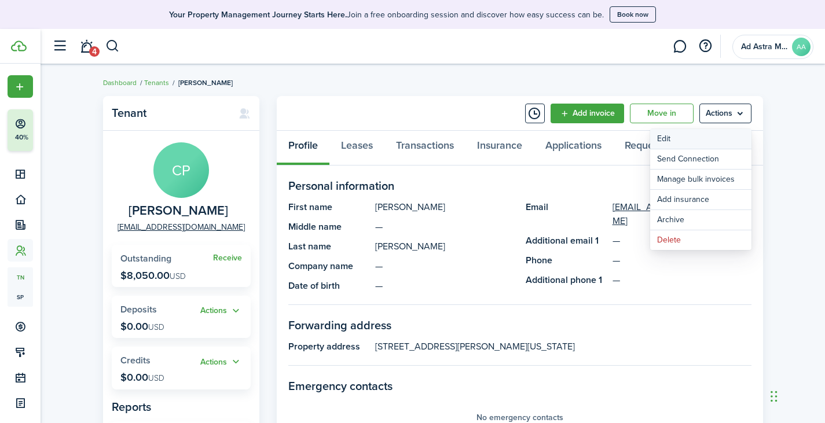
click at [696, 137] on link "Edit" at bounding box center [700, 139] width 101 height 20
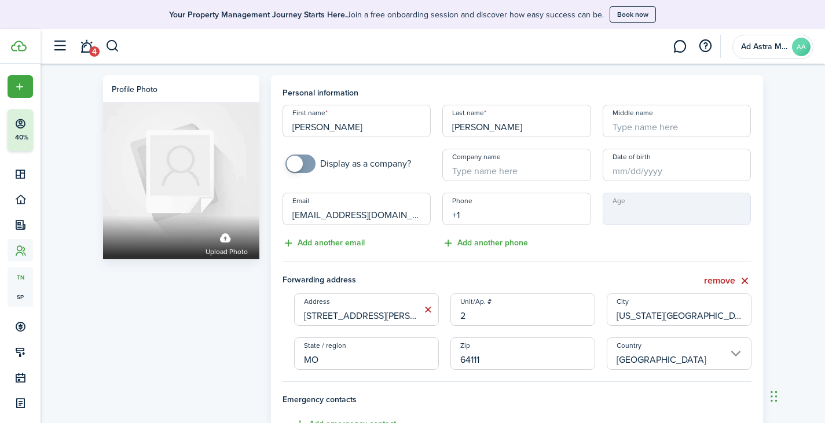
click at [544, 211] on input "+1" at bounding box center [516, 209] width 149 height 32
paste input "[PHONE_NUMBER]"
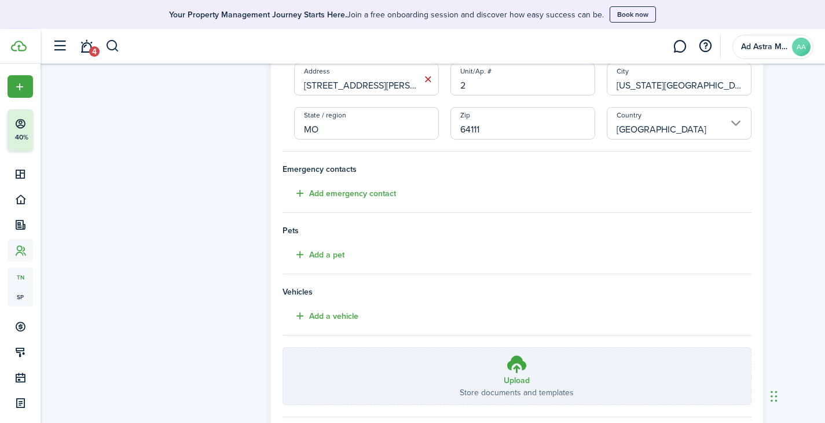
scroll to position [299, 0]
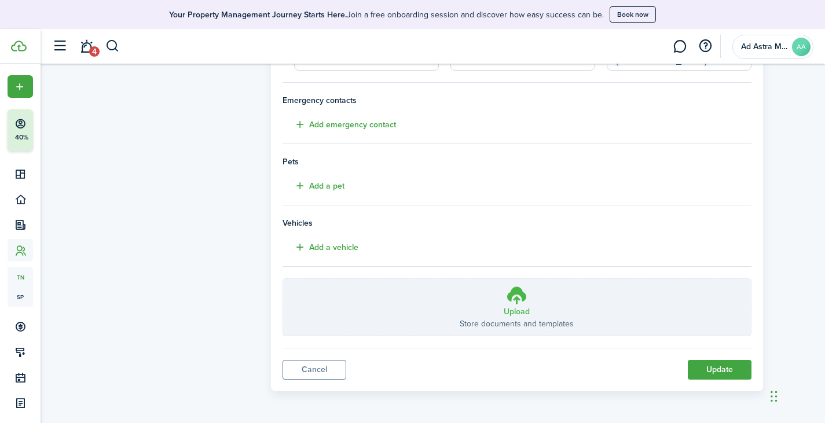
type input "[PHONE_NUMBER]"
click at [521, 304] on icon at bounding box center [517, 295] width 22 height 21
click at [283, 279] on input "Upload Store documents and templates Choose file" at bounding box center [283, 279] width 0 height 0
click at [521, 307] on h3 "Upload" at bounding box center [516, 312] width 26 height 12
click at [283, 279] on input "Upload Store documents and templates Choose file" at bounding box center [283, 279] width 0 height 0
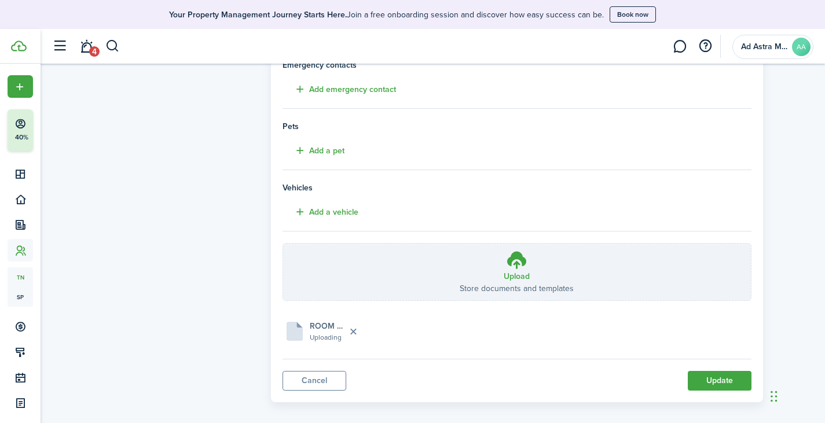
scroll to position [345, 0]
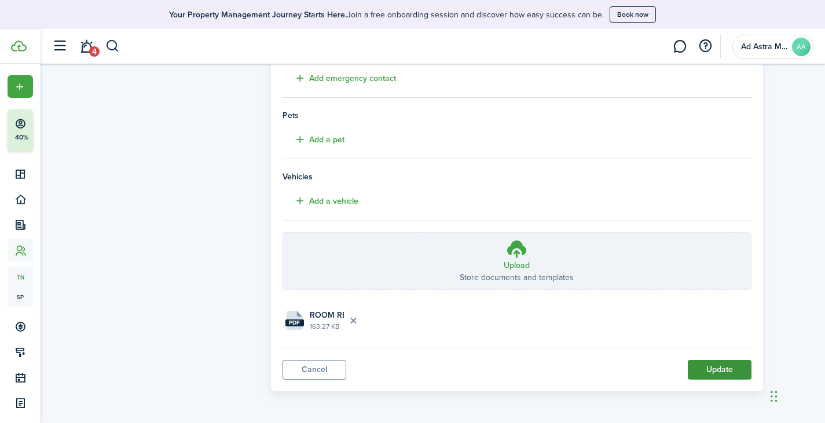
click at [712, 372] on button "Update" at bounding box center [719, 370] width 64 height 20
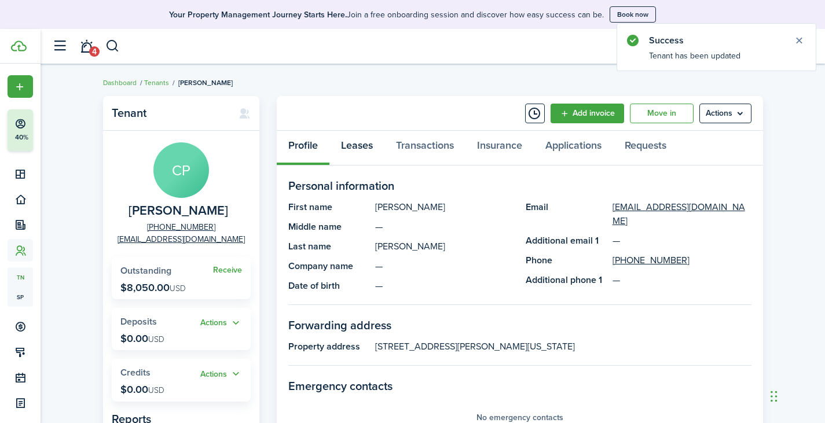
click at [363, 149] on link "Leases" at bounding box center [356, 148] width 55 height 35
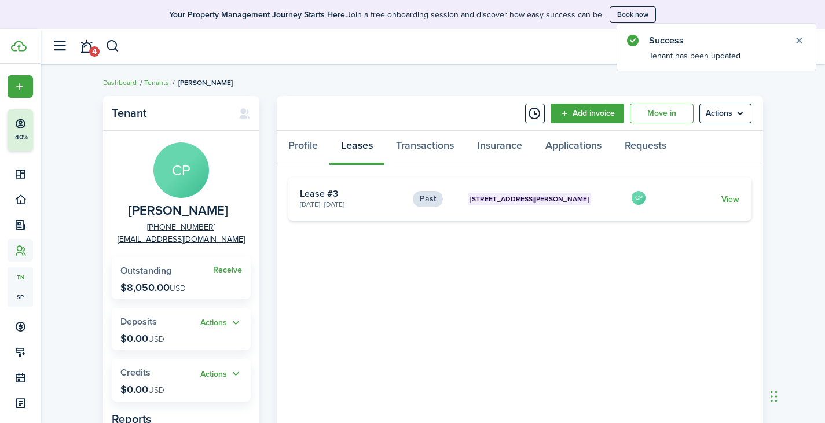
click at [373, 198] on card-title "Lease #3" at bounding box center [352, 194] width 104 height 10
click at [733, 200] on link "View" at bounding box center [730, 199] width 18 height 12
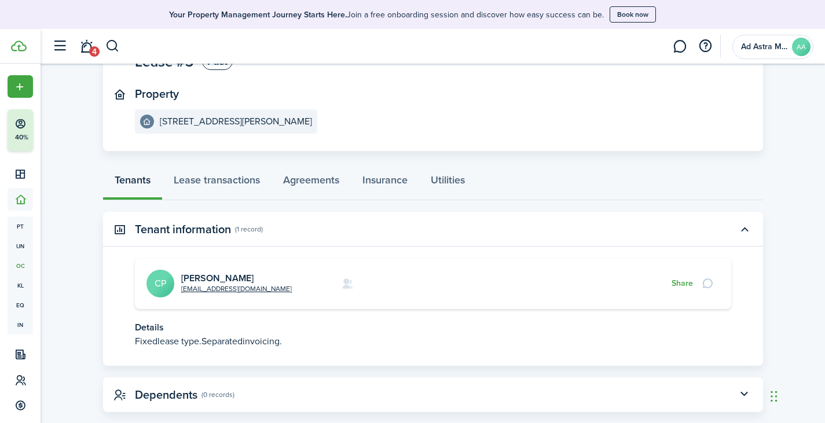
scroll to position [131, 0]
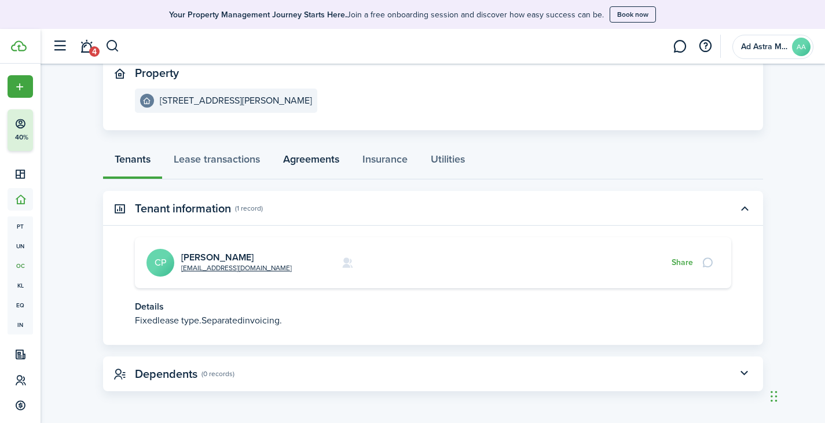
click at [315, 158] on link "Agreements" at bounding box center [310, 162] width 79 height 35
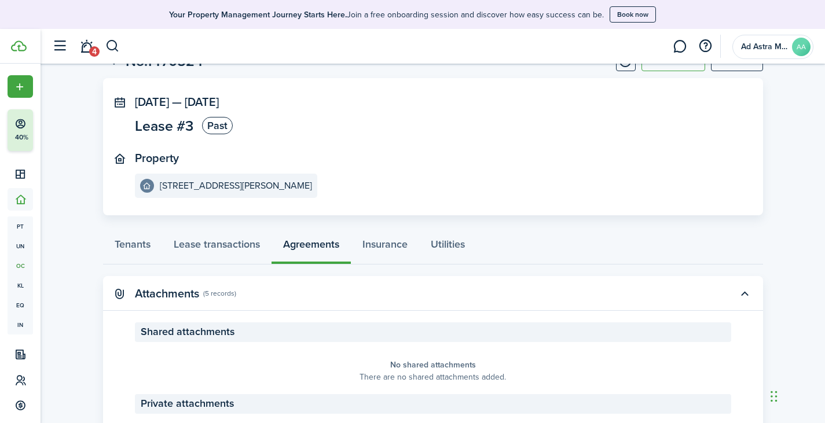
scroll to position [123, 0]
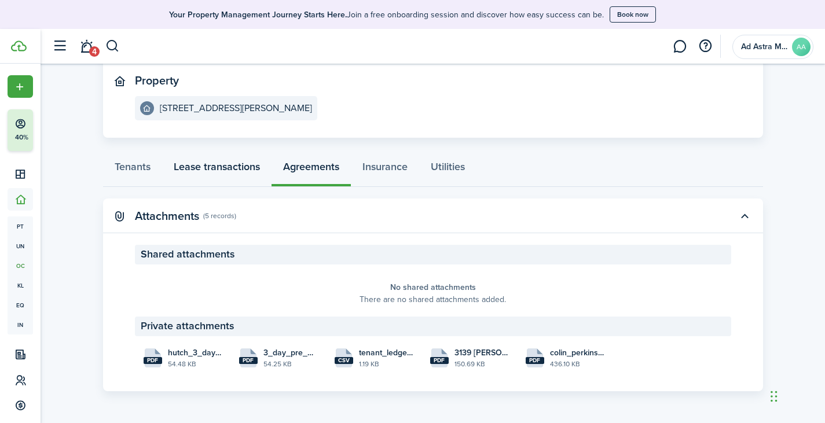
click at [219, 176] on link "Lease transactions" at bounding box center [216, 169] width 109 height 35
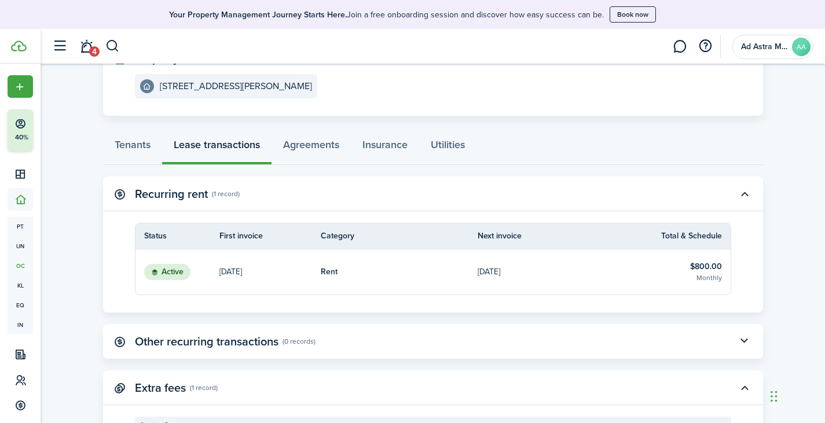
scroll to position [227, 0]
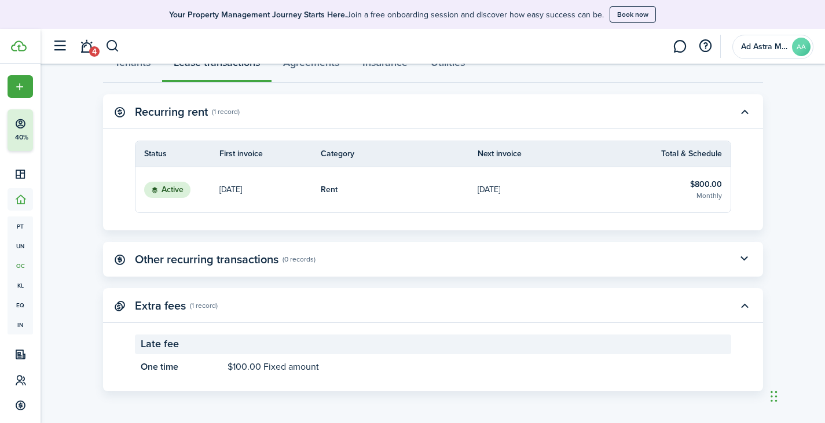
click at [242, 192] on p "[DATE]" at bounding box center [230, 189] width 23 height 12
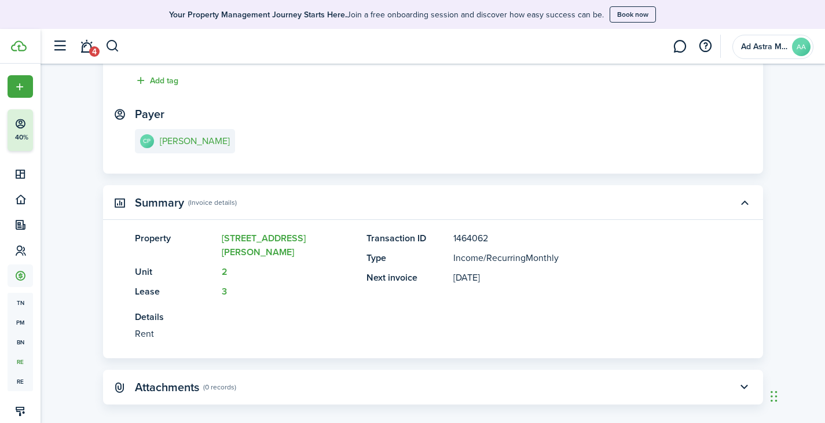
scroll to position [6, 0]
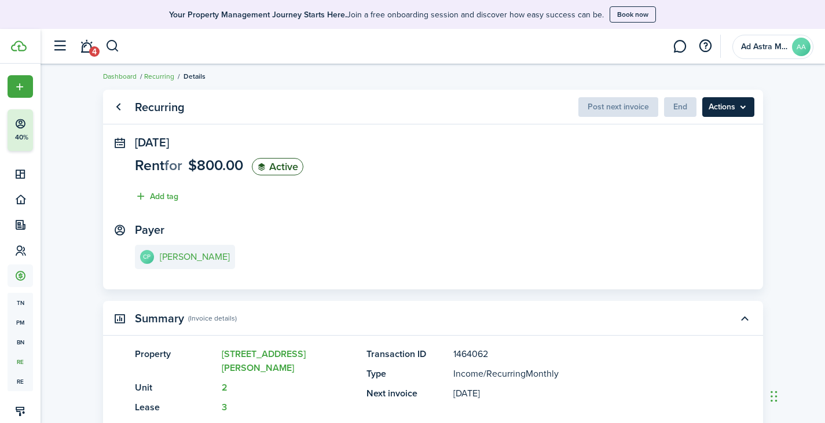
click at [727, 112] on menu-btn "Actions" at bounding box center [728, 107] width 52 height 20
click at [436, 219] on panel-main-body "[DATE] Rent for $800.00 Active Add tag Payer CP [PERSON_NAME]" at bounding box center [433, 212] width 660 height 153
click at [117, 104] on link "Go back" at bounding box center [119, 107] width 20 height 20
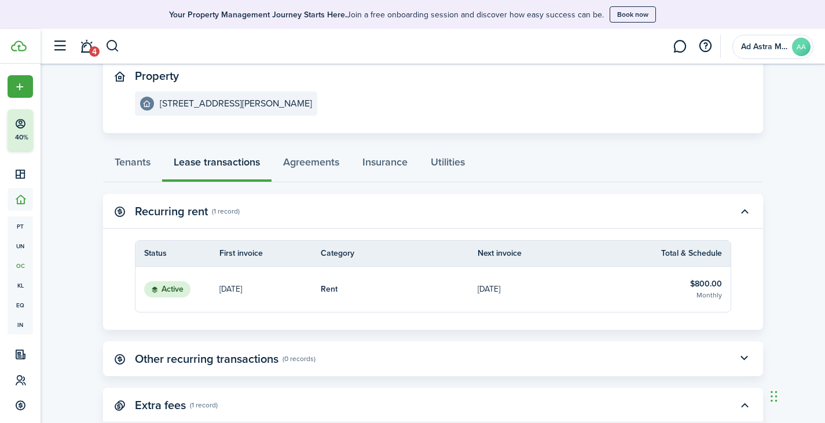
scroll to position [227, 0]
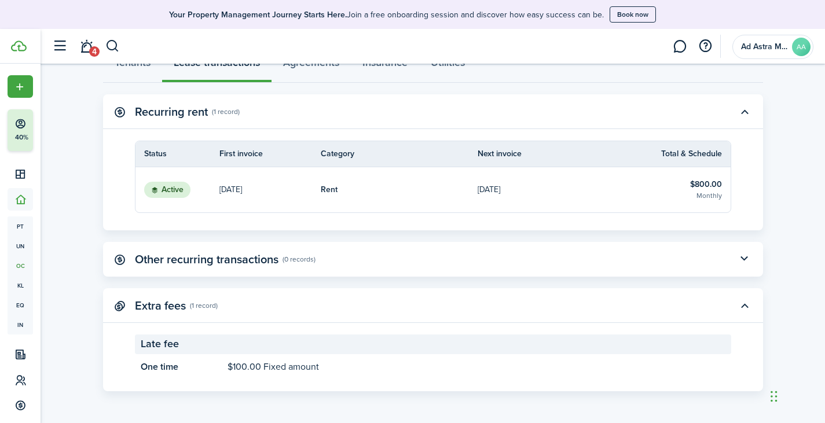
click at [752, 111] on button "button" at bounding box center [744, 112] width 20 height 20
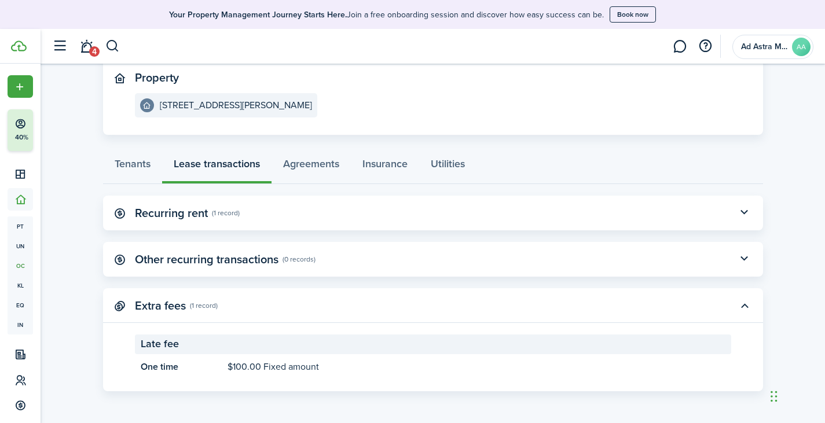
scroll to position [126, 0]
click at [742, 211] on button "button" at bounding box center [744, 213] width 20 height 20
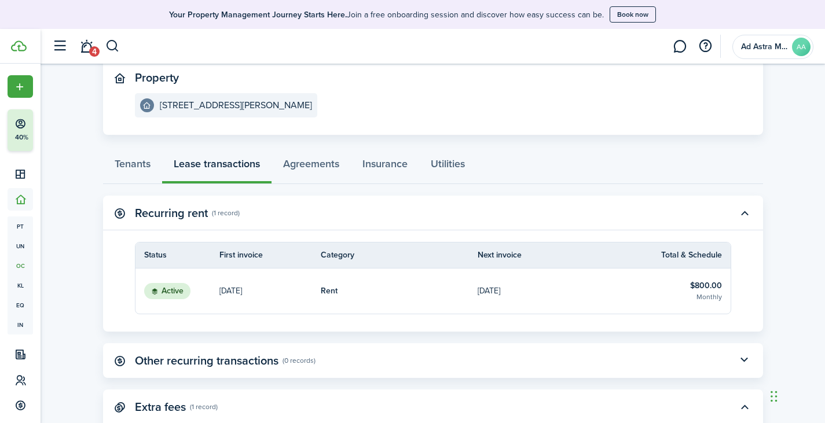
scroll to position [227, 0]
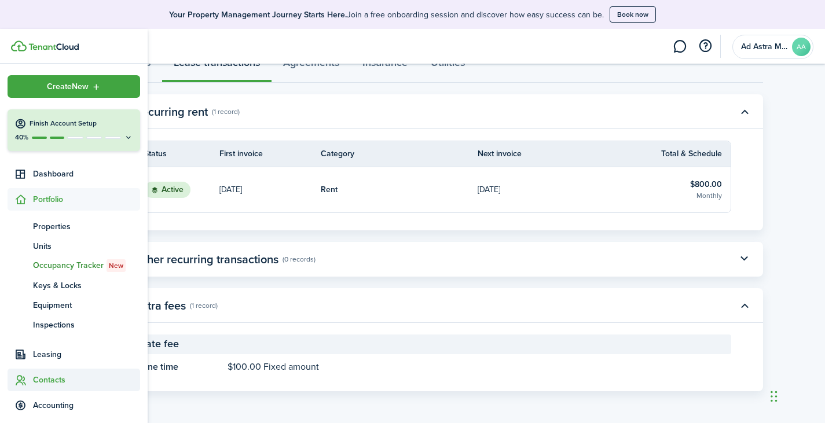
click at [66, 381] on span "Contacts" at bounding box center [86, 380] width 107 height 12
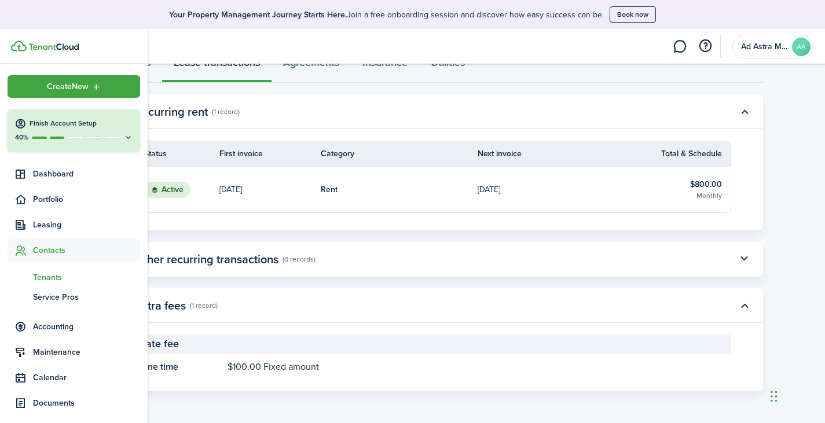
click at [60, 275] on span "Tenants" at bounding box center [86, 277] width 107 height 12
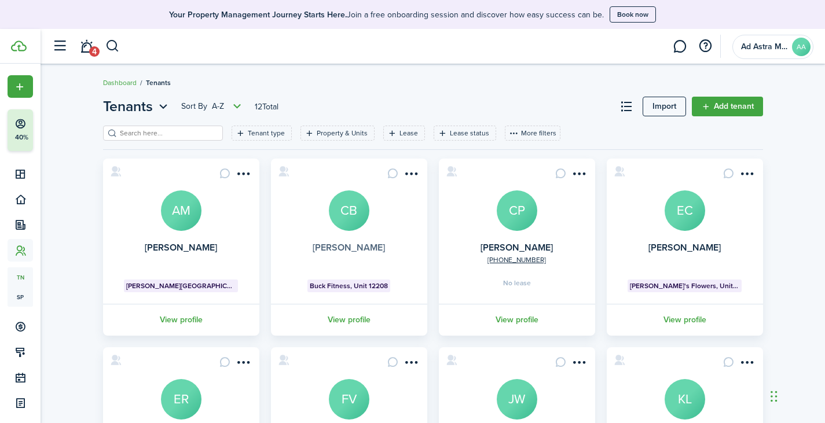
click at [337, 251] on link "[PERSON_NAME]" at bounding box center [348, 247] width 72 height 13
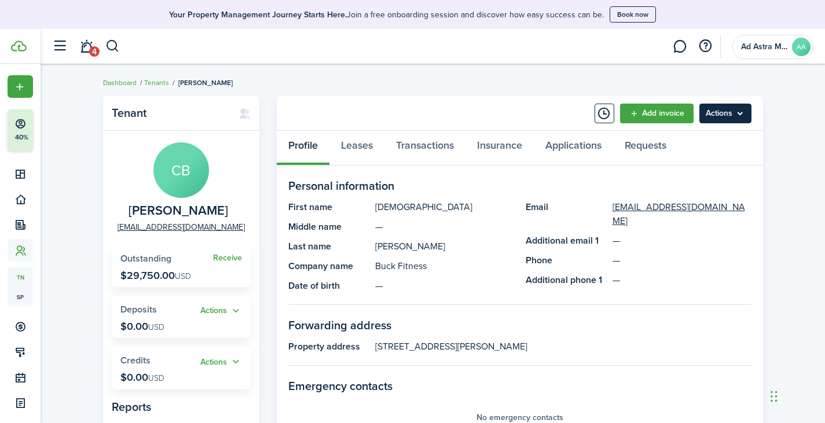
click at [715, 120] on menu-btn "Actions" at bounding box center [725, 114] width 52 height 20
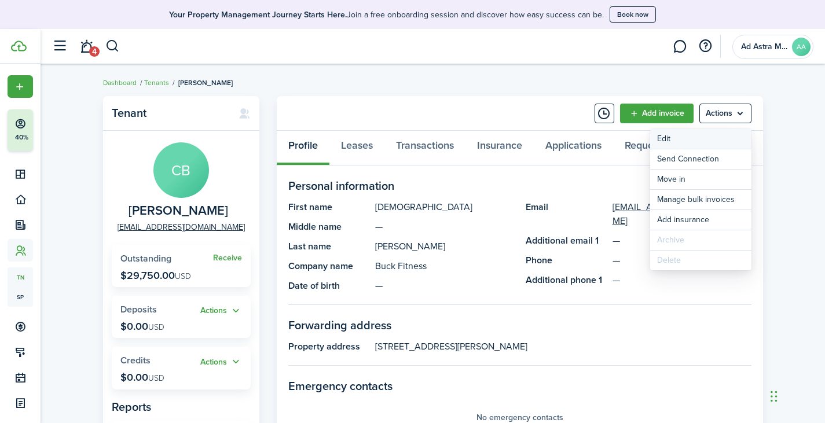
click at [698, 139] on link "Edit" at bounding box center [700, 139] width 101 height 20
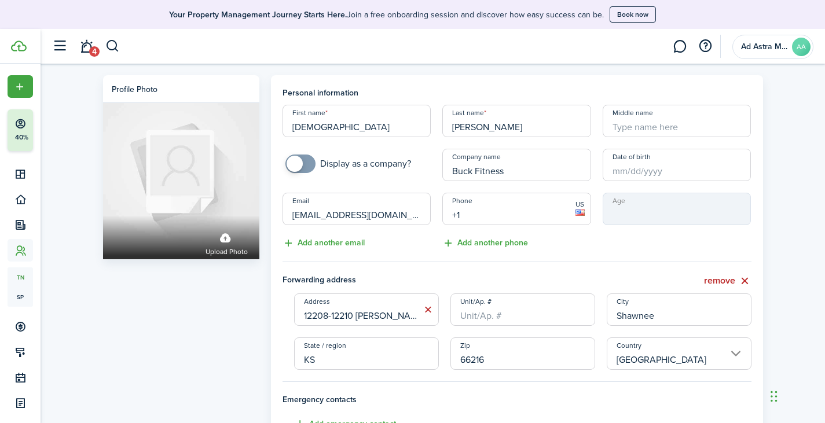
click at [523, 218] on input "+1" at bounding box center [516, 209] width 149 height 32
paste input "[PHONE_NUMBER]"
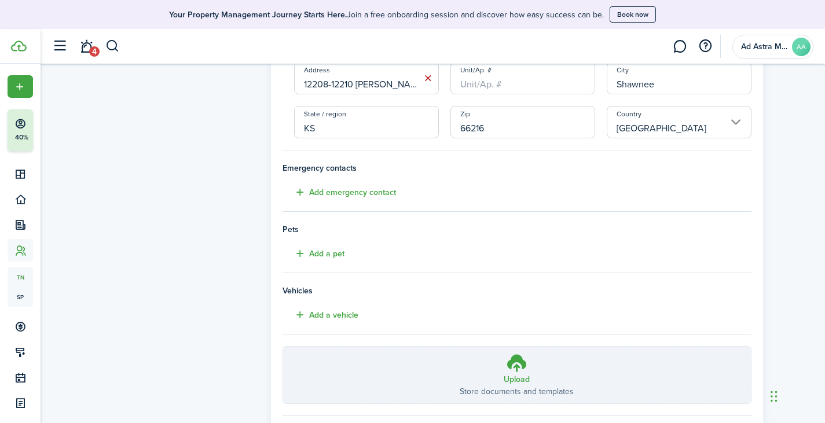
scroll to position [299, 0]
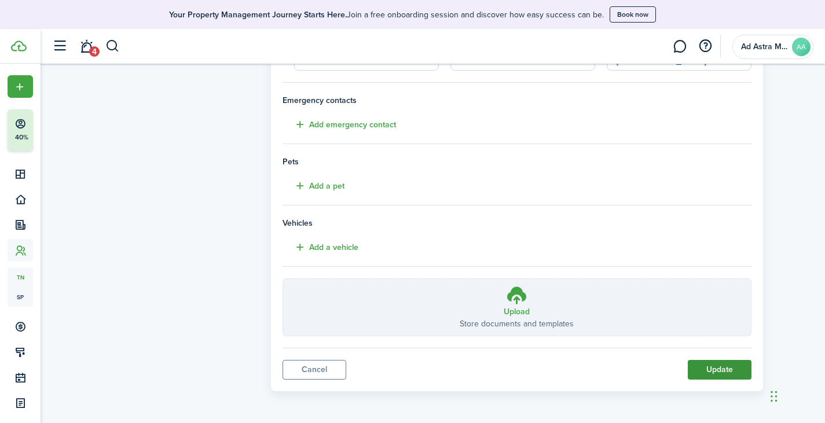
type input "[PHONE_NUMBER]"
click at [712, 369] on button "Update" at bounding box center [719, 370] width 64 height 20
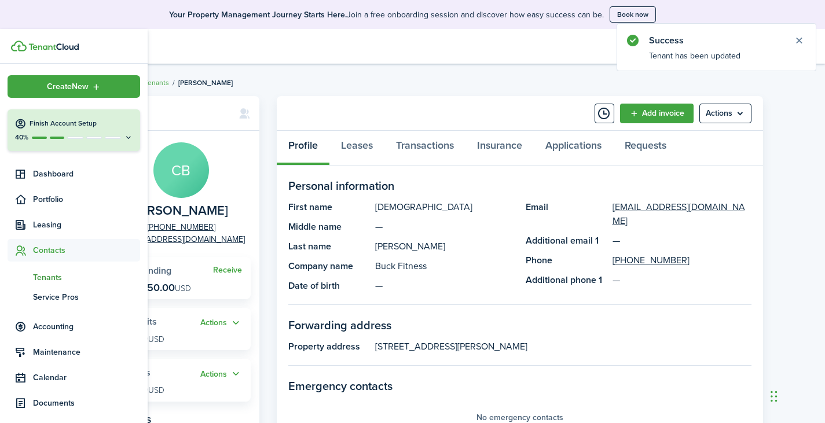
click at [47, 257] on span "Contacts" at bounding box center [74, 250] width 133 height 23
click at [53, 259] on span "Contacts" at bounding box center [74, 250] width 133 height 23
click at [64, 277] on span "Tenants" at bounding box center [86, 277] width 107 height 12
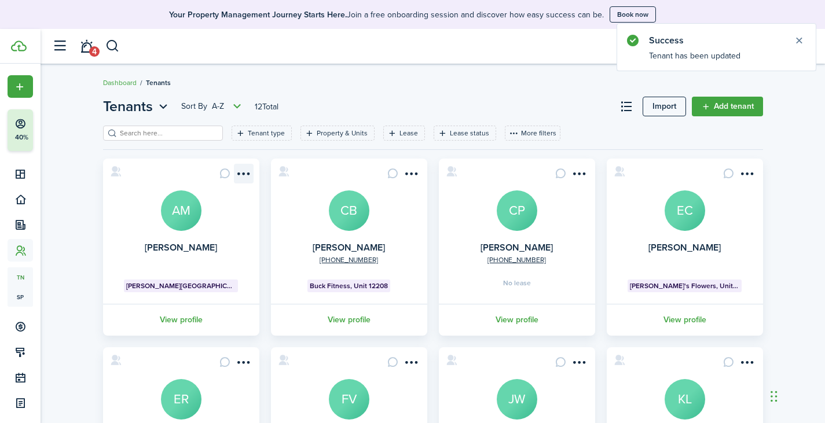
click at [242, 178] on menu-btn-icon "Open menu" at bounding box center [244, 174] width 20 height 20
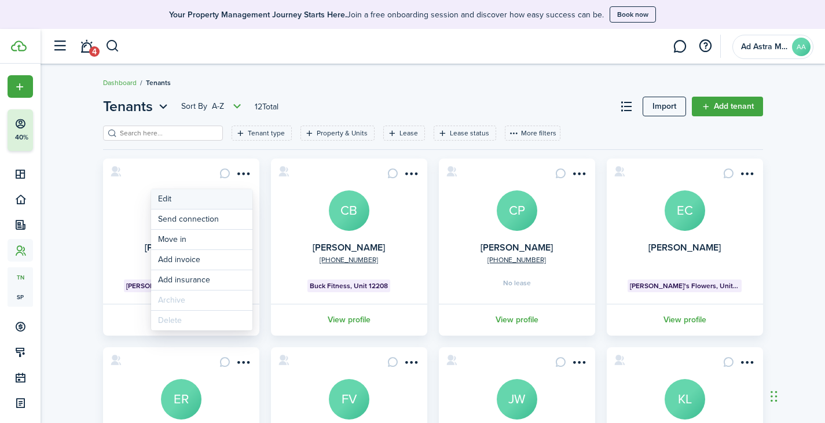
click at [209, 201] on link "Edit" at bounding box center [201, 199] width 101 height 20
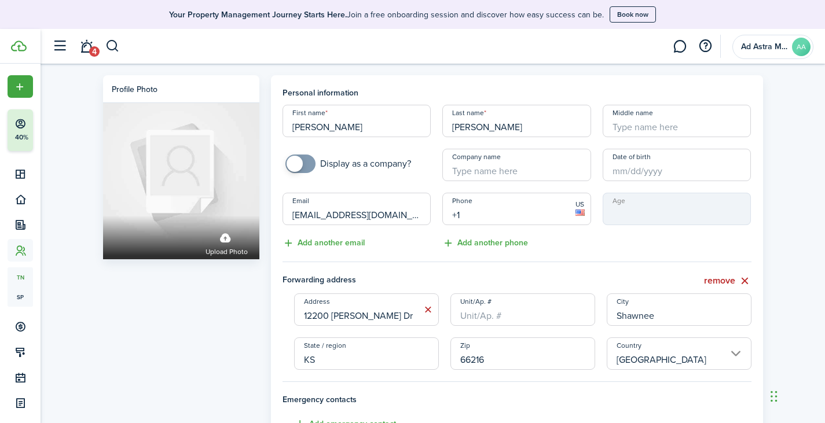
click at [476, 215] on input "+1" at bounding box center [516, 209] width 149 height 32
paste input "[PHONE_NUMBER]"
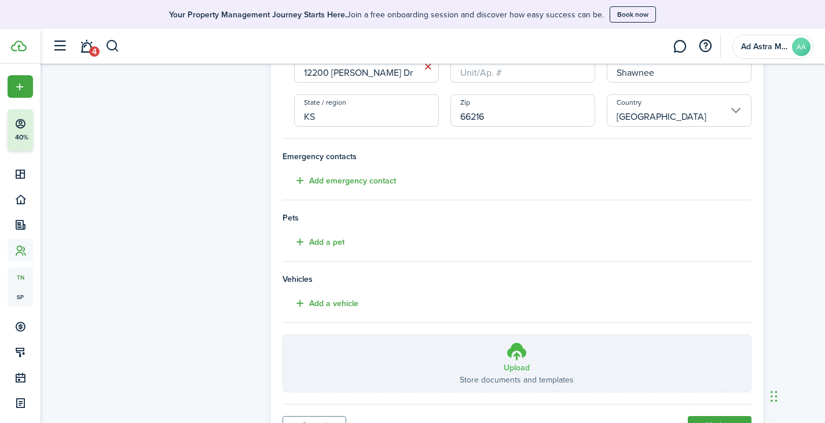
scroll to position [299, 0]
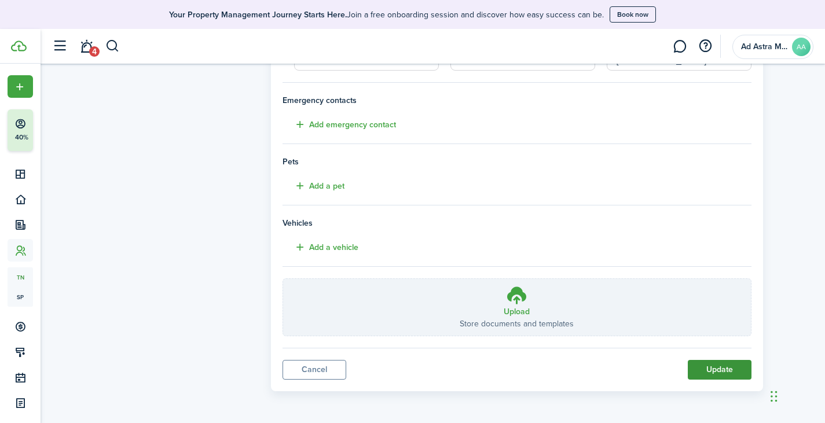
type input "[PHONE_NUMBER]"
click at [724, 368] on button "Update" at bounding box center [719, 370] width 64 height 20
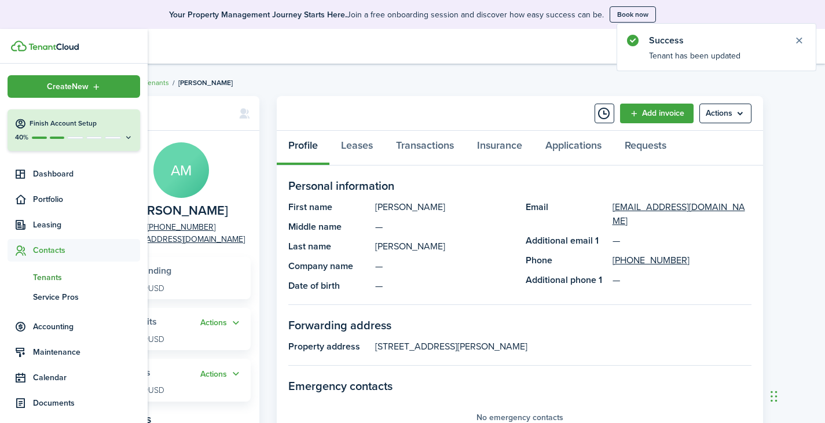
click at [47, 277] on span "Tenants" at bounding box center [86, 277] width 107 height 12
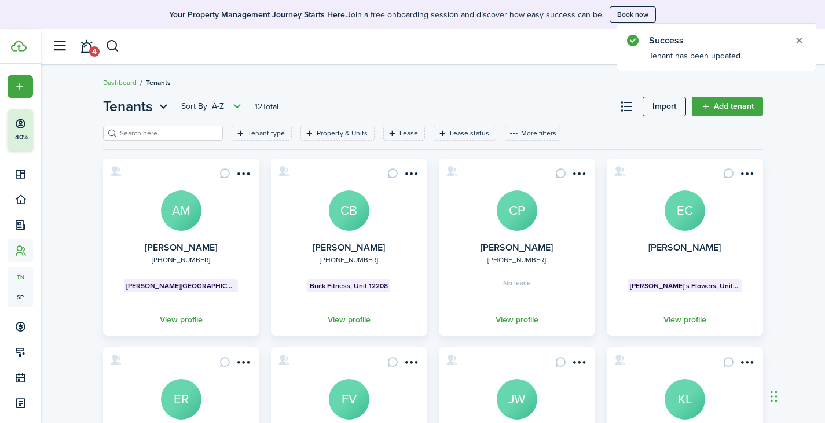
click at [683, 222] on avatar-text "EC" at bounding box center [684, 210] width 41 height 41
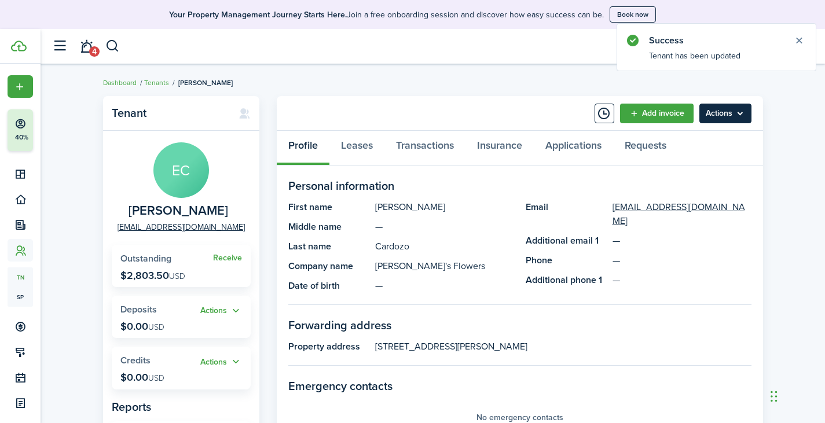
click at [723, 122] on menu-btn "Actions" at bounding box center [725, 114] width 52 height 20
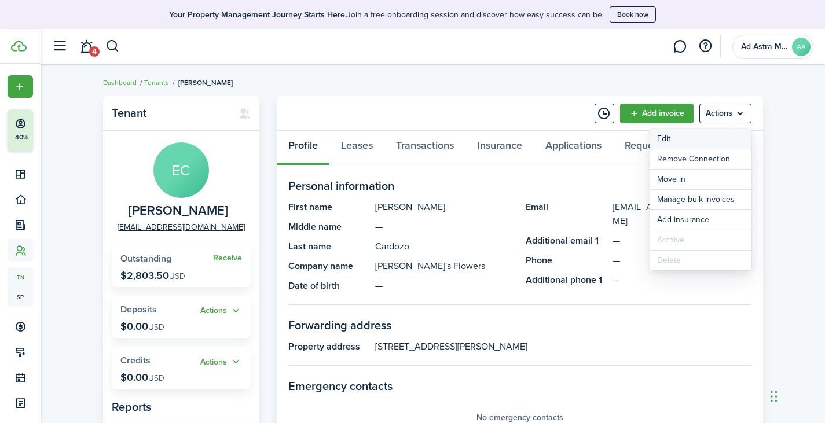
click at [710, 142] on link "Edit" at bounding box center [700, 139] width 101 height 20
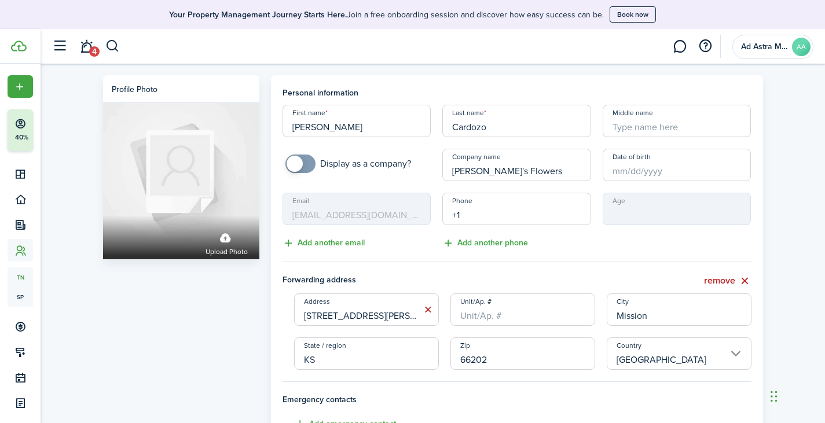
click at [487, 212] on input "+1" at bounding box center [516, 209] width 149 height 32
paste input "[PHONE_NUMBER]"
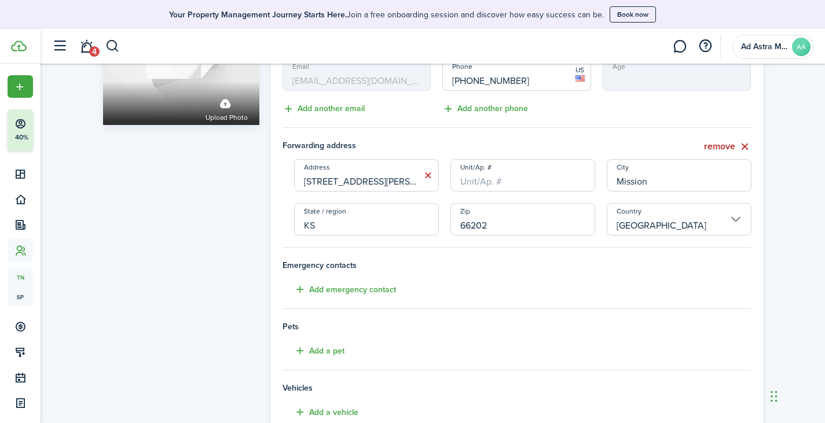
scroll to position [299, 0]
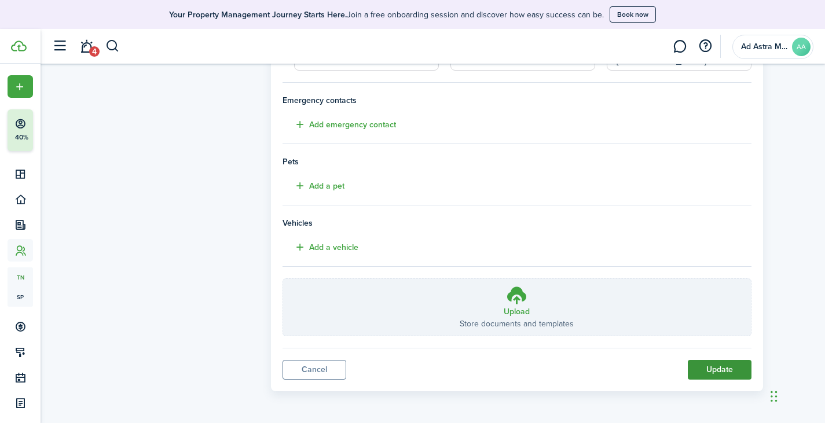
type input "[PHONE_NUMBER]"
click at [723, 372] on button "Update" at bounding box center [719, 370] width 64 height 20
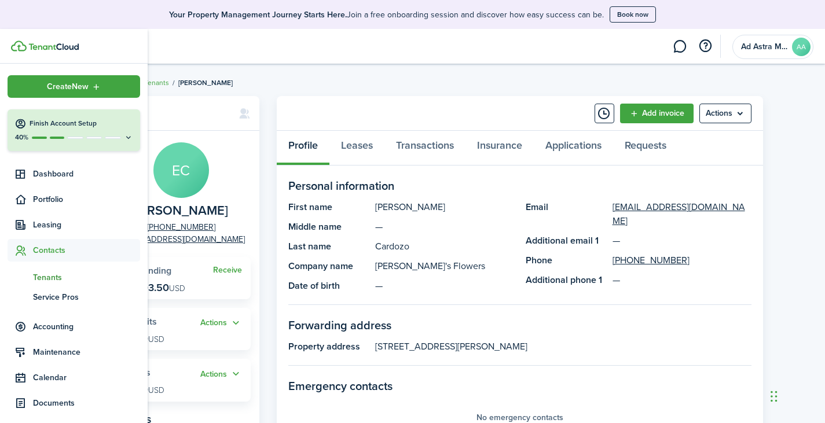
click at [54, 275] on span "Tenants" at bounding box center [86, 277] width 107 height 12
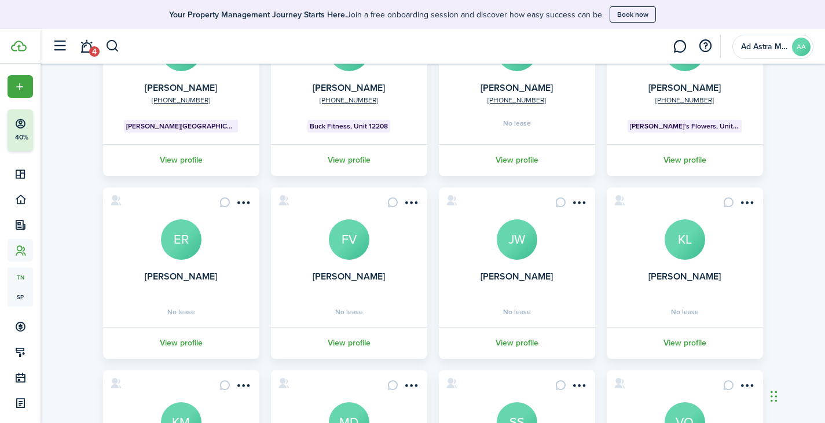
scroll to position [174, 0]
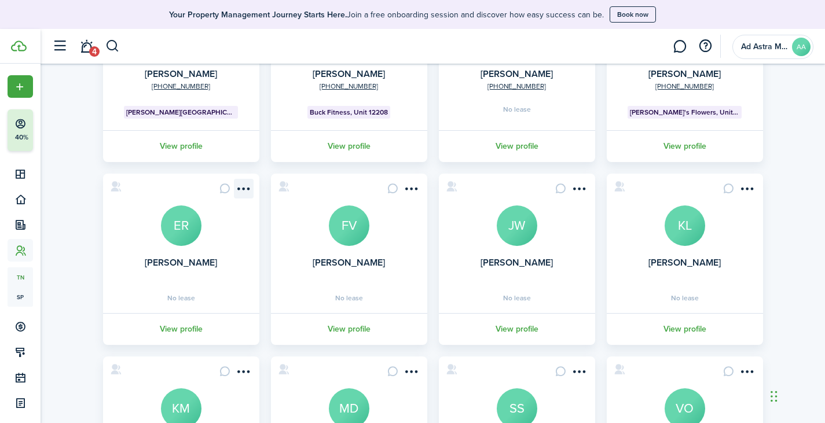
click at [245, 188] on menu-btn-icon "Open menu" at bounding box center [244, 189] width 20 height 20
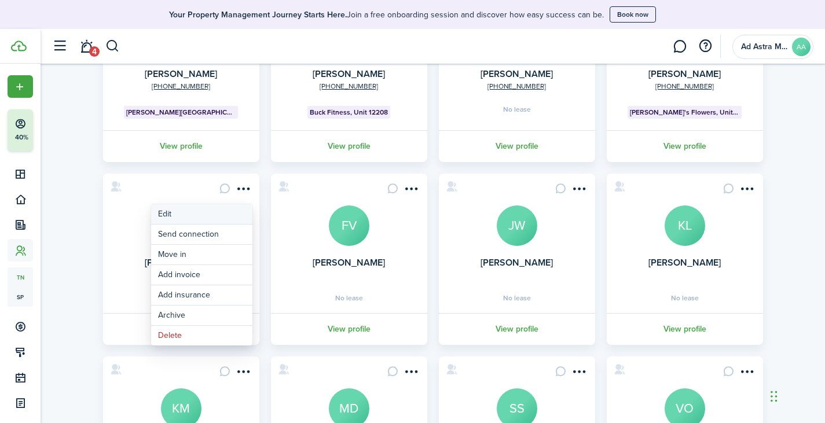
click at [193, 216] on link "Edit" at bounding box center [201, 214] width 101 height 20
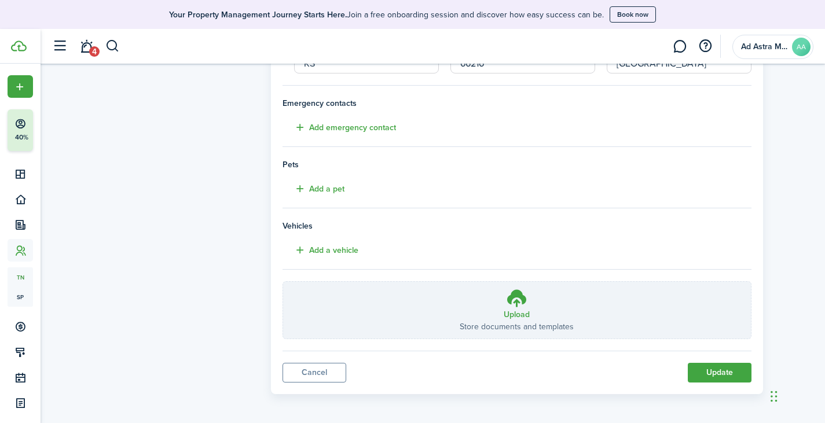
scroll to position [299, 0]
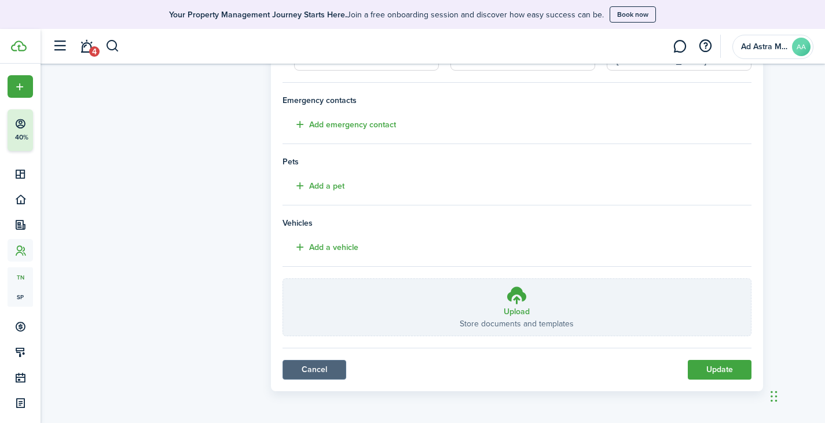
click at [338, 367] on link "Cancel" at bounding box center [314, 370] width 64 height 20
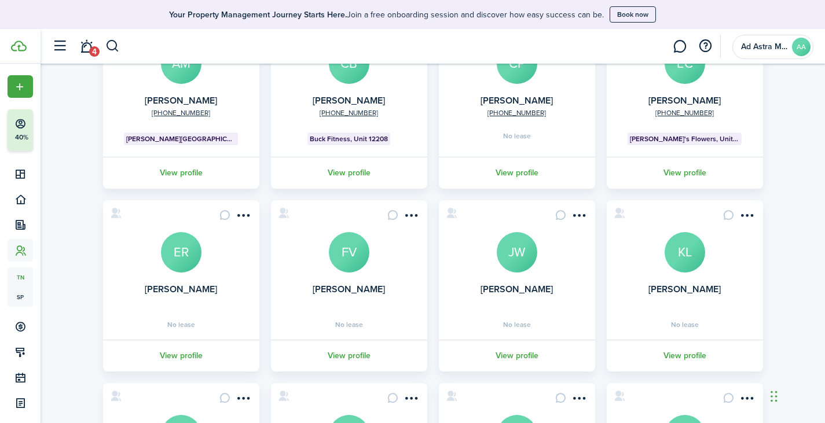
scroll to position [174, 0]
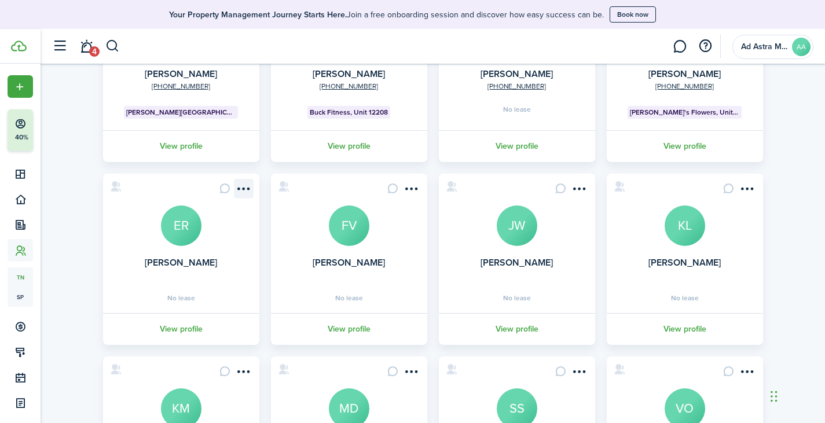
click at [252, 186] on menu-btn-icon "Open menu" at bounding box center [244, 189] width 20 height 20
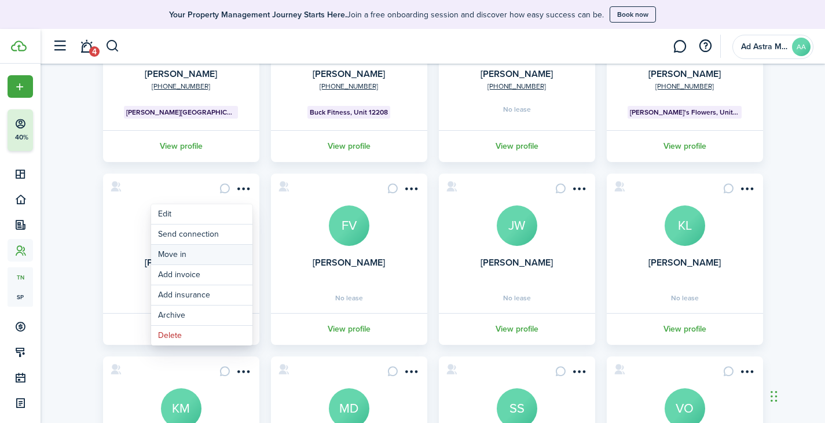
click at [221, 252] on link "Move in" at bounding box center [201, 255] width 101 height 20
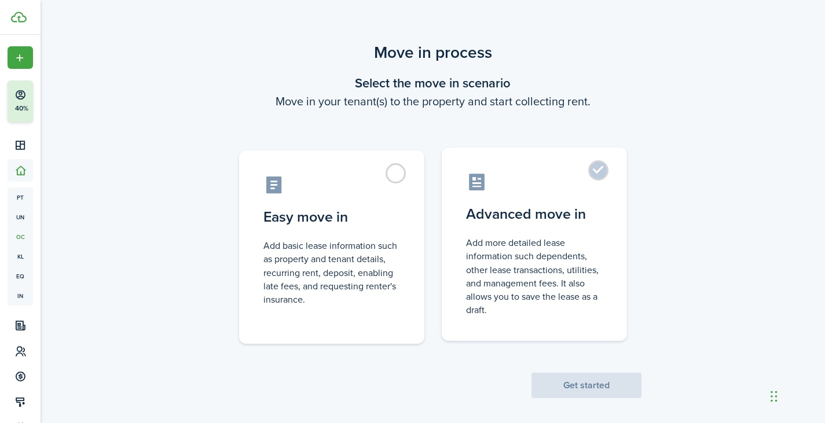
click at [524, 209] on control-radio-card-title "Advanced move in" at bounding box center [534, 214] width 137 height 21
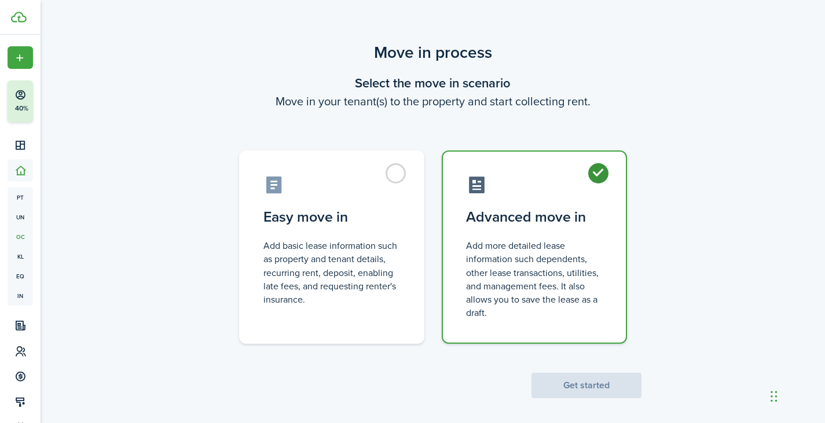
radio input "true"
click at [589, 390] on button "Get started" at bounding box center [586, 385] width 110 height 25
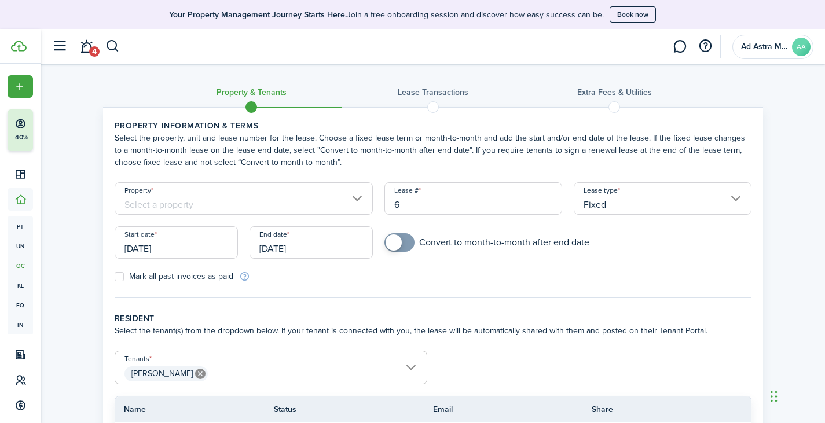
click at [283, 205] on input "Property" at bounding box center [244, 198] width 259 height 32
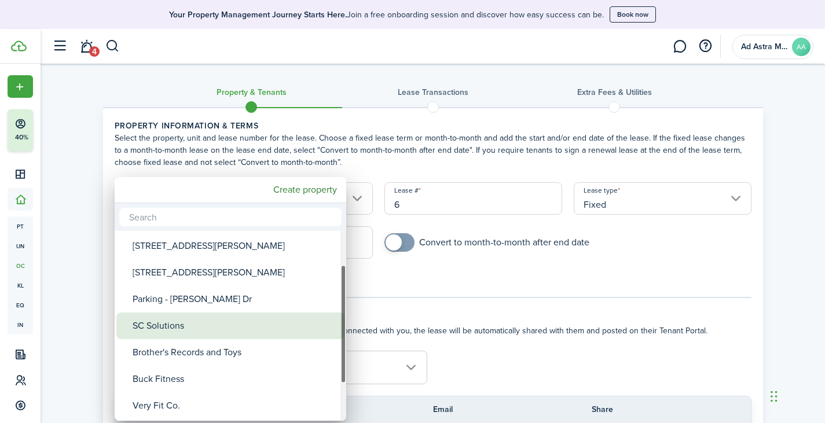
click at [191, 325] on div "SC Solutions" at bounding box center [235, 325] width 205 height 27
type input "SC Solutions"
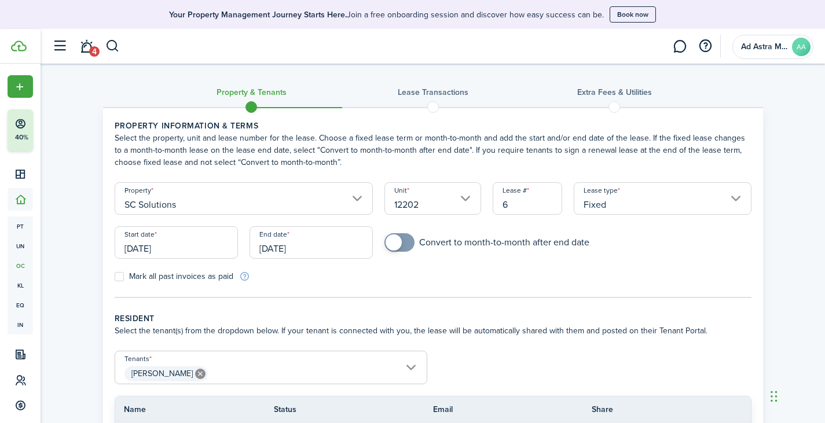
click at [334, 249] on input "[DATE]" at bounding box center [310, 242] width 123 height 32
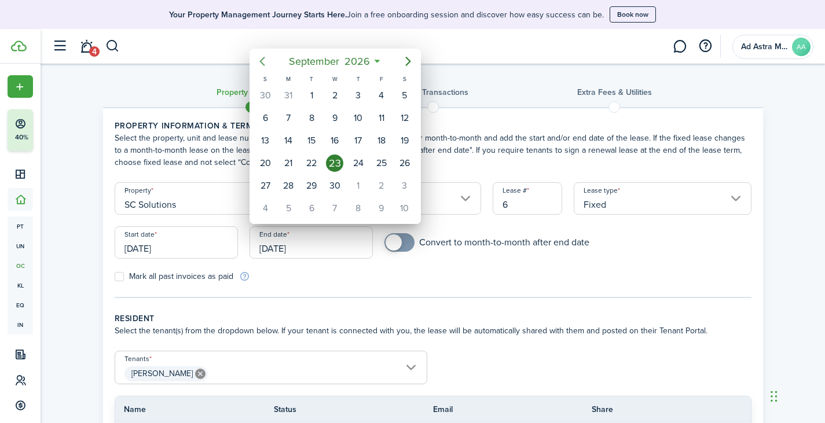
click at [260, 62] on icon "Previous page" at bounding box center [262, 61] width 14 height 14
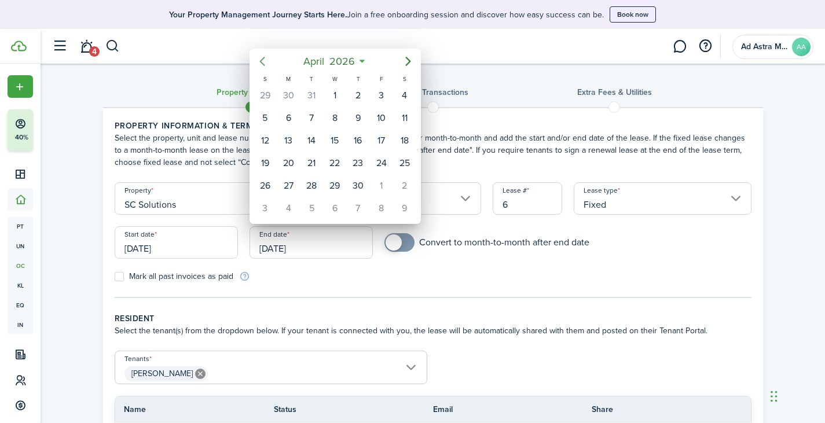
click at [260, 62] on icon "Previous page" at bounding box center [262, 61] width 14 height 14
click at [318, 191] on div "31" at bounding box center [311, 186] width 23 height 22
type input "[DATE]"
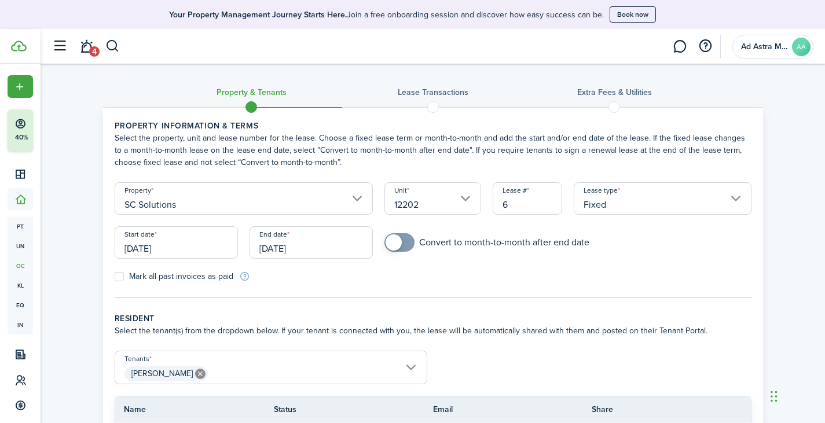
click at [543, 284] on tc-wizard-step "Property information & terms Select the property, unit and lease number for the…" at bounding box center [433, 209] width 637 height 178
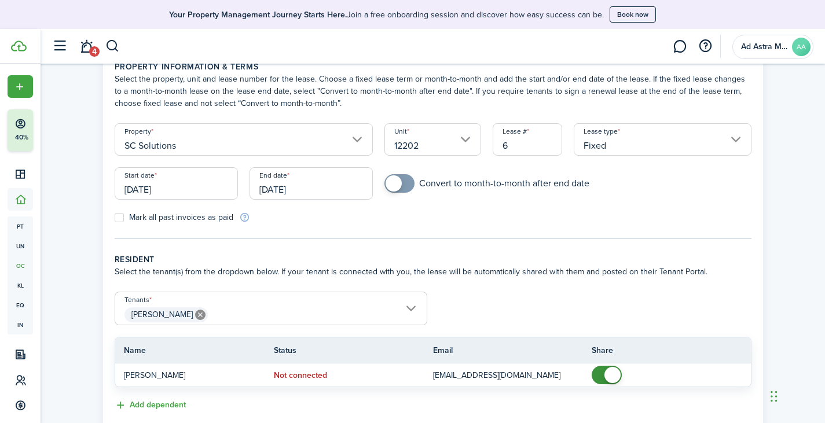
scroll to position [116, 0]
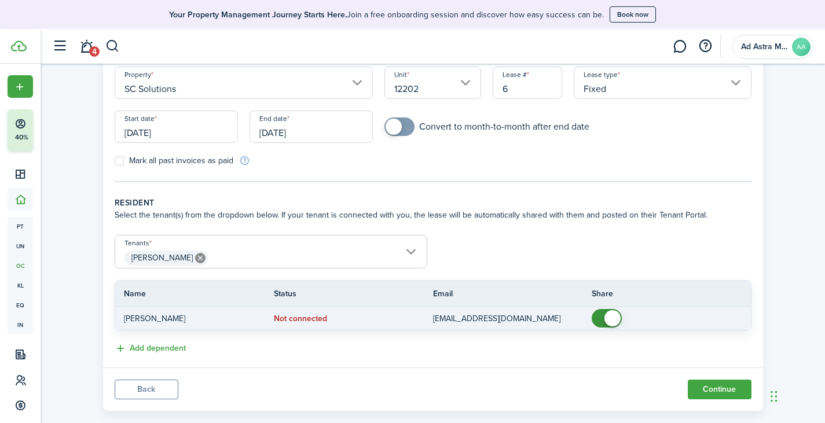
checkbox input "false"
click at [603, 319] on span at bounding box center [607, 318] width 12 height 19
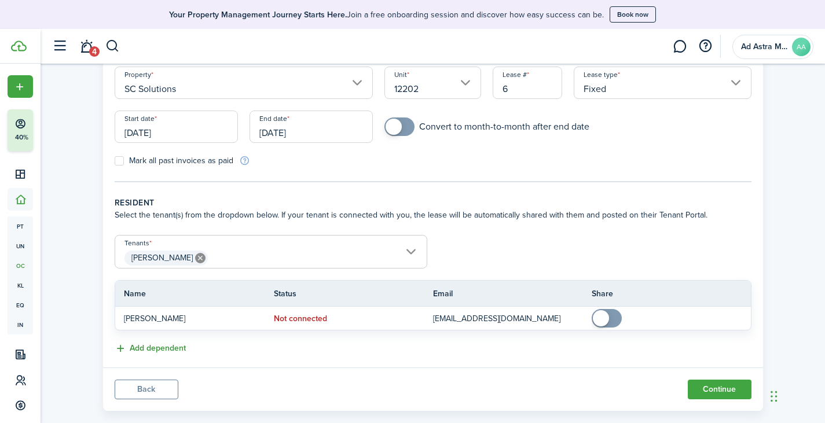
click at [170, 350] on button "Add dependent" at bounding box center [150, 348] width 71 height 13
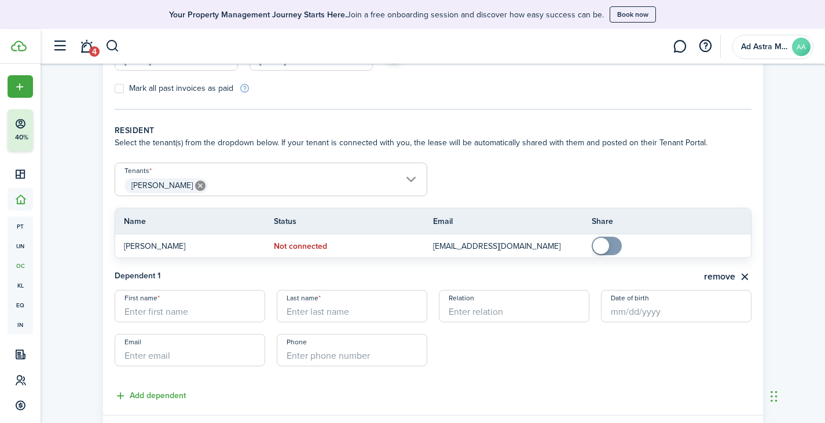
scroll to position [231, 0]
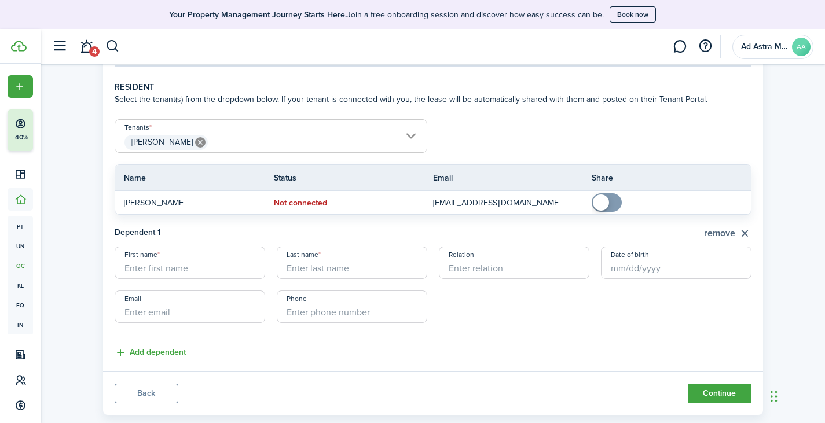
click at [742, 231] on button "remove" at bounding box center [727, 233] width 47 height 14
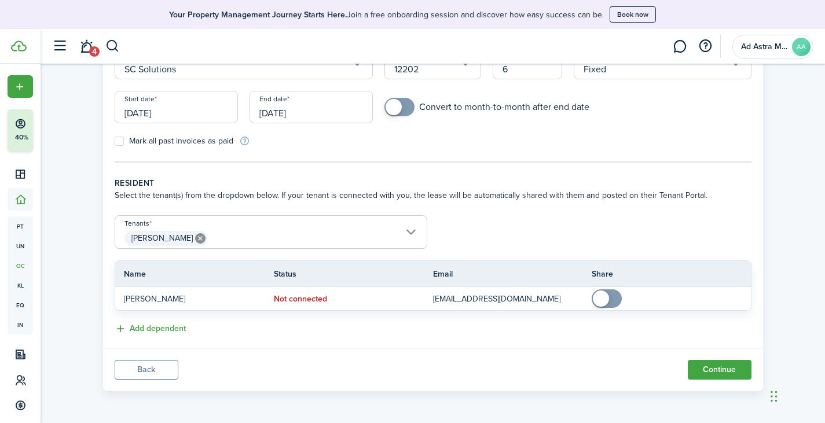
scroll to position [135, 0]
click at [312, 225] on input "[PERSON_NAME]" at bounding box center [270, 223] width 311 height 14
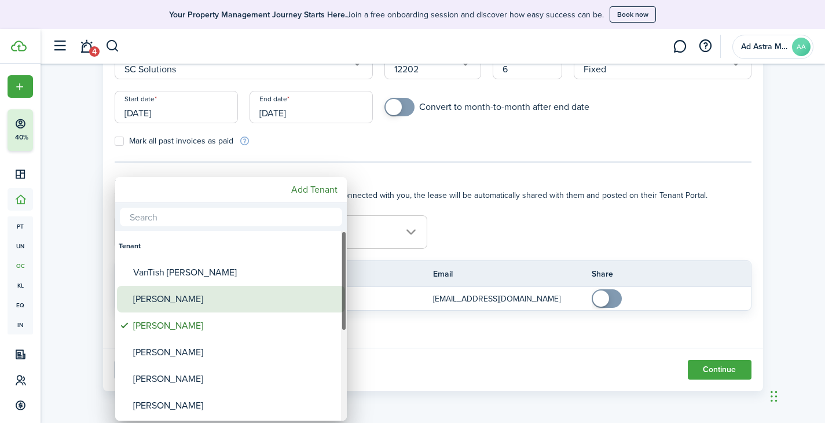
click at [203, 301] on div "[PERSON_NAME]" at bounding box center [235, 299] width 205 height 27
type input "[PERSON_NAME], [PERSON_NAME]"
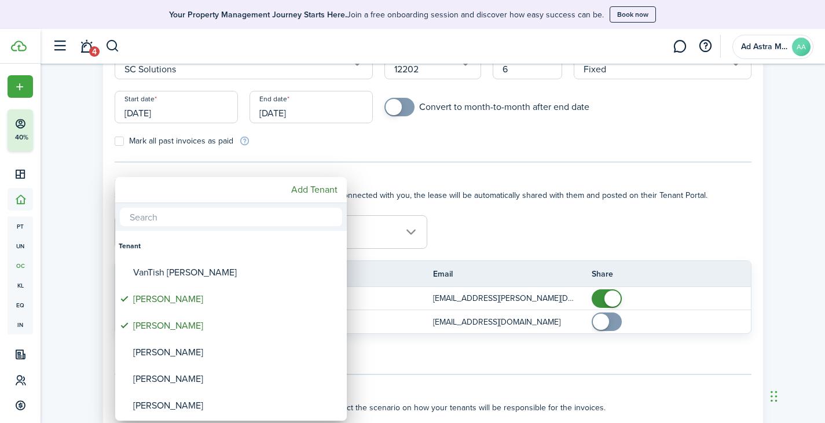
click at [574, 211] on div at bounding box center [412, 211] width 1010 height 608
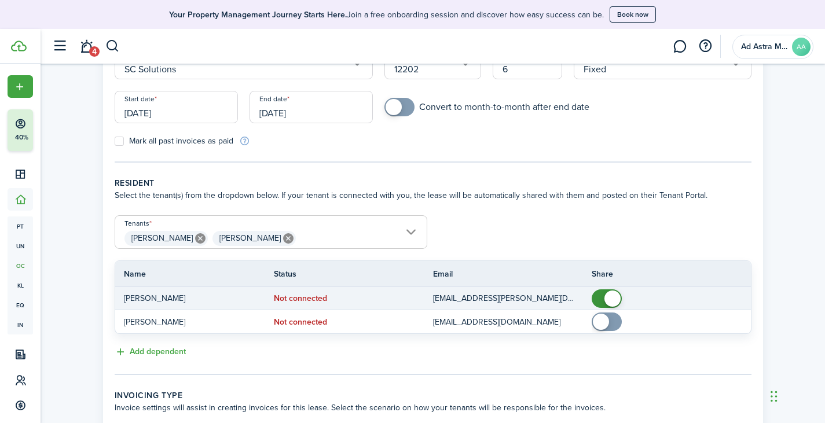
checkbox input "false"
click at [609, 296] on span at bounding box center [612, 298] width 16 height 16
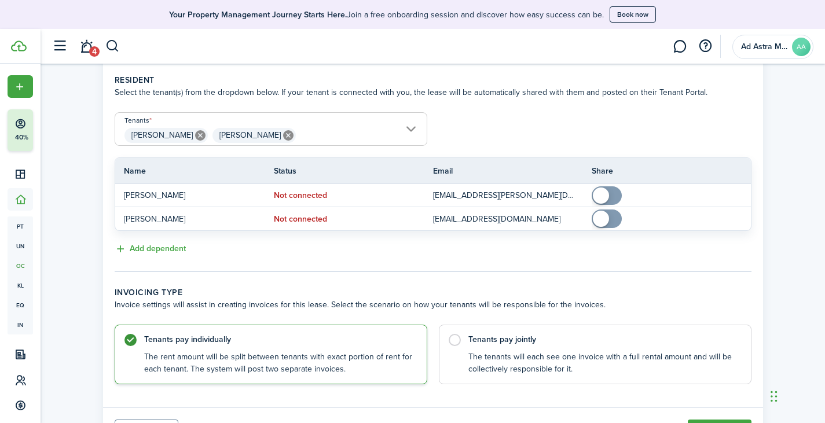
scroll to position [298, 0]
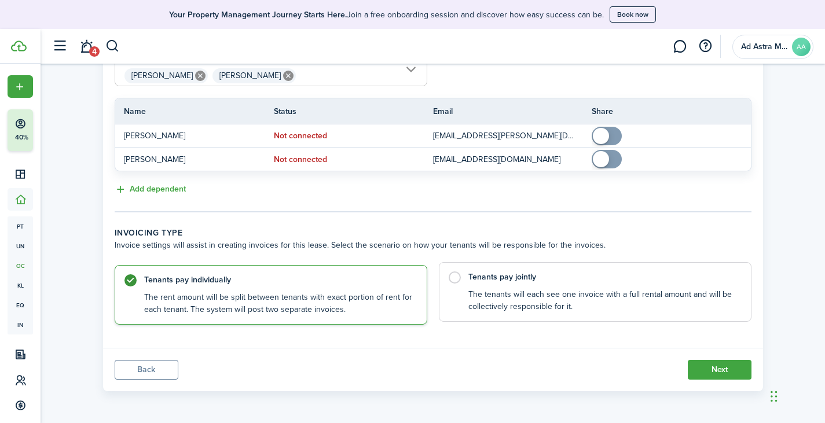
click at [492, 294] on control-radio-card-description "The tenants will each see one invoice with a full rental amount and will be col…" at bounding box center [603, 301] width 271 height 24
radio input "false"
radio input "true"
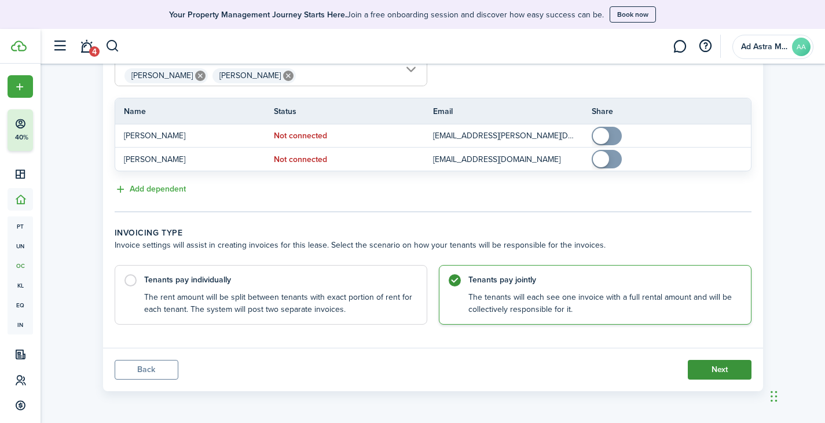
click at [709, 370] on button "Next" at bounding box center [719, 370] width 64 height 20
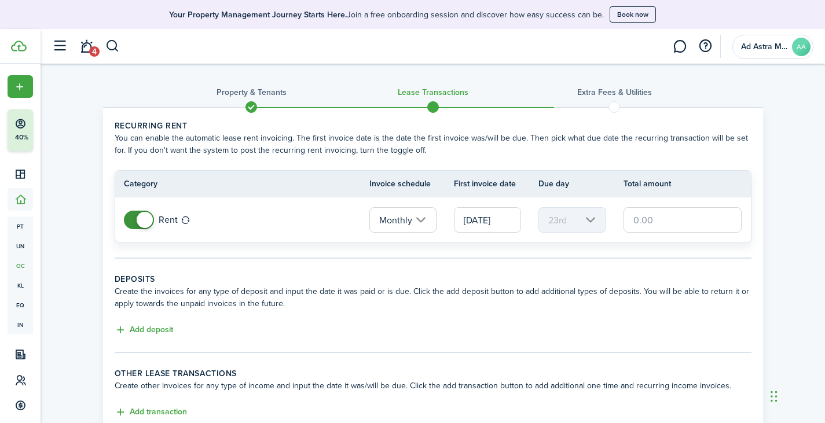
click at [494, 223] on input "[DATE]" at bounding box center [487, 219] width 67 height 25
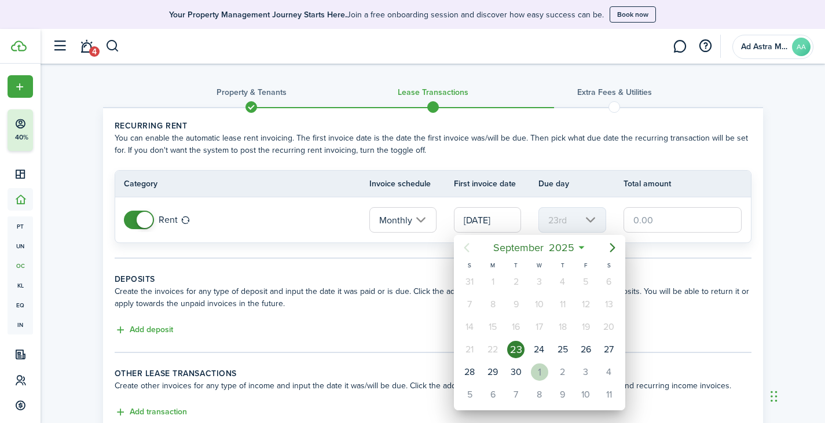
click at [537, 372] on div "1" at bounding box center [539, 371] width 17 height 17
type input "[DATE]"
type input "1st"
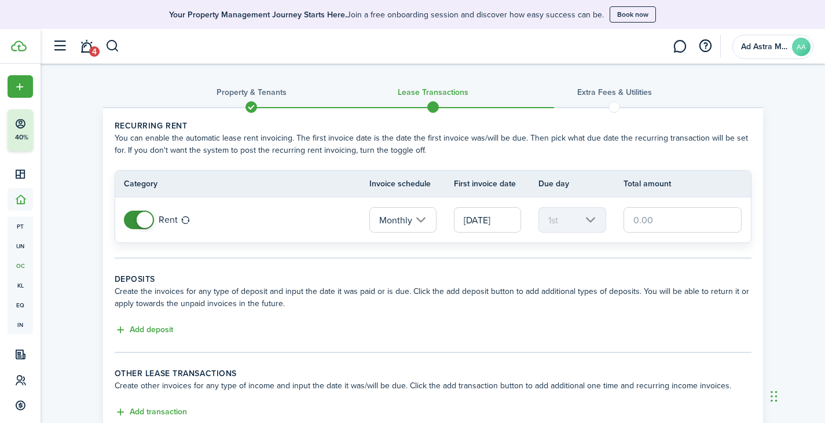
click at [665, 218] on input "text" at bounding box center [682, 219] width 119 height 25
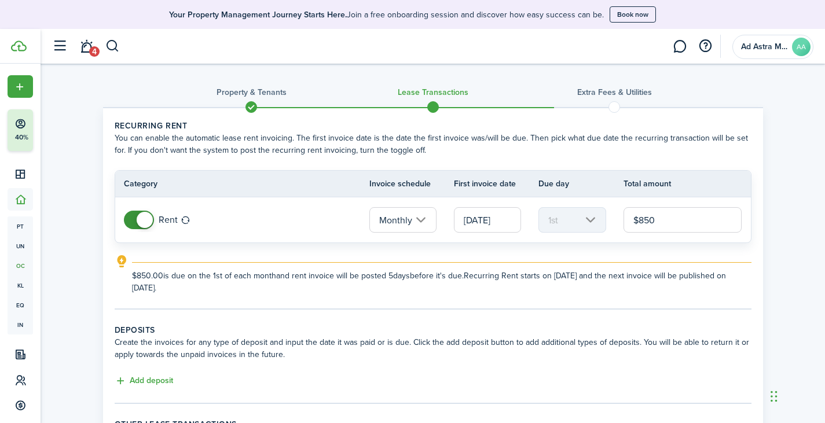
type input "$850.00"
click at [544, 337] on wizard-step-header-description "Create the invoices for any type of deposit and input the date it was paid or i…" at bounding box center [433, 348] width 637 height 24
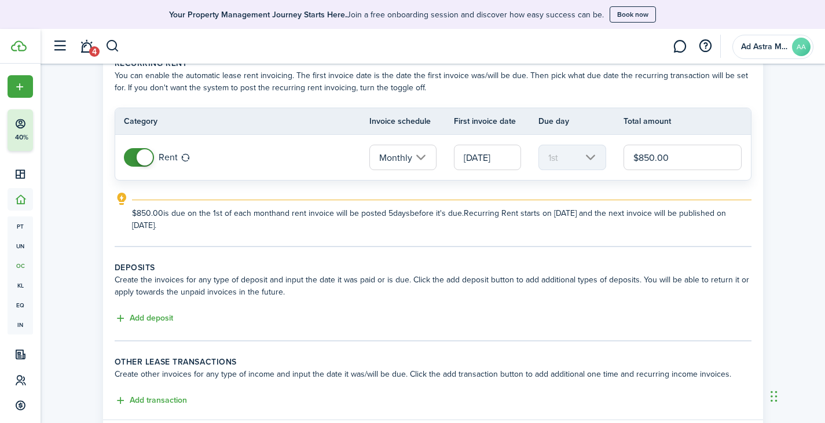
scroll to position [116, 0]
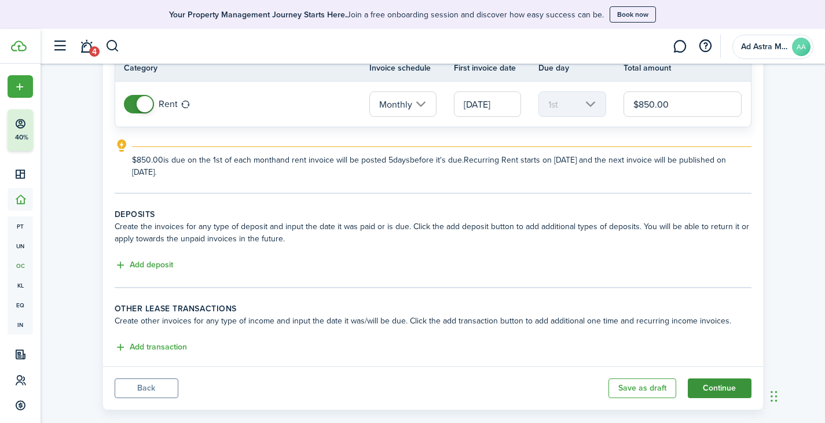
click at [726, 387] on button "Continue" at bounding box center [719, 388] width 64 height 20
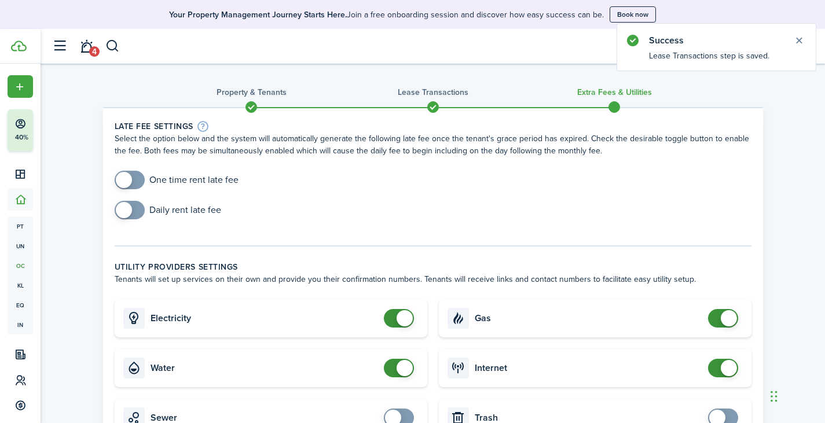
click at [142, 185] on input "checkbox" at bounding box center [177, 180] width 124 height 19
checkbox input "true"
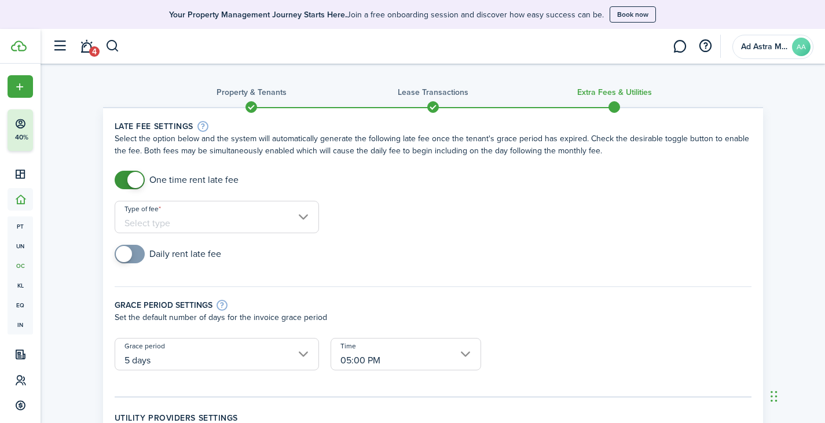
click at [272, 216] on input "Type of fee" at bounding box center [217, 217] width 204 height 32
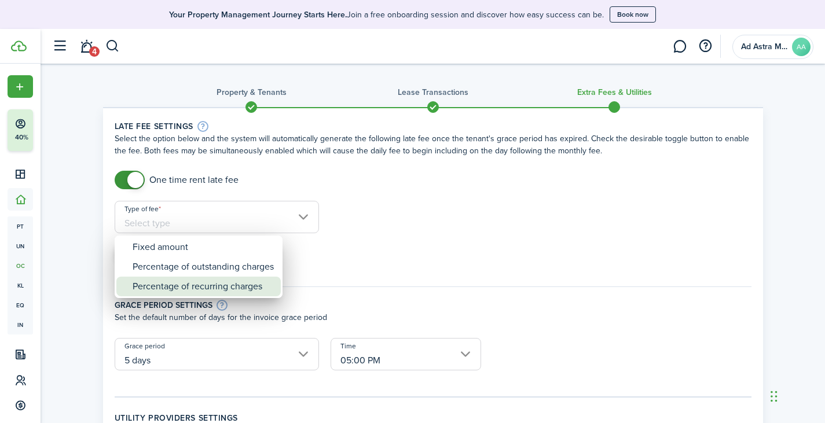
click at [228, 286] on div "Percentage of recurring charges" at bounding box center [203, 287] width 141 height 20
type input "Percentage of recurring charges"
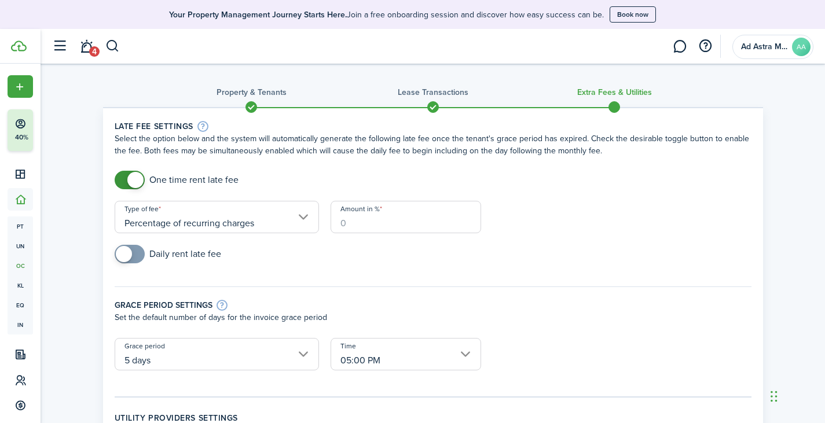
click at [354, 221] on input "Amount in %" at bounding box center [405, 217] width 150 height 32
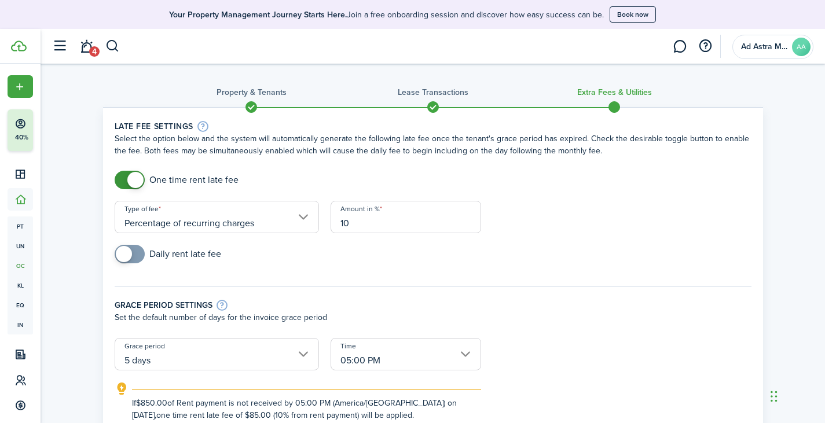
type input "10"
click at [605, 236] on form "One time rent late fee Type of fee Percentage of recurring charges Amount in % …" at bounding box center [433, 296] width 648 height 251
click at [311, 215] on input "Percentage of recurring charges" at bounding box center [217, 217] width 204 height 32
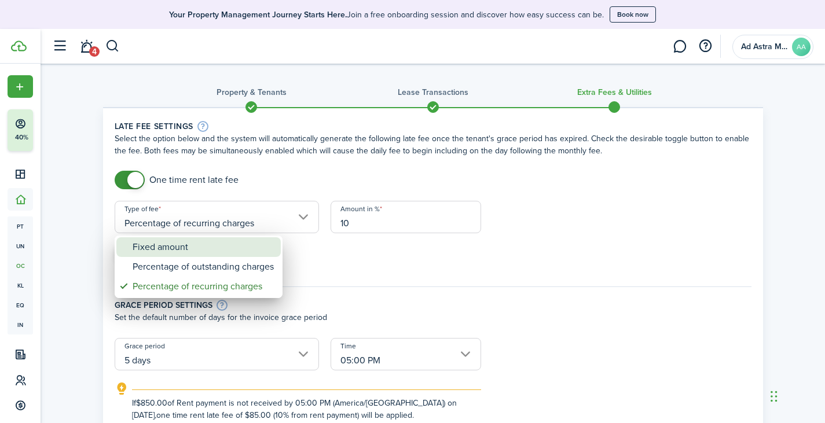
click at [206, 247] on div "Fixed amount" at bounding box center [203, 247] width 141 height 20
type input "Fixed amount"
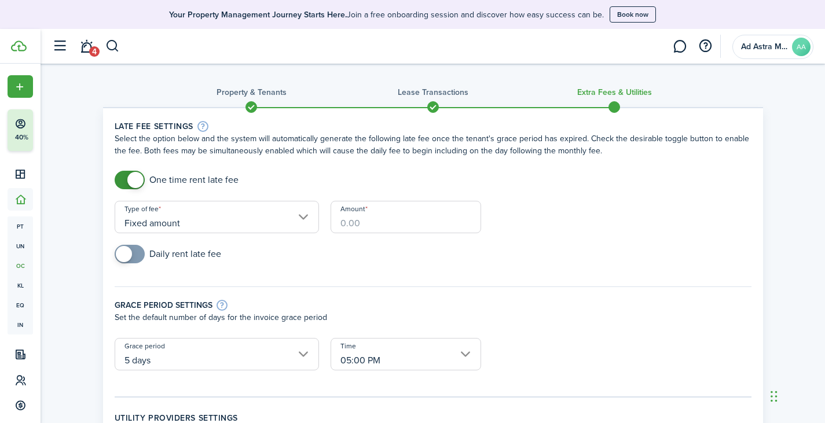
click at [368, 223] on input "Amount" at bounding box center [405, 217] width 150 height 32
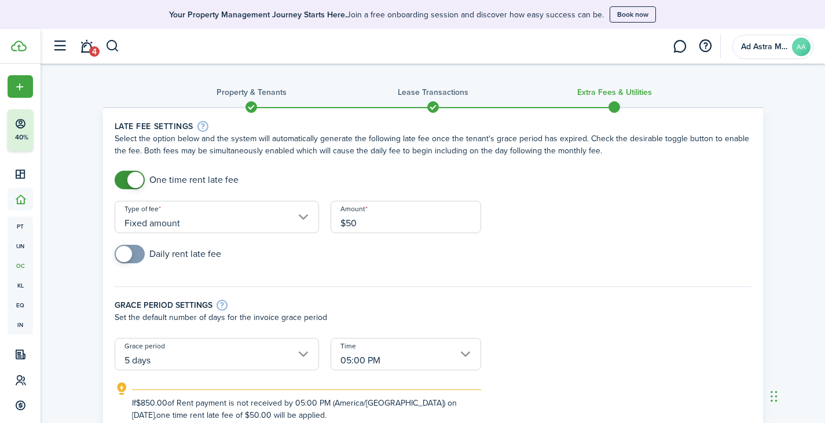
type input "$50.00"
click at [595, 182] on div "One time rent late fee" at bounding box center [433, 186] width 648 height 30
checkbox input "false"
click at [124, 180] on span at bounding box center [130, 180] width 12 height 19
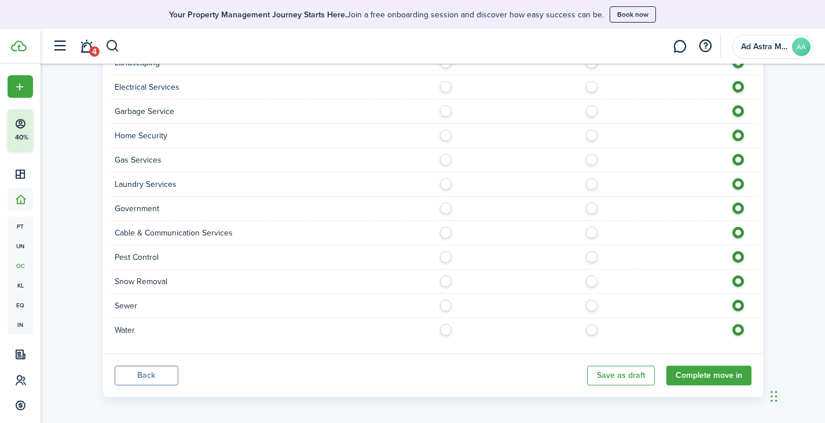
scroll to position [614, 0]
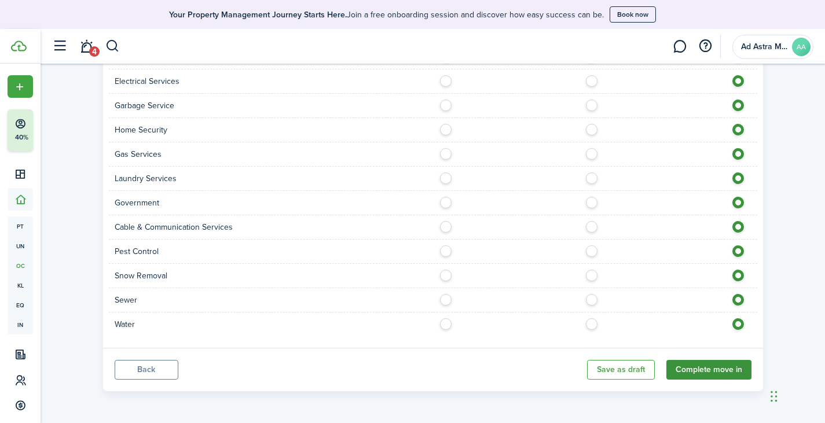
click at [695, 370] on button "Complete move in" at bounding box center [708, 370] width 85 height 20
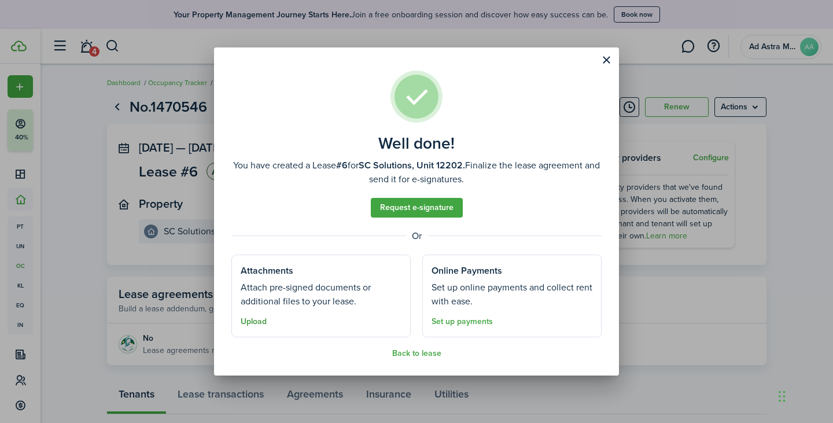
click at [250, 322] on button "Upload" at bounding box center [254, 321] width 26 height 9
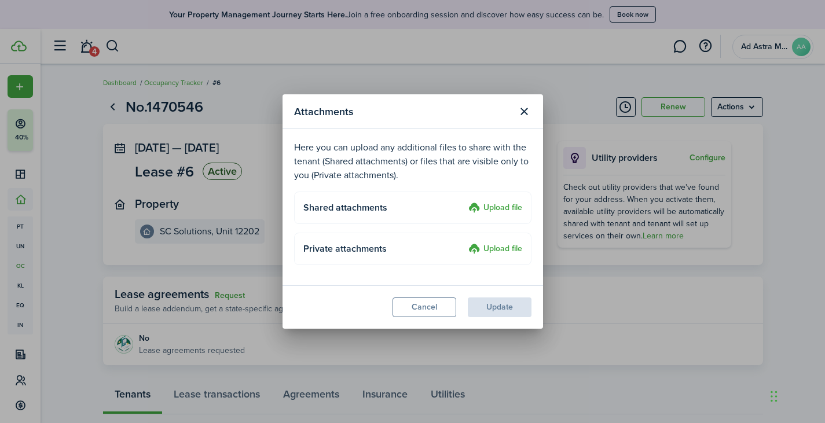
click at [488, 249] on label "Upload file" at bounding box center [495, 249] width 54 height 14
click at [464, 242] on input "Upload file" at bounding box center [464, 242] width 0 height 0
click at [501, 247] on label "Upload file" at bounding box center [495, 249] width 54 height 14
click at [464, 242] on input "Upload file" at bounding box center [464, 242] width 0 height 0
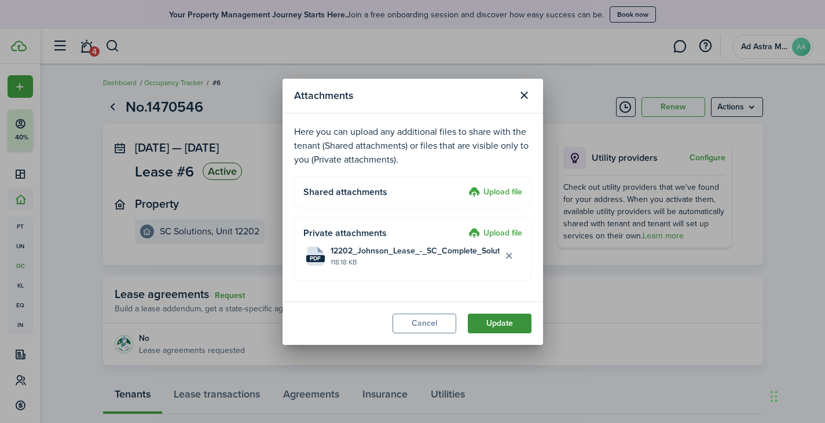
click at [519, 320] on button "Update" at bounding box center [500, 324] width 64 height 20
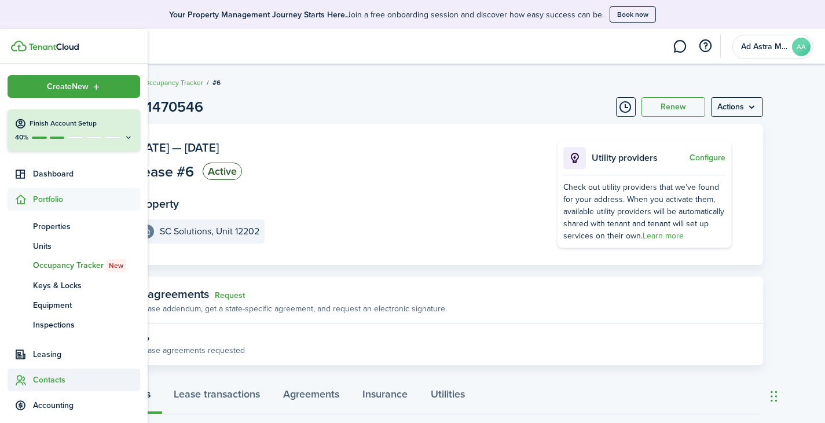
click at [57, 381] on span "Contacts" at bounding box center [86, 380] width 107 height 12
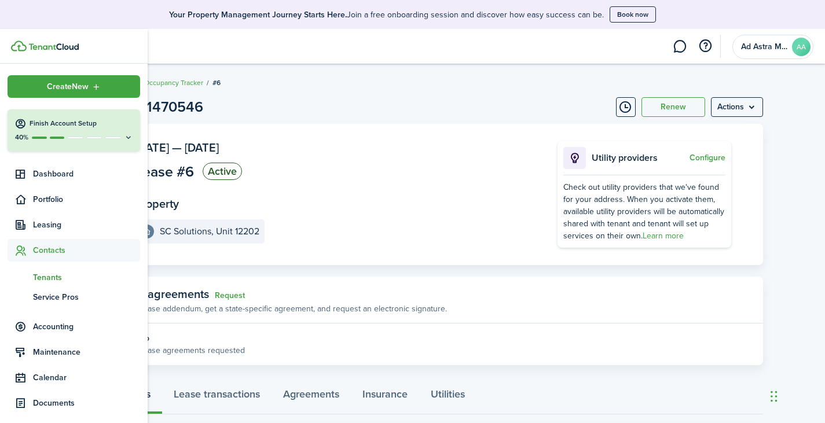
click at [53, 273] on span "Tenants" at bounding box center [86, 277] width 107 height 12
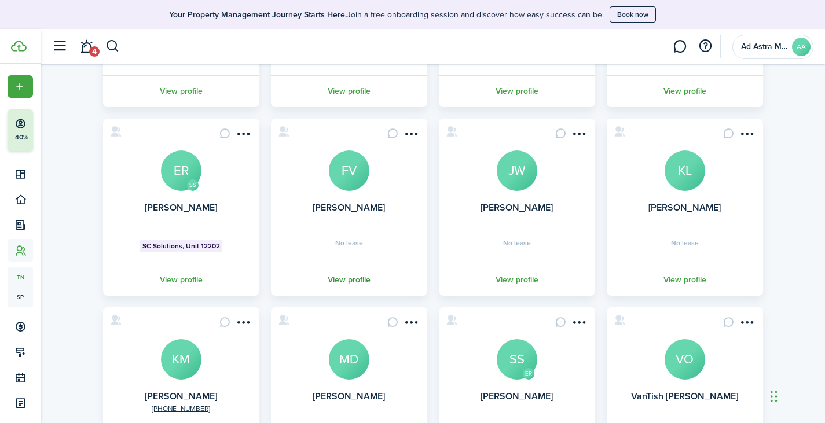
scroll to position [231, 0]
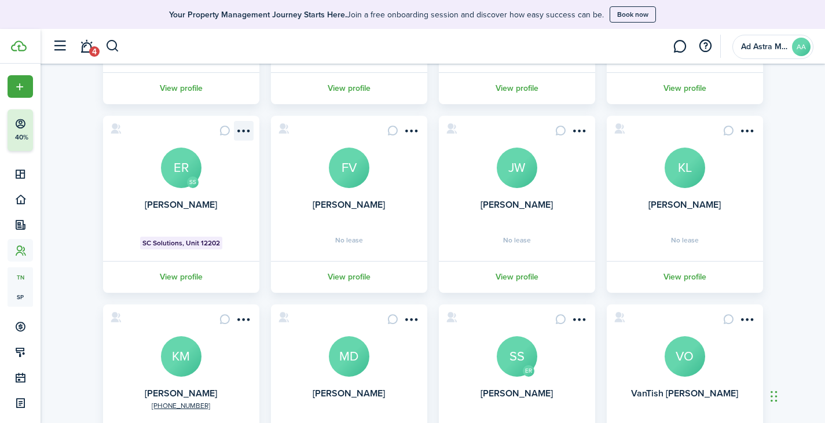
click at [247, 133] on menu-btn-icon "Open menu" at bounding box center [244, 131] width 20 height 20
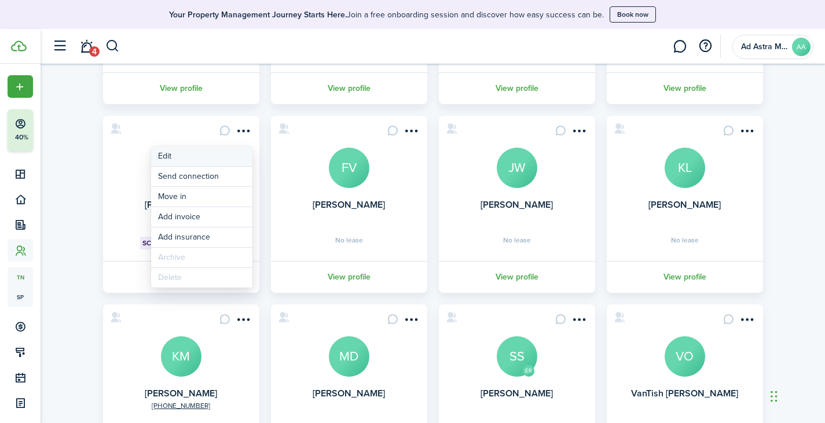
click at [222, 155] on link "Edit" at bounding box center [201, 156] width 101 height 20
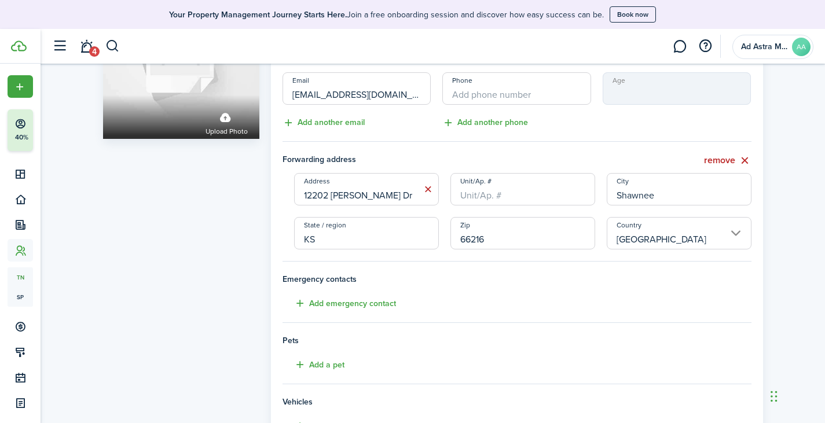
scroll to position [10, 0]
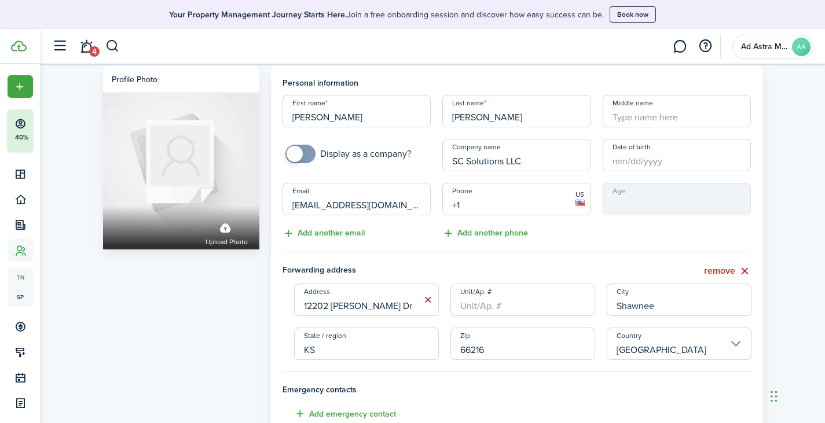
click at [483, 209] on input "+1" at bounding box center [516, 199] width 149 height 32
paste input "[PHONE_NUMBER]"
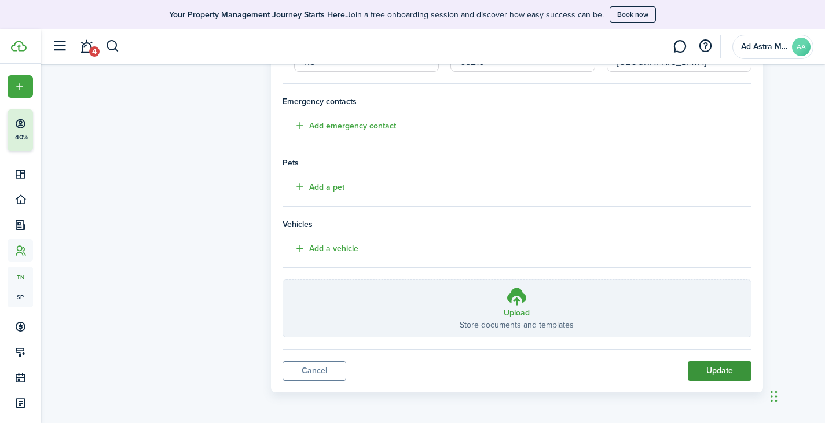
scroll to position [299, 0]
type input "[PHONE_NUMBER]"
click at [702, 371] on button "Update" at bounding box center [719, 370] width 64 height 20
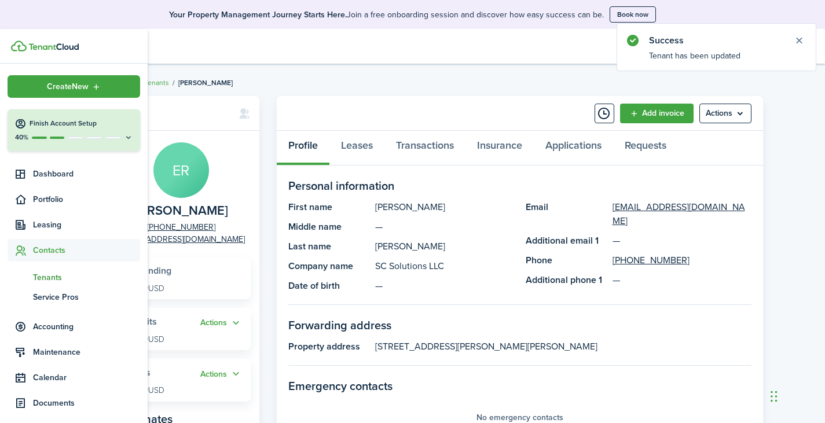
click at [61, 251] on span "Contacts" at bounding box center [86, 250] width 107 height 12
click at [63, 251] on span "Contacts" at bounding box center [86, 250] width 107 height 12
click at [54, 278] on span "Tenants" at bounding box center [86, 277] width 107 height 12
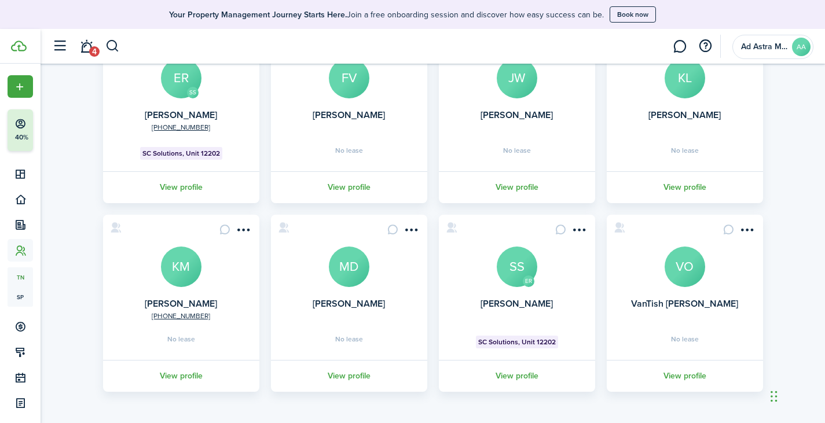
scroll to position [322, 0]
click at [575, 230] on menu-btn-icon "Open menu" at bounding box center [579, 229] width 20 height 20
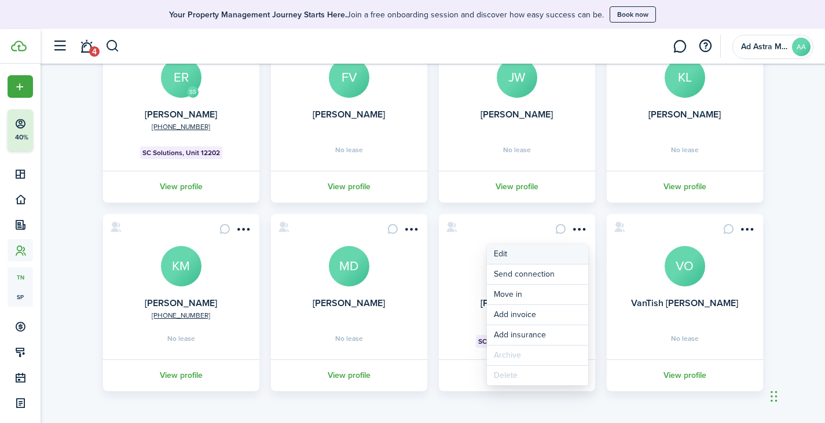
click at [540, 252] on link "Edit" at bounding box center [537, 254] width 101 height 20
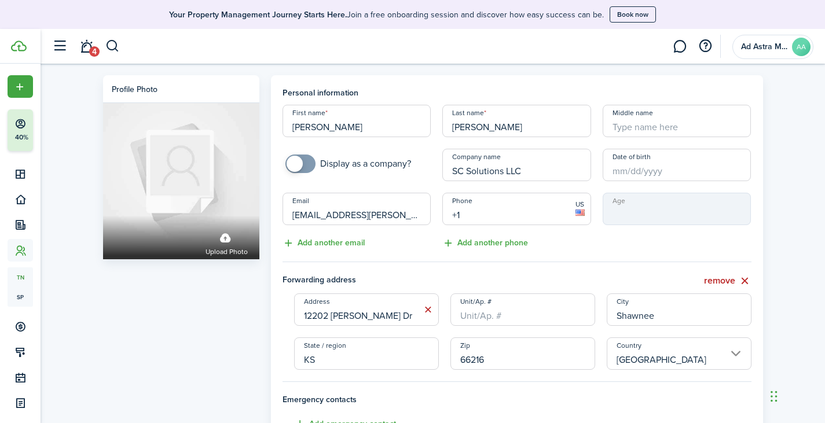
click at [509, 215] on input "+1" at bounding box center [516, 209] width 149 height 32
paste input "[PHONE_NUMBER]"
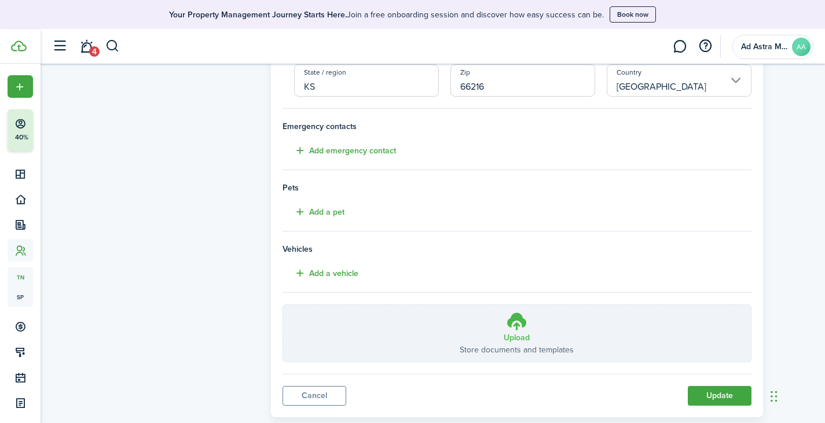
scroll to position [299, 0]
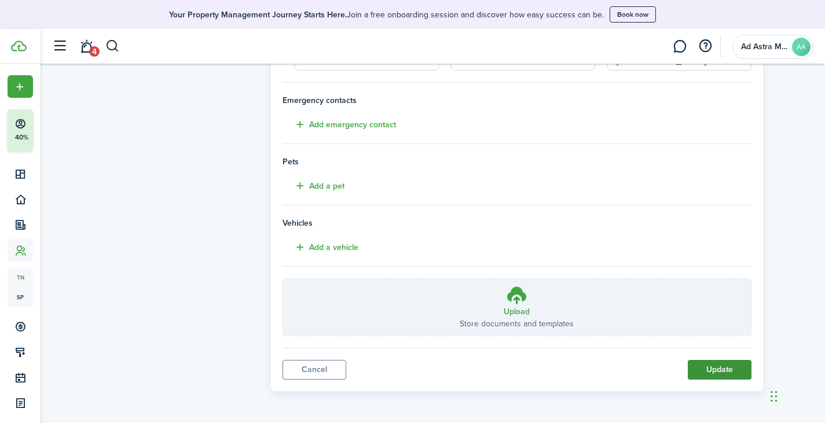
type input "[PHONE_NUMBER]"
click at [705, 369] on button "Update" at bounding box center [719, 370] width 64 height 20
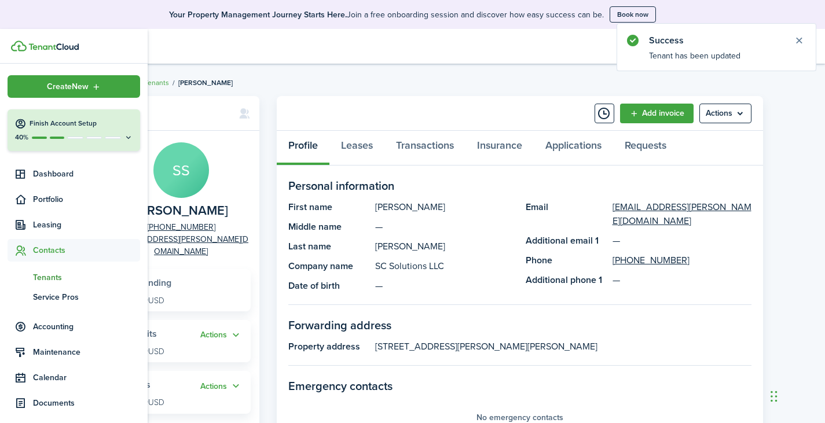
click at [47, 278] on span "Tenants" at bounding box center [86, 277] width 107 height 12
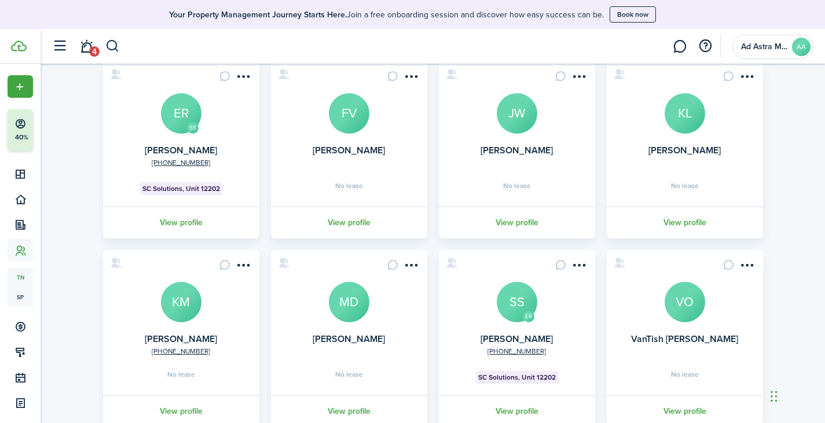
scroll to position [264, 0]
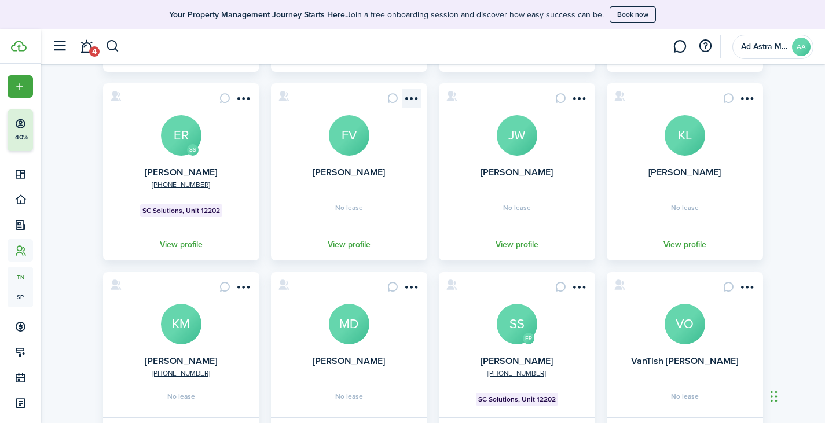
click at [411, 102] on menu-btn-icon "Open menu" at bounding box center [412, 99] width 20 height 20
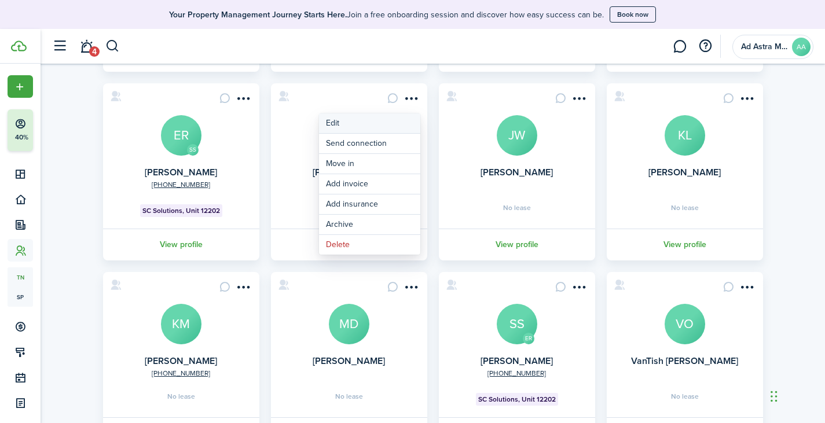
click at [388, 119] on link "Edit" at bounding box center [369, 123] width 101 height 20
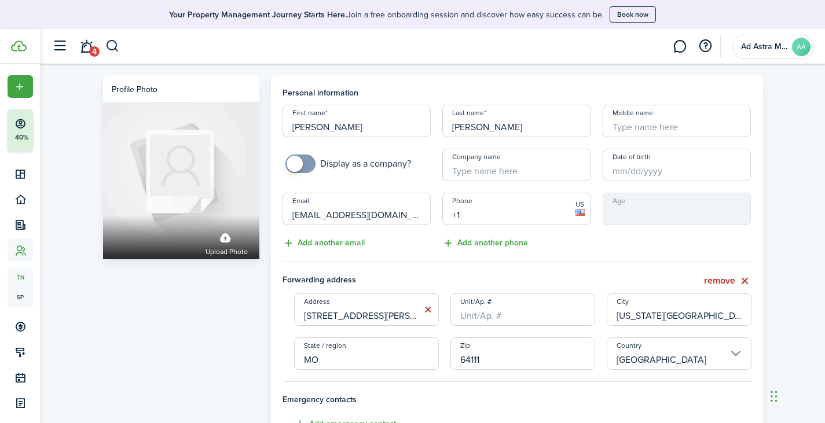
click at [528, 210] on input "+1" at bounding box center [516, 209] width 149 height 32
paste input "[PHONE_NUMBER]"
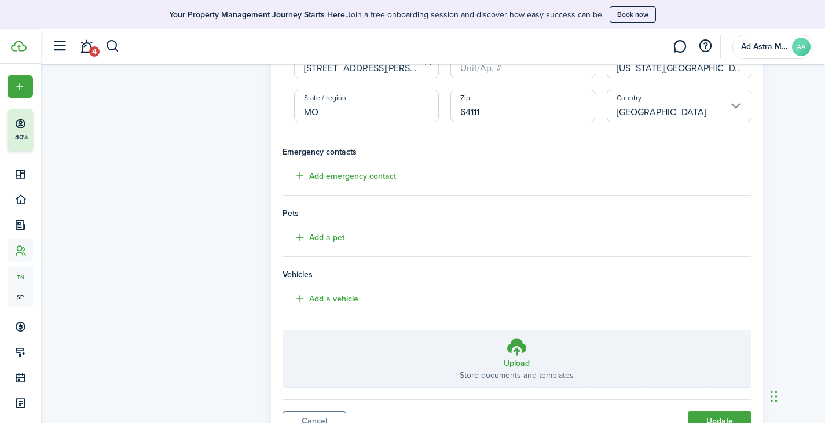
scroll to position [299, 0]
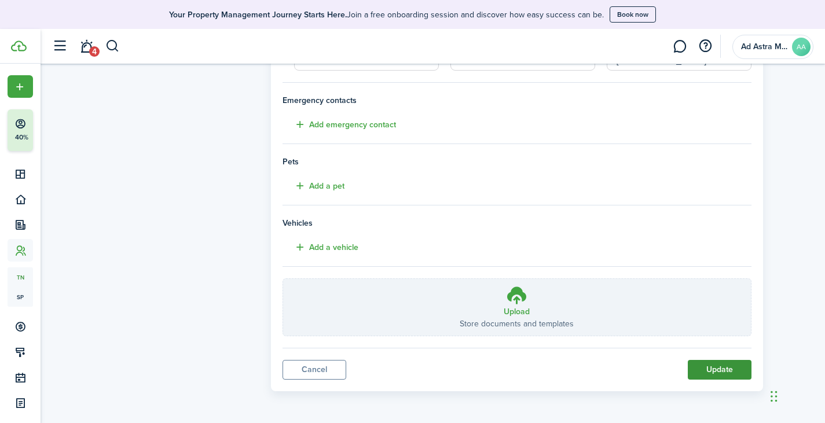
type input "[PHONE_NUMBER]"
click at [708, 370] on button "Update" at bounding box center [719, 370] width 64 height 20
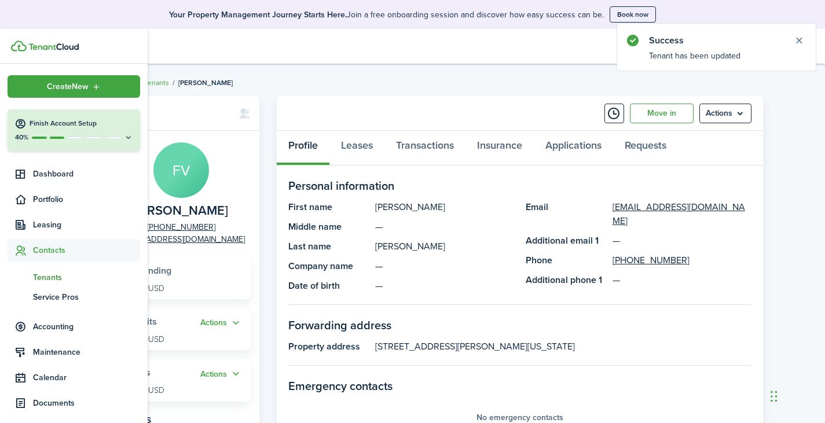
click at [59, 277] on span "Tenants" at bounding box center [86, 277] width 107 height 12
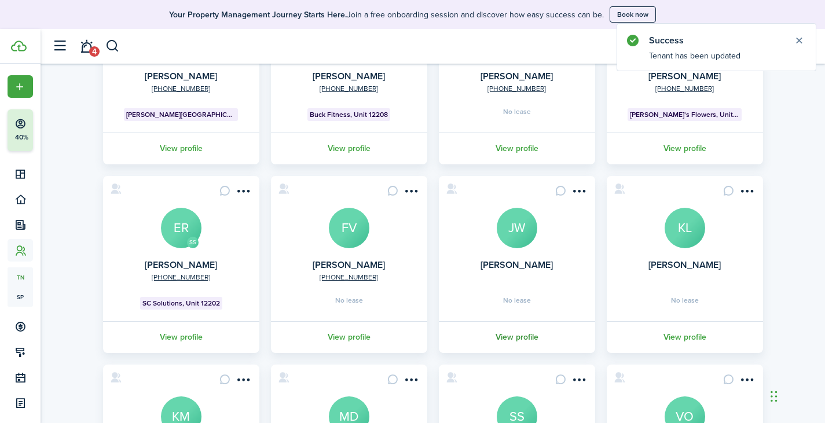
scroll to position [289, 0]
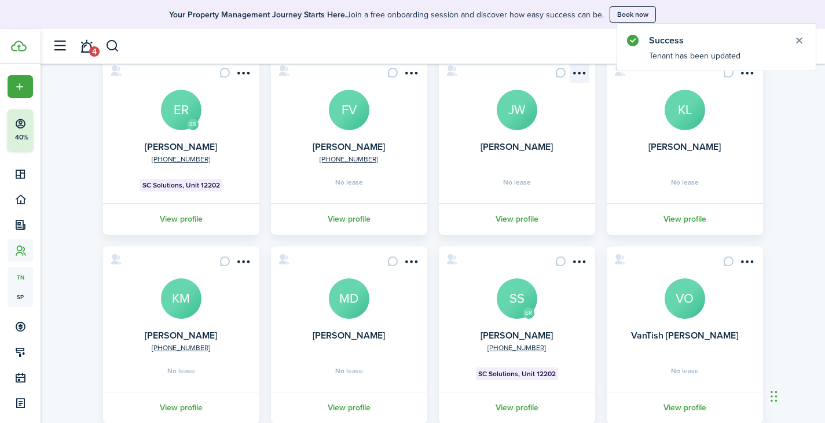
click at [581, 75] on menu-btn-icon "Open menu" at bounding box center [579, 73] width 20 height 20
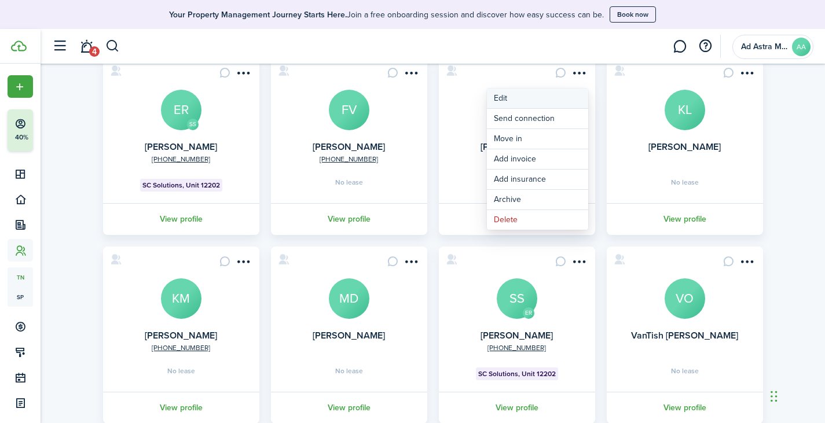
click at [510, 106] on link "Edit" at bounding box center [537, 99] width 101 height 20
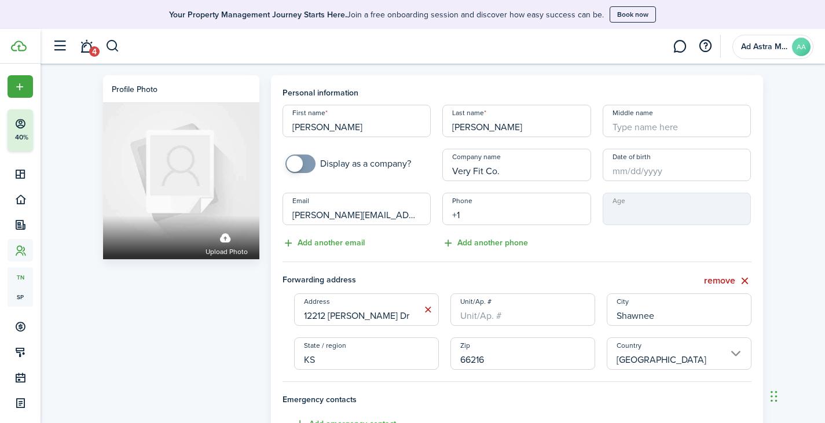
click at [540, 200] on input "+1" at bounding box center [516, 209] width 149 height 32
click at [500, 214] on input "+1" at bounding box center [516, 209] width 149 height 32
paste input "[PHONE_NUMBER]"
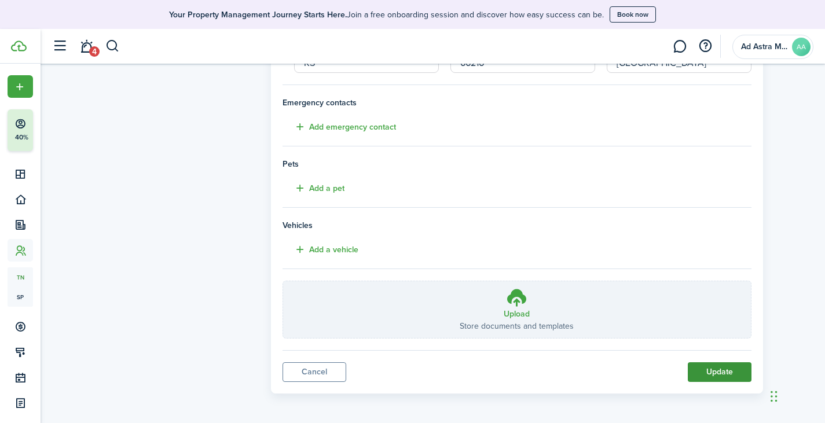
scroll to position [299, 0]
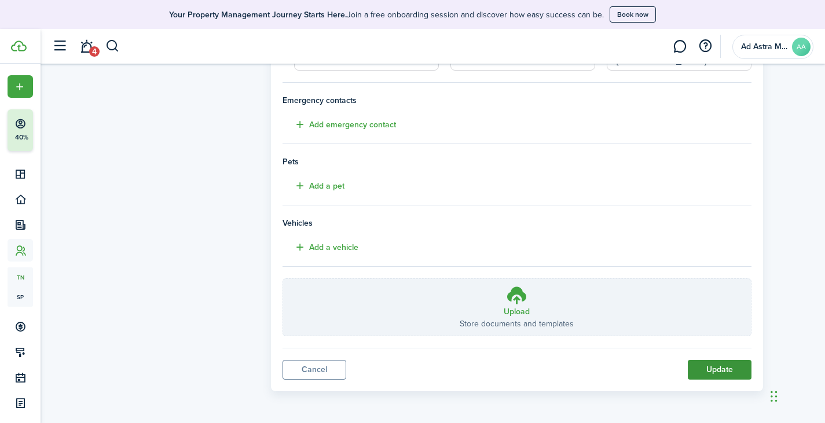
type input "[PHONE_NUMBER]"
click at [709, 361] on button "Update" at bounding box center [719, 370] width 64 height 20
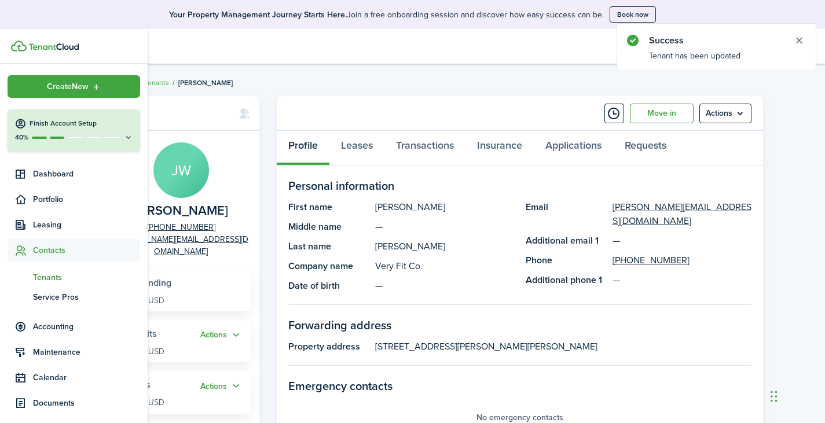
click at [53, 277] on span "Tenants" at bounding box center [86, 277] width 107 height 12
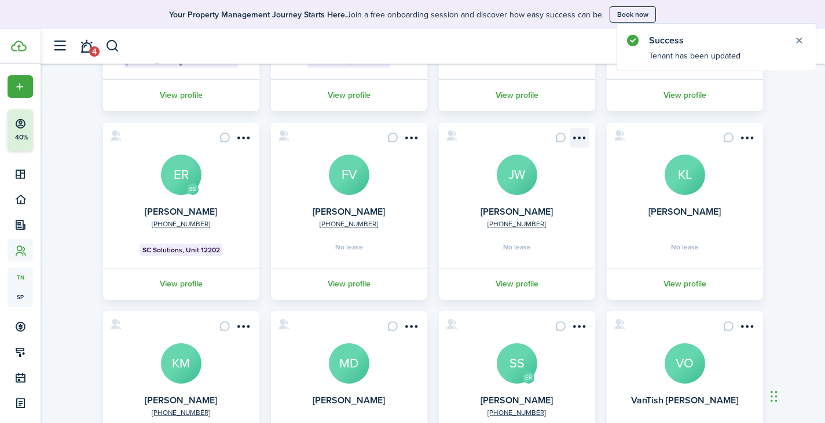
scroll to position [289, 0]
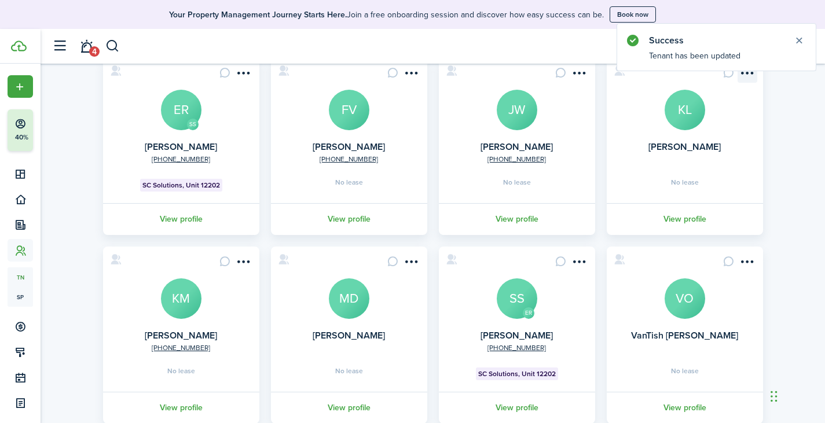
click at [743, 73] on menu-btn-icon "Open menu" at bounding box center [747, 73] width 20 height 20
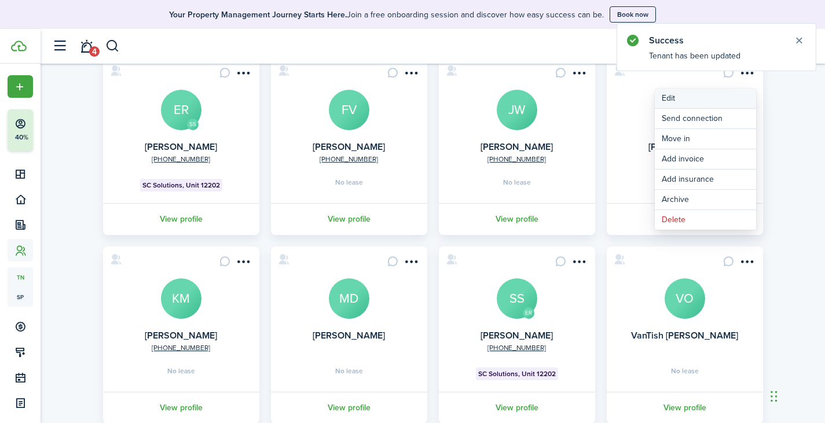
click at [701, 101] on link "Edit" at bounding box center [704, 99] width 101 height 20
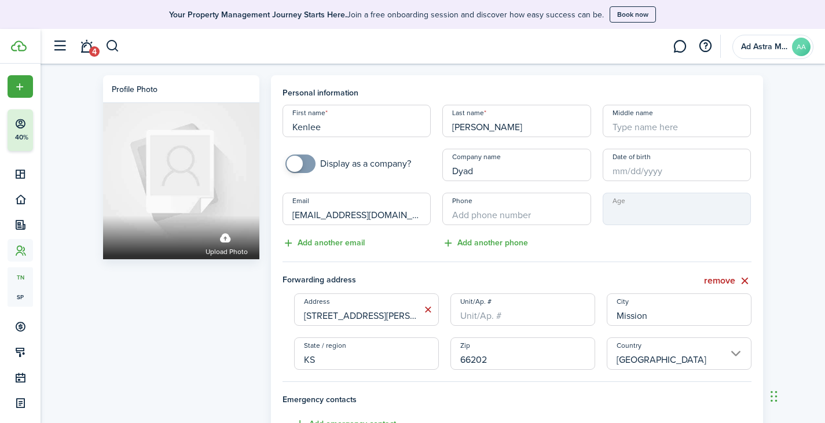
click at [597, 421] on tenant-form "Personal information First name [PERSON_NAME] Last name [PERSON_NAME] Middle na…" at bounding box center [516, 361] width 469 height 549
click at [536, 211] on input "+1" at bounding box center [516, 209] width 149 height 32
paste input "[PHONE_NUMBER]"
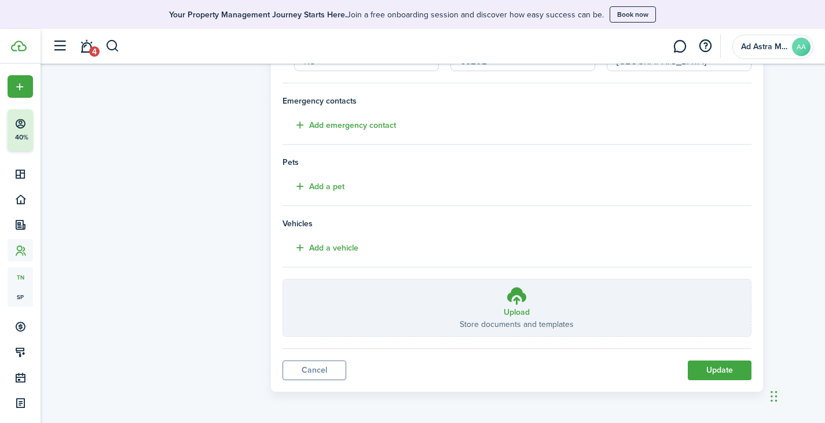
scroll to position [299, 0]
type input "[PHONE_NUMBER]"
click at [727, 367] on button "Update" at bounding box center [719, 370] width 64 height 20
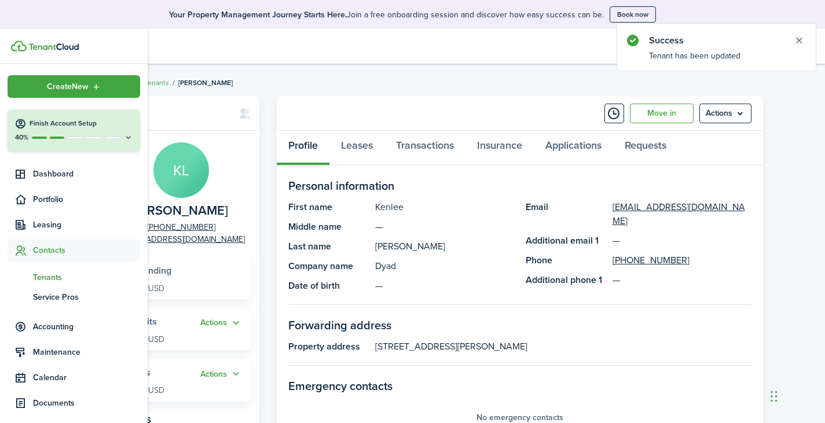
click at [56, 279] on span "Tenants" at bounding box center [86, 277] width 107 height 12
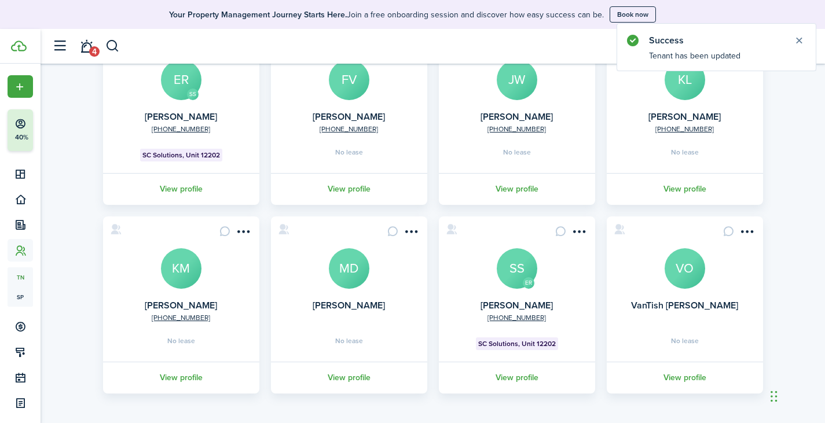
scroll to position [322, 0]
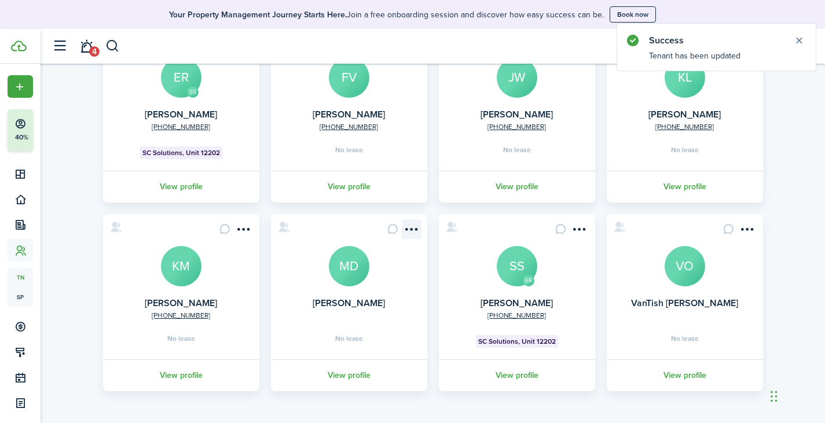
click at [409, 232] on menu-btn-icon "Open menu" at bounding box center [412, 229] width 20 height 20
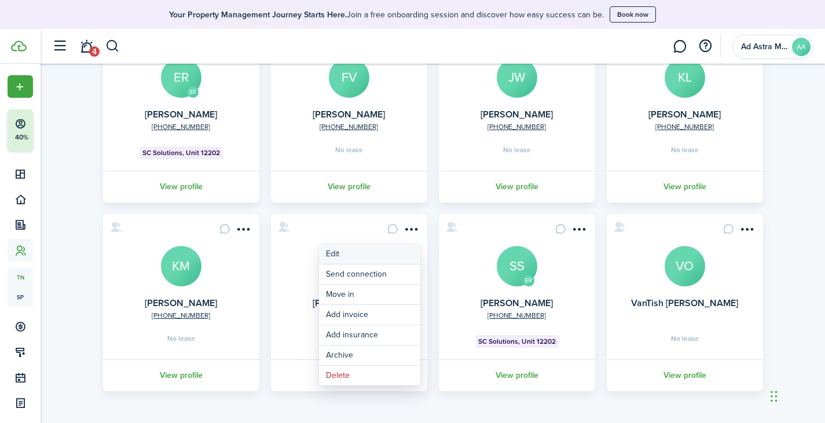
click at [401, 247] on link "Edit" at bounding box center [369, 254] width 101 height 20
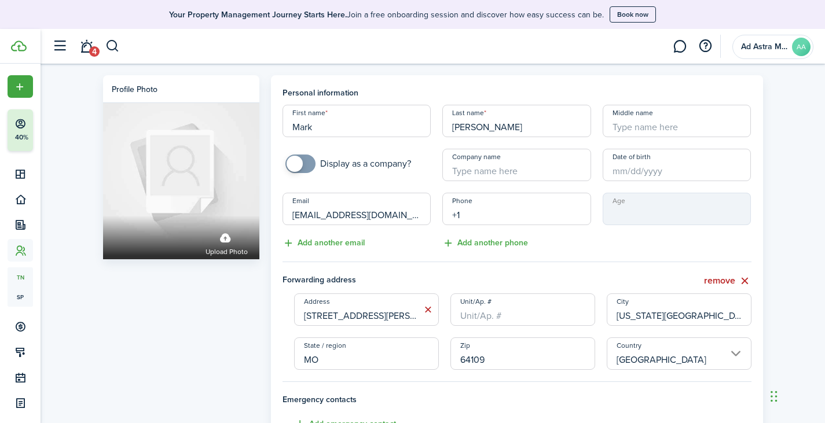
click at [517, 215] on input "+1" at bounding box center [516, 209] width 149 height 32
paste input "[PHONE_NUMBER]"
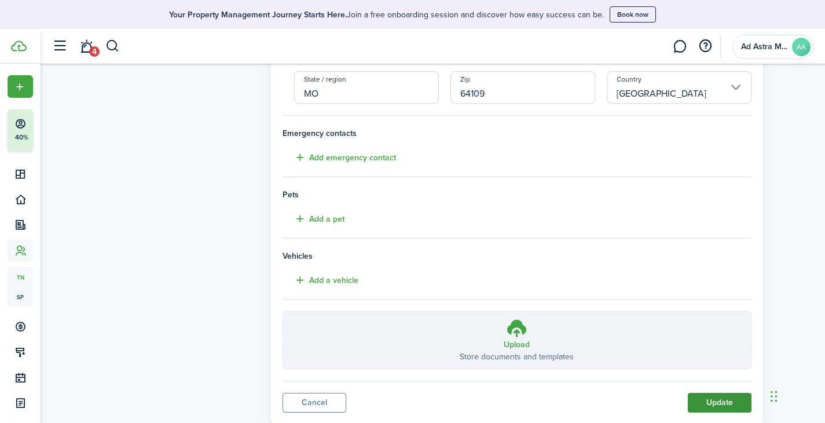
scroll to position [299, 0]
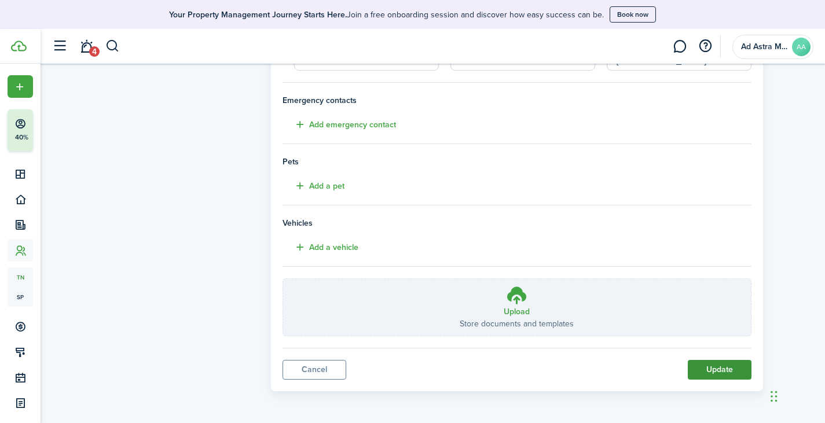
type input "[PHONE_NUMBER]"
click at [713, 373] on button "Update" at bounding box center [719, 370] width 64 height 20
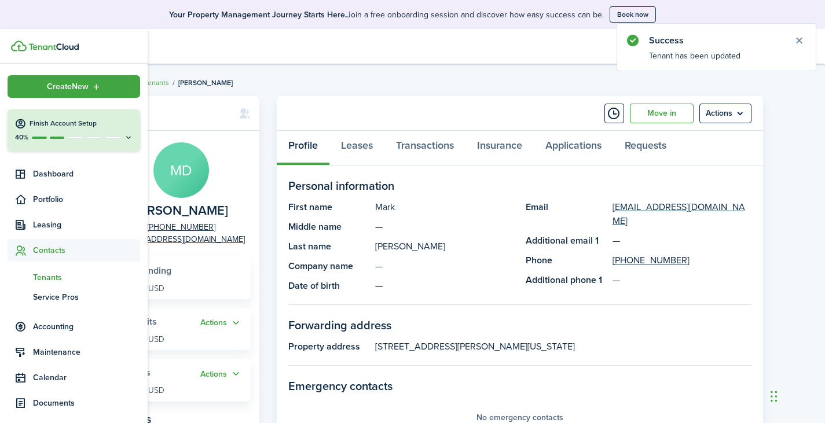
click at [53, 277] on span "Tenants" at bounding box center [86, 277] width 107 height 12
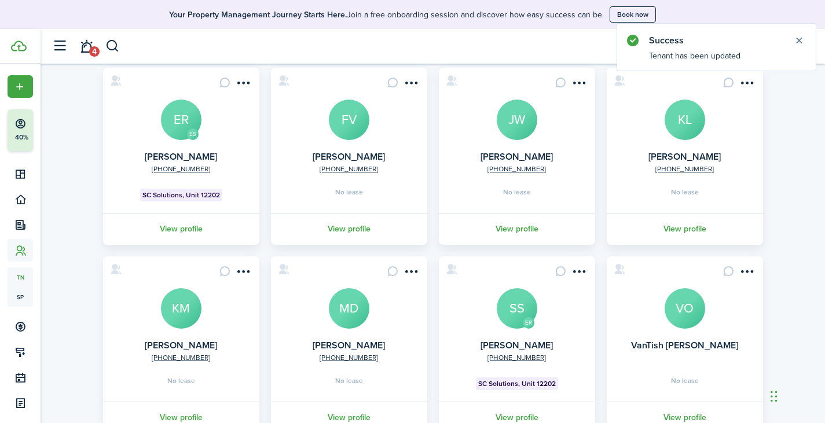
scroll to position [322, 0]
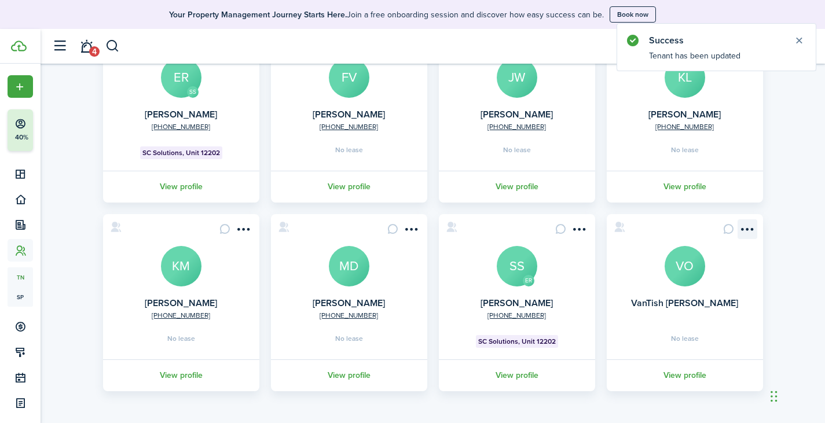
click at [747, 231] on menu-btn-icon "Open menu" at bounding box center [747, 229] width 20 height 20
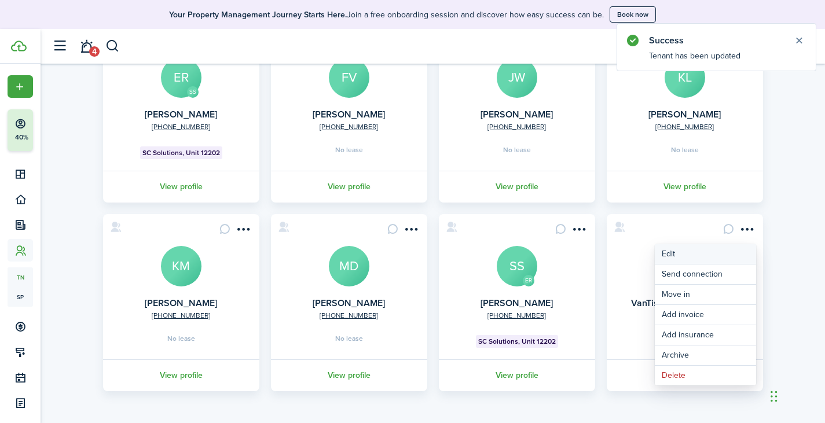
click at [720, 254] on link "Edit" at bounding box center [704, 254] width 101 height 20
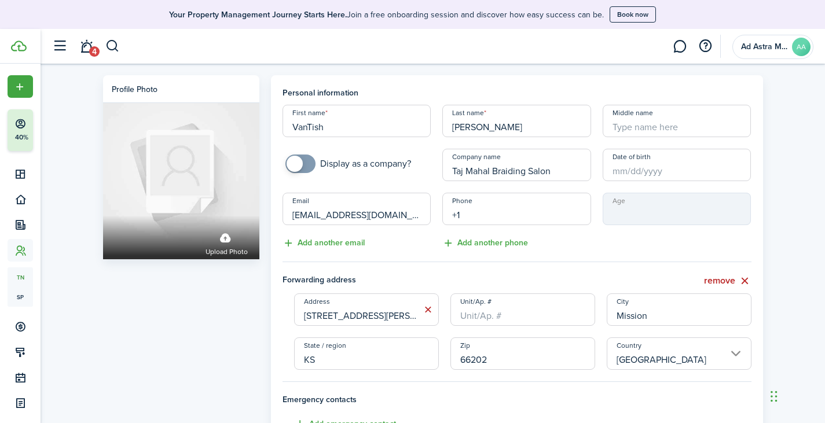
click at [551, 215] on input "+1" at bounding box center [516, 209] width 149 height 32
paste input "[PHONE_NUMBER]"
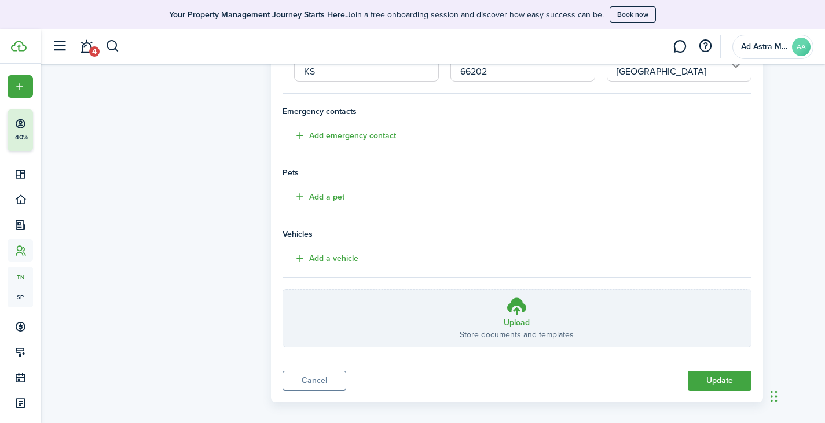
scroll to position [299, 0]
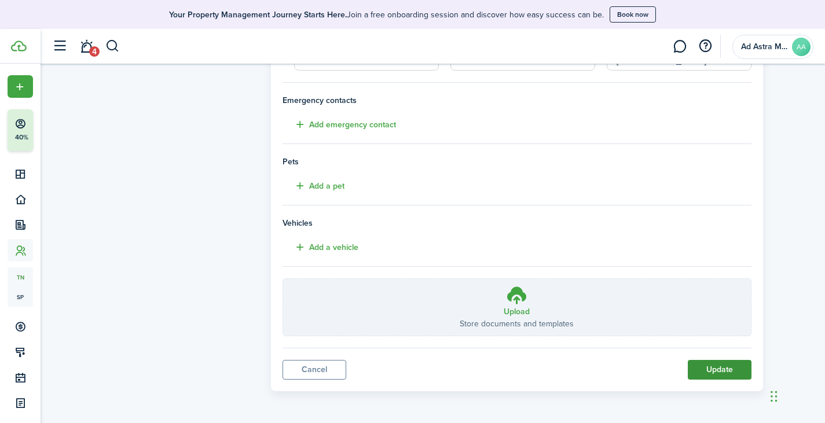
type input "[PHONE_NUMBER]"
click at [721, 370] on button "Update" at bounding box center [719, 370] width 64 height 20
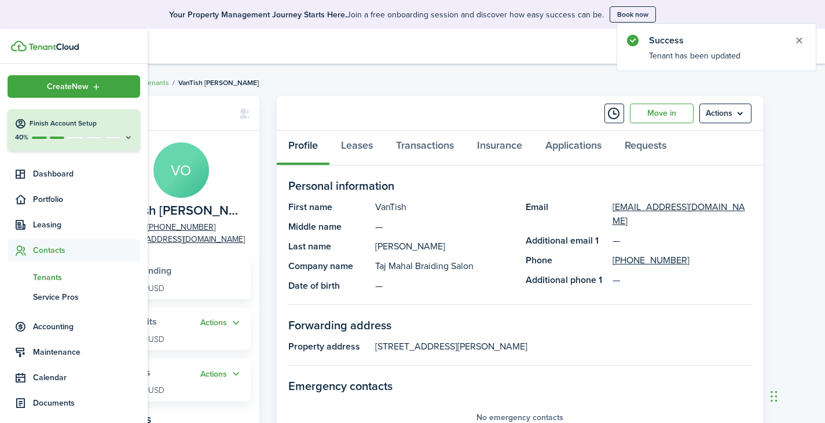
click at [60, 275] on span "Tenants" at bounding box center [86, 277] width 107 height 12
